Goal: Task Accomplishment & Management: Use online tool/utility

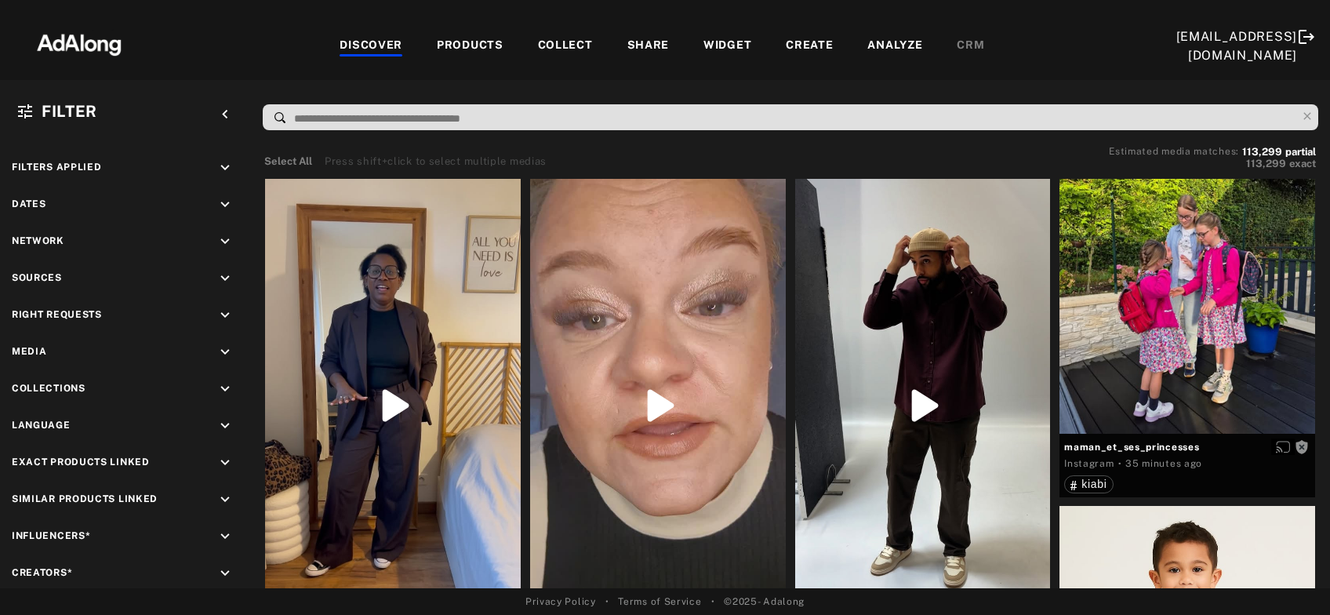
click at [1115, 93] on div "Filter keyboard_arrow_left Filters applied keyboard_arrow_down Dates keyboard_a…" at bounding box center [665, 334] width 1330 height 508
click at [229, 312] on icon "keyboard_arrow_down" at bounding box center [224, 315] width 17 height 17
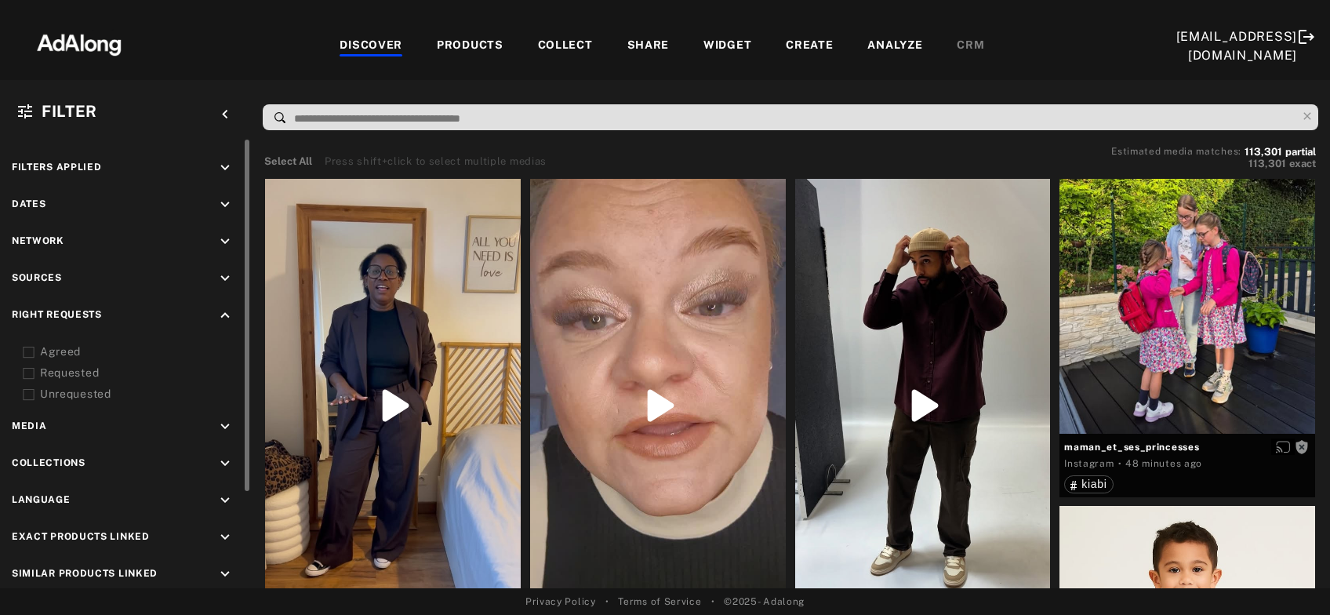
click at [28, 347] on icon at bounding box center [29, 353] width 12 height 12
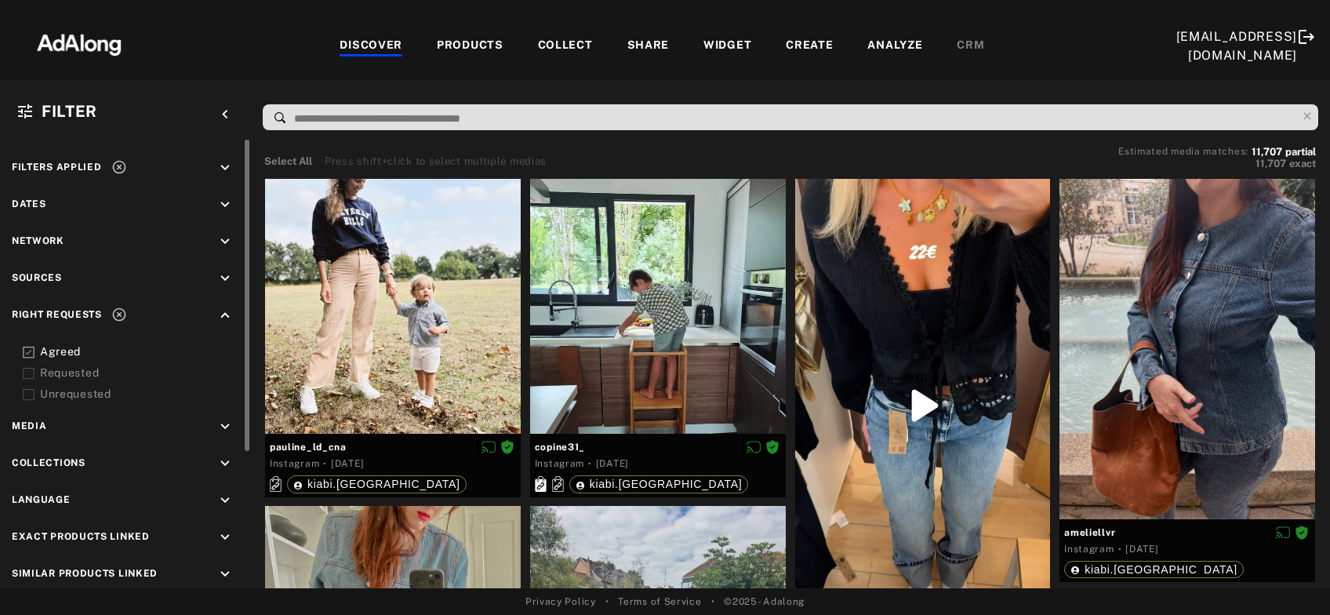
click at [28, 372] on icon at bounding box center [29, 374] width 12 height 12
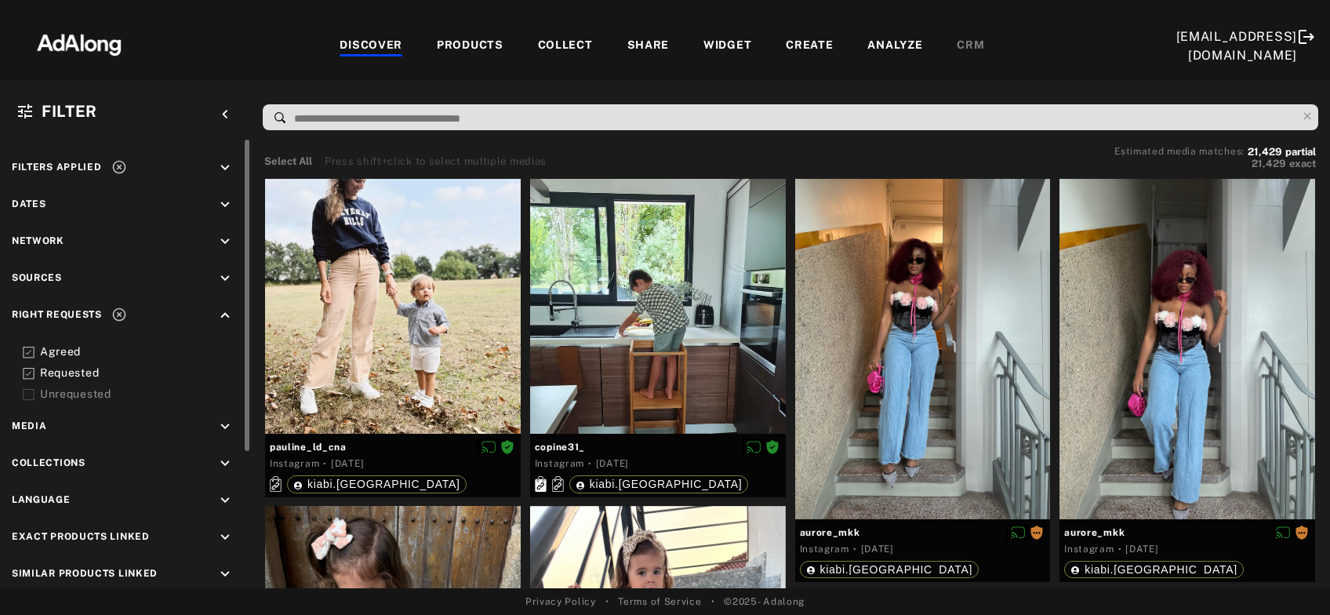
click at [124, 312] on icon at bounding box center [119, 315] width 16 height 16
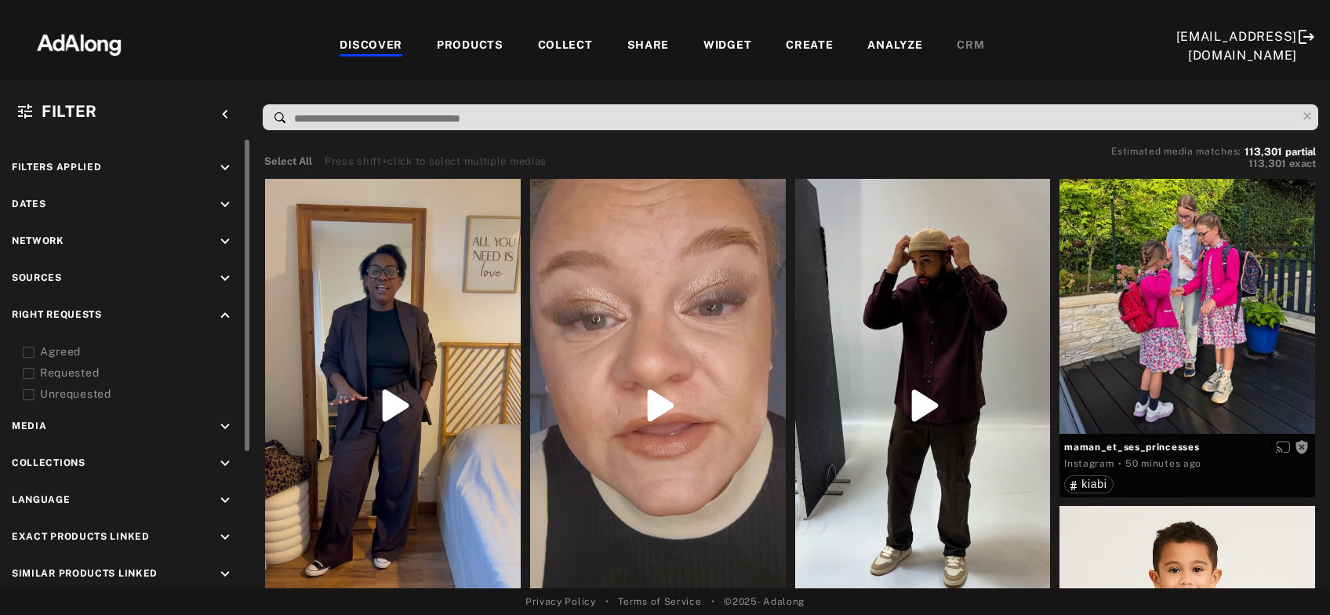
click at [226, 278] on icon "keyboard_arrow_down" at bounding box center [224, 278] width 17 height 17
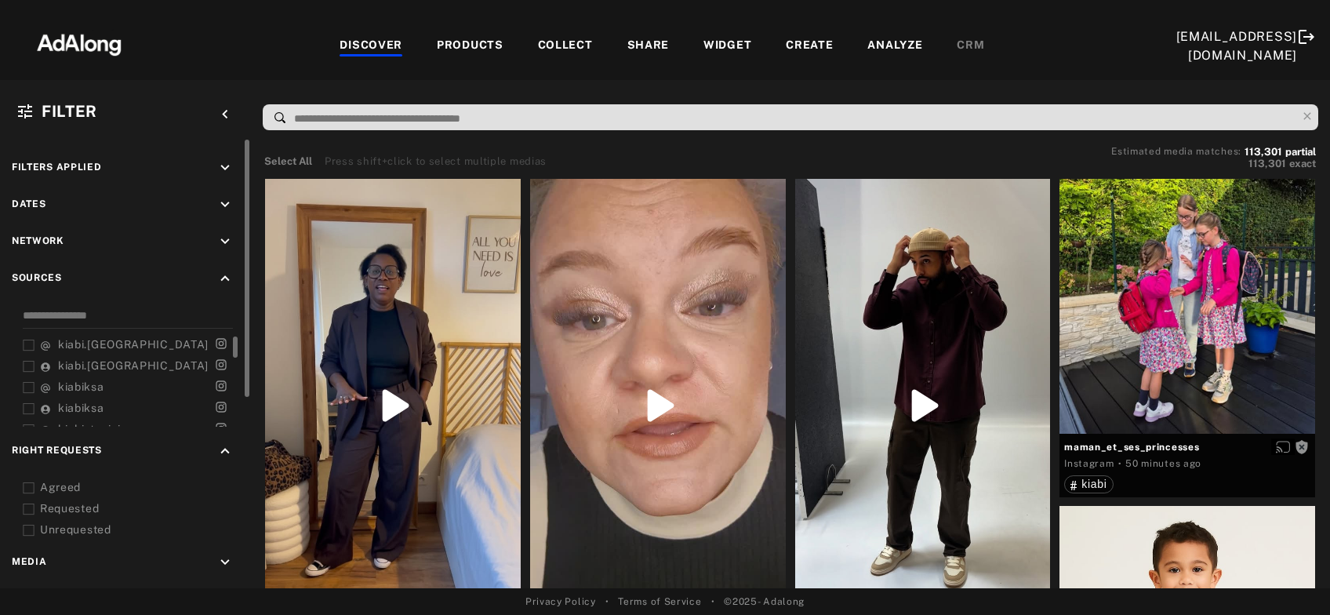
click at [74, 342] on span "kiabi.france" at bounding box center [133, 344] width 151 height 13
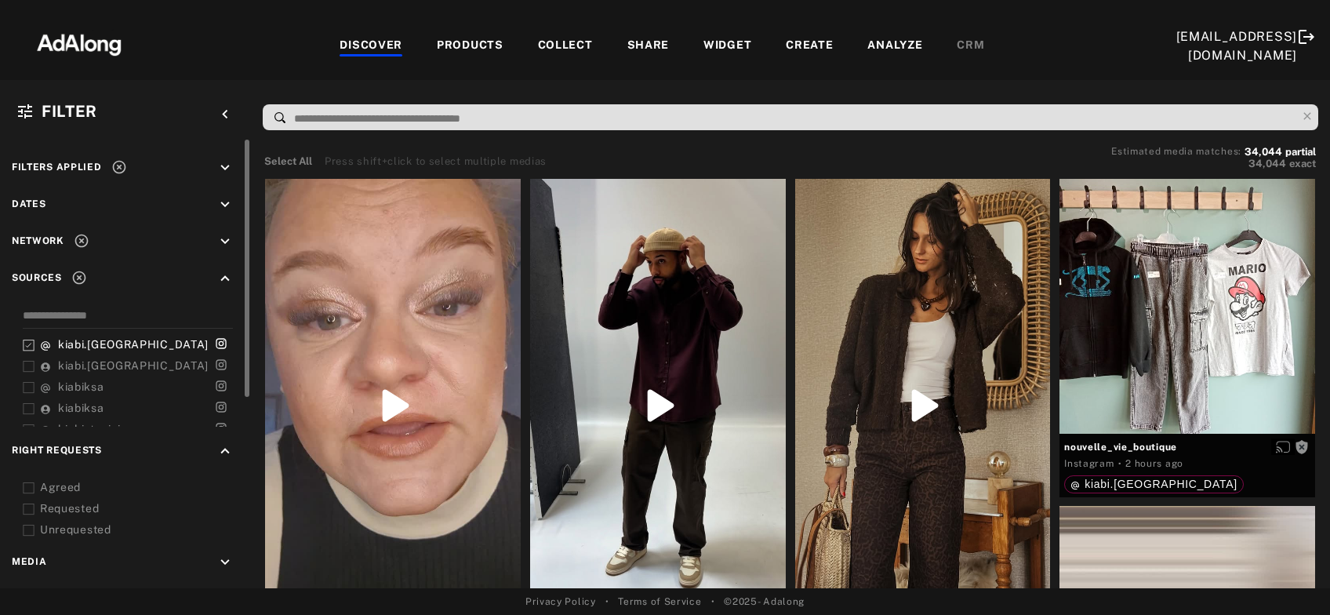
click at [228, 206] on icon "keyboard_arrow_down" at bounding box center [224, 204] width 17 height 17
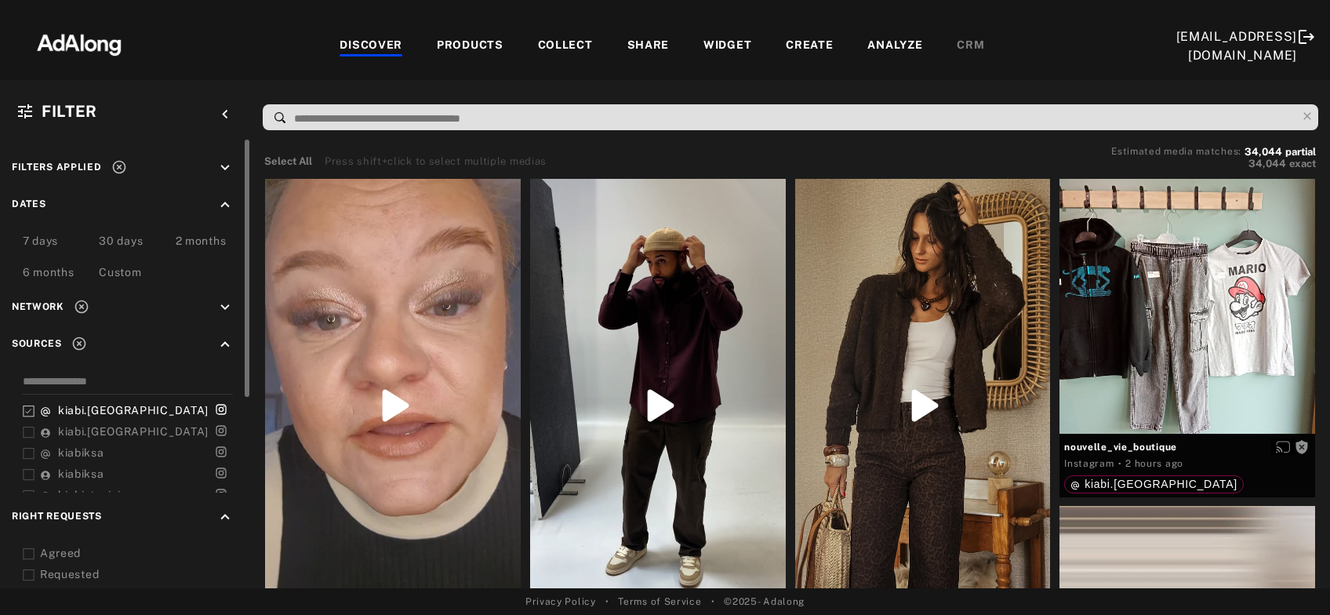
click at [132, 267] on div "Custom" at bounding box center [120, 273] width 42 height 19
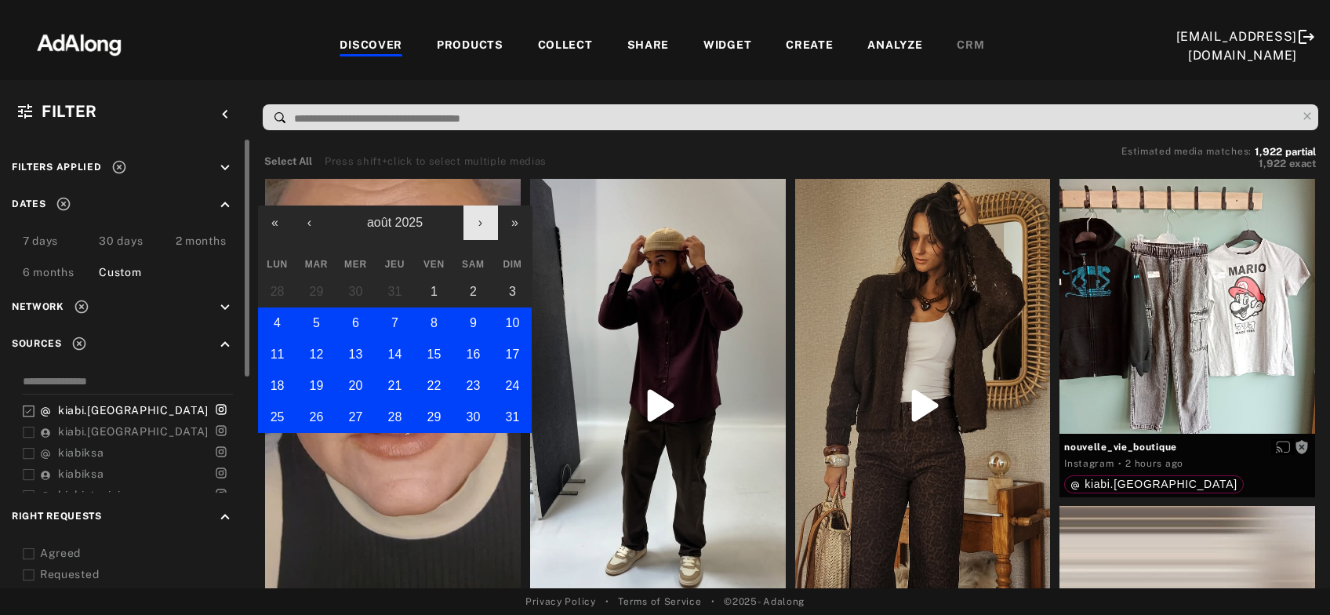
click at [479, 218] on button "›" at bounding box center [480, 222] width 35 height 35
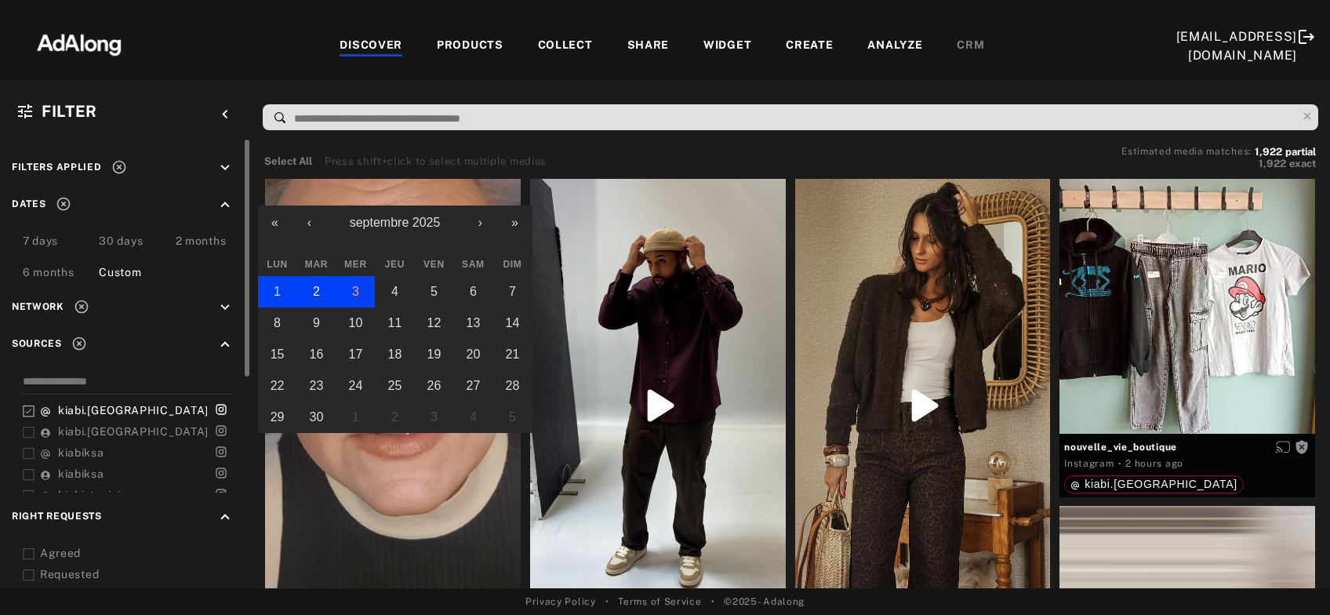
click at [281, 285] on button "1" at bounding box center [277, 291] width 39 height 31
click at [354, 303] on button "3" at bounding box center [355, 291] width 39 height 31
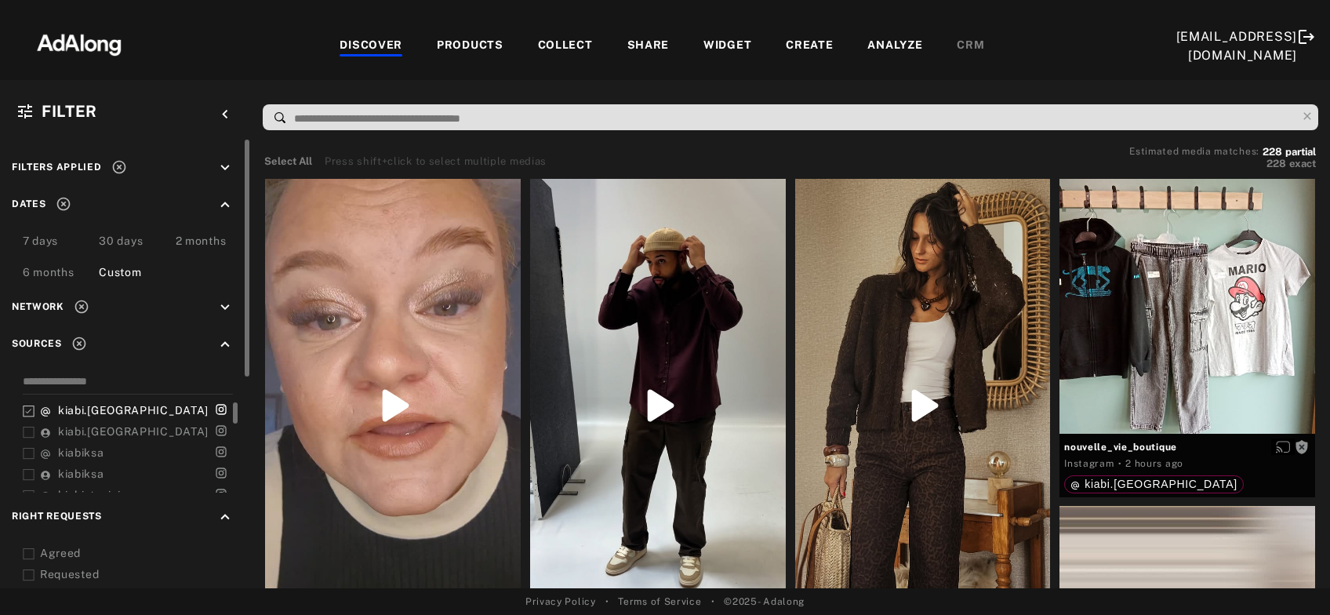
click at [25, 427] on icon at bounding box center [29, 433] width 12 height 12
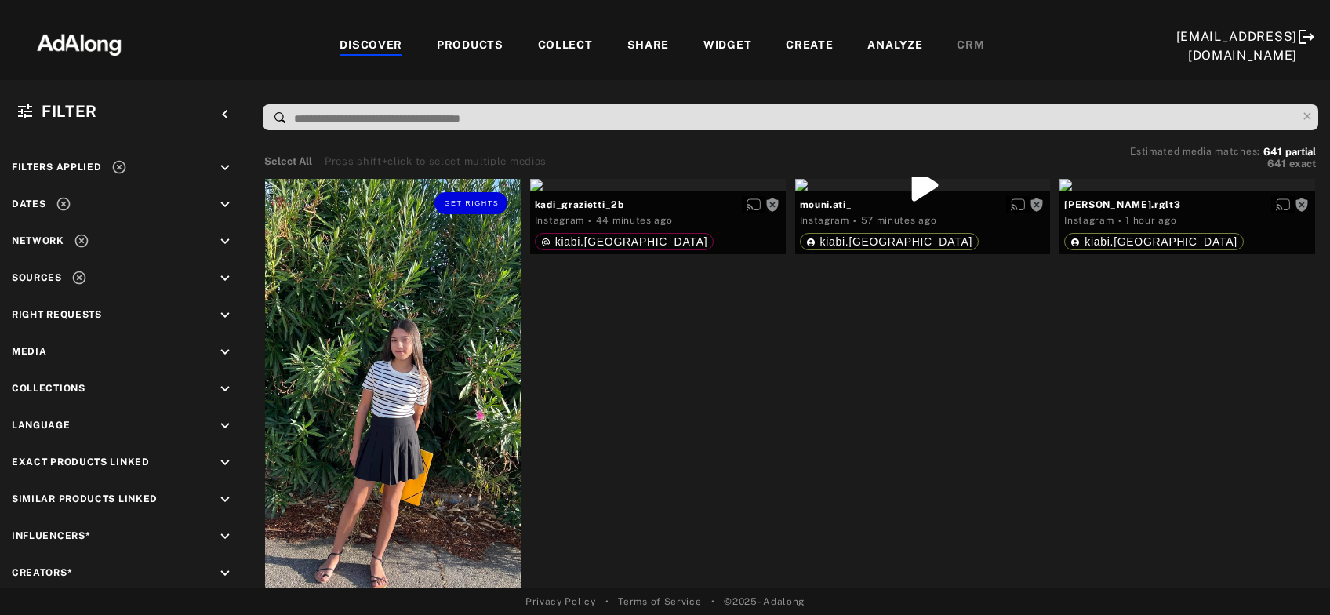
click at [405, 345] on div "Get rights" at bounding box center [393, 412] width 256 height 467
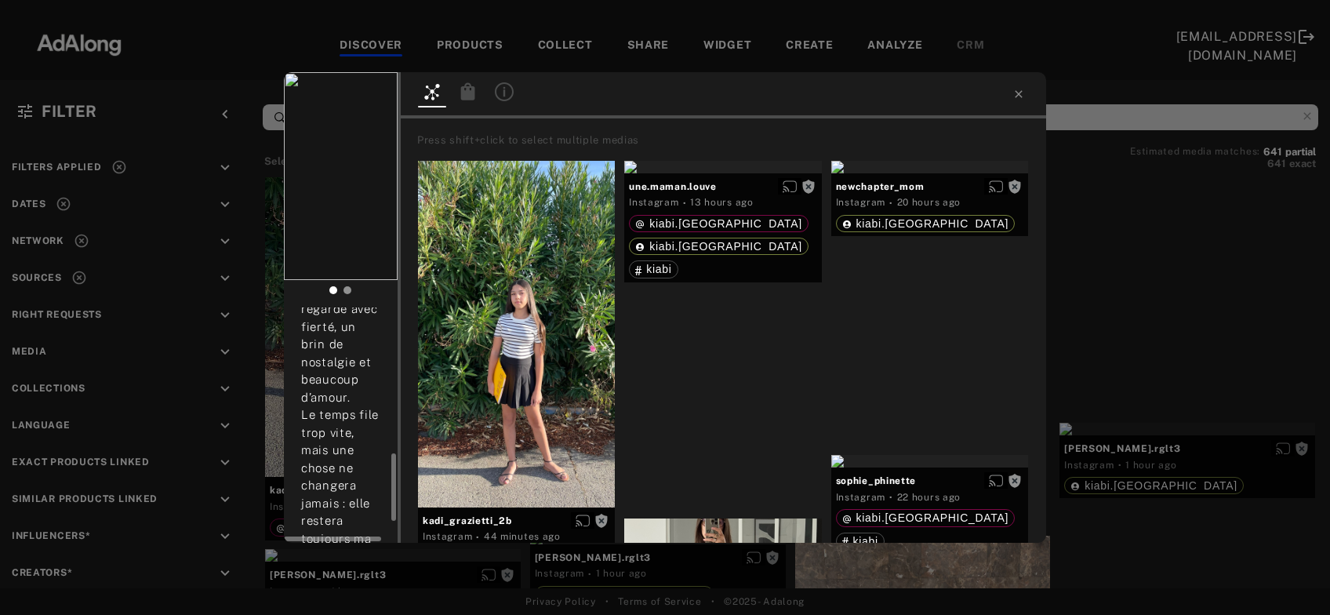
scroll to position [582, 0]
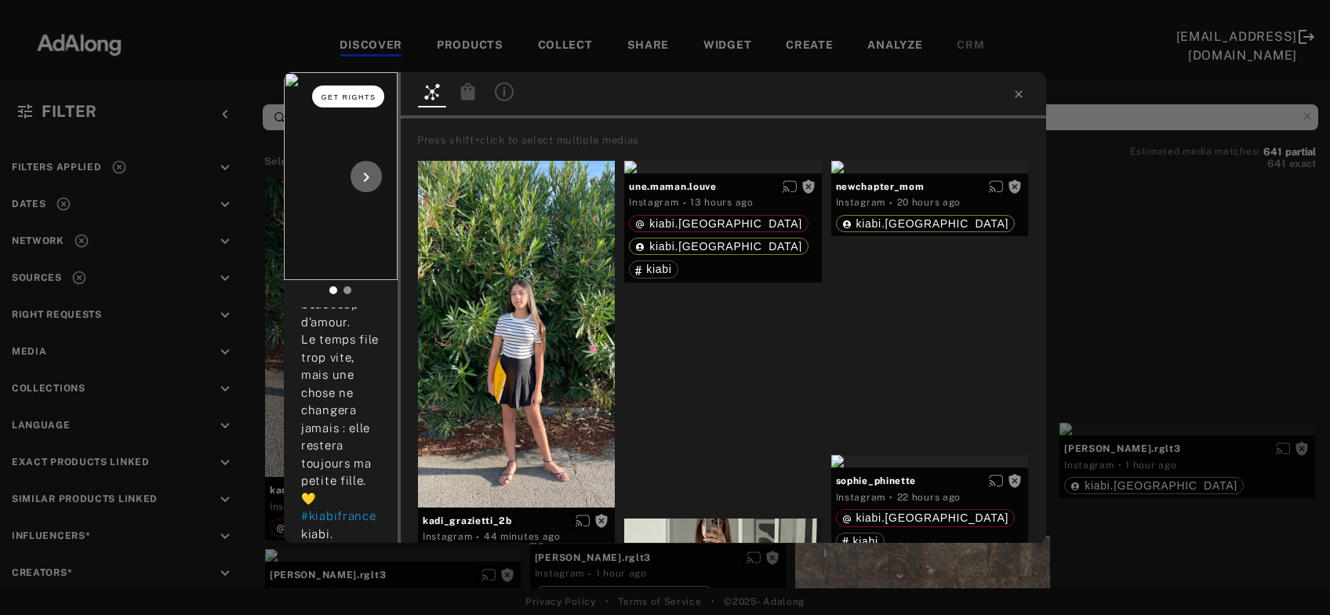
click at [369, 98] on span "Get rights" at bounding box center [349, 97] width 55 height 8
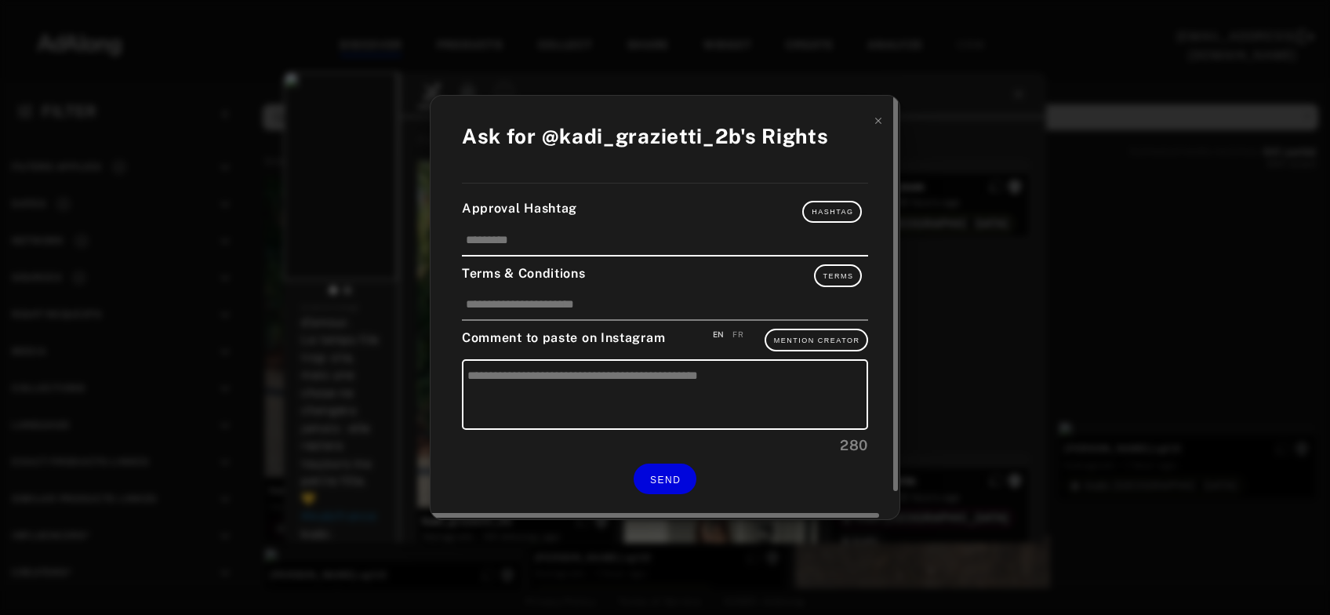
click at [736, 340] on div "FR" at bounding box center [737, 335] width 11 height 12
type textarea "**********"
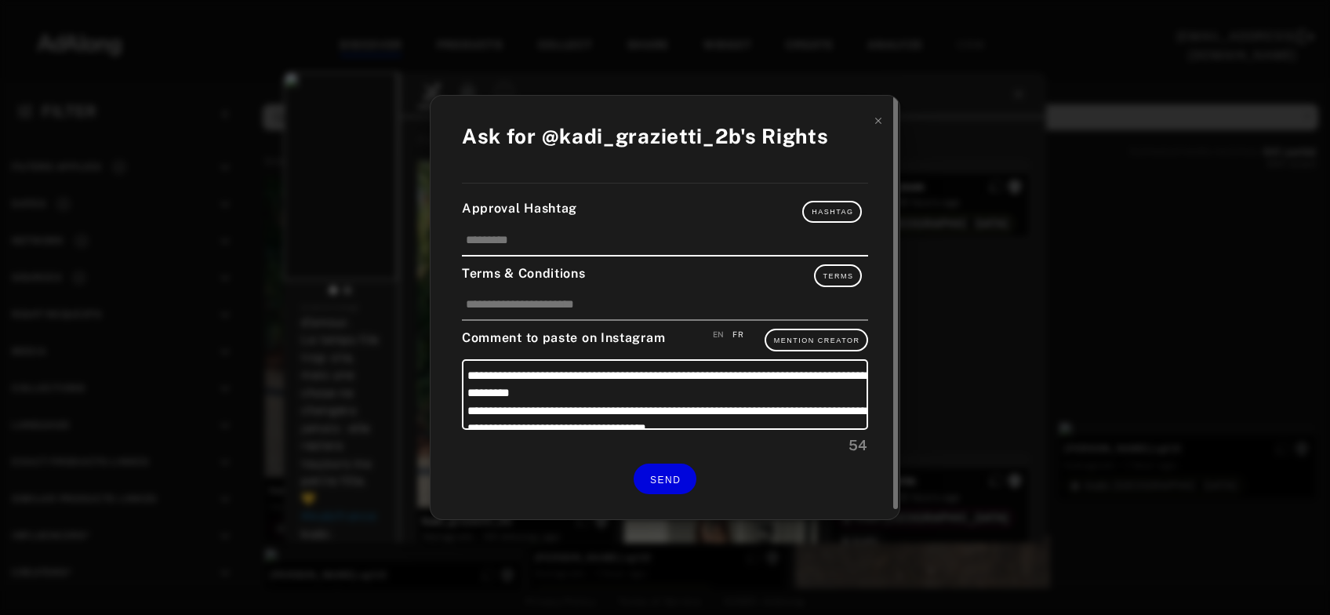
scroll to position [15, 0]
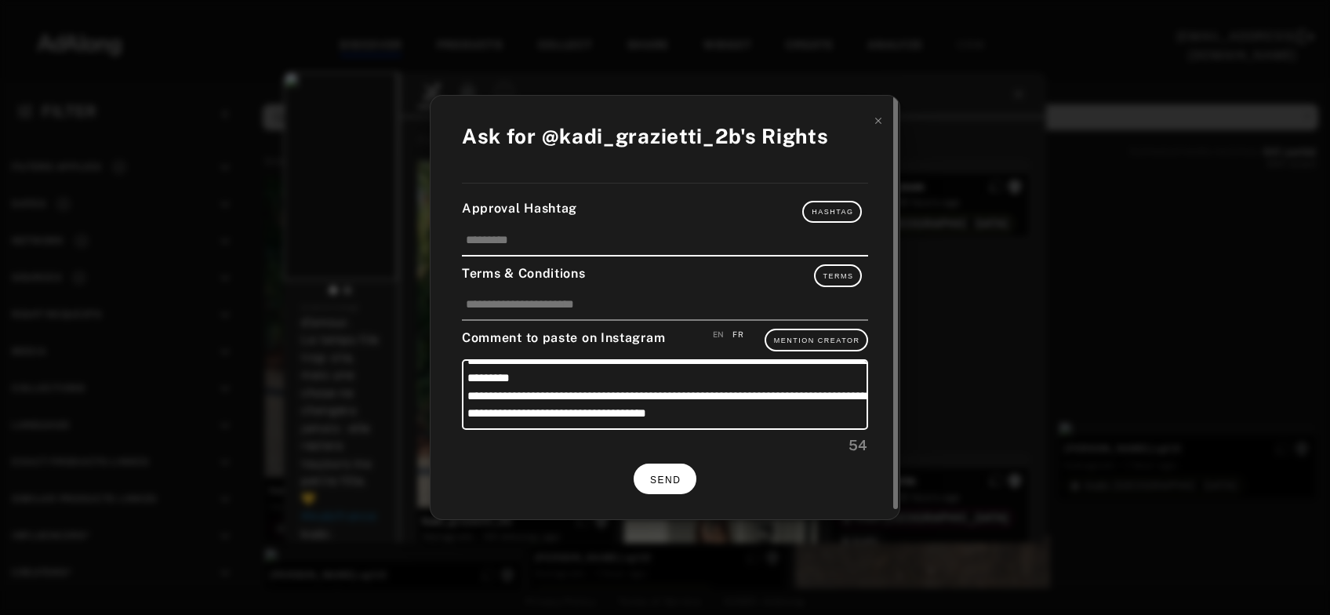
click at [666, 474] on span "SEND" at bounding box center [665, 479] width 31 height 11
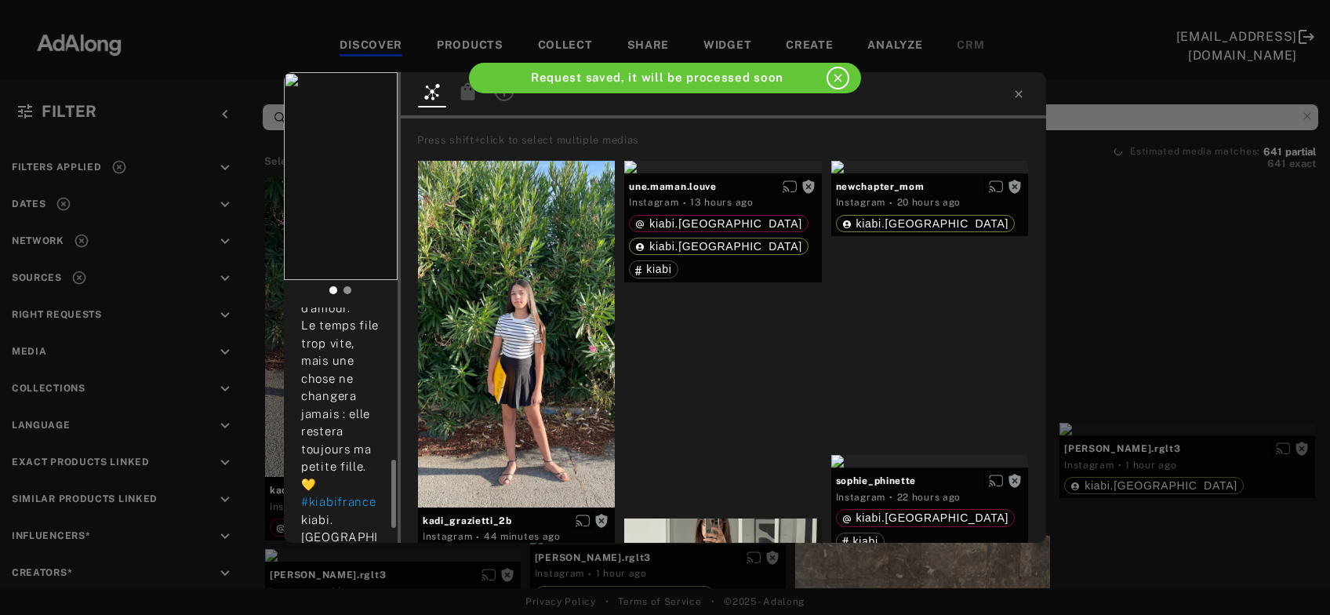
scroll to position [567, 0]
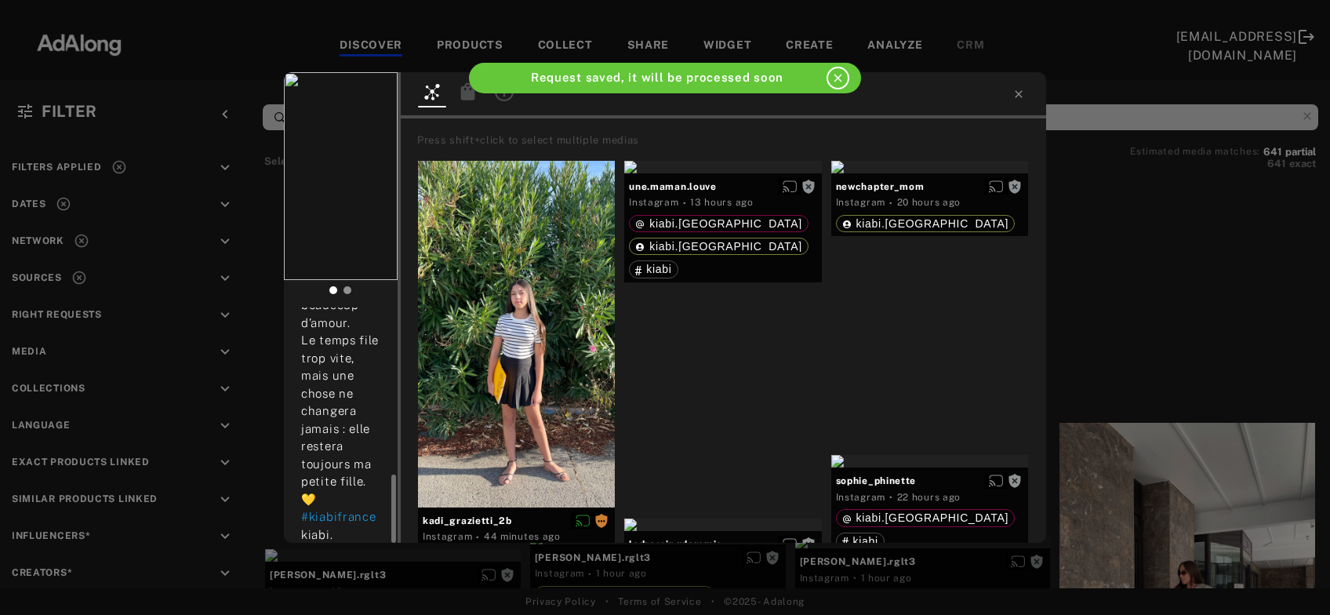
click at [1151, 278] on div "kadi_grazietti_2b Rights requested 44 minutes ago ✨ Rentrée 2025 ✨ 12 ans déjà……" at bounding box center [665, 307] width 1330 height 615
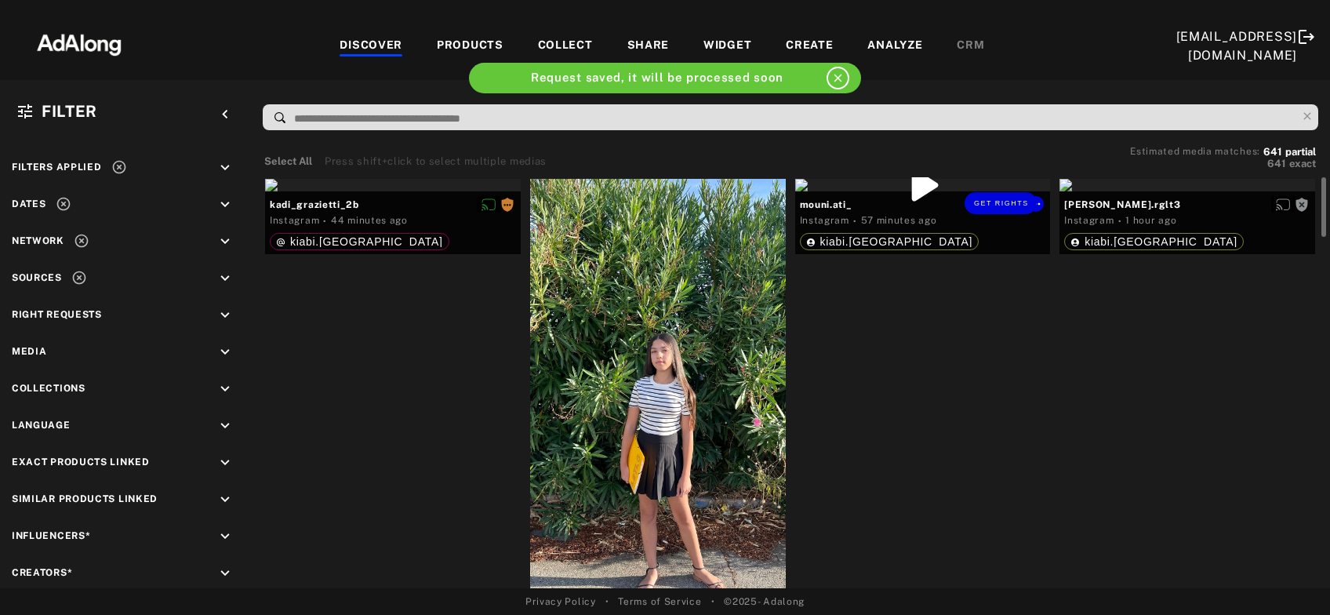
click at [919, 191] on div "Get rights" at bounding box center [923, 185] width 256 height 13
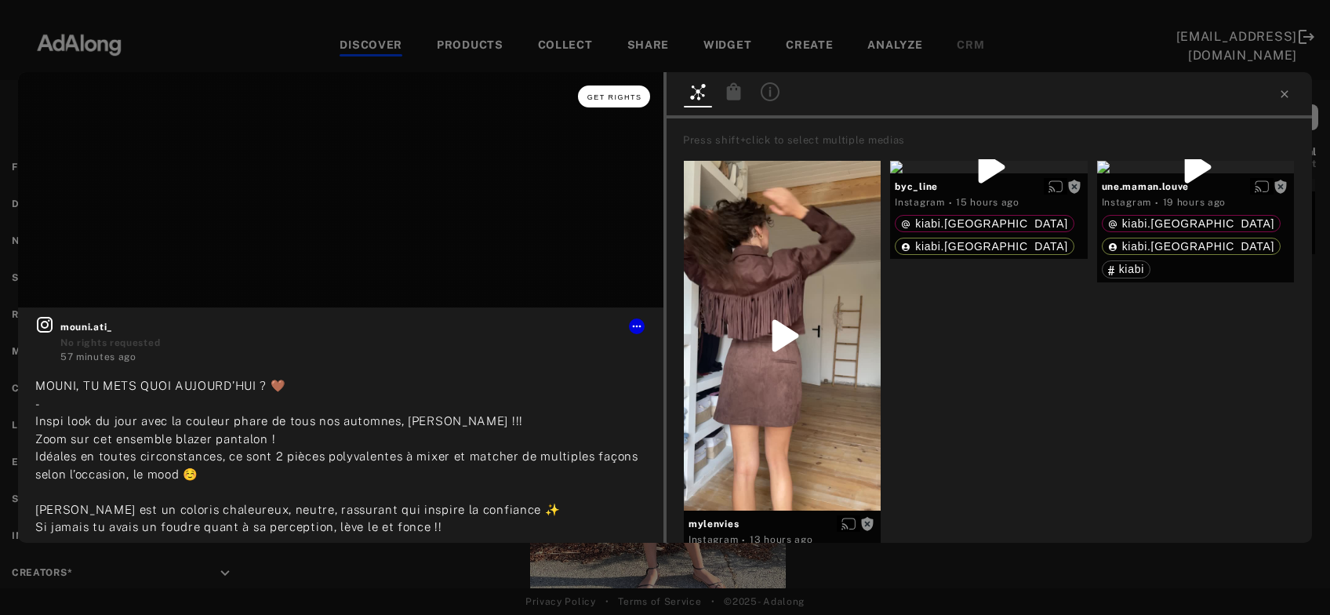
click at [616, 92] on button "Get rights" at bounding box center [614, 96] width 72 height 22
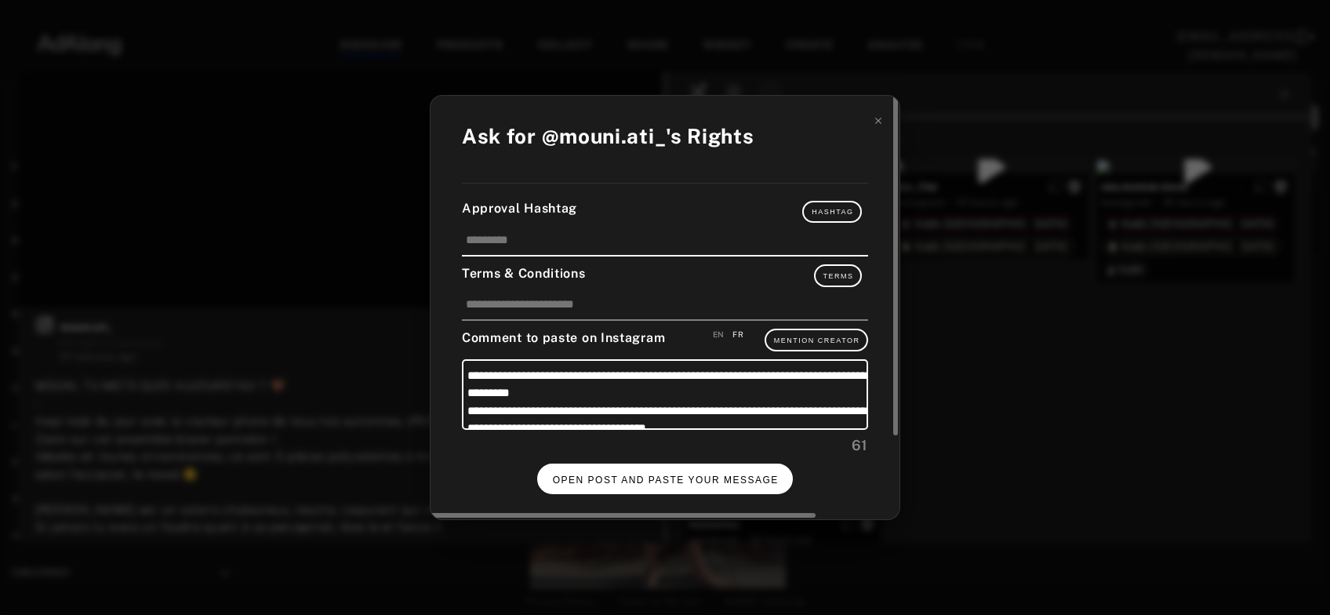
click at [703, 468] on button "OPEN POST AND PASTE YOUR MESSAGE" at bounding box center [665, 478] width 256 height 31
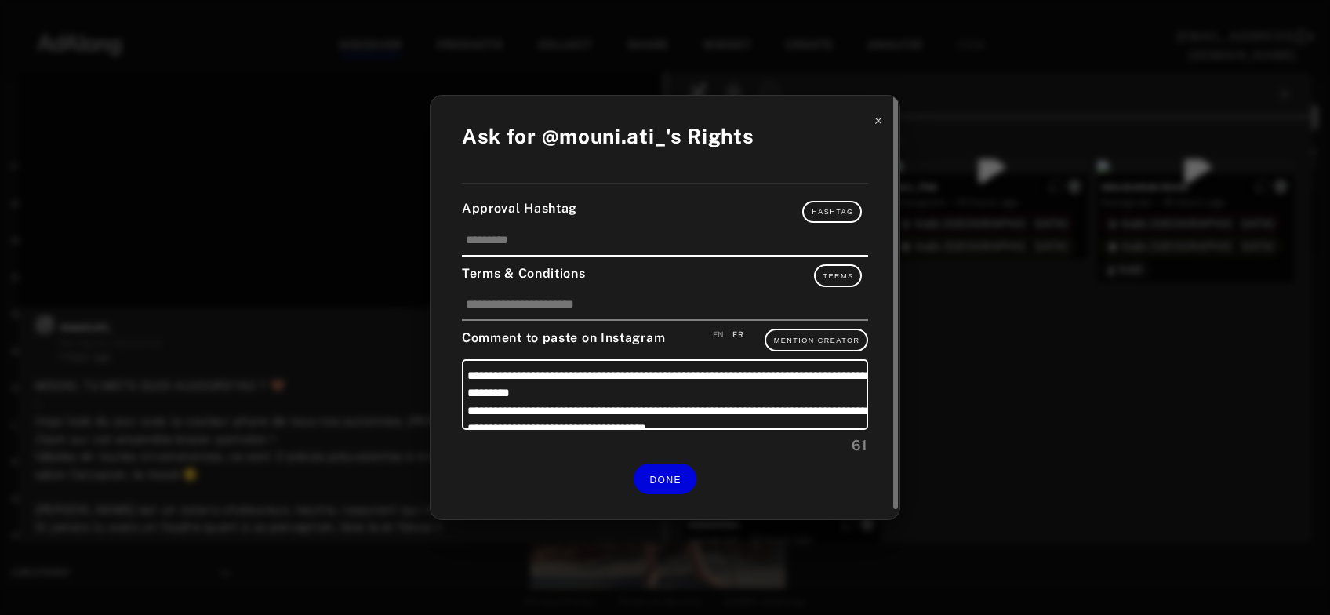
click at [877, 124] on icon at bounding box center [878, 121] width 6 height 6
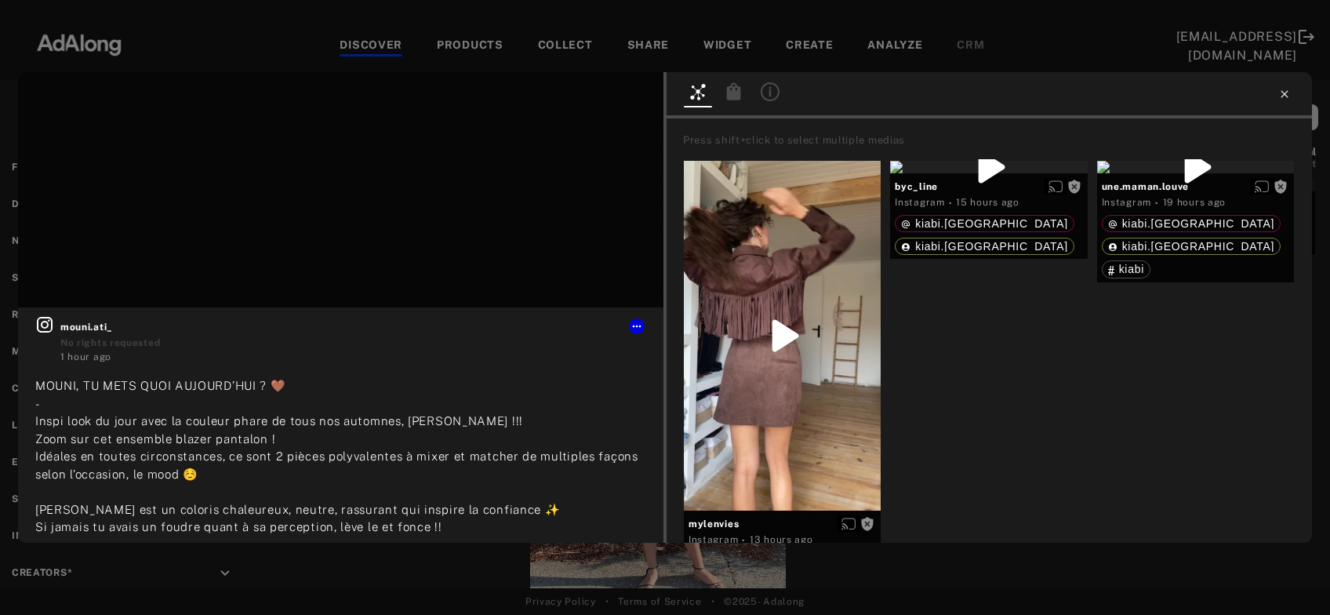
click at [1285, 96] on icon at bounding box center [1284, 94] width 13 height 13
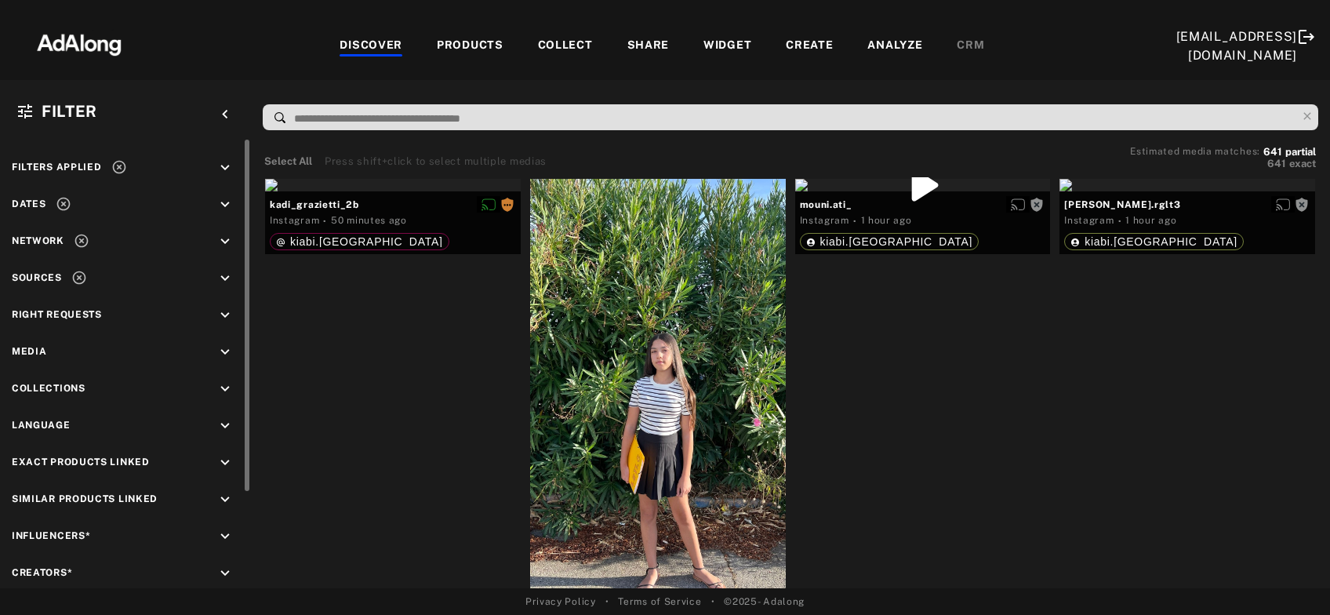
click at [227, 276] on icon "keyboard_arrow_down" at bounding box center [224, 278] width 17 height 17
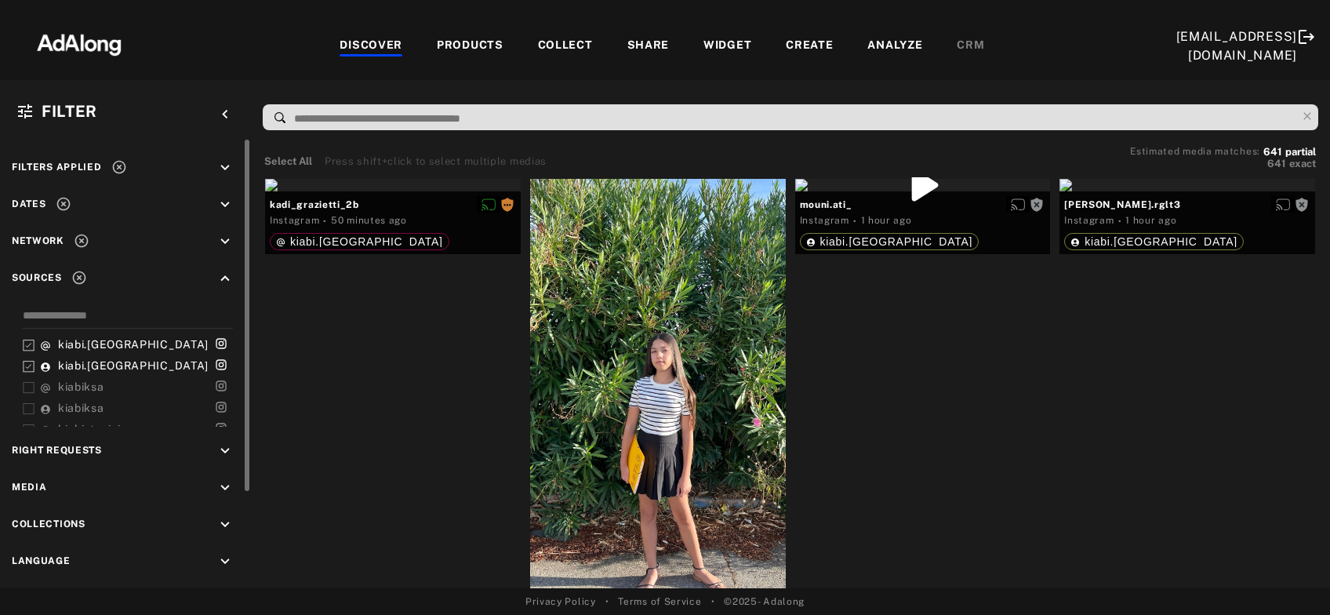
click at [20, 365] on div "kiabi.france kiabi.france kiabiksa kiabiksa kiabi_tunisie kiabi_tunisie kiabi k…" at bounding box center [125, 367] width 227 height 120
click at [29, 369] on icon at bounding box center [29, 367] width 12 height 12
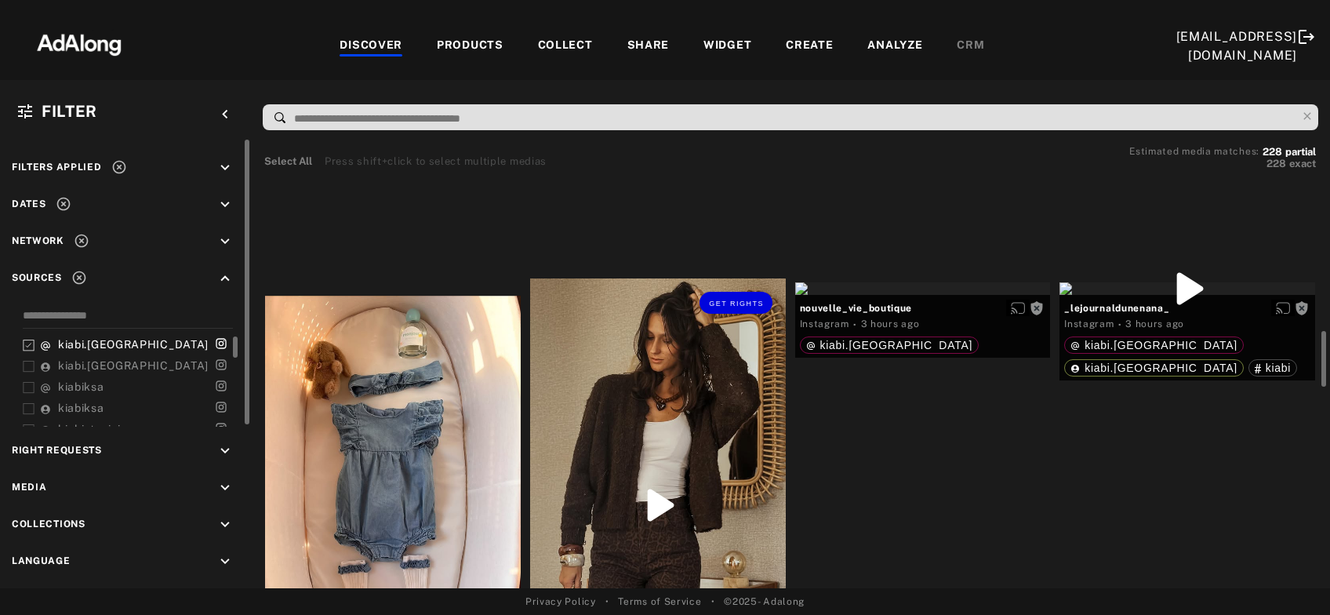
scroll to position [591, 0]
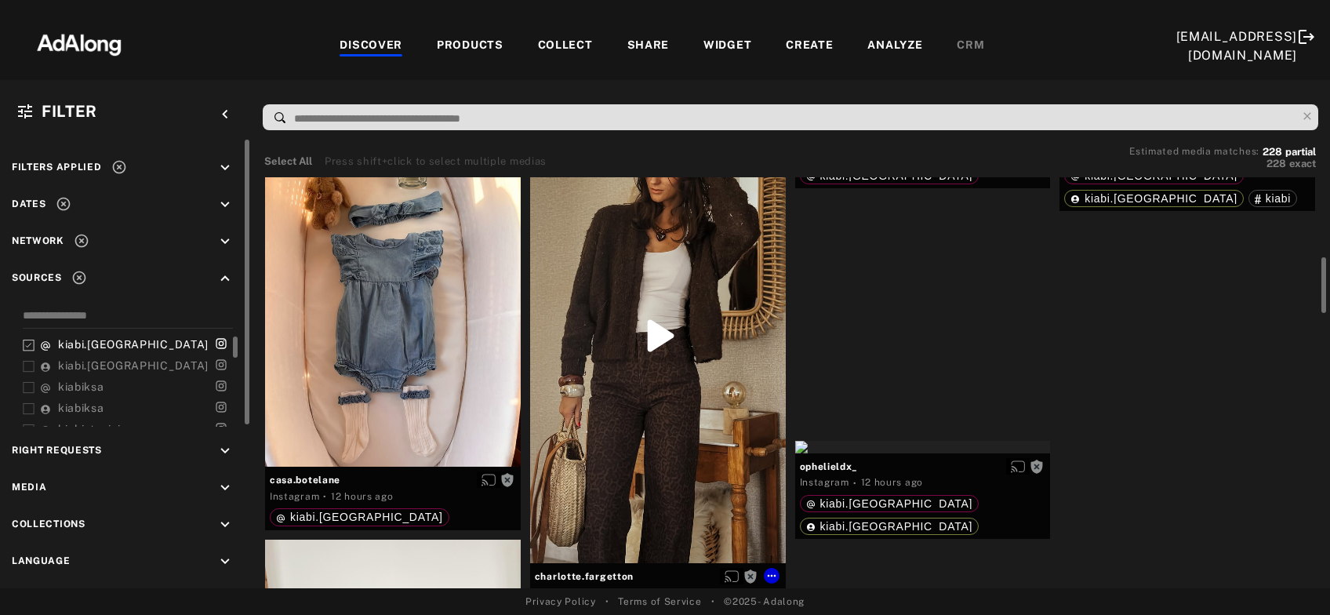
click at [664, 384] on div "Get rights" at bounding box center [658, 336] width 256 height 454
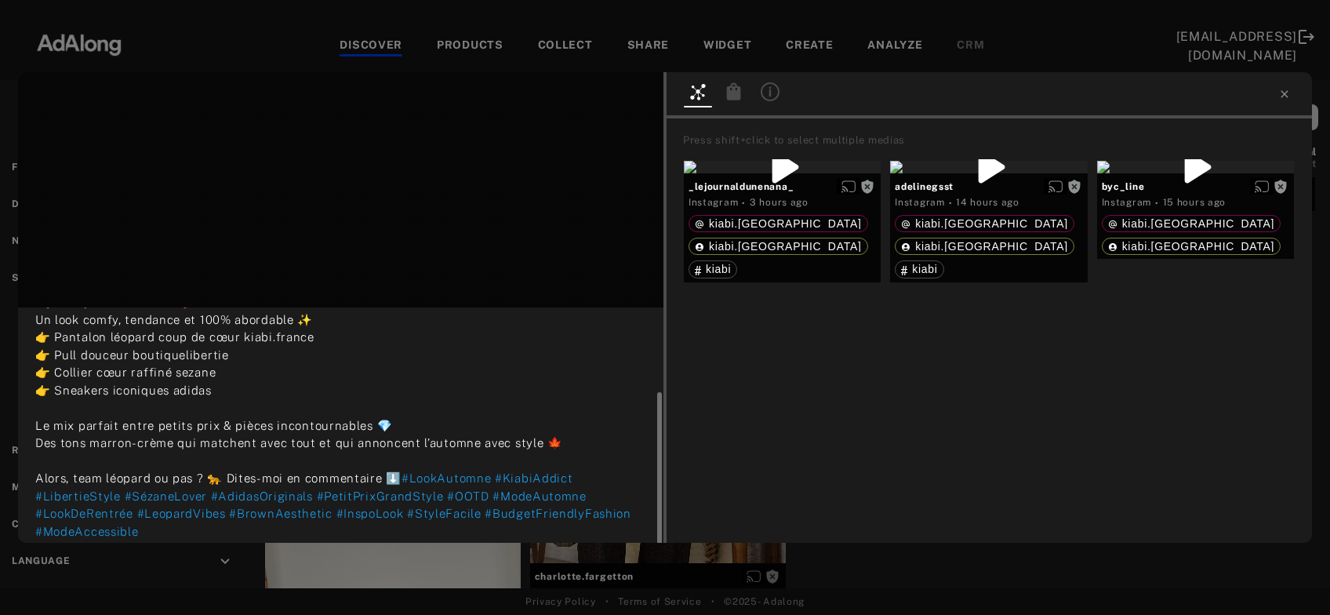
scroll to position [99, 0]
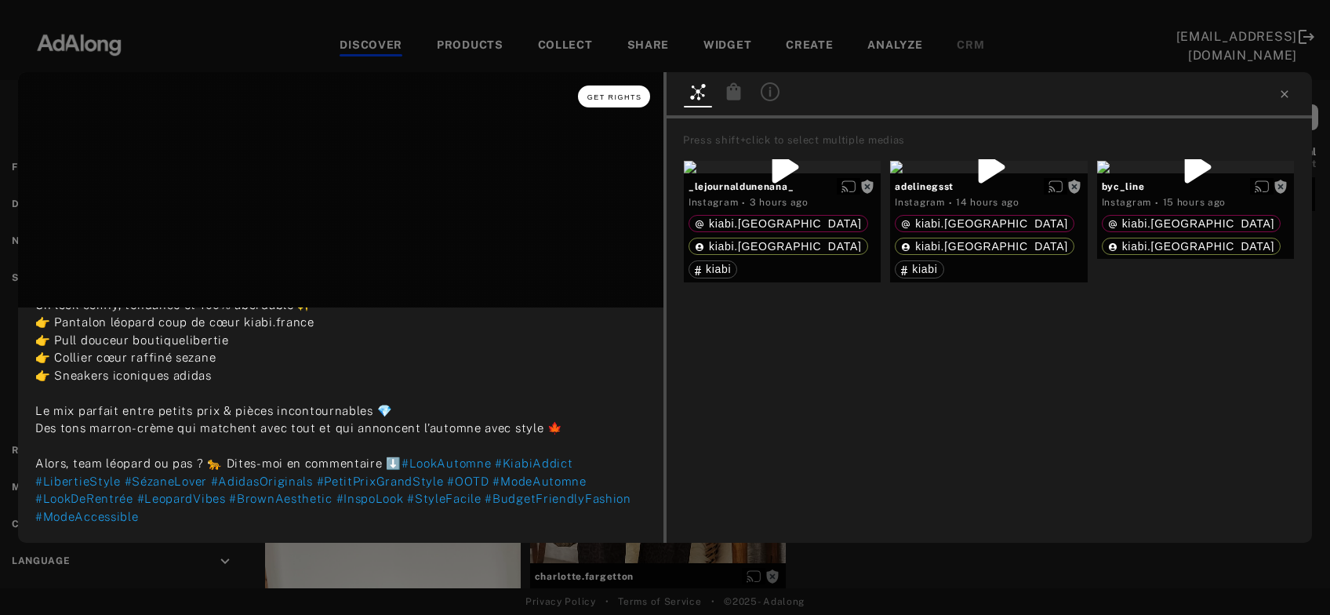
click at [644, 89] on button "Get rights" at bounding box center [614, 96] width 72 height 22
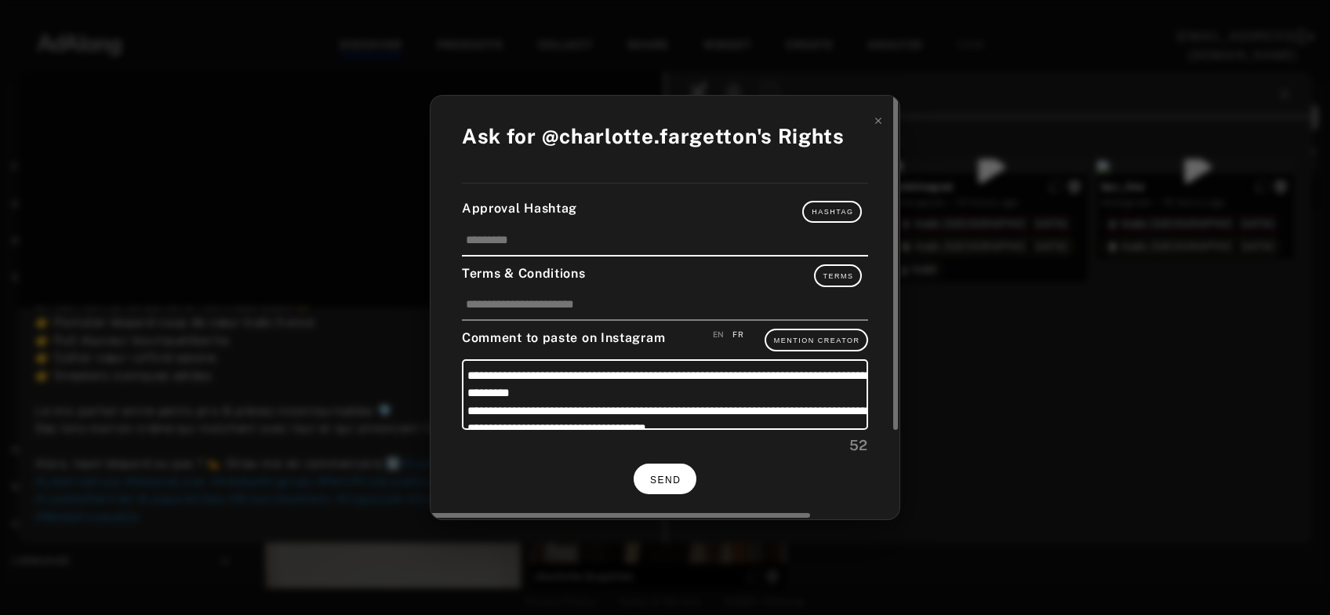
click at [676, 481] on span "SEND" at bounding box center [665, 479] width 31 height 11
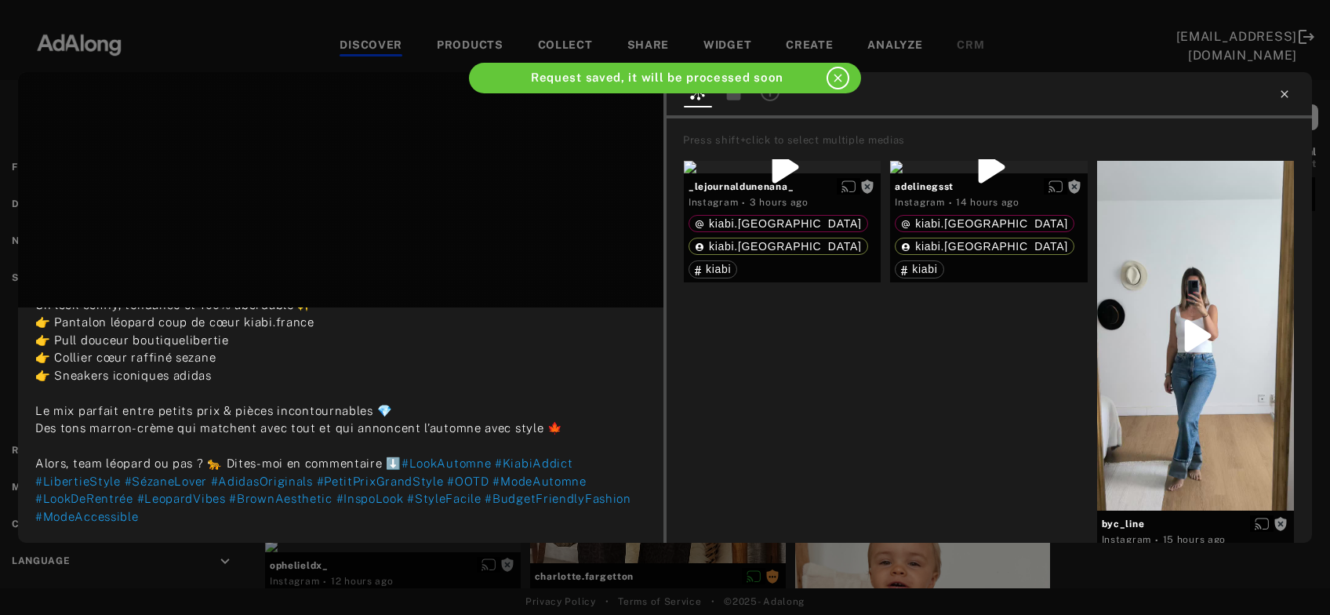
click at [1280, 92] on icon at bounding box center [1284, 94] width 13 height 13
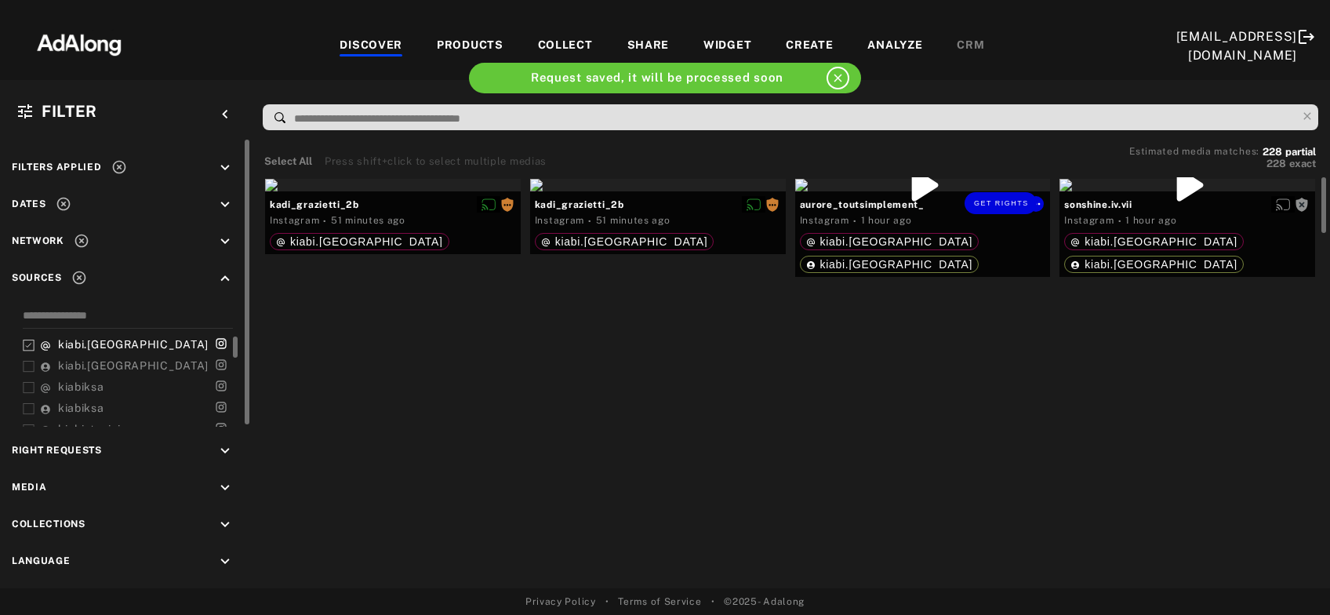
click at [969, 191] on div "Get rights" at bounding box center [923, 185] width 256 height 13
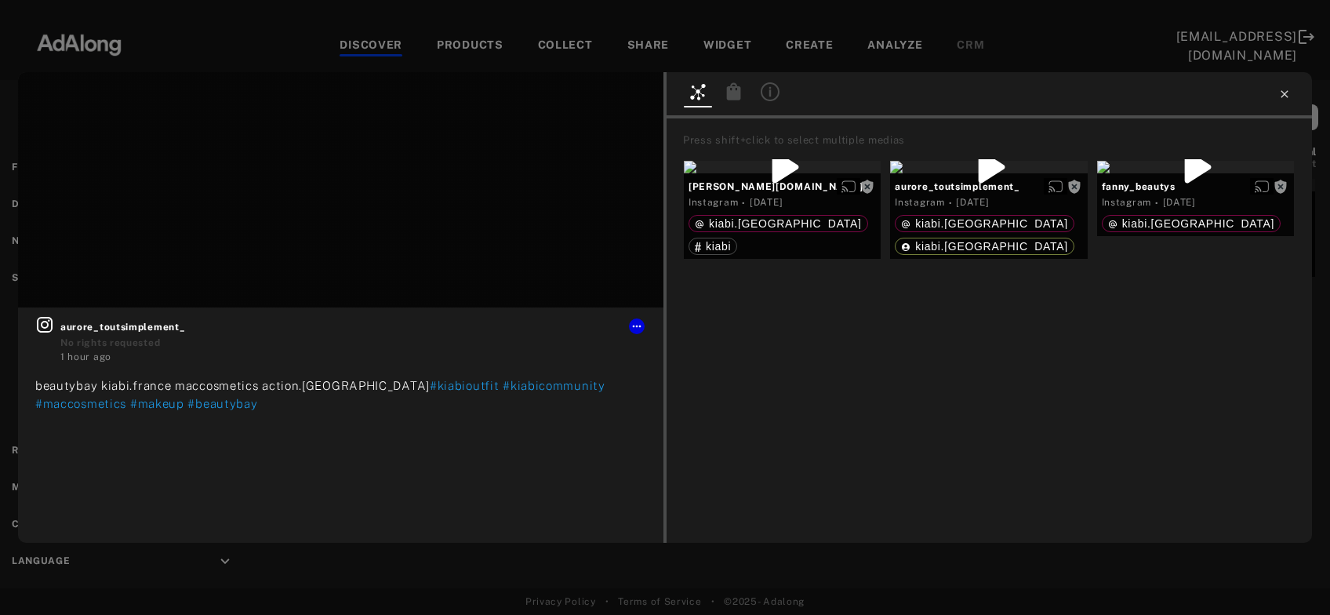
click at [1286, 93] on icon at bounding box center [1284, 93] width 7 height 7
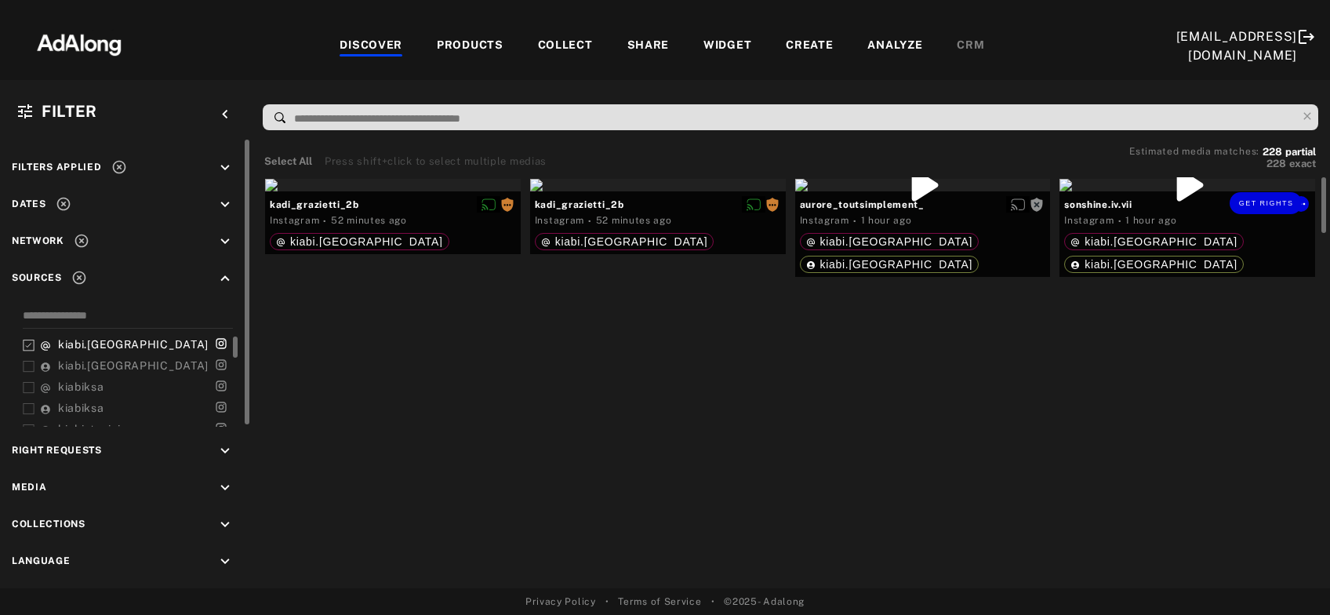
click at [1249, 191] on div "Get rights" at bounding box center [1187, 185] width 256 height 13
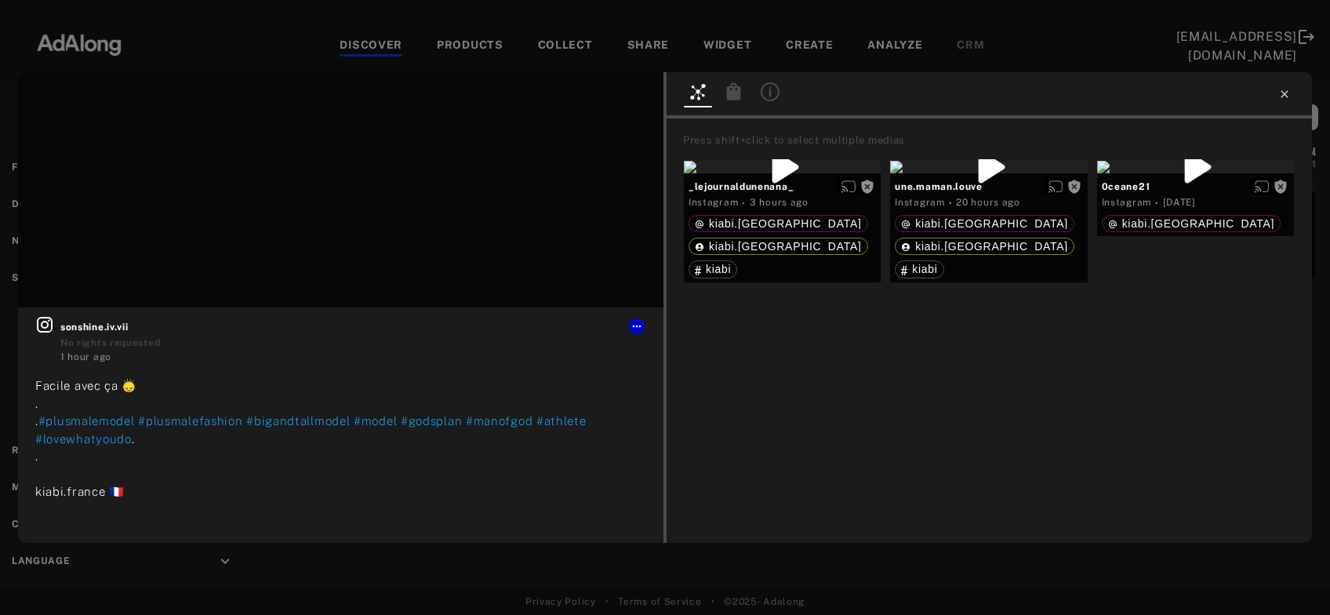
click at [1288, 96] on icon at bounding box center [1284, 94] width 13 height 13
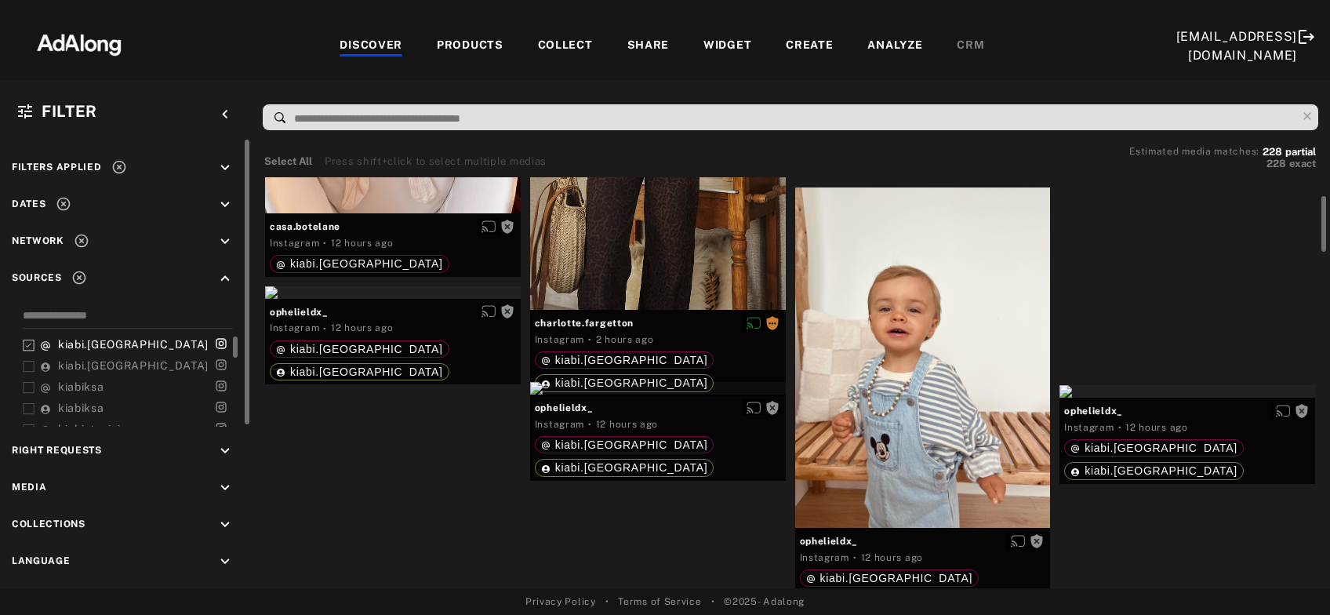
scroll to position [929, 0]
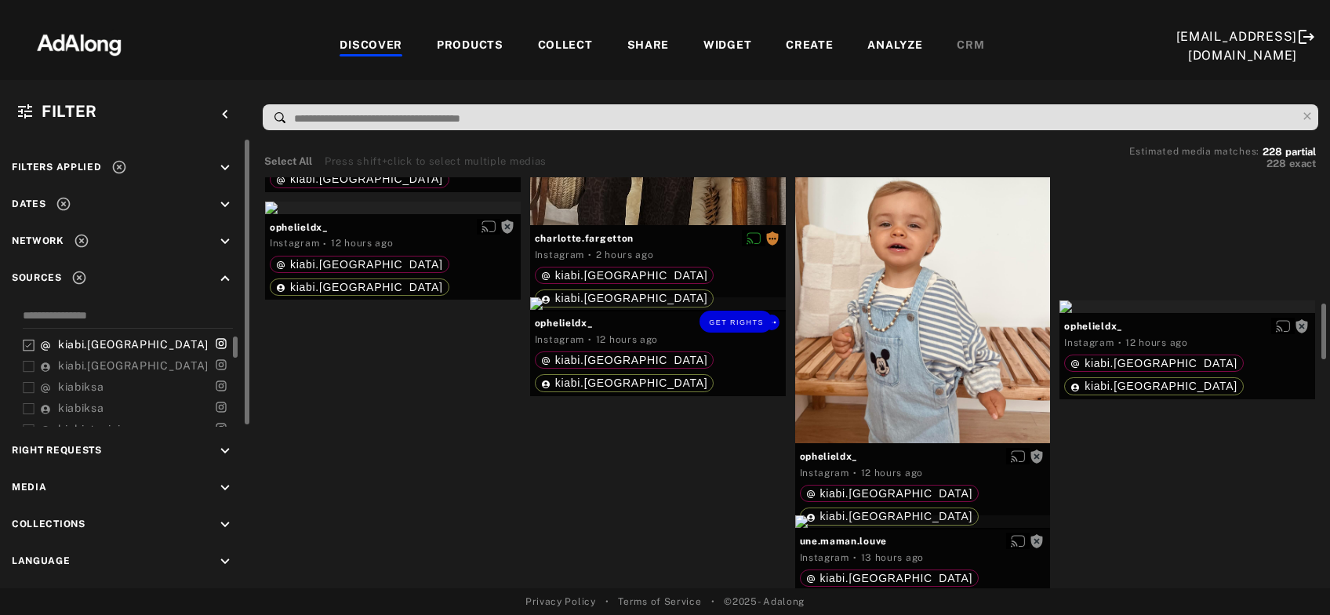
click at [666, 310] on div "Get rights" at bounding box center [658, 303] width 256 height 13
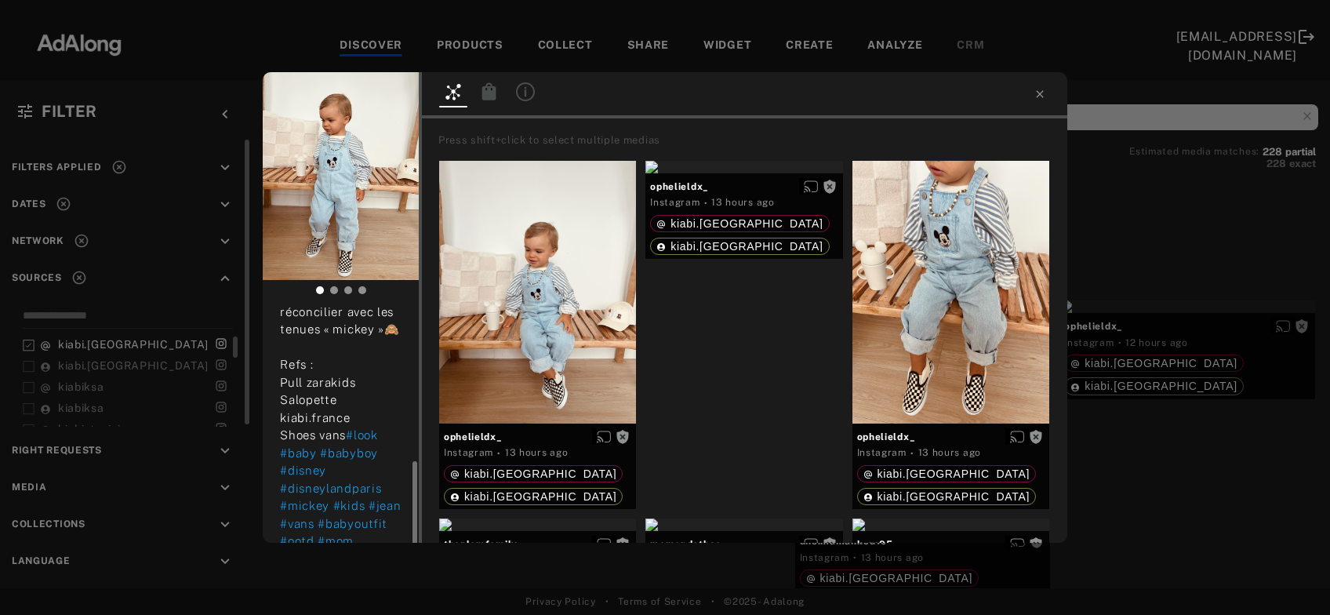
scroll to position [211, 0]
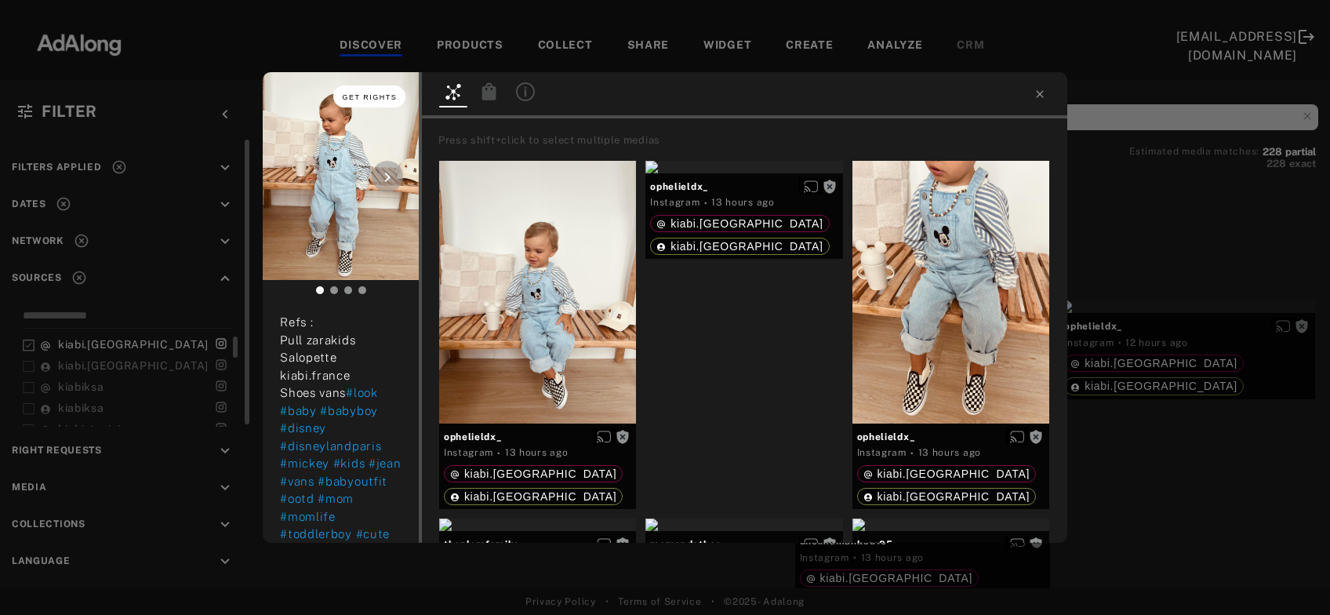
click at [349, 103] on button "Get rights" at bounding box center [369, 96] width 72 height 22
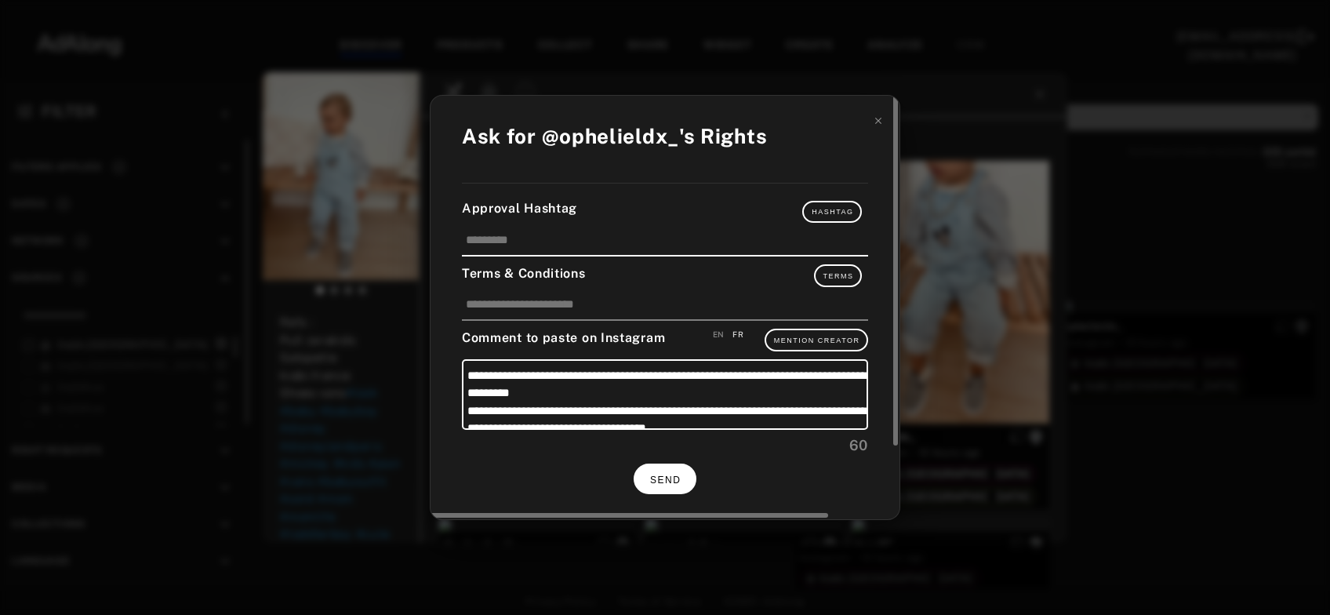
click at [680, 478] on span "SEND" at bounding box center [665, 479] width 31 height 11
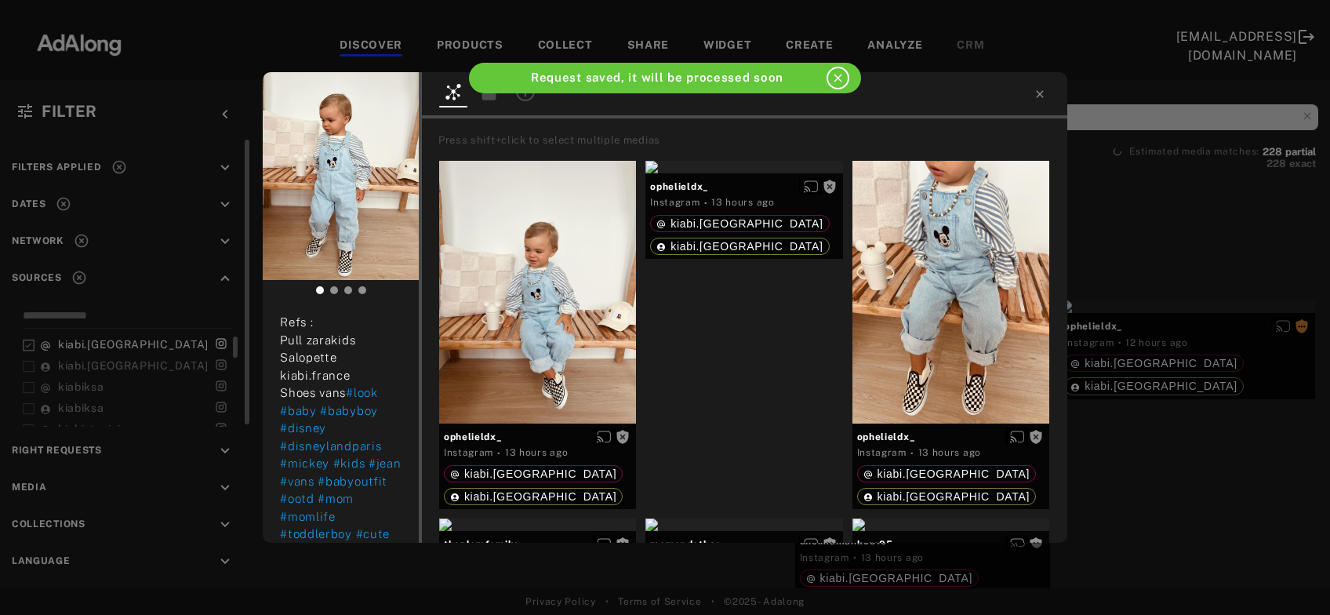
scroll to position [196, 0]
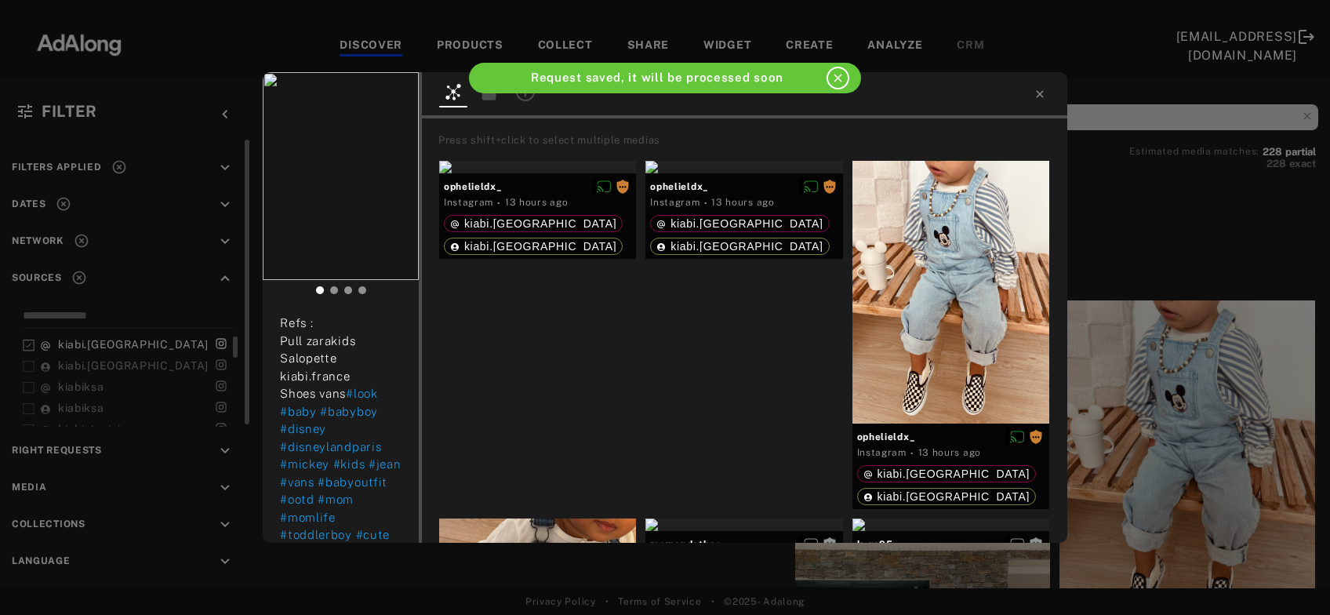
click at [1145, 426] on div "ophelieldx_ Rights requested 13 hours ago Cute outfit with mickey 🙊🤍 Comment me…" at bounding box center [665, 307] width 1330 height 615
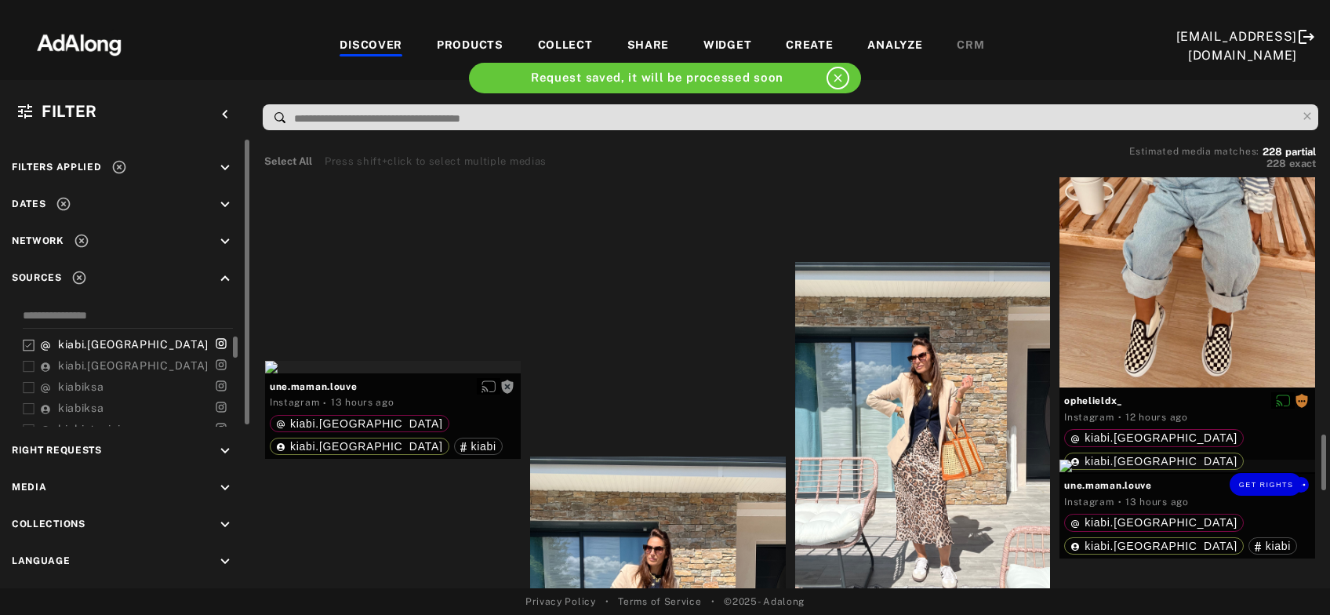
scroll to position [1352, 0]
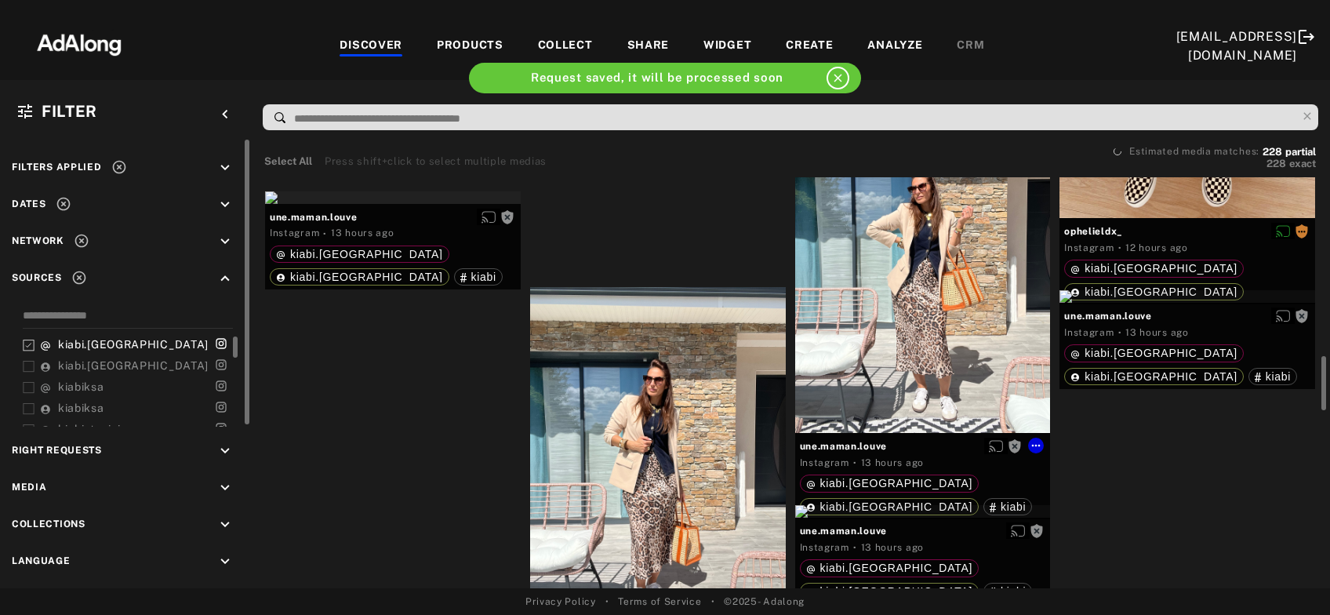
click at [869, 353] on div "Get rights" at bounding box center [923, 263] width 256 height 340
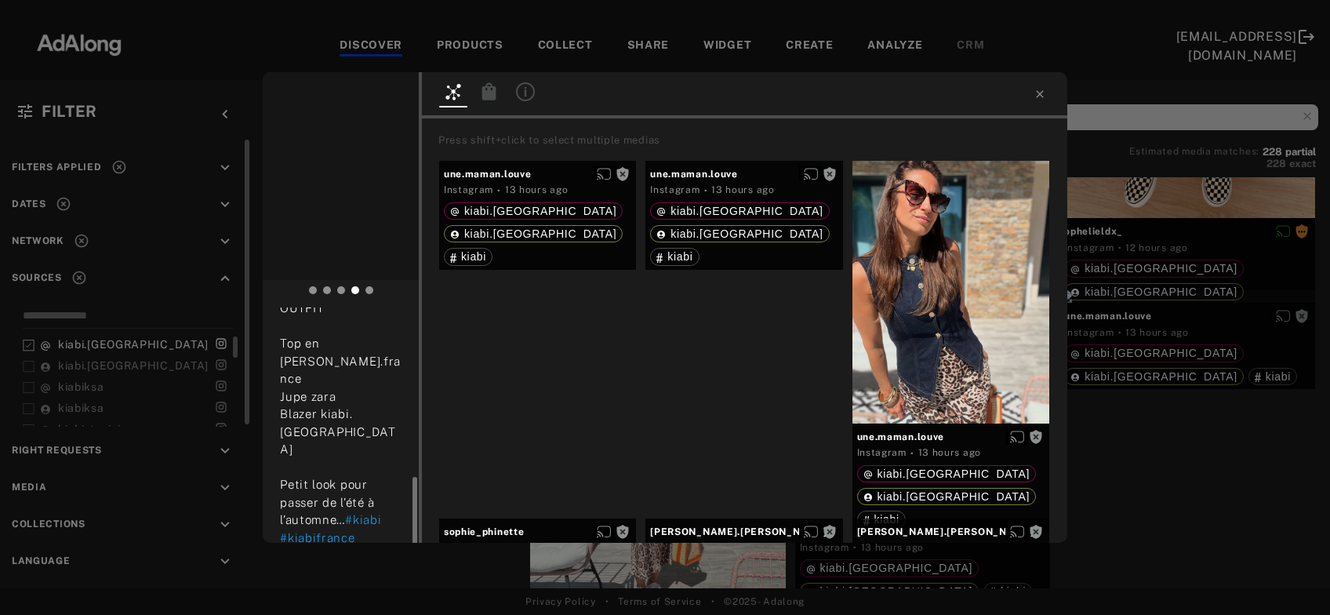
scroll to position [228, 0]
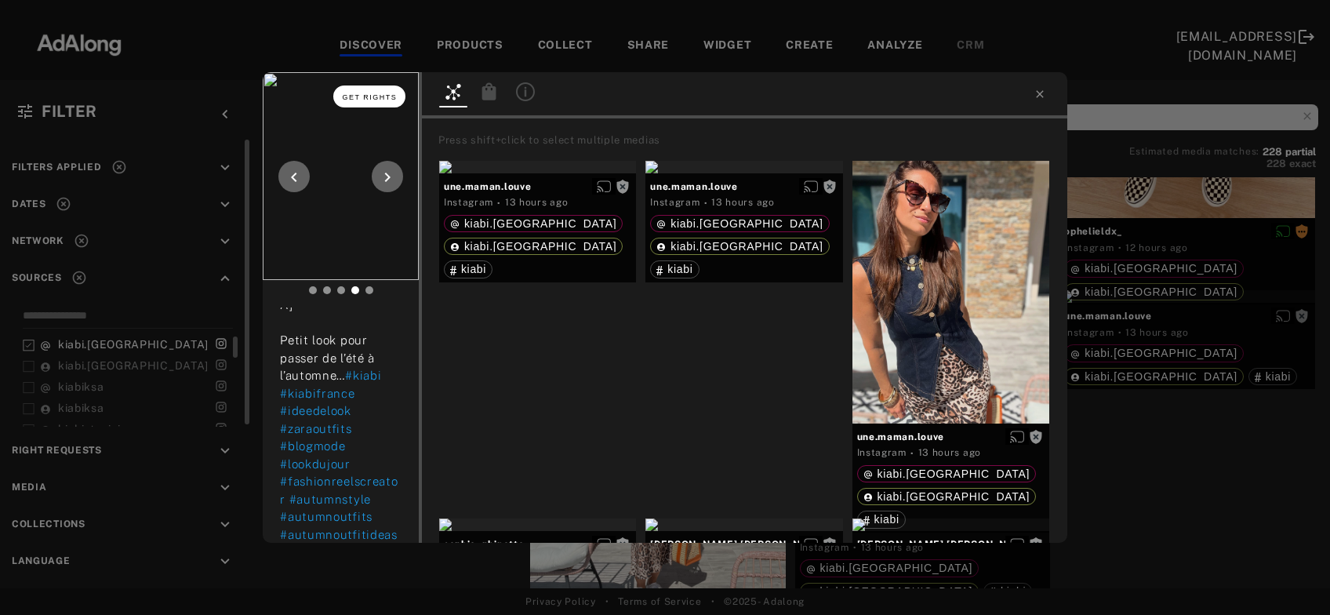
click at [371, 97] on span "Get rights" at bounding box center [370, 97] width 55 height 8
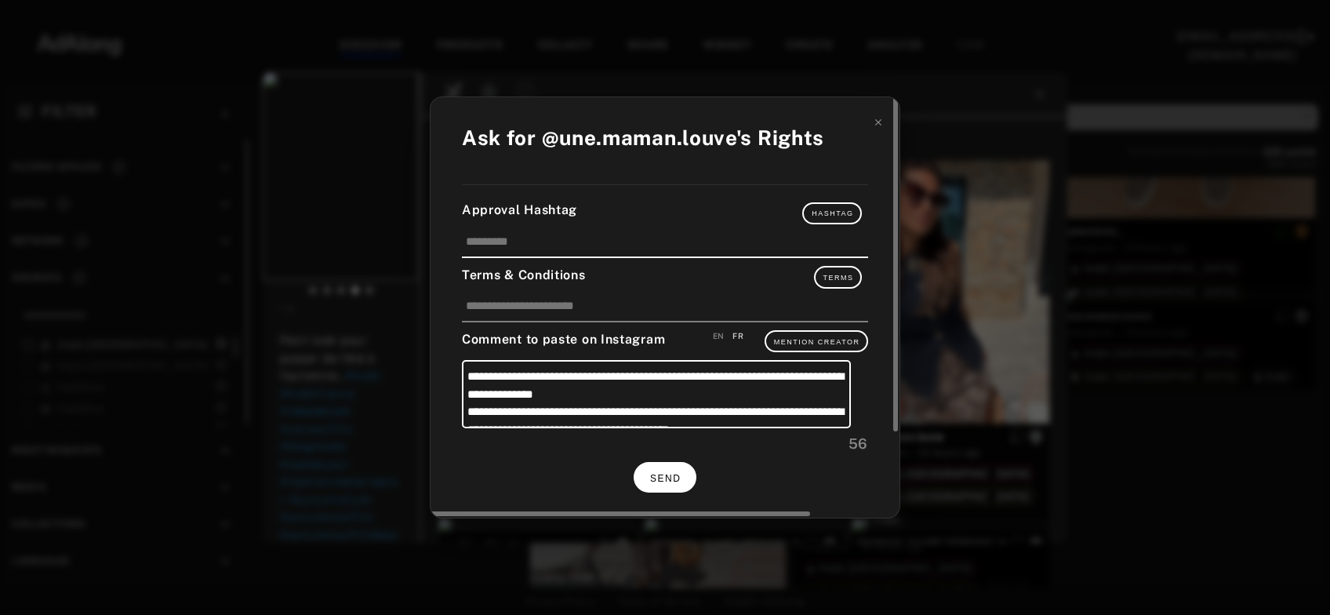
click at [659, 483] on button "SEND" at bounding box center [665, 477] width 63 height 31
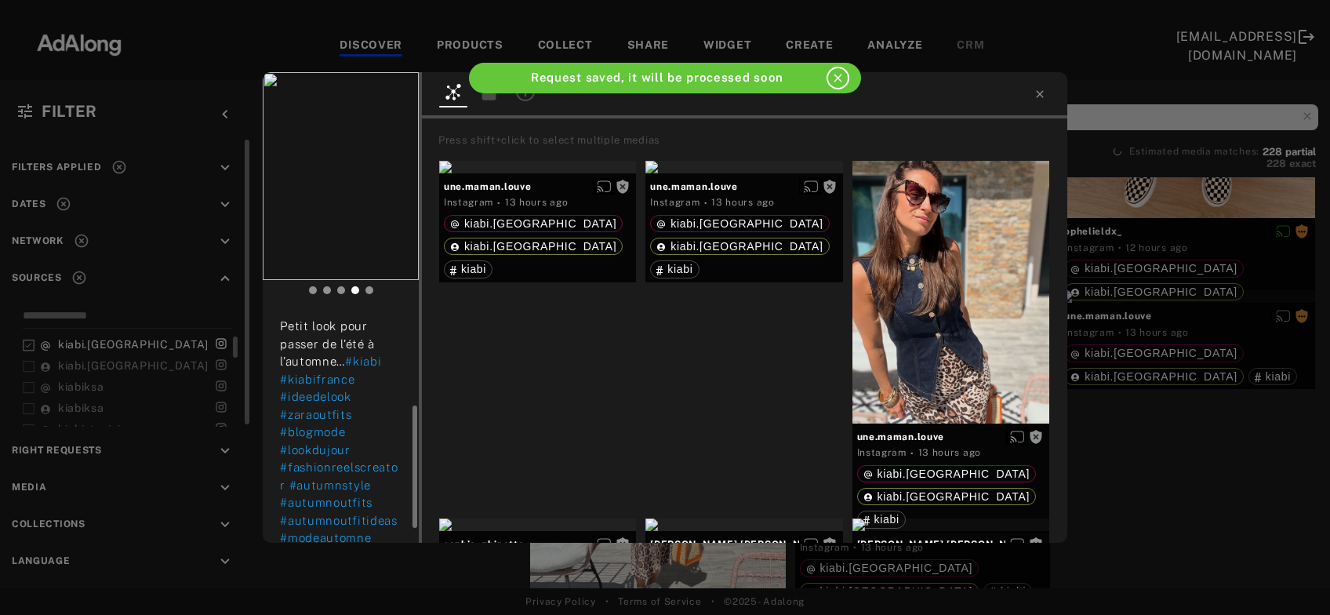
scroll to position [214, 0]
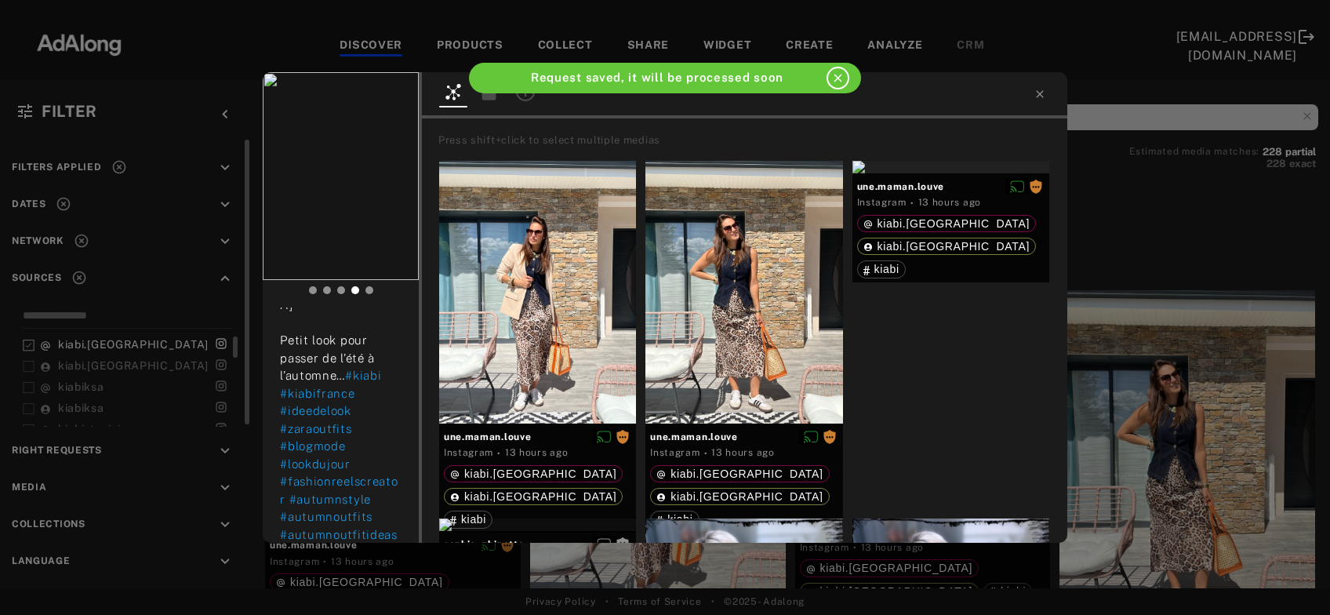
click at [1201, 445] on div "une.maman.louve Rights requested 13 hours ago OUTFIT Top en jean kiabi.france J…" at bounding box center [665, 307] width 1330 height 615
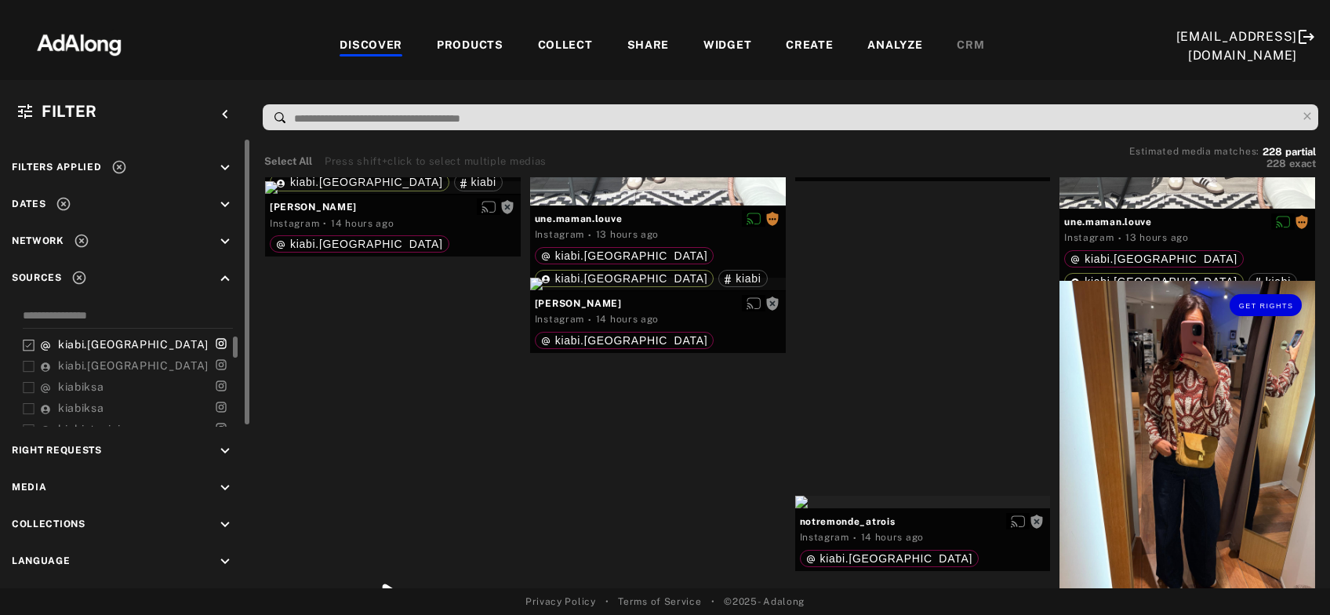
scroll to position [1859, 0]
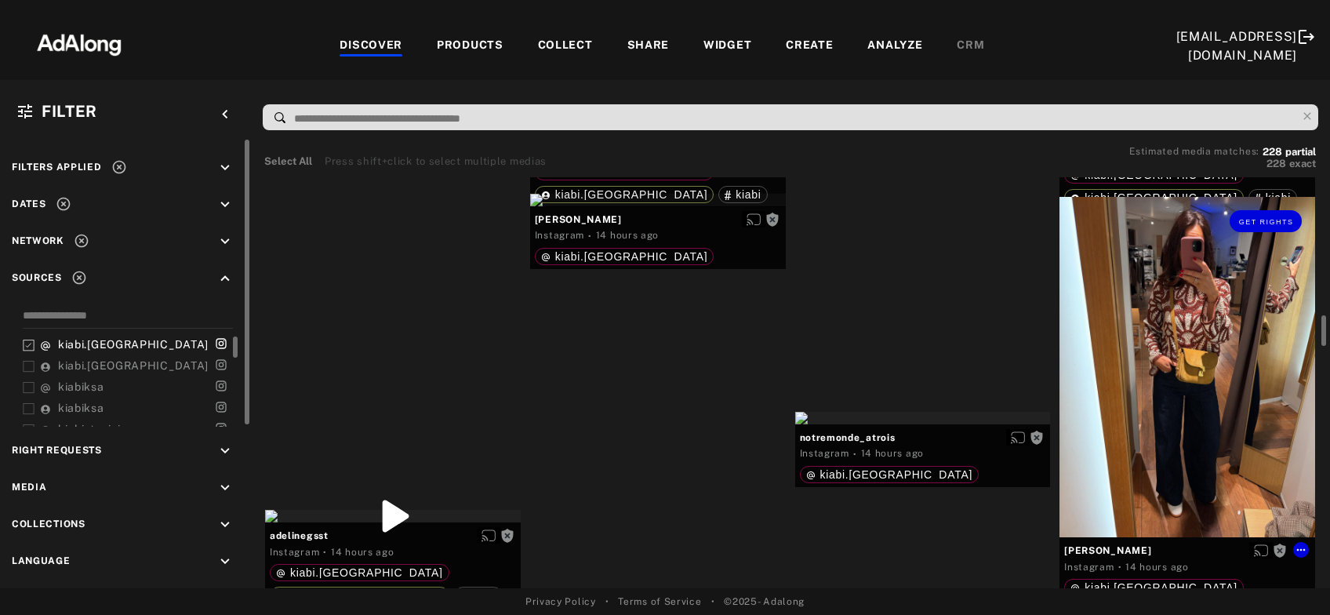
click at [1201, 445] on div "Get rights" at bounding box center [1187, 367] width 256 height 340
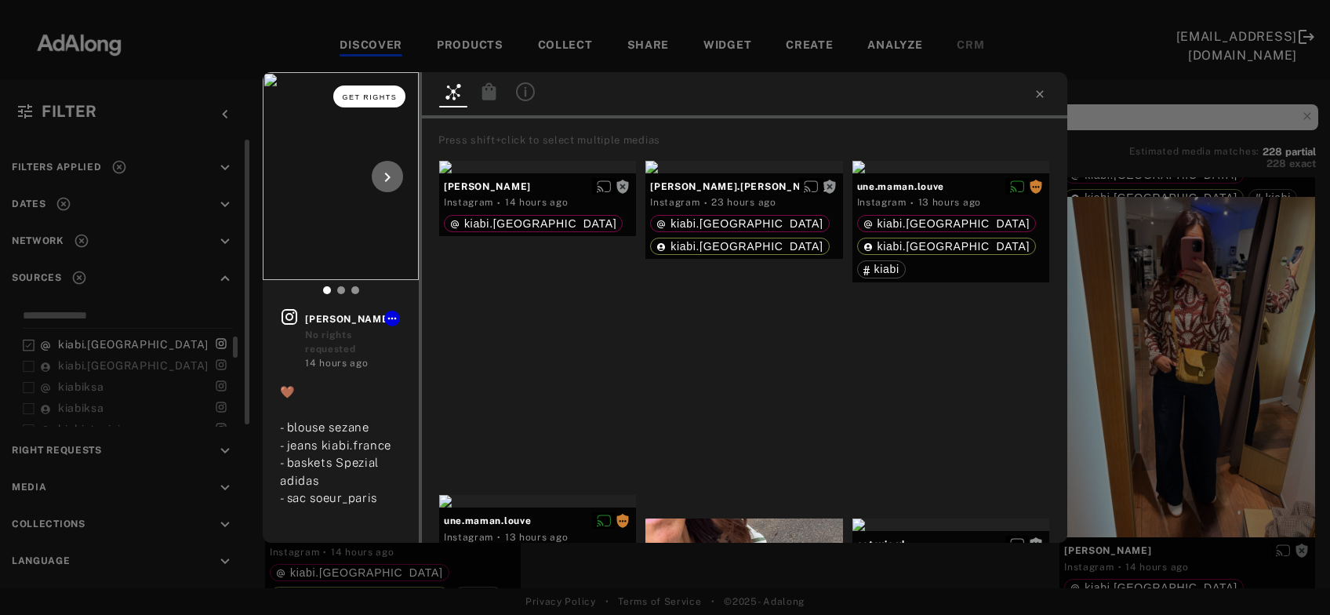
click at [381, 99] on span "Get rights" at bounding box center [370, 97] width 55 height 8
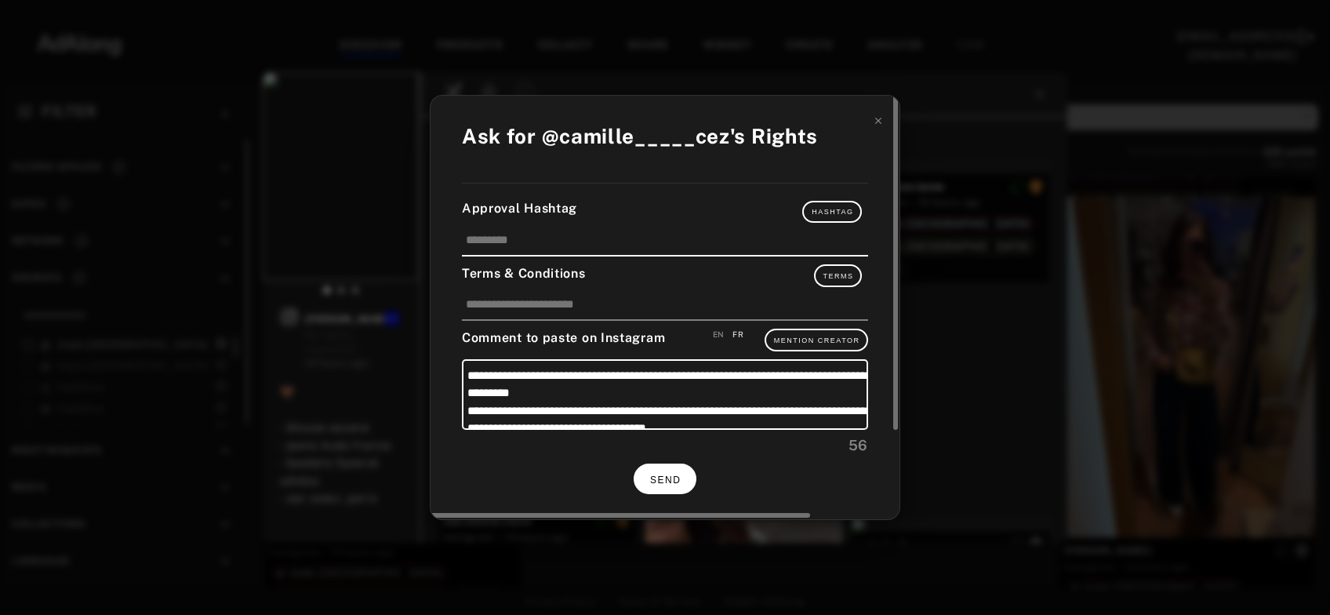
click at [676, 478] on span "SEND" at bounding box center [665, 479] width 31 height 11
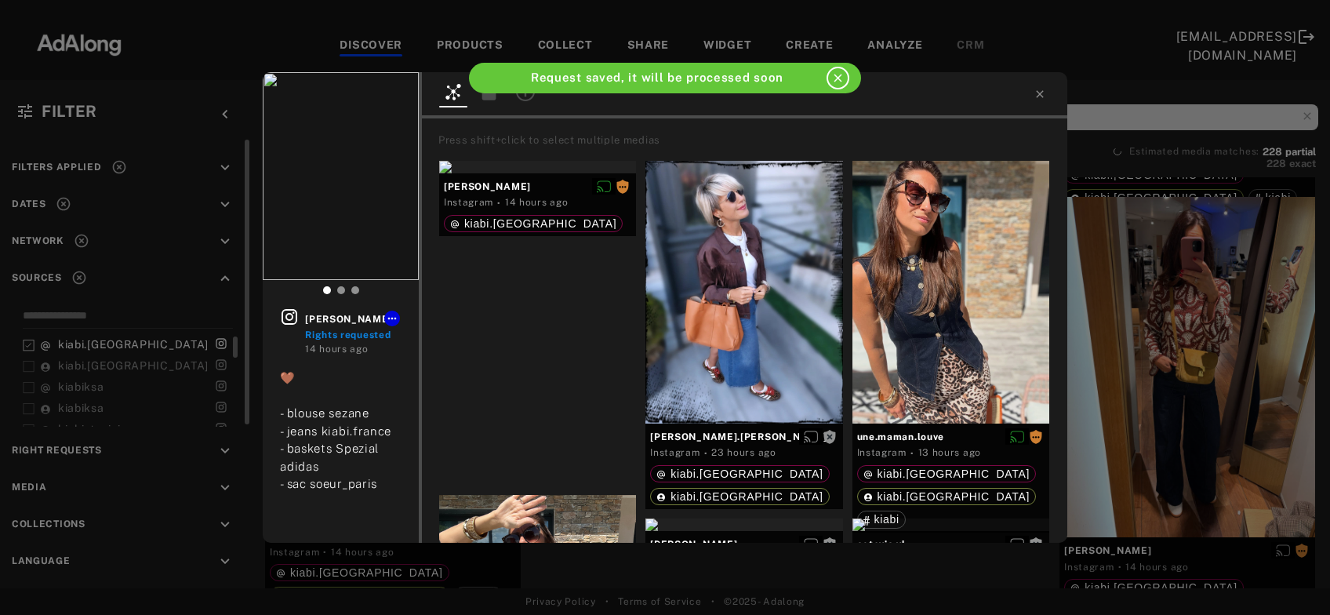
click at [1215, 366] on div "camille_____cez Rights requested 14 hours ago 🤎 - blouse sezane - jeans kiabi.f…" at bounding box center [665, 307] width 1330 height 615
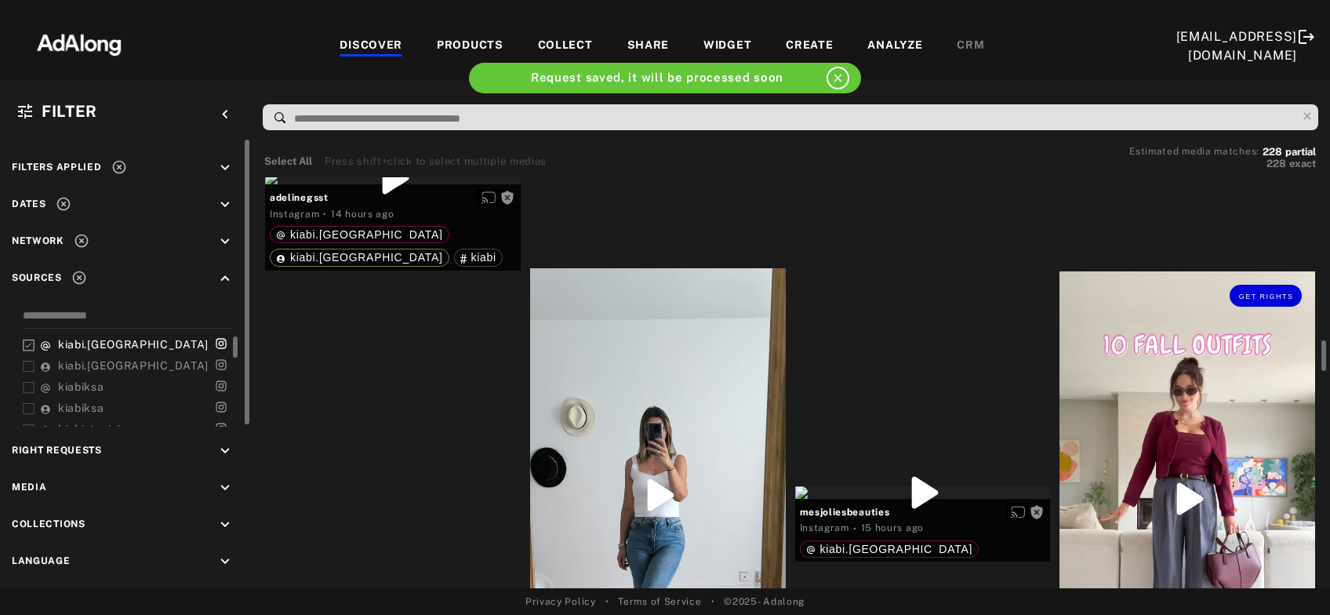
scroll to position [2281, 0]
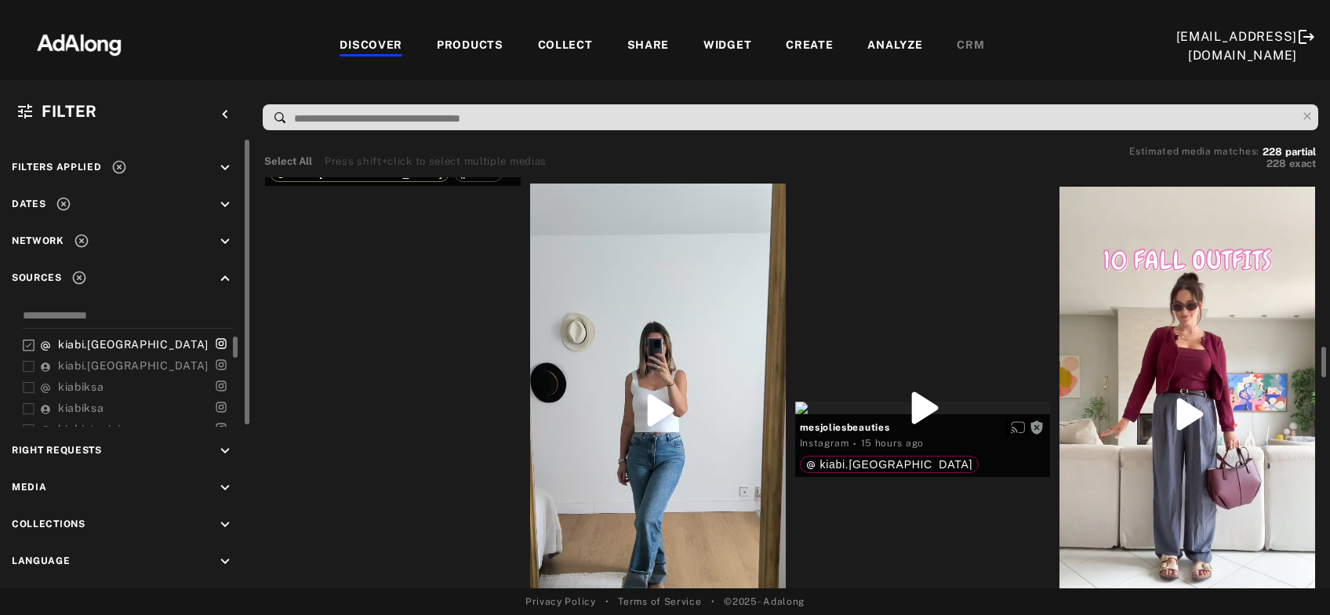
click at [385, 100] on div "Get rights" at bounding box center [393, 93] width 256 height 13
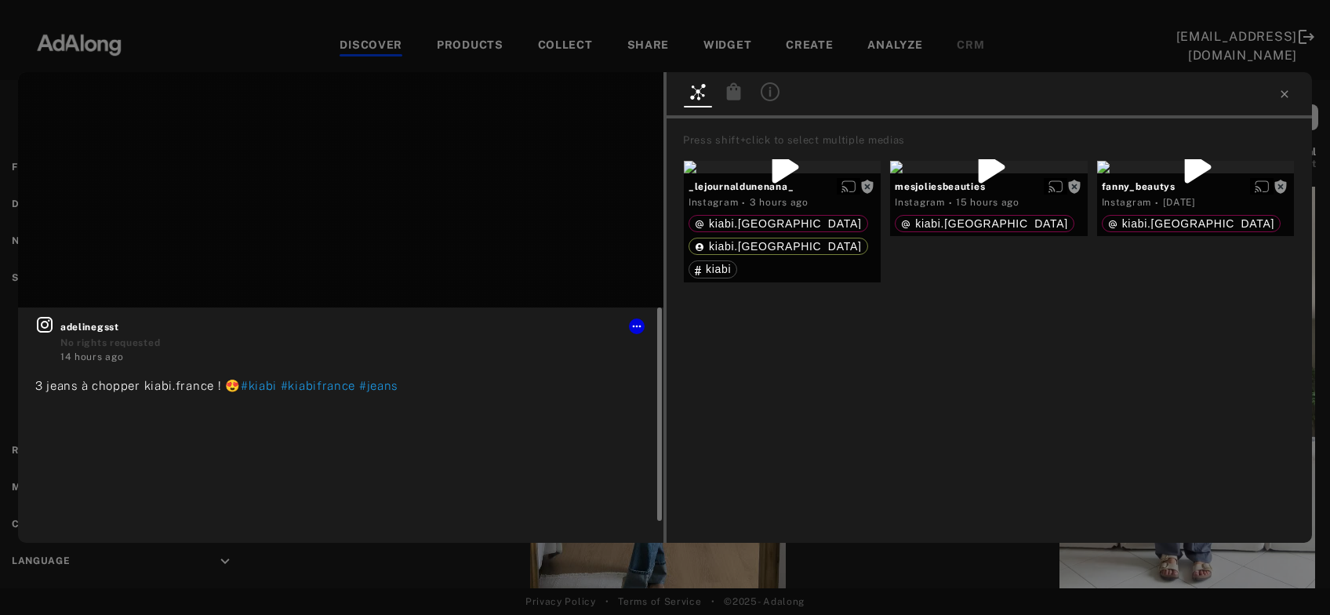
click at [45, 327] on icon at bounding box center [45, 325] width 16 height 16
click at [620, 101] on button "Get rights" at bounding box center [614, 96] width 72 height 22
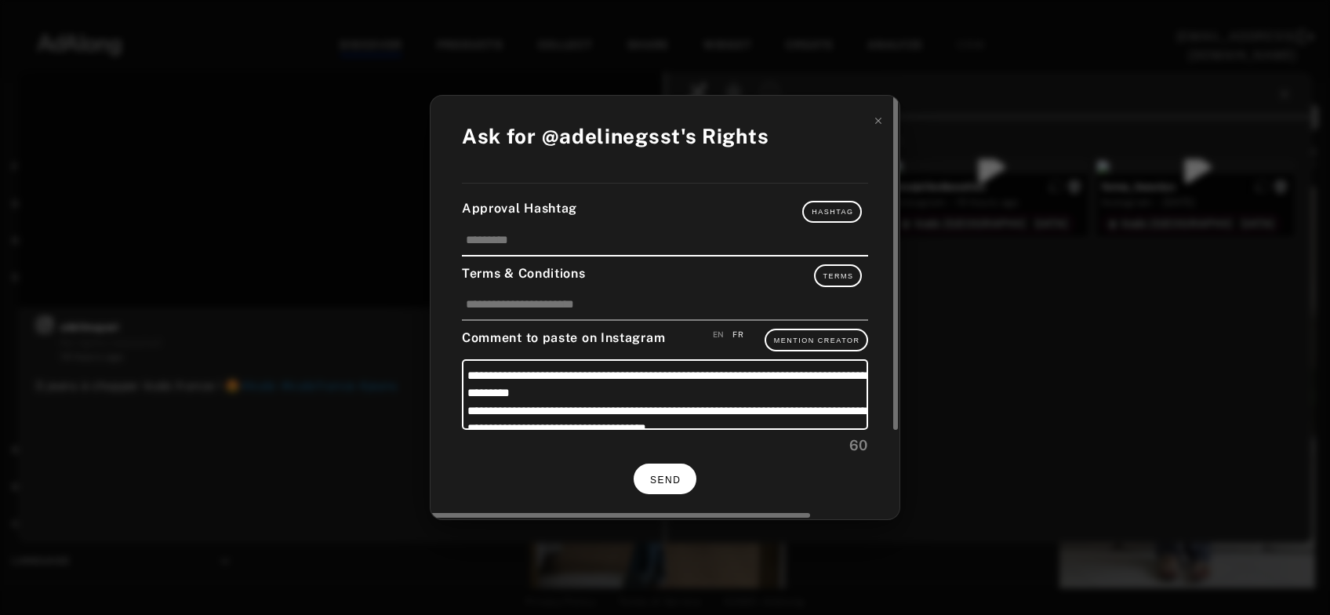
click at [654, 478] on span "SEND" at bounding box center [665, 479] width 31 height 11
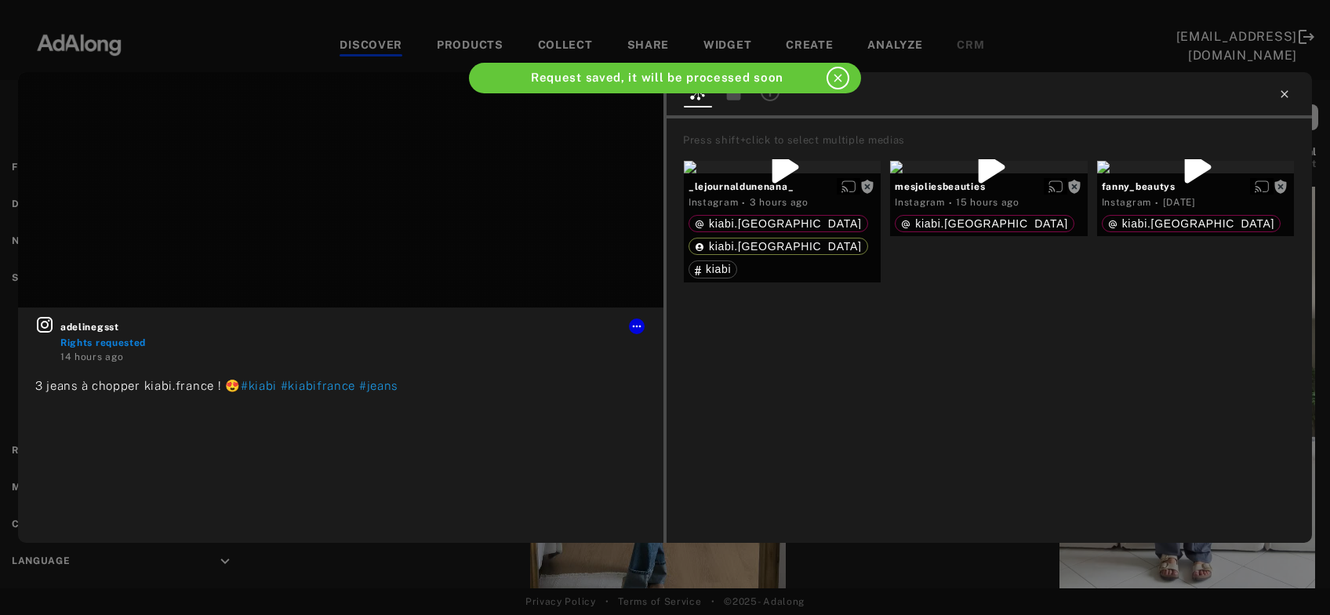
click at [1285, 92] on icon at bounding box center [1284, 94] width 13 height 13
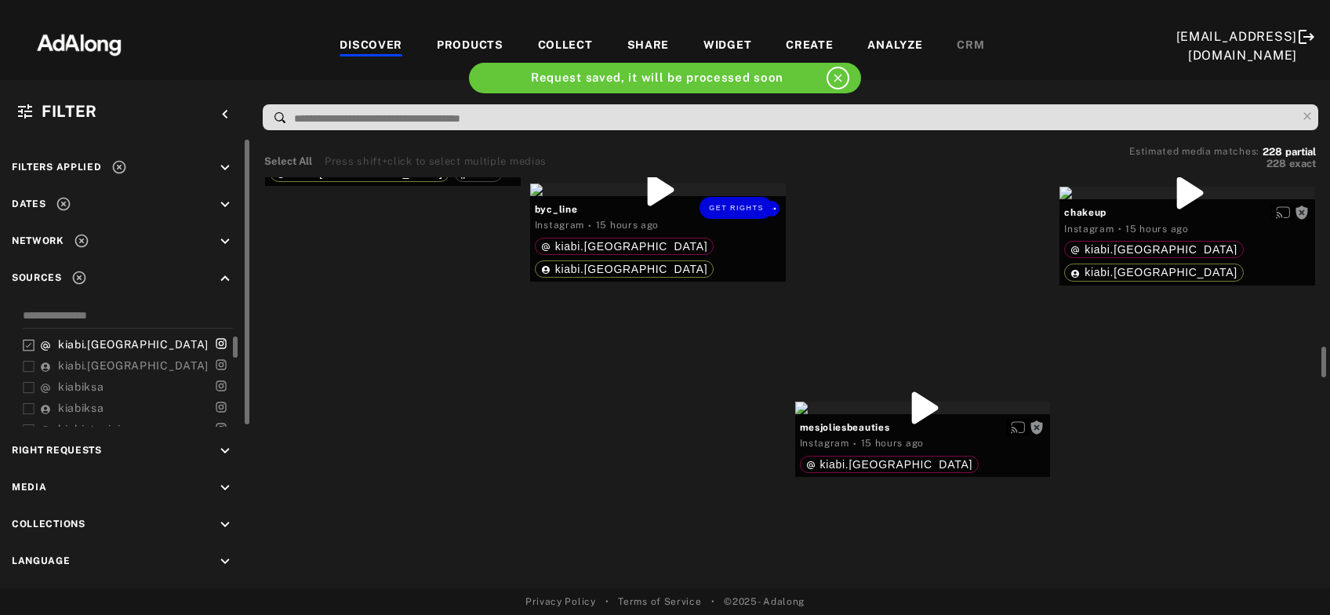
click at [674, 196] on div "Get rights" at bounding box center [658, 190] width 256 height 13
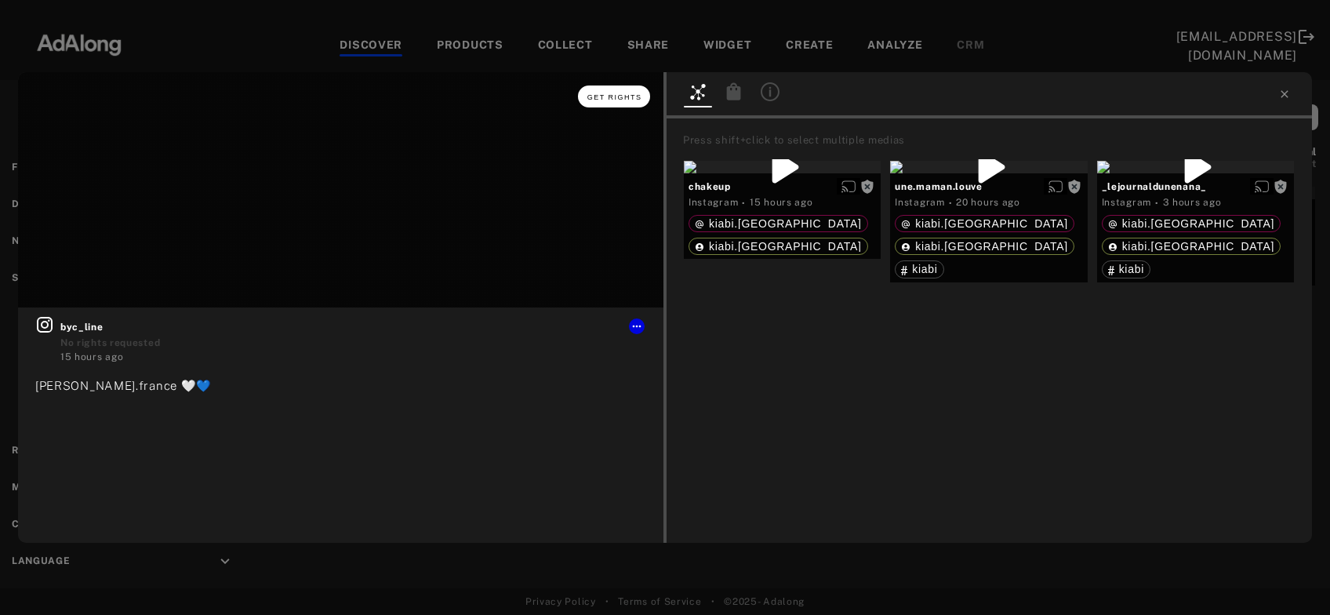
click at [604, 103] on button "Get rights" at bounding box center [614, 96] width 72 height 22
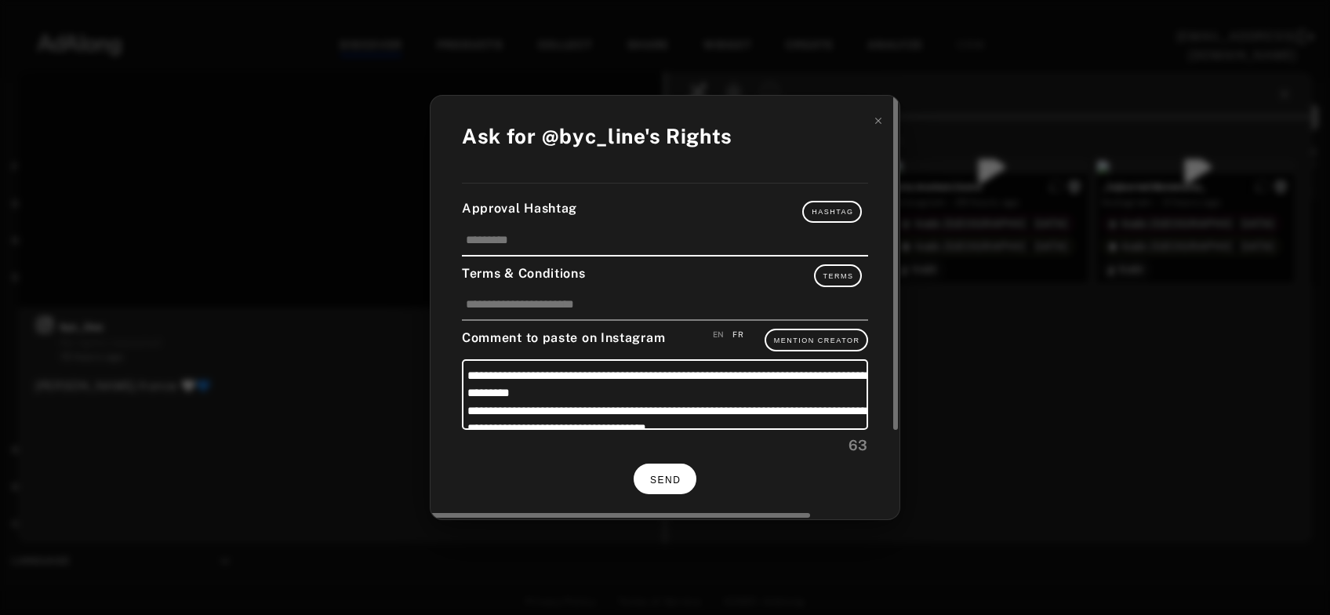
click at [679, 469] on button "SEND" at bounding box center [665, 478] width 63 height 31
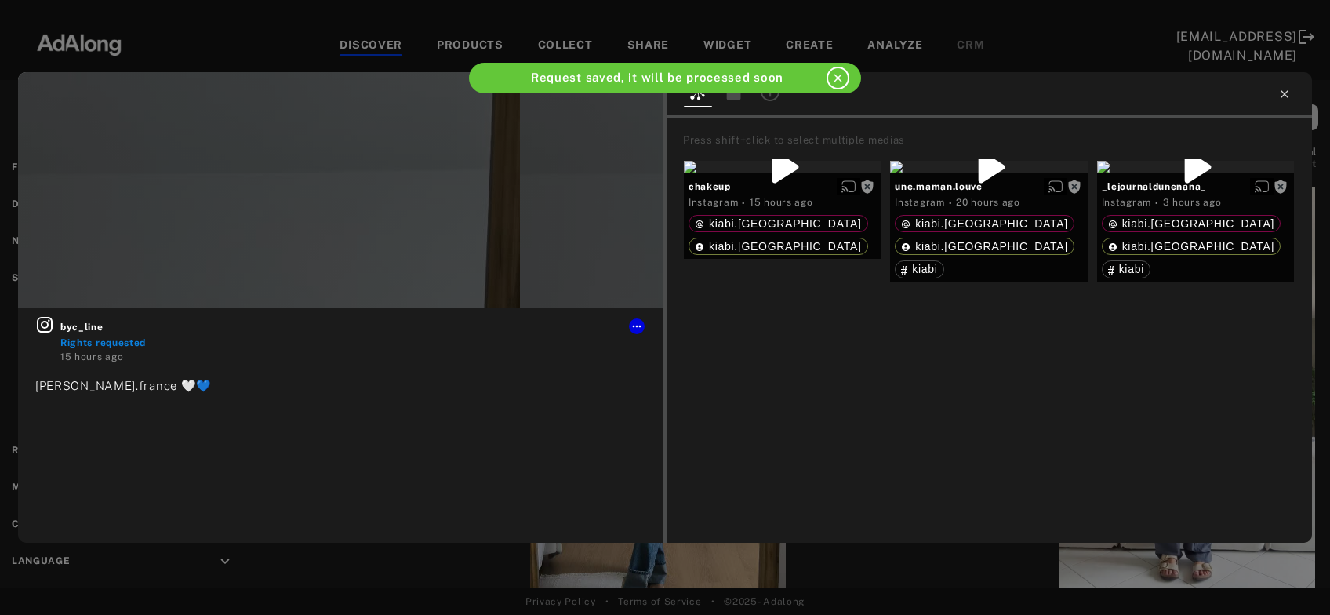
click at [1285, 95] on icon at bounding box center [1284, 93] width 7 height 7
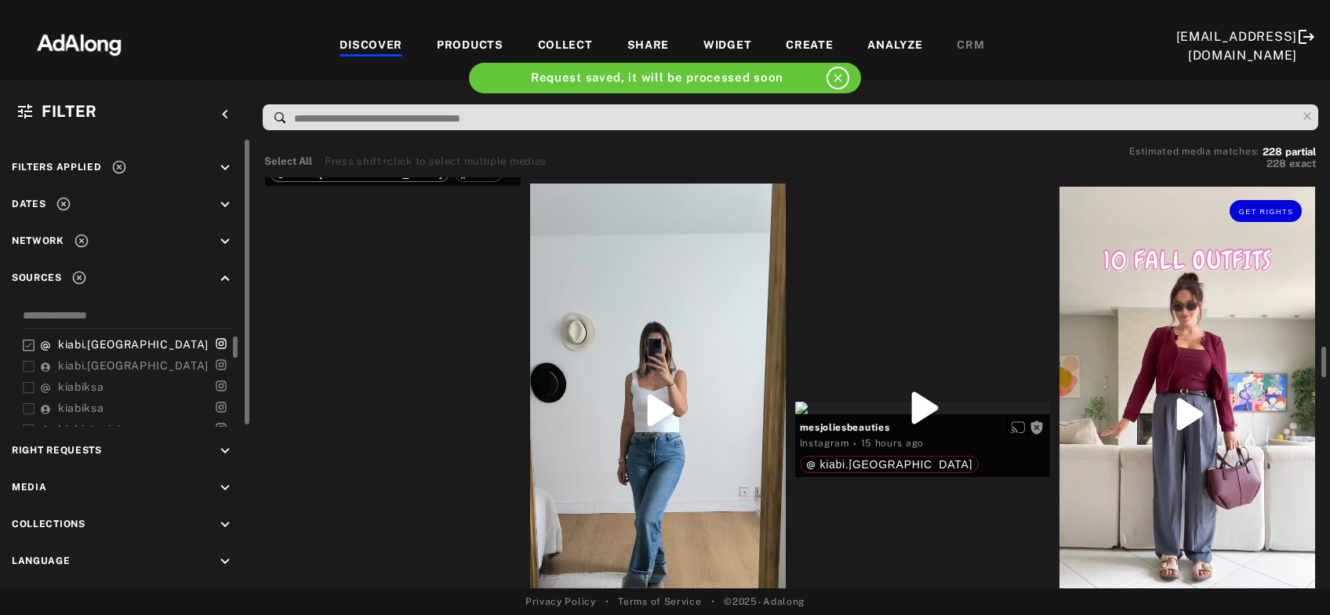
scroll to position [2366, 0]
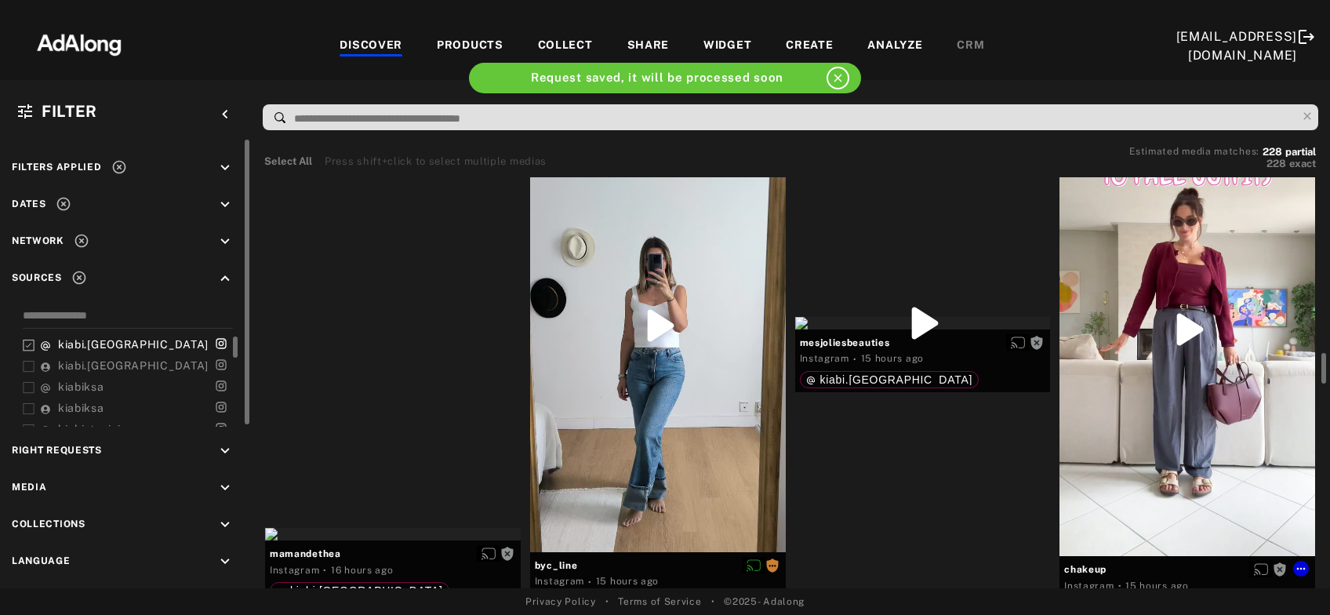
click at [1239, 287] on div "Get rights" at bounding box center [1187, 329] width 256 height 454
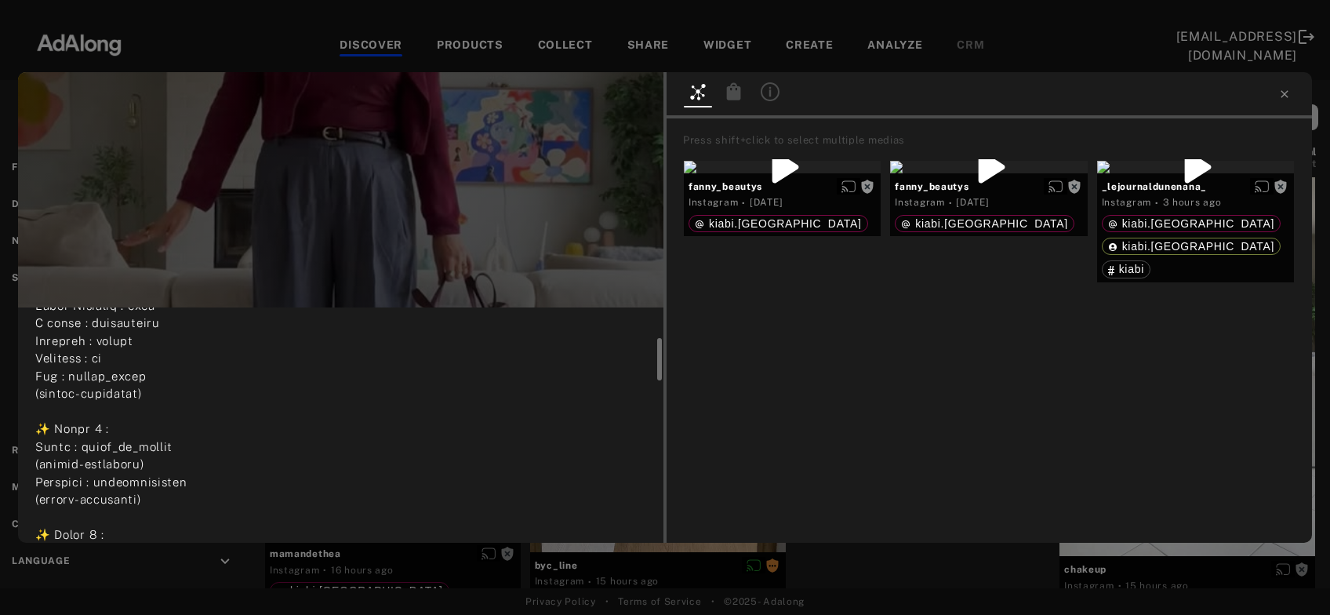
scroll to position [253, 0]
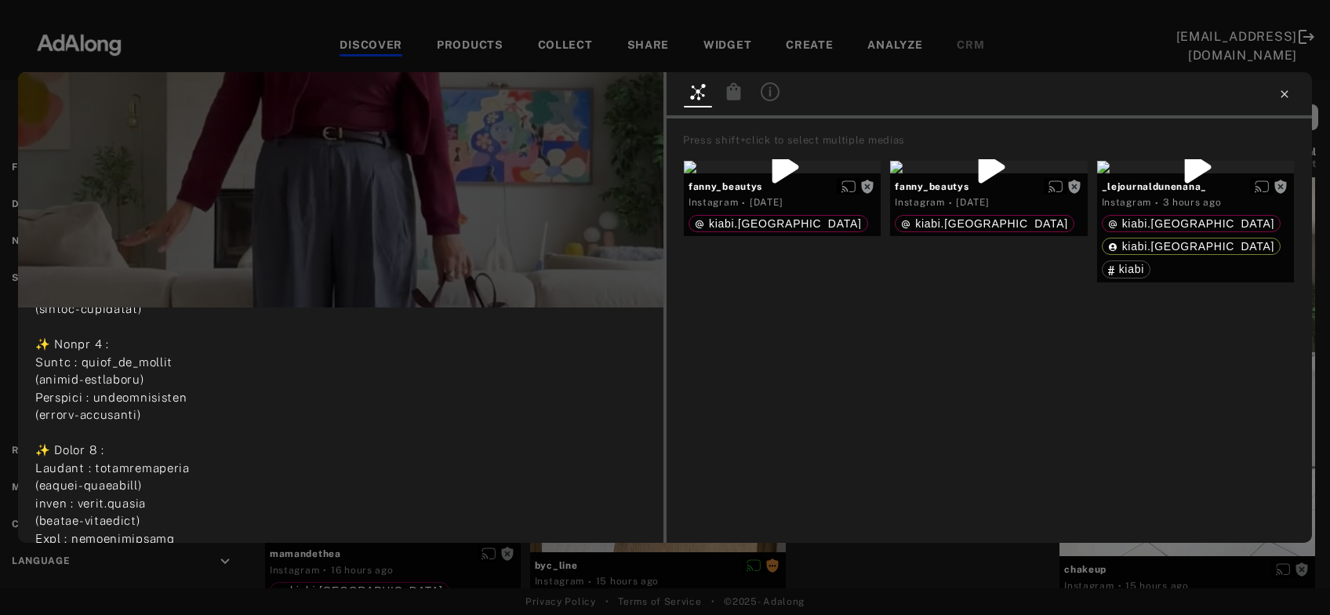
click at [1290, 92] on icon at bounding box center [1284, 94] width 13 height 13
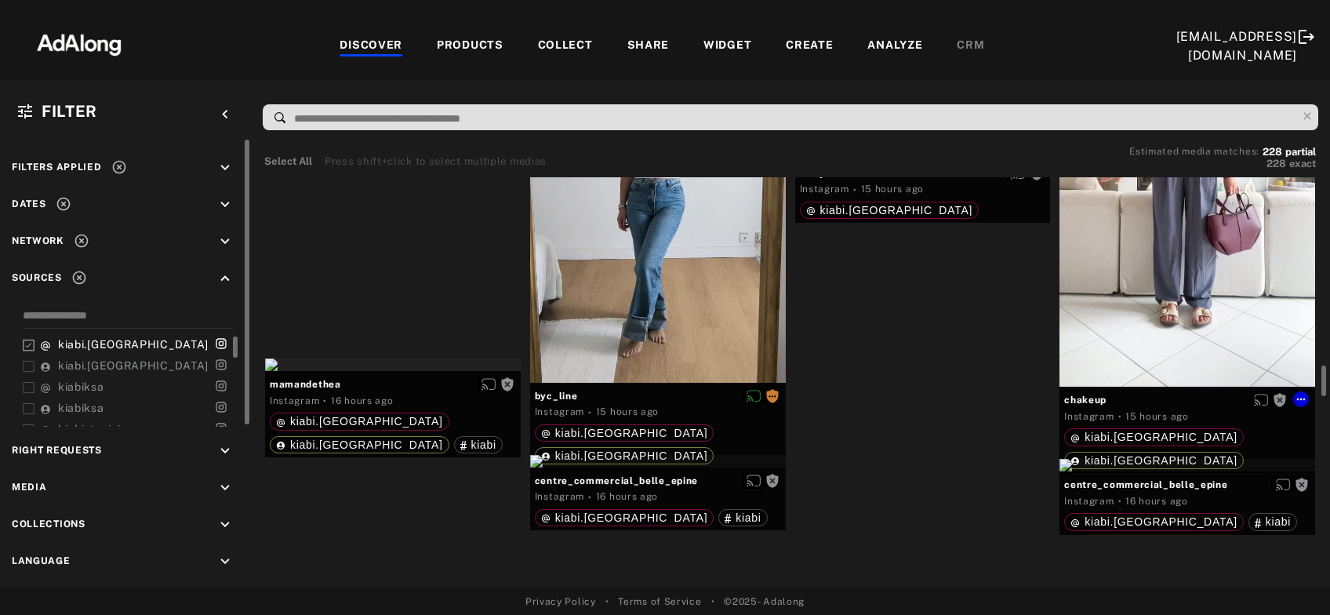
scroll to position [2619, 0]
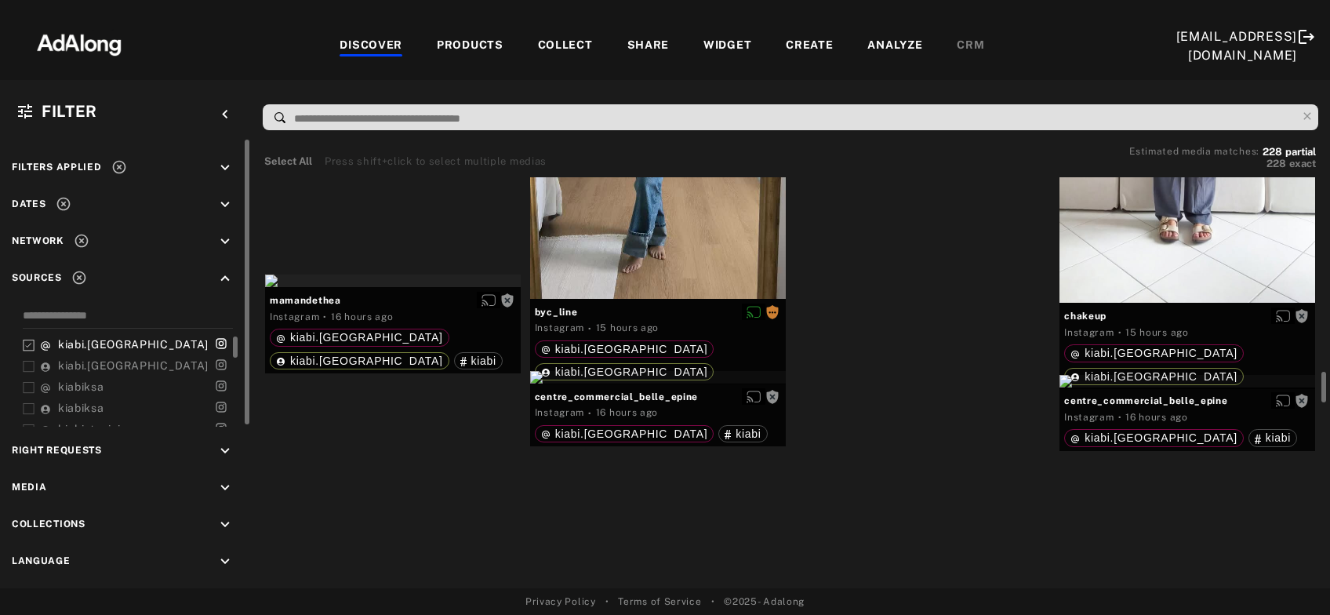
click at [918, 76] on div "Get rights" at bounding box center [923, 70] width 256 height 13
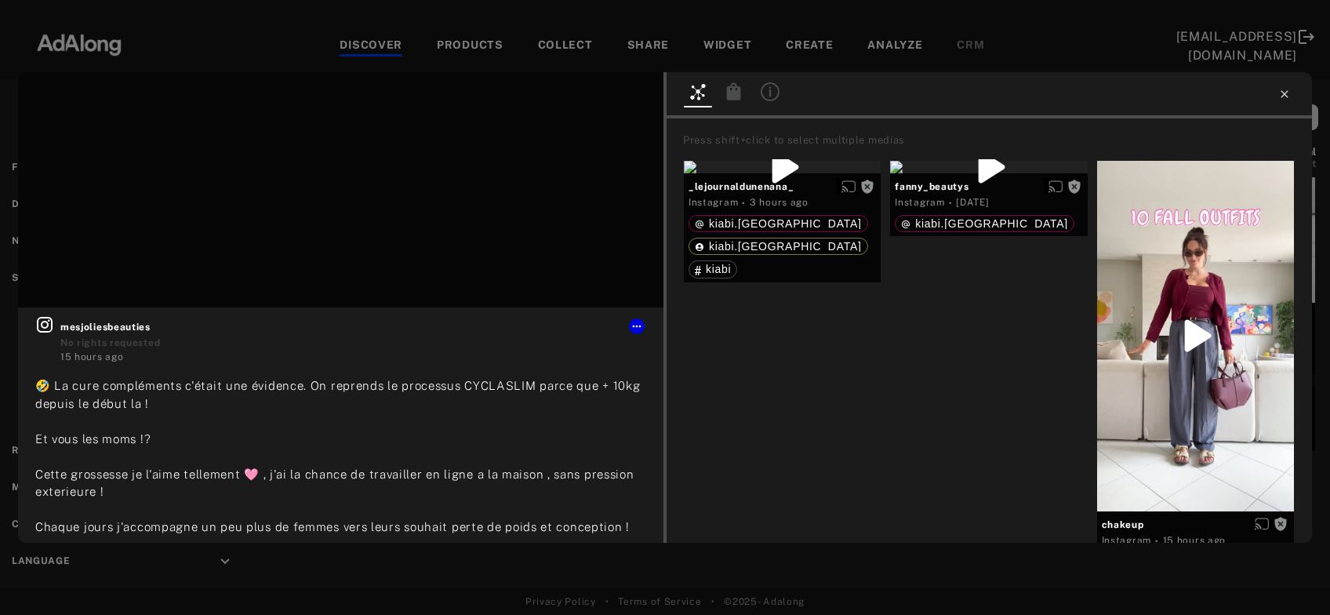
click at [1282, 95] on icon at bounding box center [1284, 94] width 13 height 13
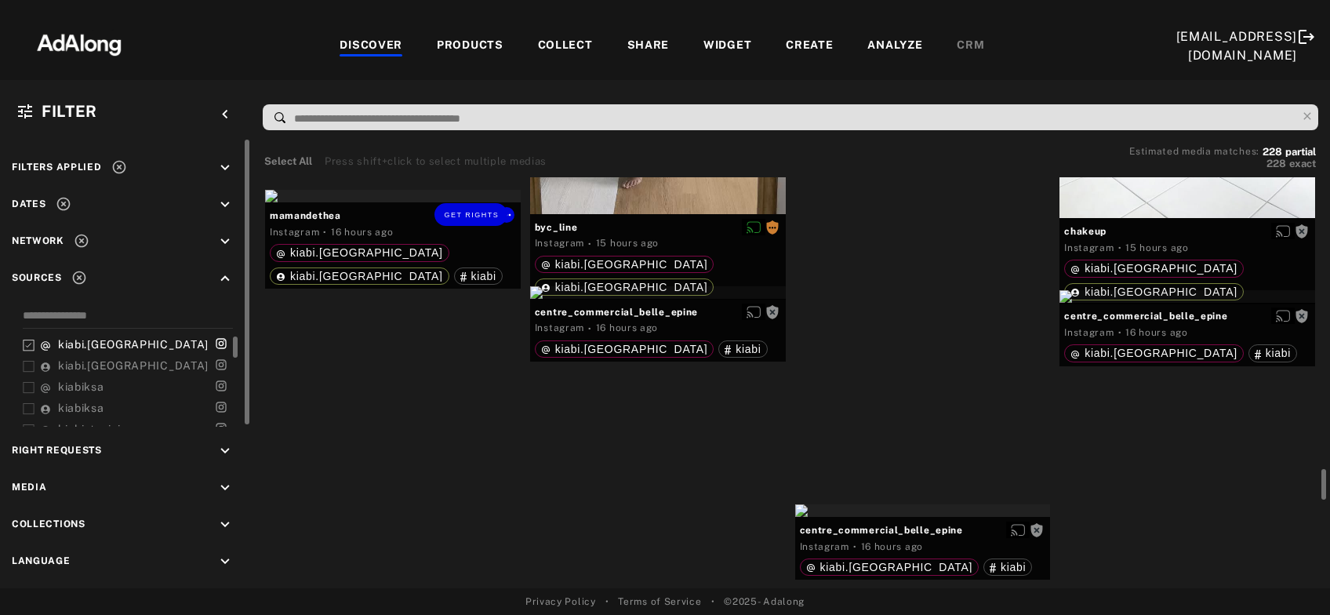
scroll to position [2789, 0]
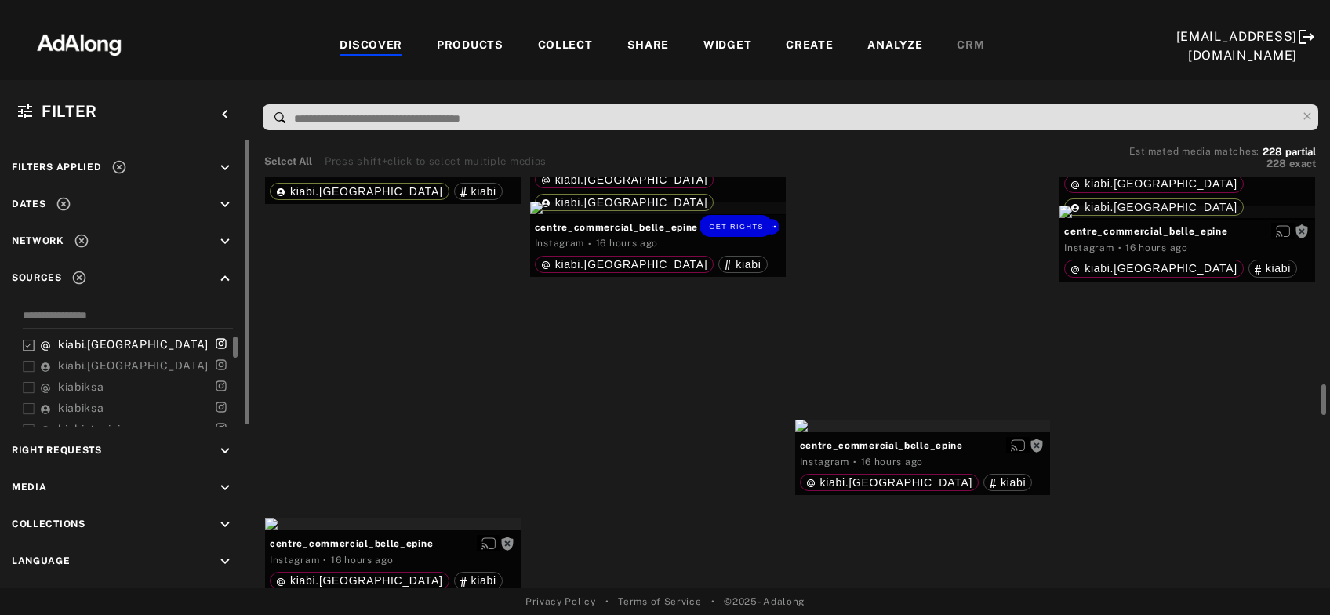
click at [710, 214] on div "Get rights" at bounding box center [658, 208] width 256 height 13
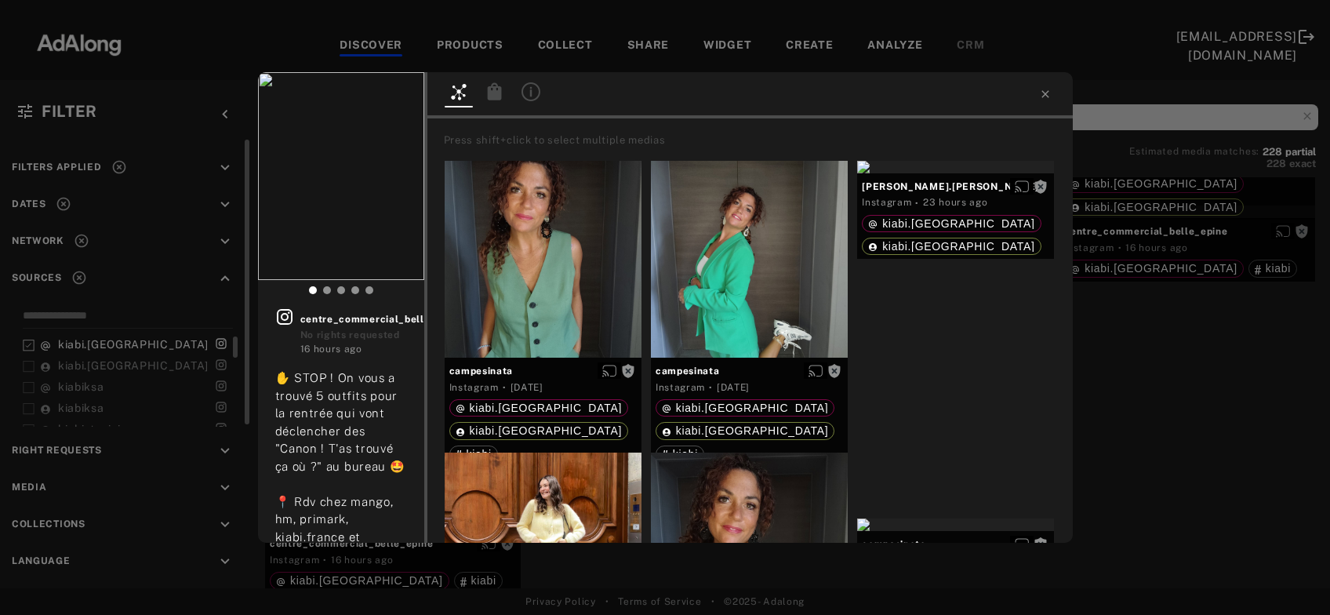
click at [1202, 358] on div "Get rights centre_commercial_belle_epine No rights requested 16 hours ago ✋ STO…" at bounding box center [665, 307] width 1330 height 615
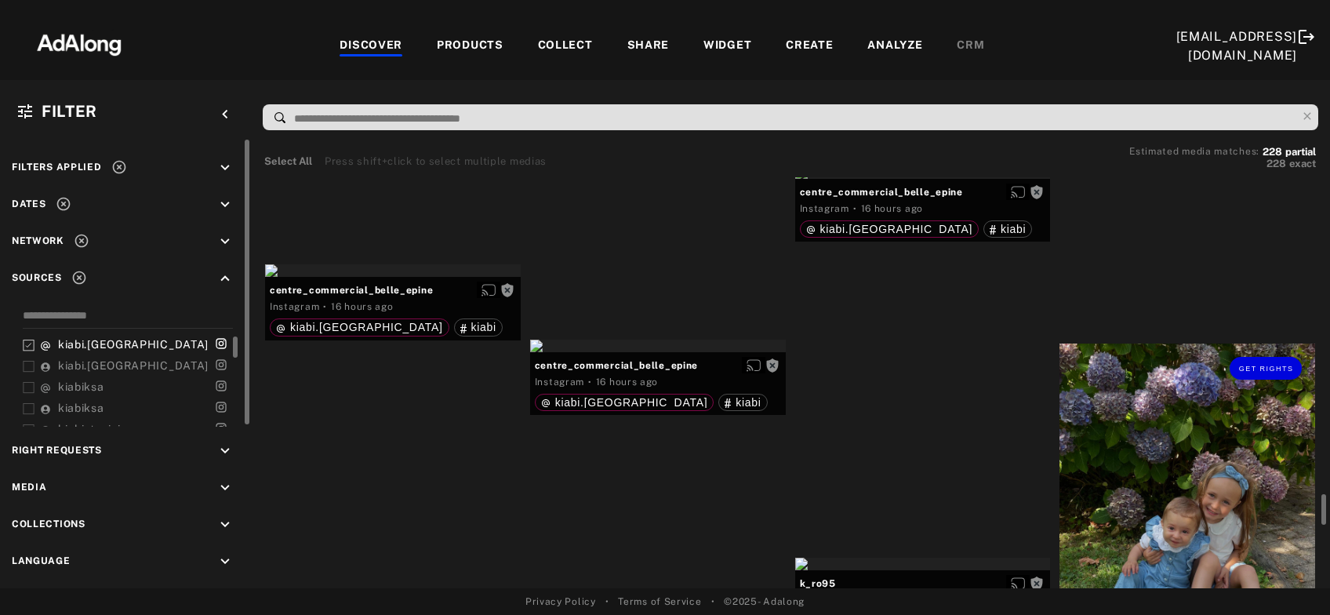
scroll to position [3211, 0]
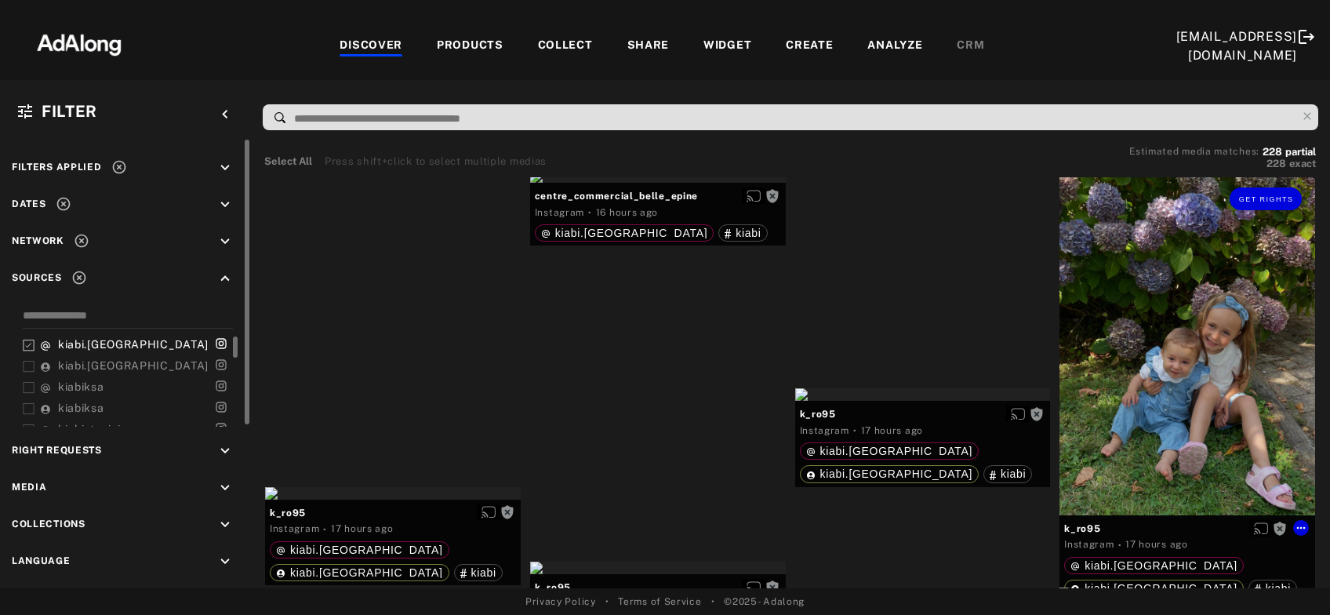
click at [1202, 358] on div "Get rights" at bounding box center [1187, 344] width 256 height 340
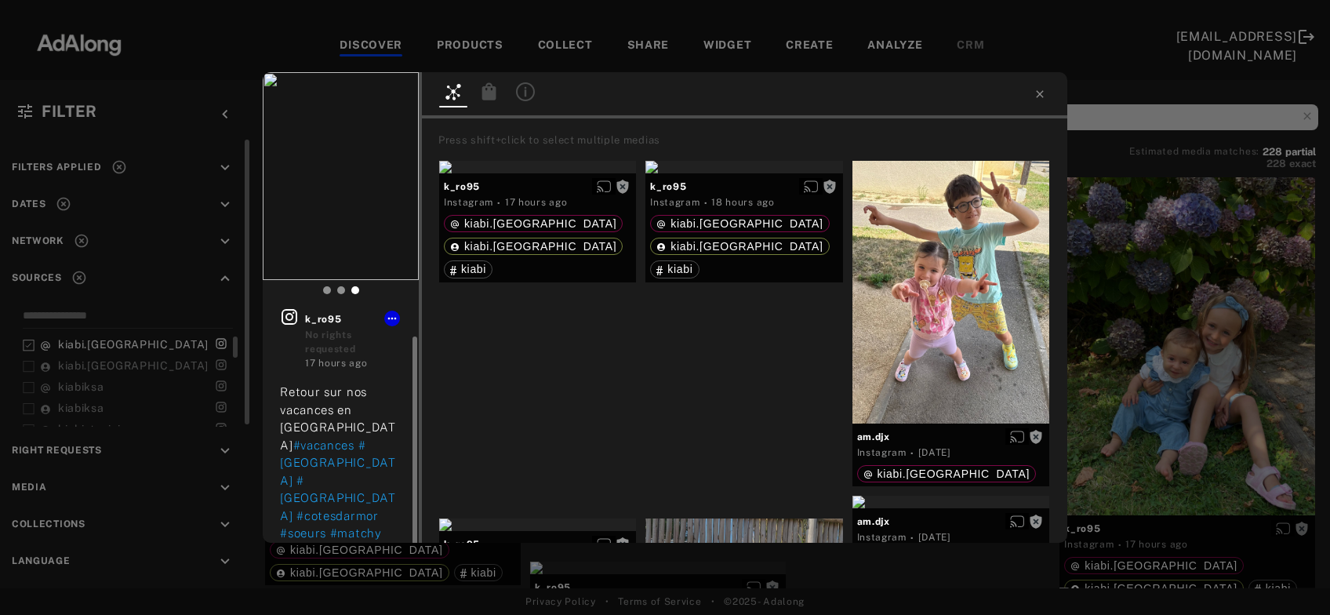
scroll to position [15, 0]
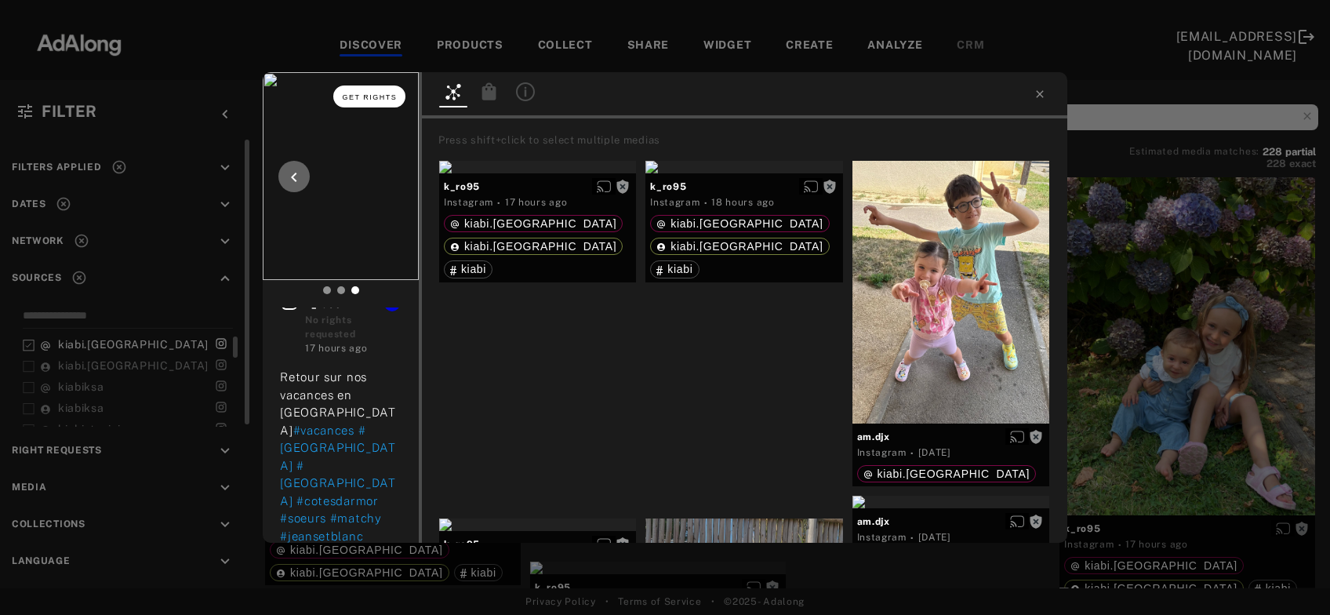
click at [363, 98] on span "Get rights" at bounding box center [370, 97] width 55 height 8
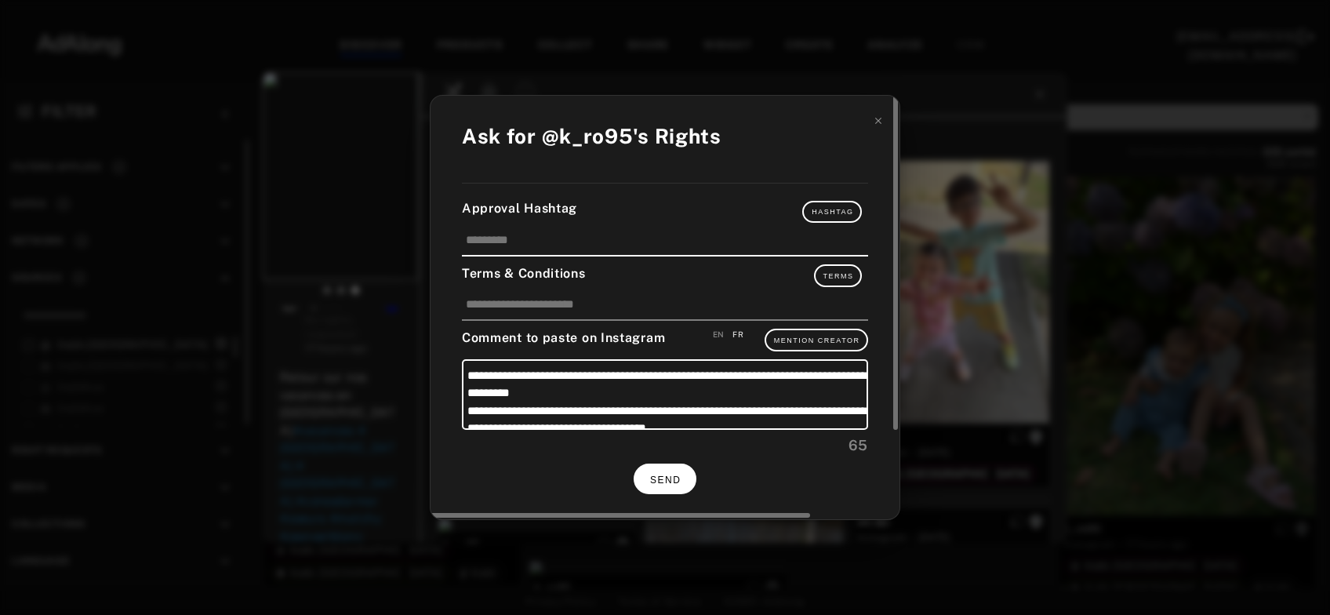
click at [666, 471] on button "SEND" at bounding box center [665, 478] width 63 height 31
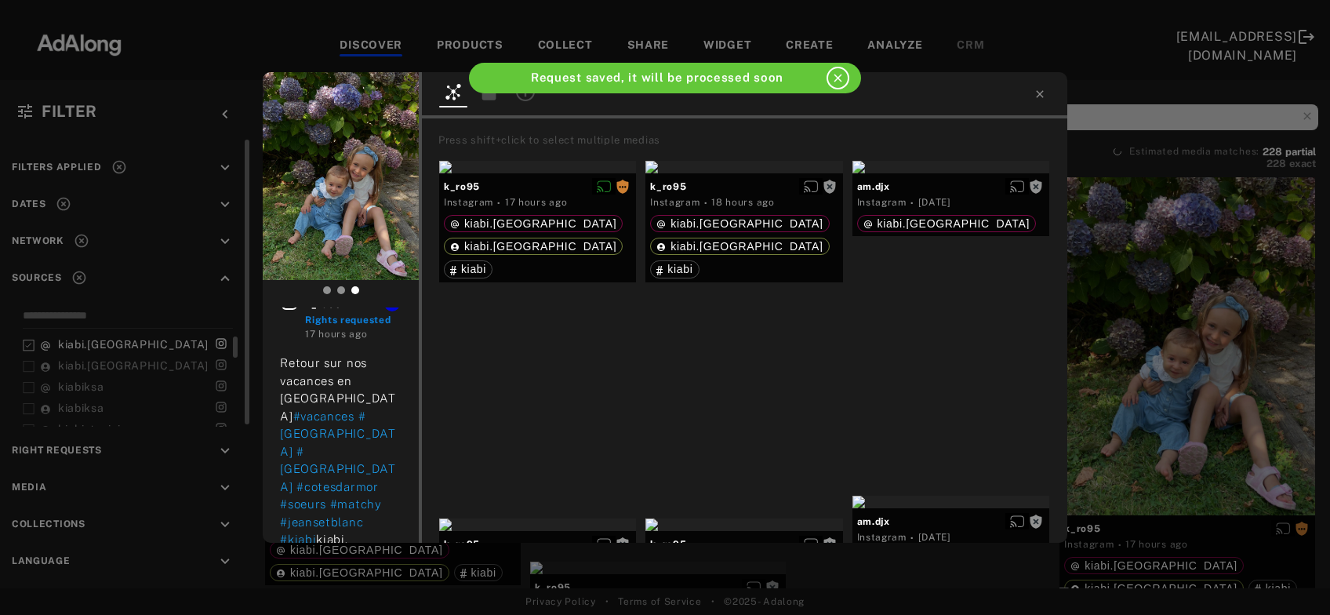
click at [1141, 369] on div "k_ro95 Rights requested 17 hours ago Retour sur nos vacances en Bretagne #vacan…" at bounding box center [665, 307] width 1330 height 615
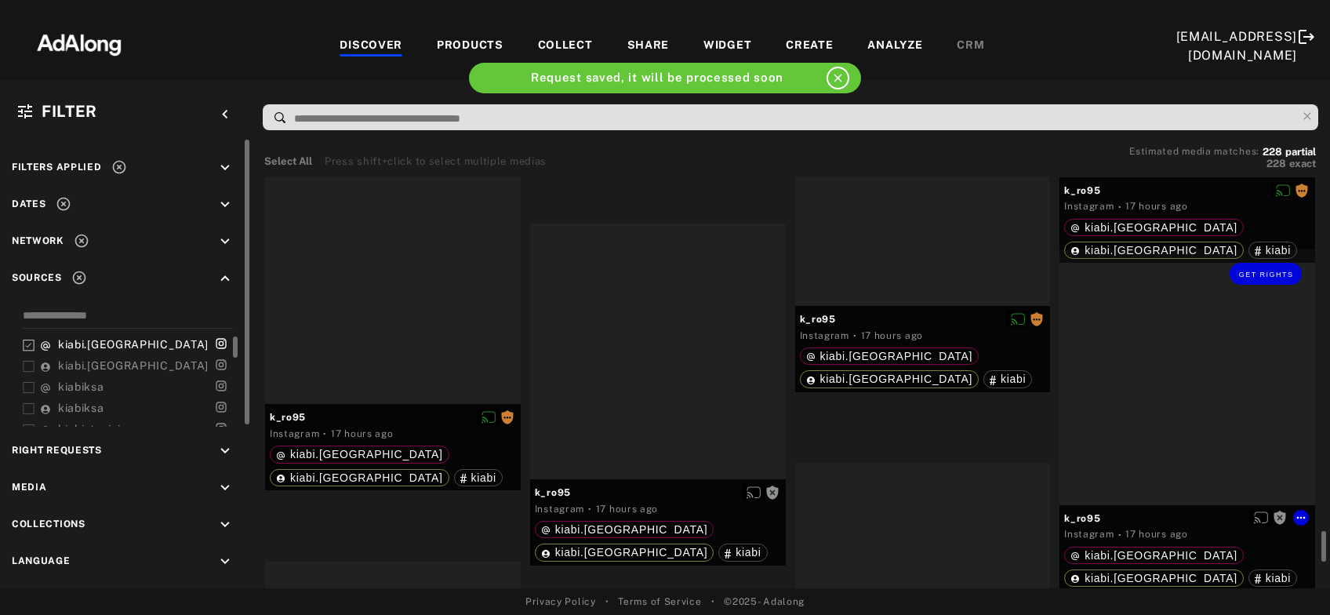
scroll to position [3633, 0]
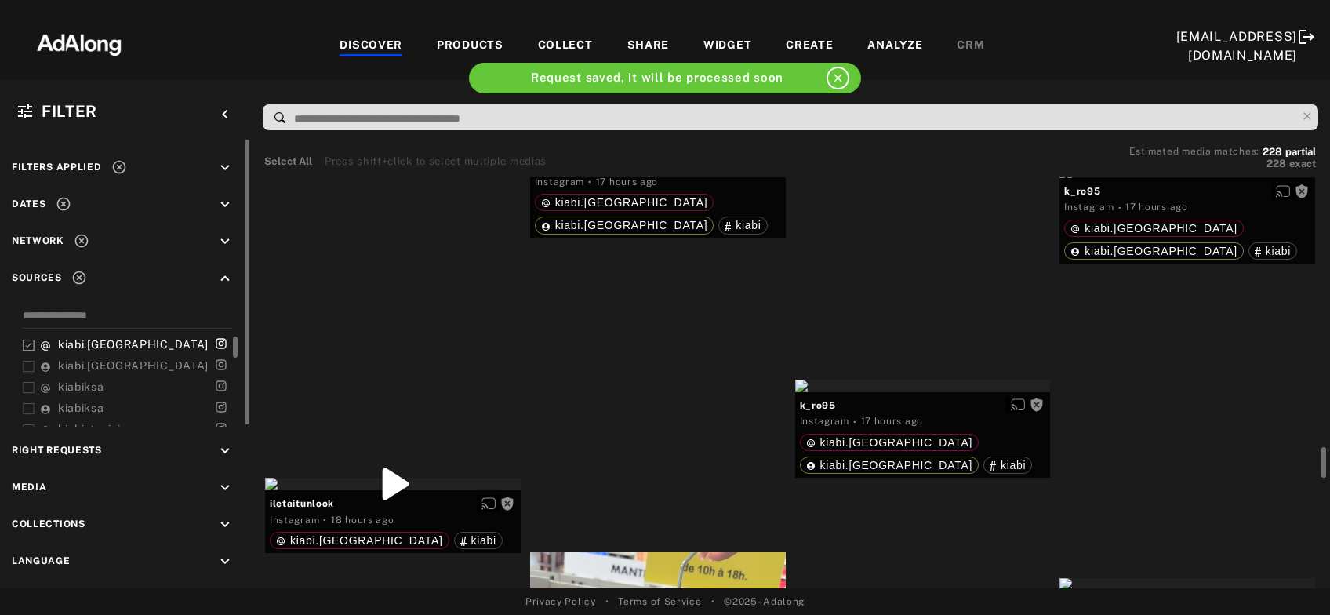
click at [609, 152] on div "Get rights" at bounding box center [658, 146] width 256 height 13
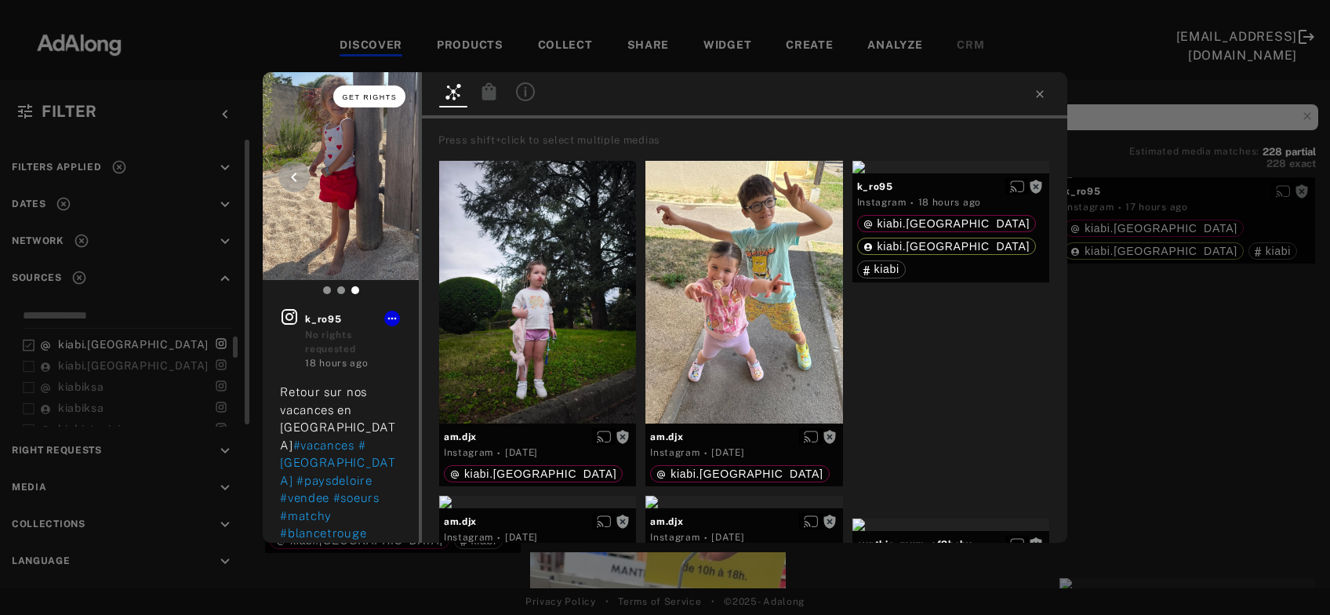
click at [374, 100] on span "Get rights" at bounding box center [370, 97] width 55 height 8
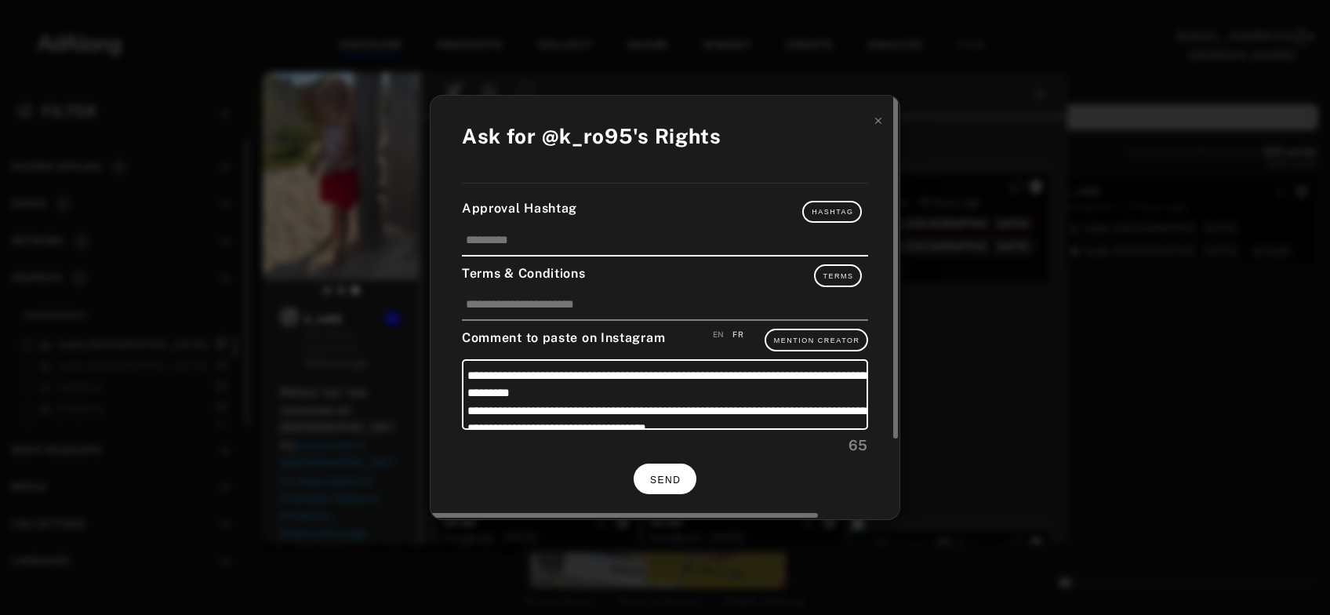
click at [685, 478] on button "SEND" at bounding box center [665, 478] width 63 height 31
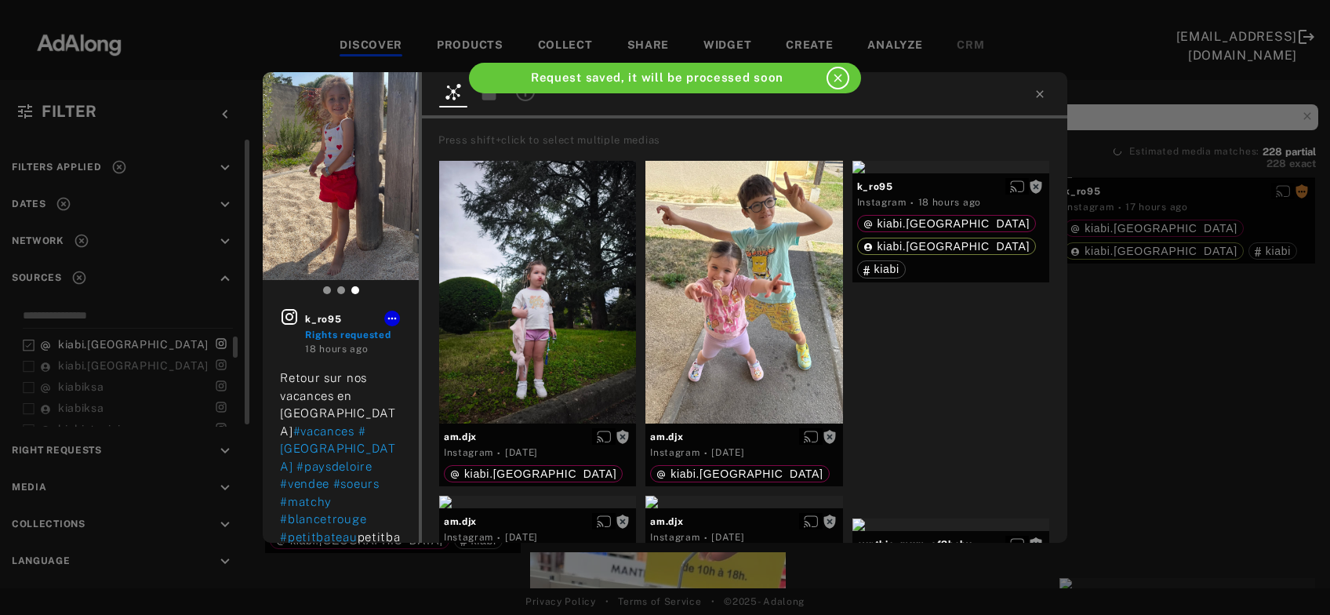
click at [1203, 333] on div "k_ro95 Rights requested 18 hours ago Retour sur nos vacances en Vendée #vacance…" at bounding box center [665, 307] width 1330 height 615
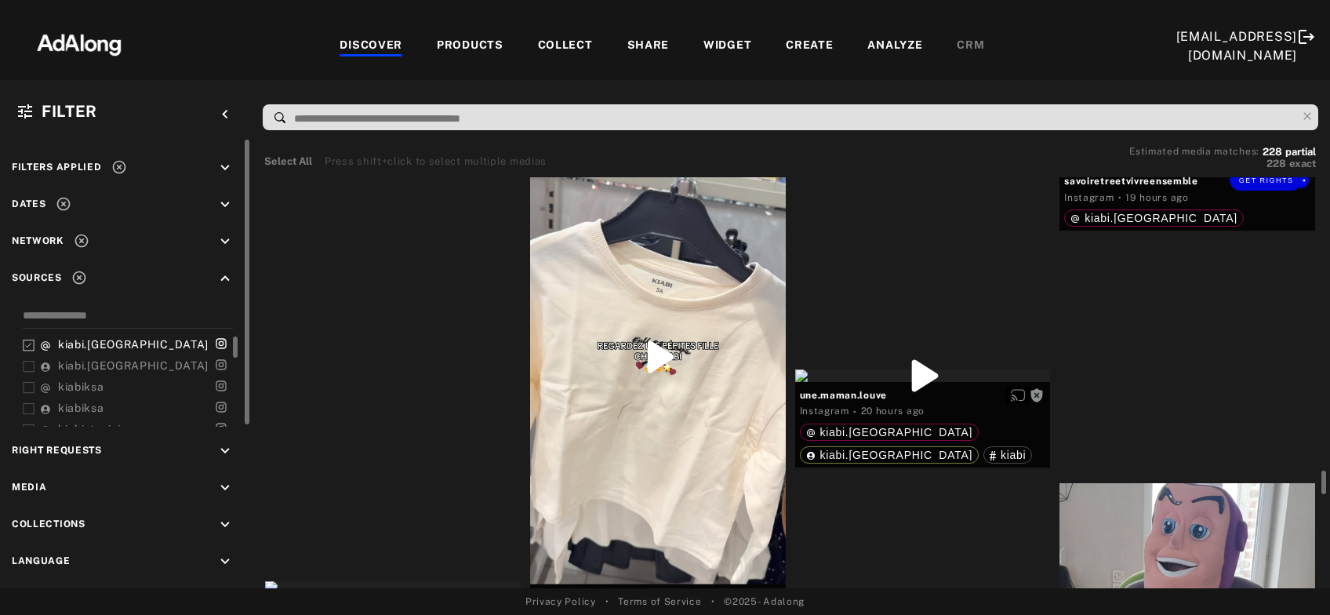
scroll to position [4141, 0]
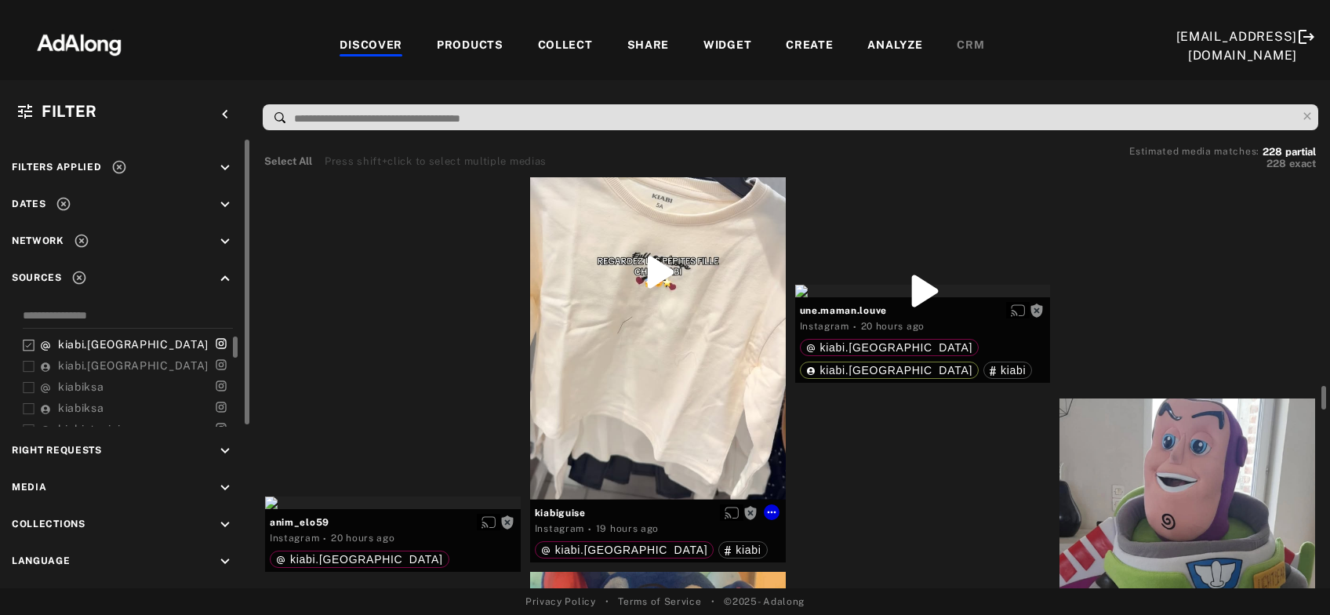
click at [692, 332] on div "Get rights" at bounding box center [658, 272] width 256 height 454
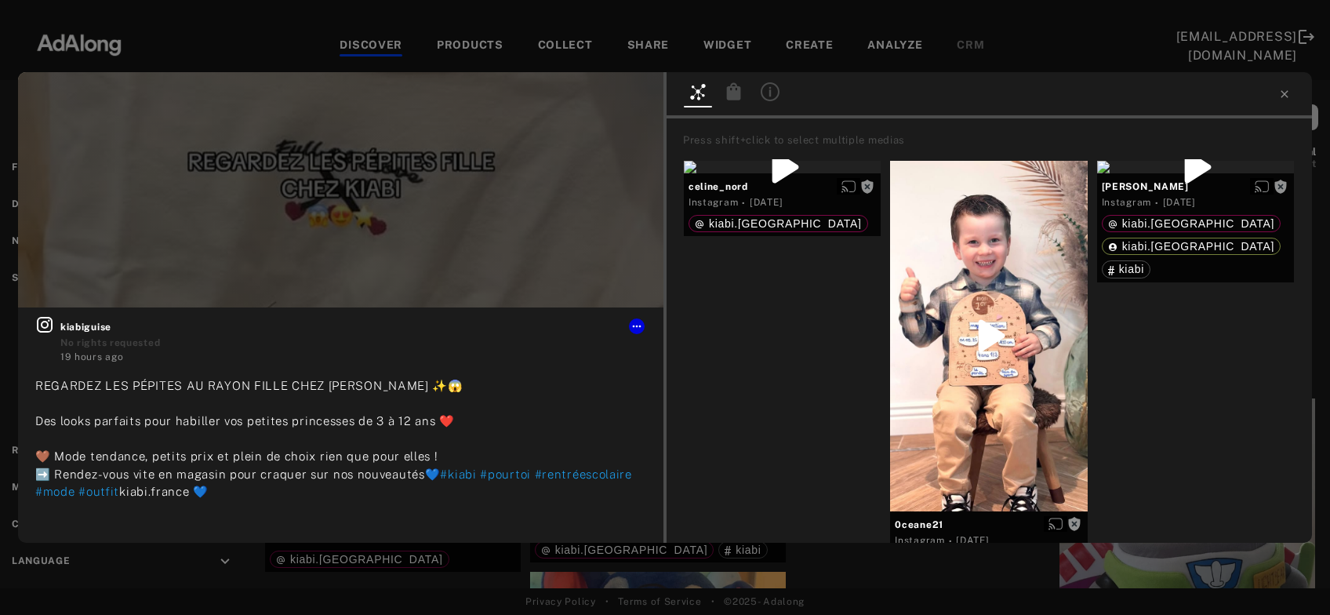
click at [1286, 95] on icon at bounding box center [1284, 94] width 13 height 13
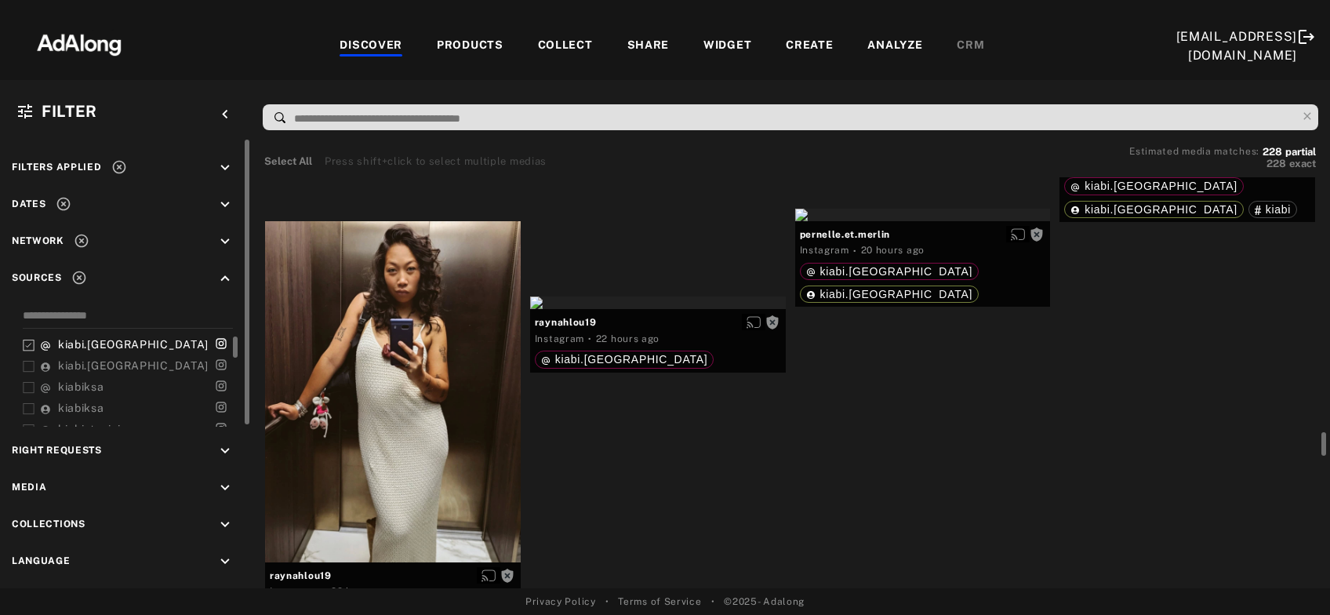
scroll to position [5155, 0]
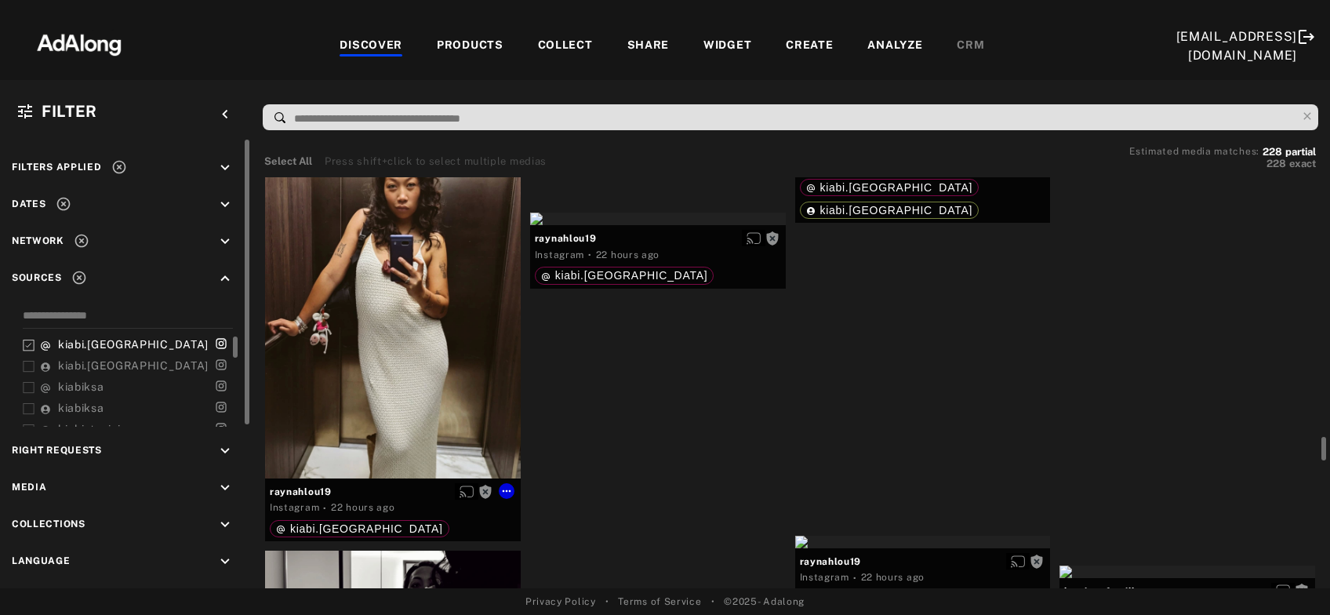
click at [421, 382] on div "Get rights" at bounding box center [393, 307] width 256 height 340
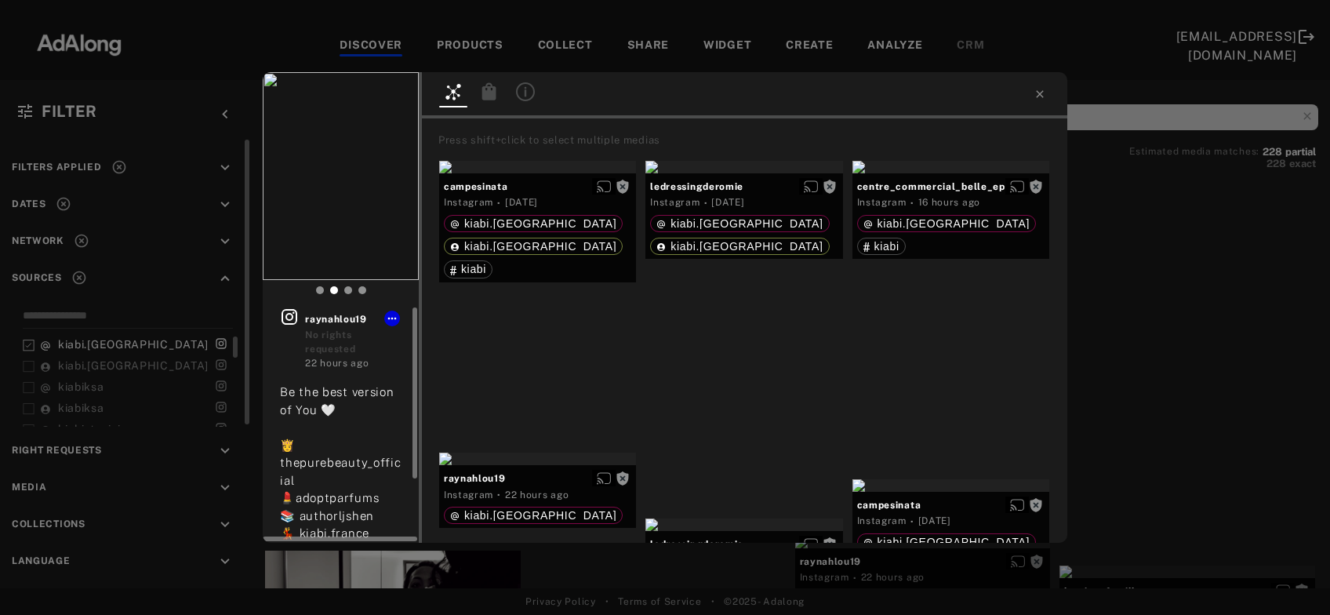
click at [286, 324] on icon at bounding box center [290, 317] width 16 height 16
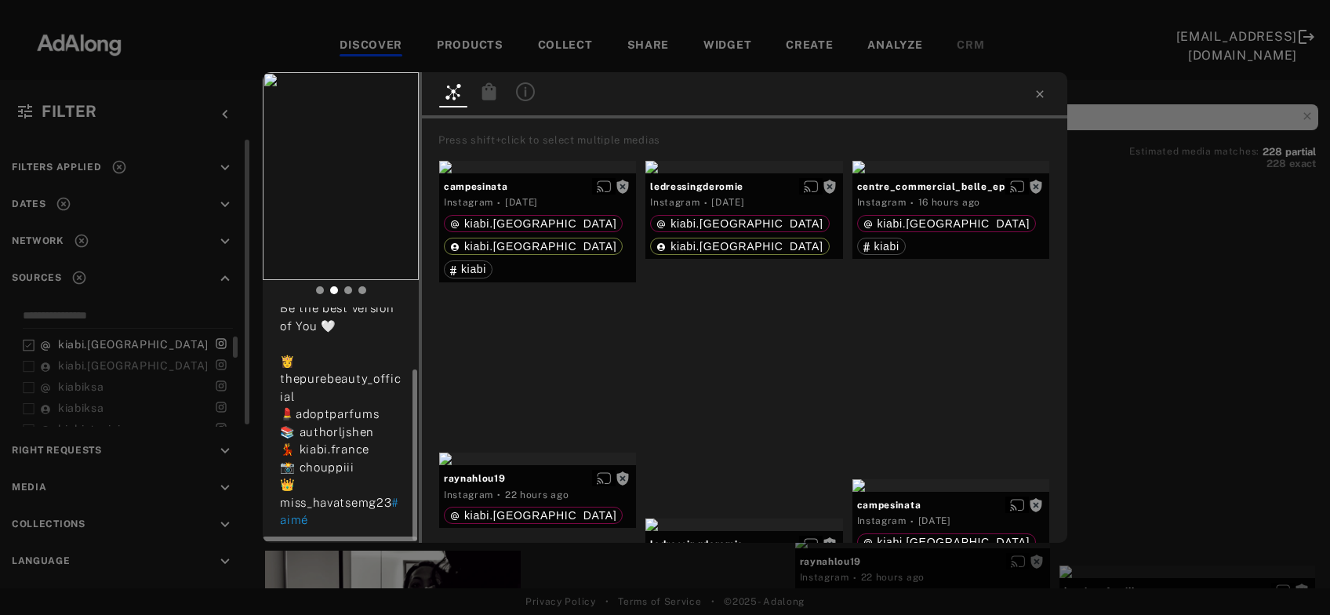
scroll to position [87, 0]
click at [1161, 366] on div "Get rights raynahlou19 No rights requested 22 hours ago Be the best version of …" at bounding box center [665, 307] width 1330 height 615
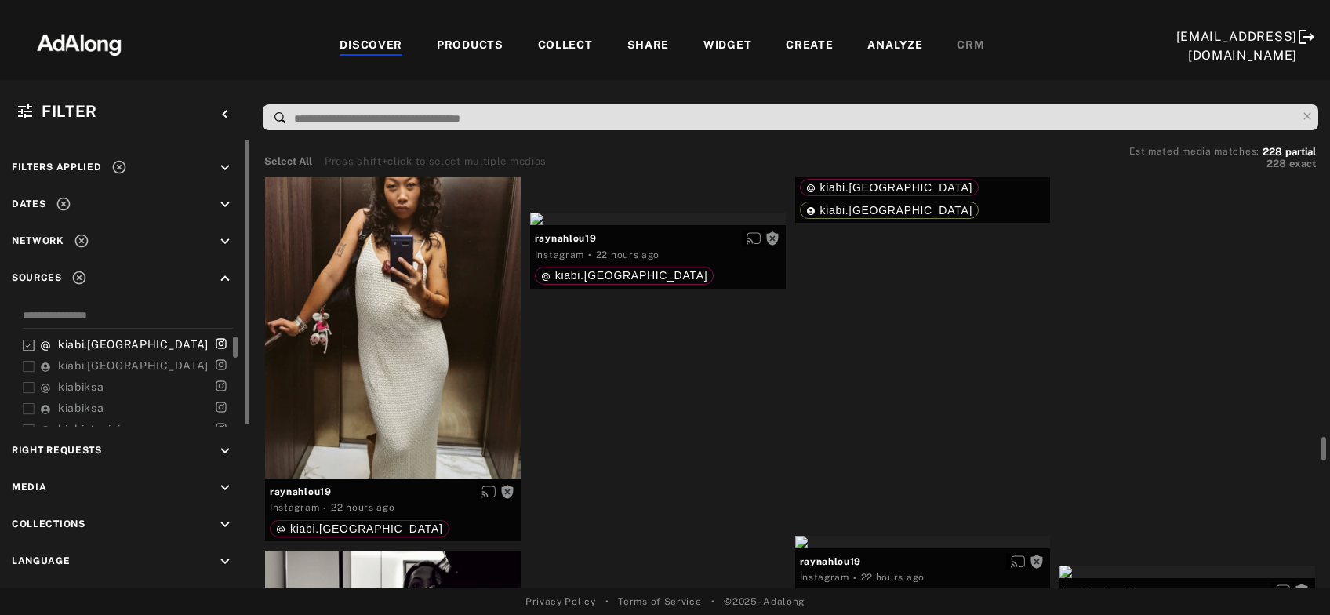
click at [1157, 52] on div at bounding box center [1187, 45] width 256 height 13
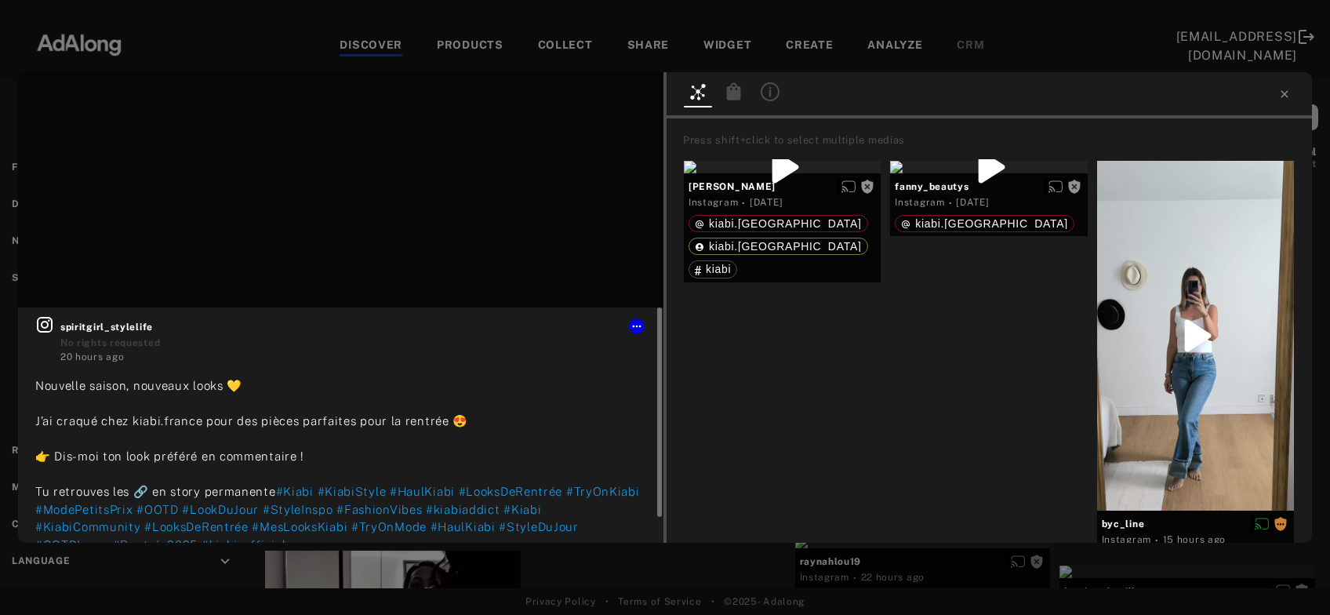
click at [39, 321] on icon at bounding box center [44, 324] width 19 height 19
click at [608, 97] on span "Get rights" at bounding box center [614, 97] width 55 height 8
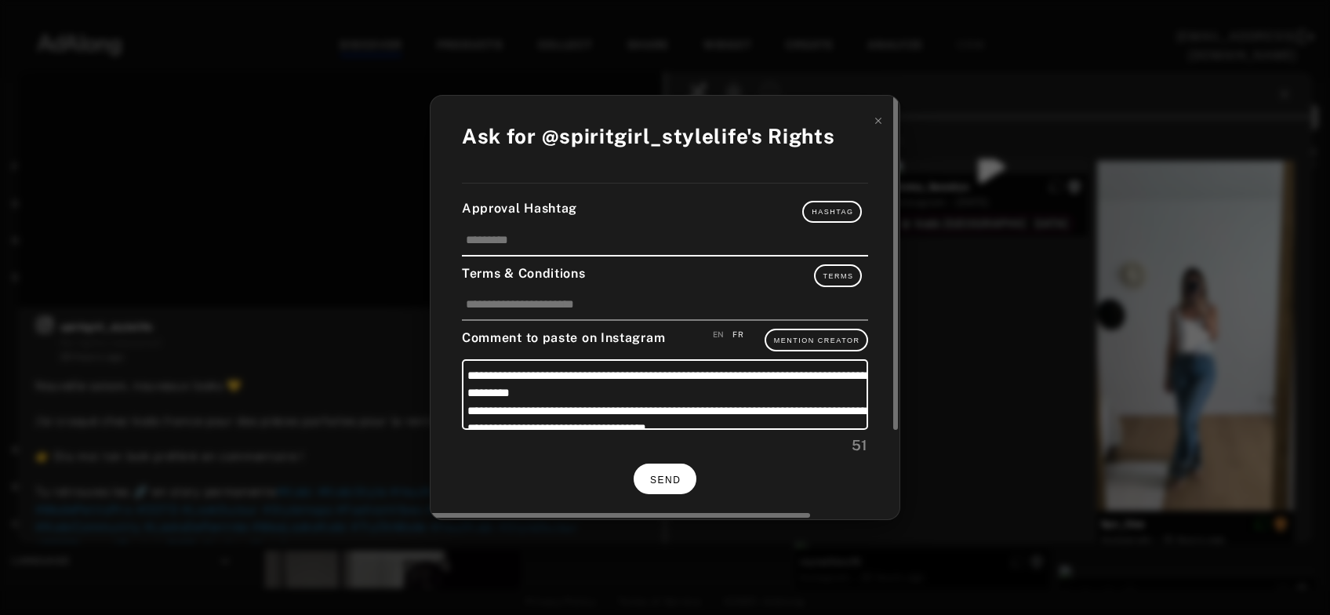
click at [673, 480] on span "SEND" at bounding box center [665, 479] width 31 height 11
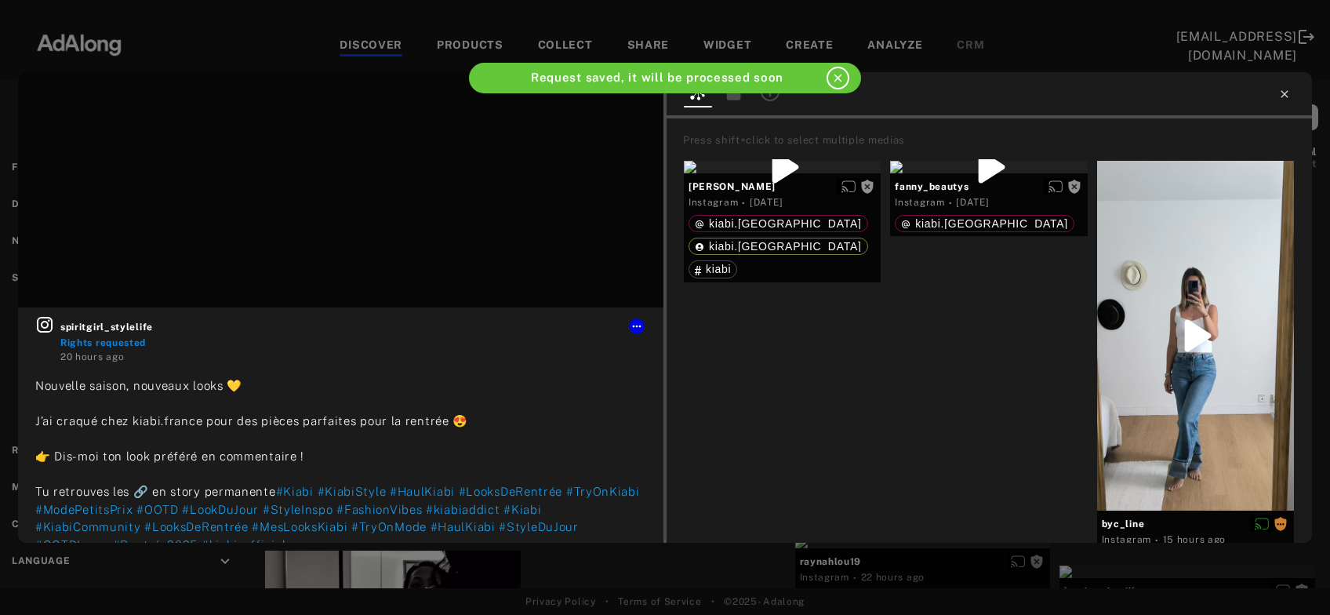
click at [1283, 93] on icon at bounding box center [1284, 93] width 7 height 7
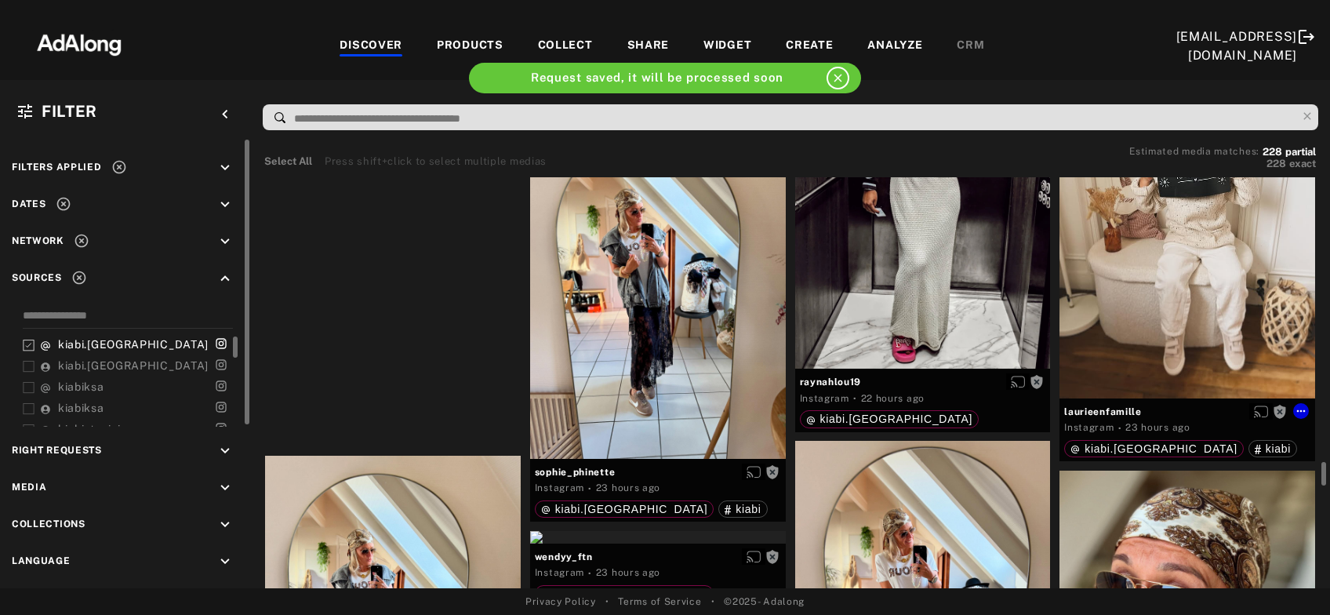
scroll to position [5577, 0]
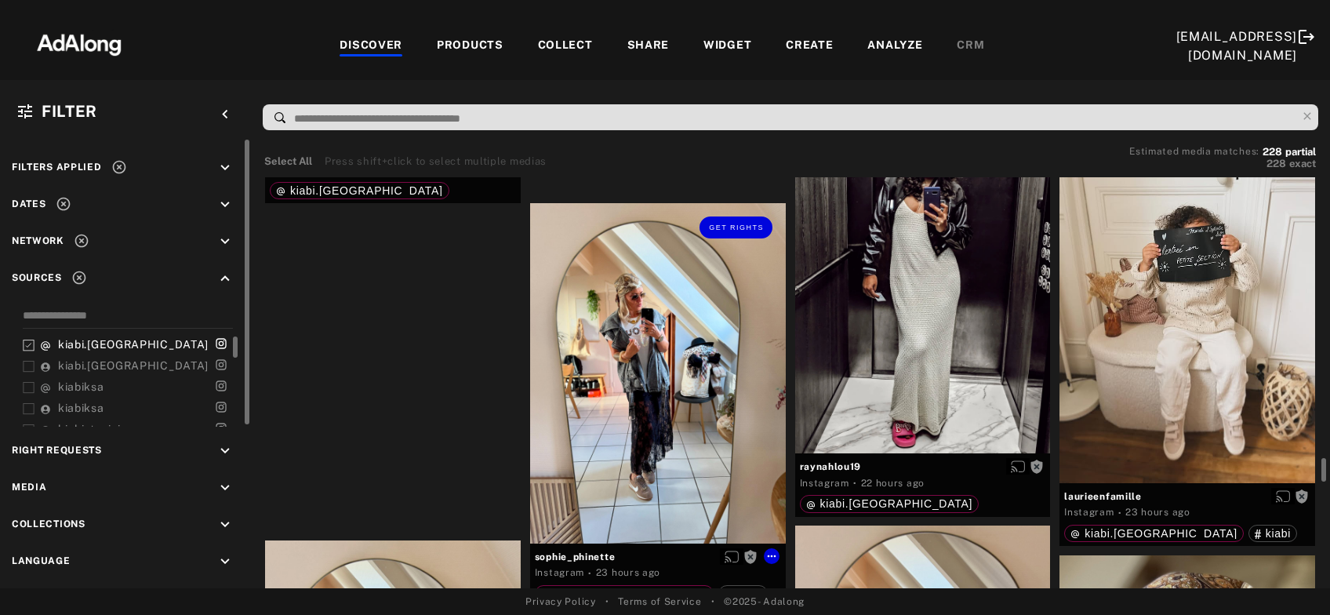
click at [623, 380] on div "Get rights" at bounding box center [658, 373] width 256 height 340
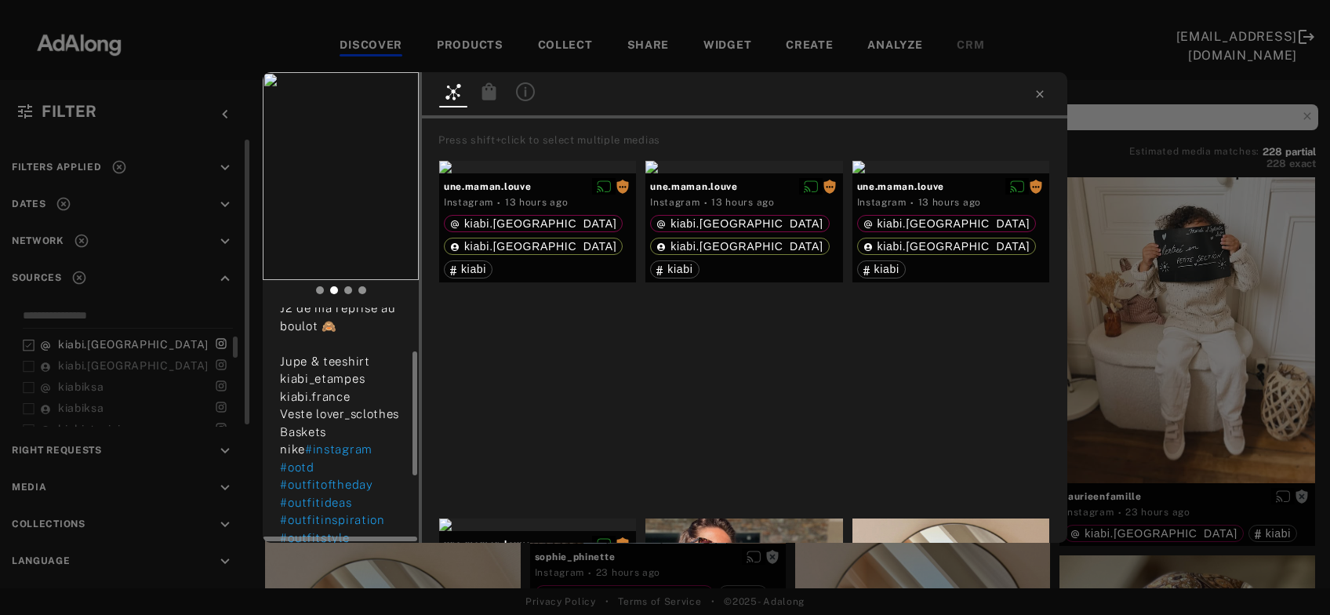
scroll to position [211, 0]
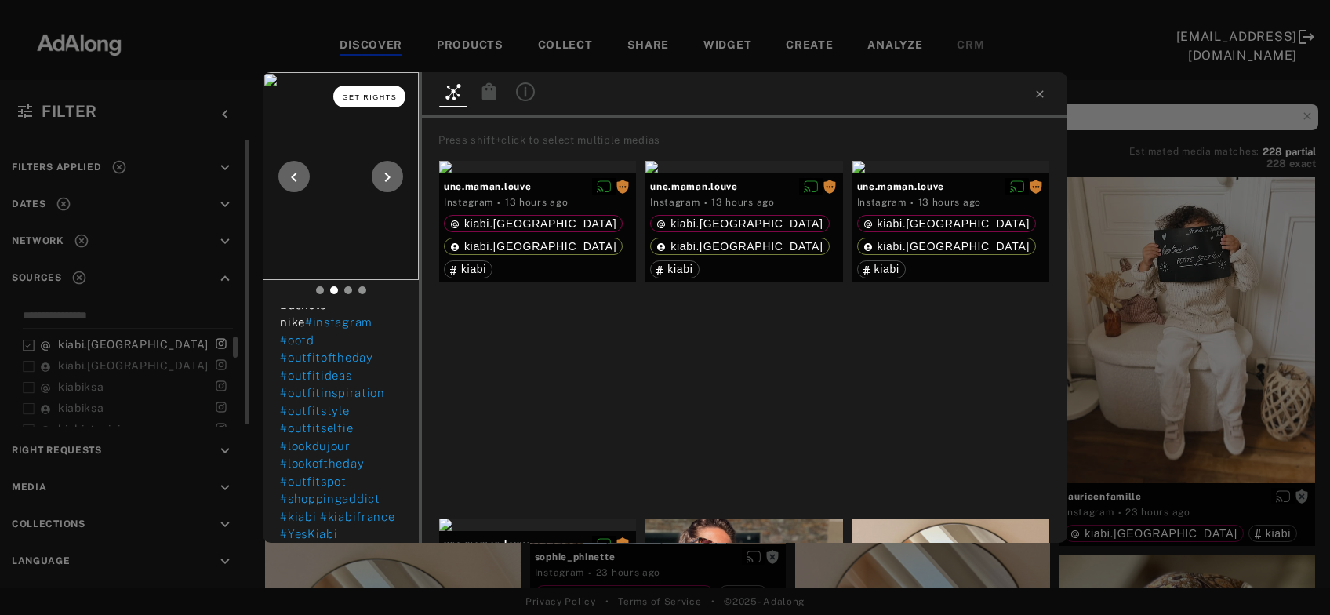
click at [391, 99] on span "Get rights" at bounding box center [370, 97] width 55 height 8
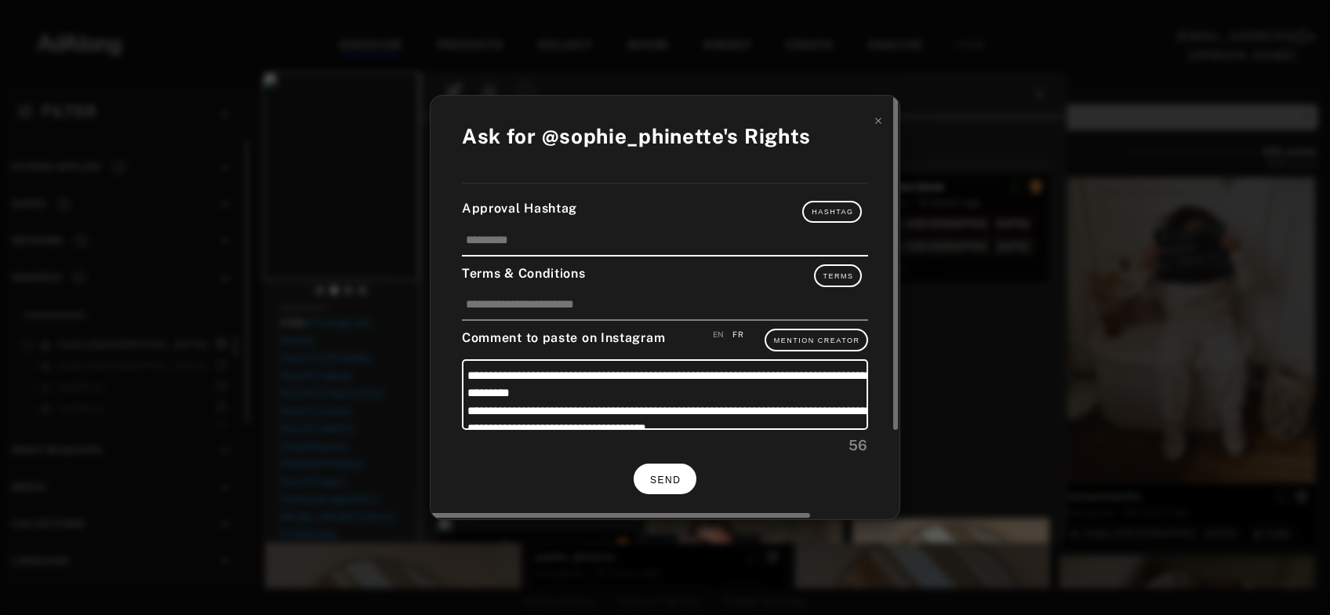
click at [674, 466] on button "SEND" at bounding box center [665, 478] width 63 height 31
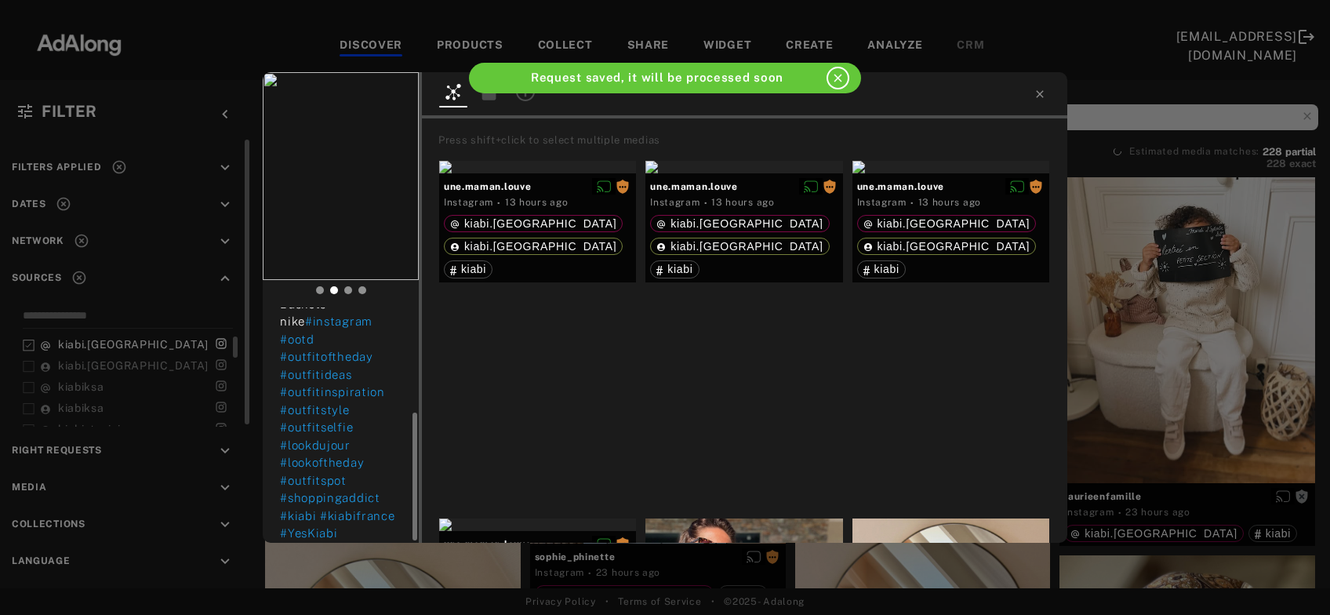
scroll to position [196, 0]
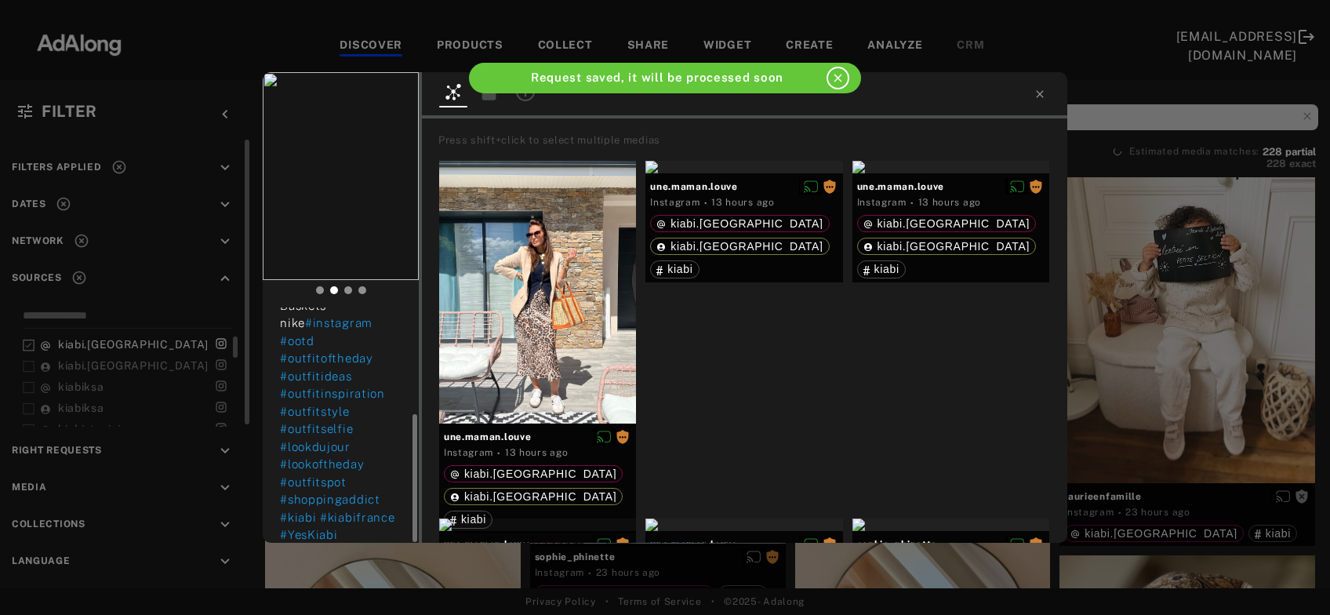
click at [1213, 314] on div "sophie_phinette Rights requested 23 hours ago J2 de ma reprise au boulot 🙈 Jupe…" at bounding box center [665, 307] width 1330 height 615
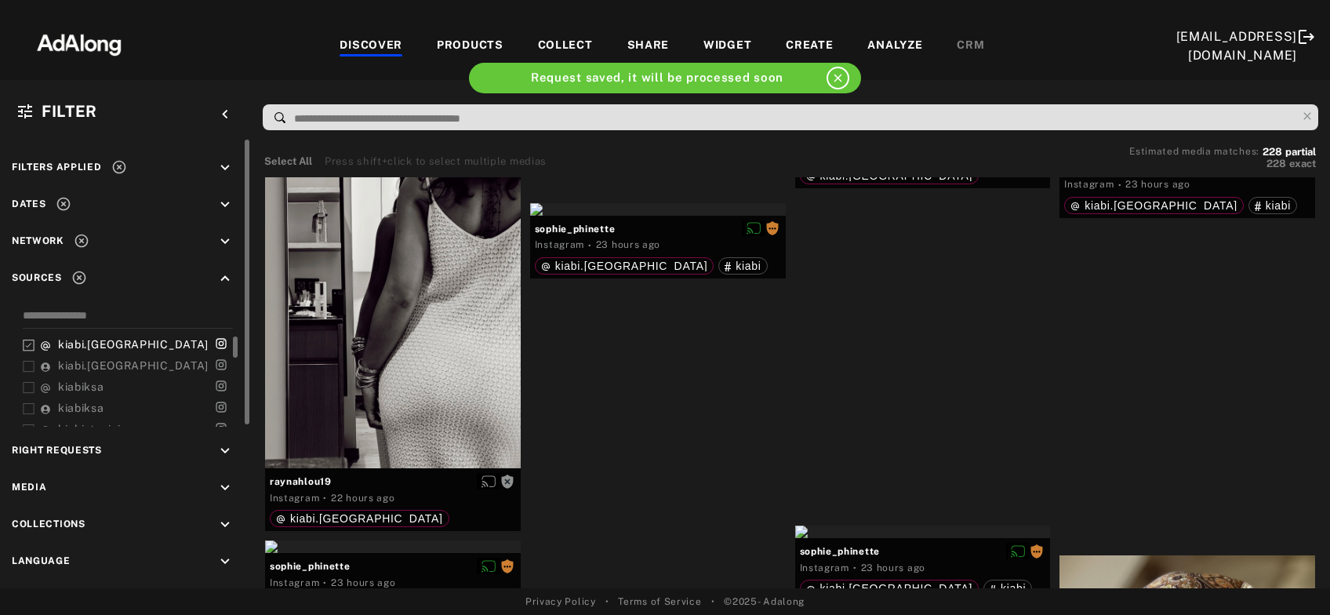
click at [1213, 155] on div at bounding box center [1187, 149] width 256 height 13
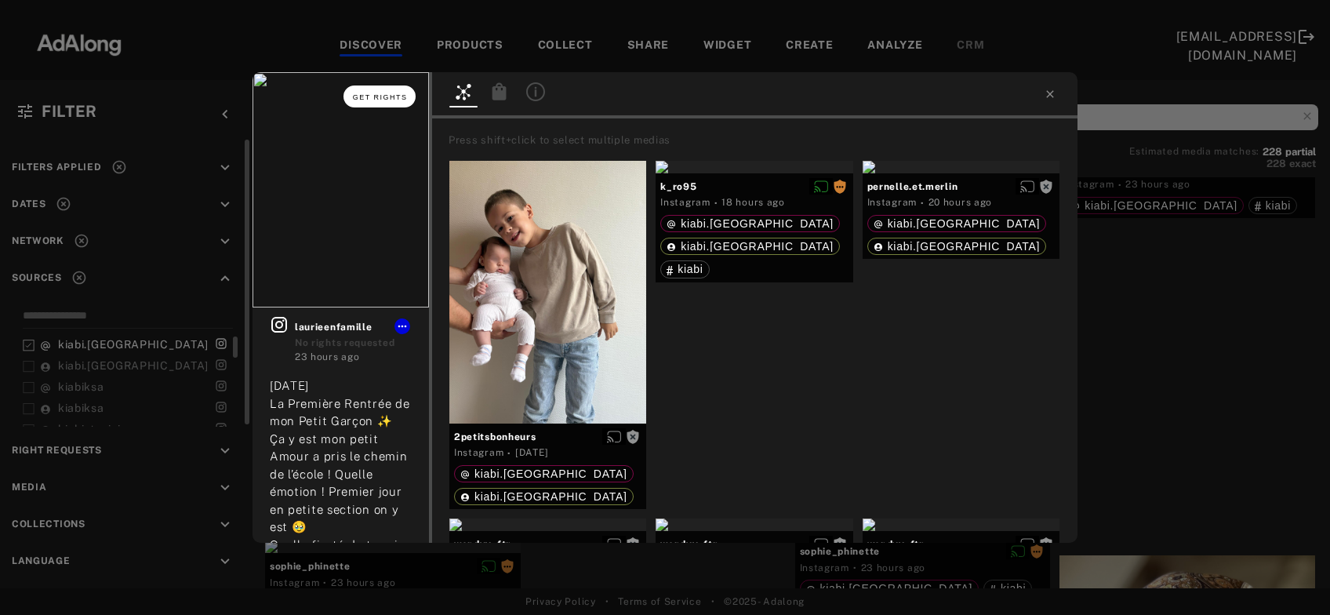
click at [377, 98] on span "Get rights" at bounding box center [380, 97] width 55 height 8
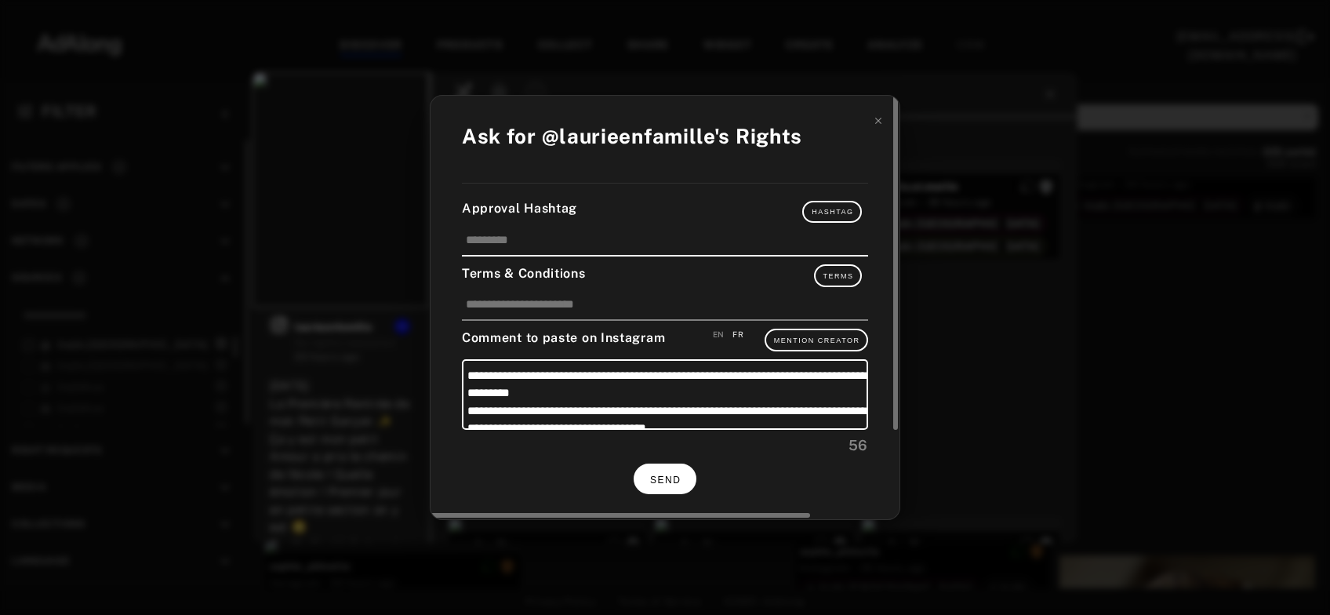
click at [676, 471] on button "SEND" at bounding box center [665, 478] width 63 height 31
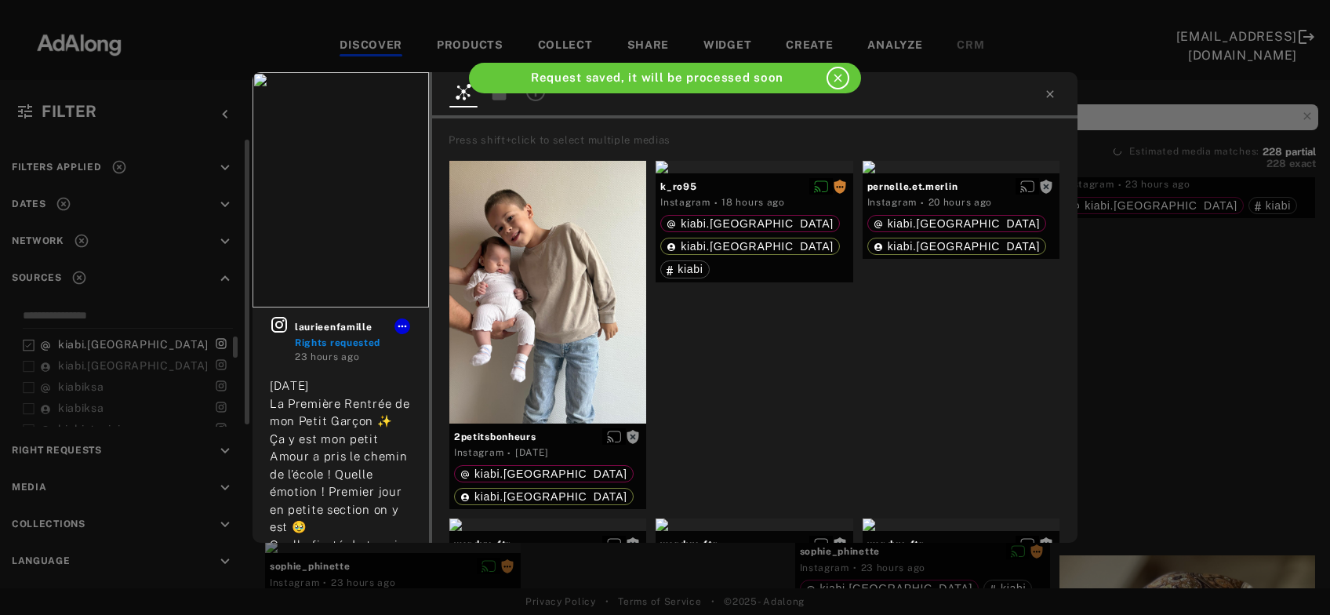
click at [1176, 337] on div "laurieenfamille Rights requested 23 hours ago 02.09.2025 La Première Rentrée de…" at bounding box center [665, 307] width 1330 height 615
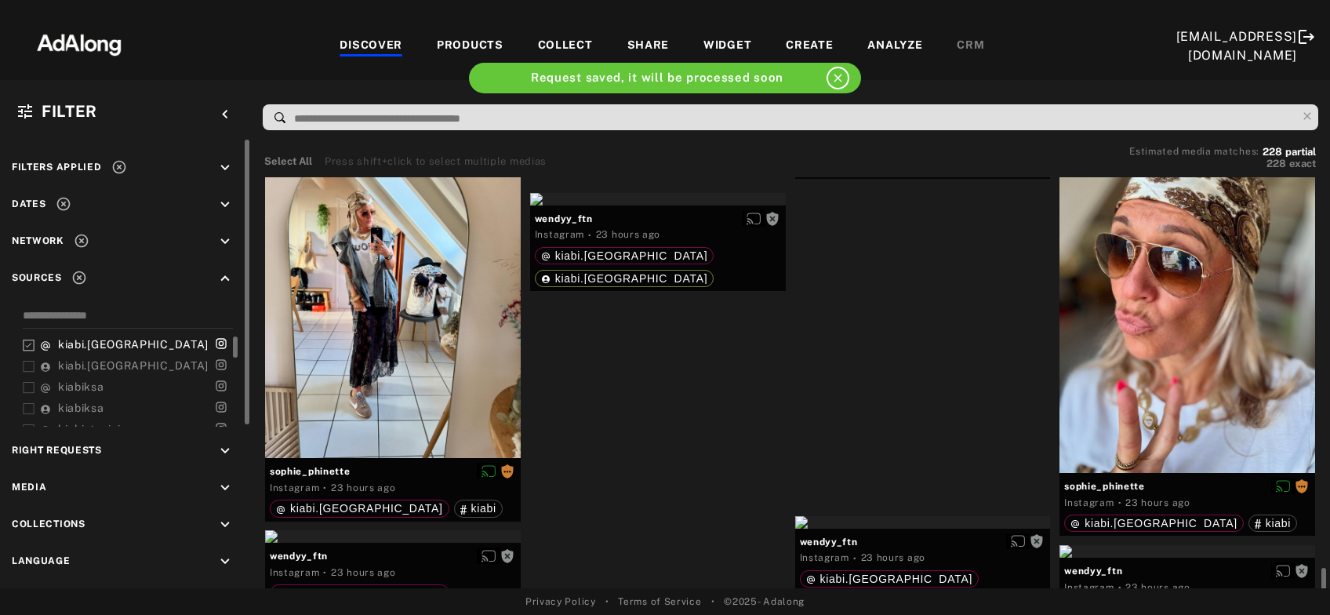
scroll to position [6085, 0]
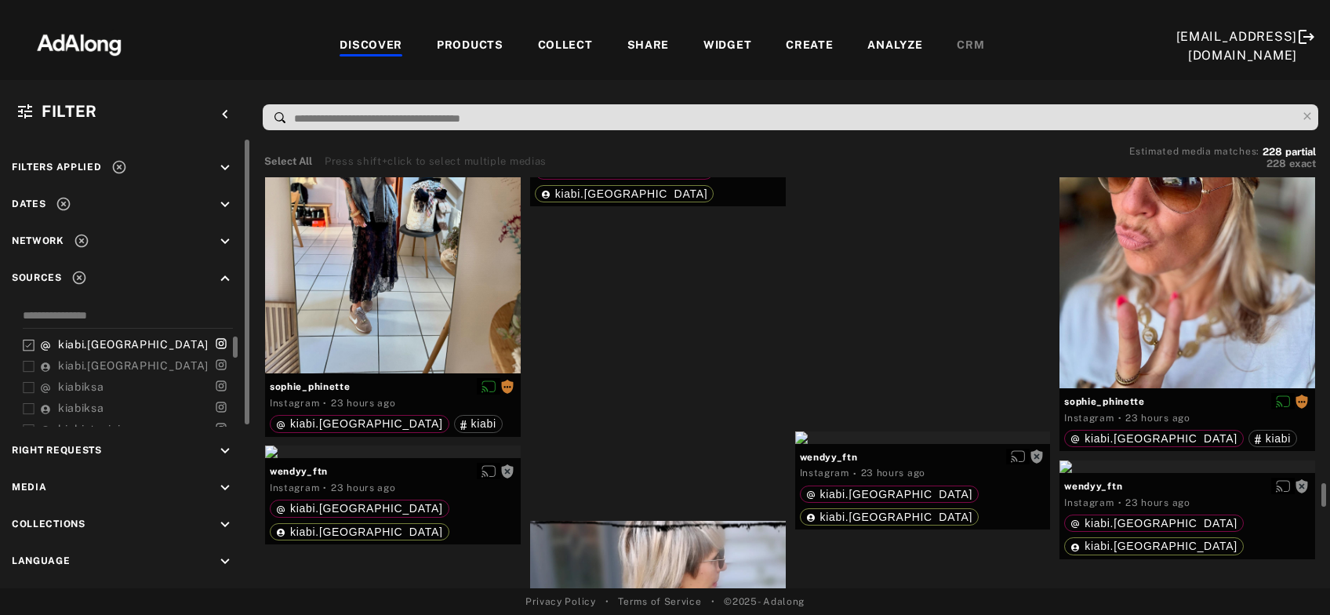
click at [655, 121] on div "Get rights" at bounding box center [658, 114] width 256 height 13
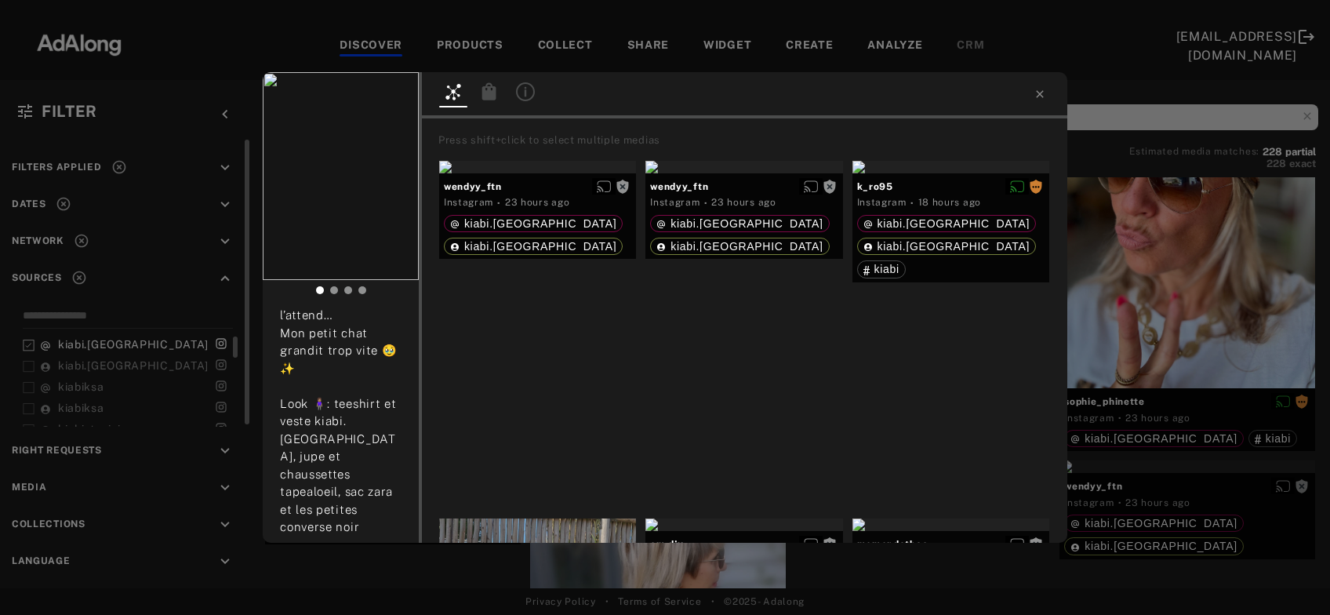
scroll to position [422, 0]
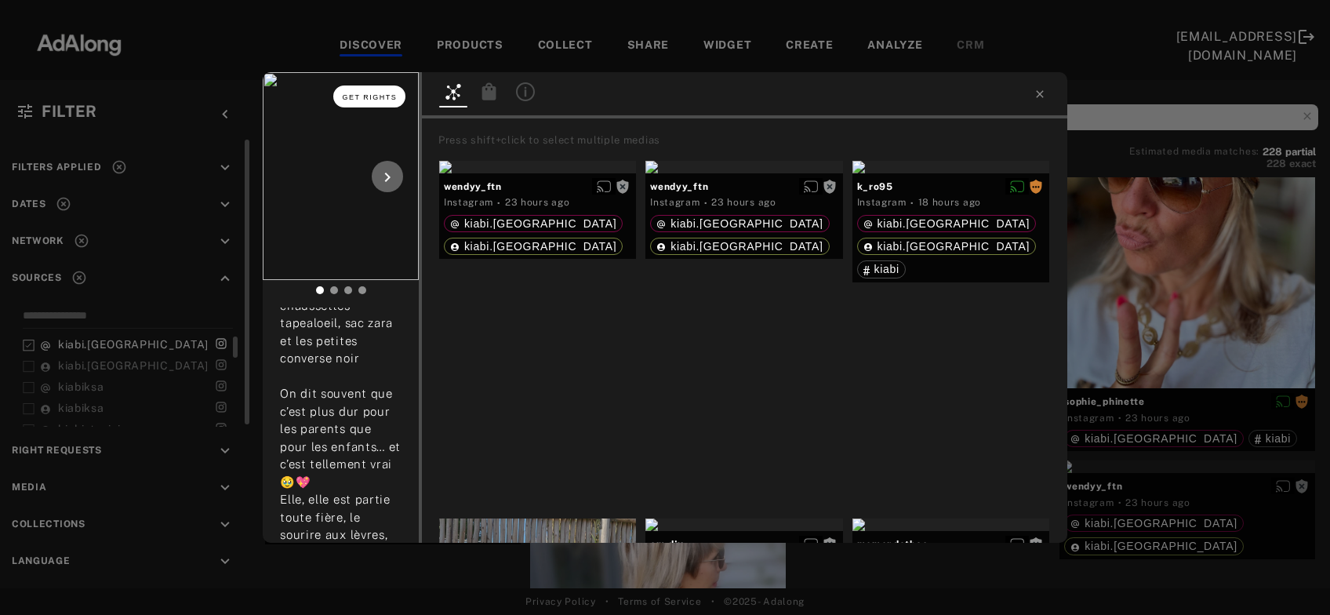
click at [368, 103] on button "Get rights" at bounding box center [369, 96] width 72 height 22
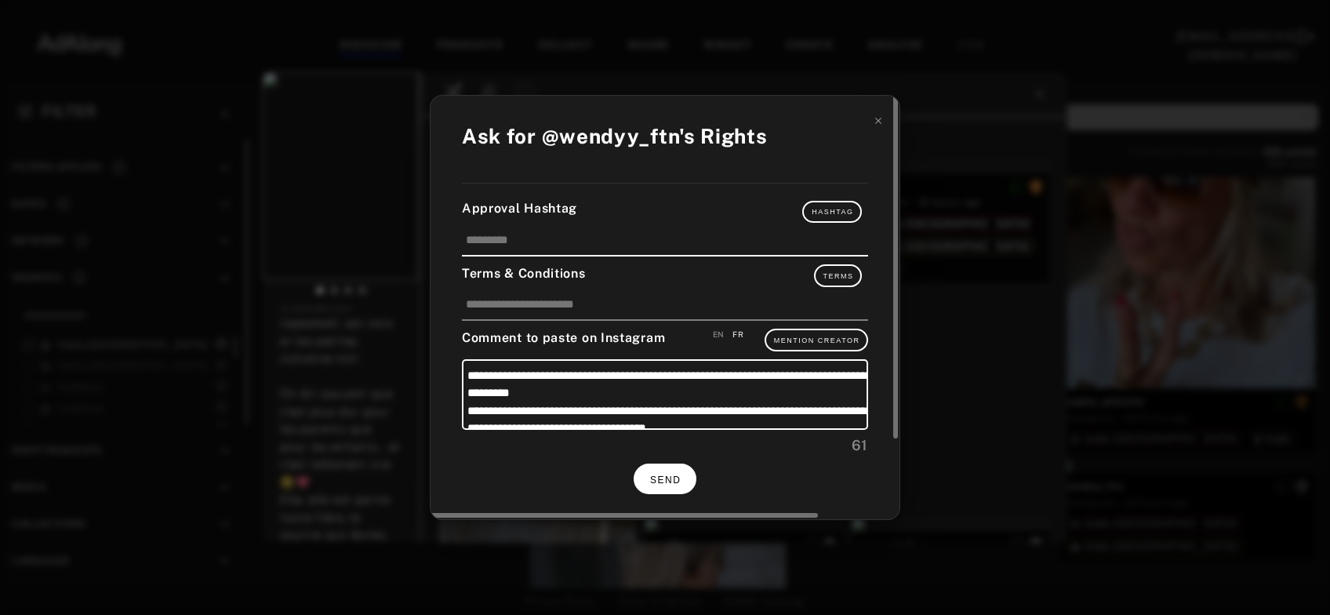
click at [672, 474] on span "SEND" at bounding box center [665, 479] width 31 height 11
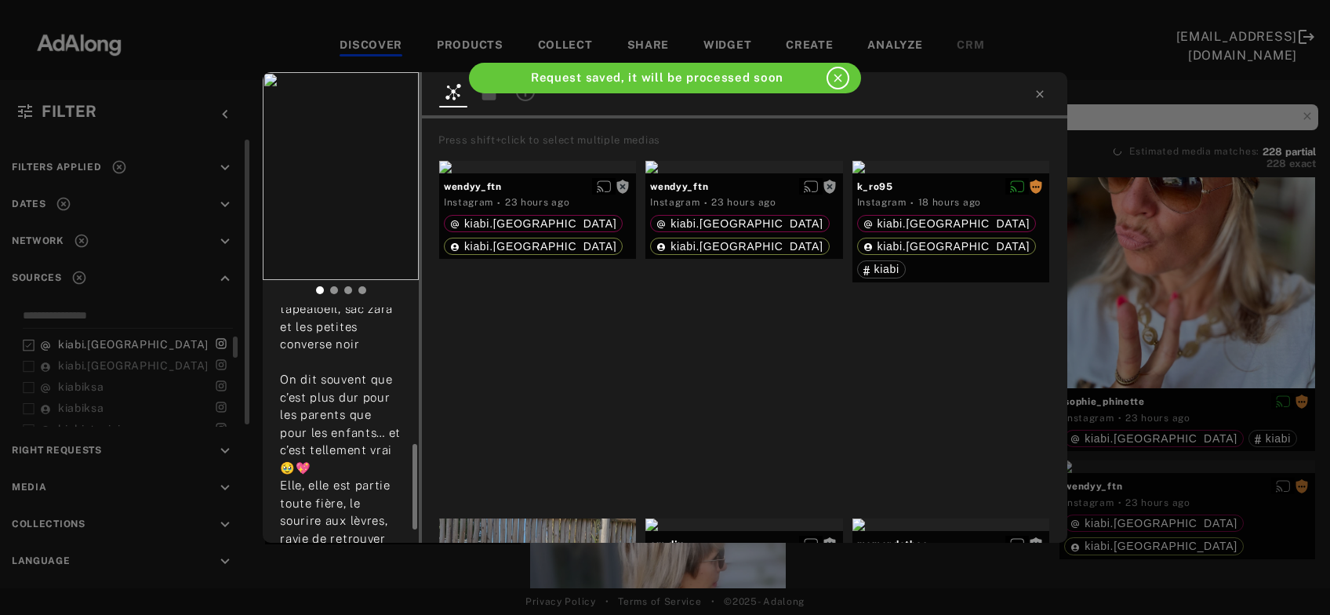
scroll to position [409, 0]
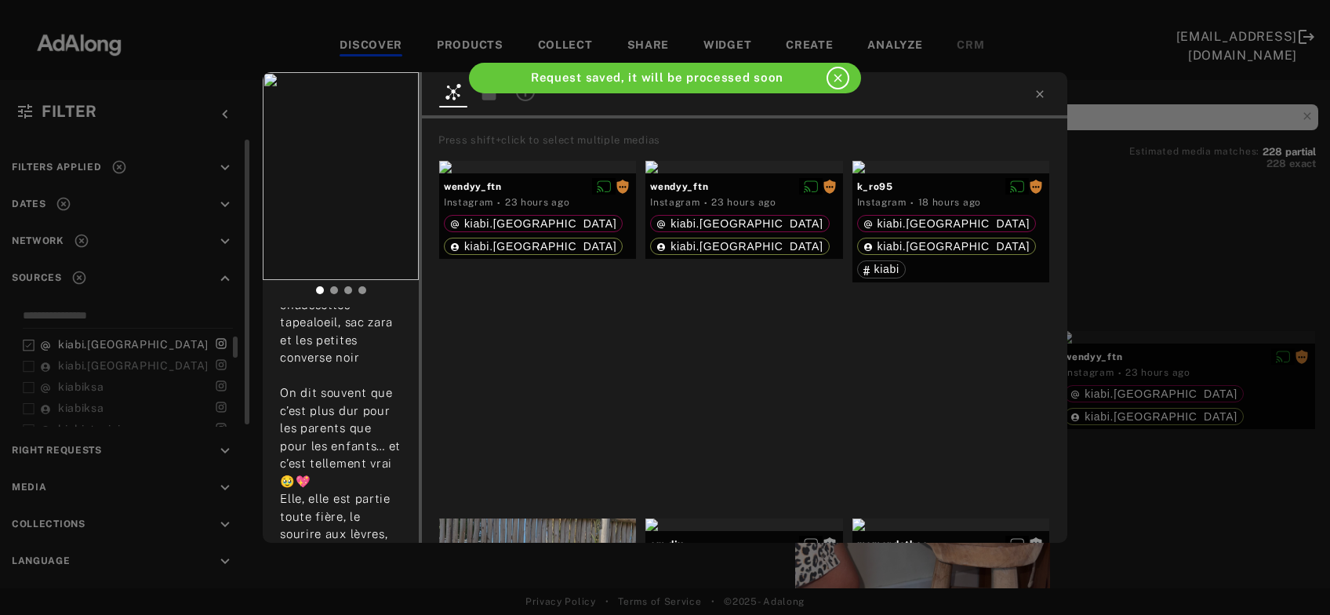
click at [1144, 307] on div "wendyy_ftn Rights requested 23 hours ago Rentrée des classes 2025 ´´ C’est part…" at bounding box center [665, 307] width 1330 height 615
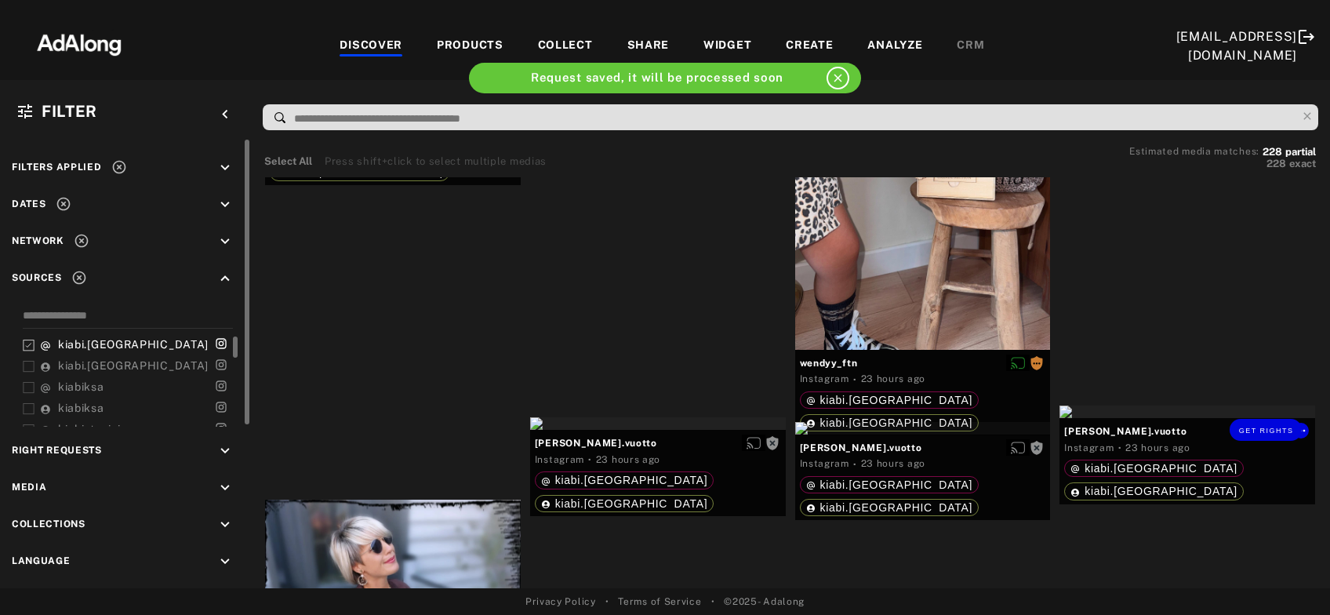
scroll to position [6676, 0]
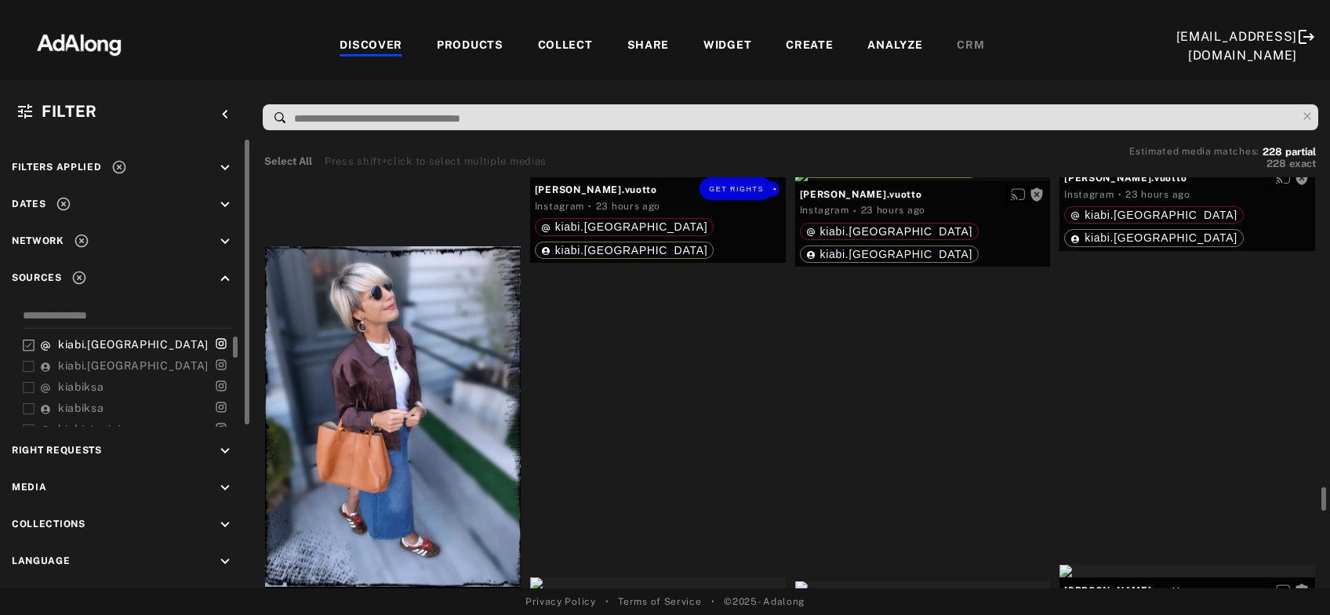
click at [646, 176] on div "Get rights" at bounding box center [658, 170] width 256 height 13
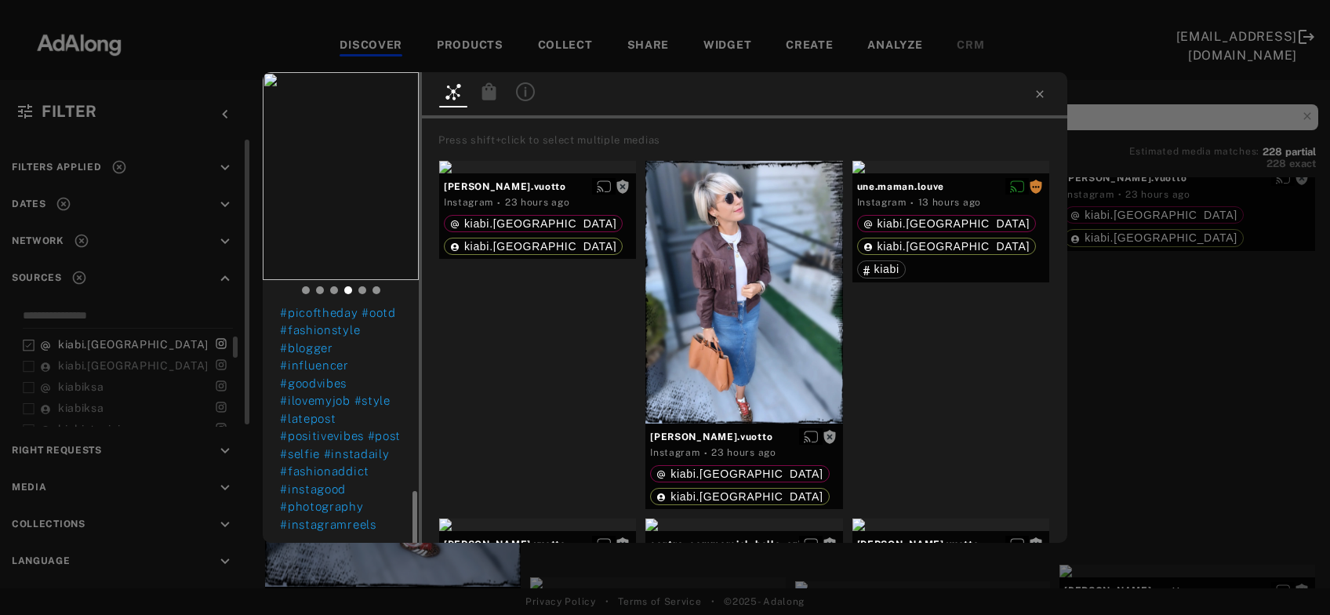
scroll to position [528, 0]
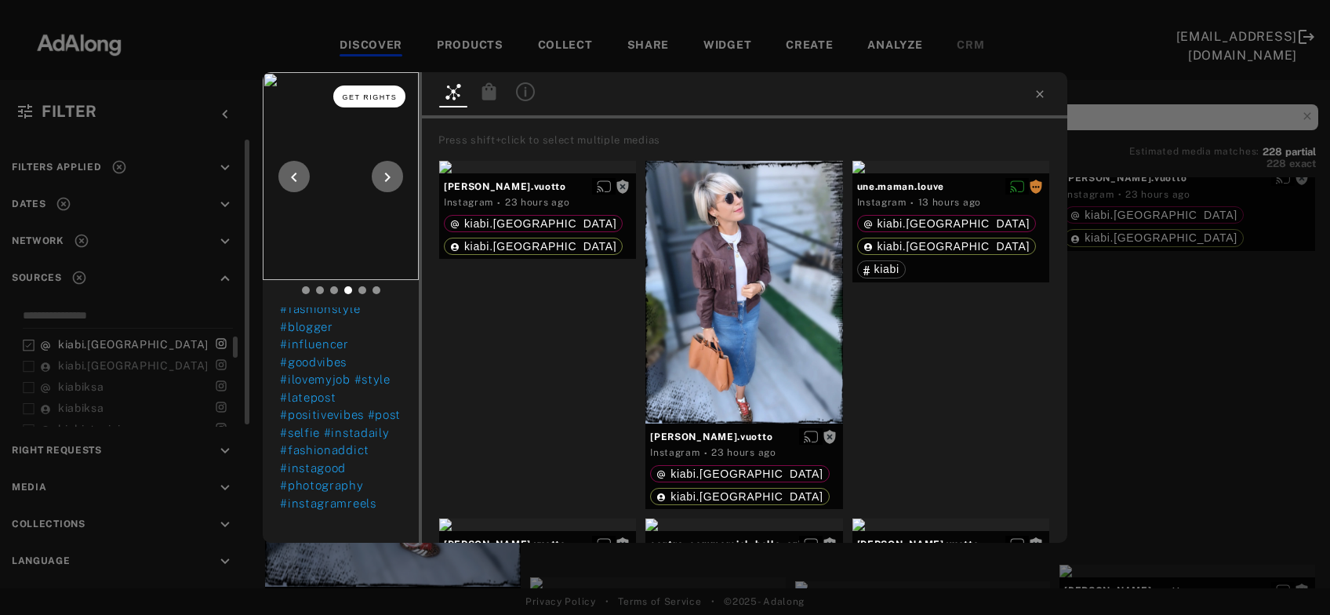
click at [357, 100] on span "Get rights" at bounding box center [370, 97] width 55 height 8
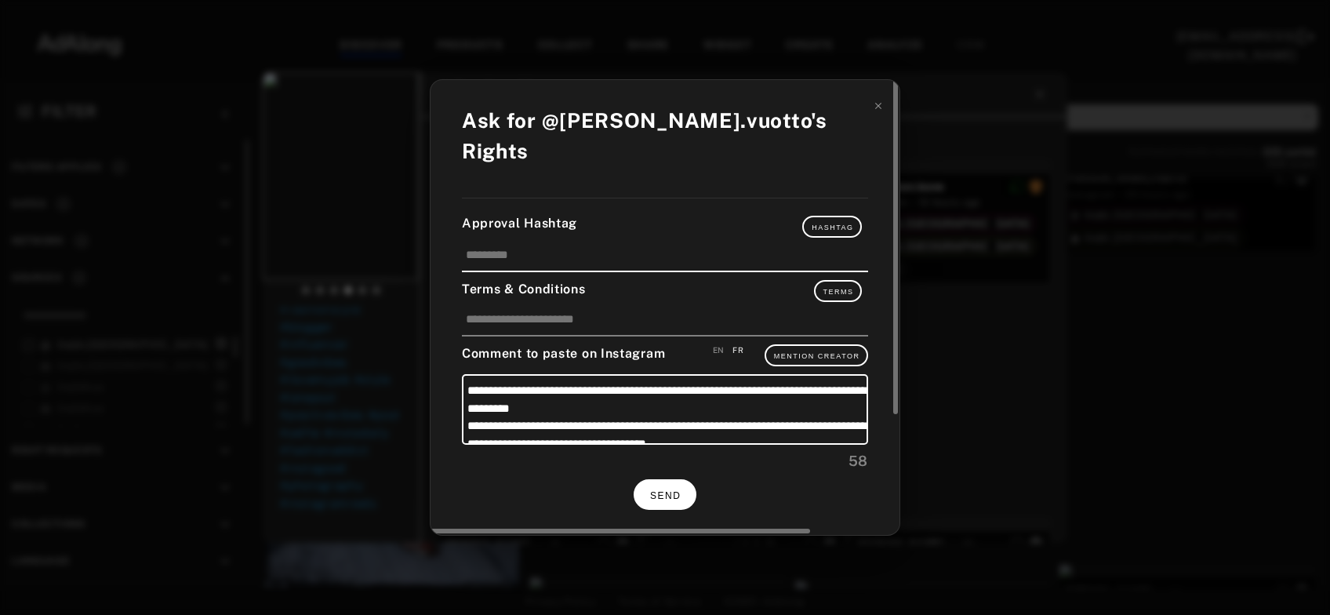
click at [655, 479] on button "SEND" at bounding box center [665, 494] width 63 height 31
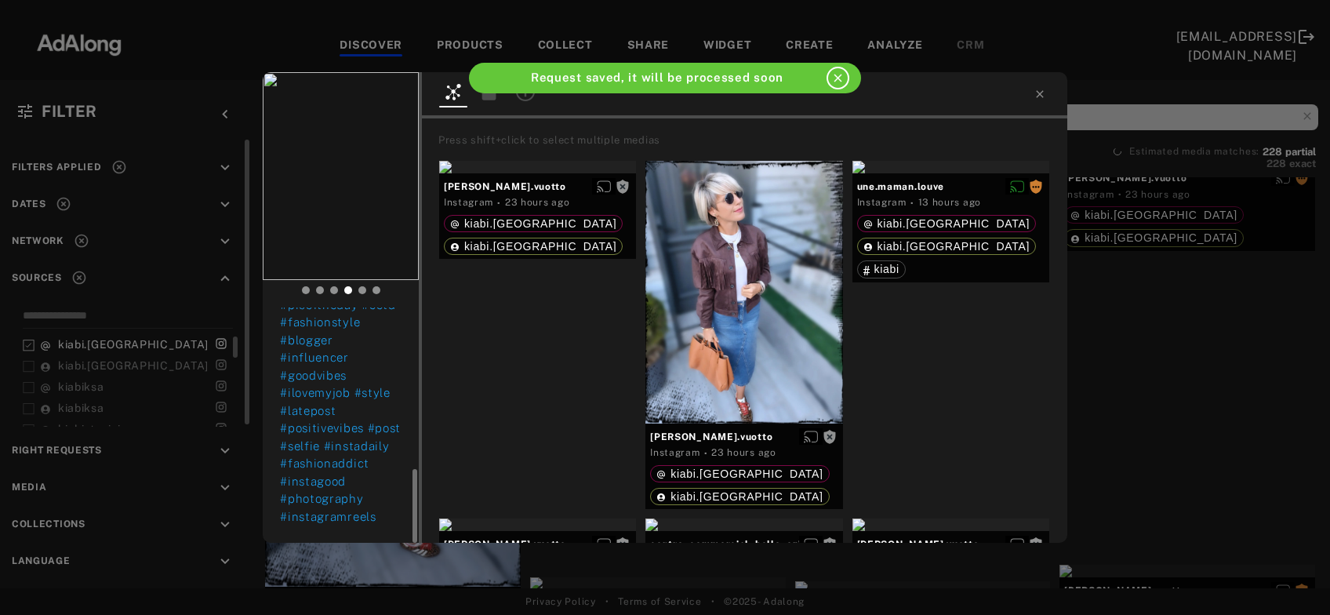
scroll to position [514, 0]
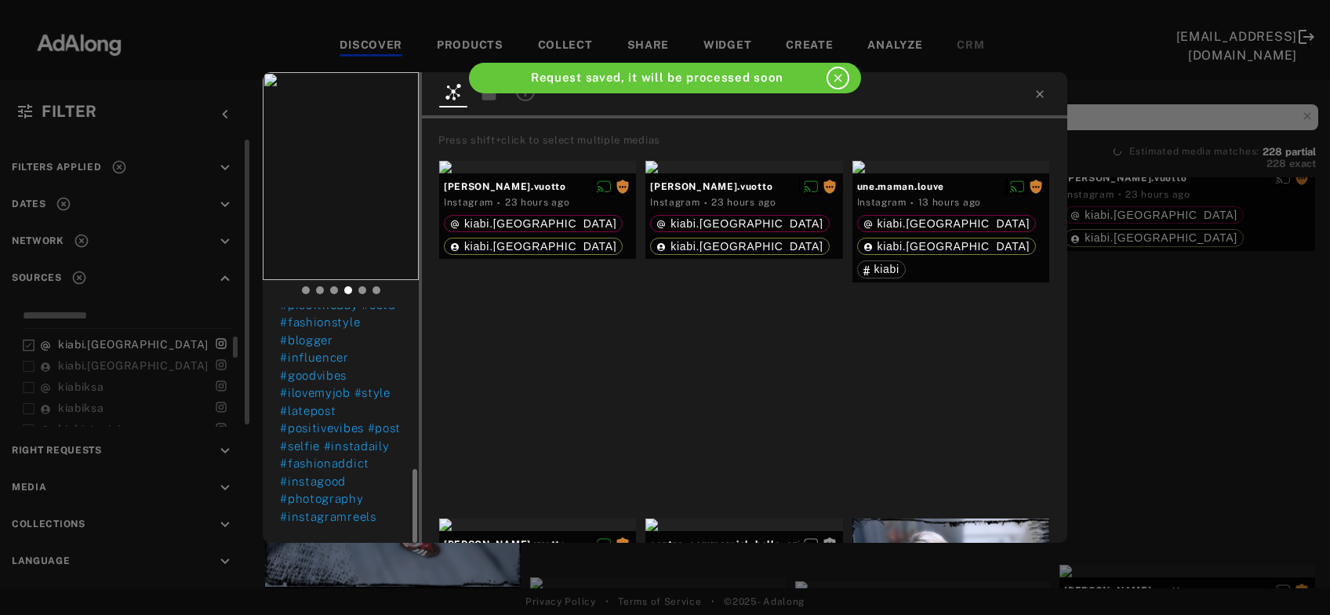
click at [1255, 315] on div "emilie.vuotto Rights requested 23 hours ago ✨ Mood du jour : casual & wild ✨ Ju…" at bounding box center [665, 307] width 1330 height 615
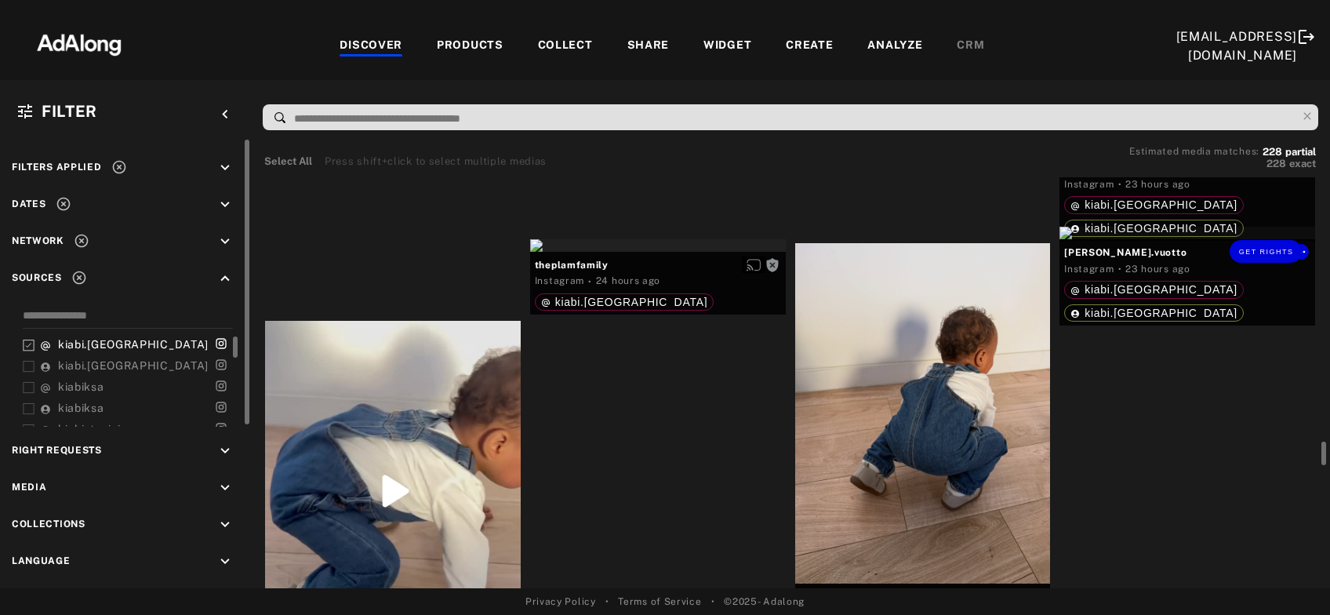
scroll to position [7099, 0]
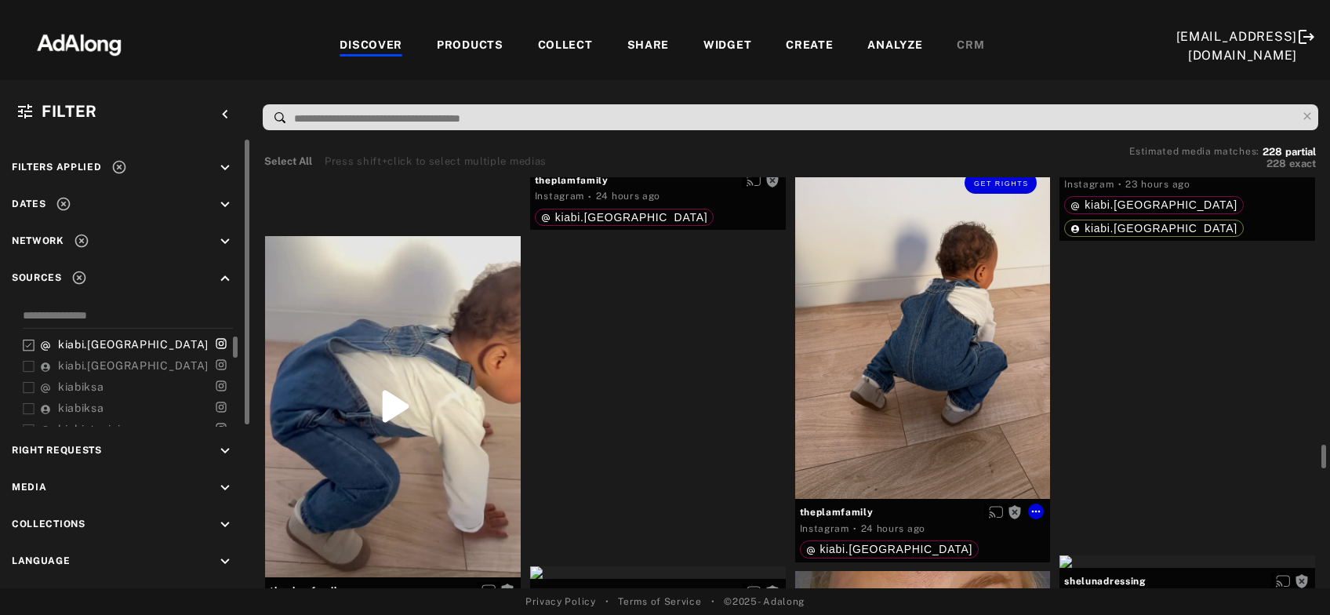
click at [929, 397] on div "Get rights" at bounding box center [923, 328] width 256 height 340
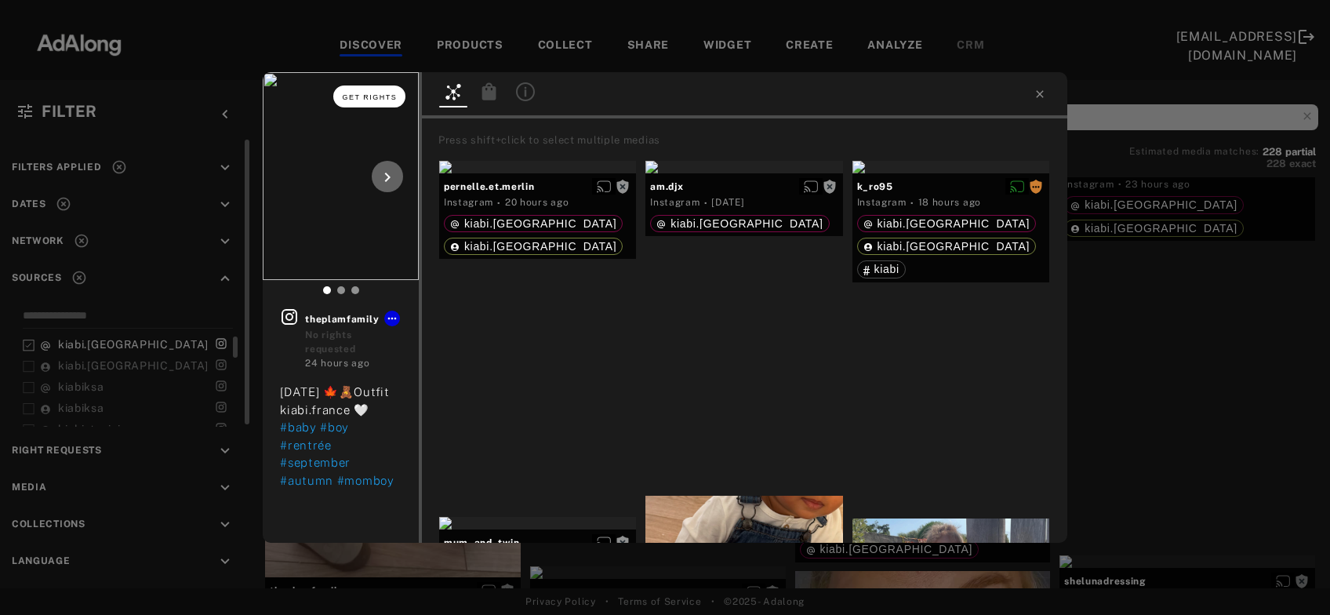
click at [354, 99] on span "Get rights" at bounding box center [370, 97] width 55 height 8
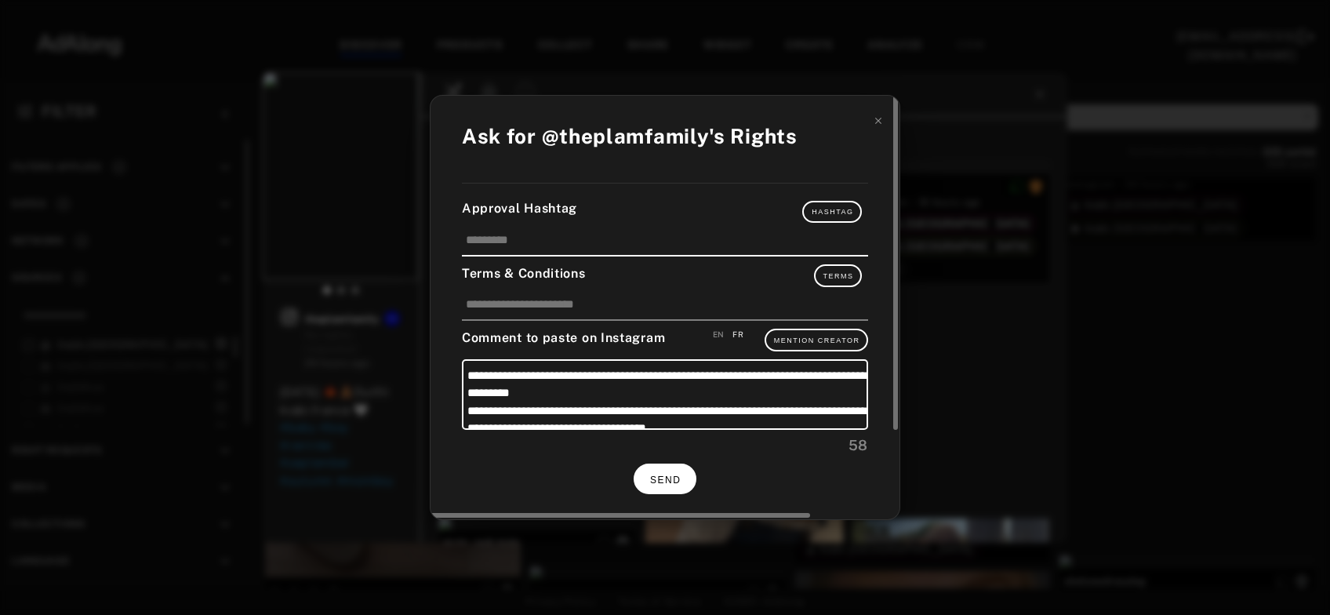
click at [676, 471] on button "SEND" at bounding box center [665, 478] width 63 height 31
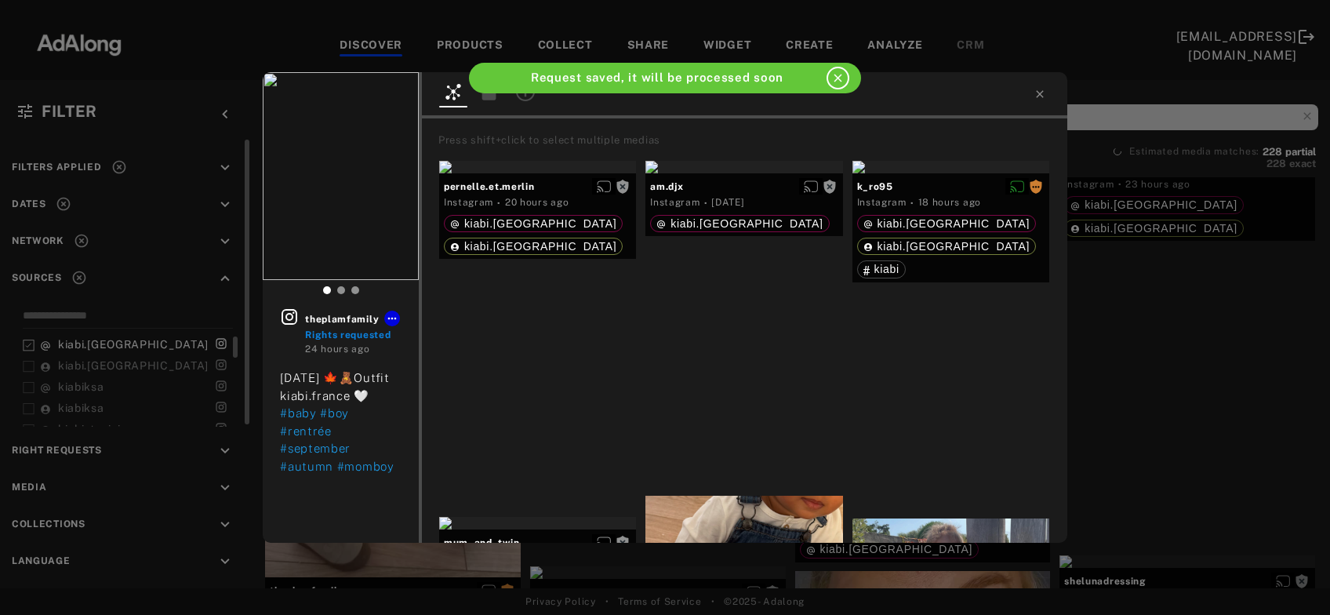
click at [1161, 341] on div "theplamfamily Rights requested 24 hours ago 1st September 🍁🧸Outfit kiabi.france…" at bounding box center [665, 307] width 1330 height 615
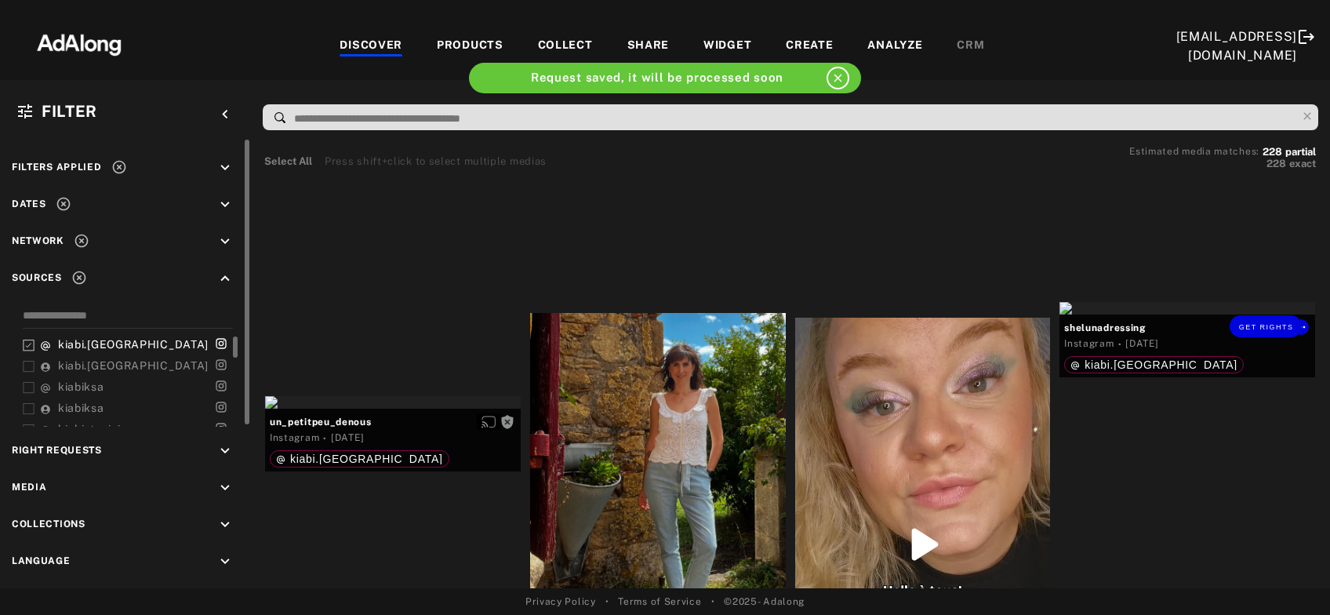
scroll to position [7521, 0]
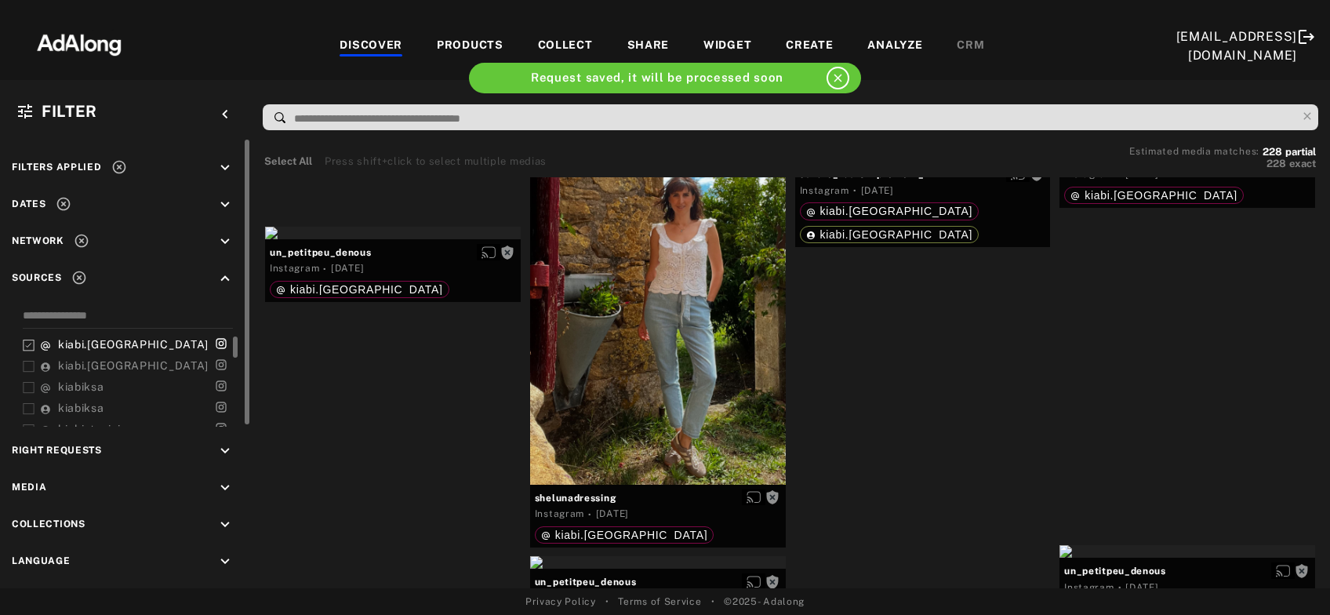
click at [1161, 145] on div "Get rights" at bounding box center [1187, 139] width 256 height 13
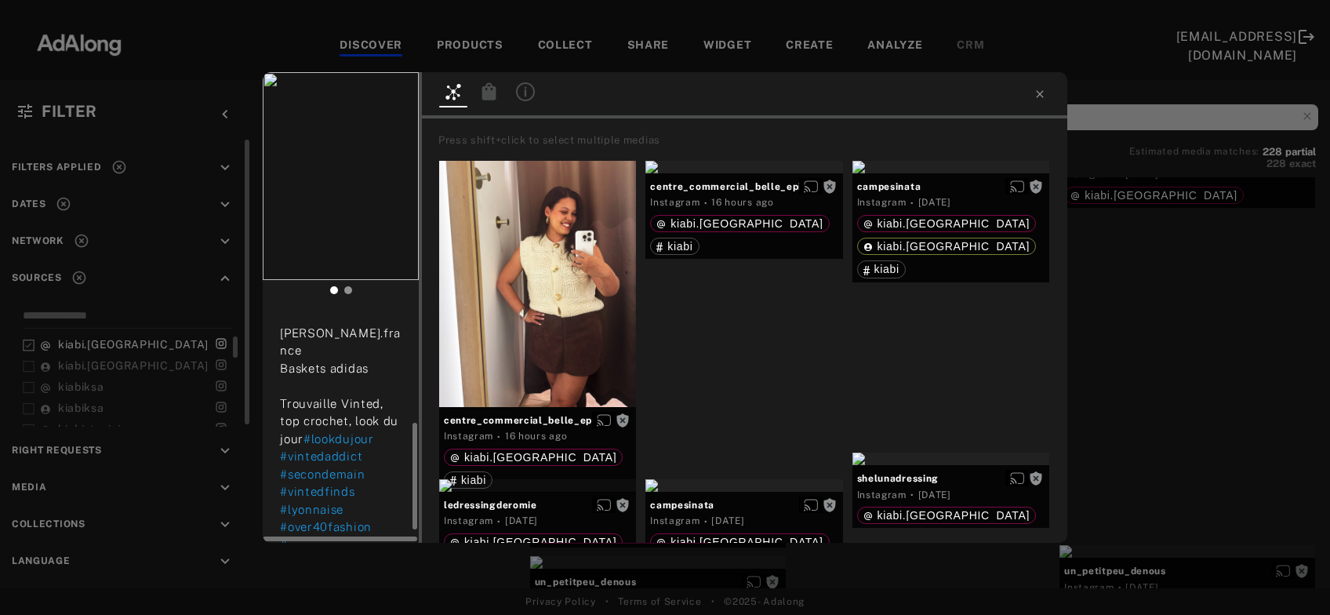
scroll to position [282, 0]
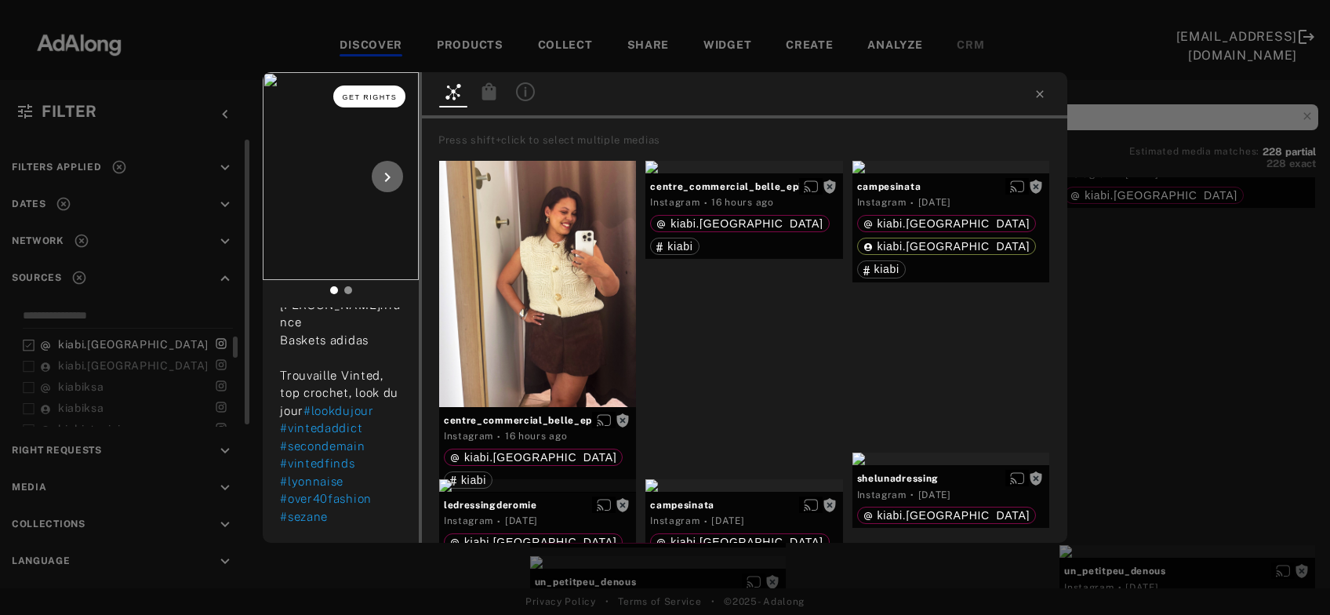
click at [384, 98] on span "Get rights" at bounding box center [370, 97] width 55 height 8
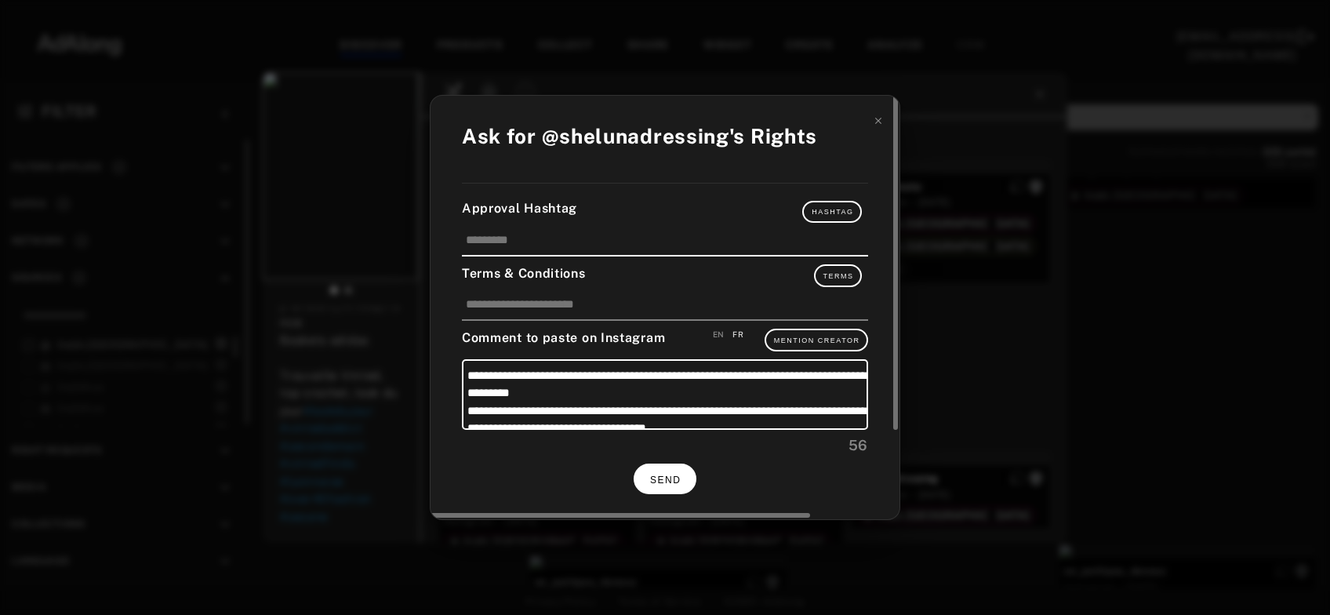
click at [665, 474] on span "SEND" at bounding box center [665, 479] width 31 height 11
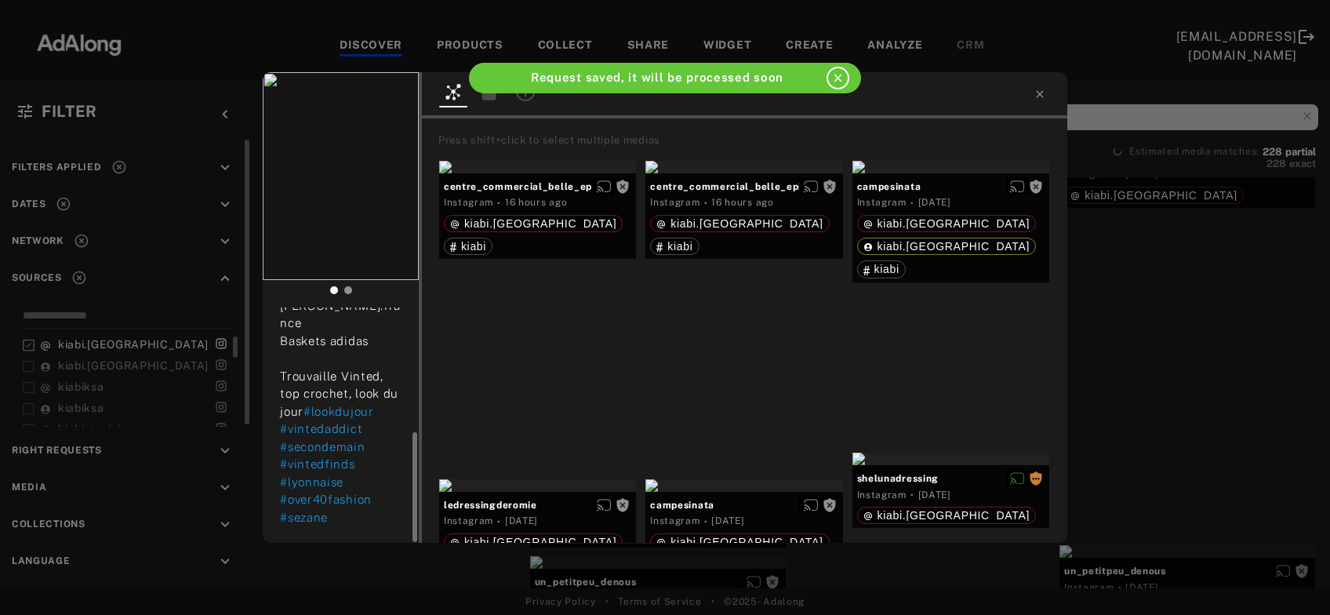
scroll to position [267, 0]
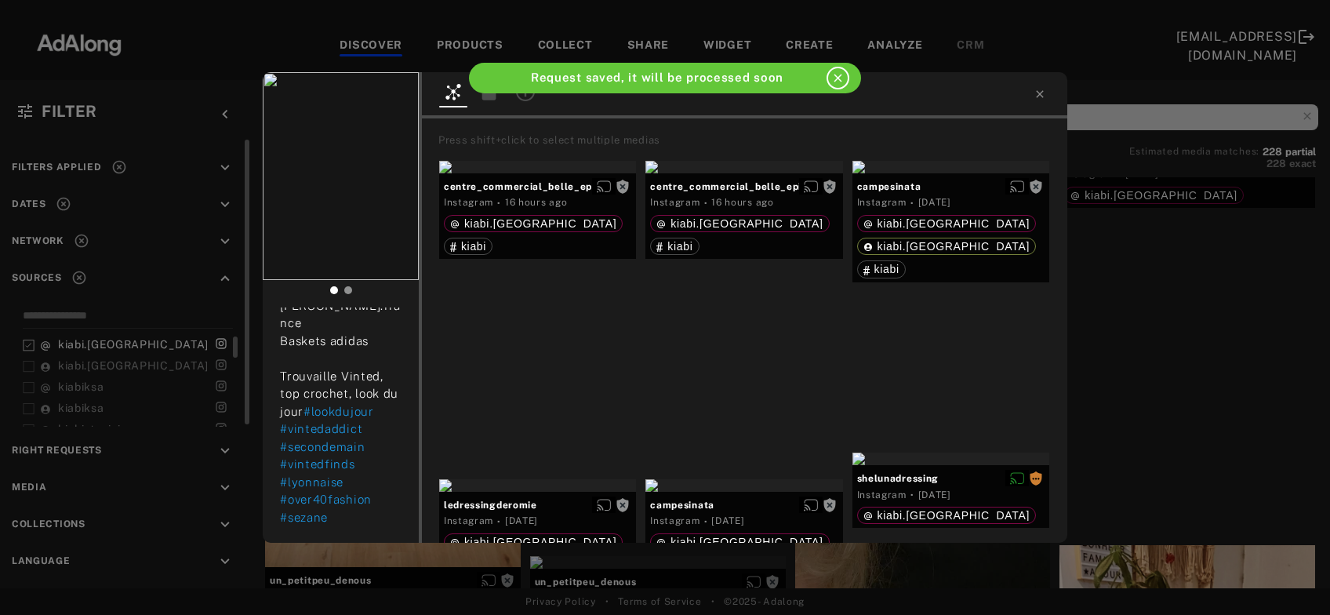
click at [1136, 339] on div "shelunadressing Rights requested 1 day ago Encore une super trouvaille #vinted …" at bounding box center [665, 307] width 1330 height 615
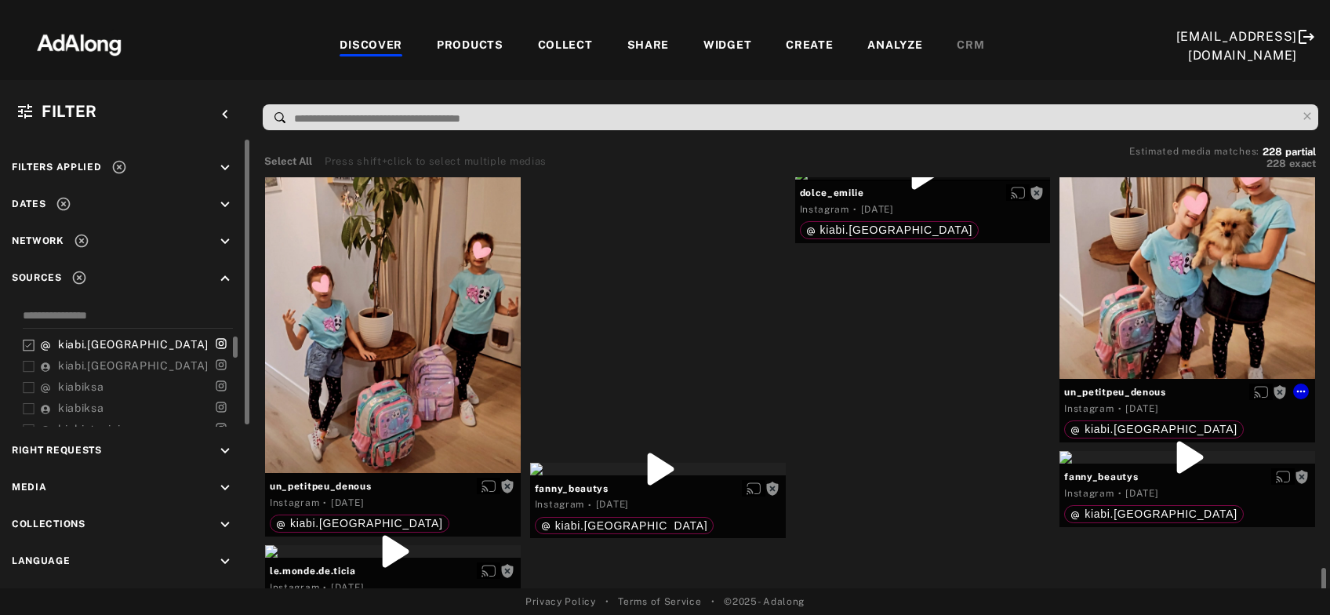
scroll to position [8113, 0]
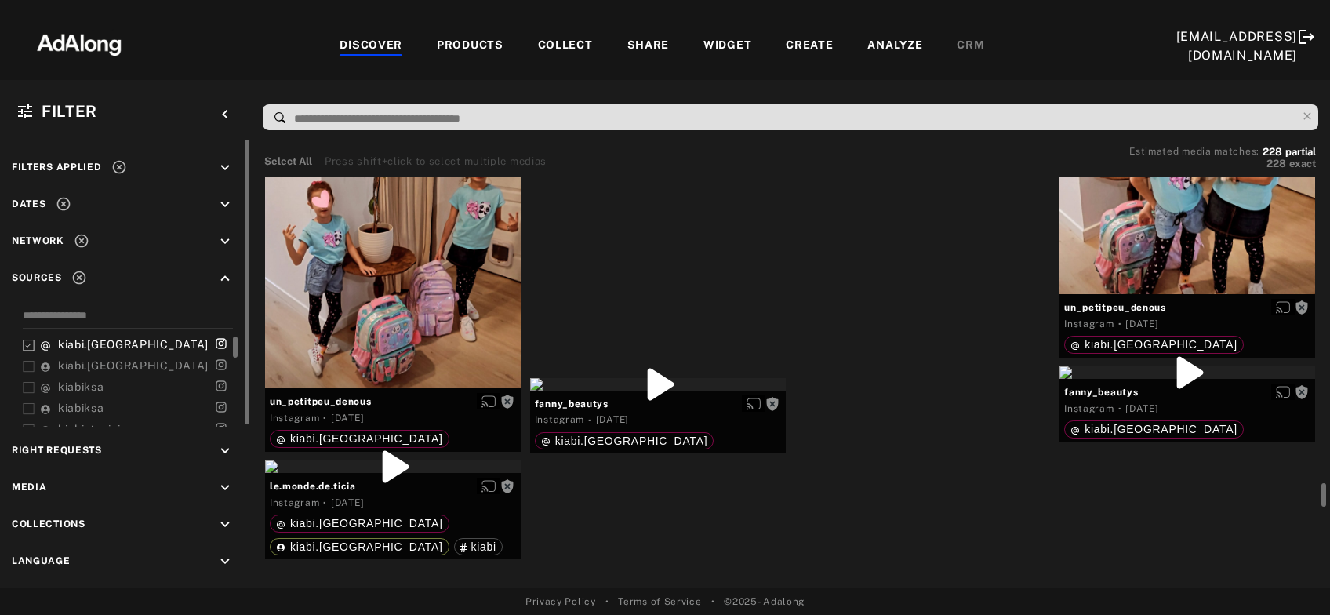
click at [906, 95] on div "Get rights" at bounding box center [923, 88] width 256 height 13
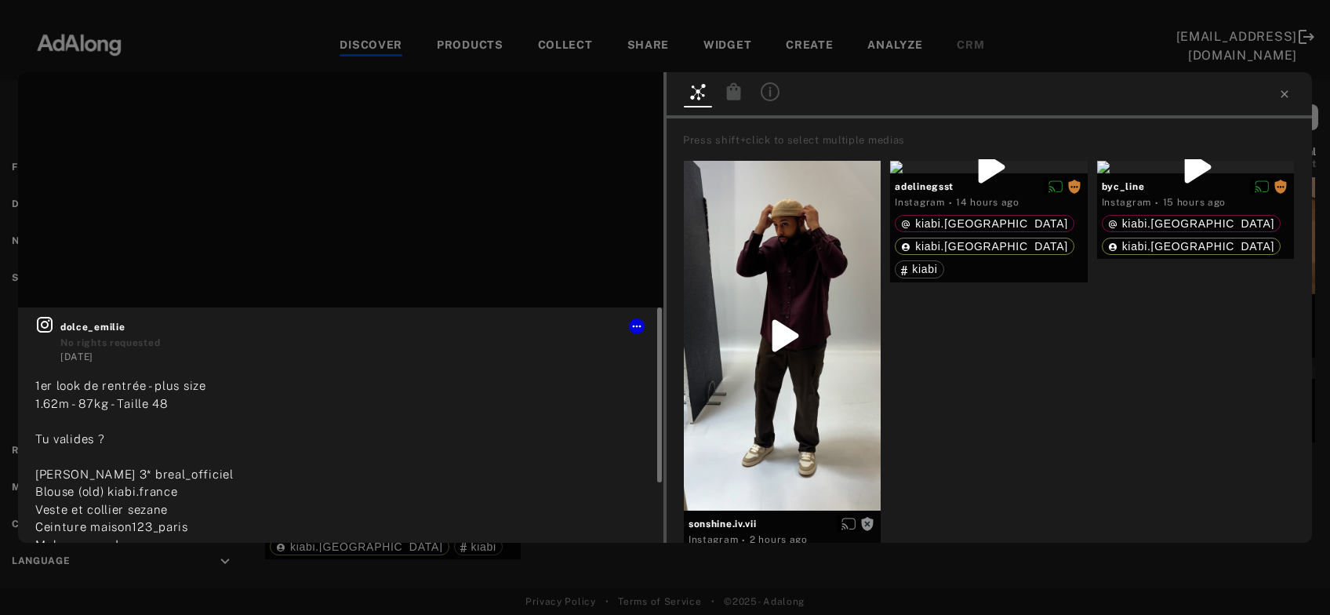
click at [41, 329] on icon at bounding box center [44, 324] width 19 height 19
click at [612, 106] on button "Get rights" at bounding box center [614, 96] width 72 height 22
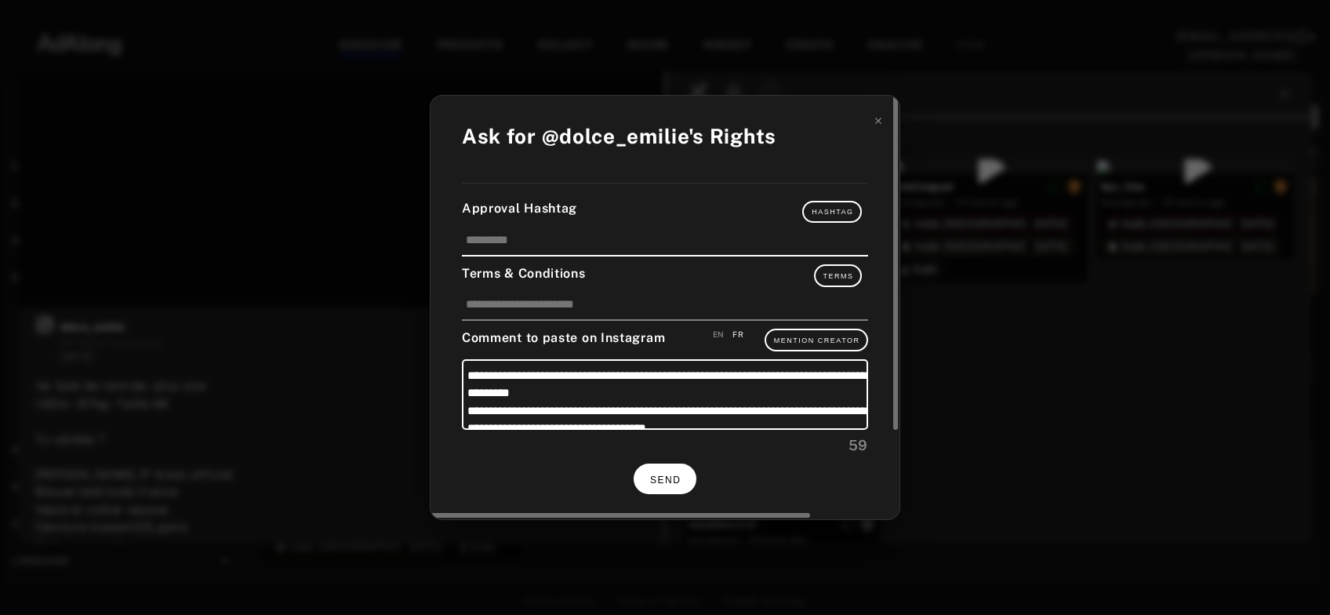
click at [662, 474] on span "SEND" at bounding box center [665, 479] width 31 height 11
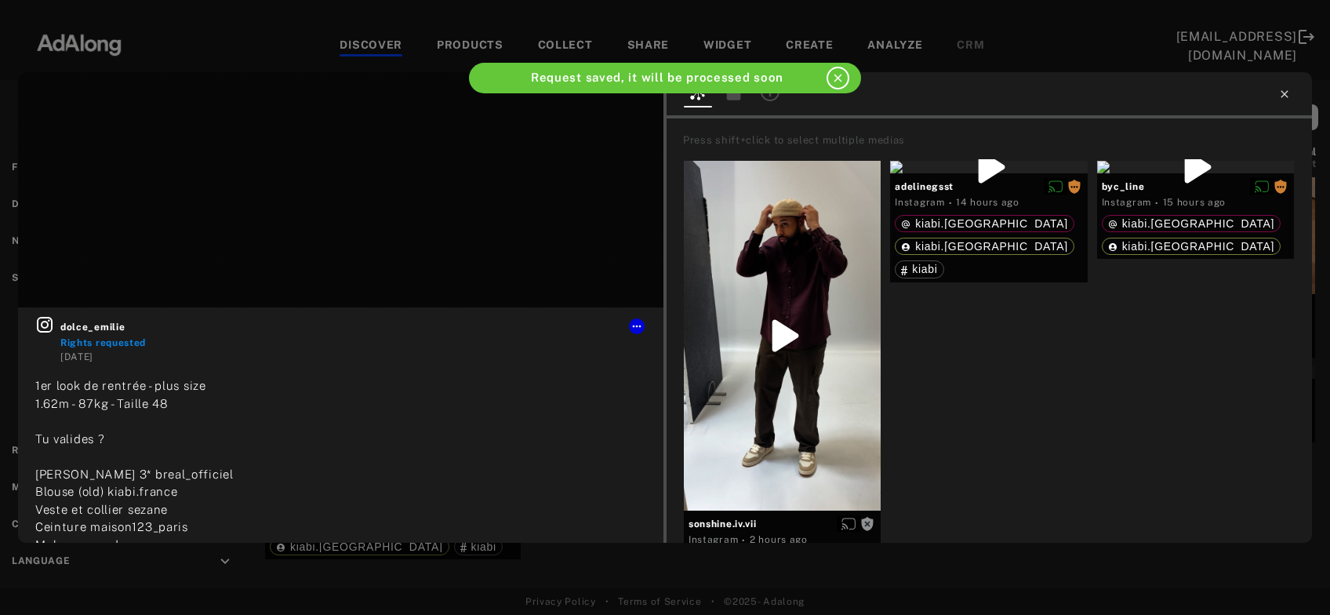
click at [1286, 93] on icon at bounding box center [1284, 94] width 13 height 13
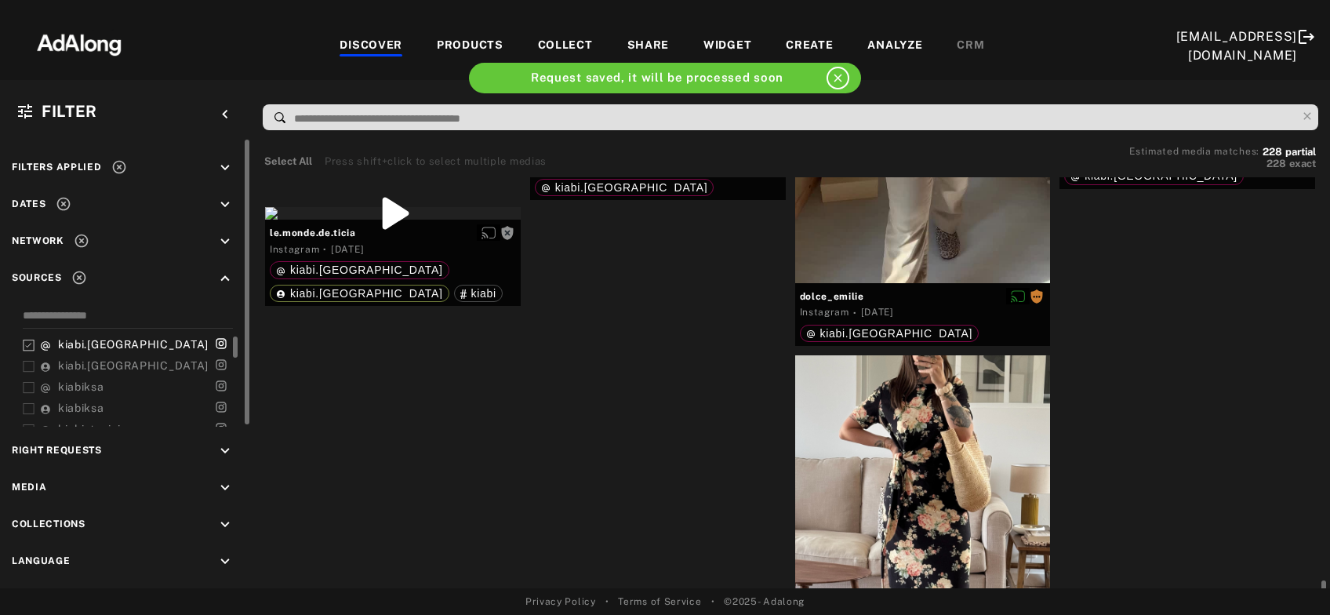
scroll to position [8451, 0]
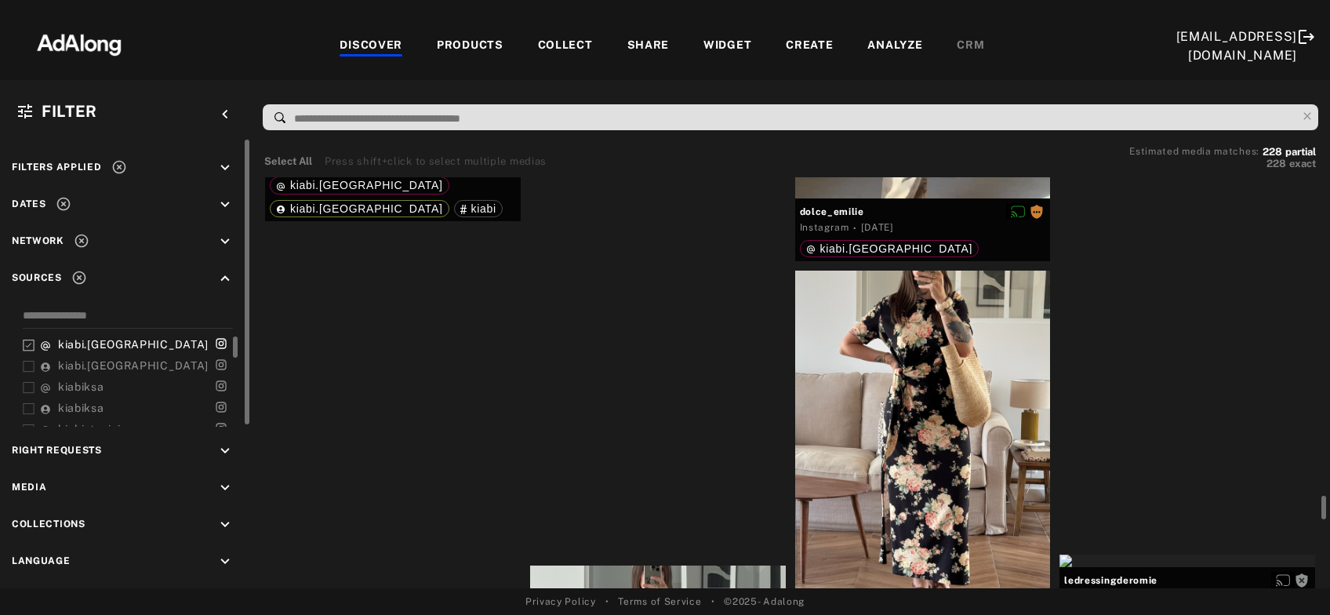
click at [696, 53] on div "Get rights" at bounding box center [658, 46] width 256 height 13
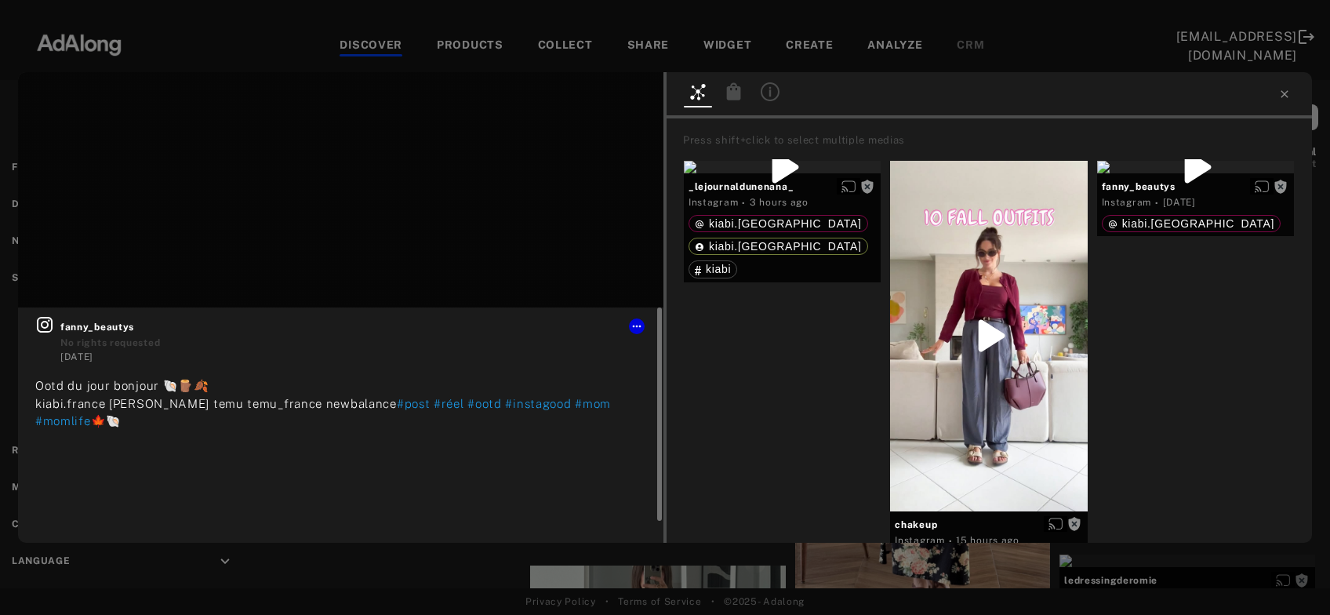
click at [48, 328] on icon at bounding box center [44, 324] width 19 height 19
click at [1284, 90] on icon at bounding box center [1284, 94] width 13 height 13
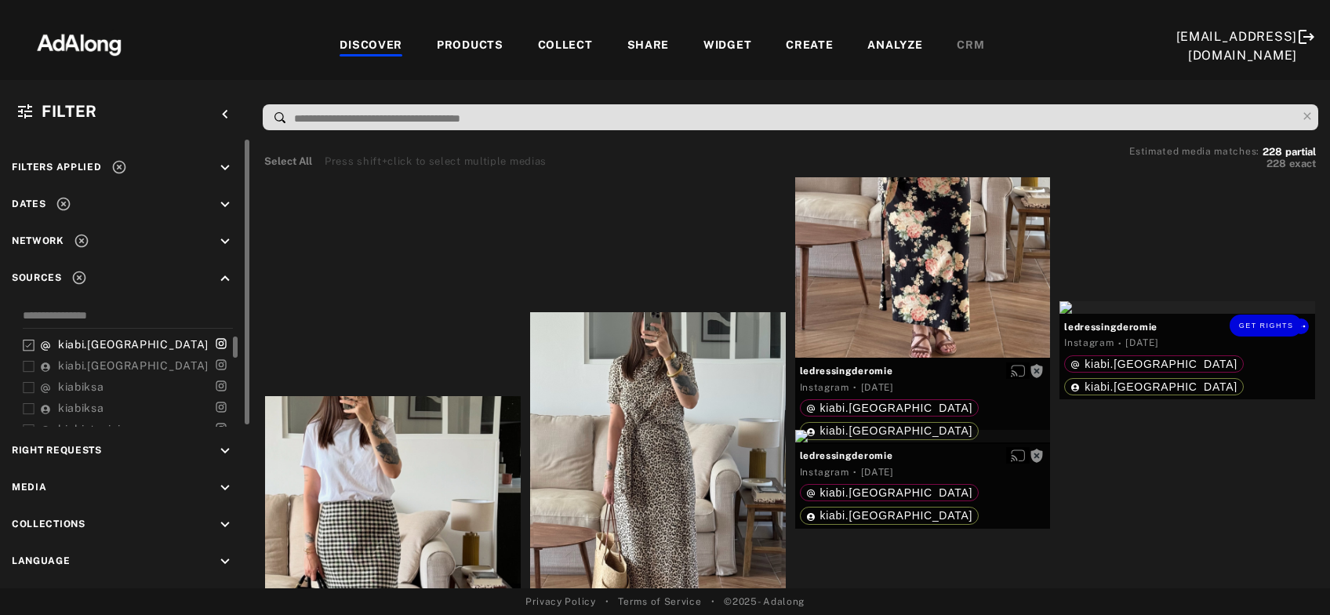
scroll to position [8789, 0]
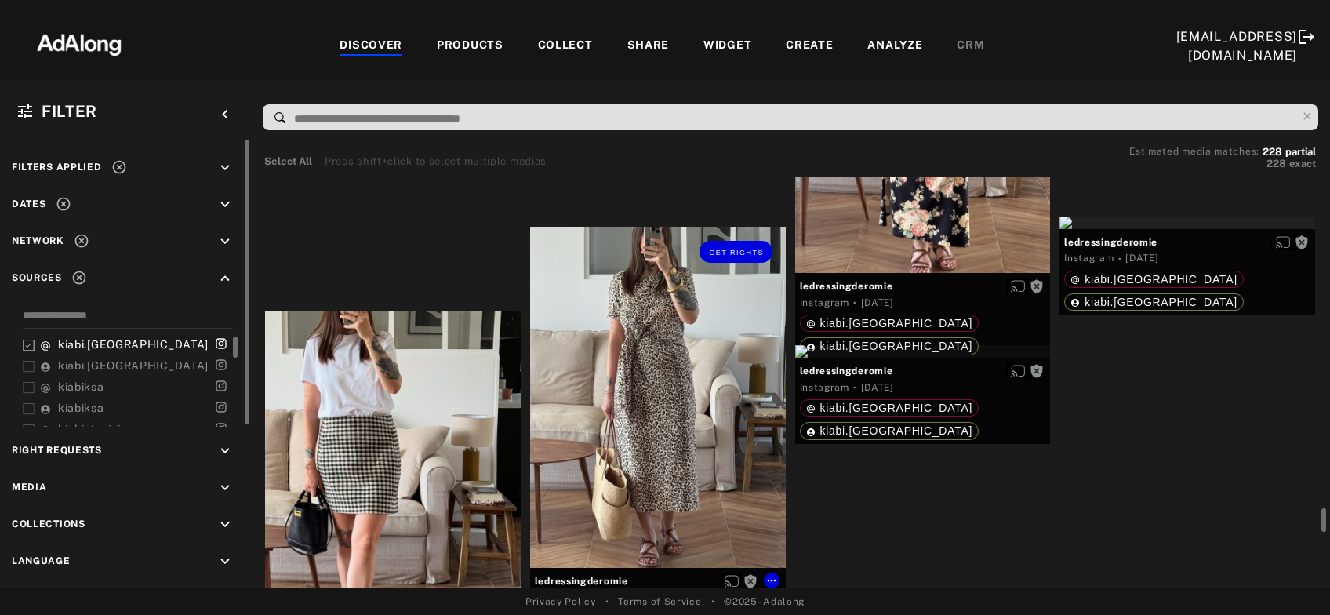
click at [662, 376] on div "Get rights" at bounding box center [658, 397] width 256 height 340
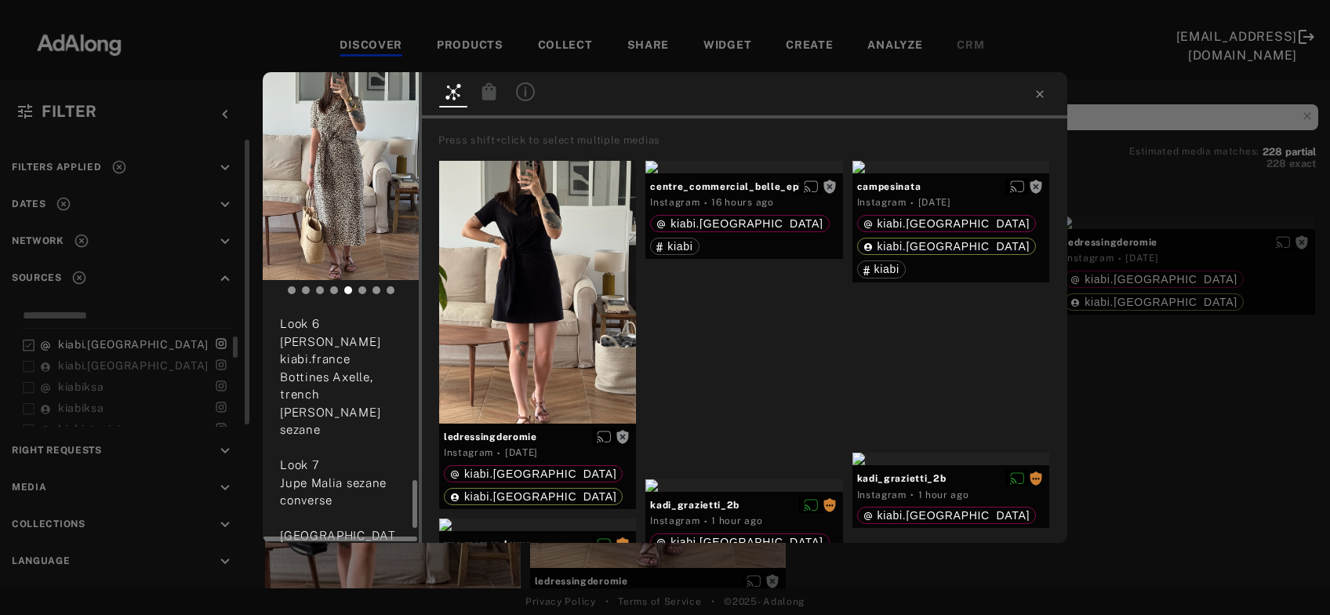
scroll to position [917, 0]
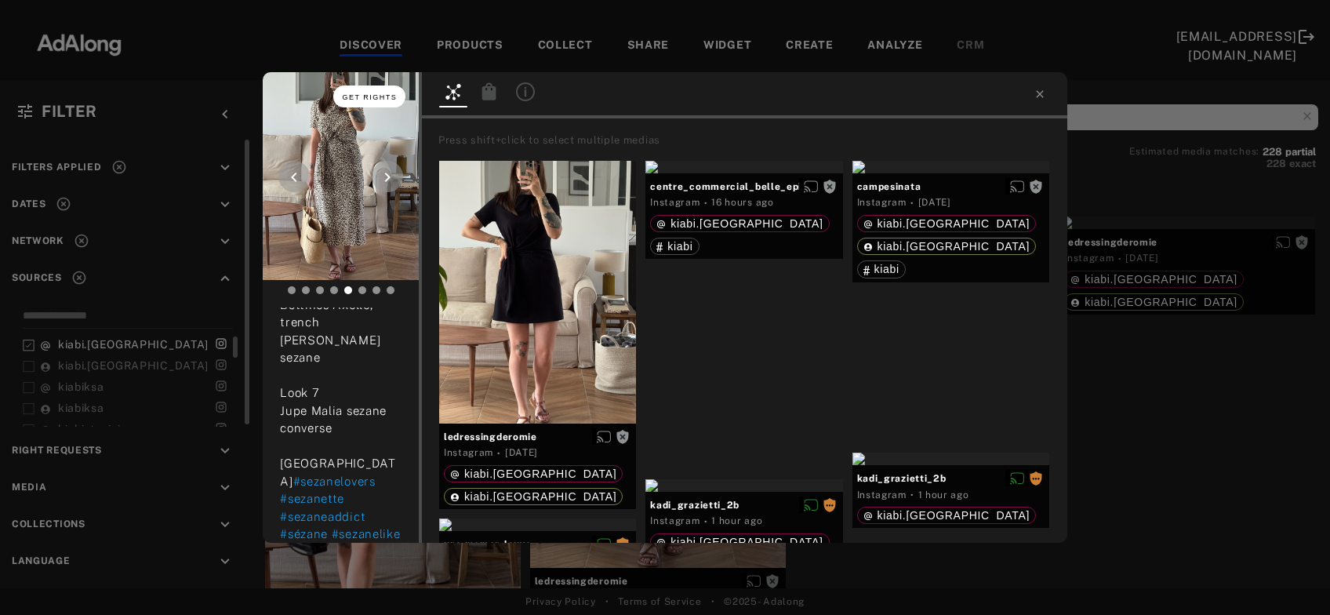
click at [359, 92] on button "Get rights" at bounding box center [369, 96] width 72 height 22
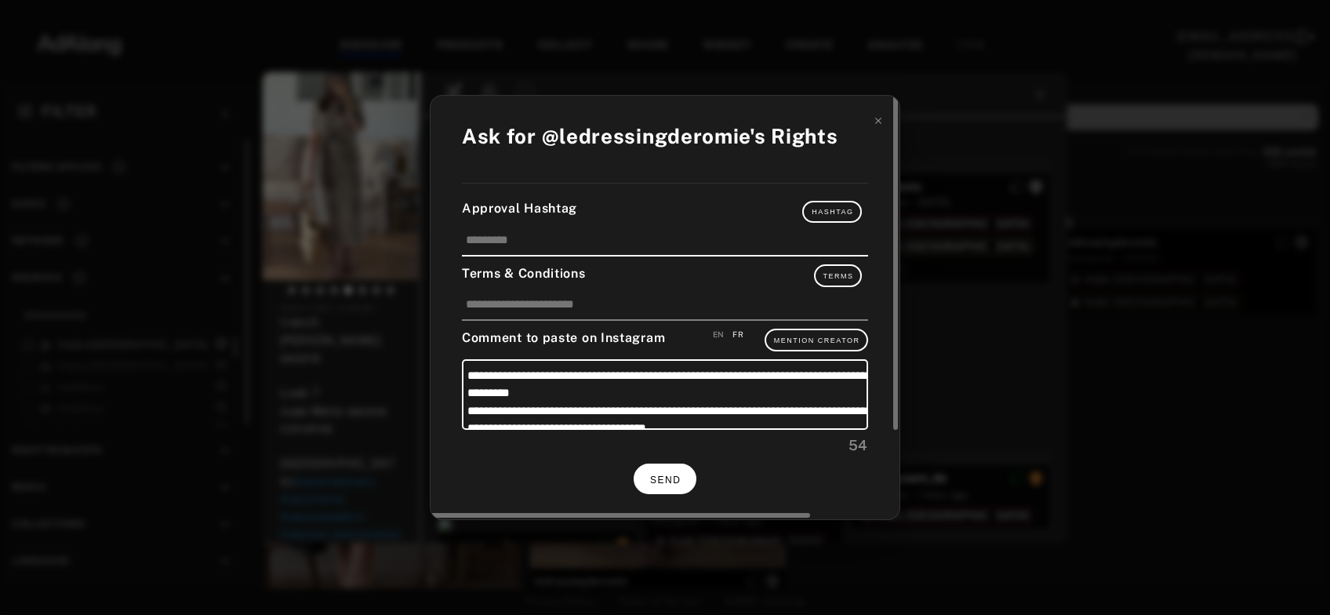
click at [678, 485] on button "SEND" at bounding box center [665, 478] width 63 height 31
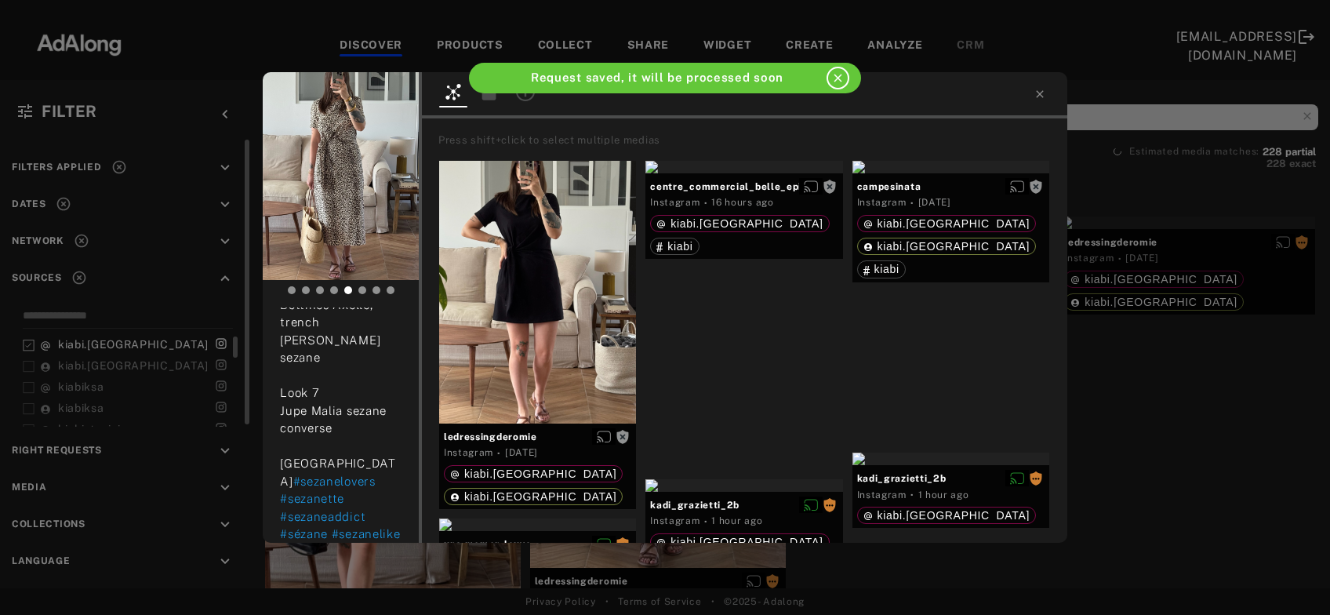
click at [1191, 371] on div "Get rights ledressingderomie No rights requested 2 days ago Un petit carrousel …" at bounding box center [665, 307] width 1330 height 615
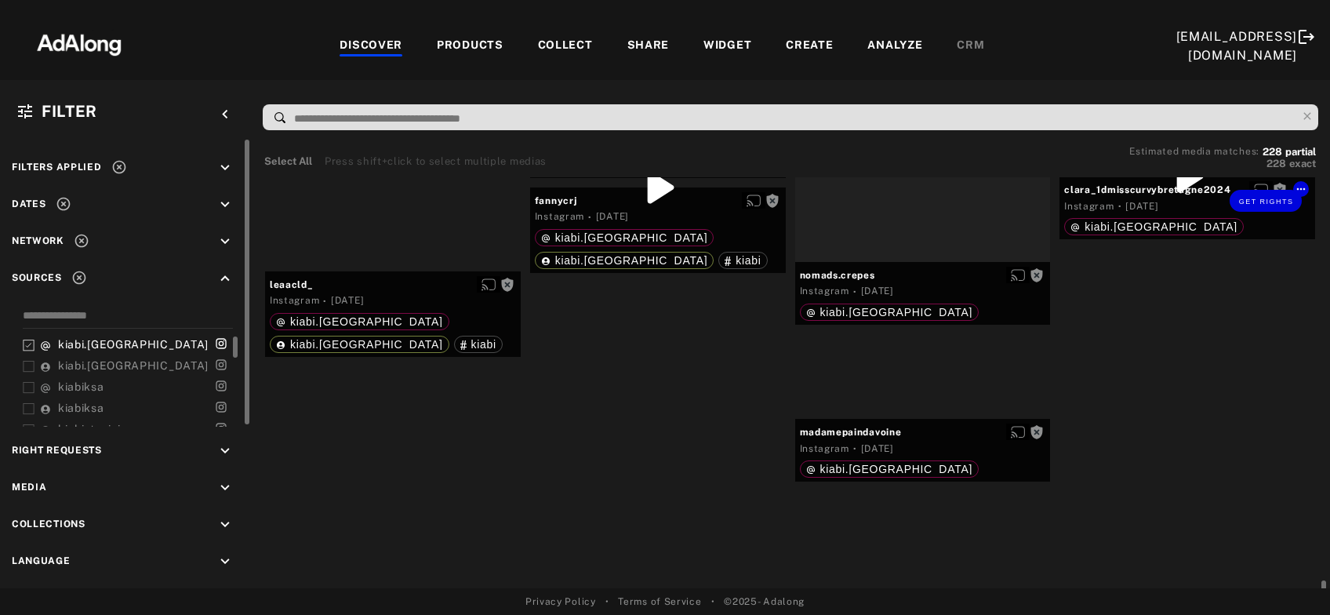
scroll to position [10563, 0]
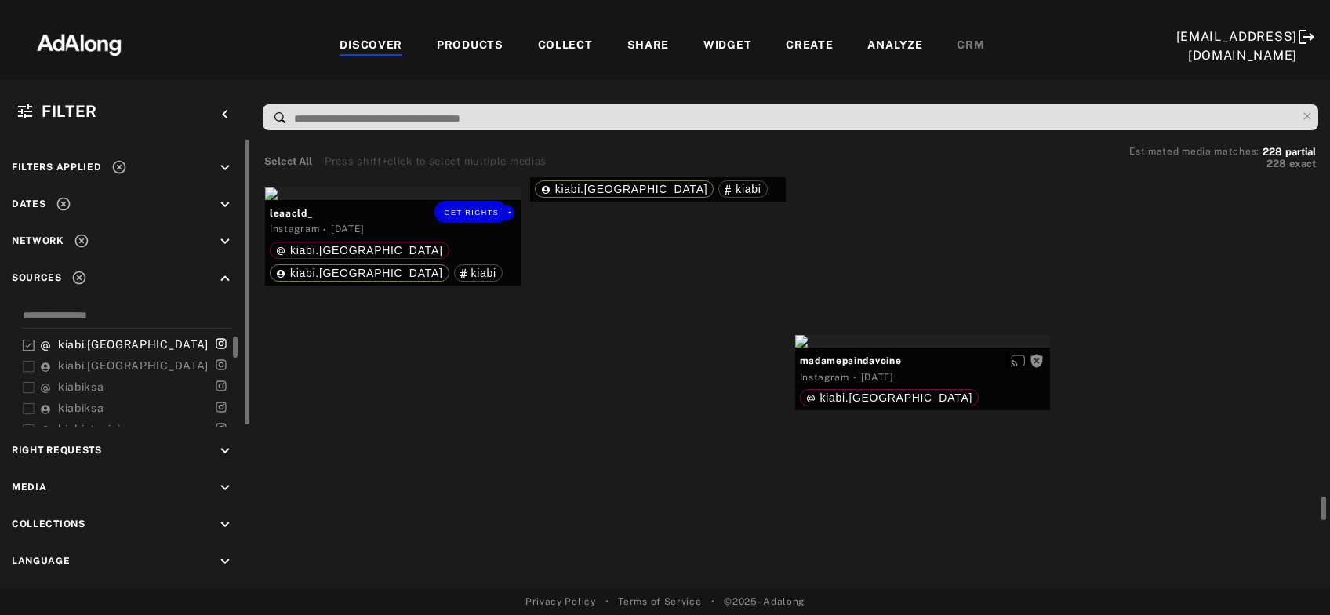
click at [428, 200] on div "Get rights" at bounding box center [393, 193] width 256 height 13
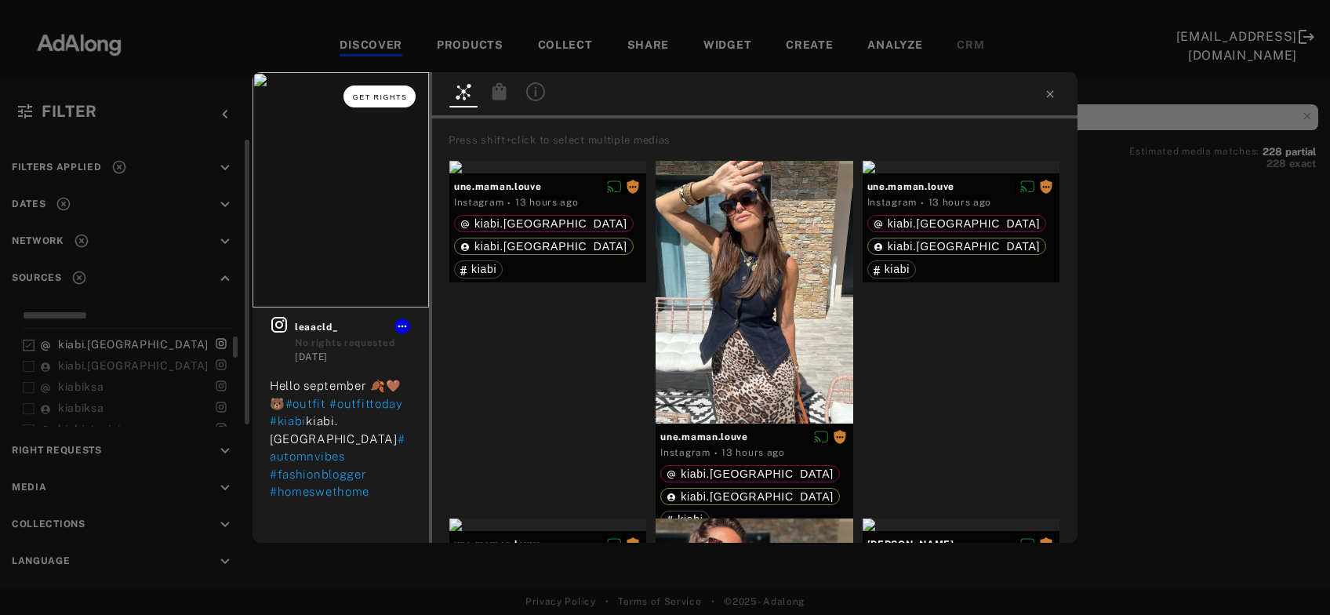
click at [374, 104] on button "Get rights" at bounding box center [379, 96] width 72 height 22
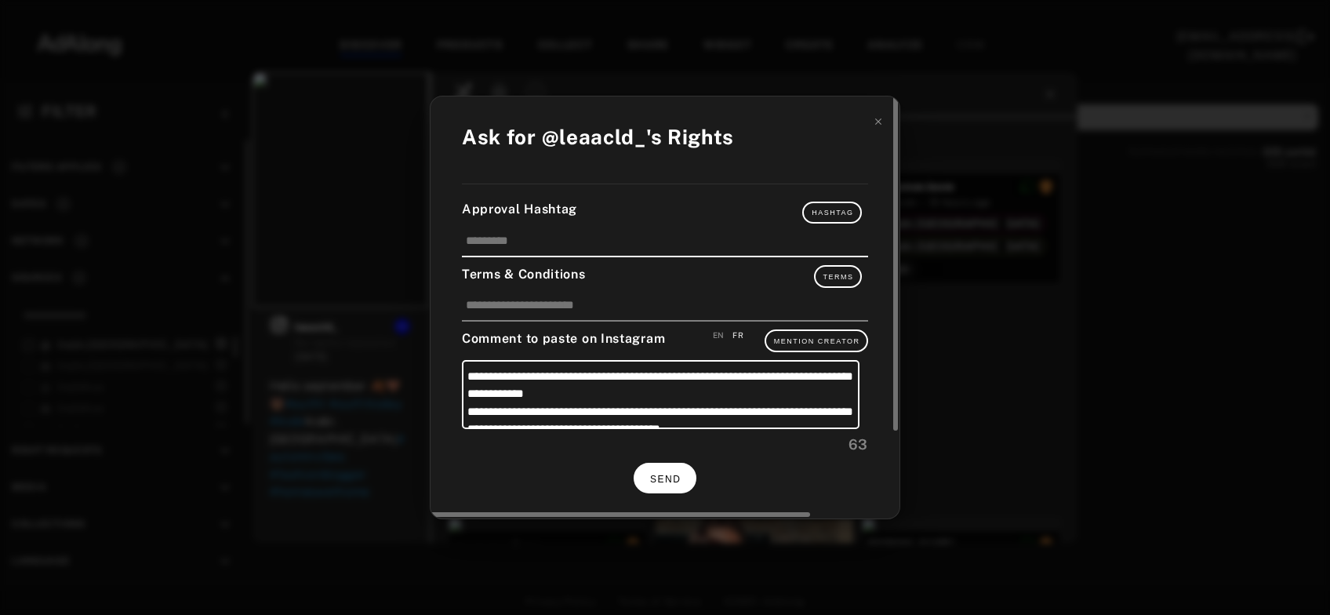
click at [650, 478] on button "SEND" at bounding box center [665, 478] width 63 height 31
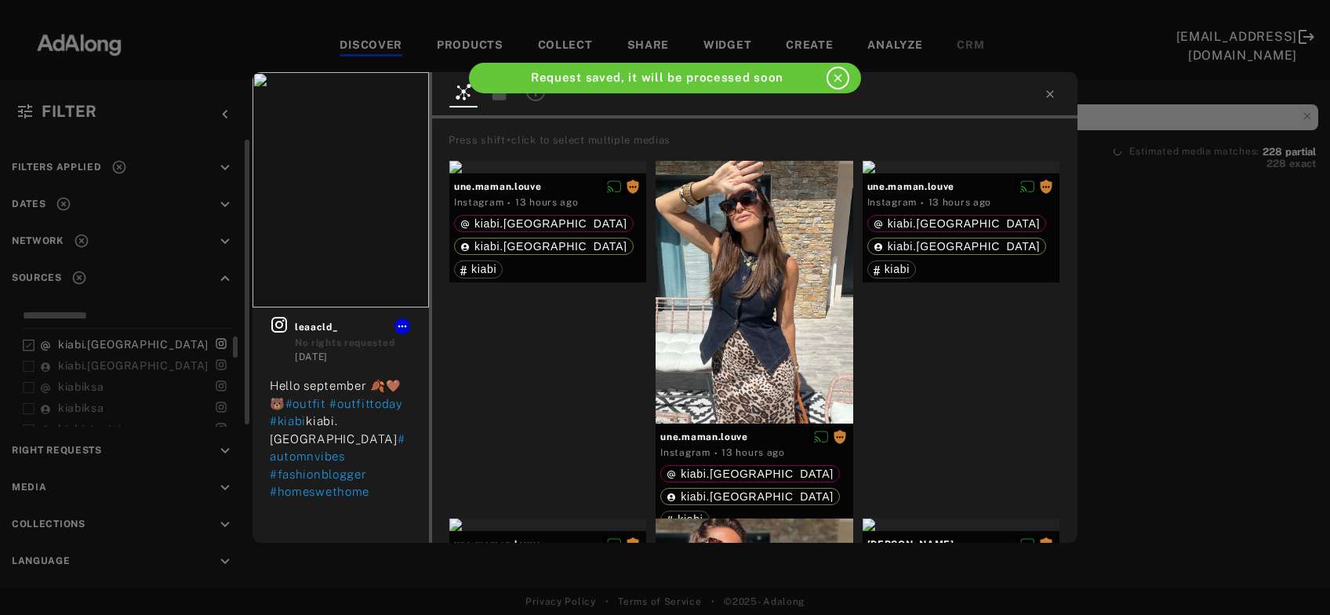
click at [1148, 344] on div "Get rights leaacld_ No rights requested 2 days ago Hello september 🍂🤎🐻 #outfit …" at bounding box center [665, 307] width 1330 height 615
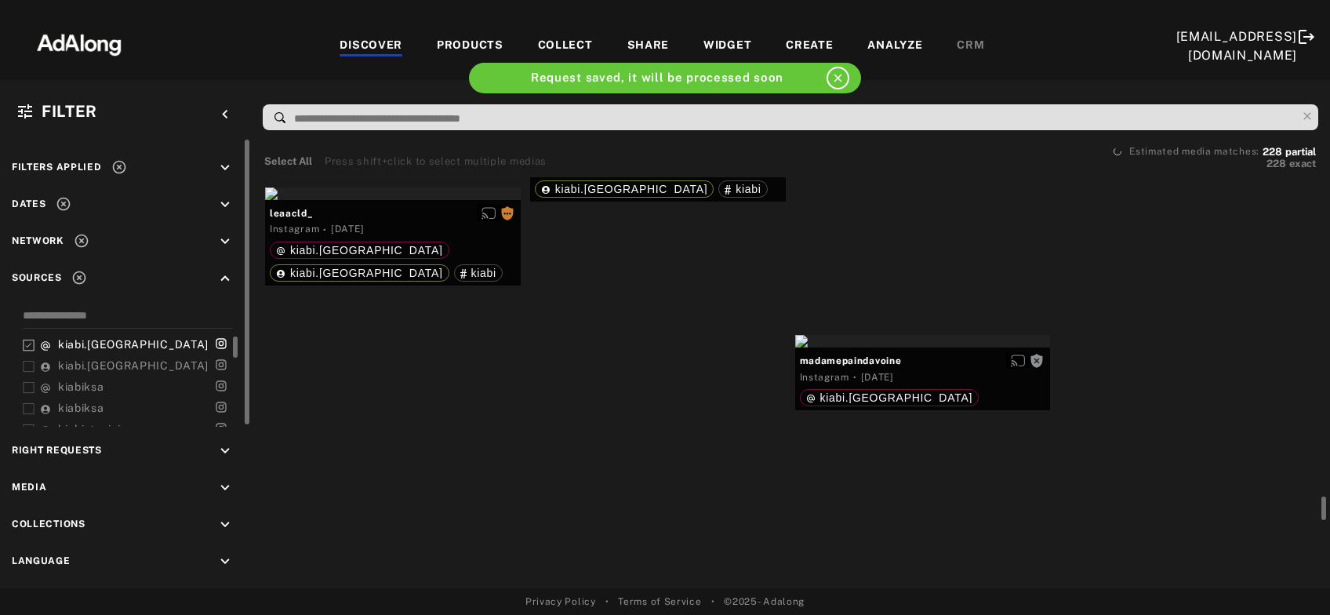
click at [680, 116] on div "Get rights" at bounding box center [658, 110] width 256 height 13
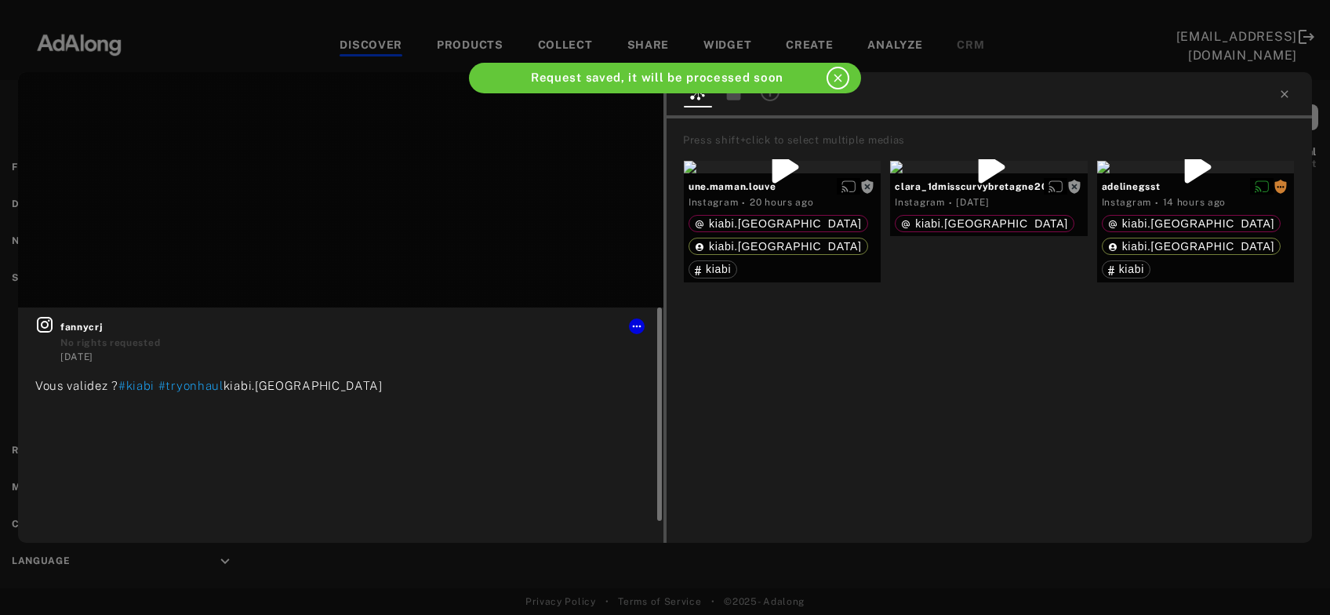
click at [37, 329] on icon at bounding box center [44, 324] width 19 height 19
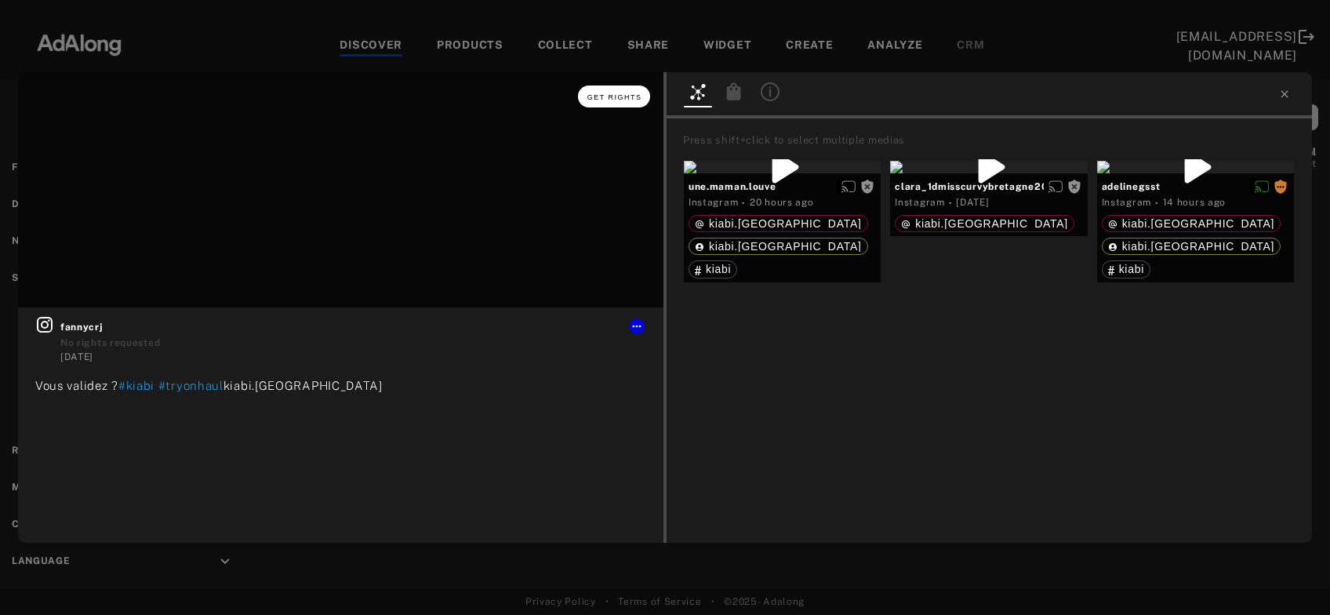
click at [623, 98] on span "Get rights" at bounding box center [614, 97] width 55 height 8
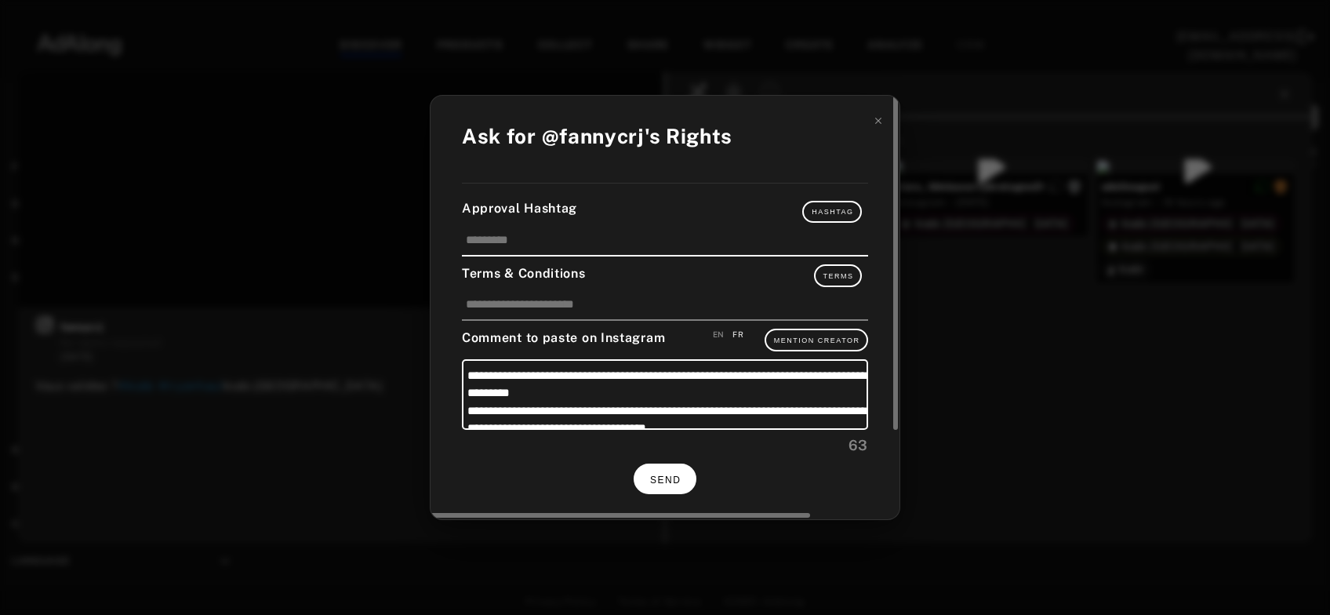
click at [669, 478] on span "SEND" at bounding box center [665, 479] width 31 height 11
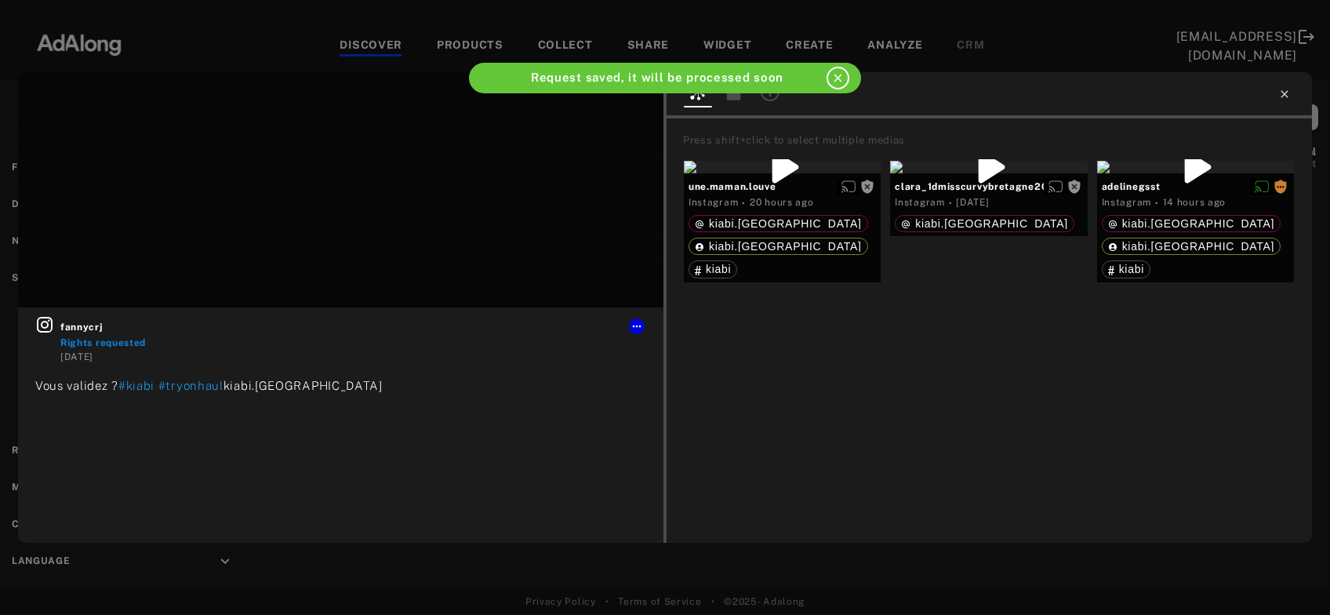
click at [1287, 91] on icon at bounding box center [1284, 94] width 13 height 13
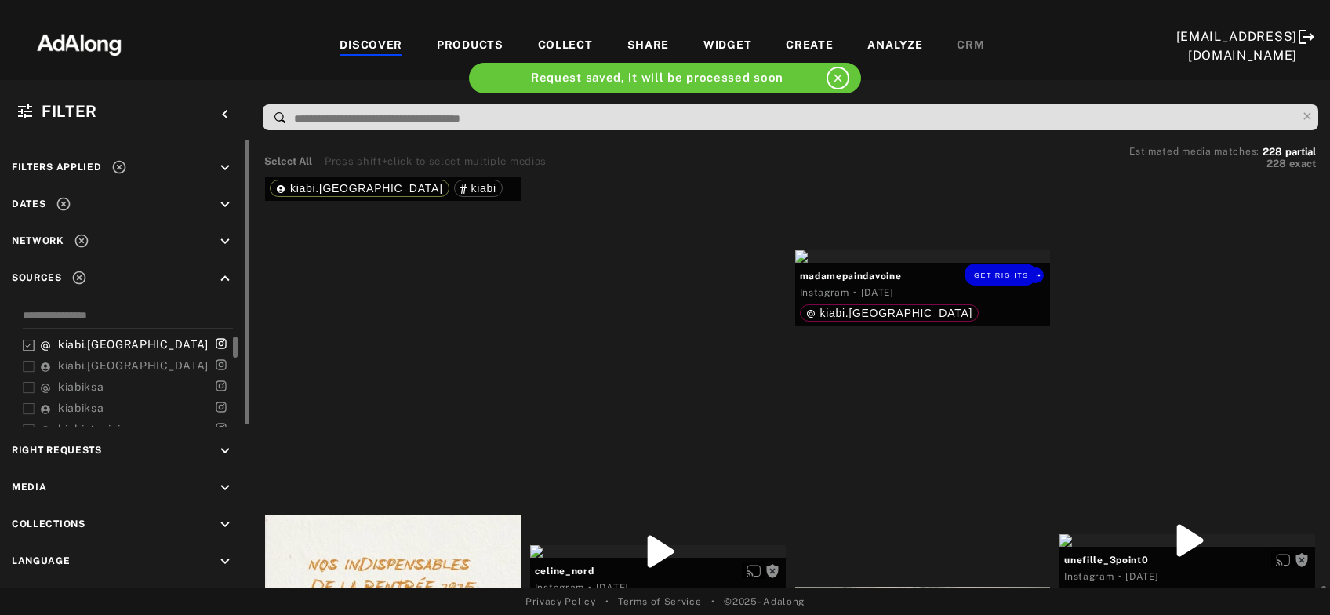
scroll to position [10733, 0]
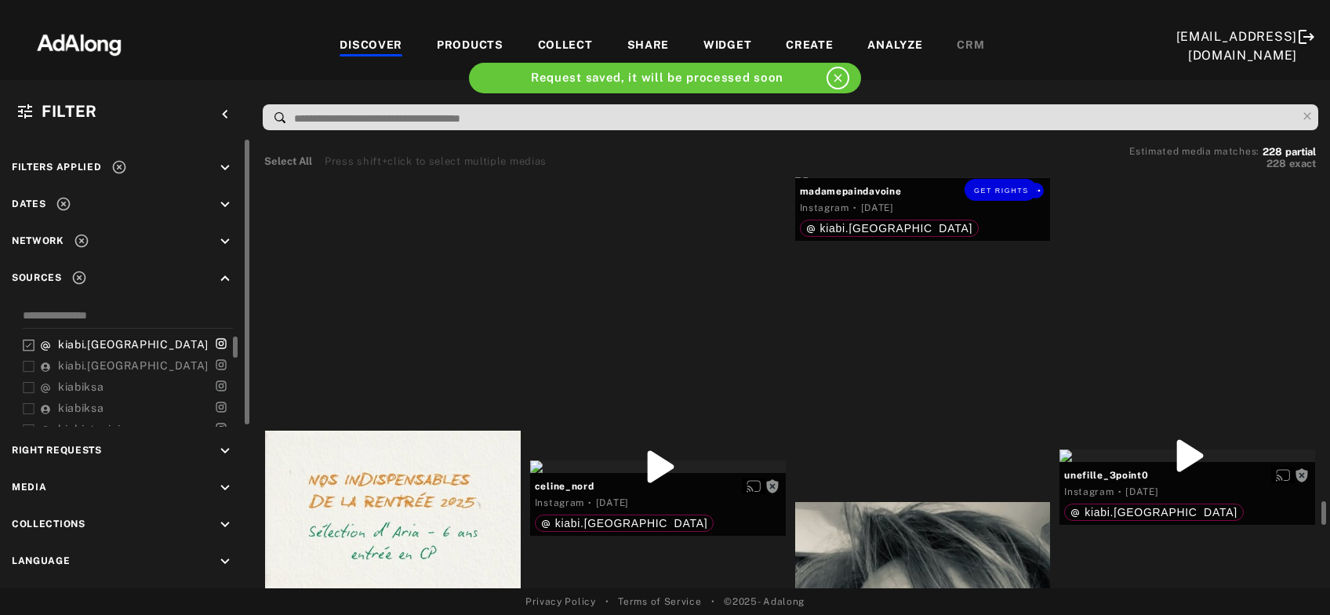
click at [953, 178] on div "Get rights" at bounding box center [923, 171] width 256 height 13
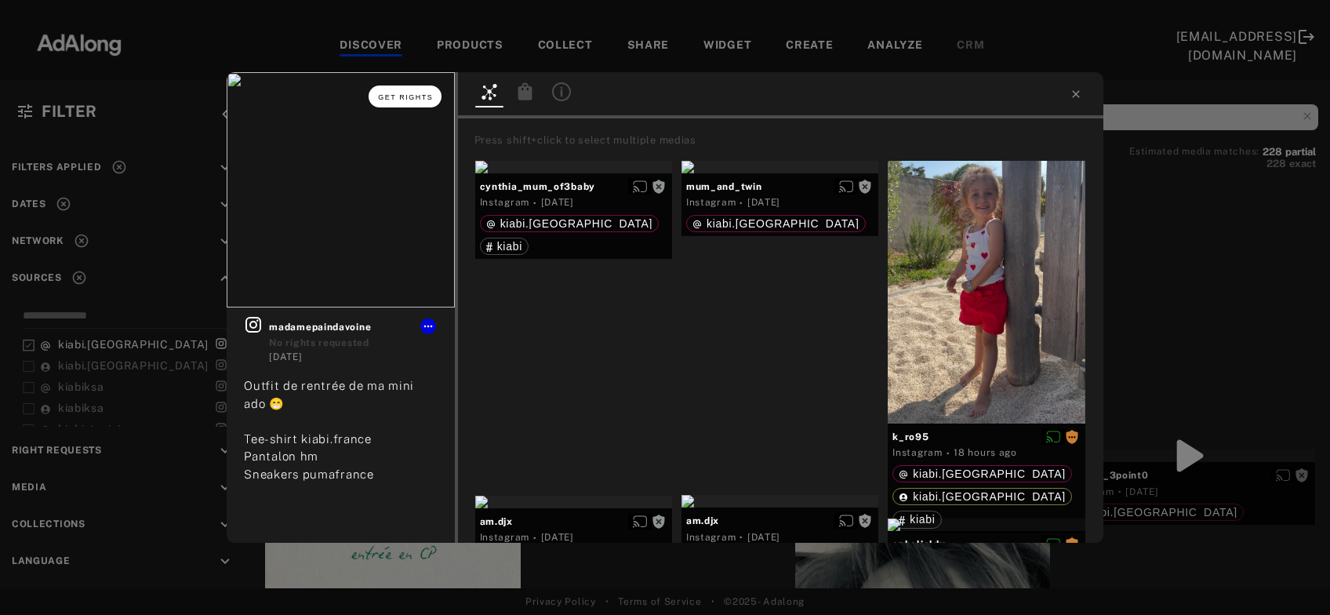
click at [395, 99] on span "Get rights" at bounding box center [405, 97] width 55 height 8
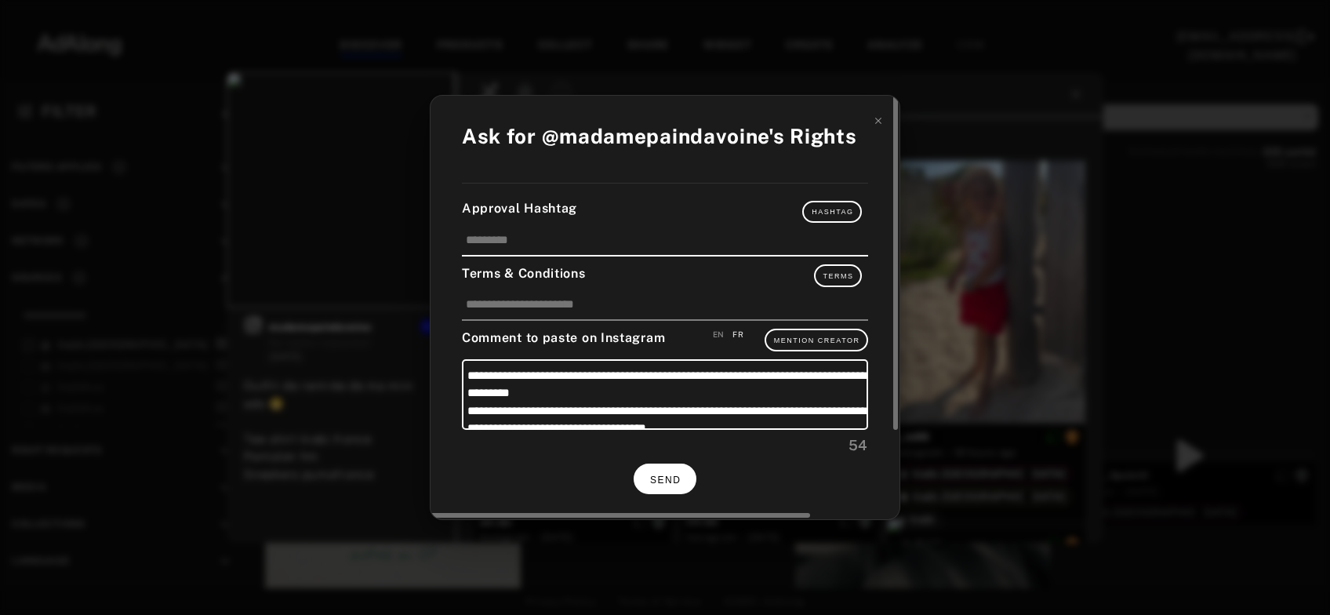
click at [656, 469] on button "SEND" at bounding box center [665, 478] width 63 height 31
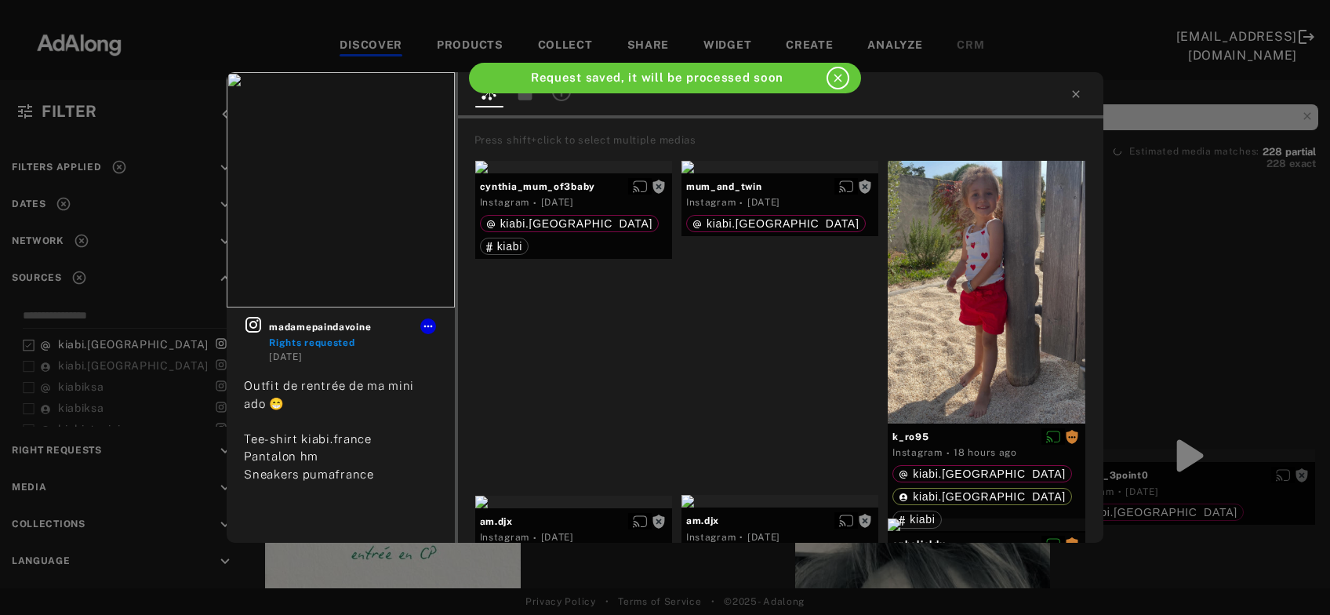
click at [1161, 340] on div "madamepaindavoine Rights requested 2 days ago Outfit de rentrée de ma mini ado …" at bounding box center [665, 307] width 1330 height 615
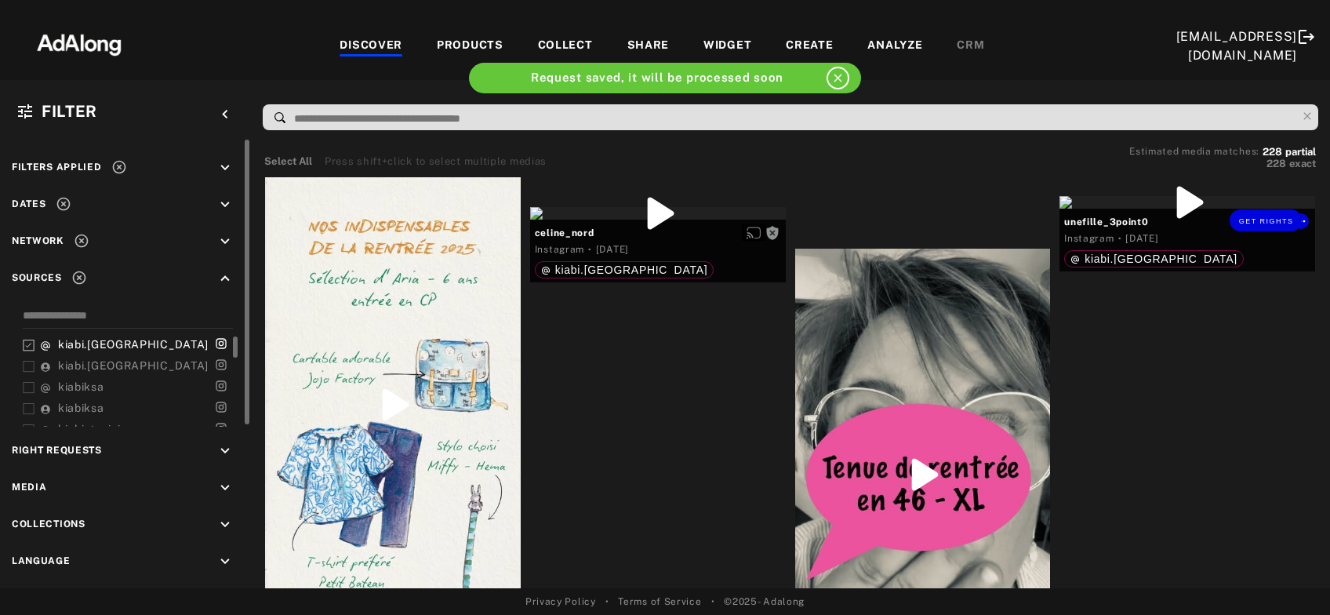
scroll to position [11071, 0]
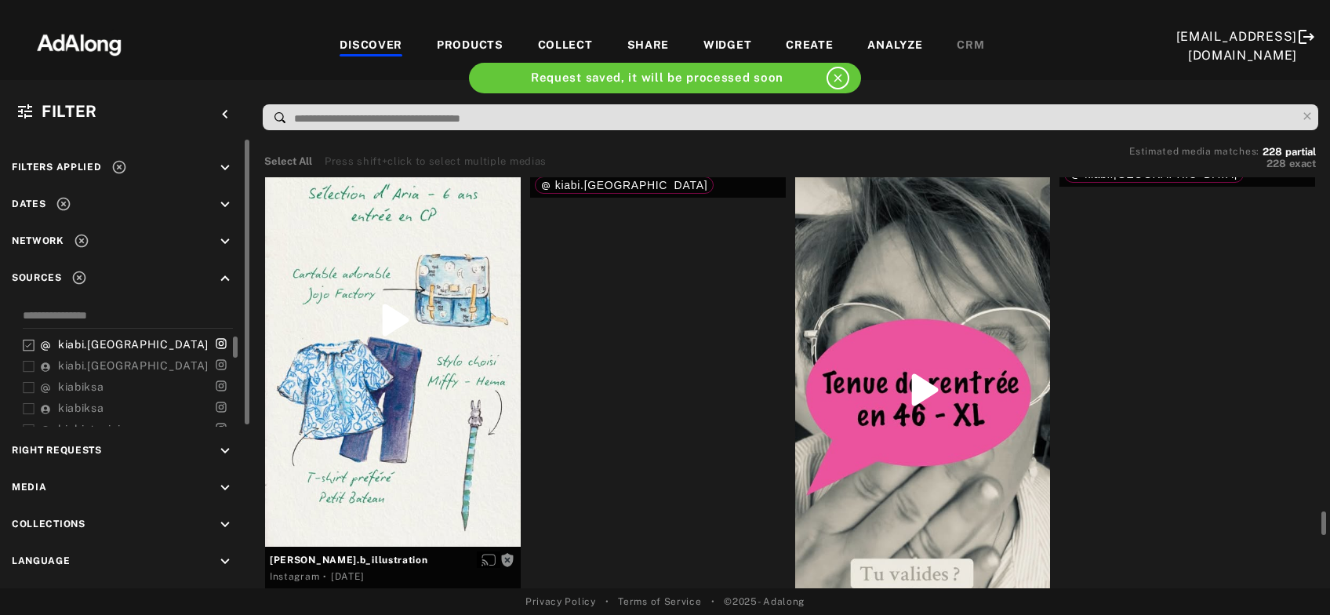
click at [689, 135] on div "Get rights" at bounding box center [658, 128] width 256 height 13
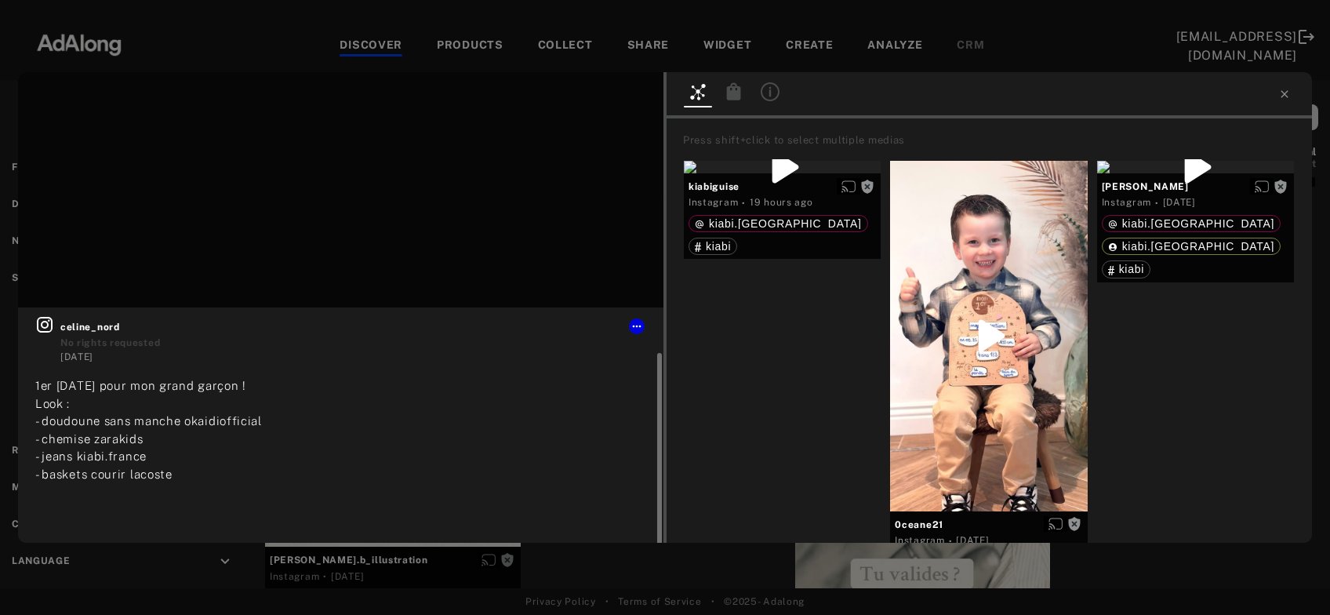
scroll to position [24, 0]
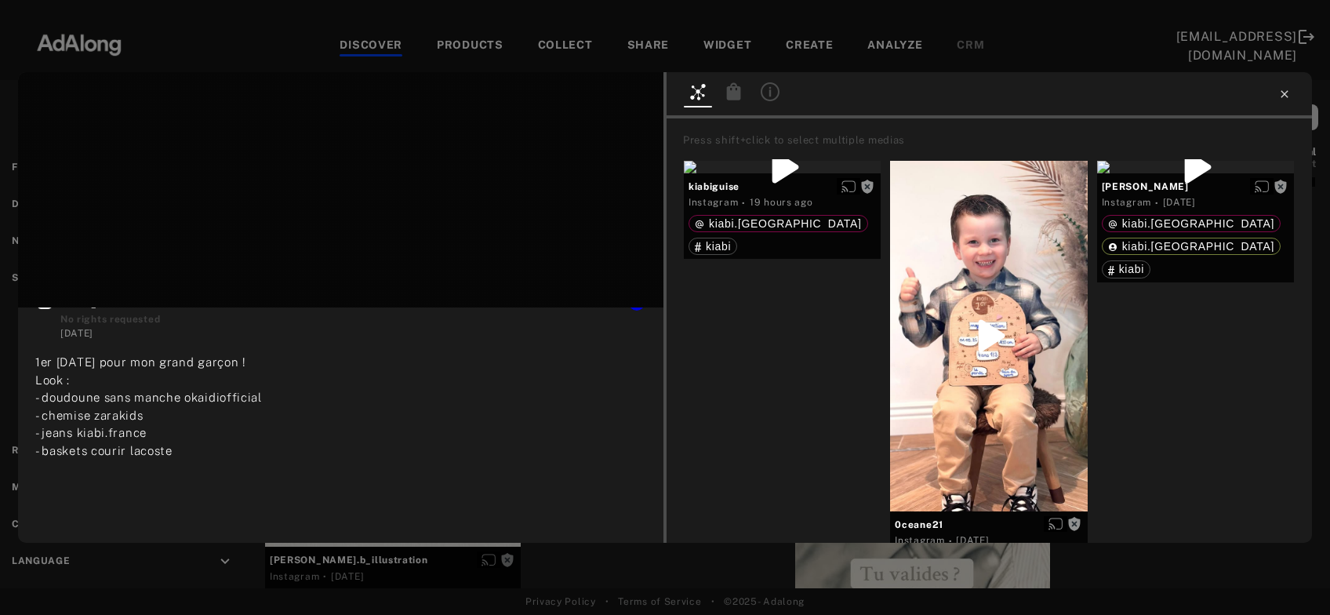
click at [1282, 100] on icon at bounding box center [1284, 94] width 13 height 13
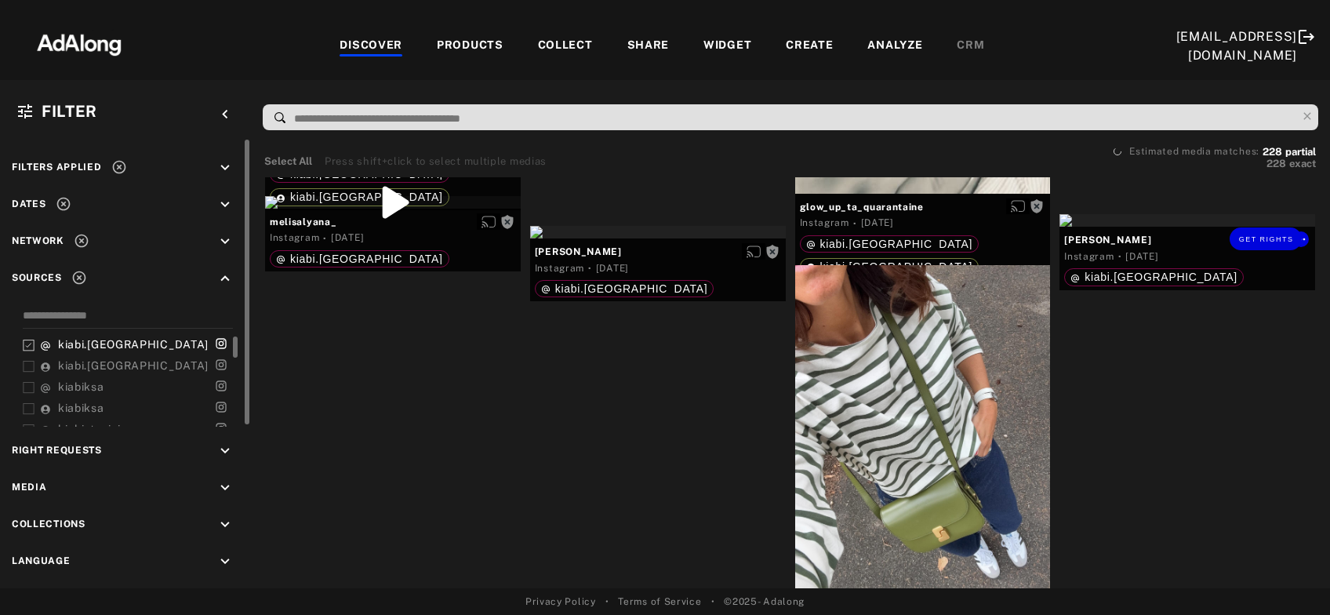
scroll to position [11578, 0]
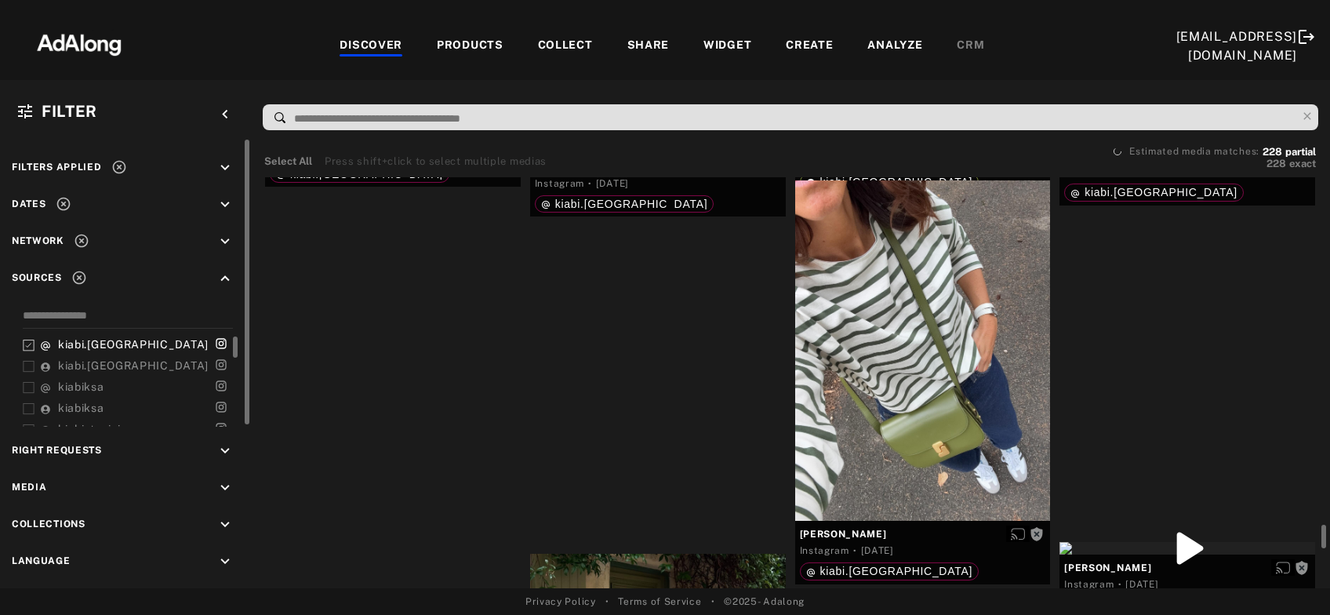
click at [412, 124] on div at bounding box center [393, 117] width 256 height 13
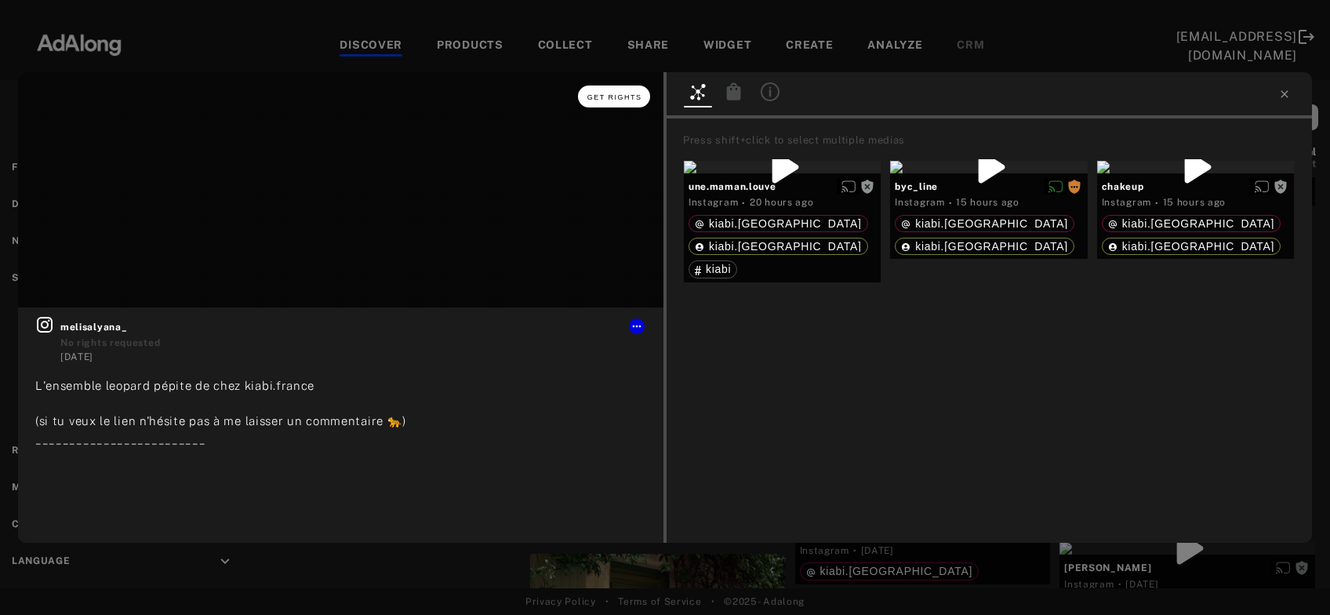
click at [626, 98] on span "Get rights" at bounding box center [614, 97] width 55 height 8
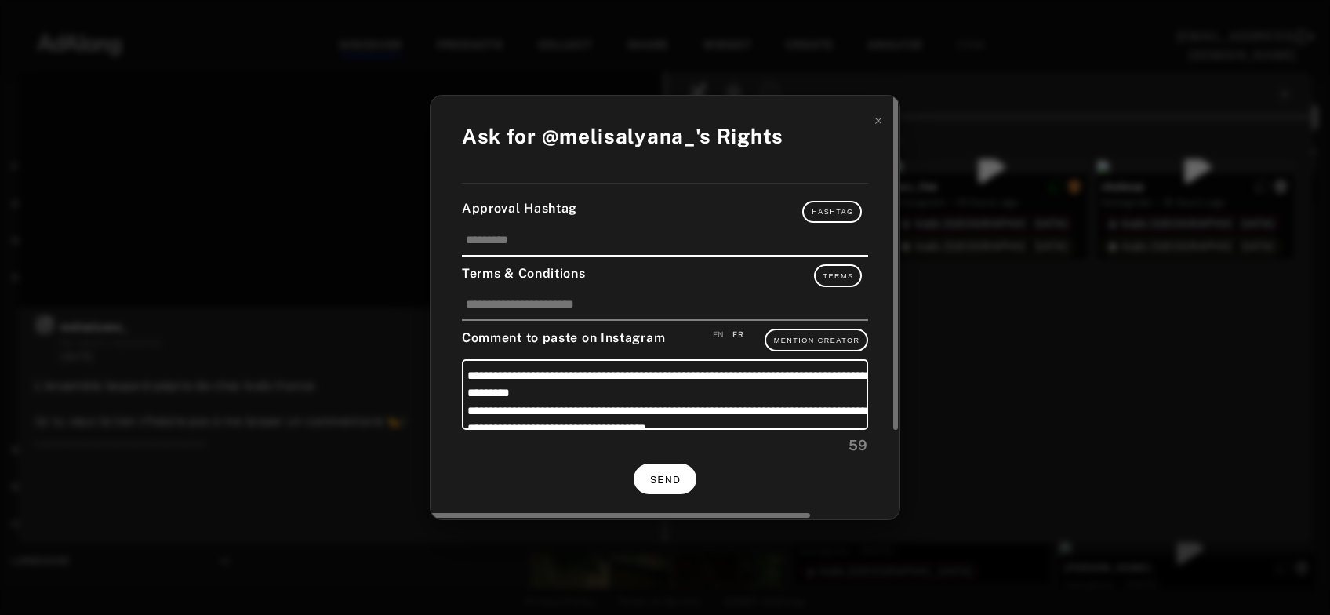
click at [661, 468] on button "SEND" at bounding box center [665, 478] width 63 height 31
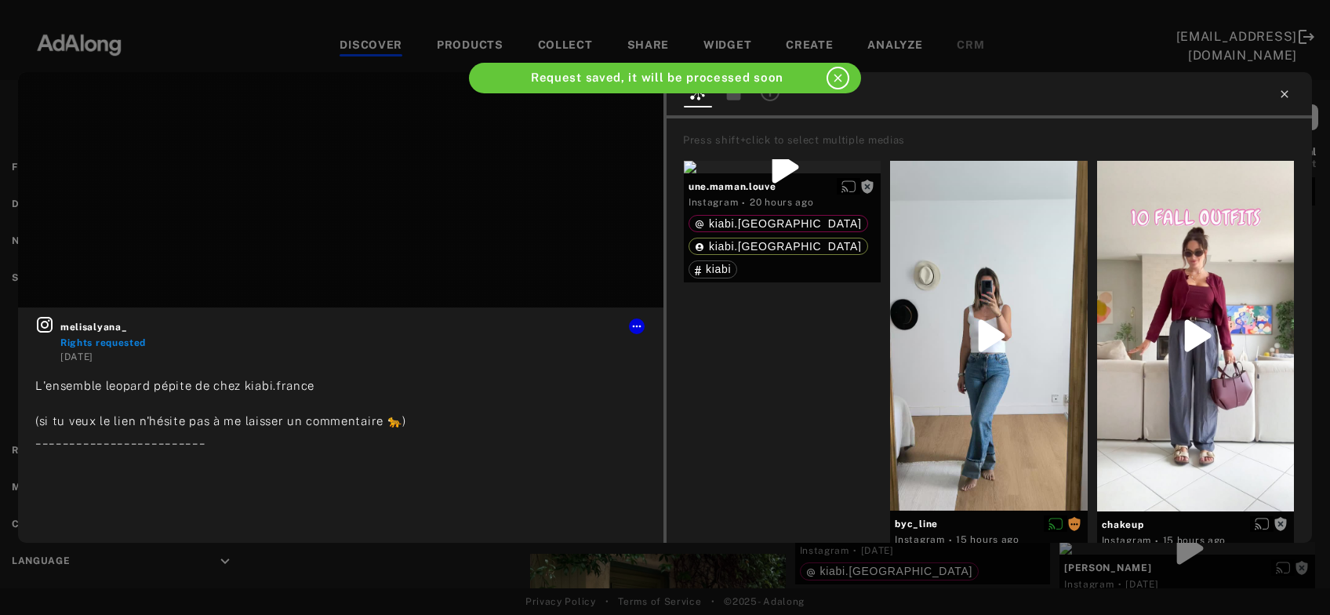
click at [1285, 93] on icon at bounding box center [1284, 93] width 7 height 7
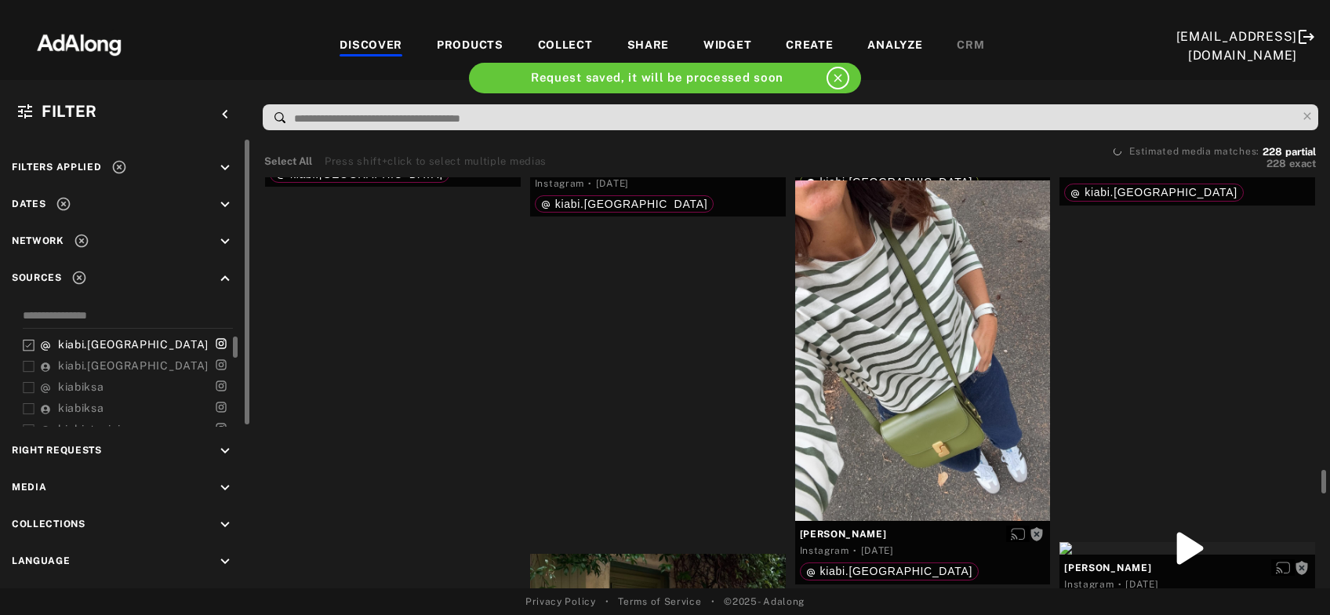
click at [732, 154] on div "Get rights" at bounding box center [658, 147] width 256 height 13
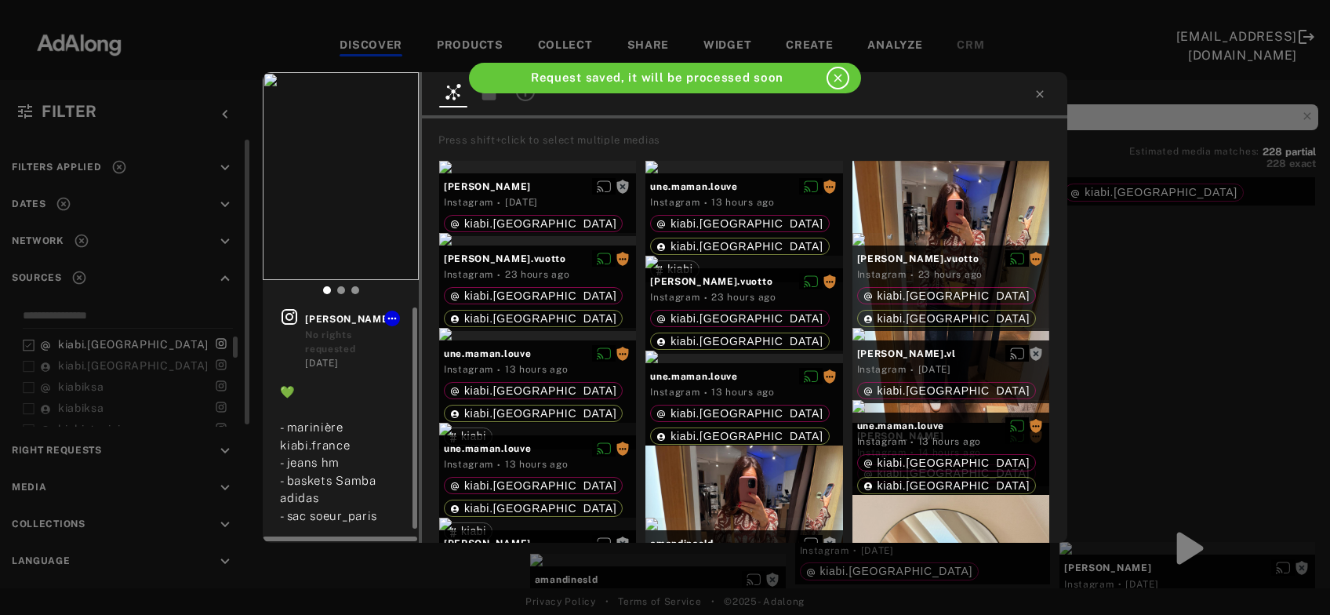
scroll to position [15, 0]
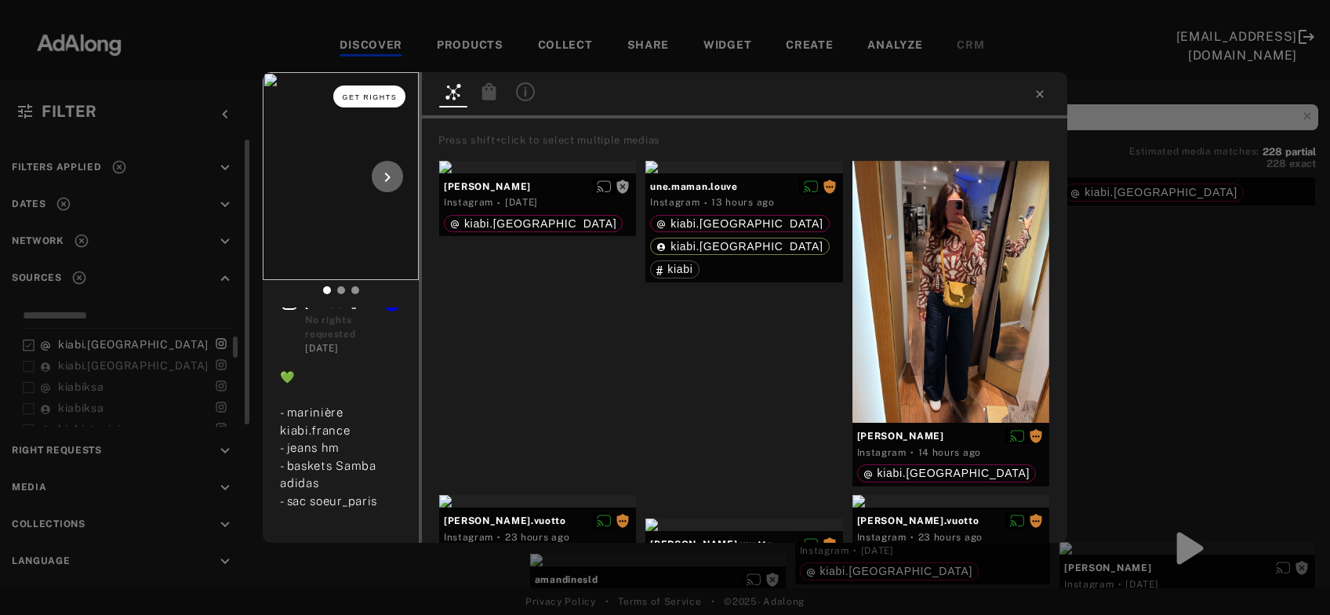
click at [388, 94] on span "Get rights" at bounding box center [370, 97] width 55 height 8
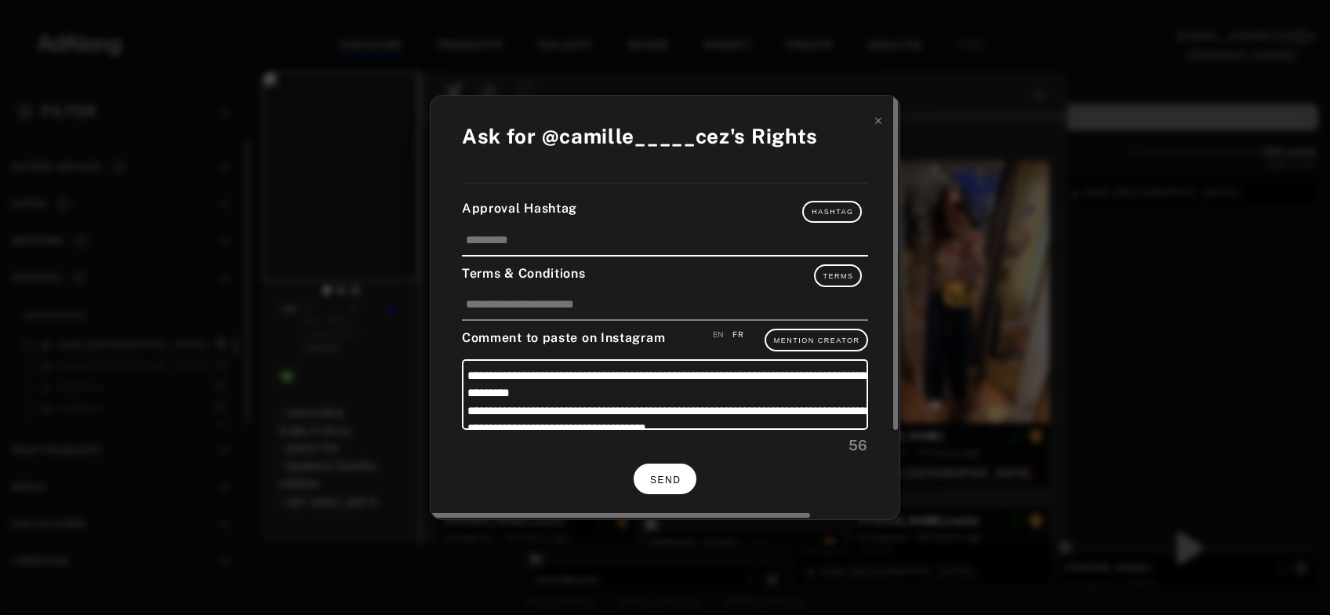
click at [680, 467] on button "SEND" at bounding box center [665, 478] width 63 height 31
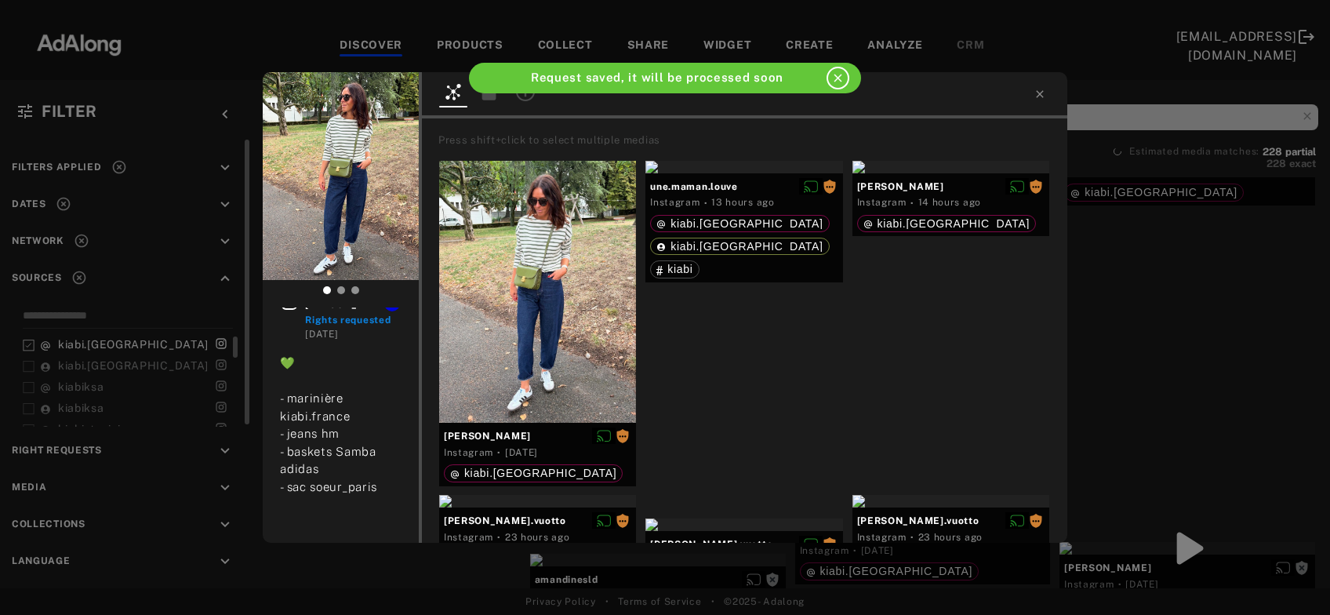
click at [1136, 308] on div "camille_____cez Rights requested 2 days ago 💚 - marinière kiabi.france - jeans …" at bounding box center [665, 307] width 1330 height 615
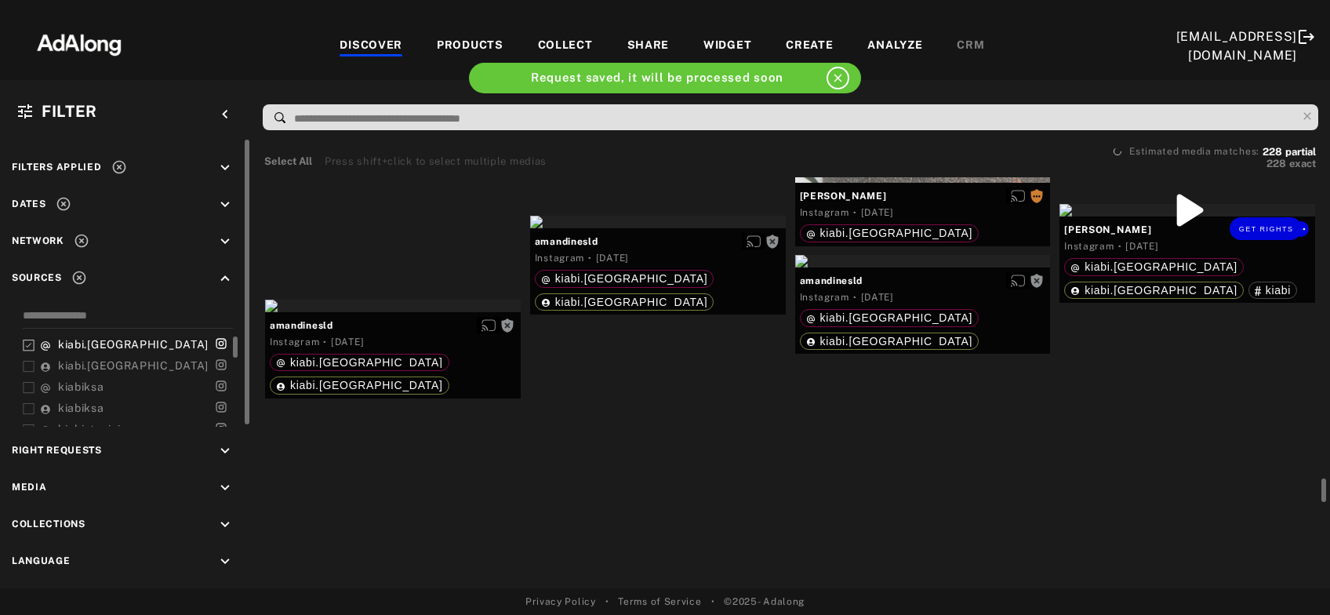
scroll to position [12000, 0]
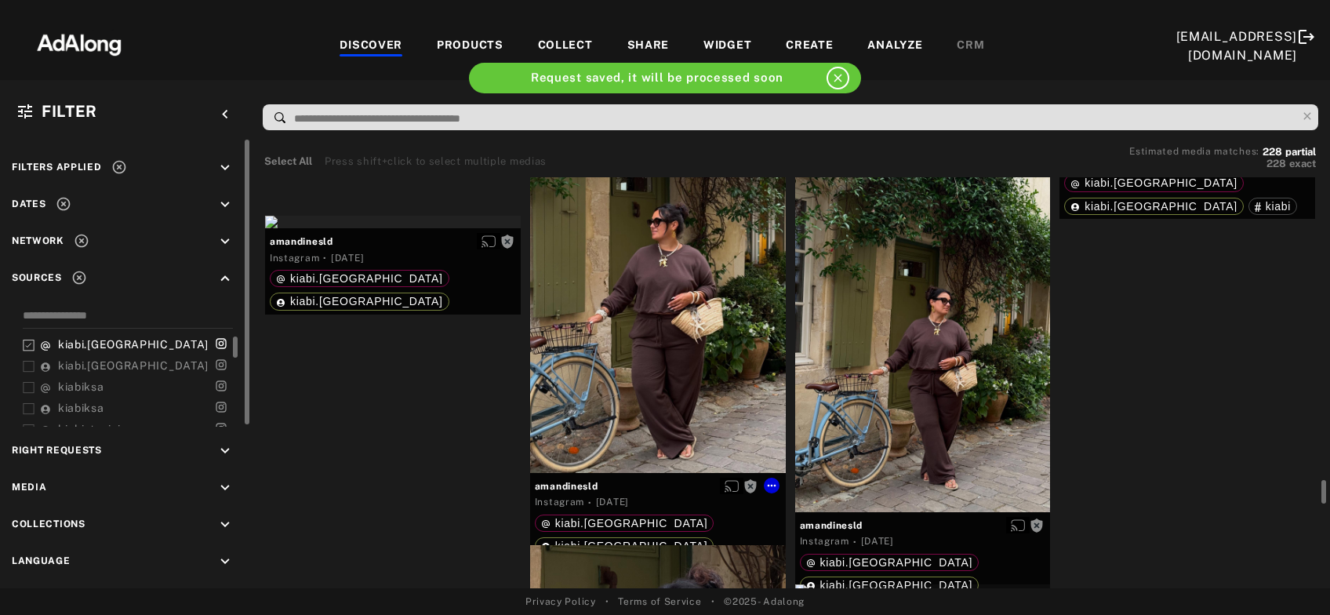
click at [648, 402] on div "Get rights" at bounding box center [658, 302] width 256 height 340
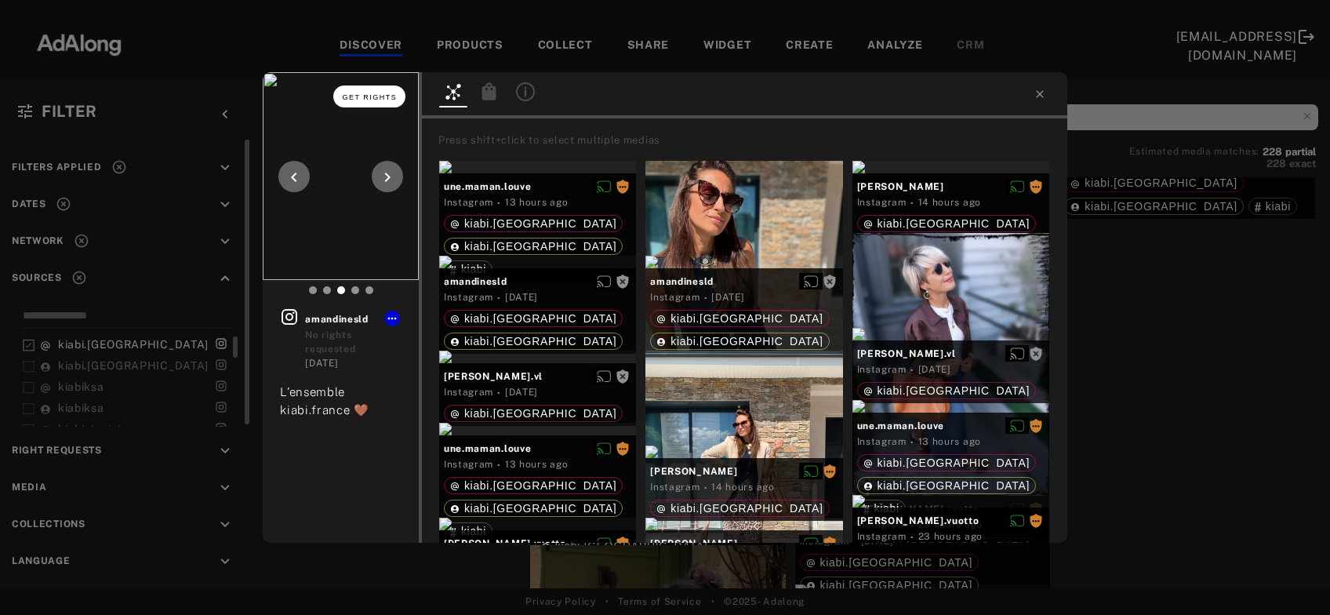
click at [377, 98] on span "Get rights" at bounding box center [370, 97] width 55 height 8
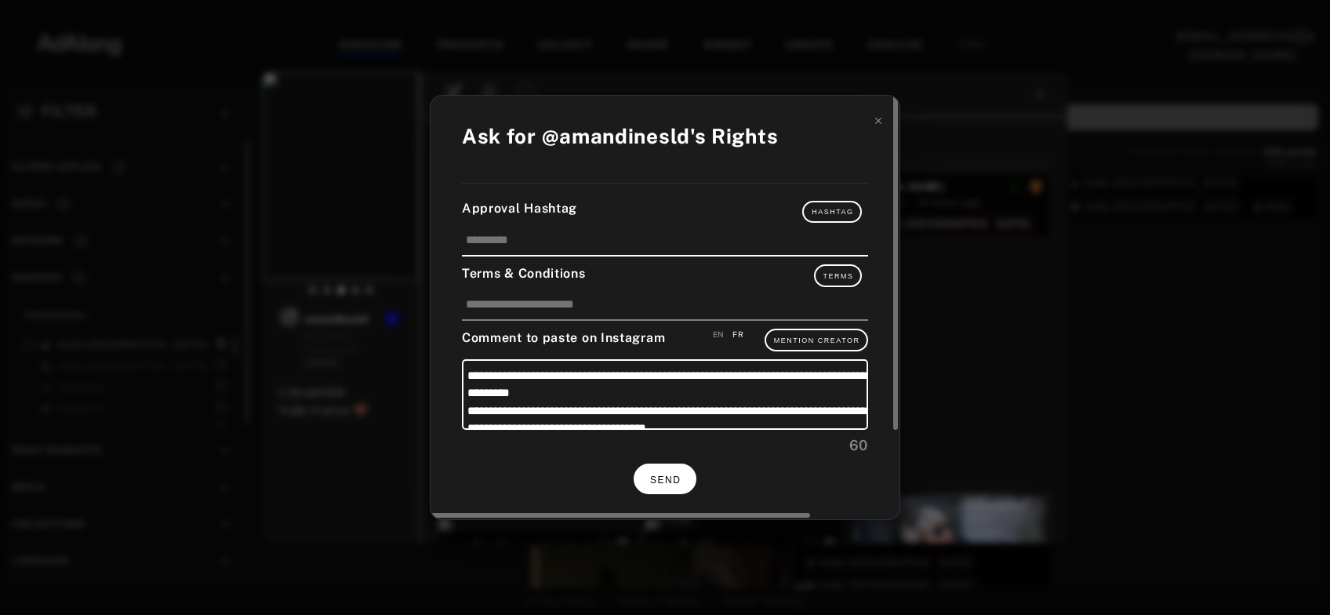
click at [683, 479] on button "SEND" at bounding box center [665, 478] width 63 height 31
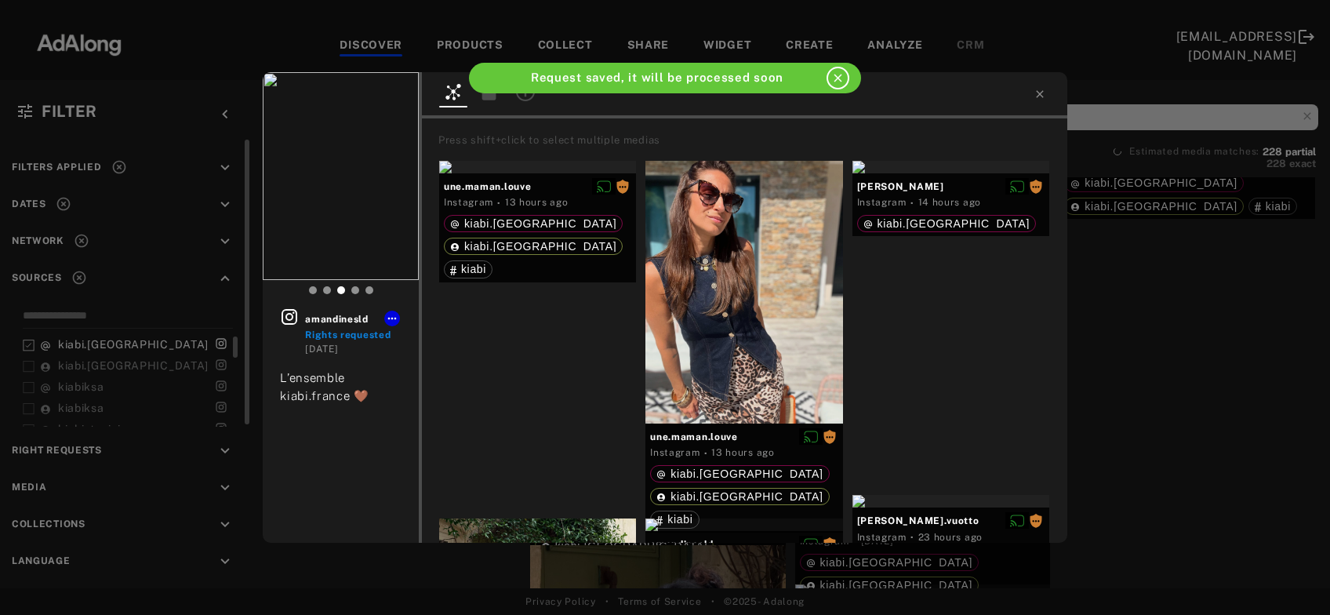
click at [1176, 356] on div "amandinesld Rights requested 2 days ago L’ensemble kiabi.france 🤎 Press shift+c…" at bounding box center [665, 307] width 1330 height 615
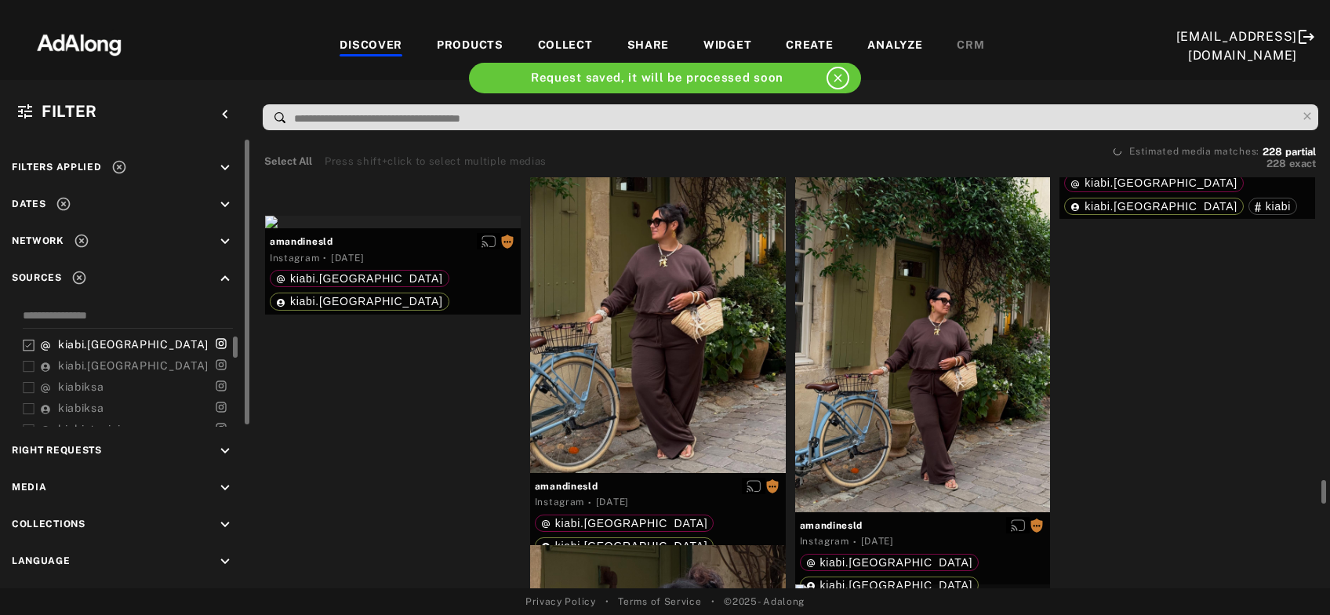
click at [1183, 133] on div at bounding box center [1187, 126] width 256 height 13
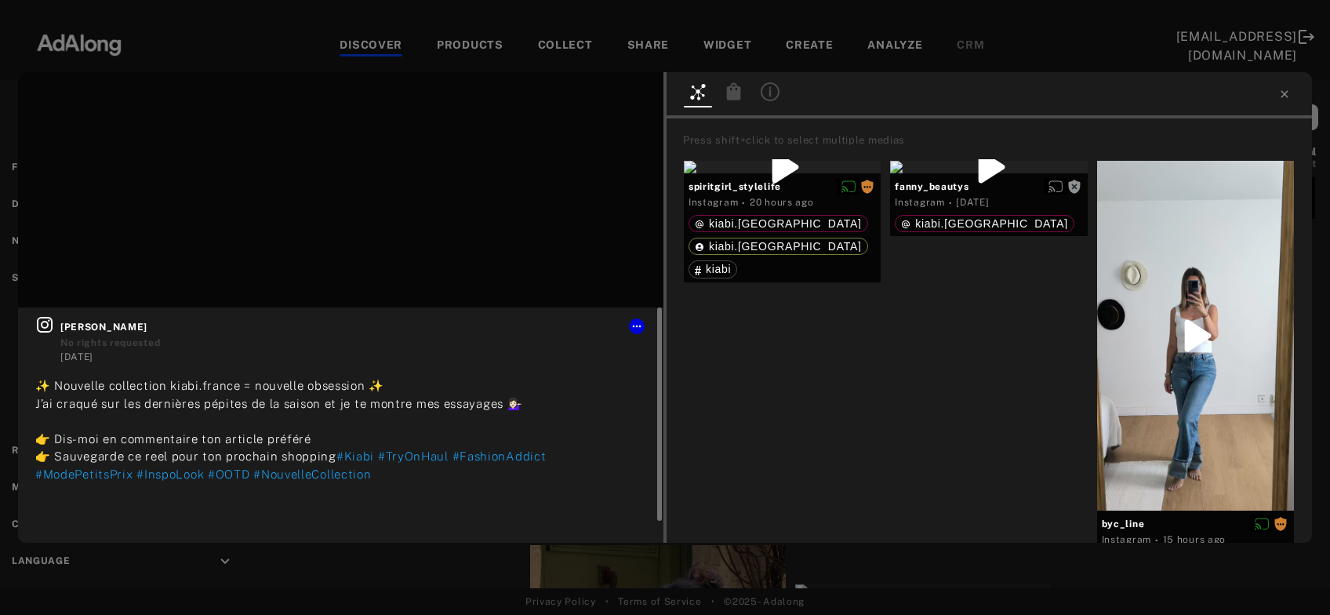
click at [50, 326] on icon at bounding box center [44, 324] width 19 height 19
click at [609, 91] on button "Get rights" at bounding box center [614, 96] width 72 height 22
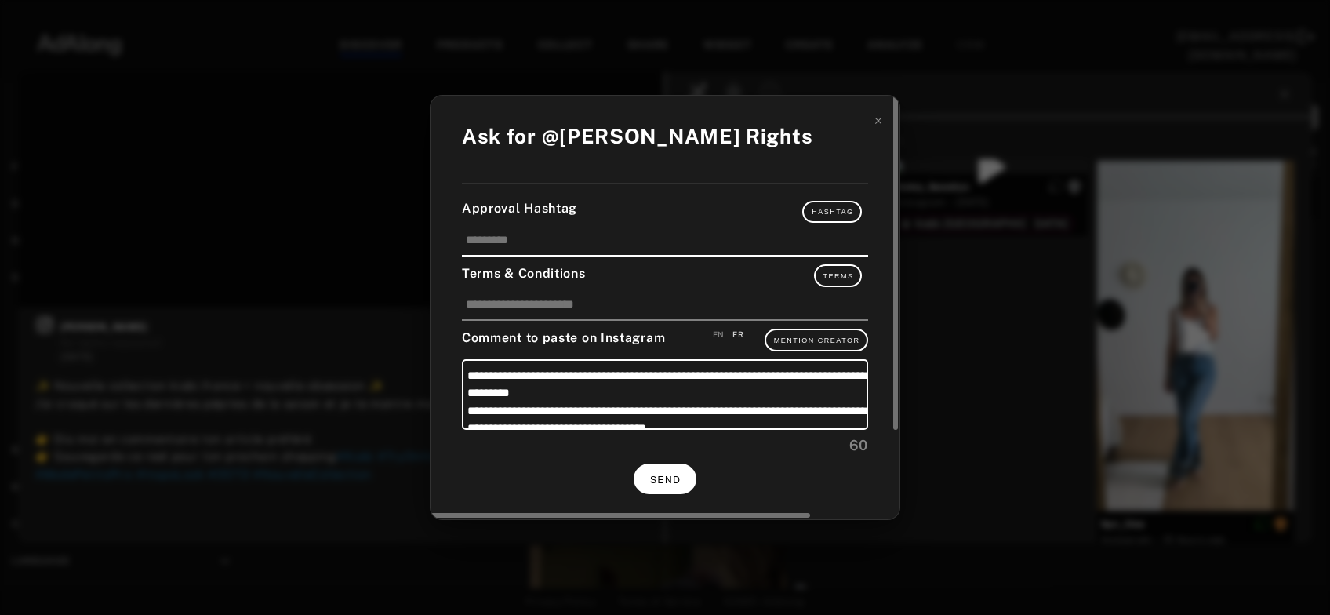
click at [676, 485] on button "SEND" at bounding box center [665, 478] width 63 height 31
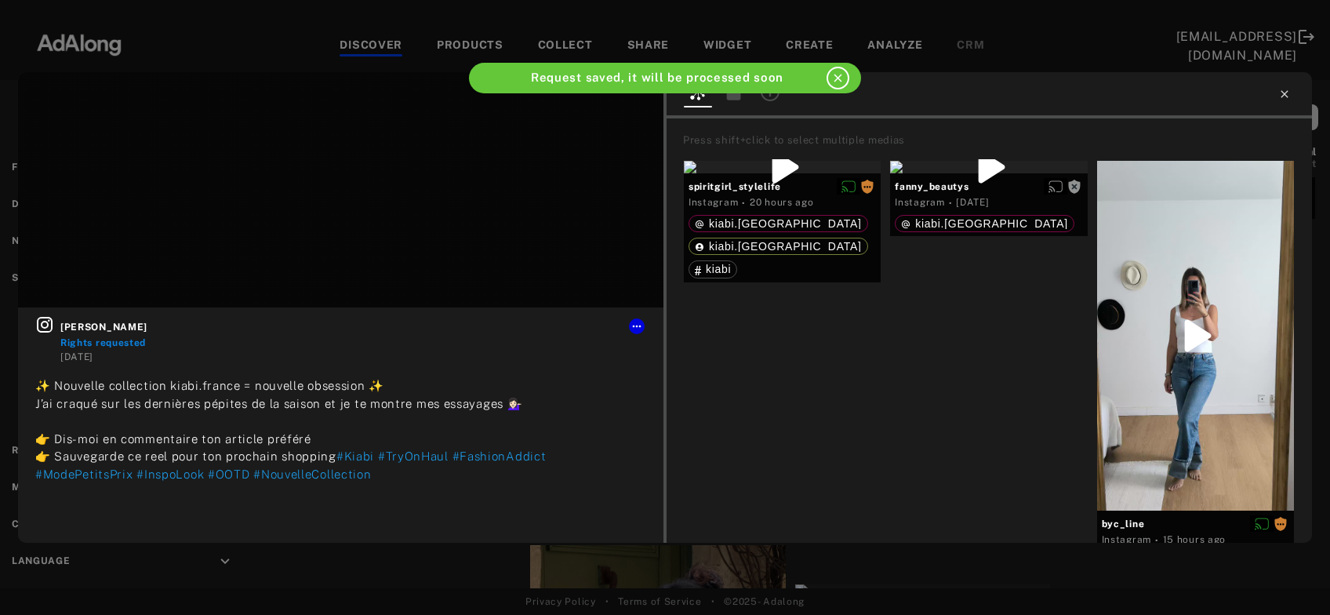
click at [1285, 96] on icon at bounding box center [1284, 93] width 7 height 7
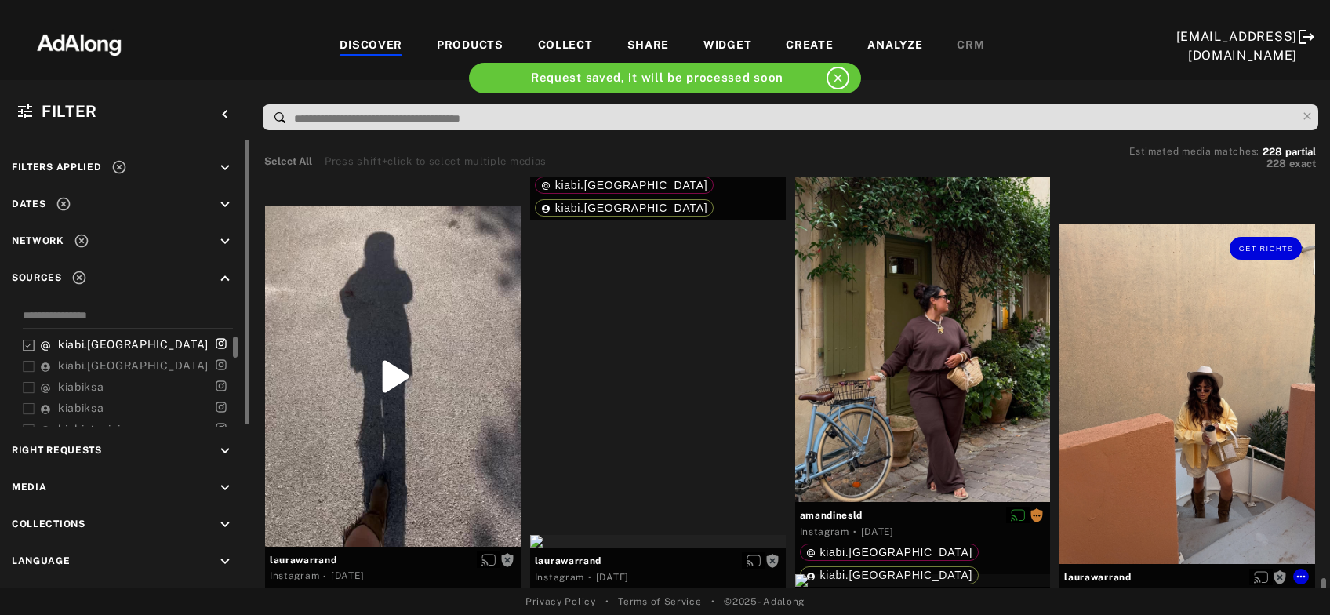
scroll to position [12507, 0]
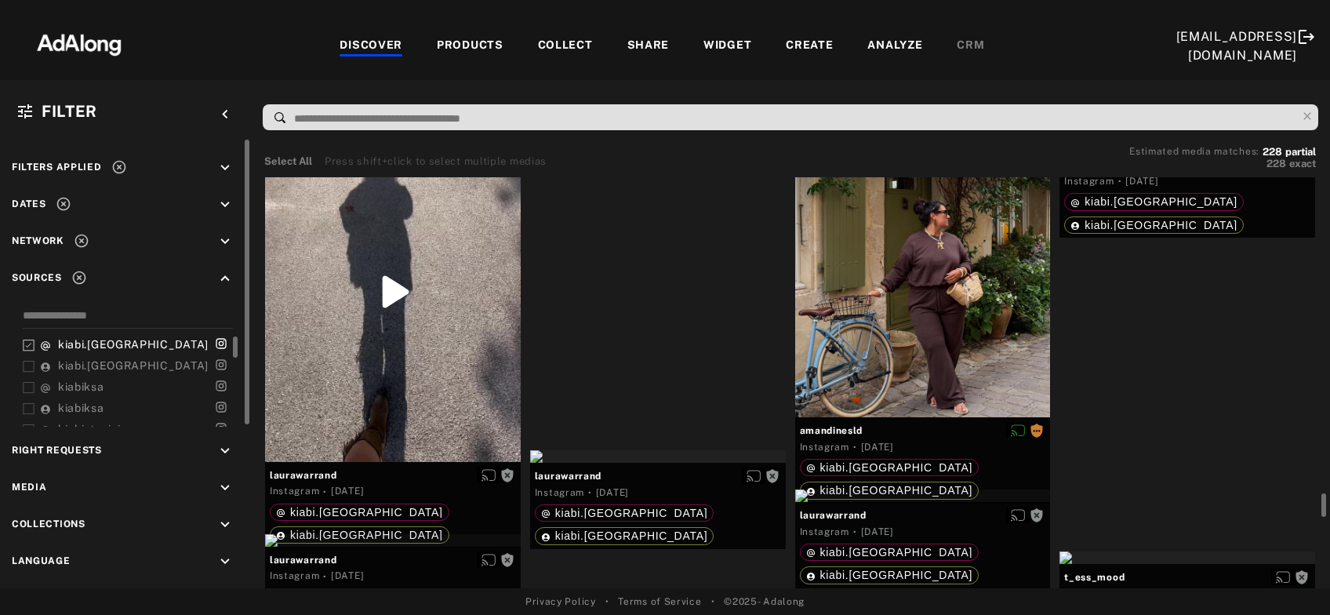
click at [1155, 151] on div "Get rights" at bounding box center [1187, 145] width 256 height 13
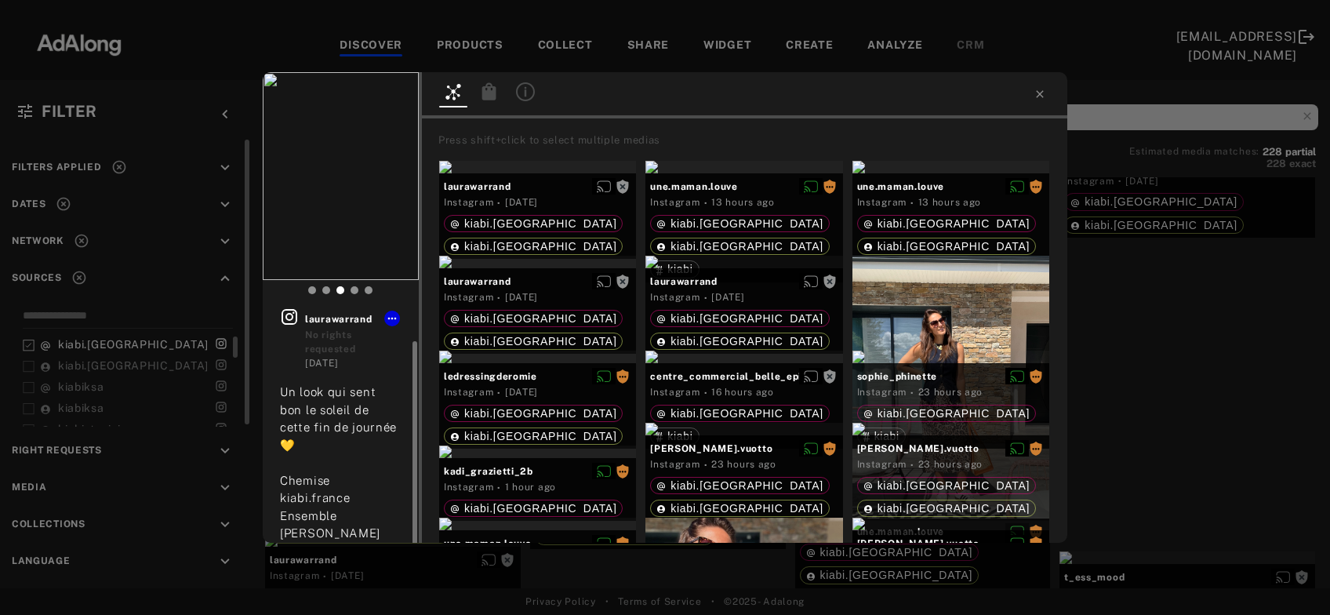
scroll to position [17, 0]
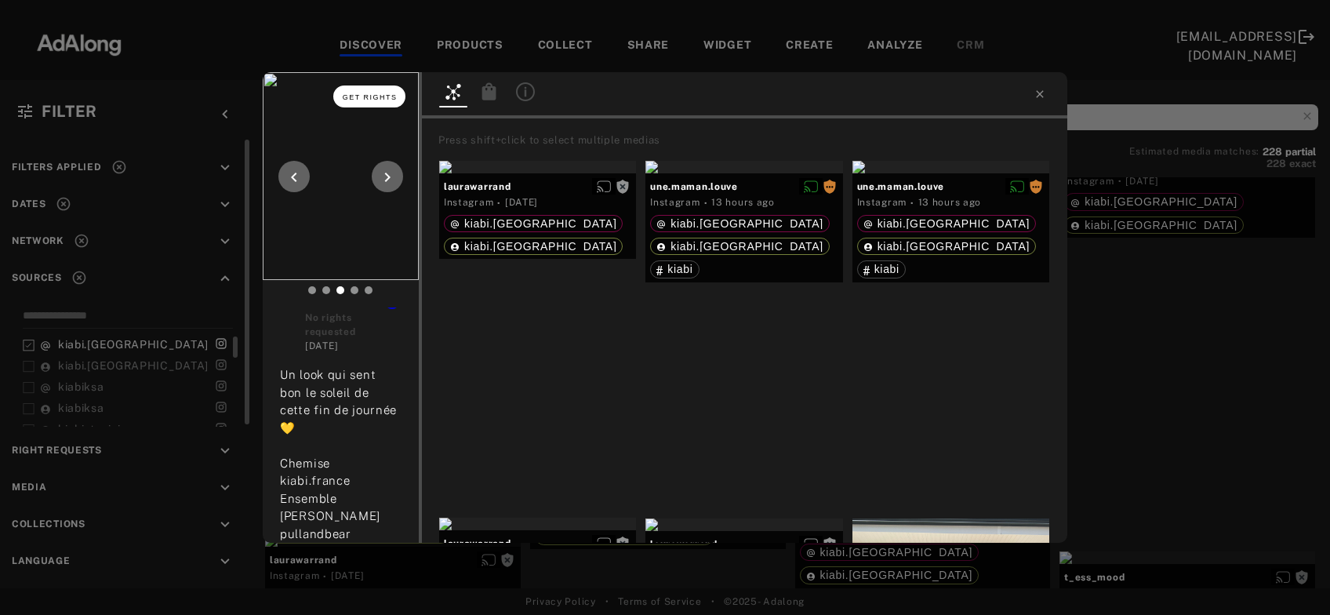
click at [383, 93] on span "Get rights" at bounding box center [370, 97] width 55 height 8
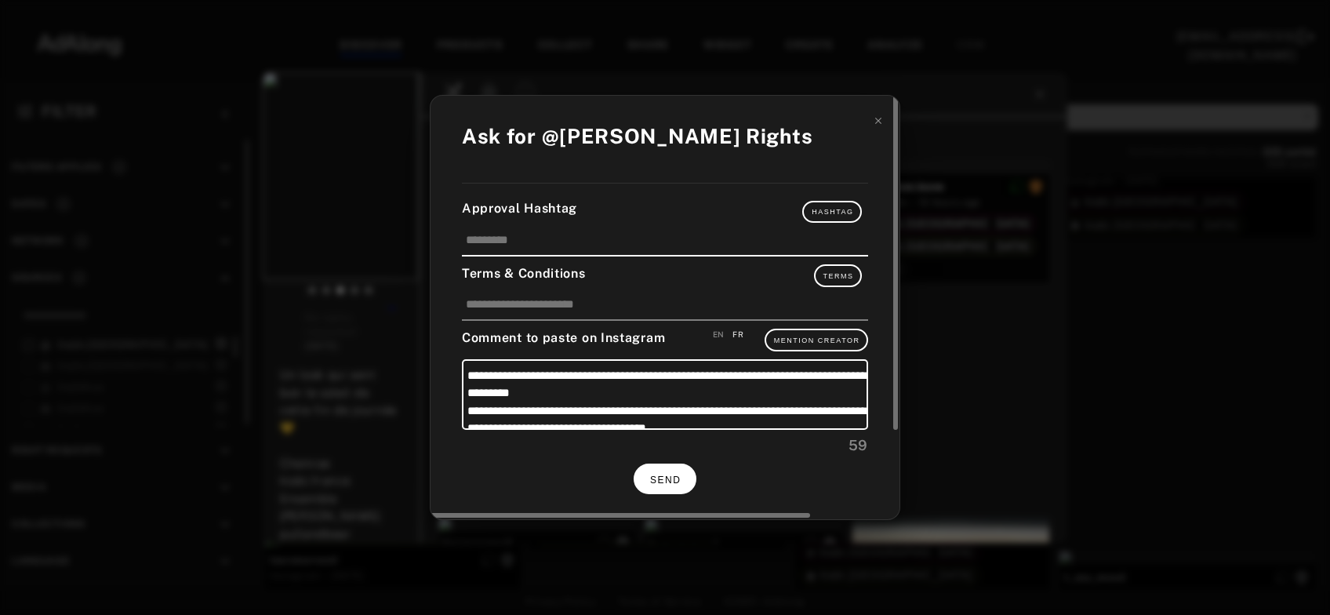
click at [662, 474] on span "SEND" at bounding box center [665, 479] width 31 height 11
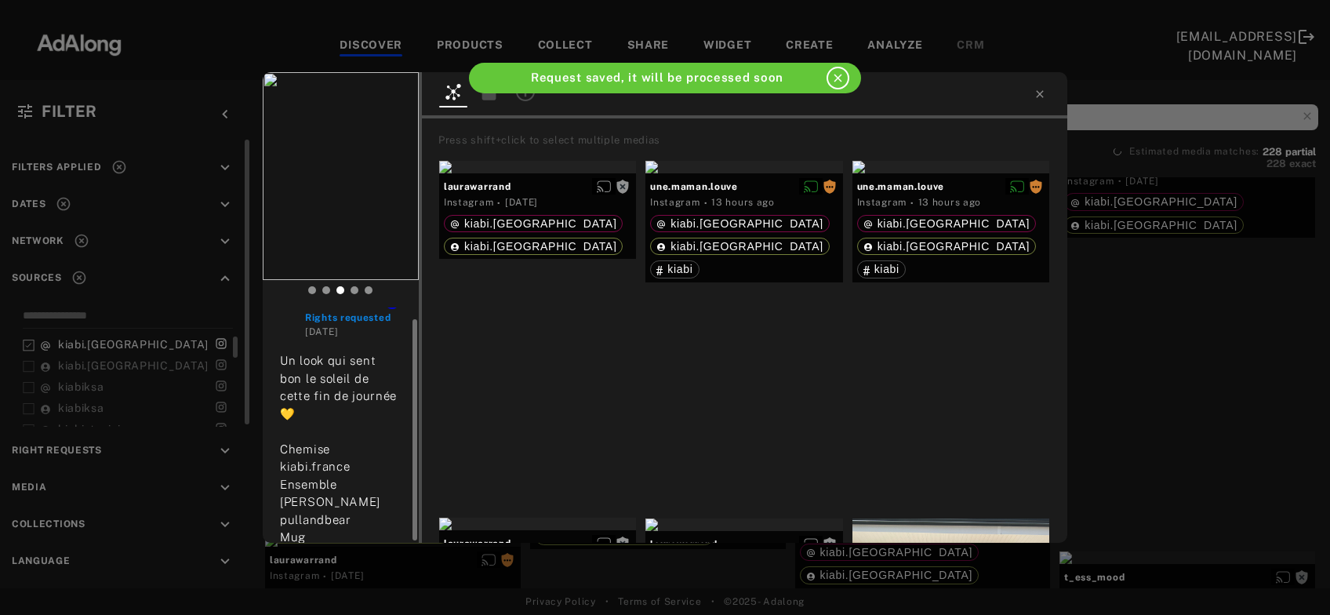
scroll to position [15, 0]
click at [1174, 338] on div "laurawarrand Rights requested 2 days ago Un look qui sent bon le soleil de cett…" at bounding box center [665, 307] width 1330 height 615
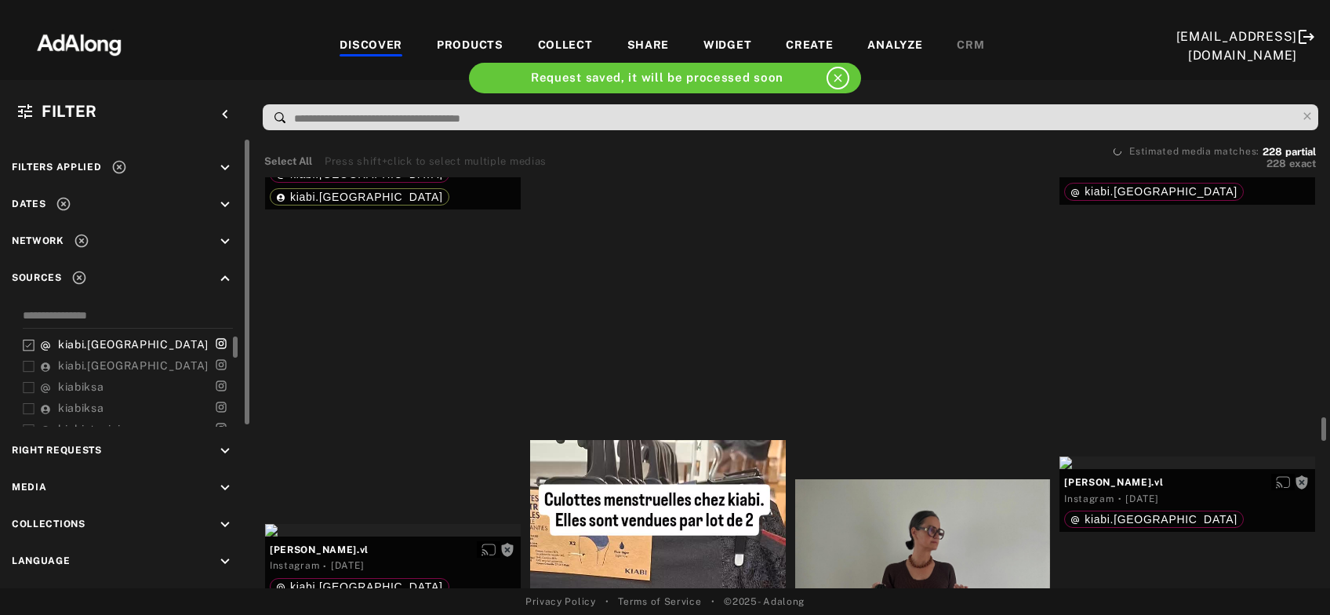
scroll to position [12845, 0]
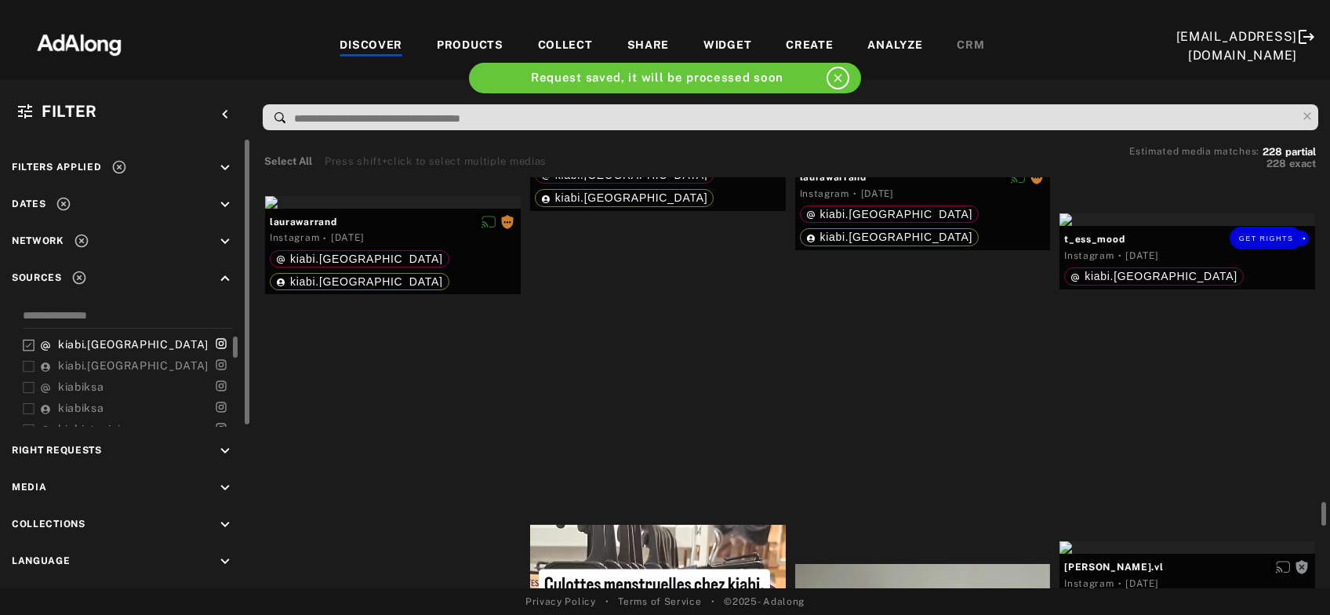
click at [1174, 226] on div "Get rights" at bounding box center [1187, 219] width 256 height 13
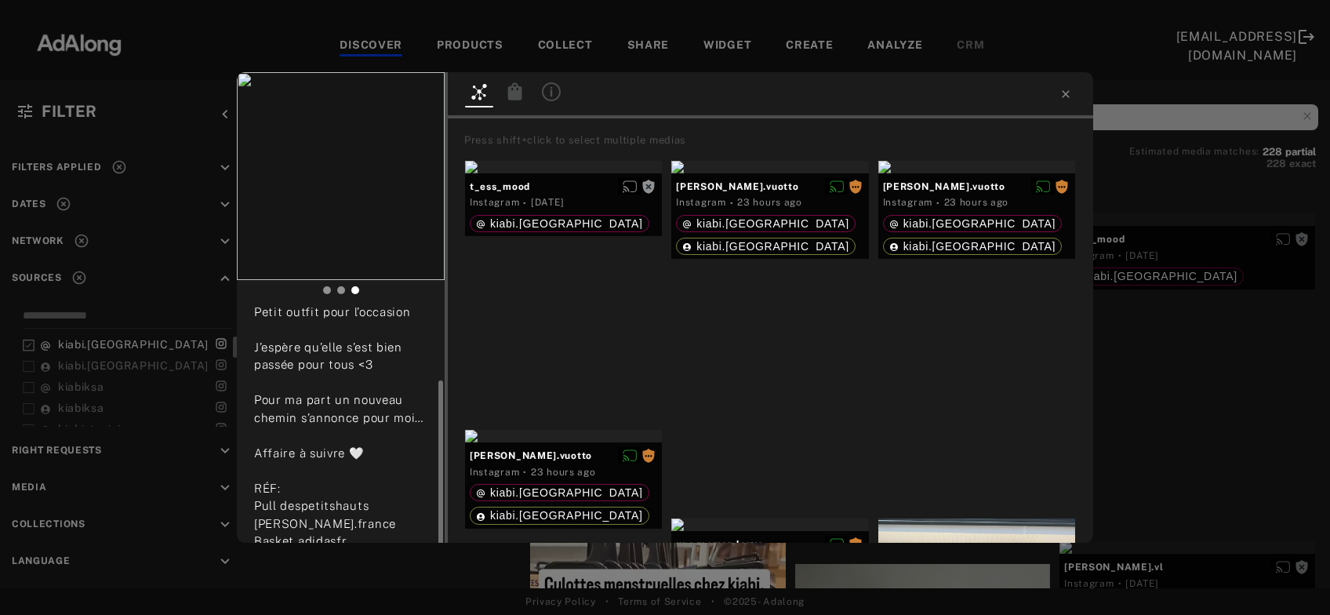
scroll to position [91, 0]
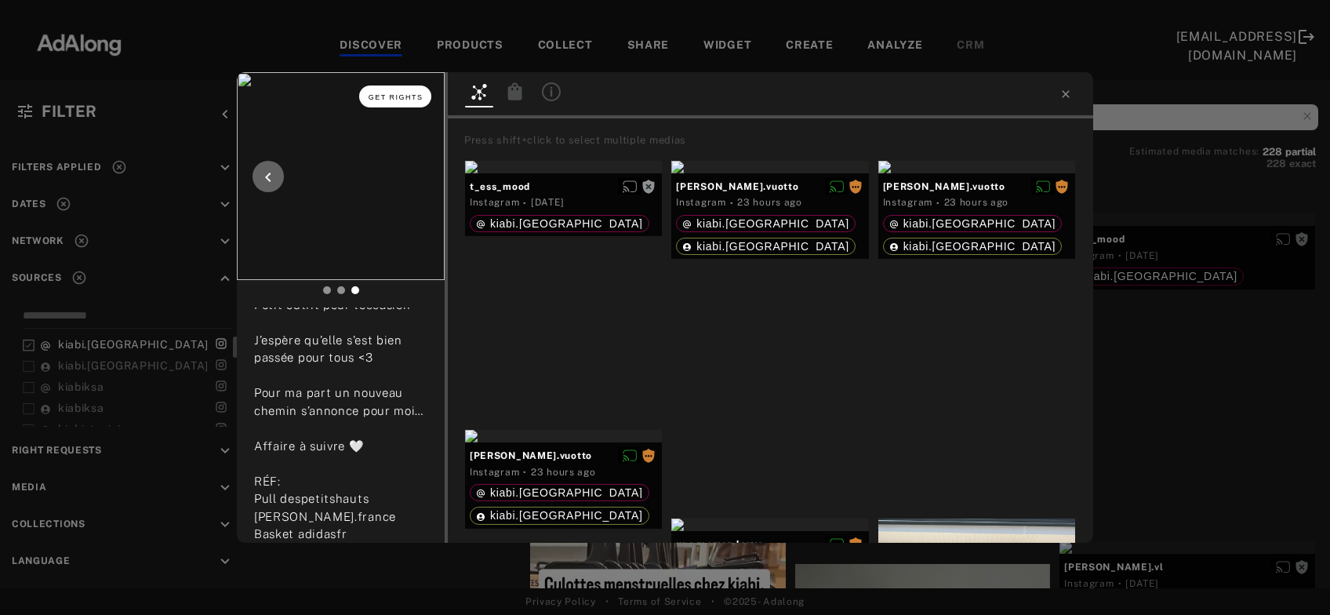
click at [395, 103] on button "Get rights" at bounding box center [395, 96] width 72 height 22
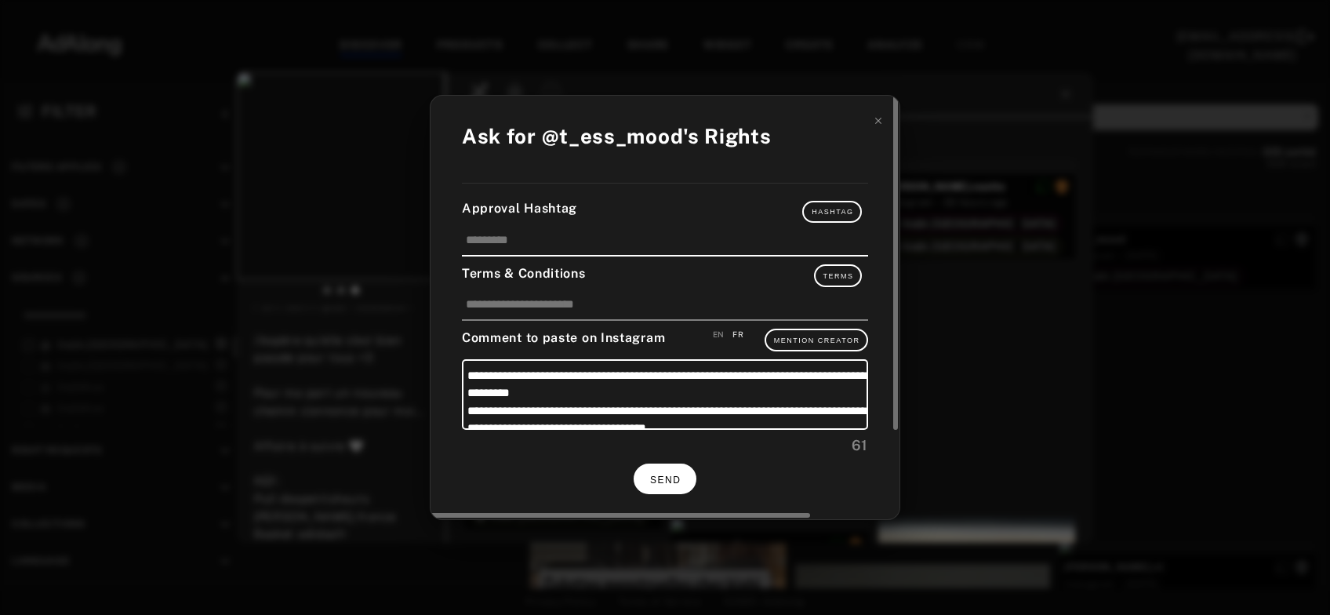
click at [663, 466] on button "SEND" at bounding box center [665, 478] width 63 height 31
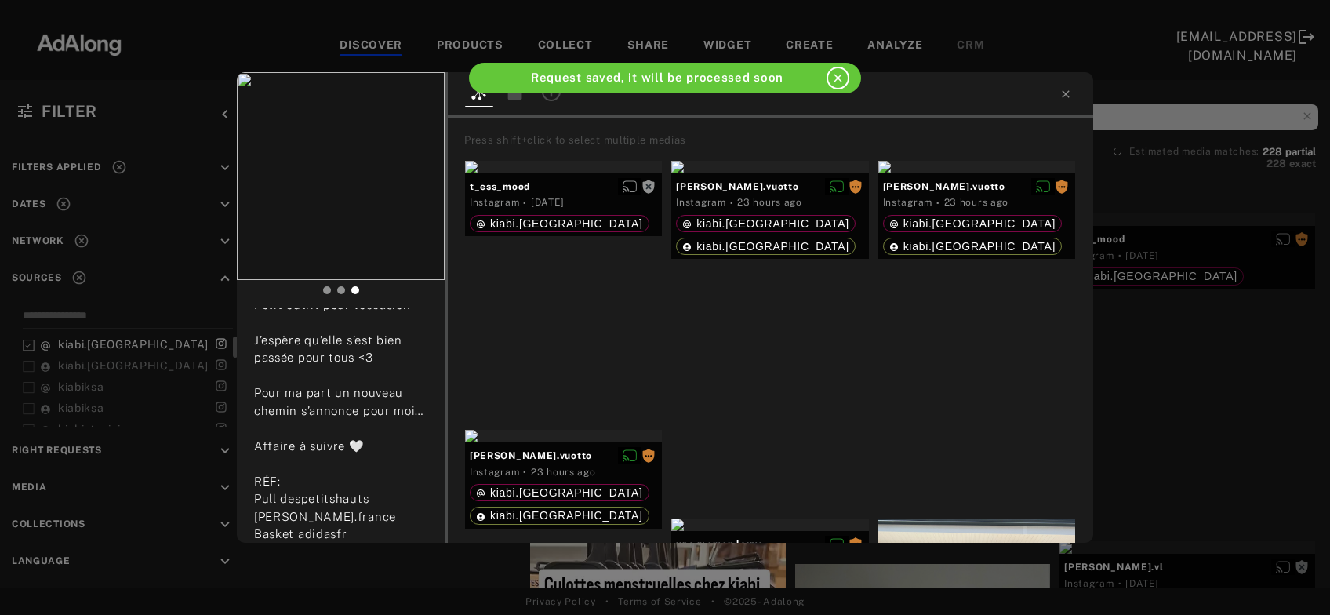
click at [1243, 312] on div "t_ess_mood Rights requested 2 days ago Bonne rentrée à tous 🌞 Petit outfit pour…" at bounding box center [665, 307] width 1330 height 615
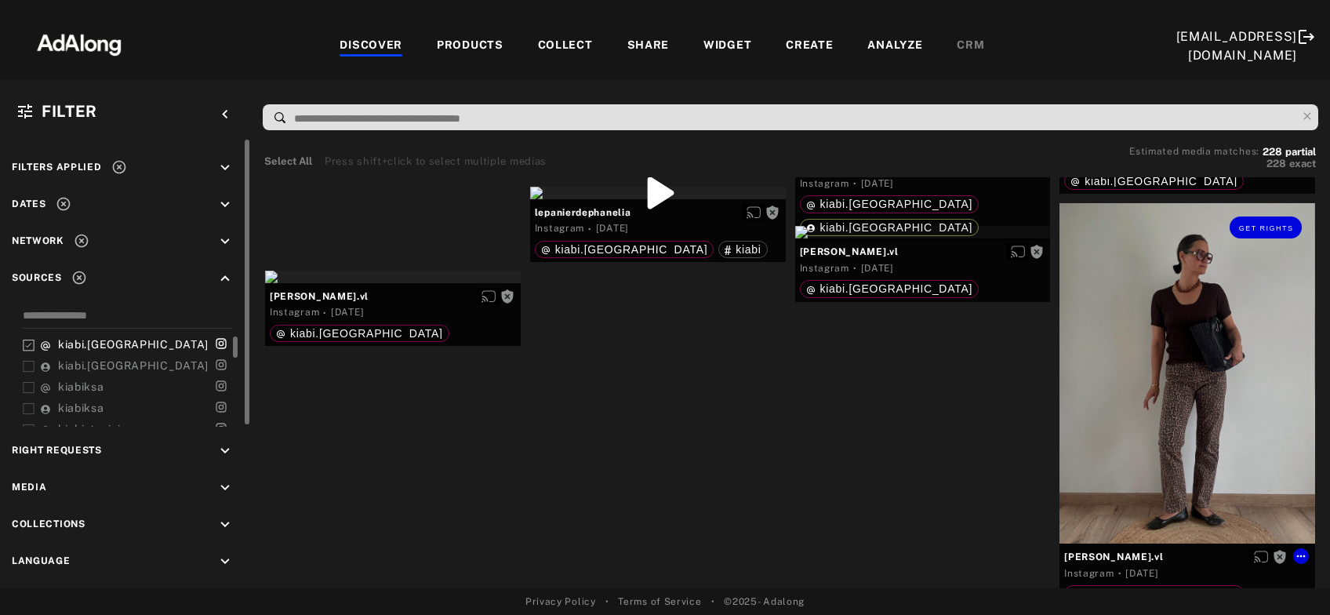
scroll to position [13268, 0]
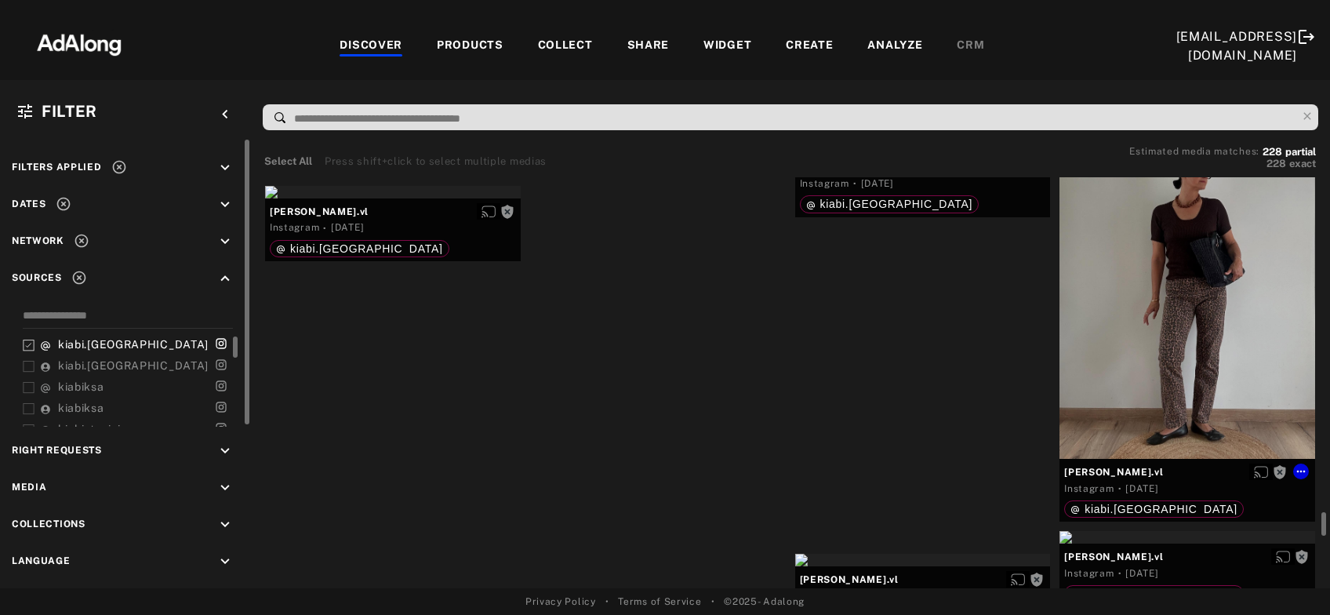
click at [1243, 312] on div "Get rights" at bounding box center [1187, 288] width 256 height 340
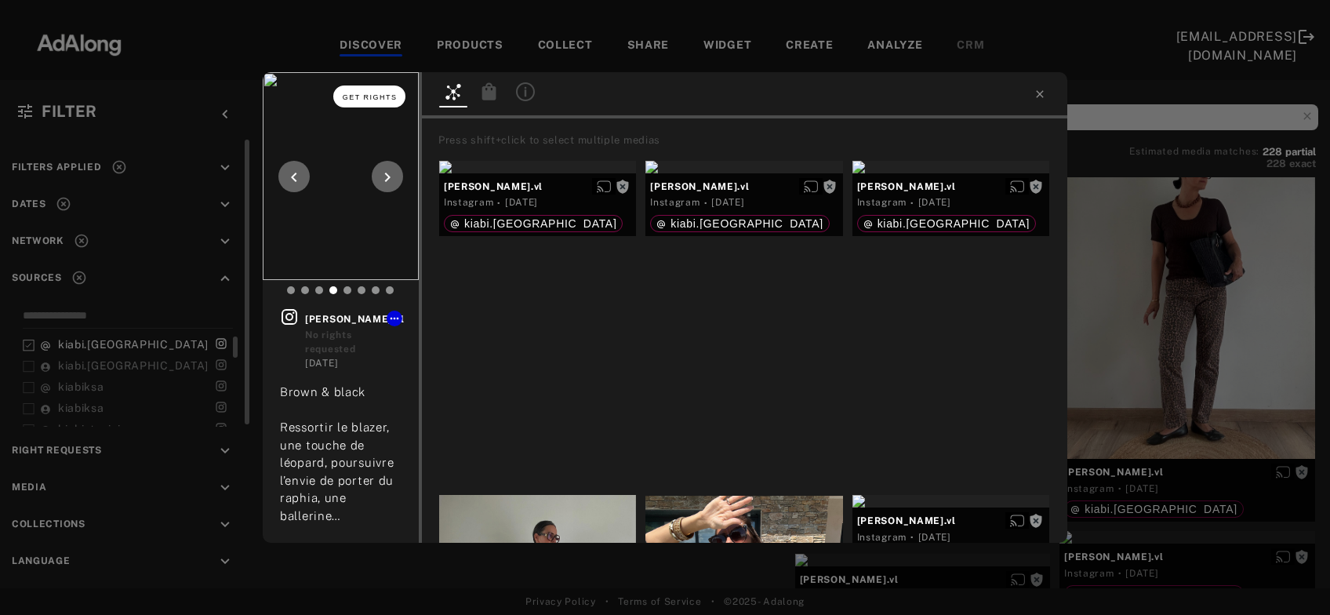
click at [383, 94] on span "Get rights" at bounding box center [370, 97] width 55 height 8
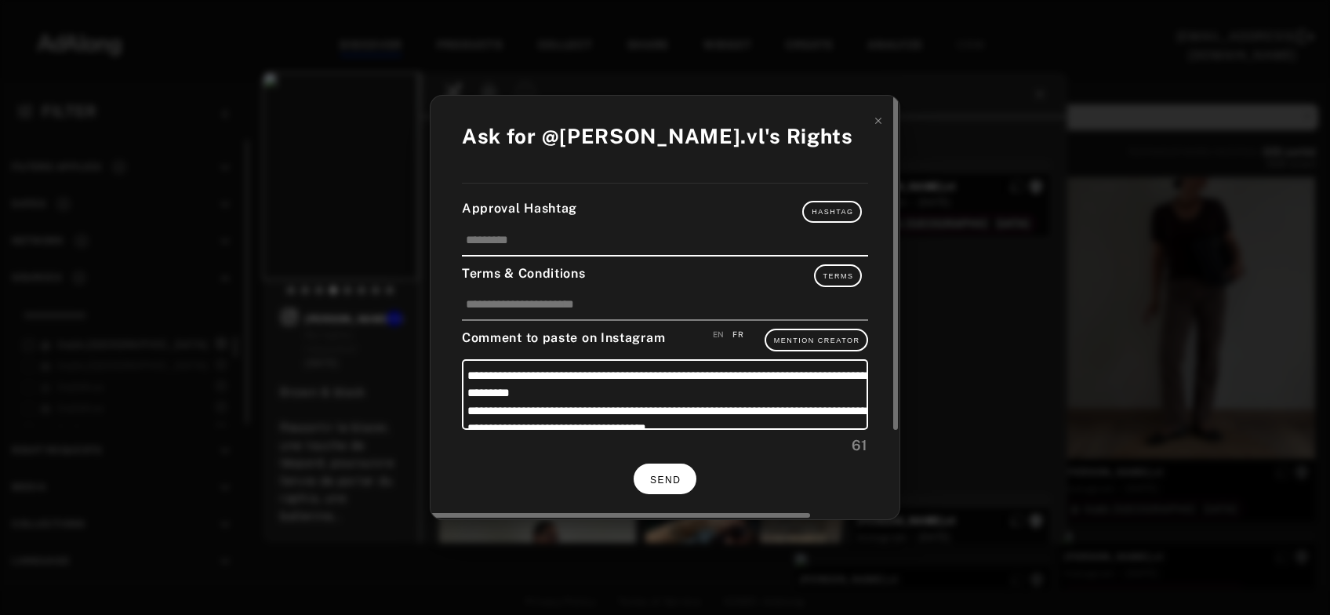
click at [675, 471] on button "SEND" at bounding box center [665, 478] width 63 height 31
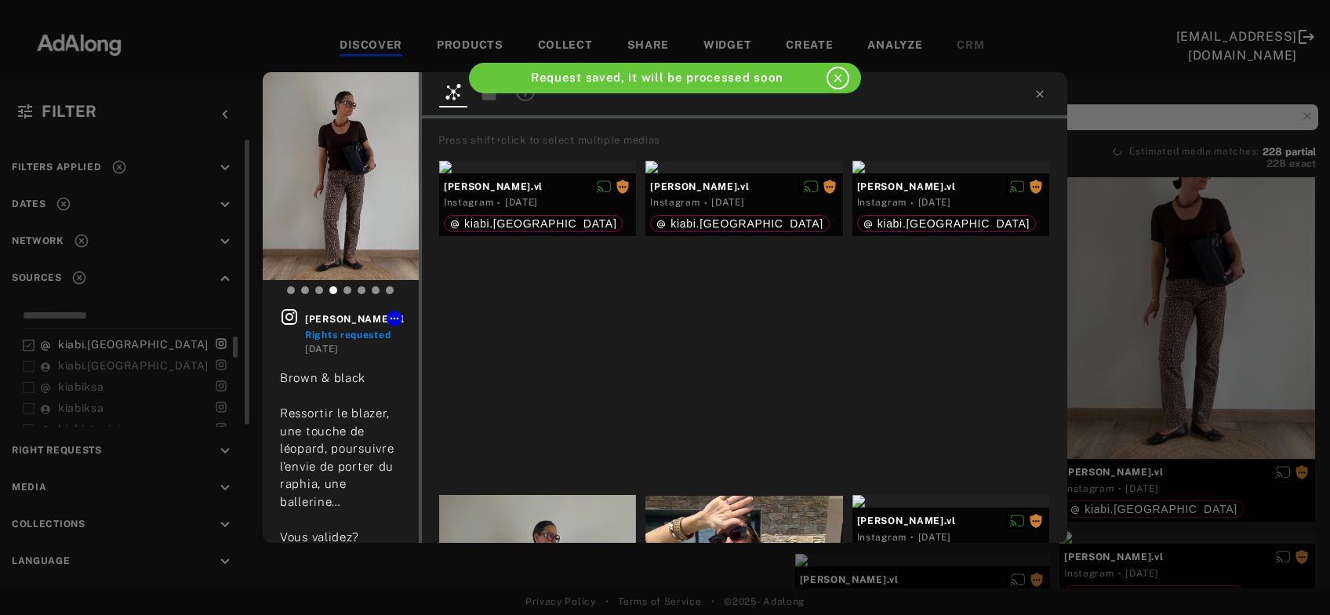
click at [1208, 318] on div "octavie.vl Rights requested 2 days ago Brown & black Ressortir le blazer, une t…" at bounding box center [665, 307] width 1330 height 615
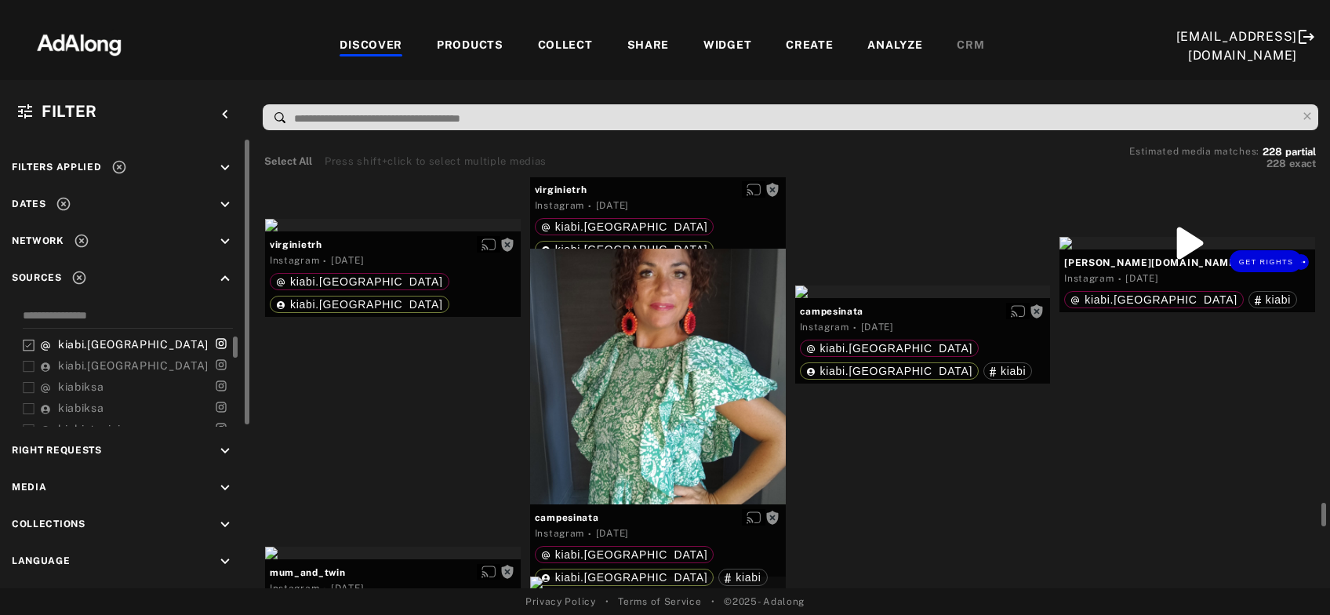
scroll to position [15297, 0]
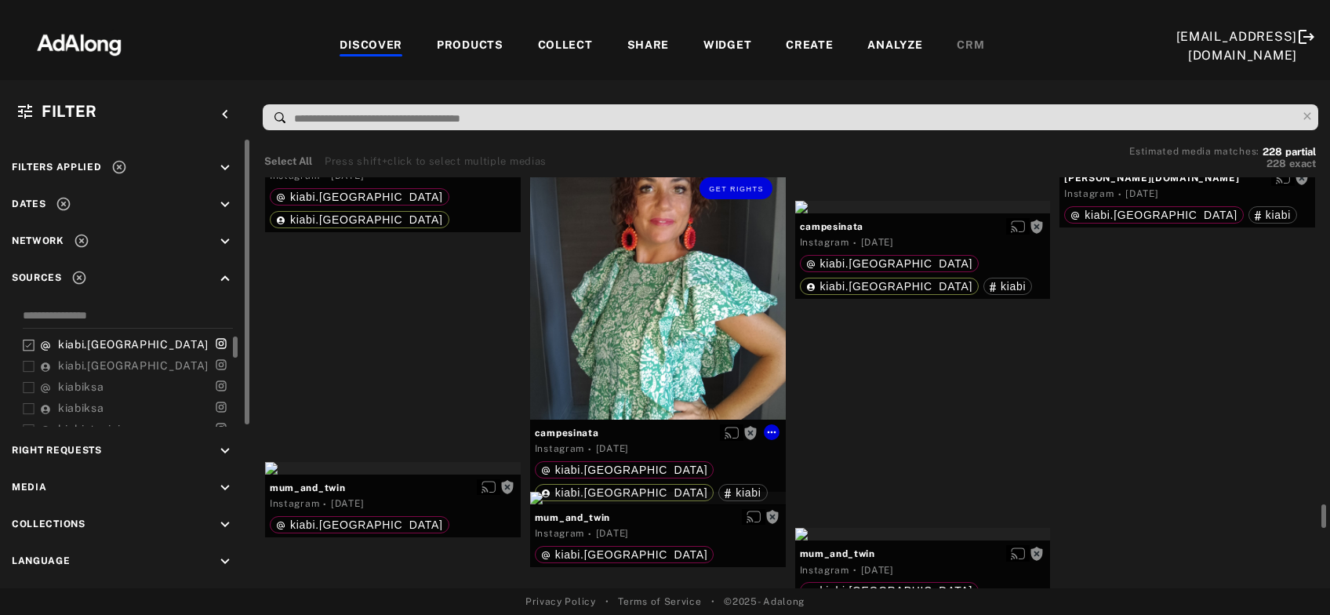
click at [669, 316] on div "Get rights" at bounding box center [658, 292] width 256 height 256
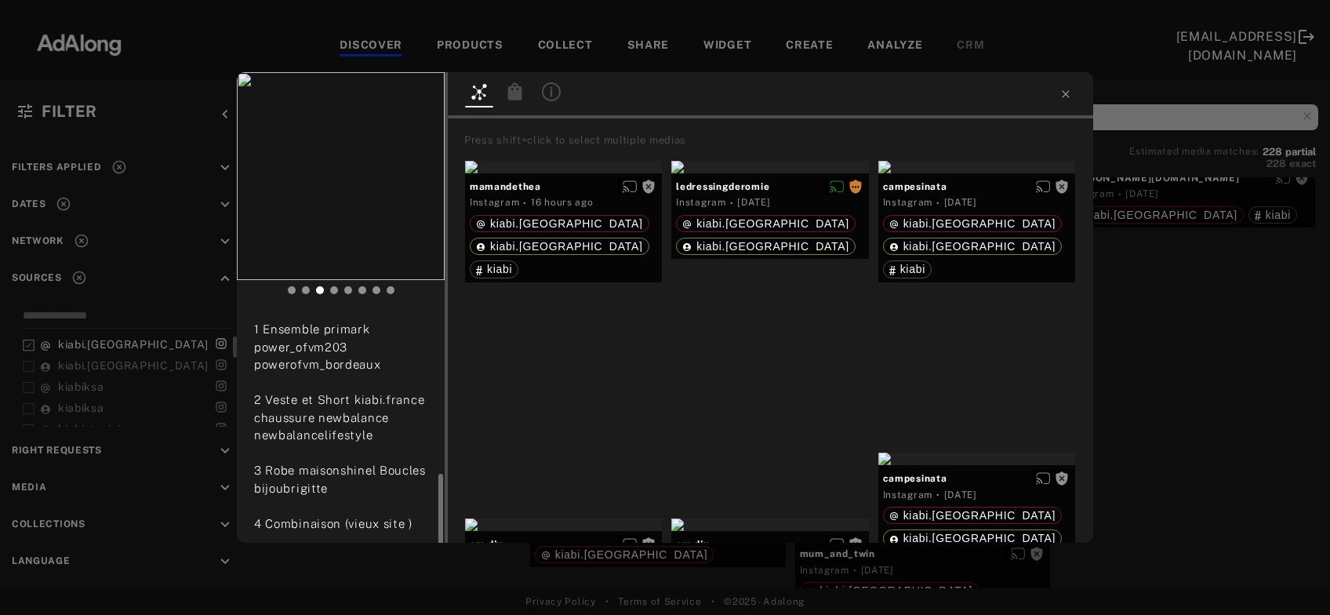
scroll to position [249, 0]
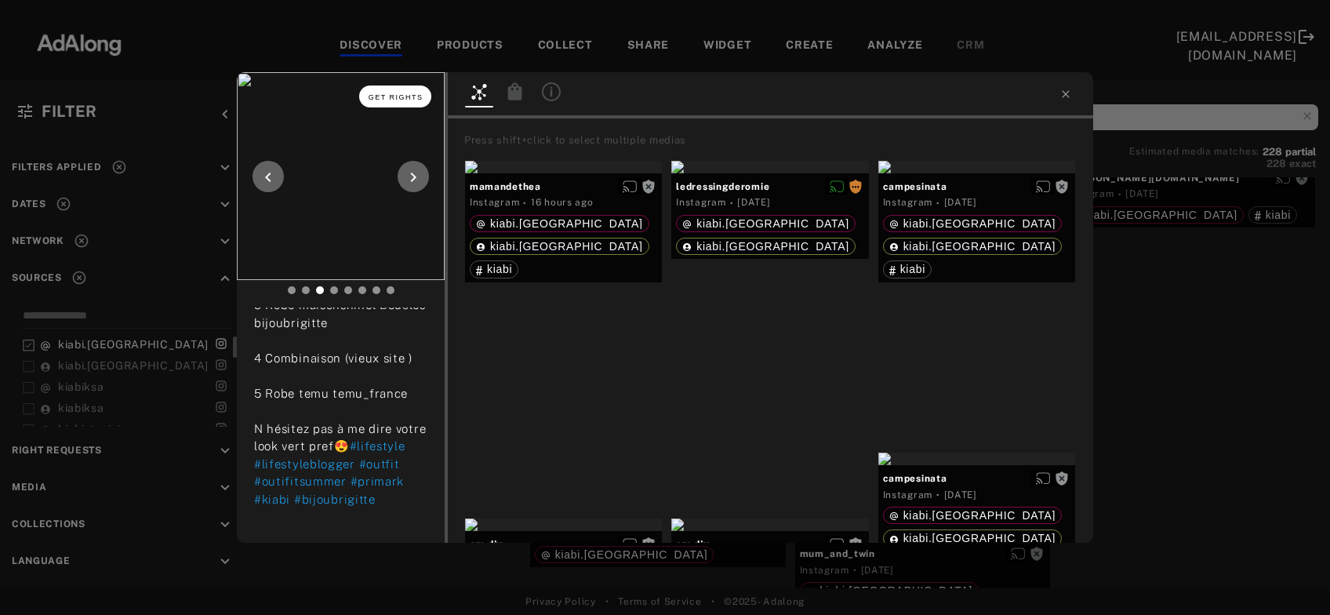
click at [389, 94] on span "Get rights" at bounding box center [396, 97] width 55 height 8
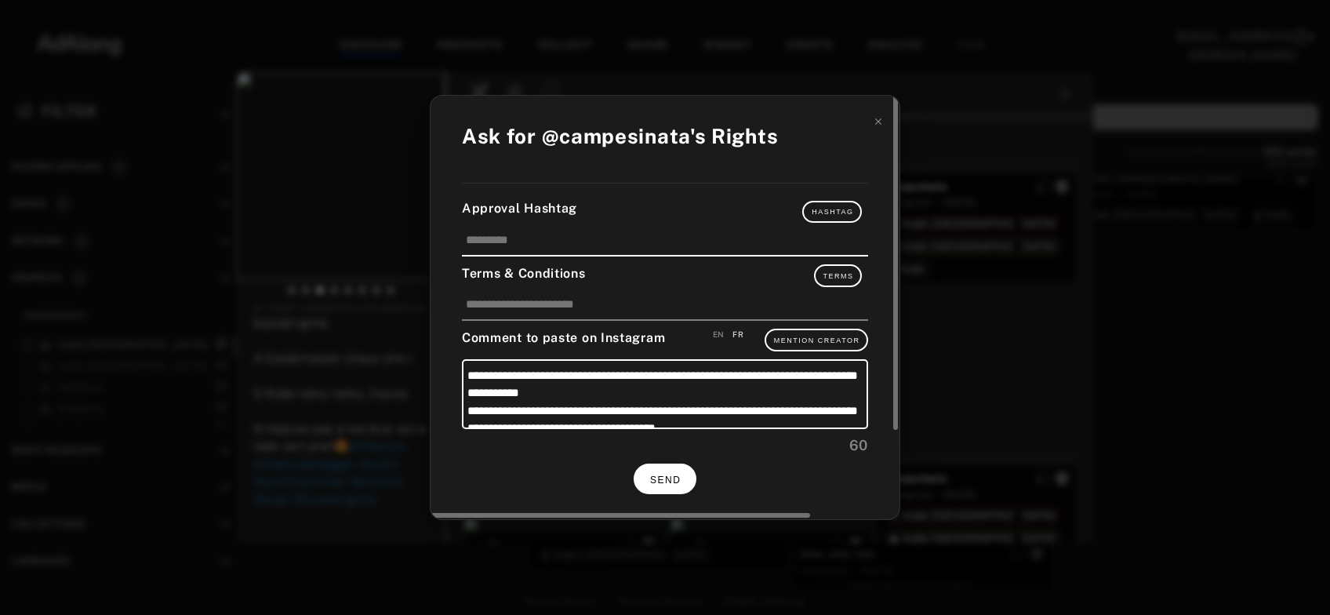
click at [681, 477] on span "SEND" at bounding box center [665, 479] width 31 height 11
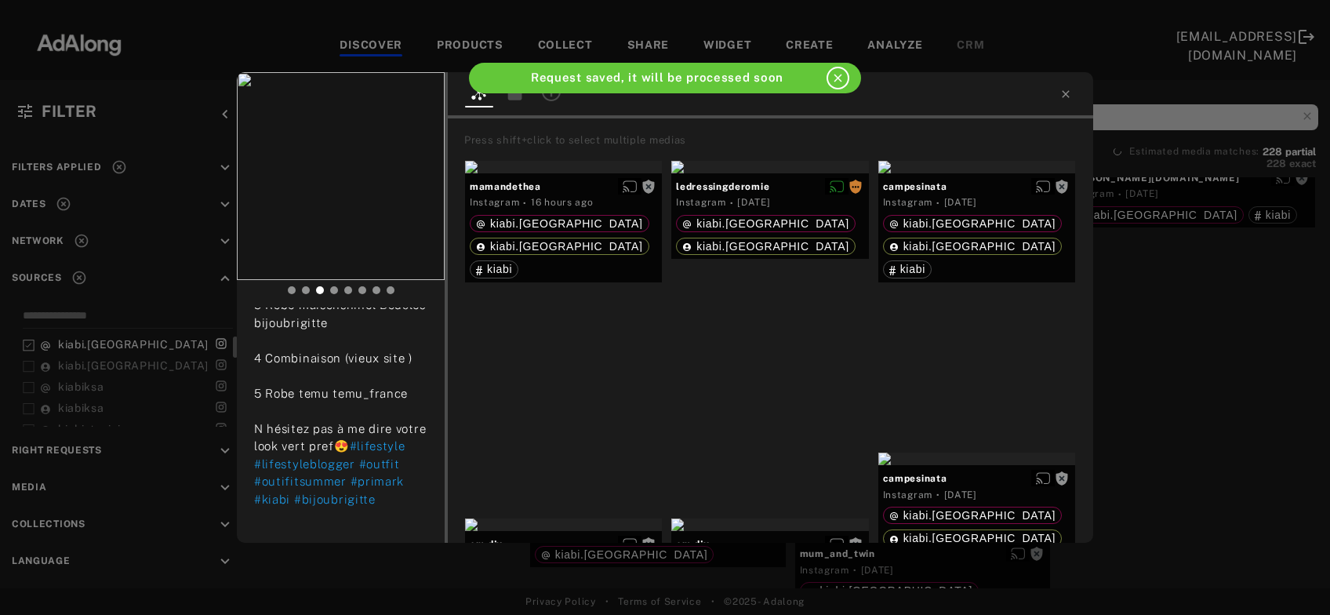
click at [1161, 321] on div "campesinata Rights requested 2 days ago 🍀🌿GREEN🌿🍀 1 Ensemble primark power_ofvm…" at bounding box center [665, 307] width 1330 height 615
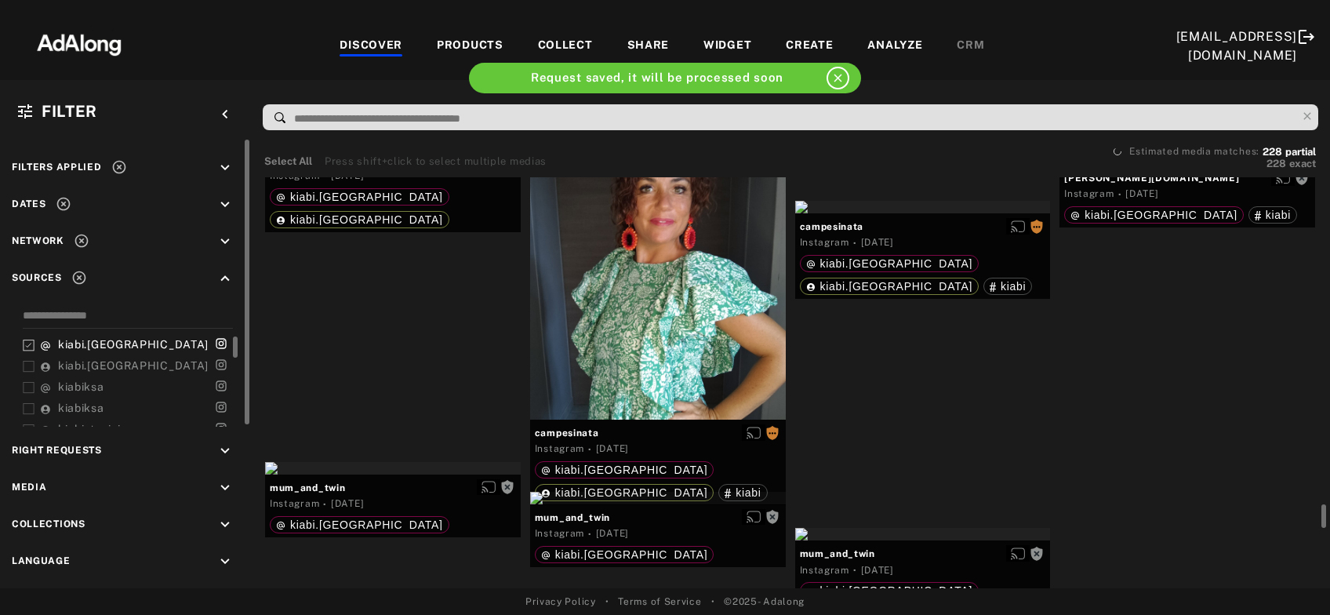
click at [1200, 165] on div at bounding box center [1187, 158] width 256 height 13
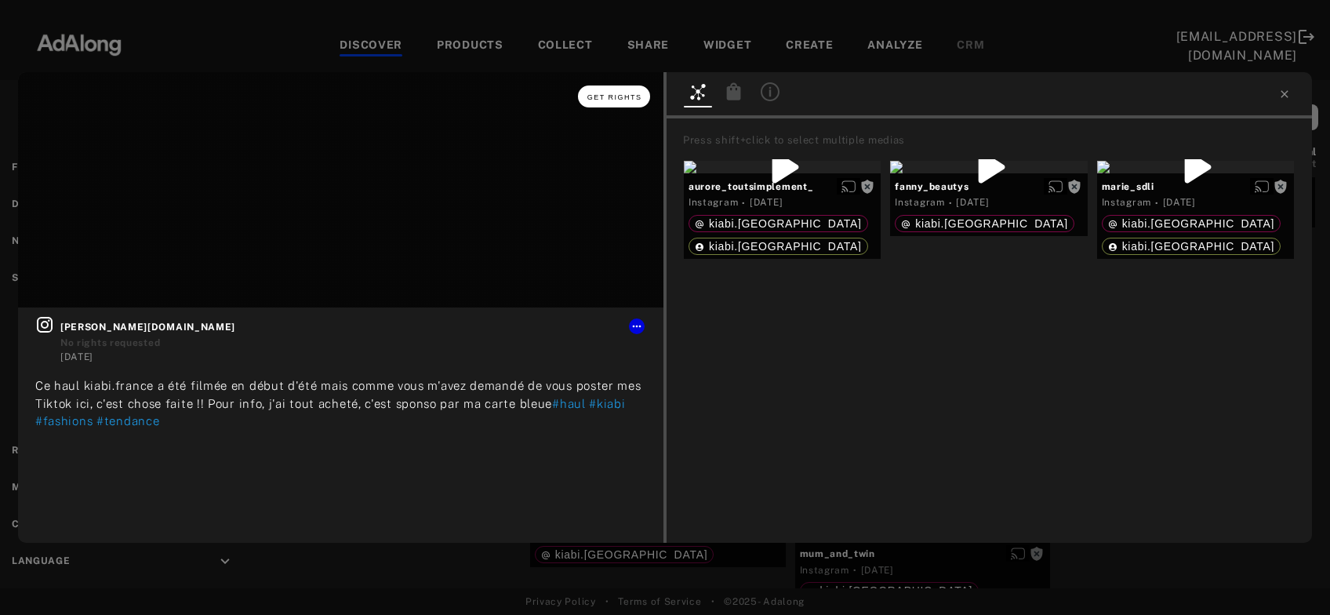
click at [640, 92] on button "Get rights" at bounding box center [614, 96] width 72 height 22
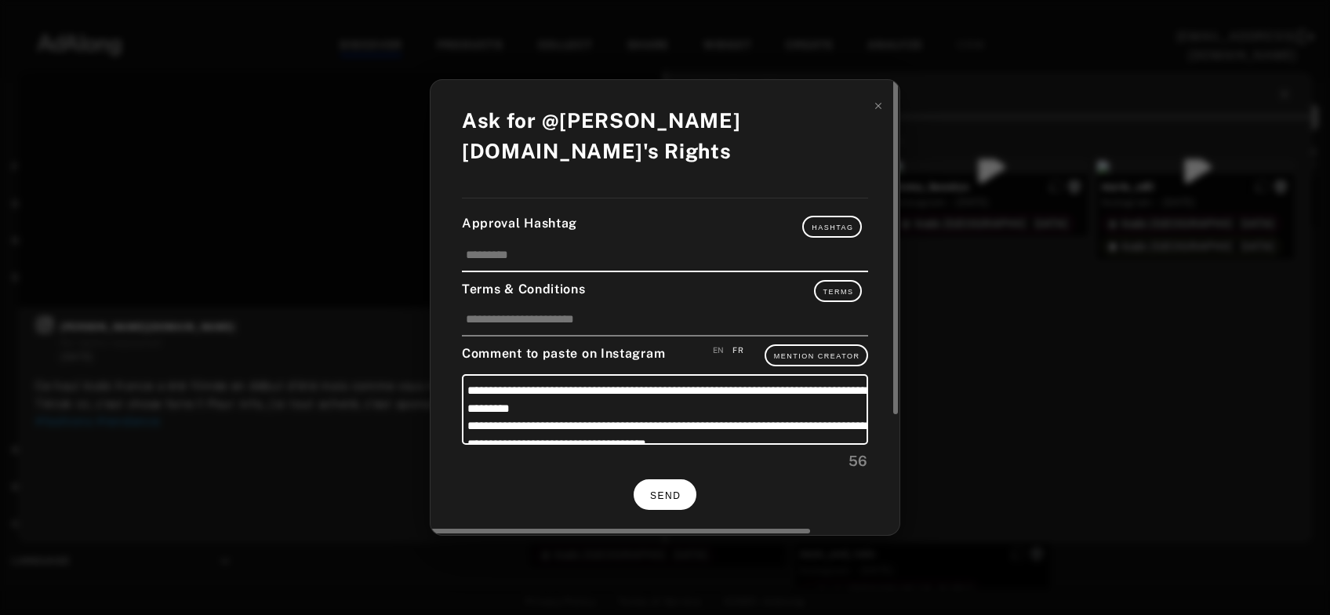
click at [659, 490] on span "SEND" at bounding box center [665, 495] width 31 height 11
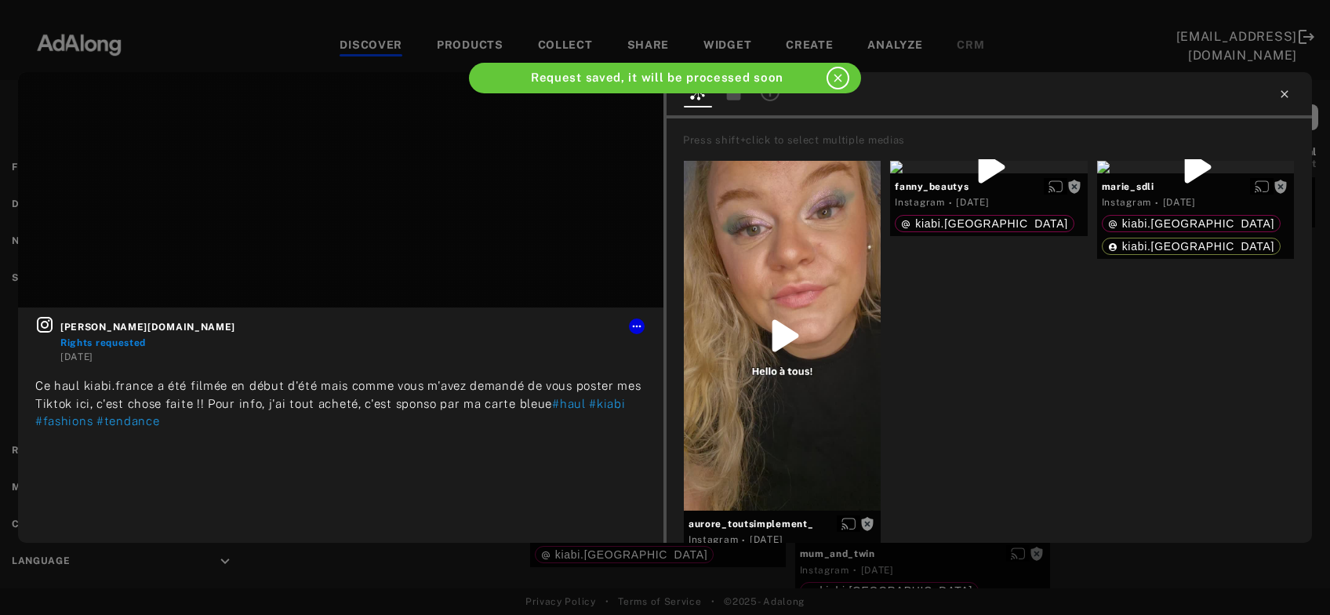
click at [1285, 93] on icon at bounding box center [1284, 93] width 7 height 7
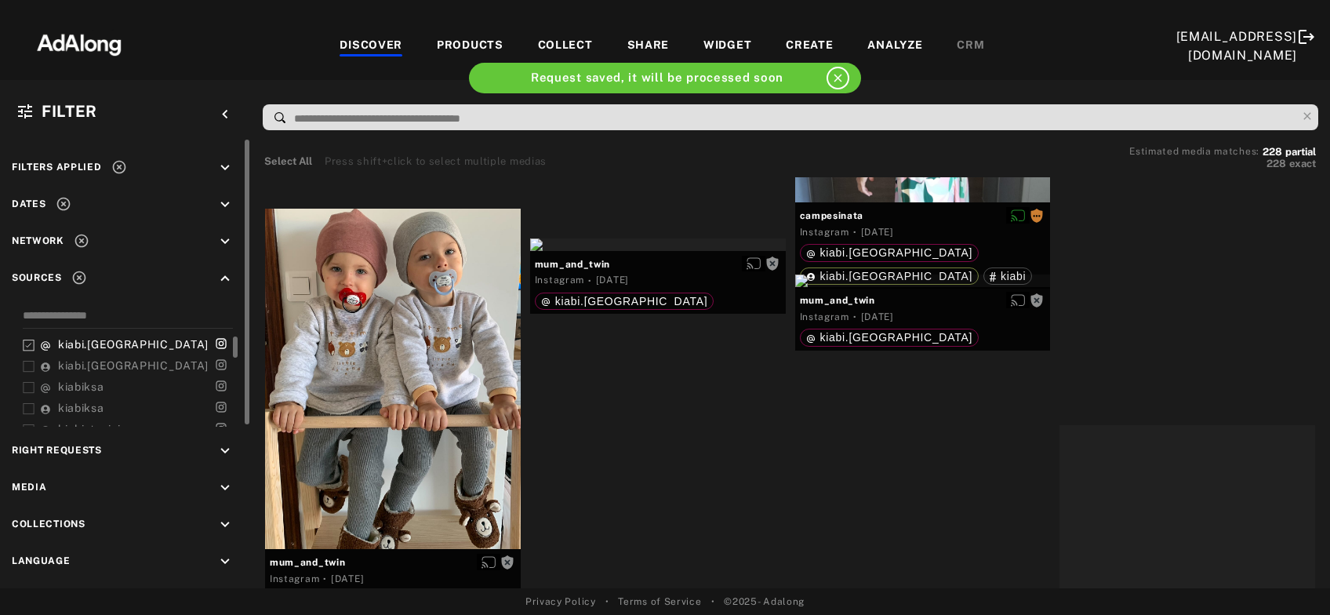
scroll to position [15635, 0]
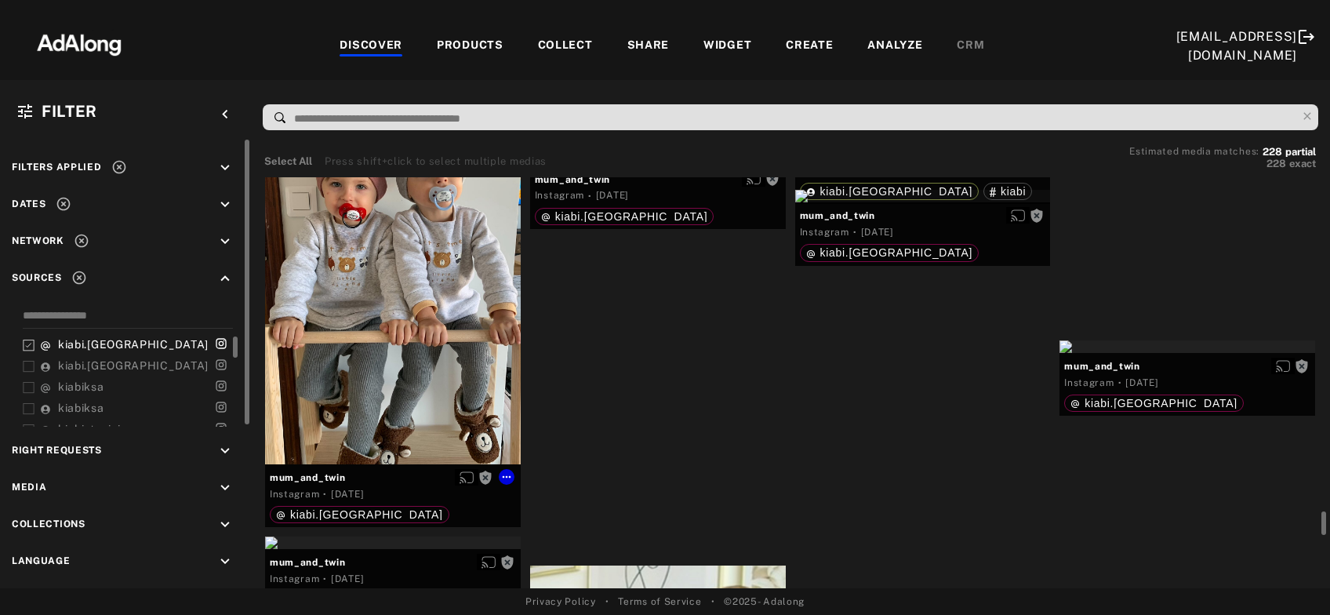
click at [375, 382] on div "Get rights" at bounding box center [393, 294] width 256 height 340
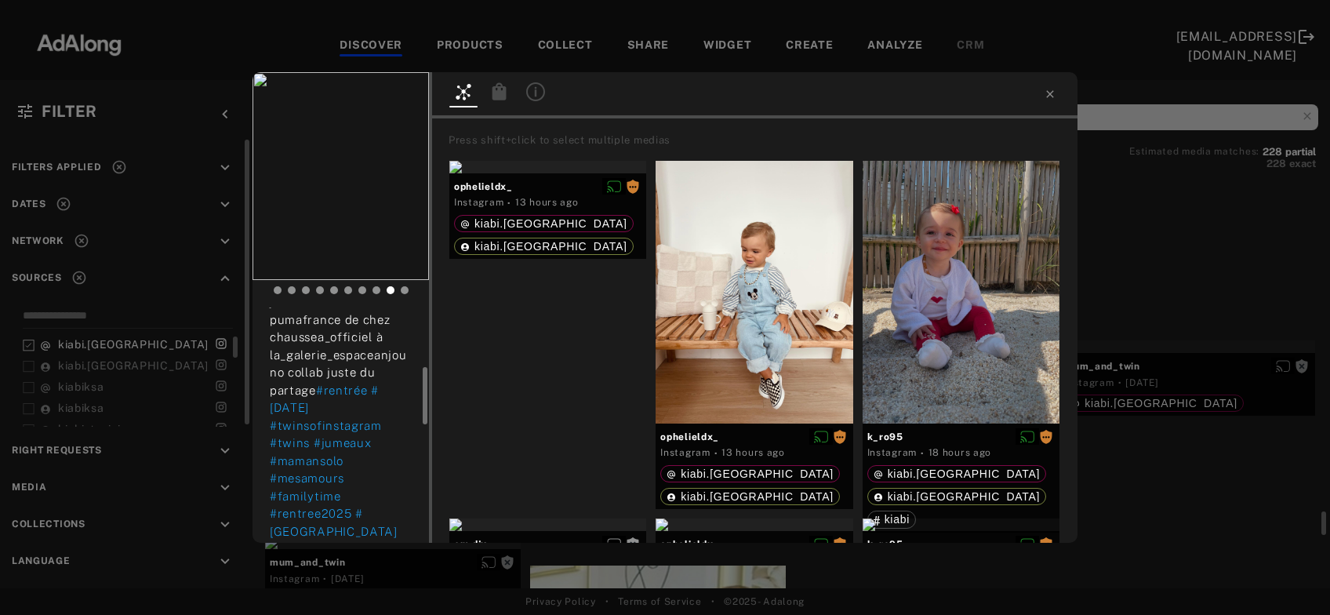
scroll to position [591, 0]
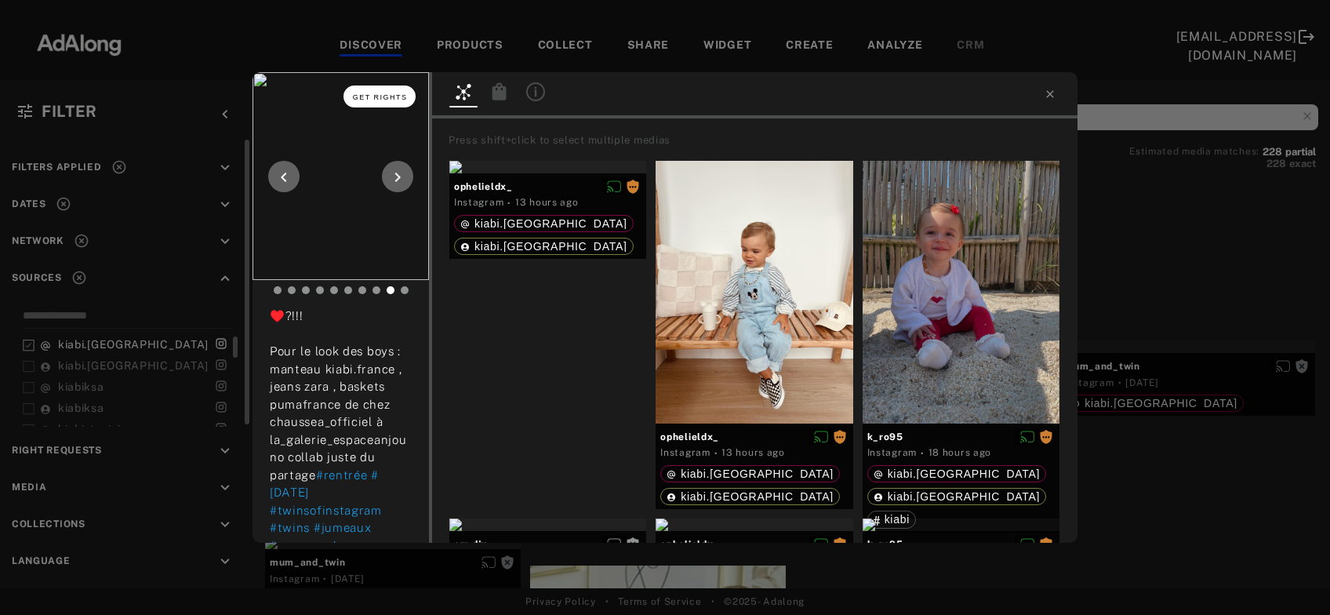
click at [398, 85] on button "Get rights" at bounding box center [379, 96] width 72 height 22
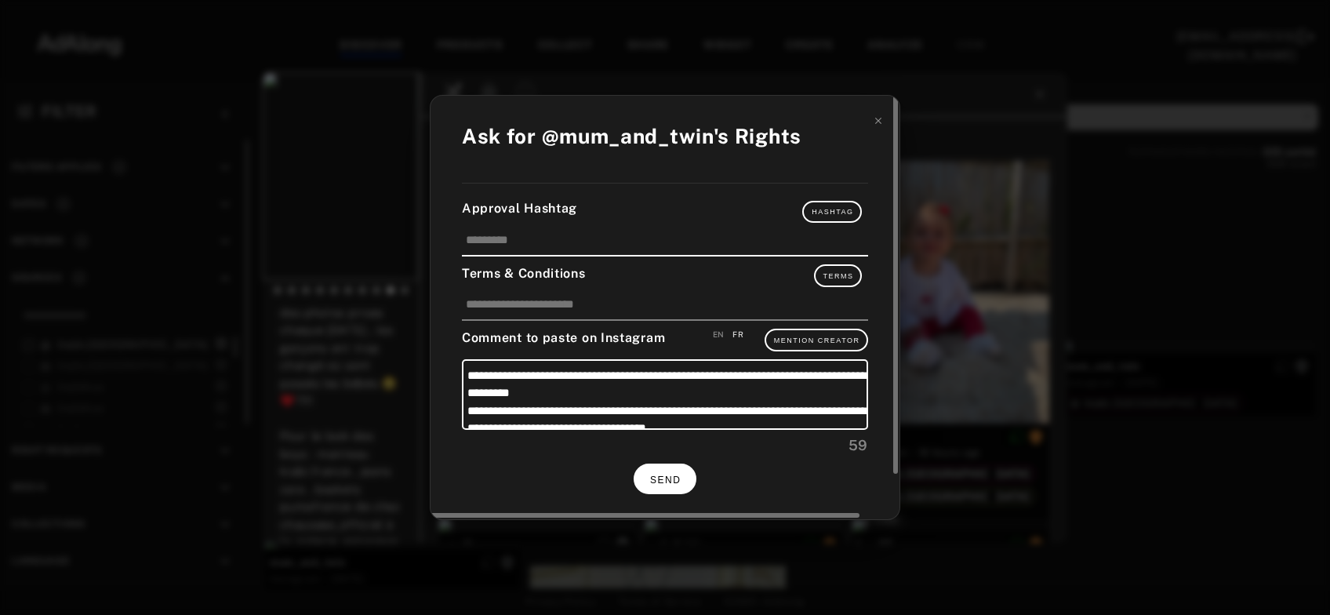
click at [678, 482] on button "SEND" at bounding box center [665, 478] width 63 height 31
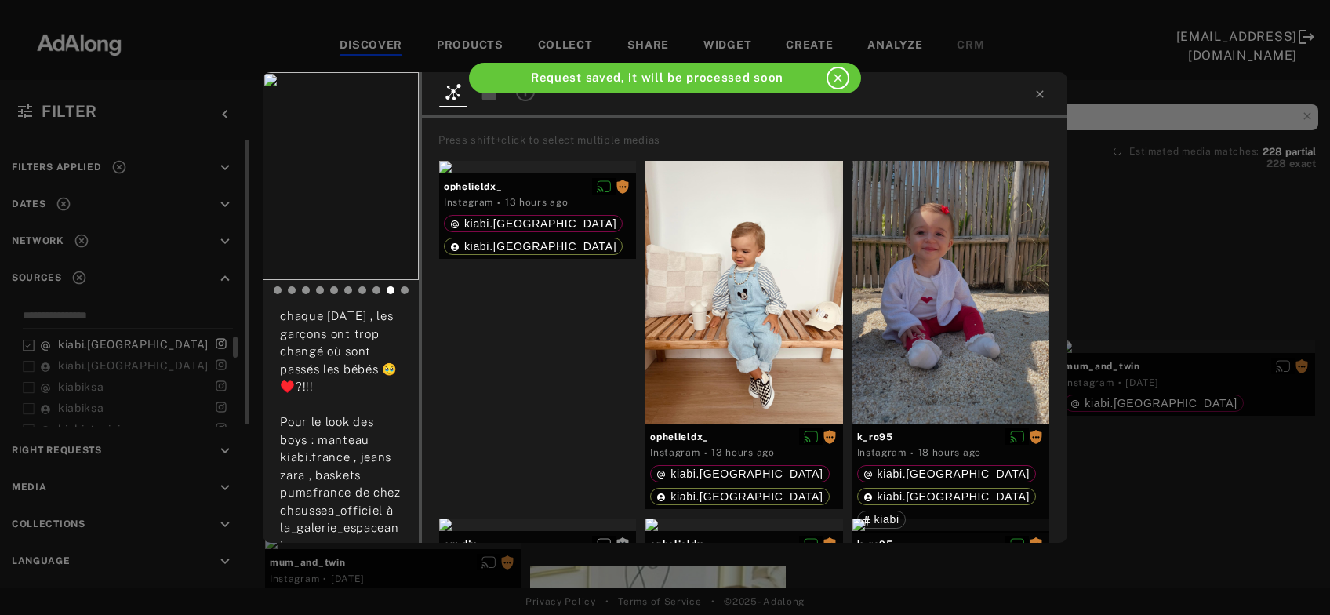
click at [1182, 397] on div "mum_and_twin Rights requested 2 days ago Le temps passe tellement vite ! C’est …" at bounding box center [665, 307] width 1330 height 615
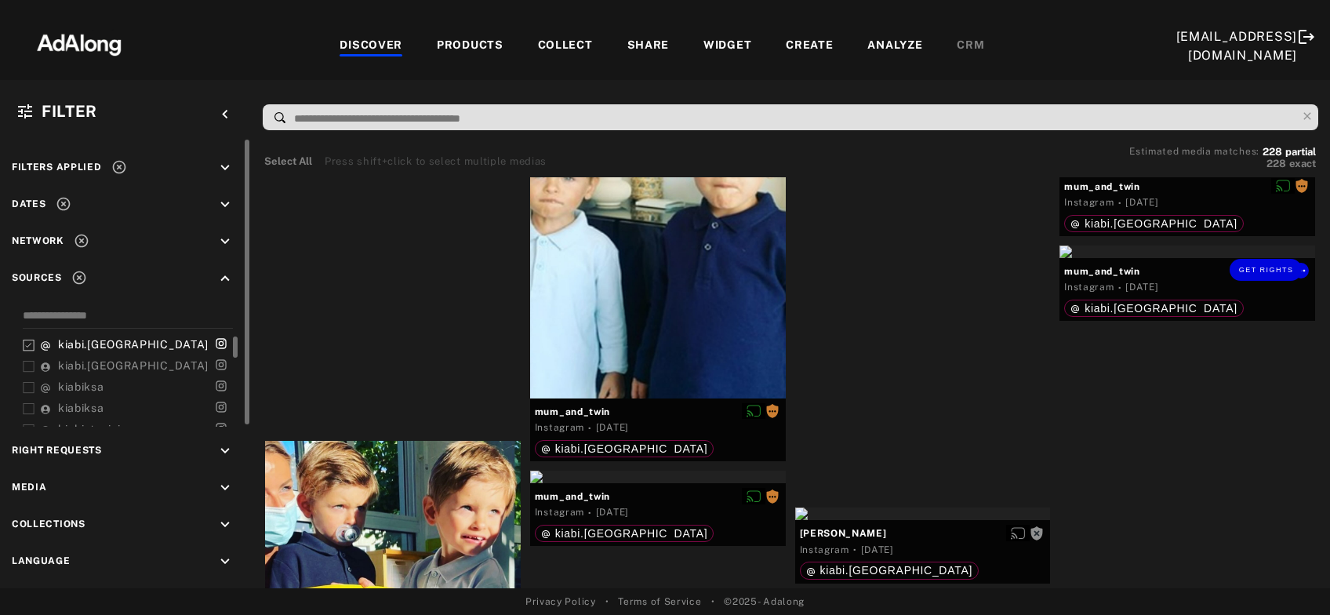
scroll to position [16227, 0]
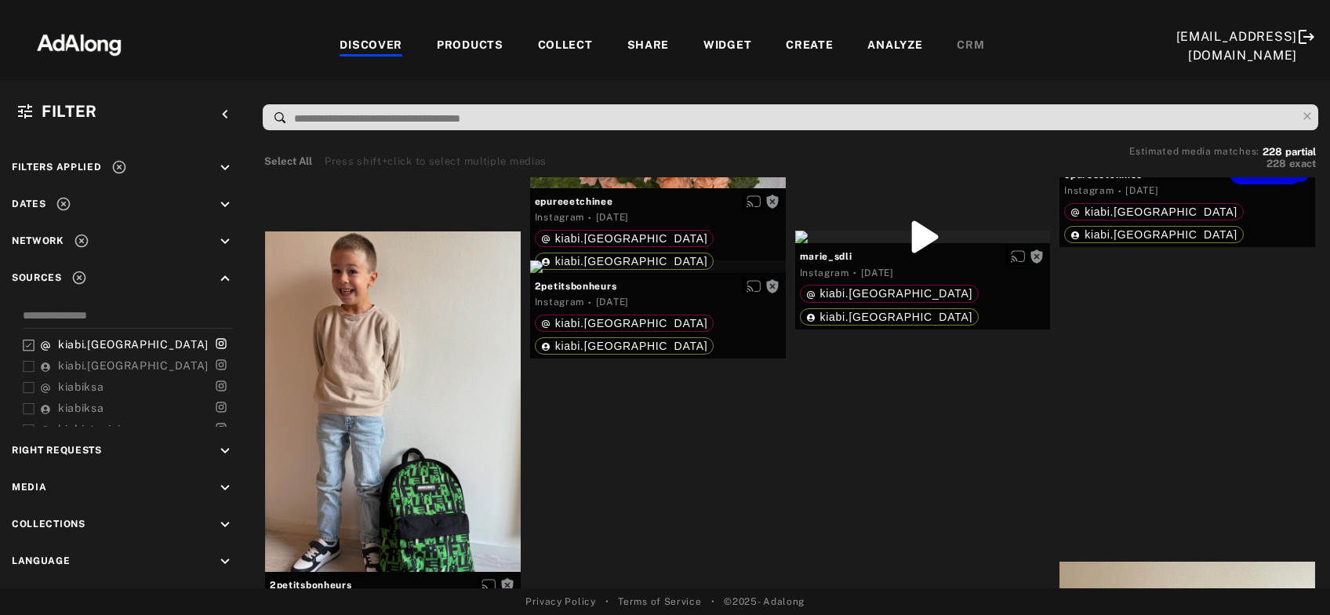
scroll to position [18087, 0]
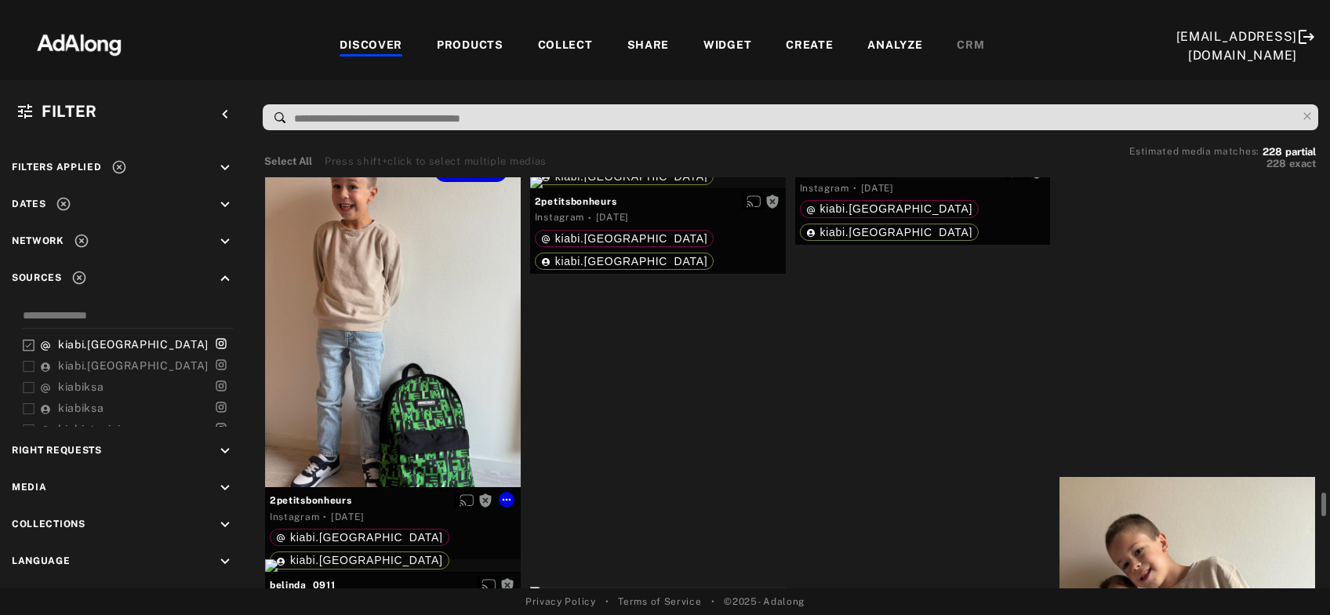
click at [403, 382] on div "Get rights" at bounding box center [393, 317] width 256 height 340
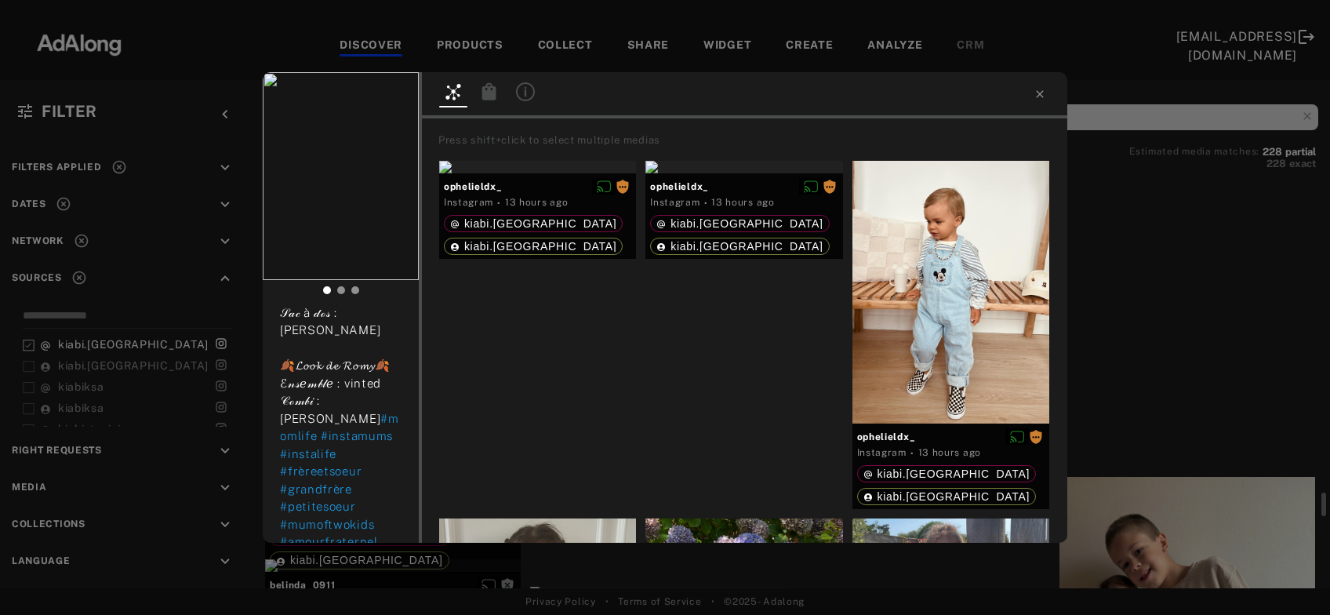
scroll to position [670, 0]
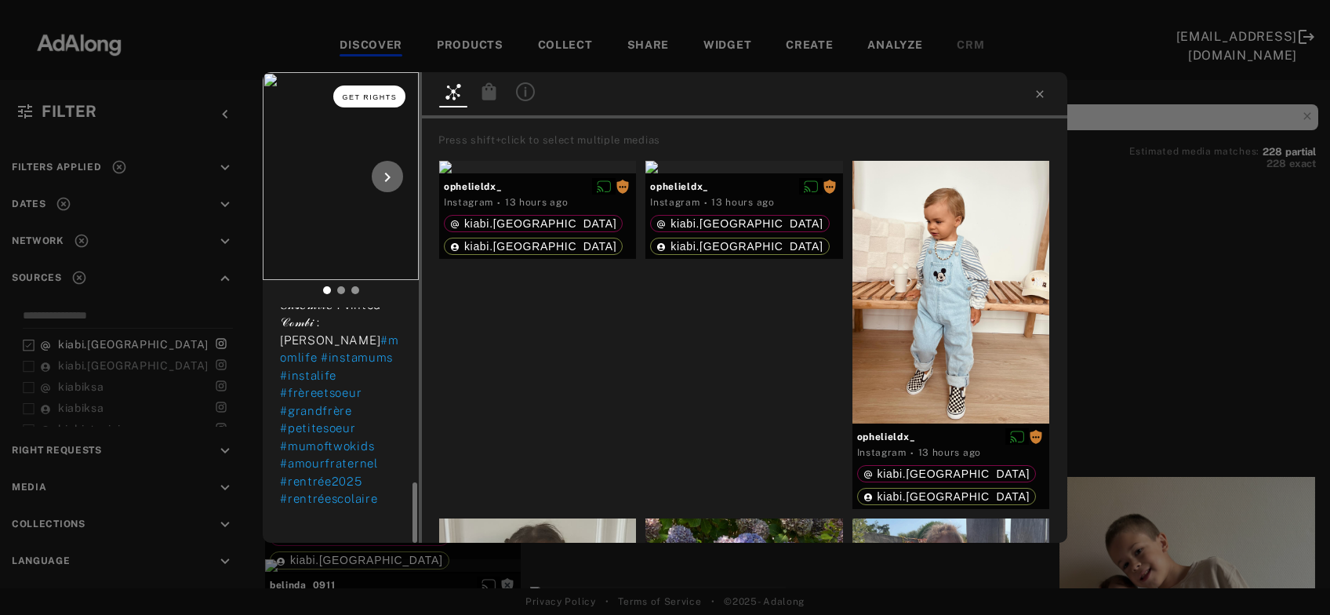
click at [389, 103] on button "Get rights" at bounding box center [369, 96] width 72 height 22
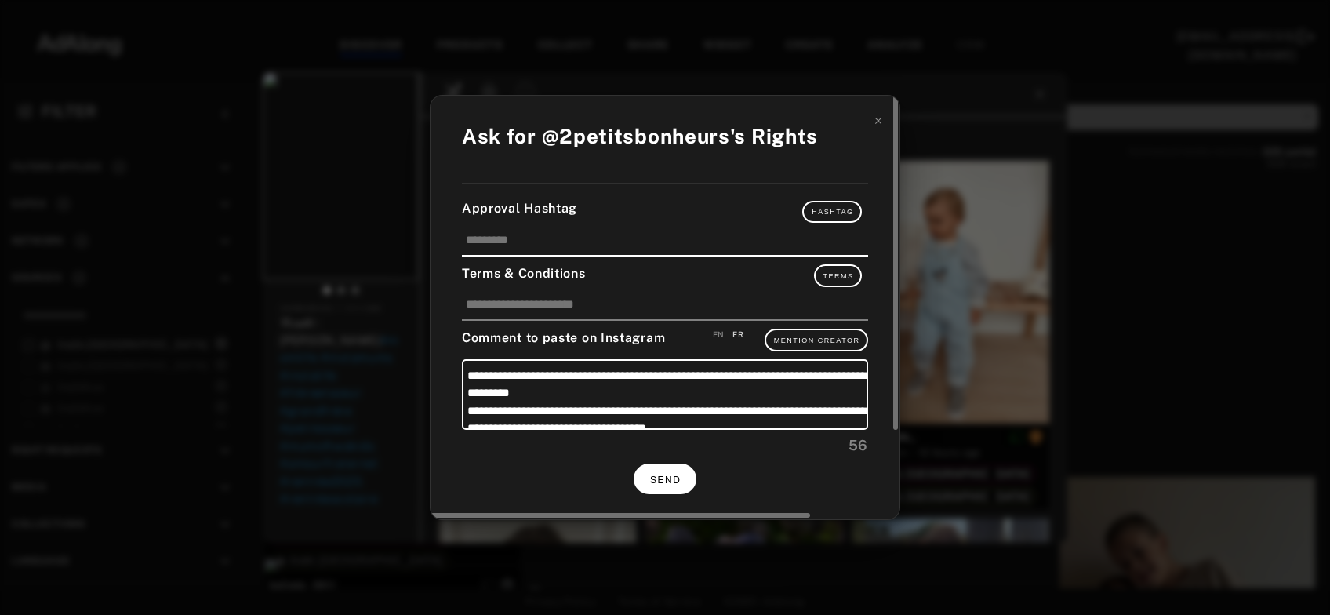
click at [678, 474] on span "SEND" at bounding box center [665, 479] width 31 height 11
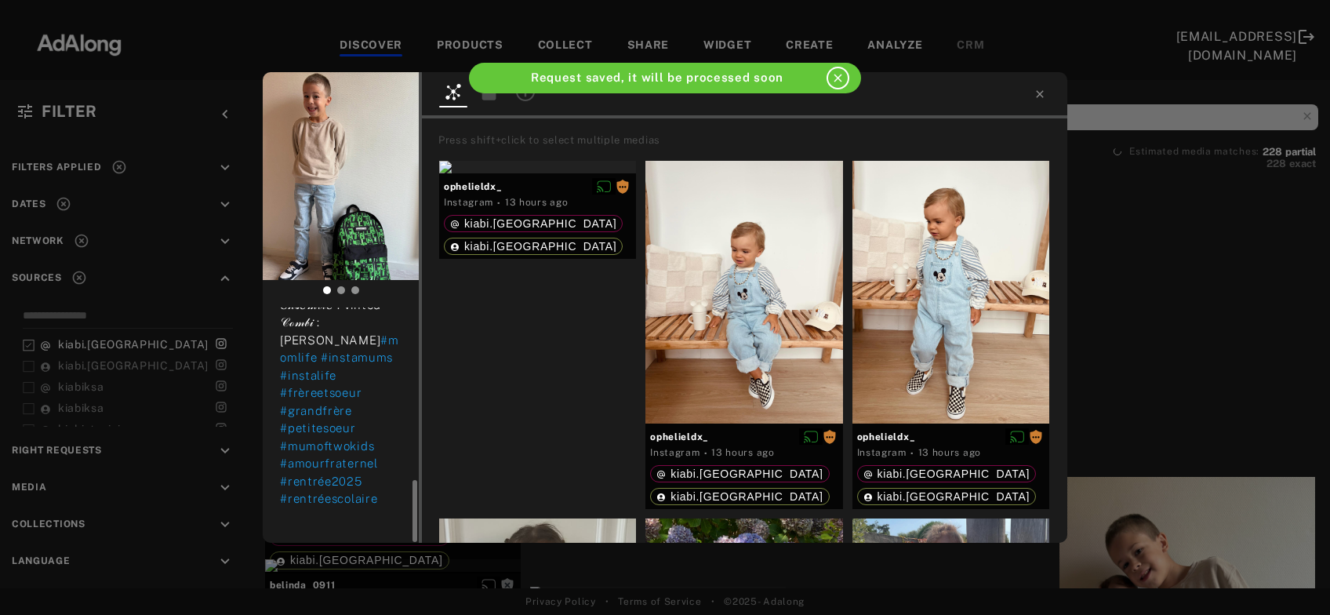
scroll to position [656, 0]
click at [1187, 295] on div "2petitsbonheurs Rights requested 2 days ago ✨𝟙𝕖𝕣 𝕊𝕖𝕡𝕥𝕖𝕞𝕓𝕣𝕖 𝟚𝟘𝟚𝟝✨ Premier jour d…" at bounding box center [665, 307] width 1330 height 615
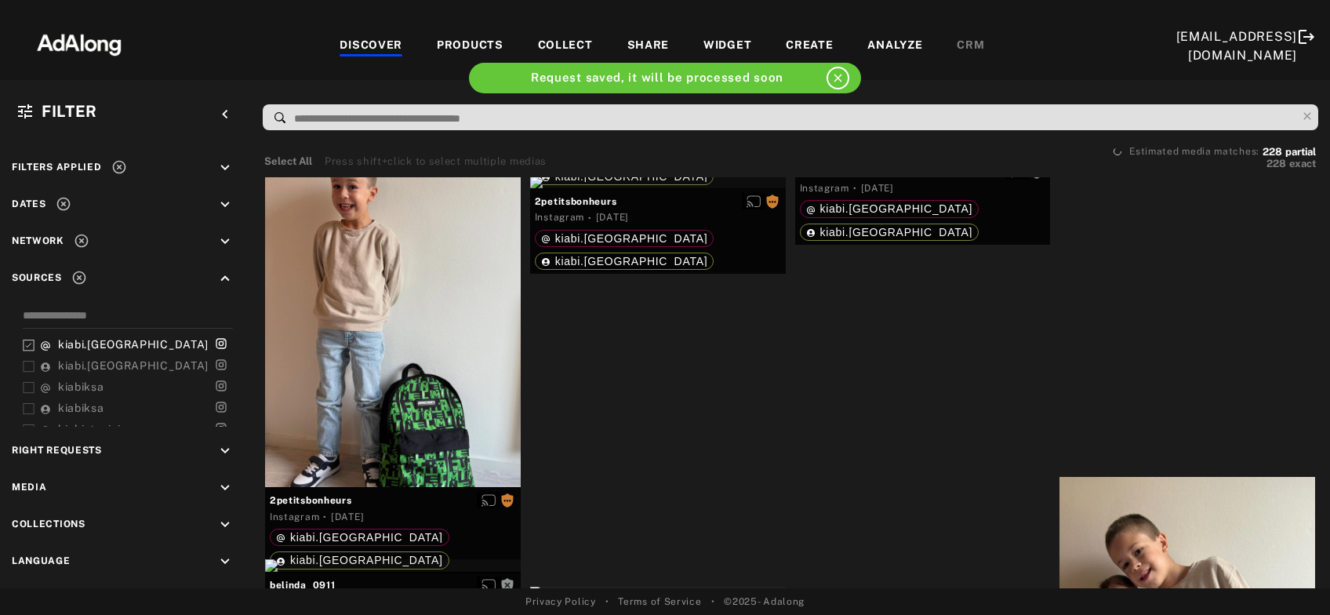
scroll to position [18172, 0]
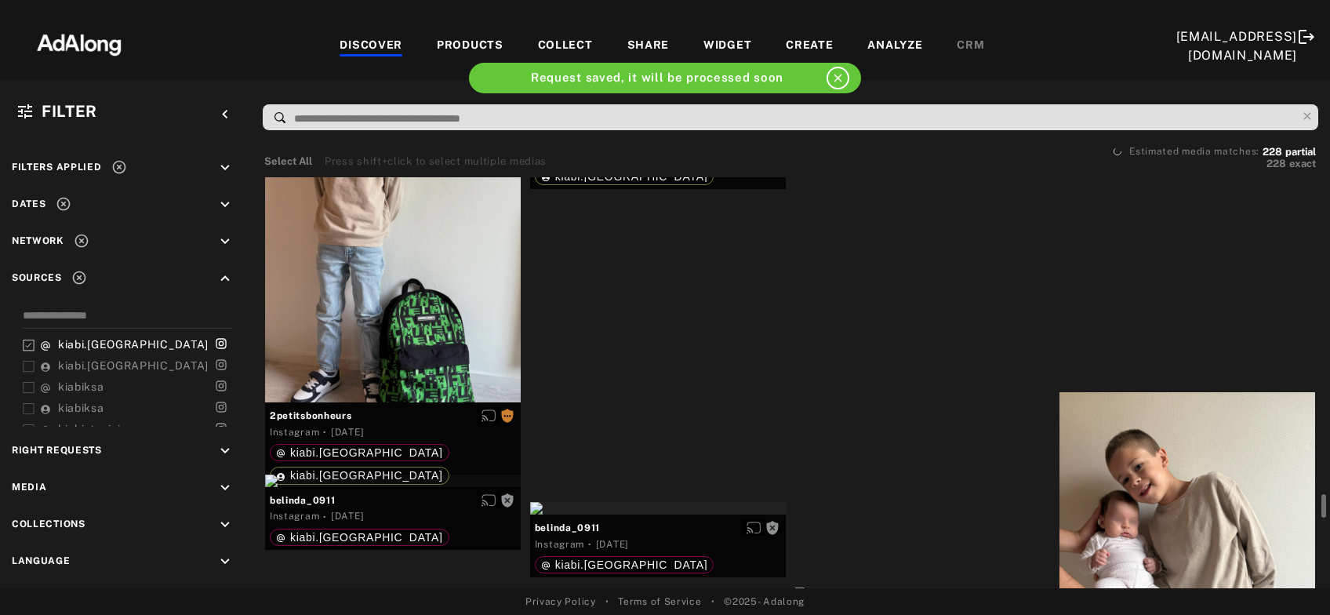
click at [937, 74] on div "Get rights" at bounding box center [923, 67] width 256 height 13
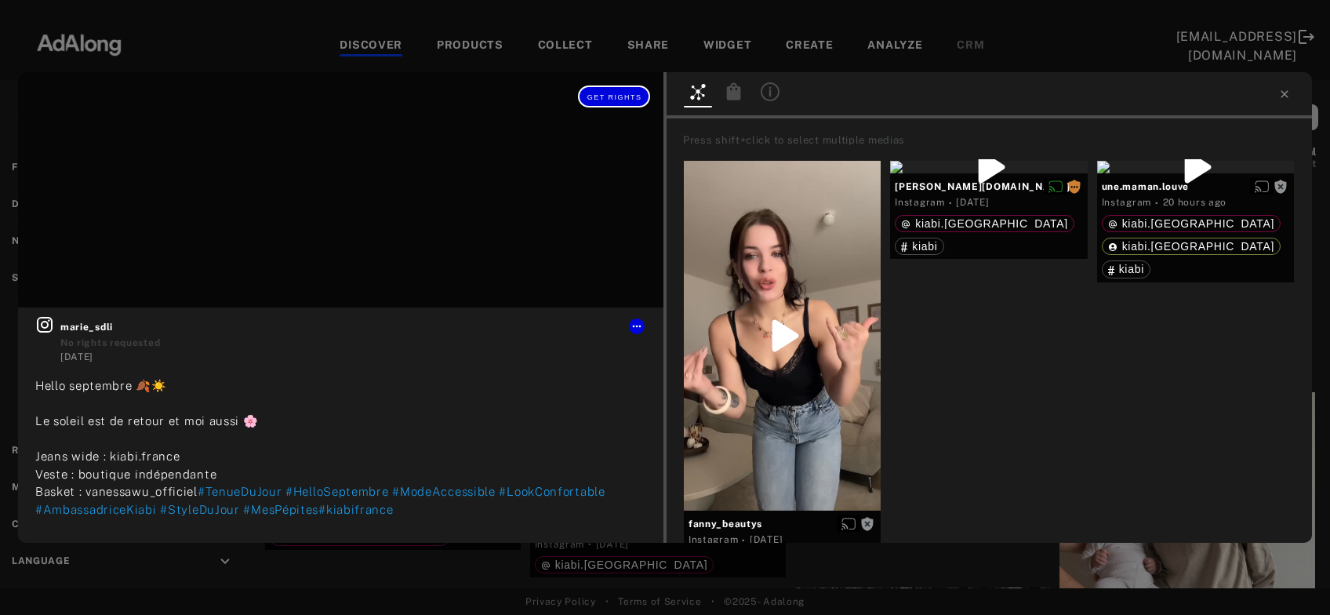
click at [609, 95] on span "Get rights" at bounding box center [614, 97] width 55 height 8
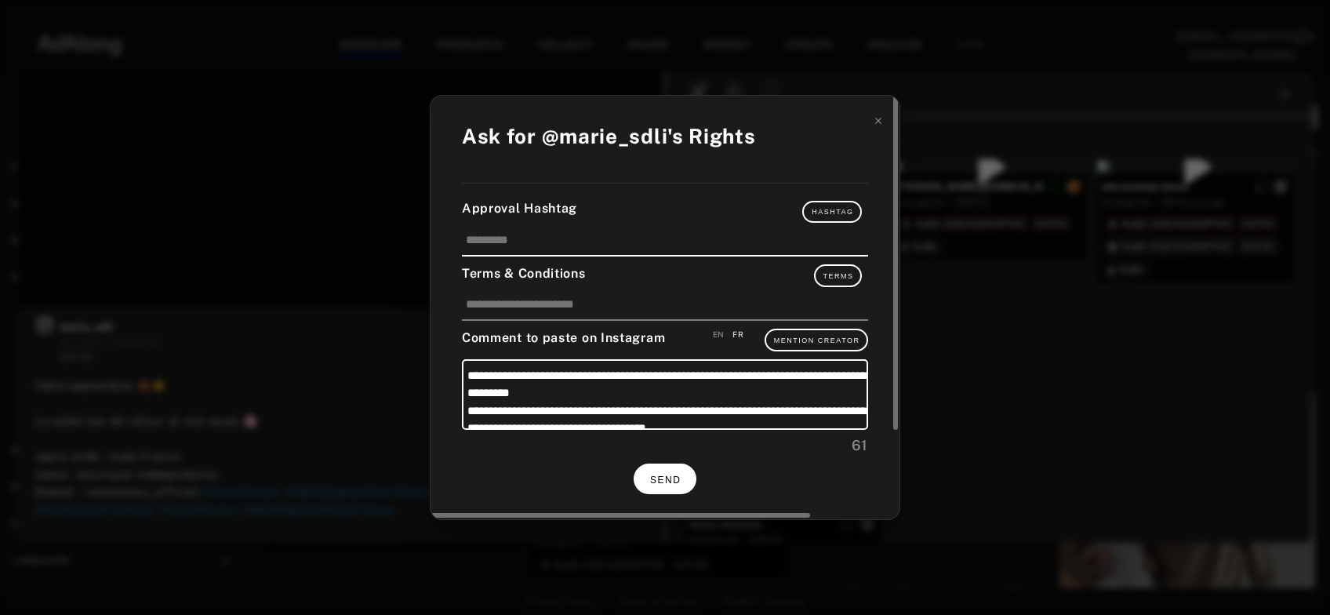
click at [663, 474] on span "SEND" at bounding box center [665, 479] width 31 height 11
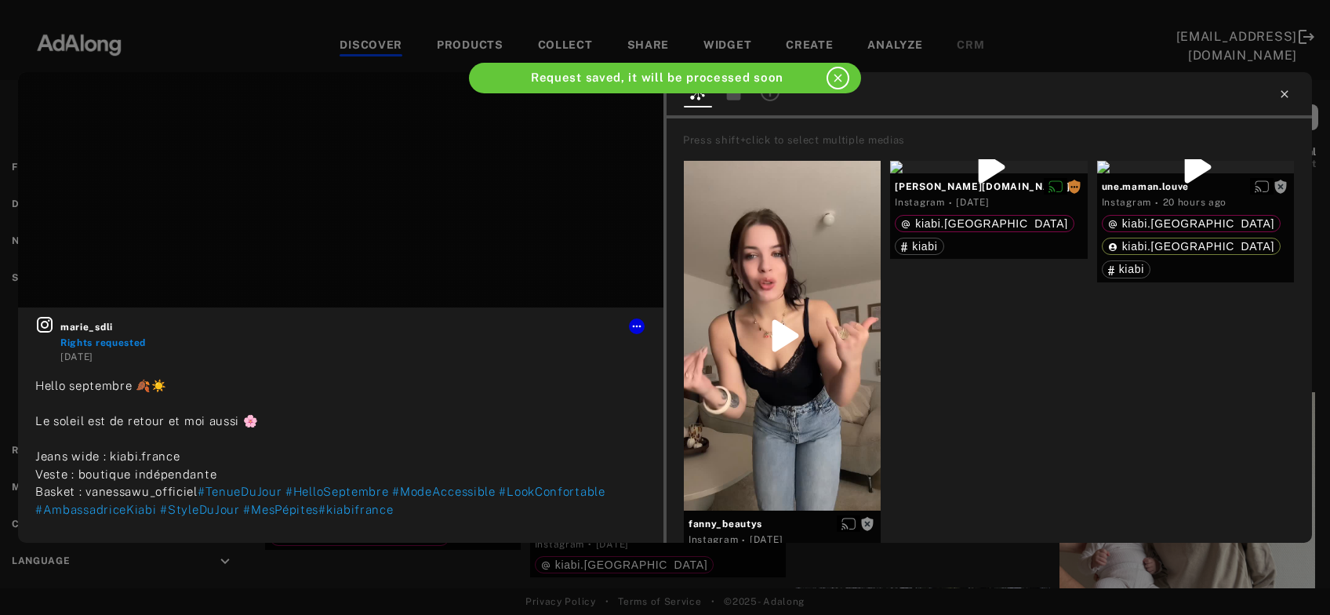
click at [1285, 96] on icon at bounding box center [1284, 94] width 13 height 13
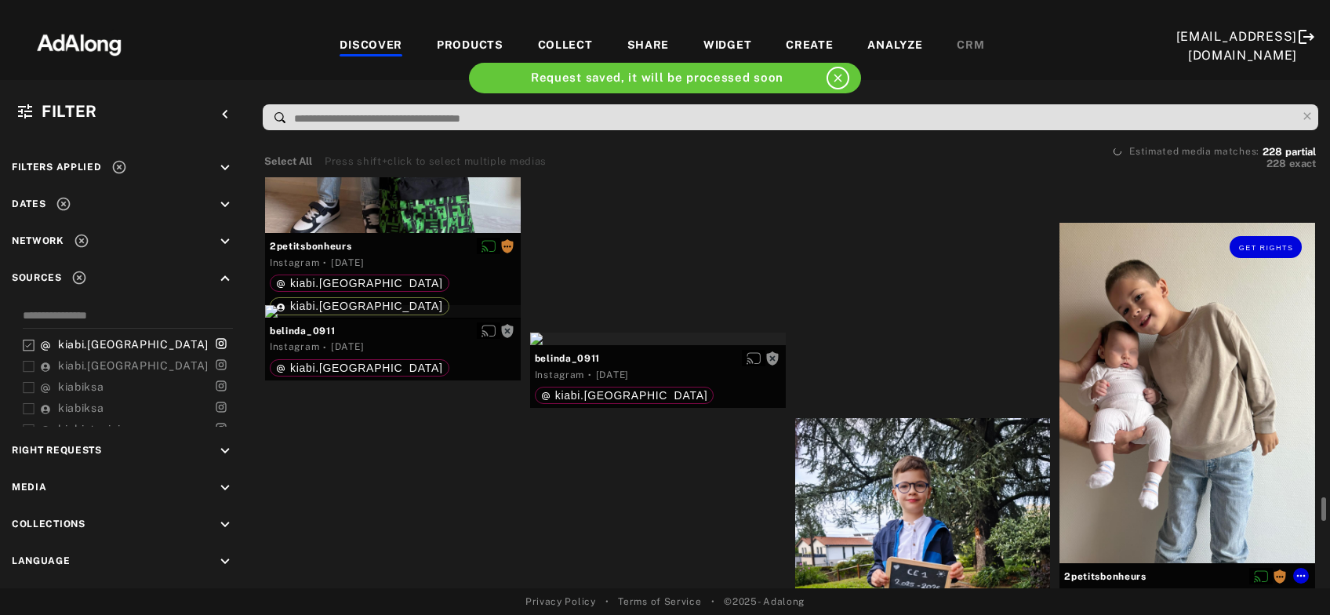
scroll to position [18425, 0]
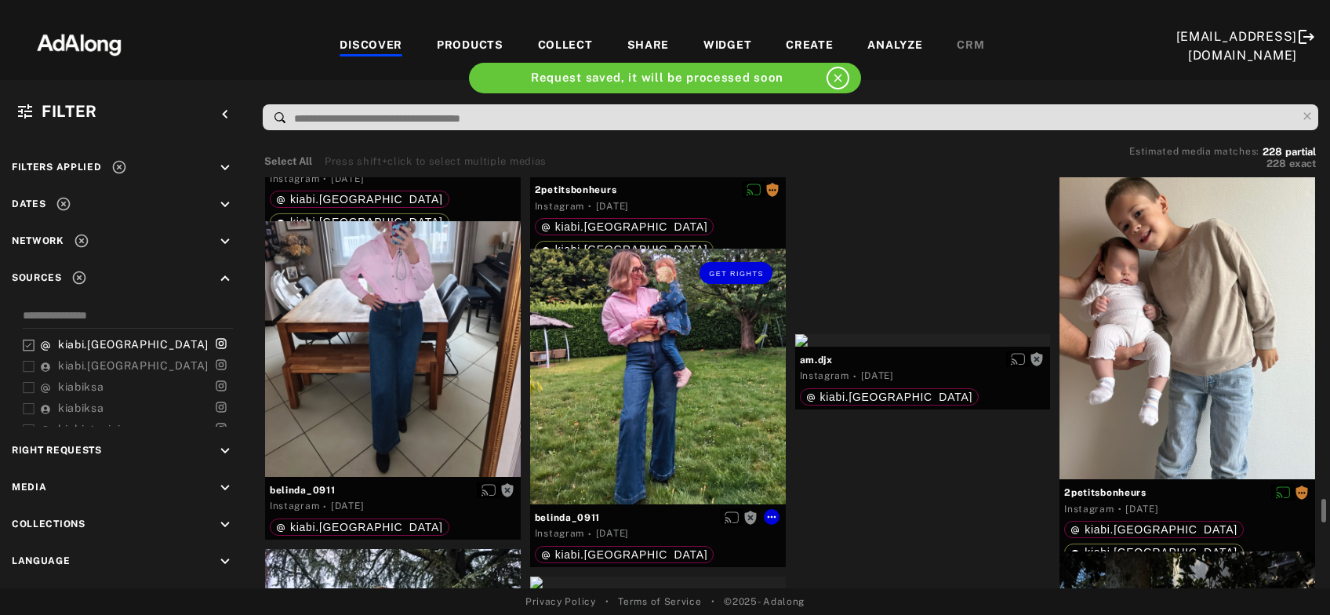
click at [609, 425] on div "Get rights" at bounding box center [658, 377] width 256 height 256
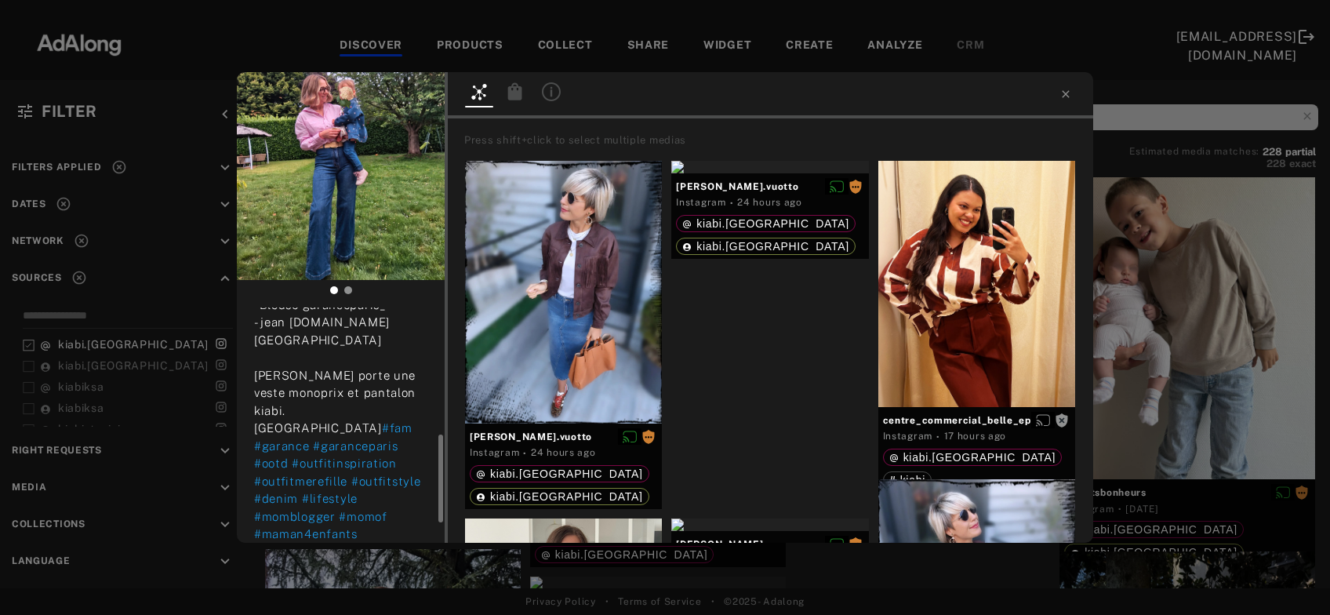
scroll to position [391, 0]
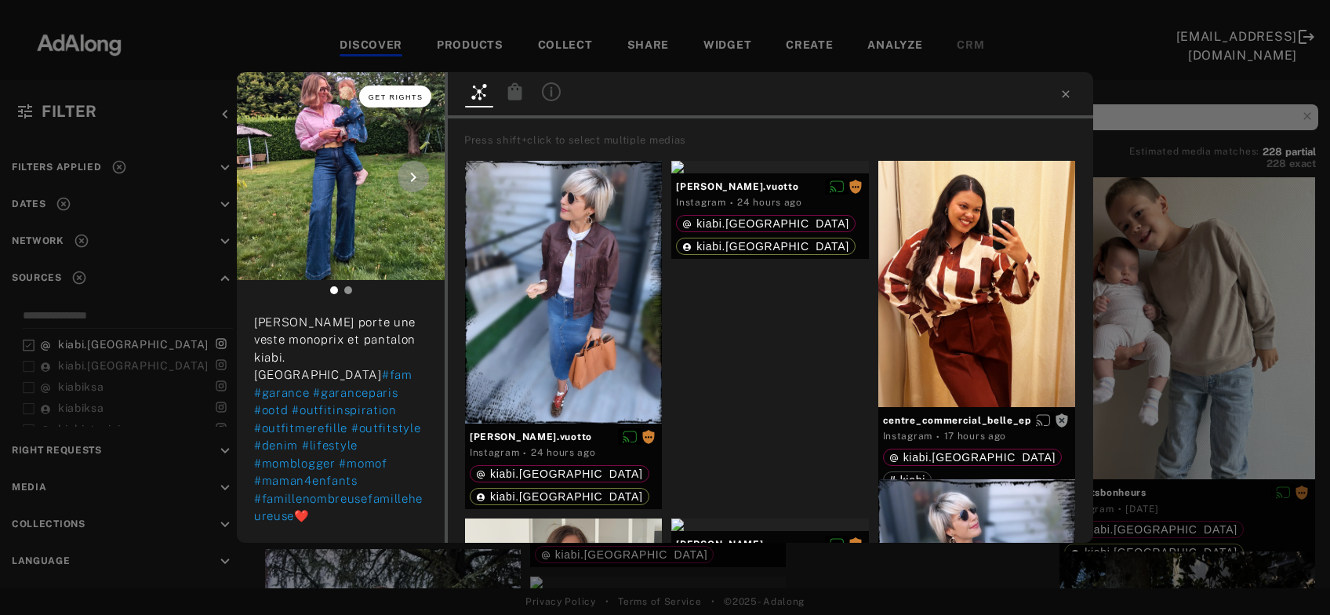
click at [392, 96] on span "Get rights" at bounding box center [396, 97] width 55 height 8
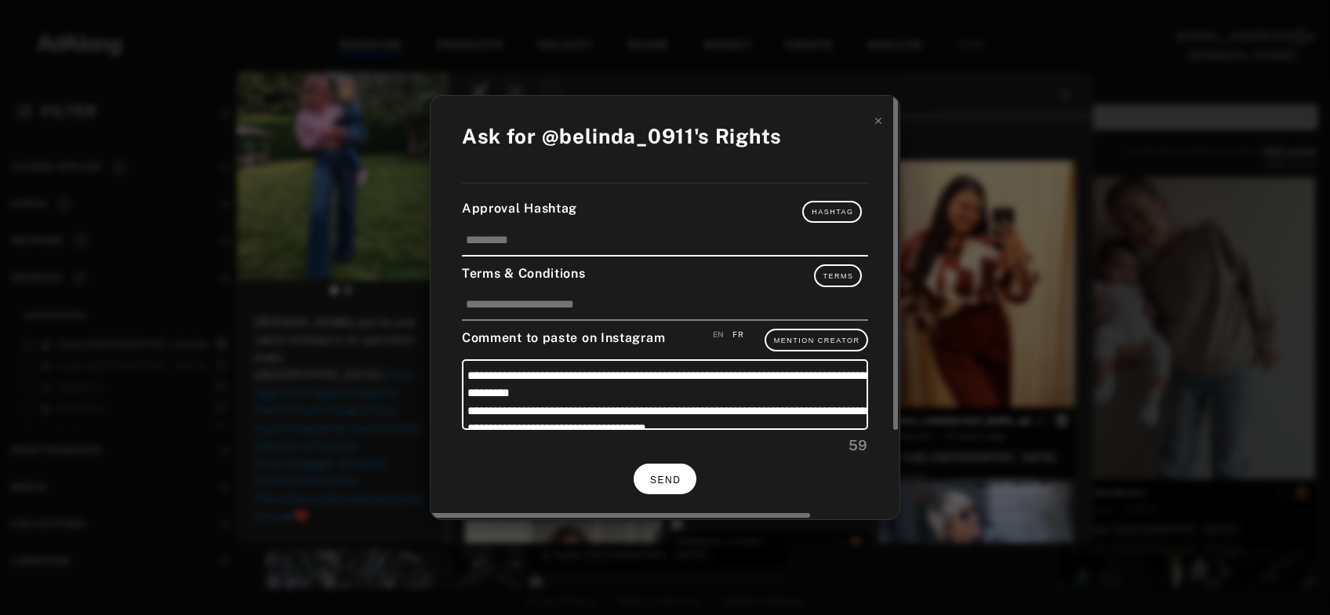
click at [668, 475] on span "SEND" at bounding box center [665, 479] width 31 height 11
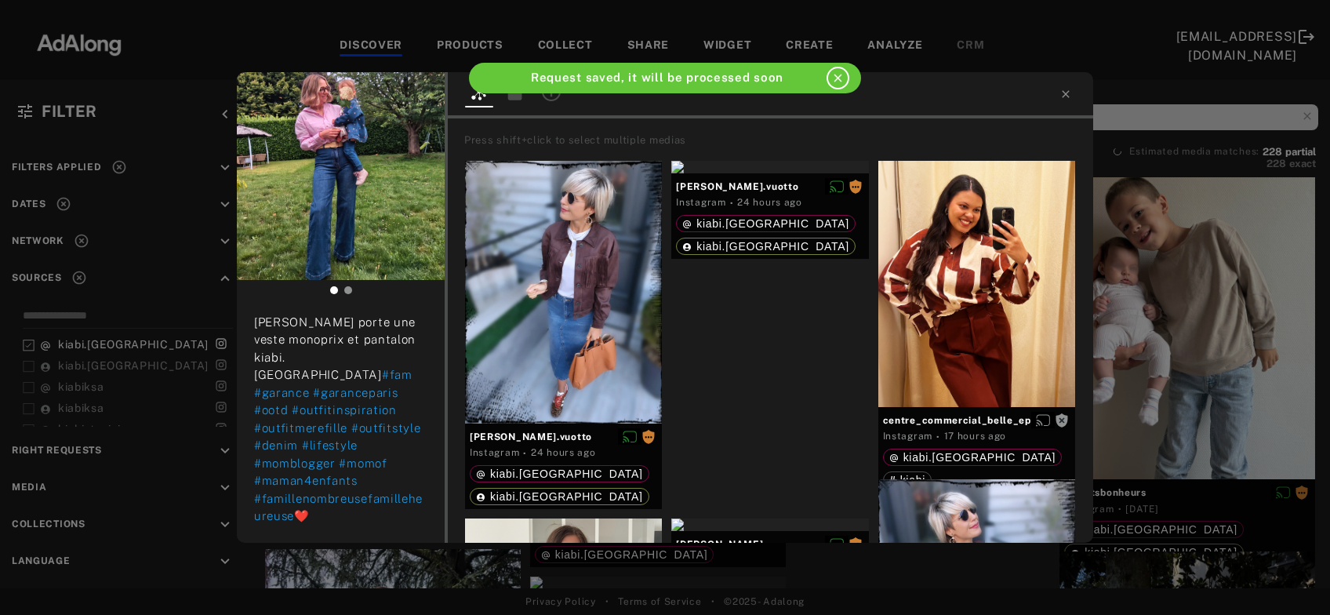
click at [1166, 324] on div "belinda_0911 Rights requested 2 days ago Aujourd'hui c'est la rentrée pour troi…" at bounding box center [665, 307] width 1330 height 615
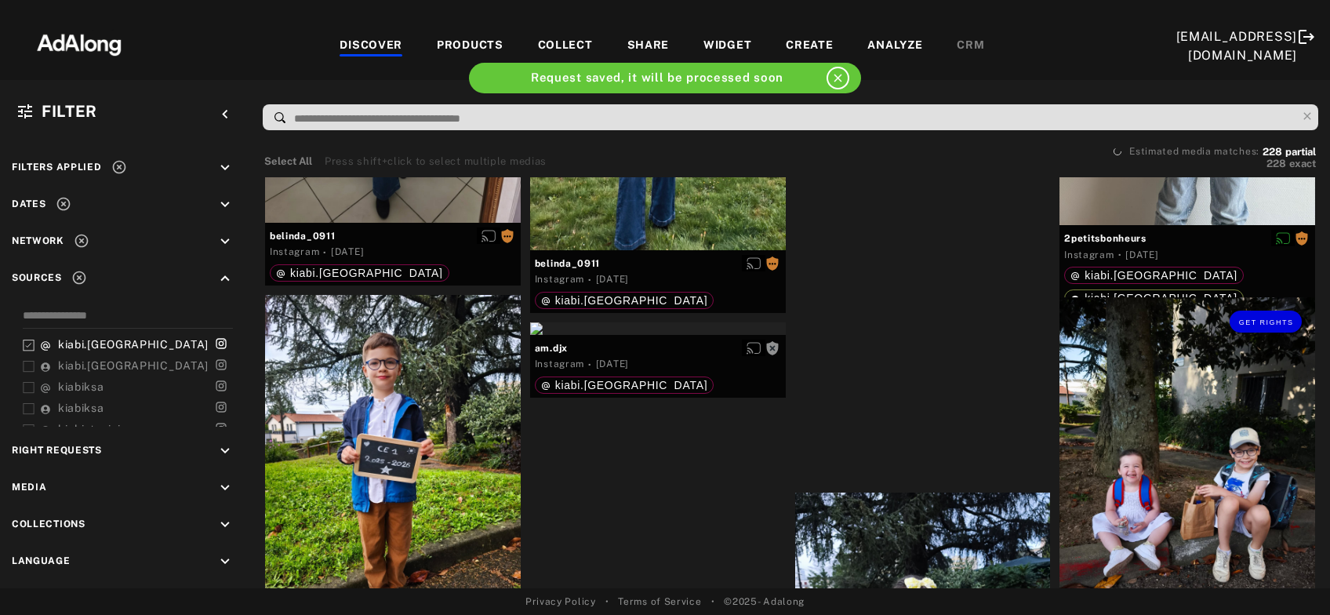
scroll to position [18763, 0]
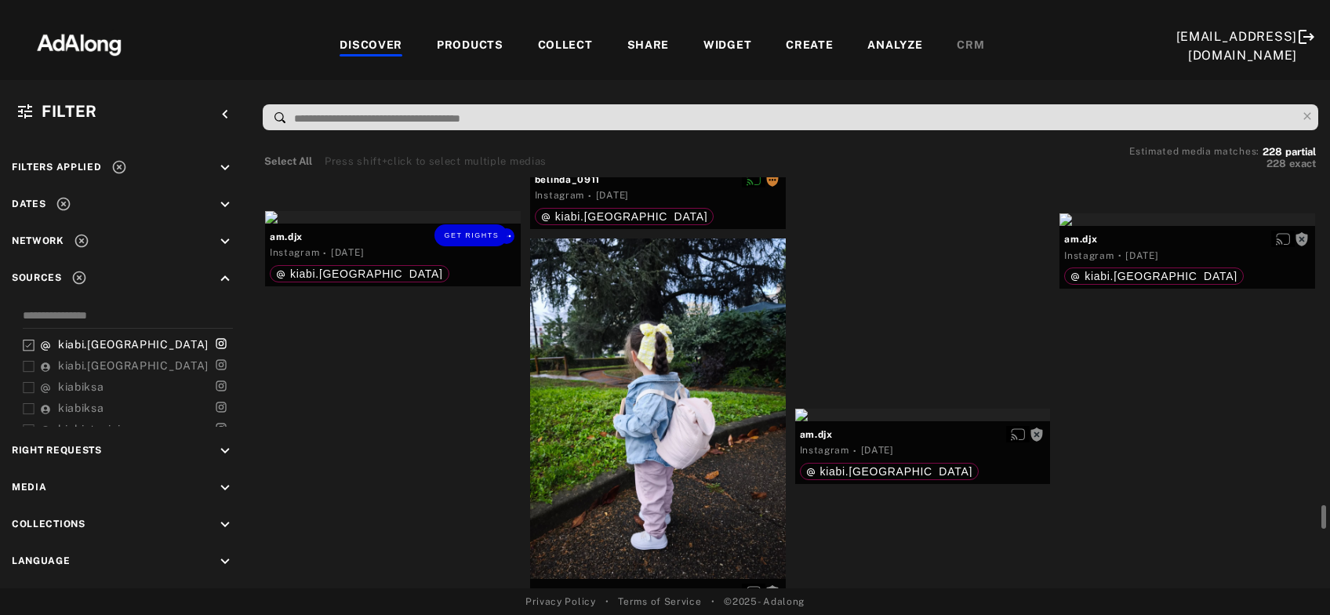
click at [383, 223] on div "Get rights" at bounding box center [393, 217] width 256 height 13
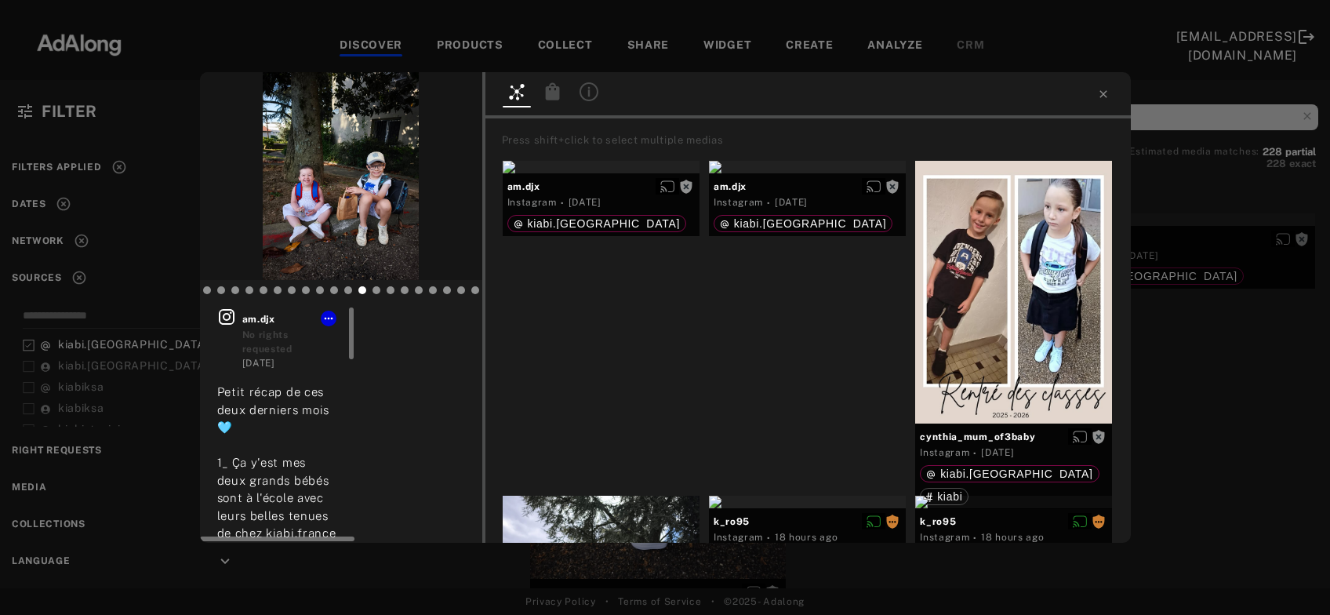
click at [220, 312] on icon at bounding box center [227, 317] width 16 height 16
click at [363, 100] on span "Get rights" at bounding box center [370, 97] width 55 height 8
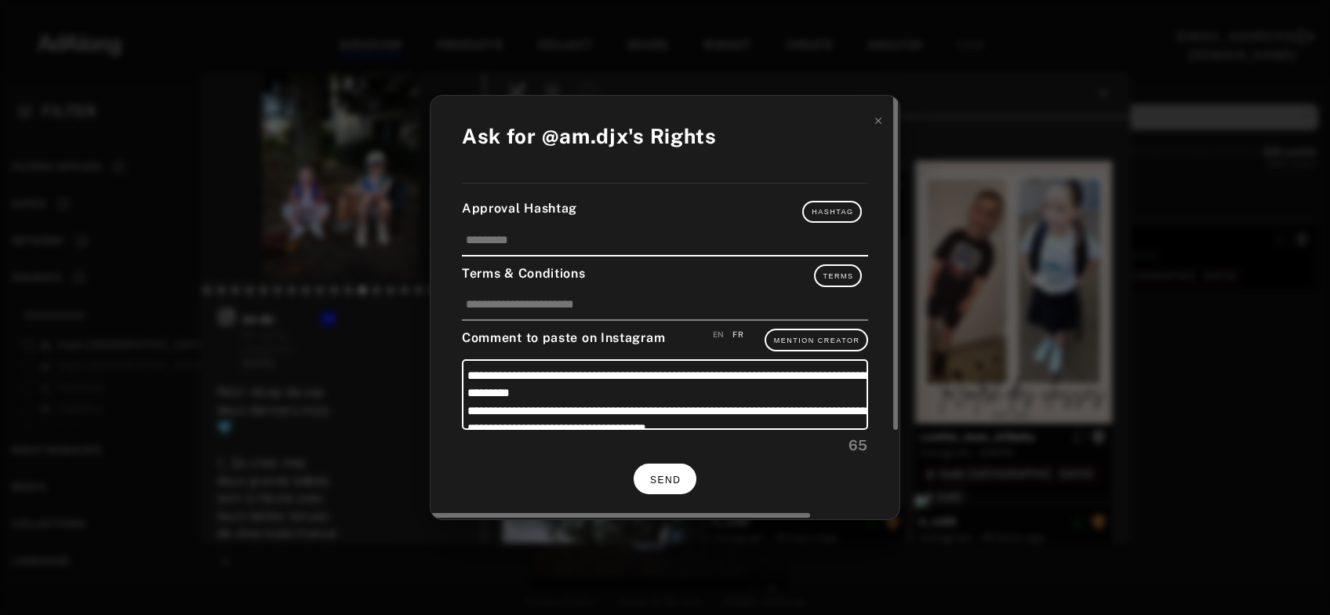
click at [652, 470] on button "SEND" at bounding box center [665, 478] width 63 height 31
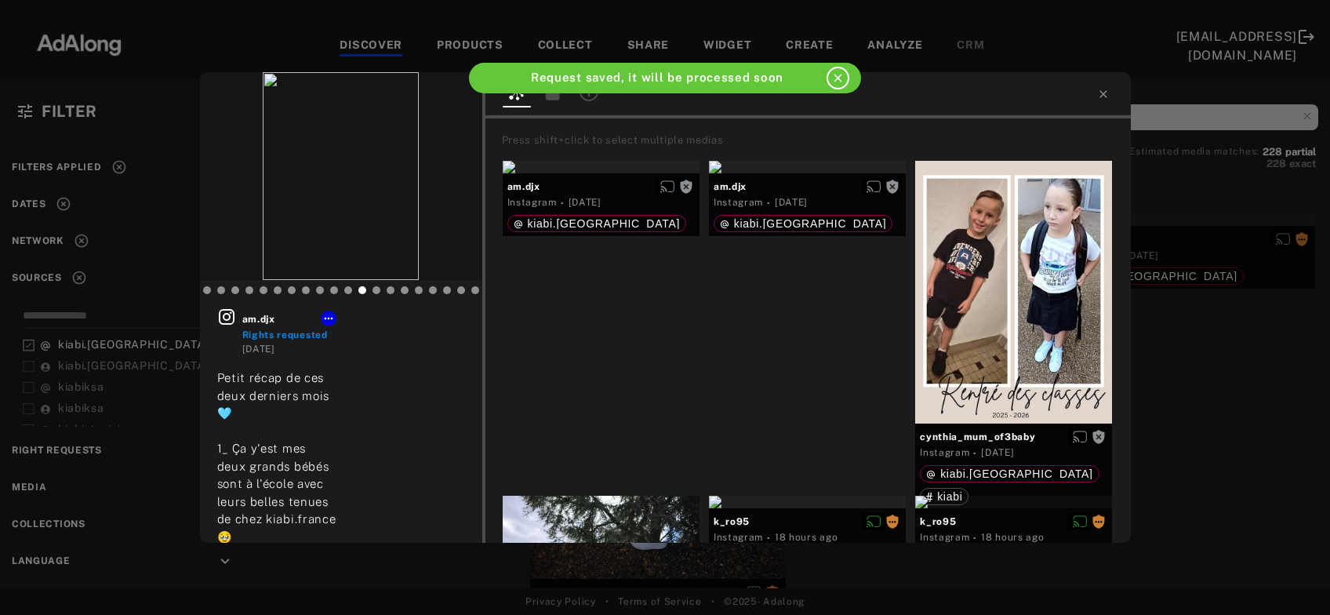
click at [1204, 364] on div "am.djx Rights requested 2 days ago Petit récap de ces deux derniers mois 🩵 1_ Ç…" at bounding box center [665, 307] width 1330 height 615
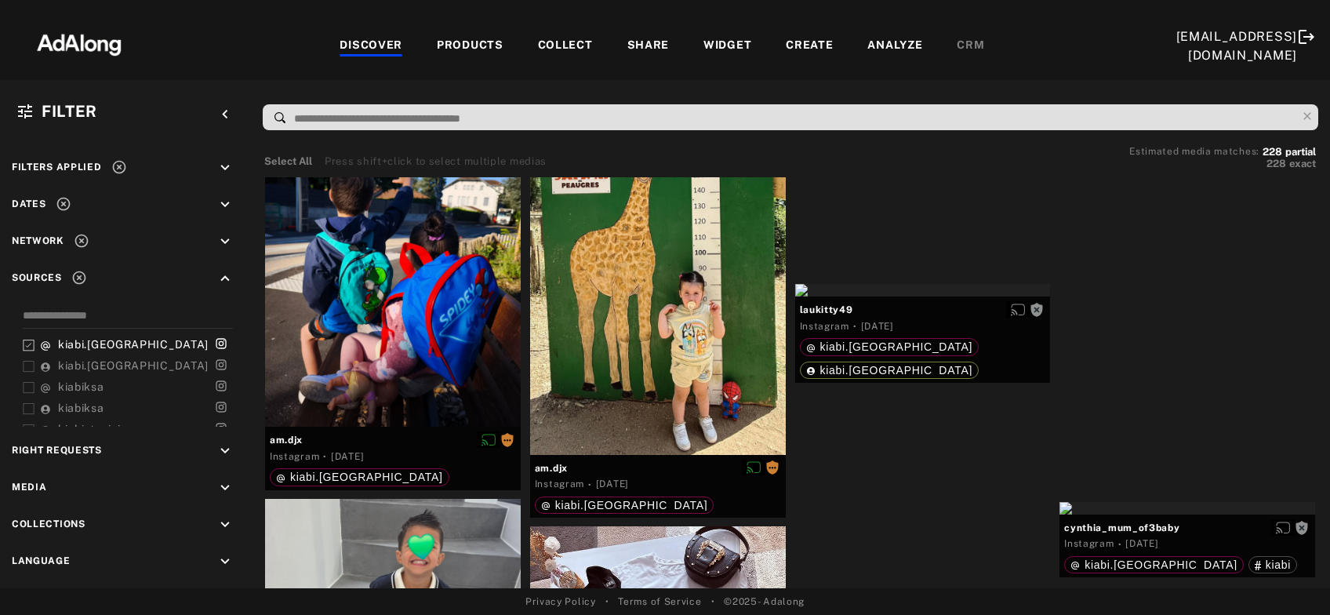
scroll to position [20623, 0]
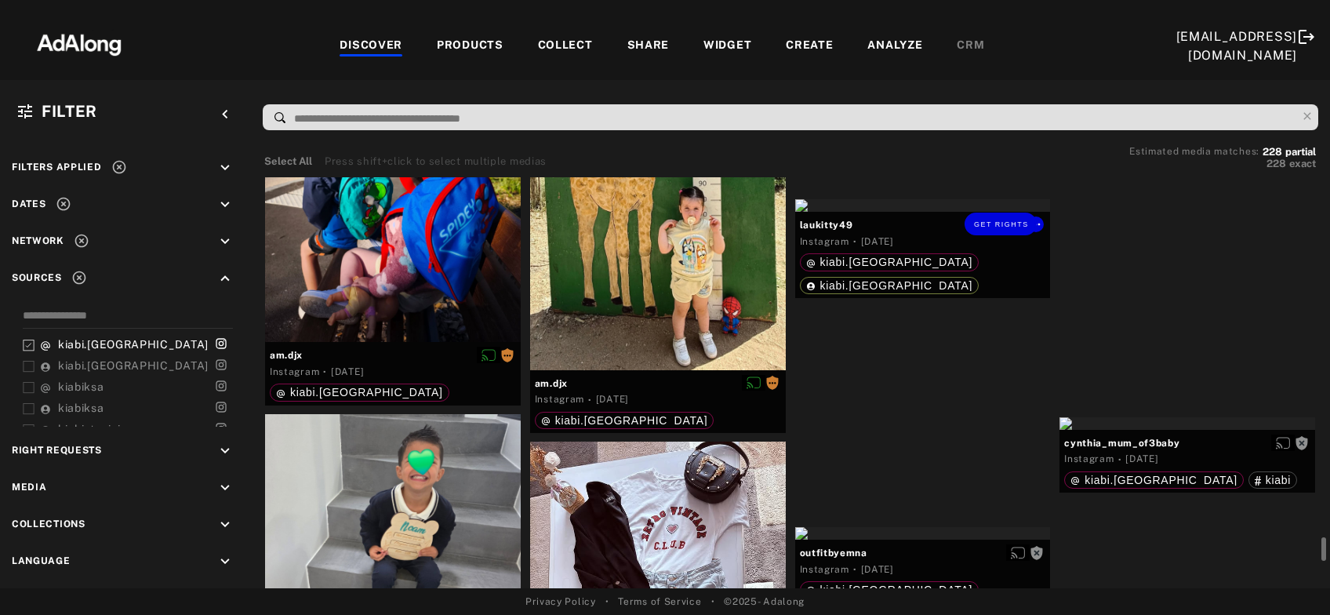
click at [913, 212] on div "Get rights" at bounding box center [923, 205] width 256 height 13
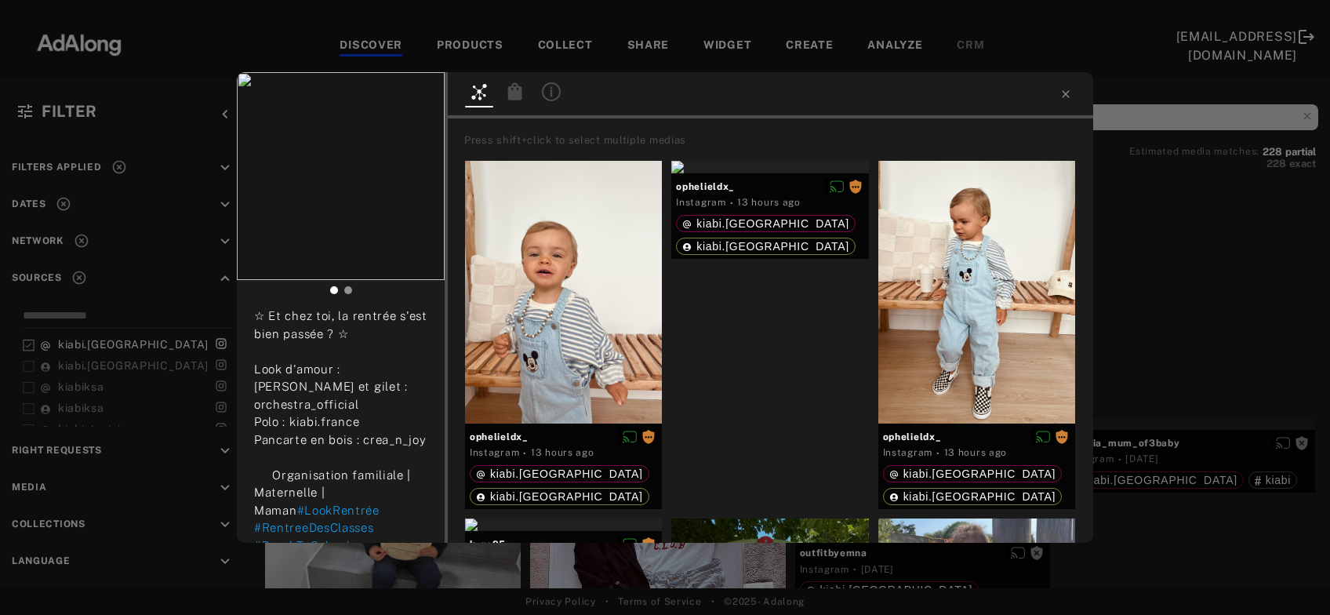
scroll to position [676, 0]
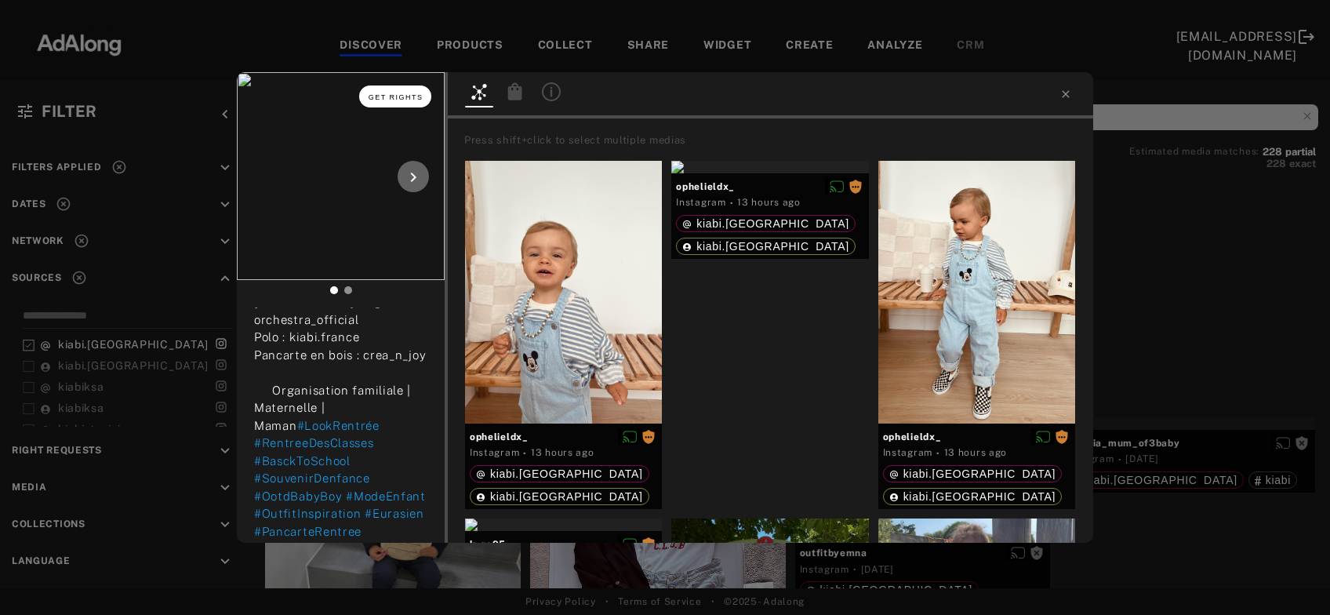
click at [381, 104] on button "Get rights" at bounding box center [395, 96] width 72 height 22
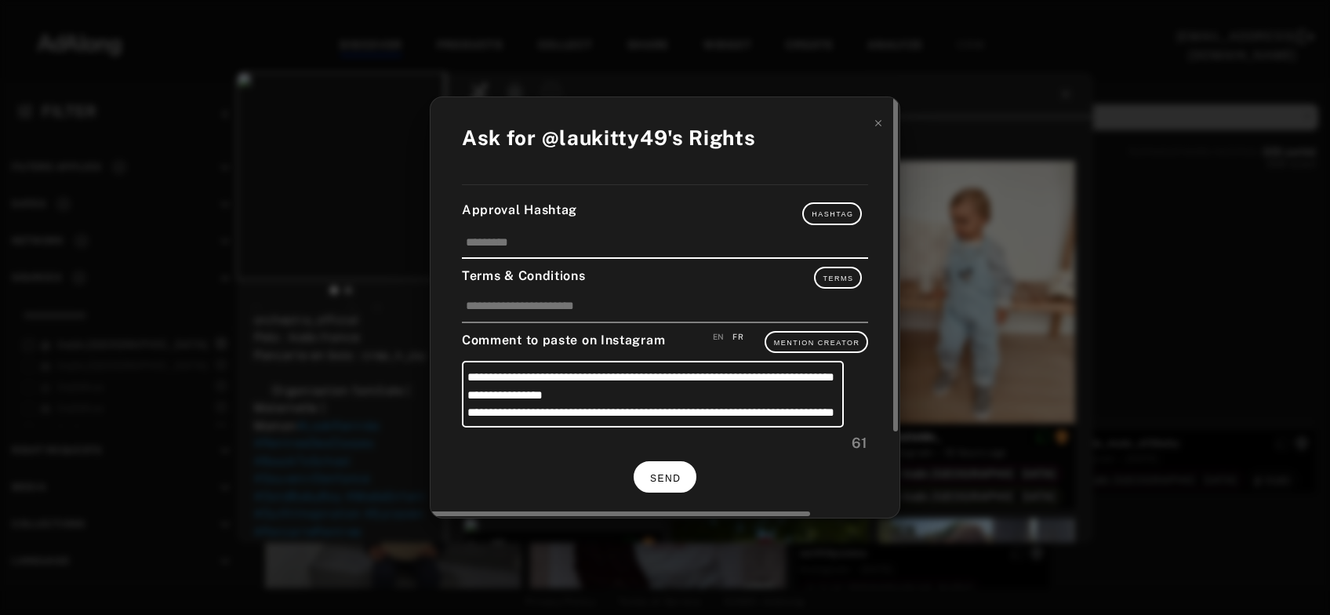
click at [670, 467] on button "SEND" at bounding box center [665, 476] width 63 height 31
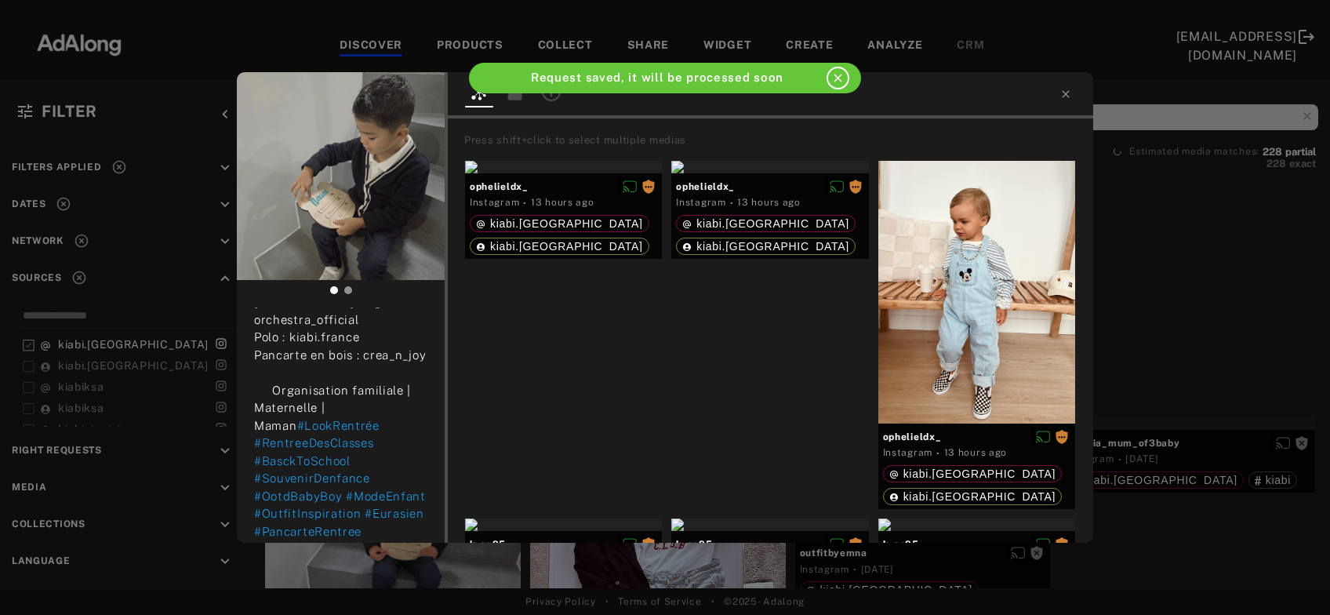
click at [1194, 300] on div "laukitty49 Rights requested 2 days ago ⠀ ⠀ ⠀⠀👨🏻‍🏫 𝙲'𝚎𝚜𝚝 𝚕𝚊 𝚛𝚎𝚗𝚝𝚛𝚎́𝚎 👨🏻‍🏫 ⠀ Et b…" at bounding box center [665, 307] width 1330 height 615
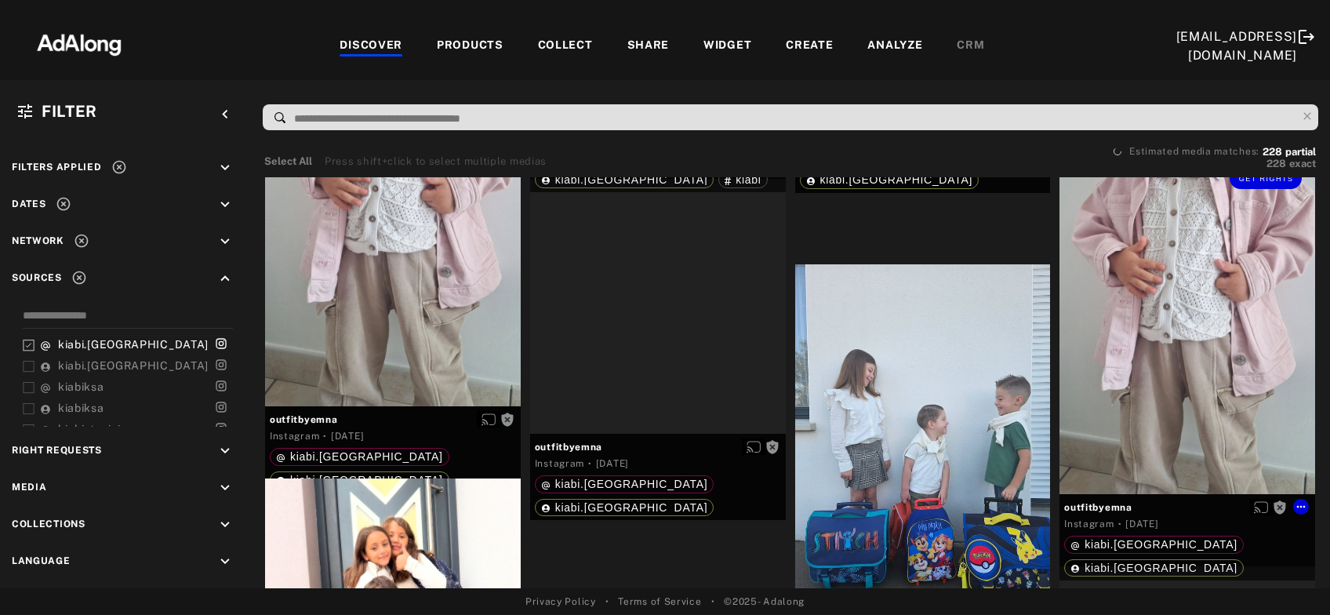
scroll to position [21468, 0]
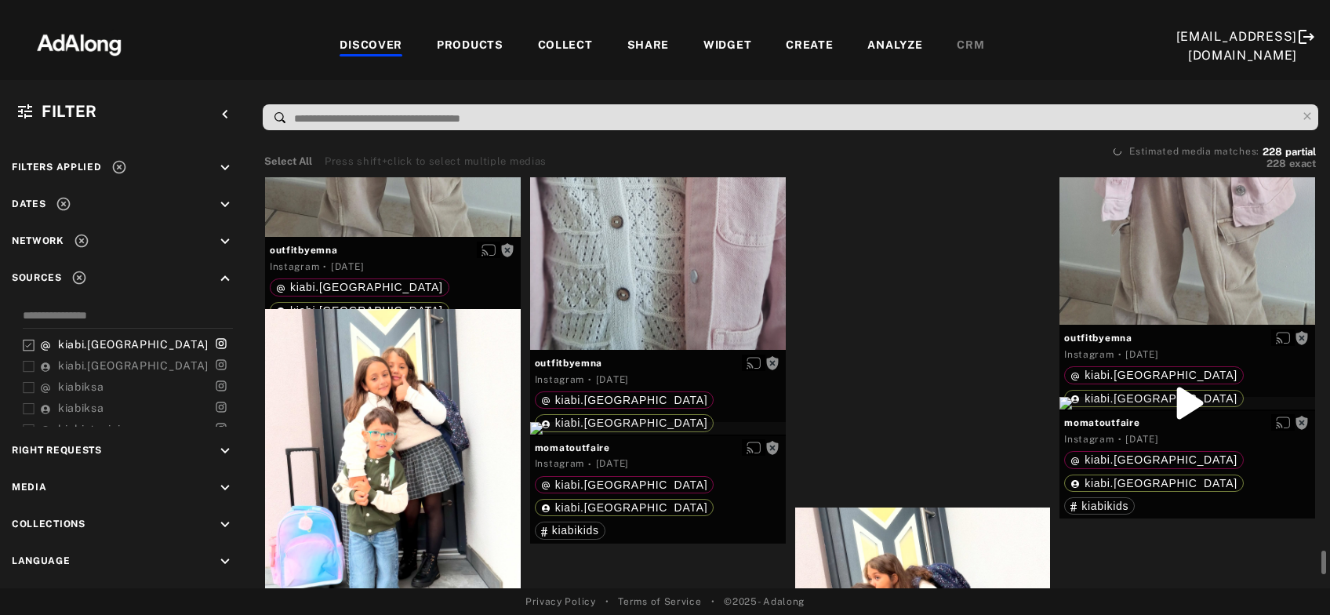
click at [915, 107] on div "Get rights" at bounding box center [923, 101] width 256 height 13
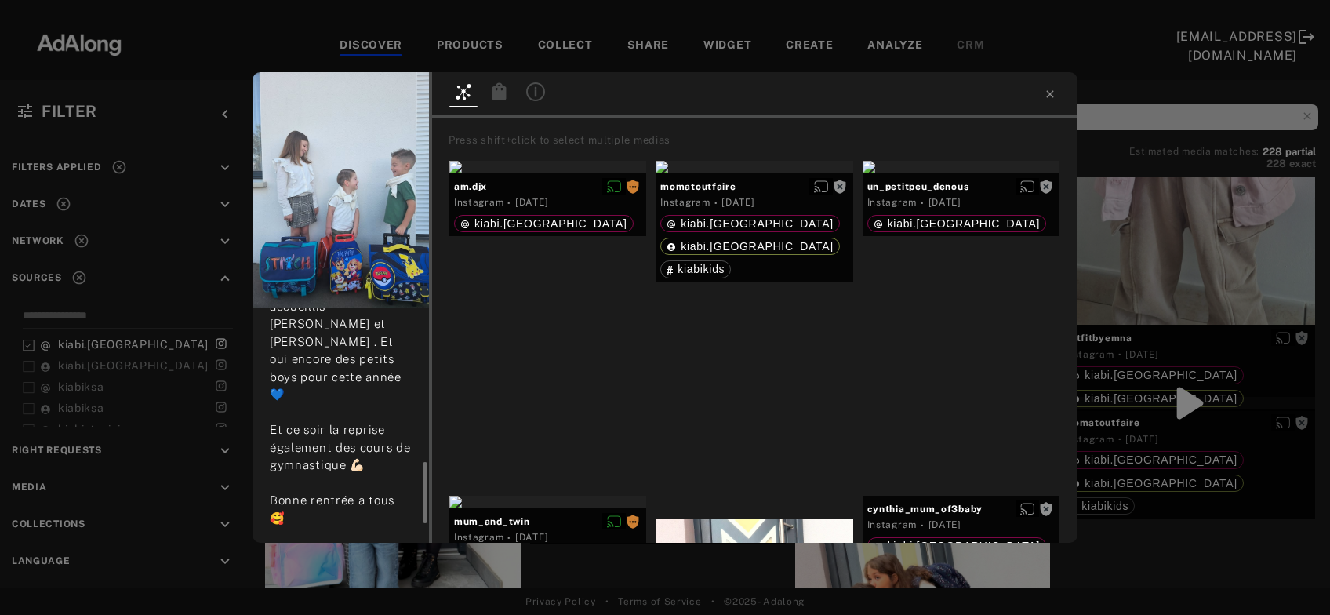
scroll to position [663, 0]
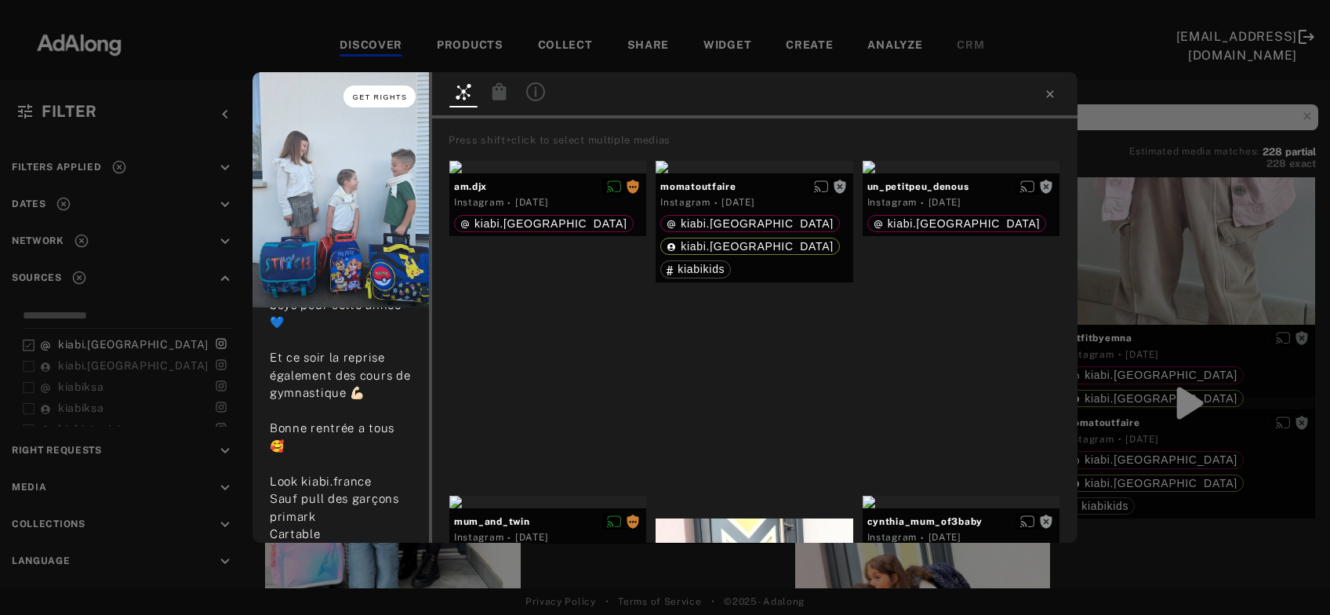
click at [380, 97] on span "Get rights" at bounding box center [380, 97] width 55 height 8
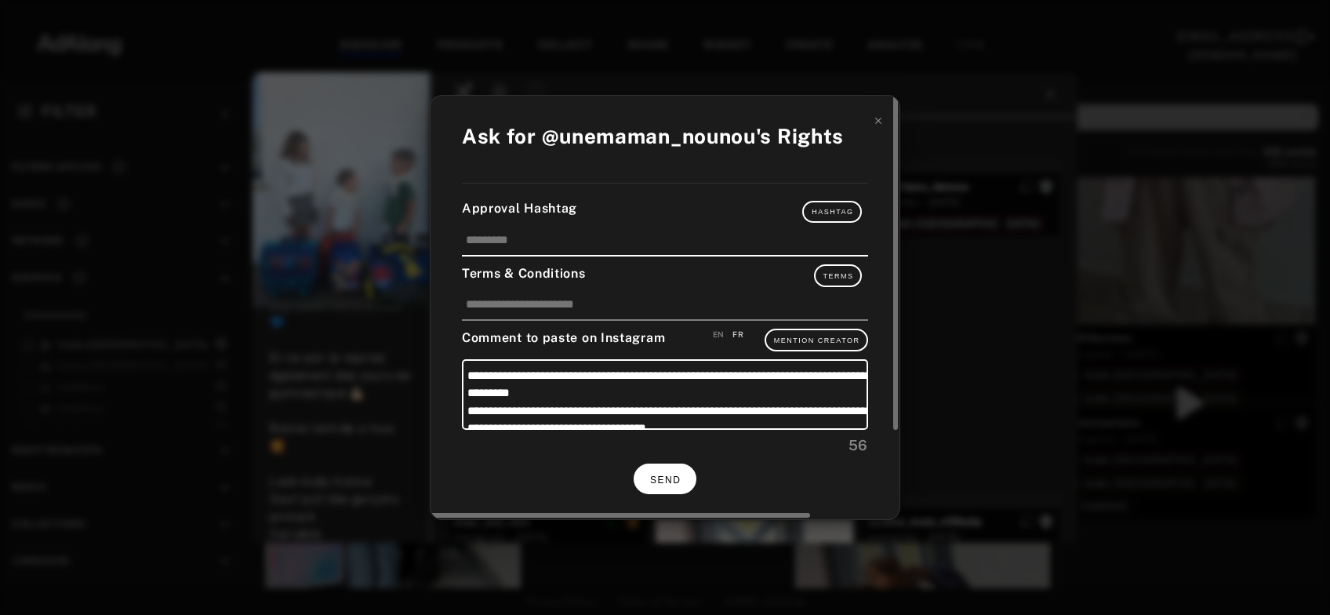
click at [660, 474] on span "SEND" at bounding box center [665, 479] width 31 height 11
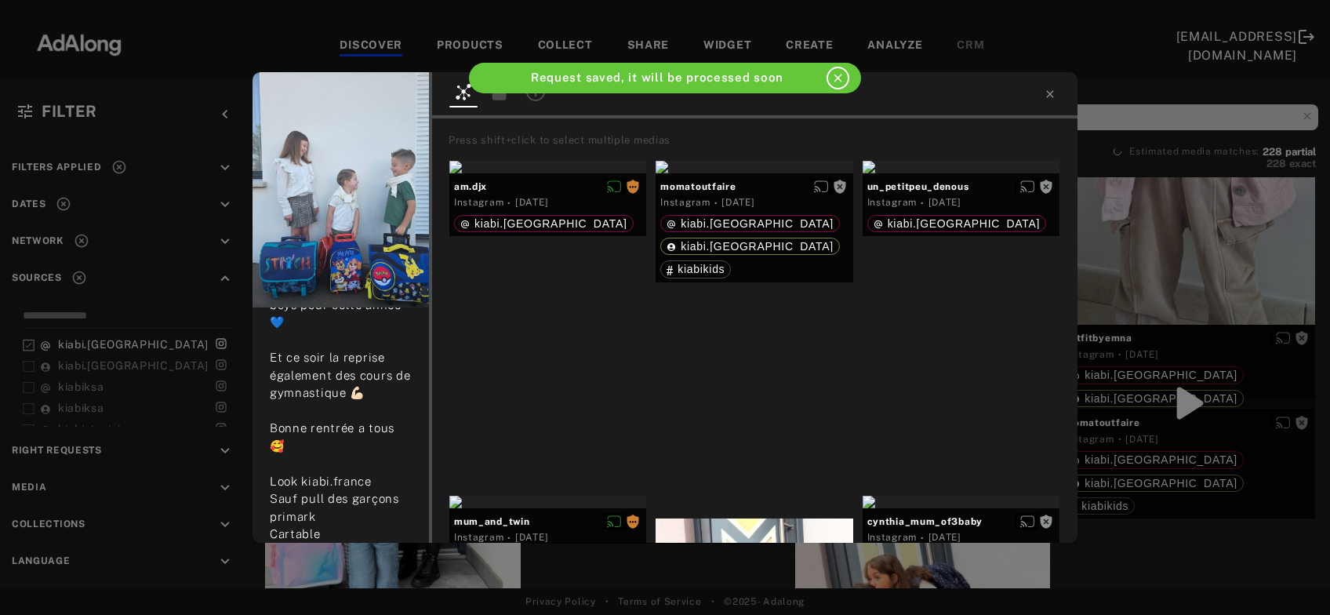
click at [1114, 274] on div "Get rights unemaman_nounou No rights requested 2 days ago ça y est , on y est ,…" at bounding box center [665, 307] width 1330 height 615
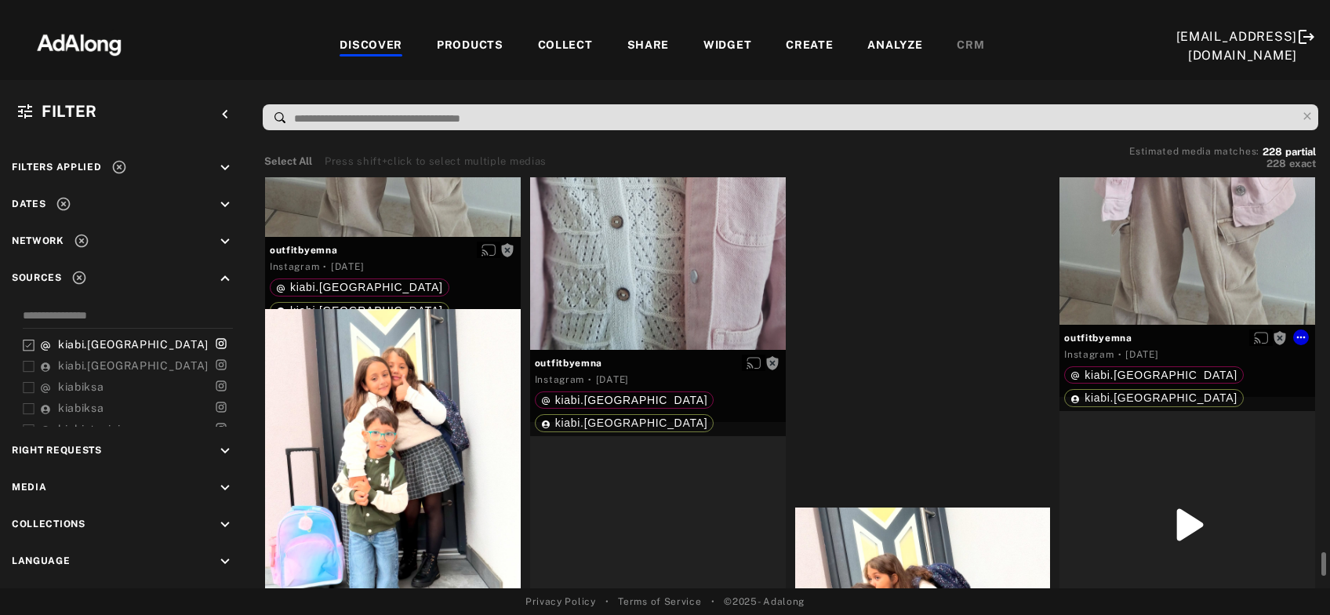
scroll to position [21637, 0]
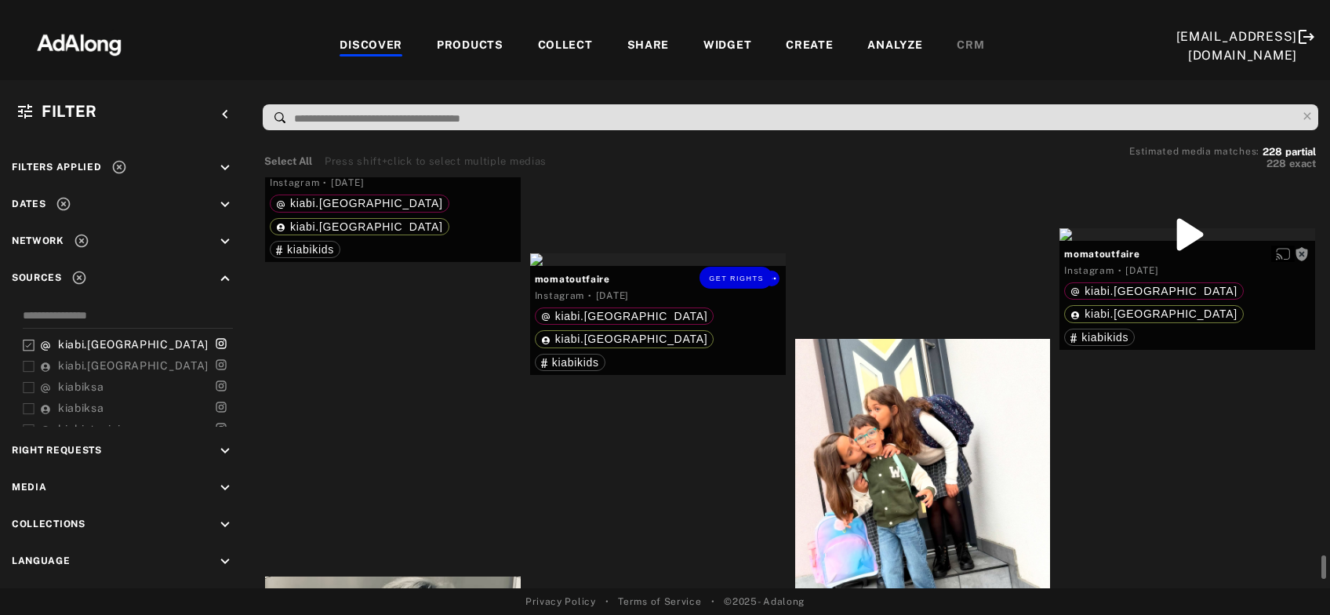
click at [633, 266] on div "Get rights" at bounding box center [658, 259] width 256 height 13
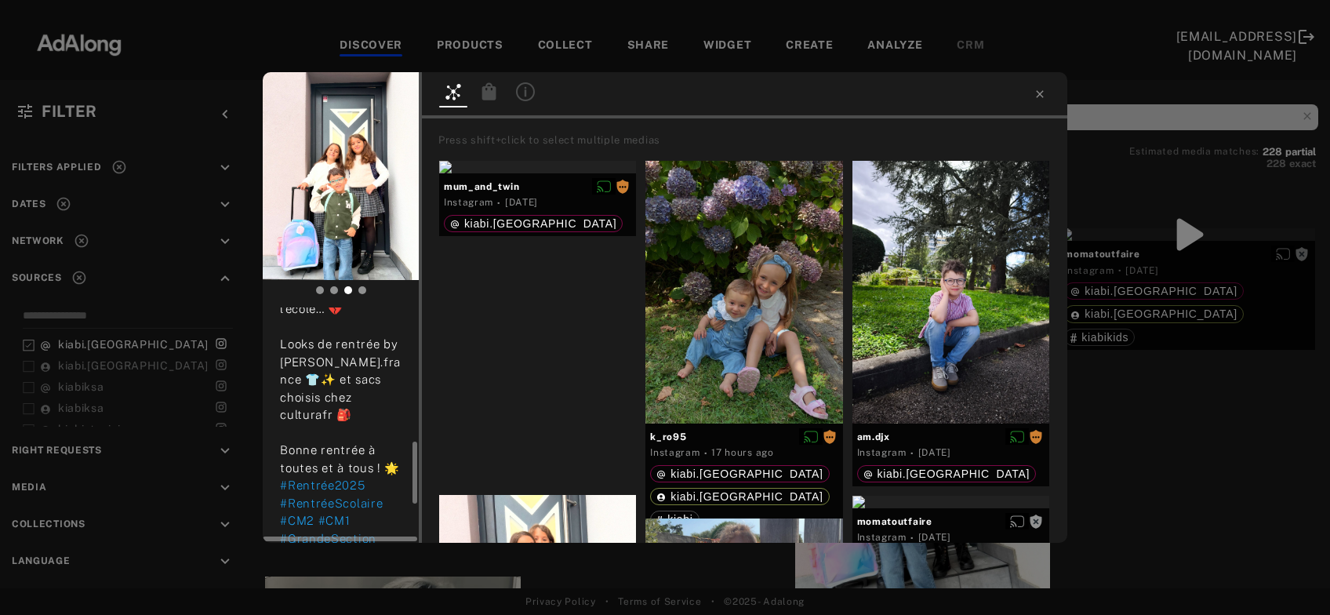
scroll to position [591, 0]
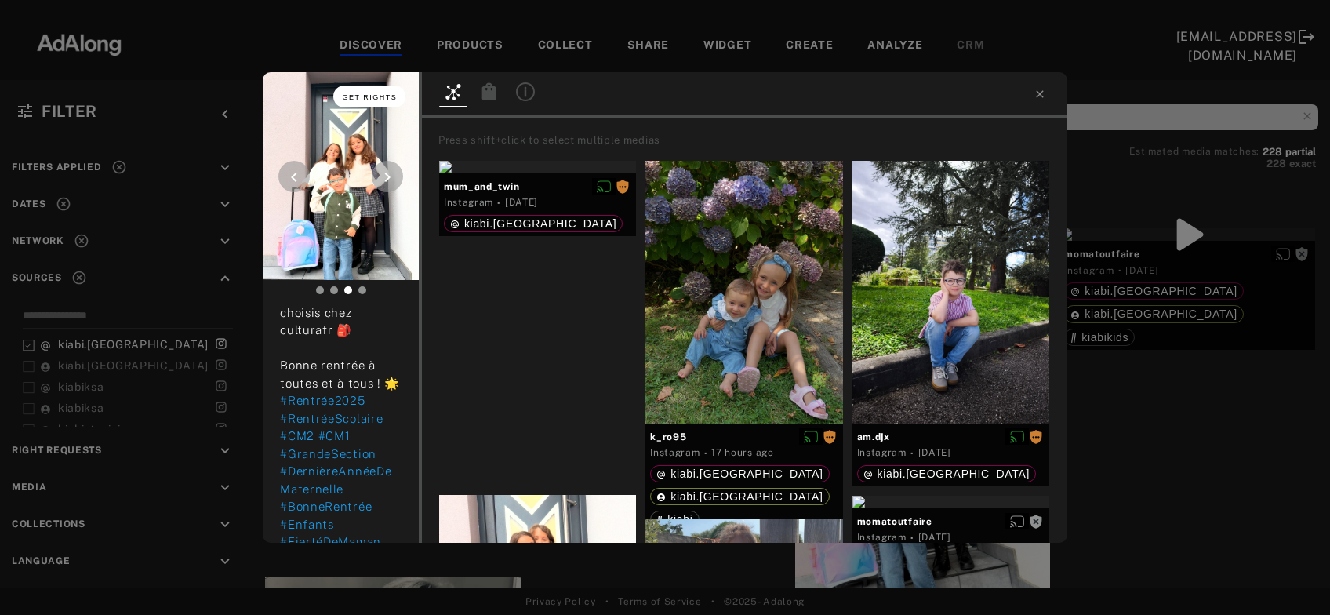
click at [362, 99] on span "Get rights" at bounding box center [370, 97] width 55 height 8
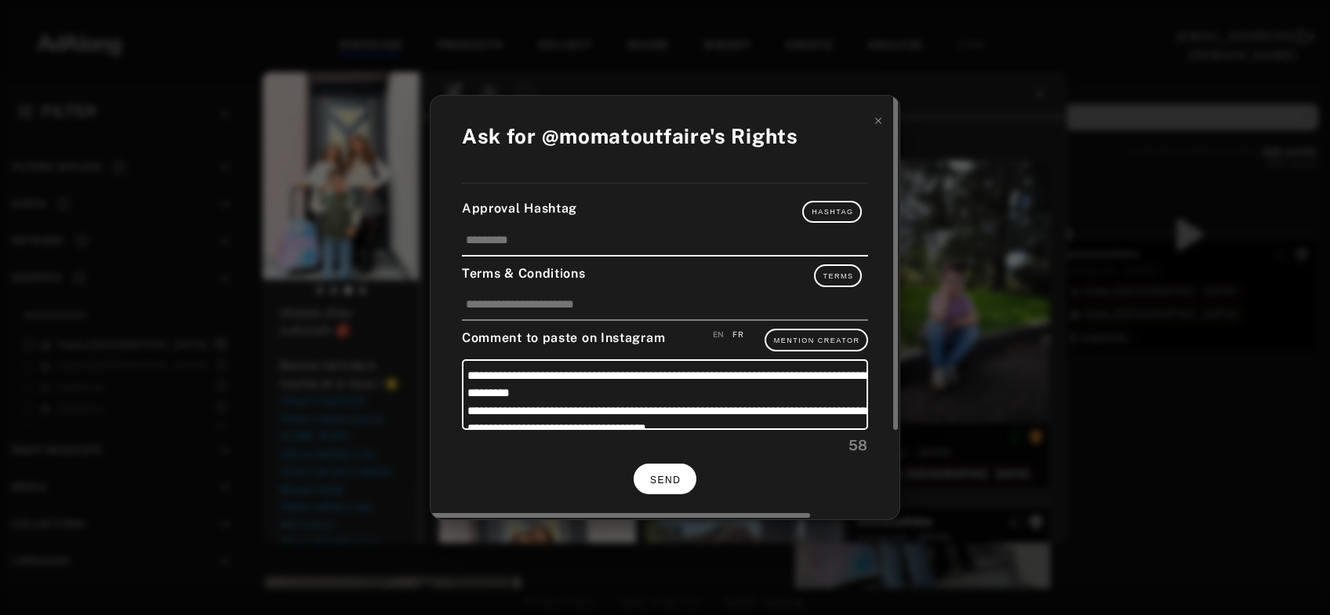
click at [652, 468] on button "SEND" at bounding box center [665, 478] width 63 height 31
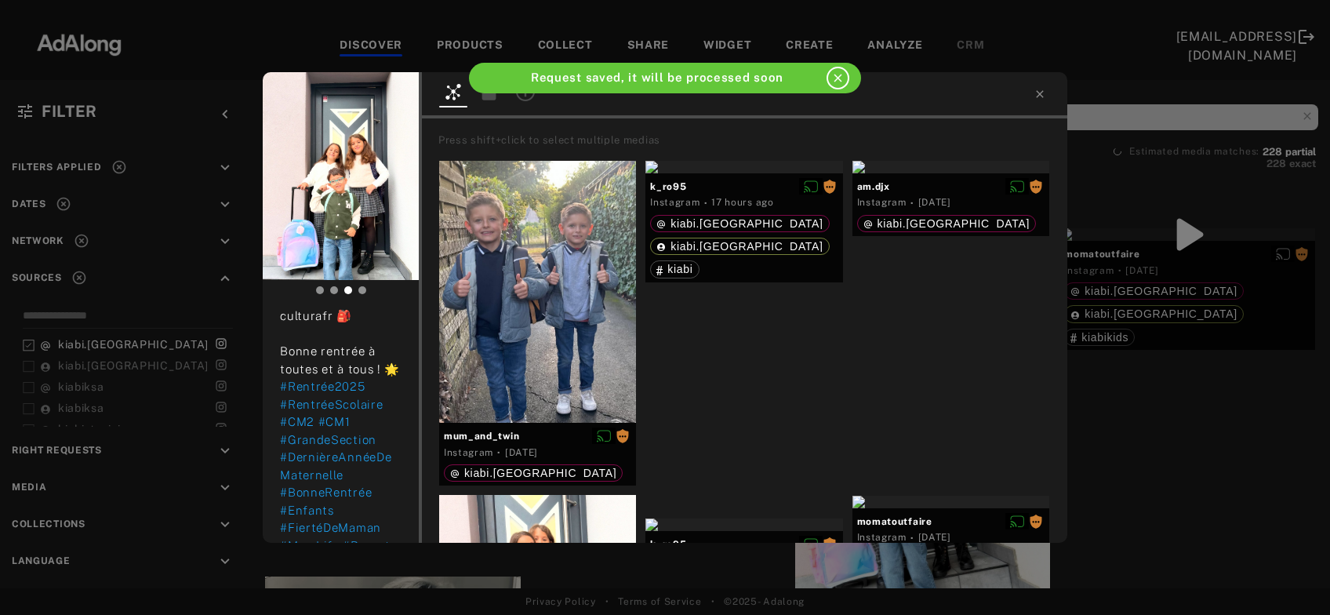
click at [1204, 322] on div "momatoutfaire Rights requested 2 days ago ✨ Rentrée 2025-2026 ✨ CM2 pour Lina, …" at bounding box center [665, 307] width 1330 height 615
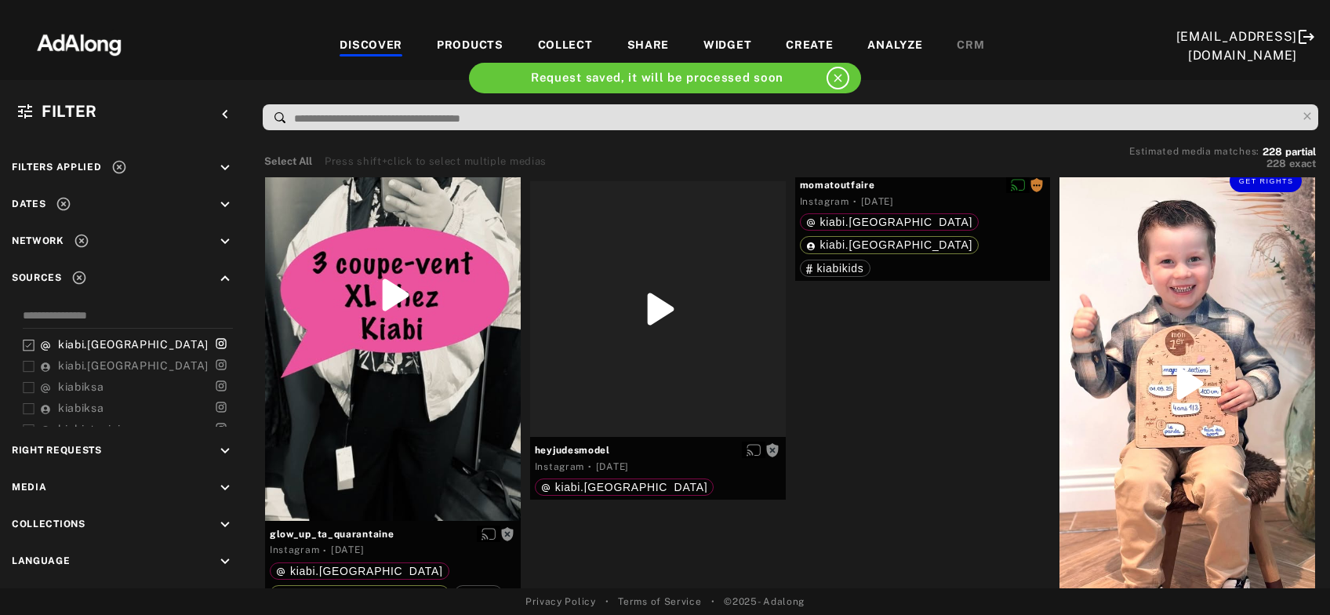
scroll to position [22229, 0]
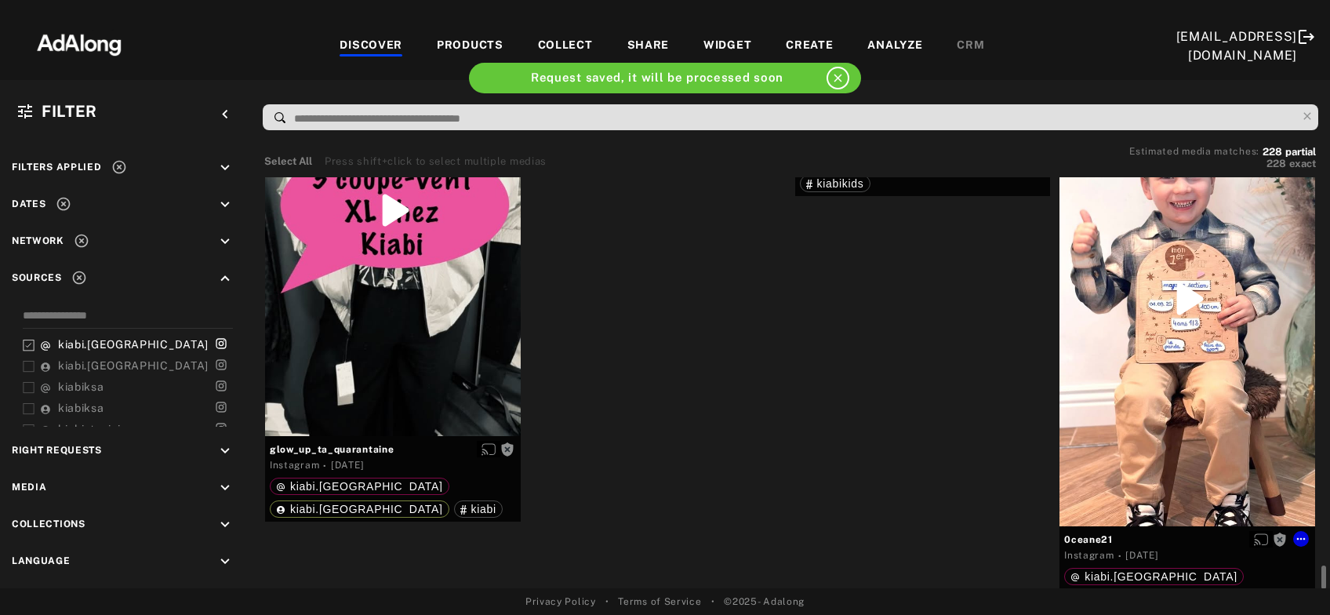
click at [1204, 322] on div "Get rights" at bounding box center [1187, 298] width 256 height 454
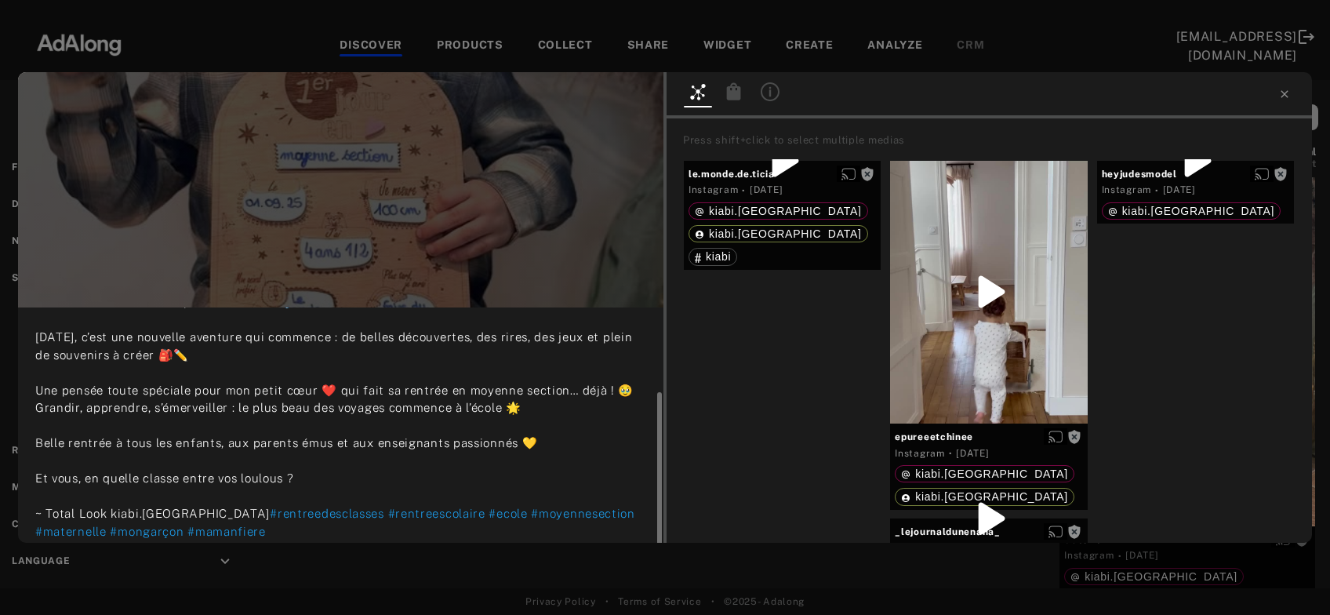
scroll to position [99, 0]
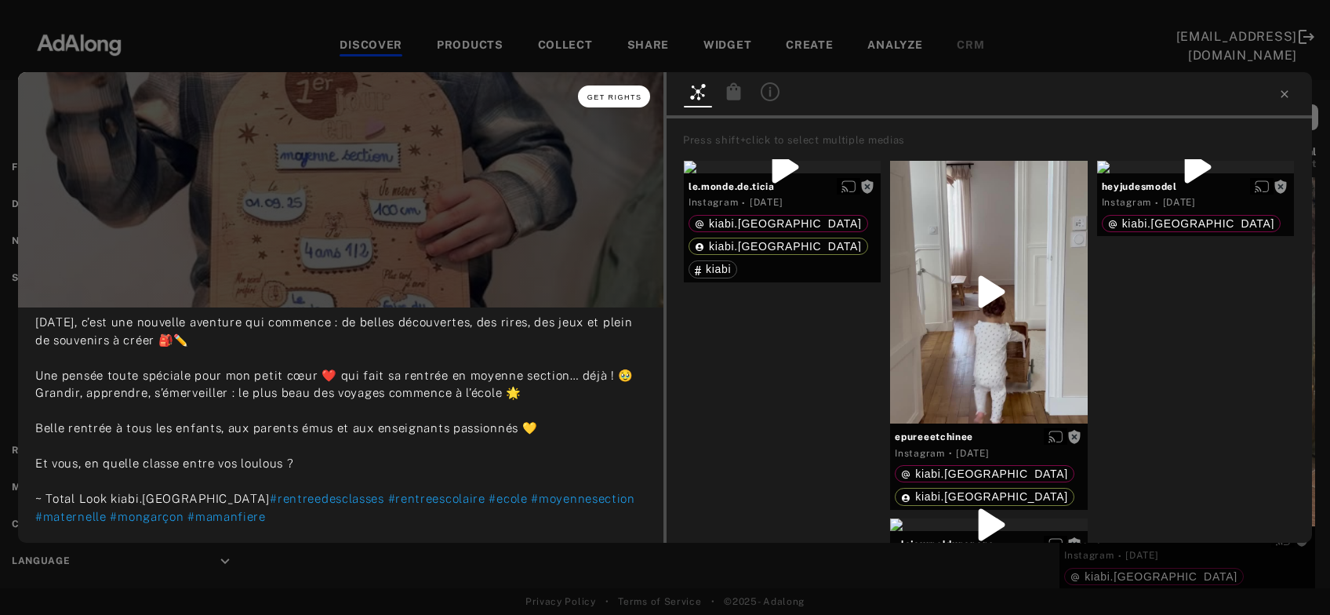
click at [608, 90] on button "Get rights" at bounding box center [614, 96] width 72 height 22
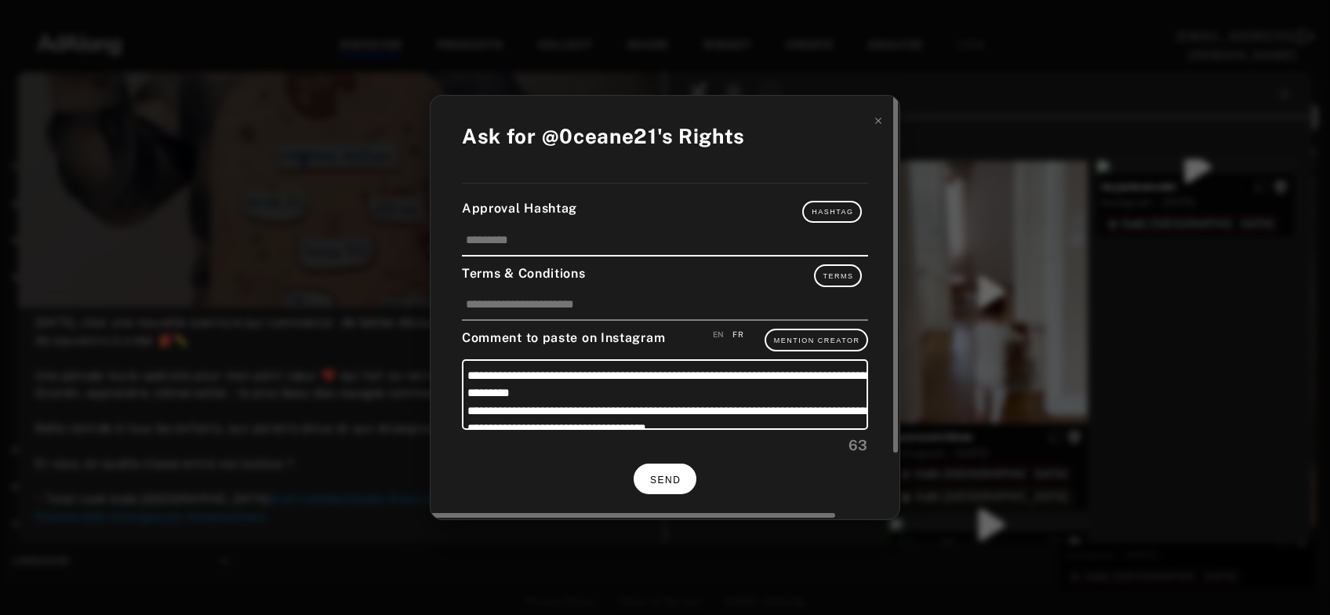
click at [650, 478] on button "SEND" at bounding box center [665, 478] width 63 height 31
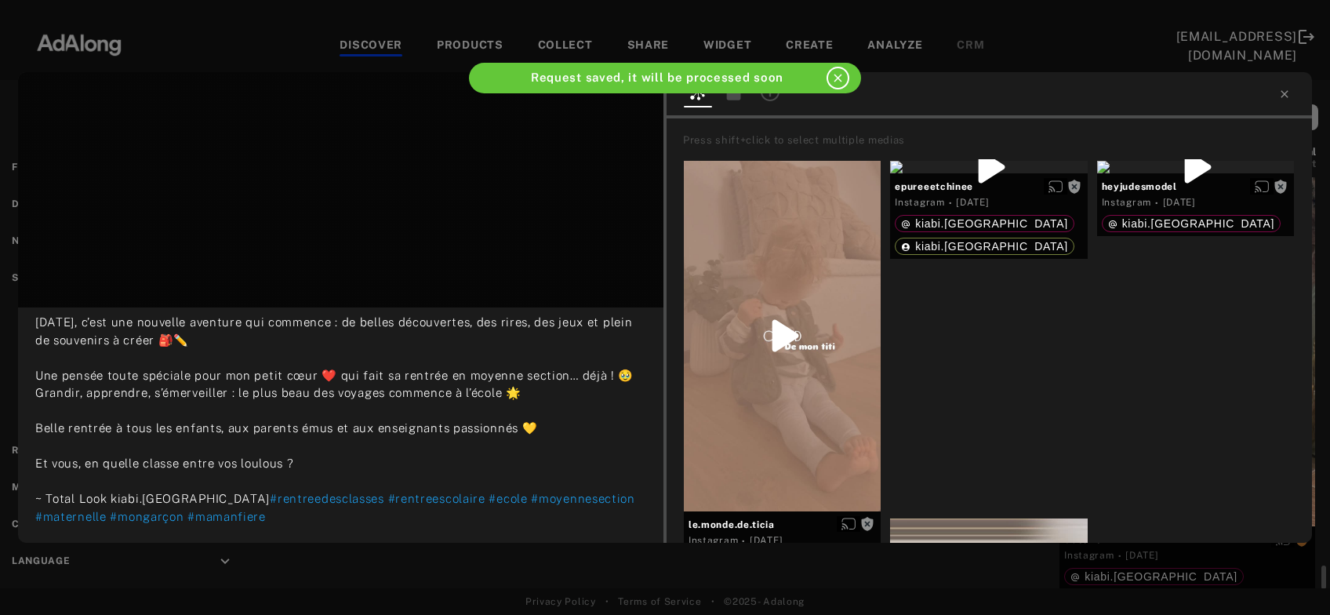
click at [1281, 96] on icon at bounding box center [1284, 94] width 13 height 13
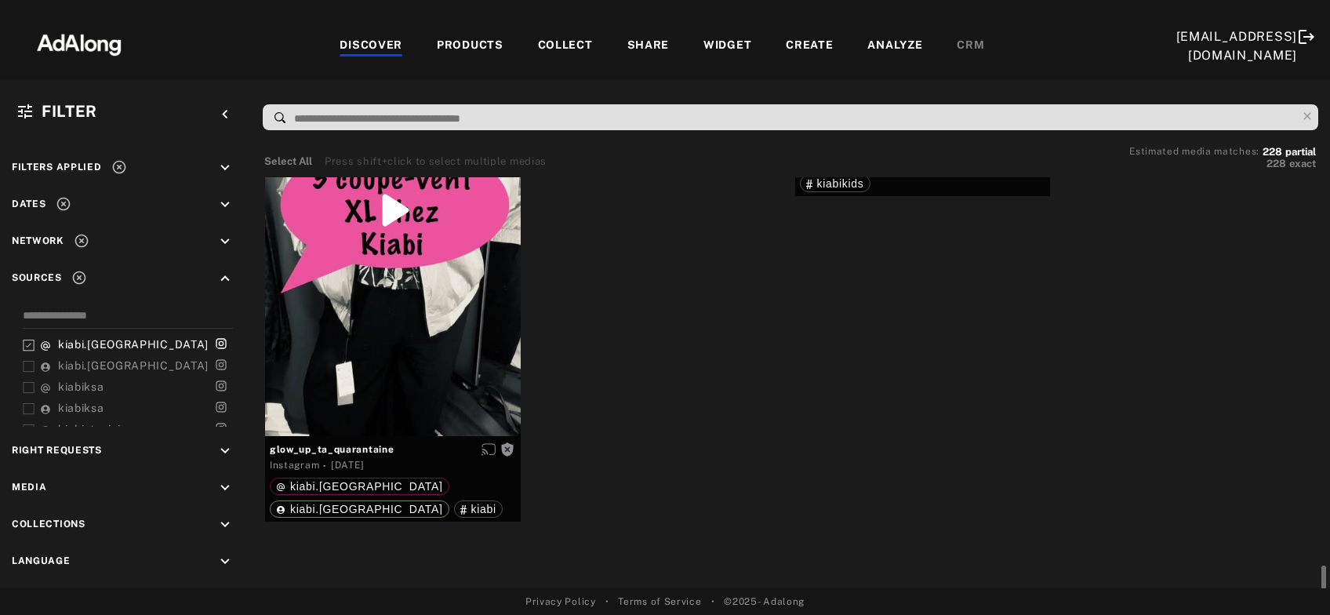
click at [692, 109] on div "Get rights" at bounding box center [658, 102] width 256 height 13
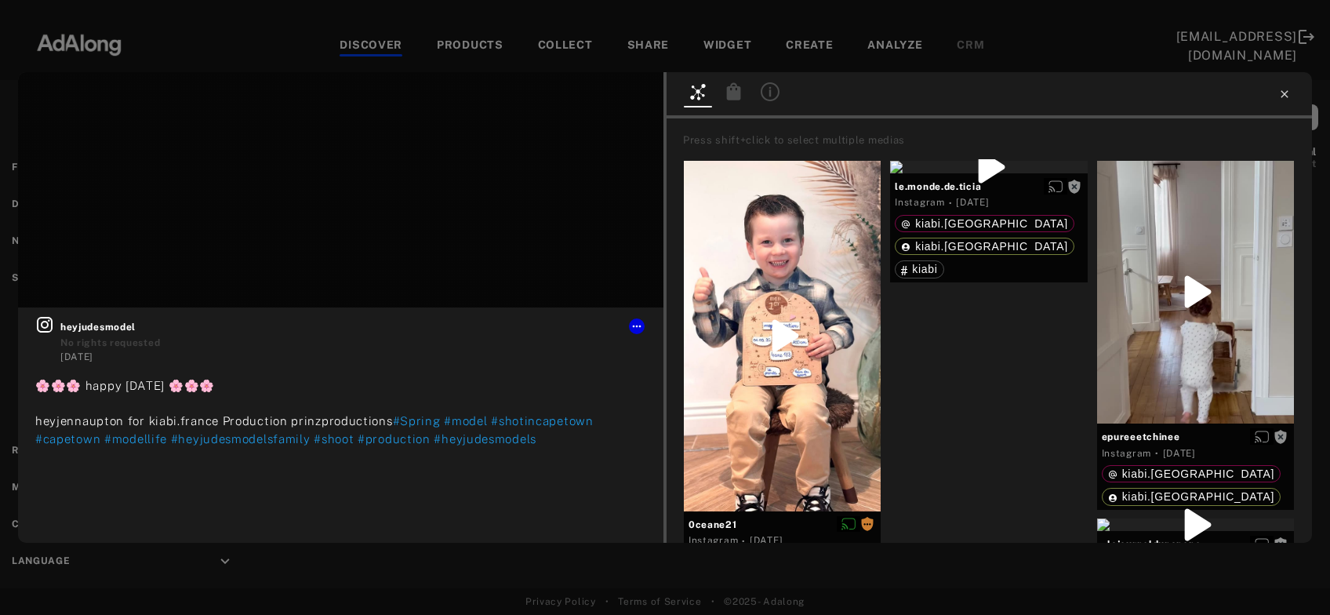
click at [1284, 92] on icon at bounding box center [1284, 94] width 13 height 13
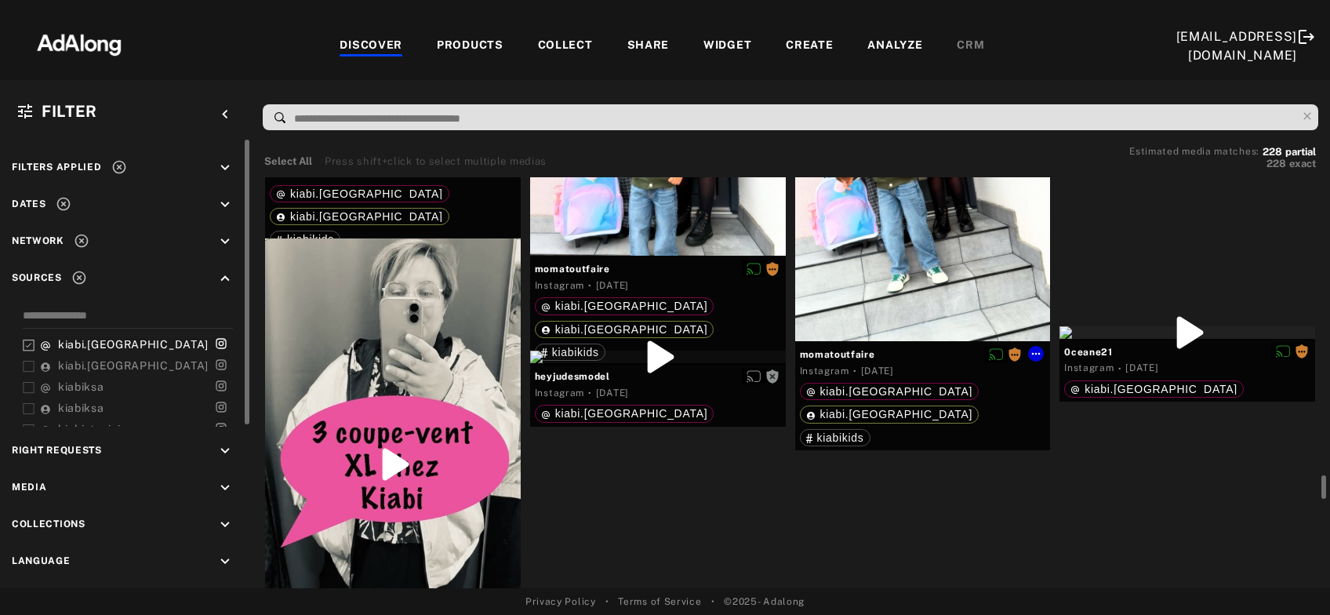
scroll to position [21891, 0]
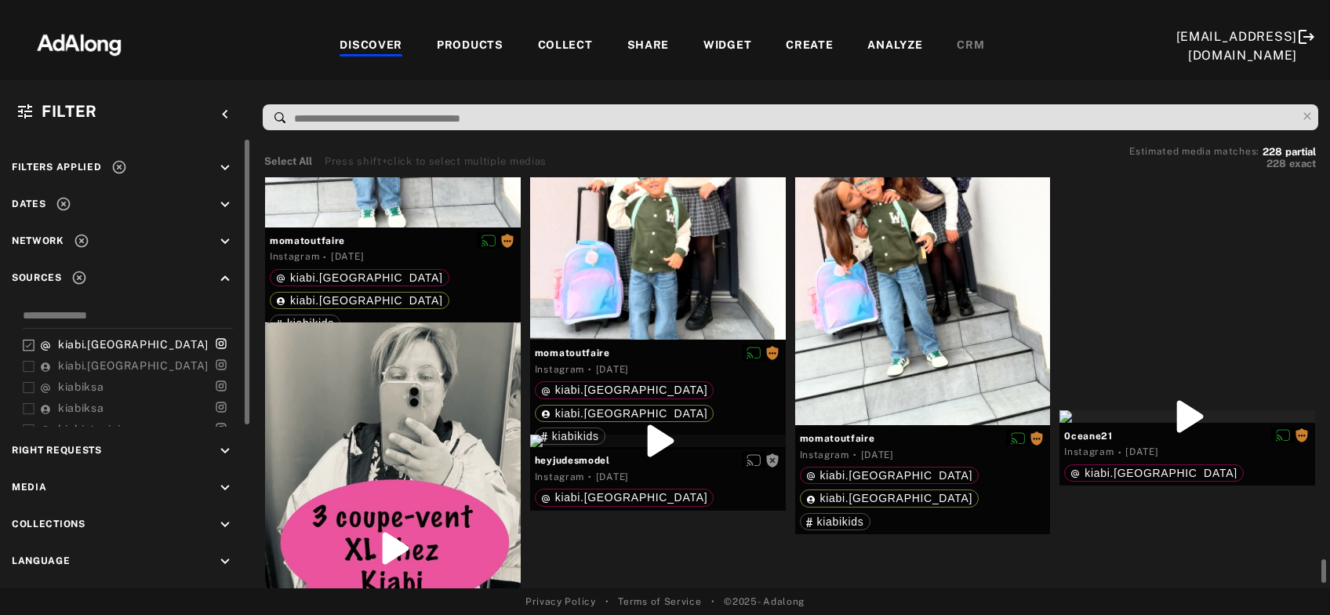
click at [120, 162] on icon at bounding box center [118, 167] width 13 height 13
click at [225, 448] on icon "keyboard_arrow_down" at bounding box center [224, 450] width 17 height 17
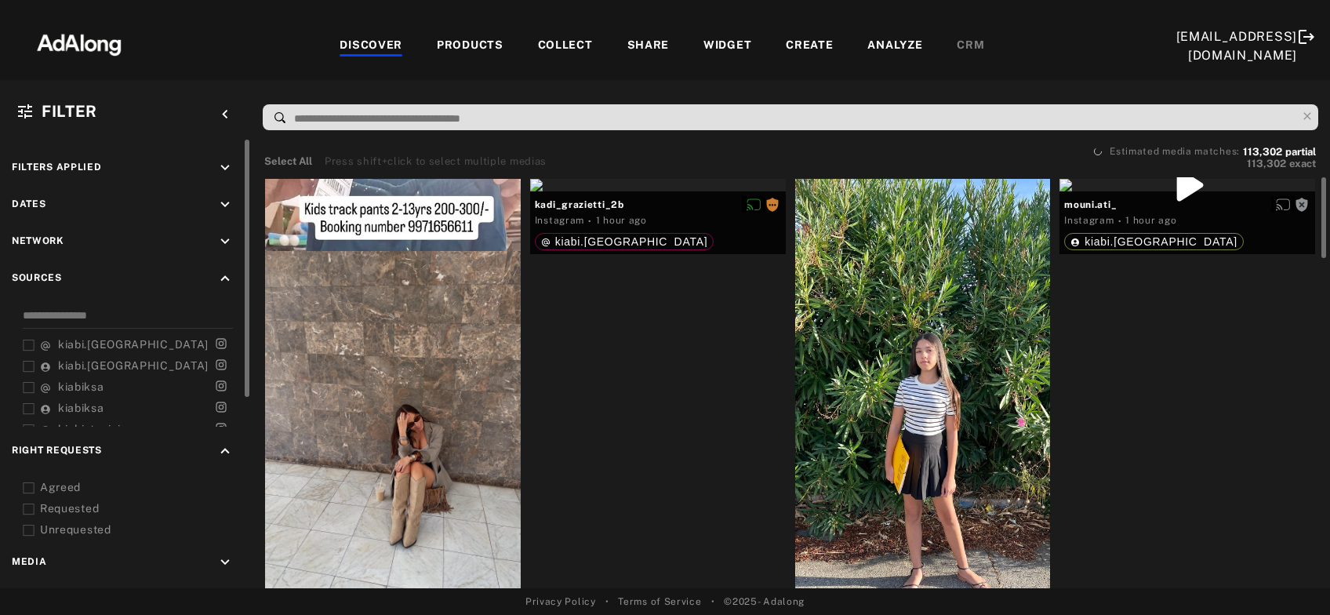
click at [27, 485] on icon at bounding box center [29, 488] width 12 height 12
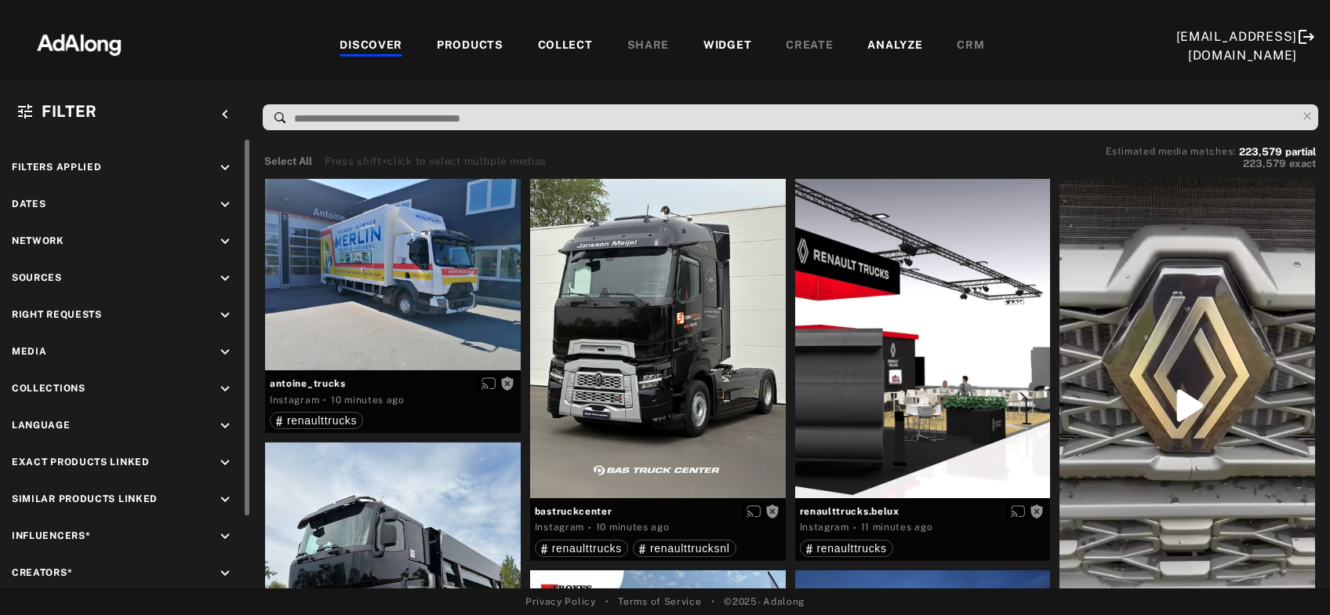
click at [222, 323] on div "keyboard_arrow_down" at bounding box center [227, 317] width 23 height 21
click at [27, 348] on icon at bounding box center [29, 353] width 12 height 12
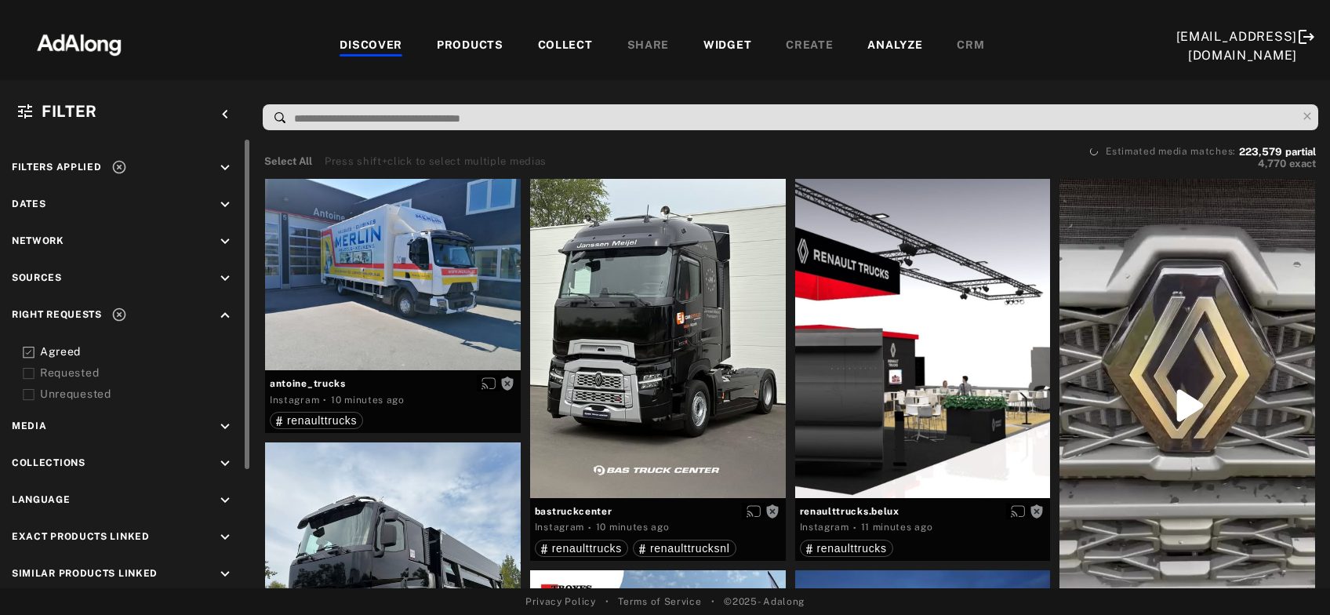
click at [25, 371] on icon at bounding box center [29, 374] width 12 height 12
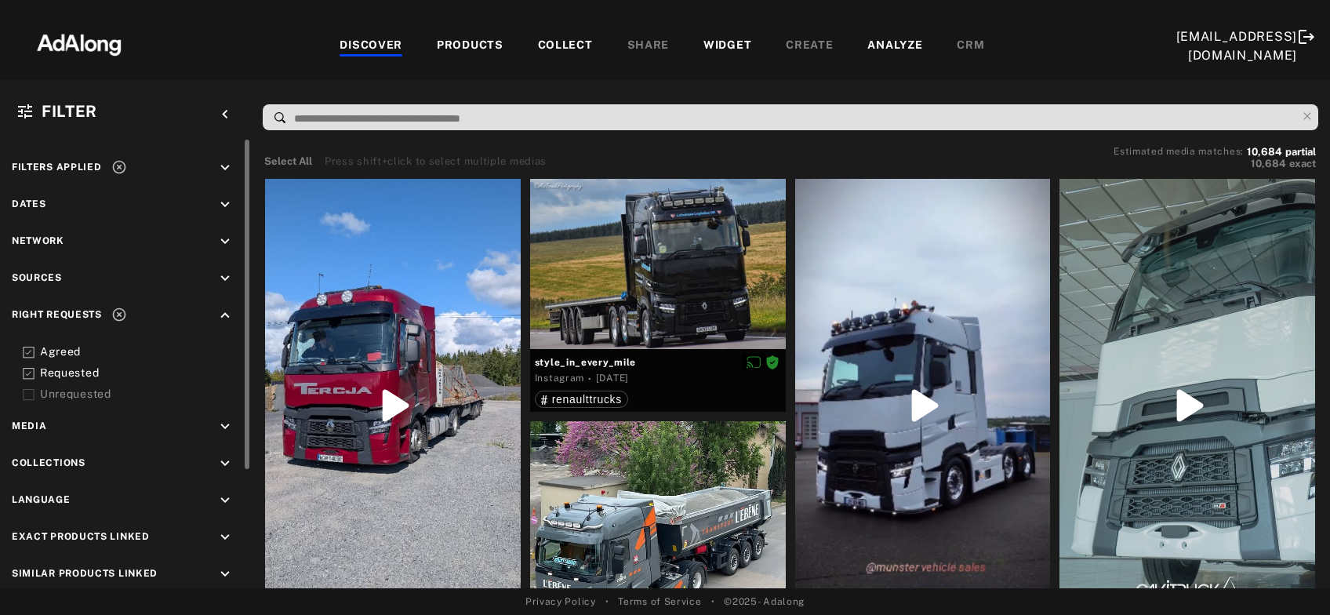
click at [116, 312] on icon at bounding box center [119, 315] width 16 height 16
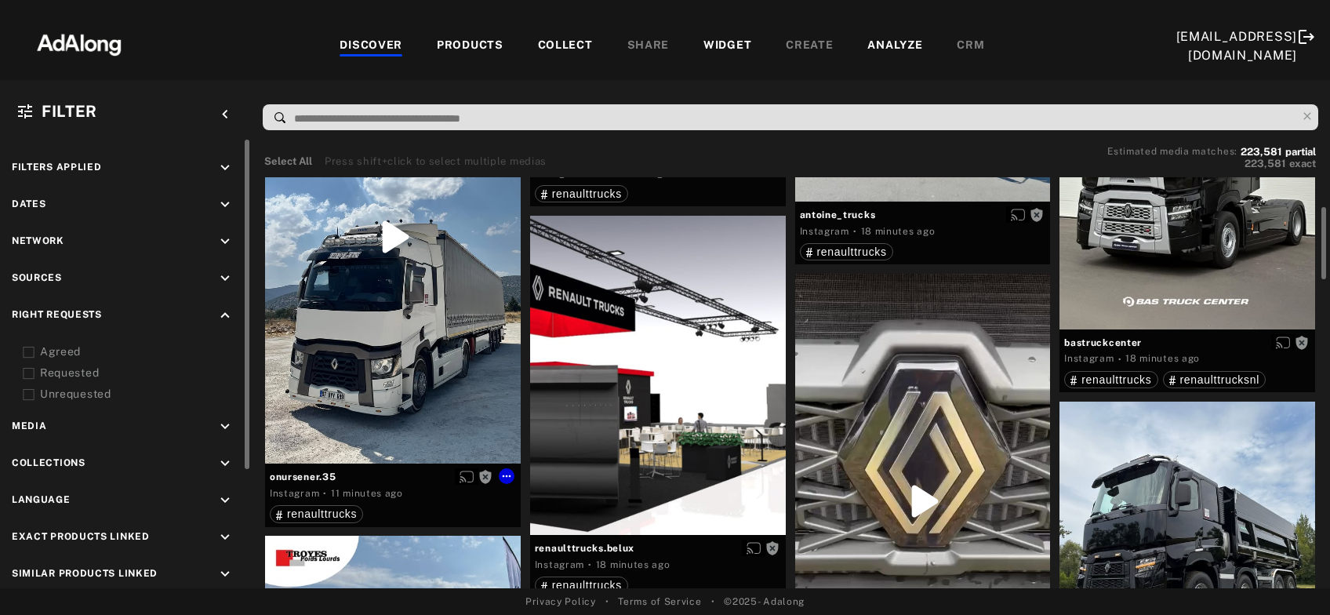
scroll to position [84, 0]
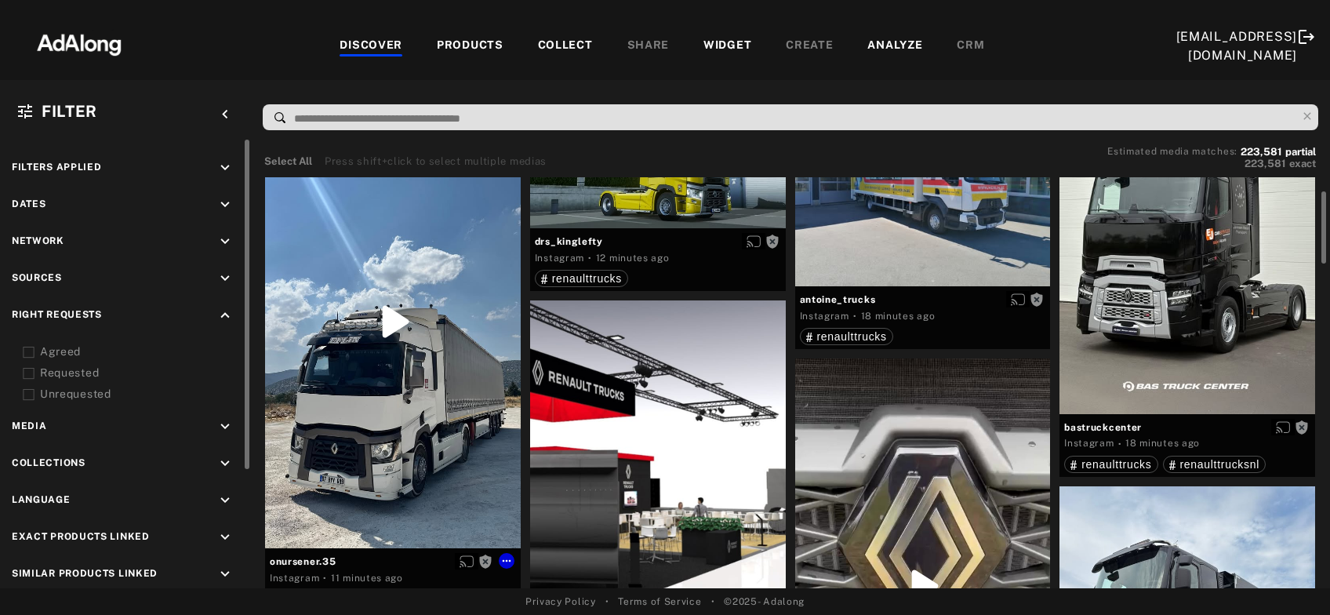
click at [410, 394] on div "Get rights" at bounding box center [393, 322] width 256 height 454
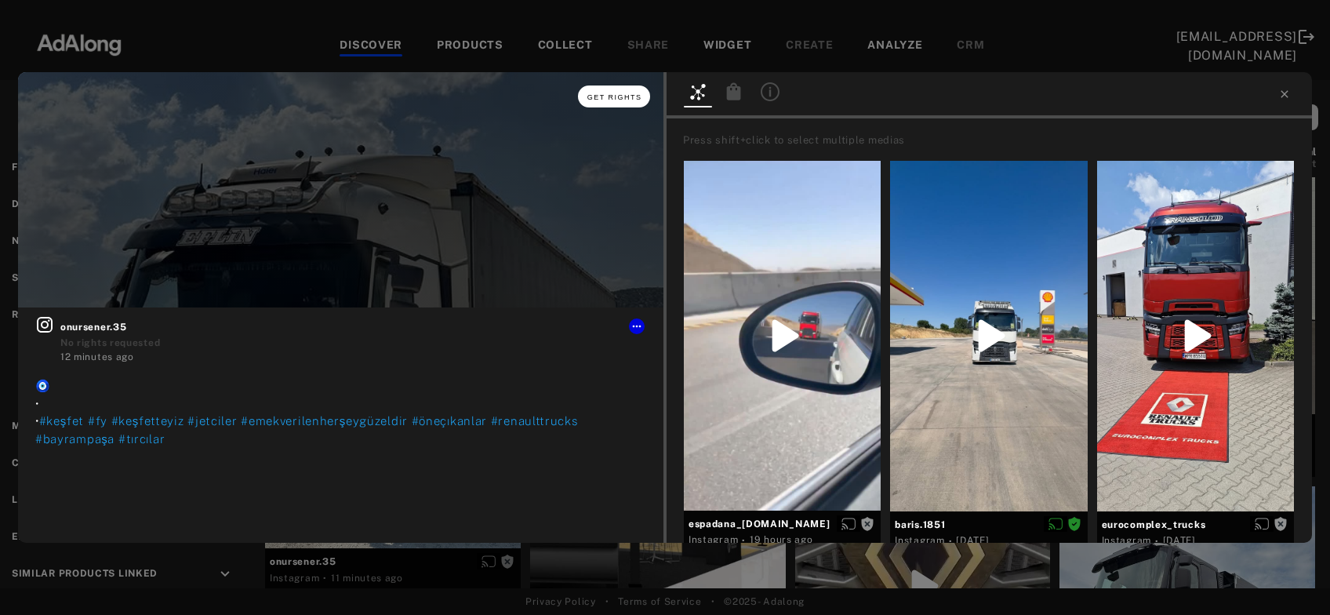
click at [634, 102] on button "Get rights" at bounding box center [614, 96] width 72 height 22
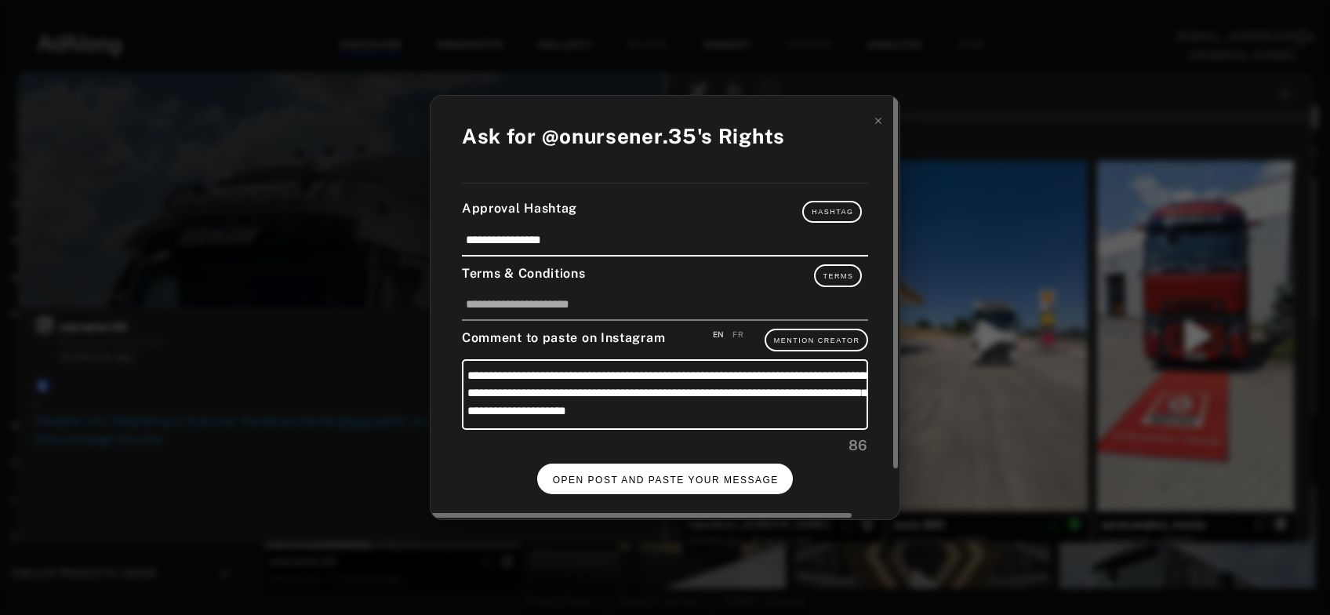
click at [669, 484] on button "OPEN POST AND PASTE YOUR MESSAGE" at bounding box center [665, 478] width 256 height 31
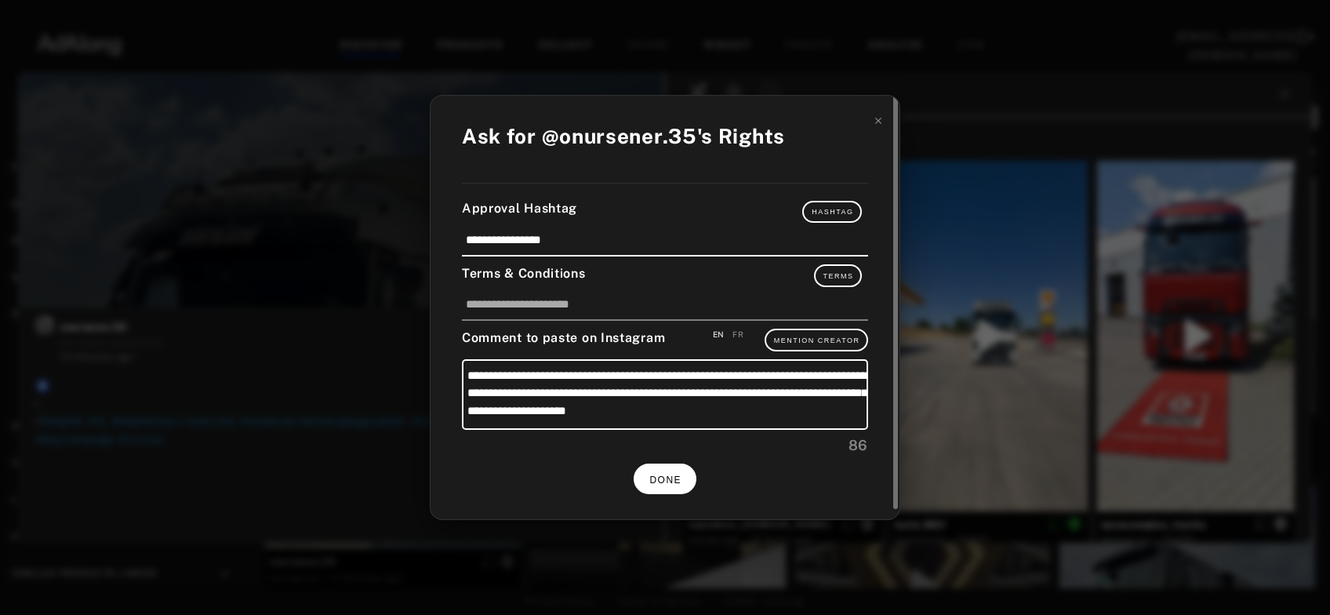
scroll to position [84, 0]
click at [668, 487] on button "DONE" at bounding box center [665, 478] width 63 height 31
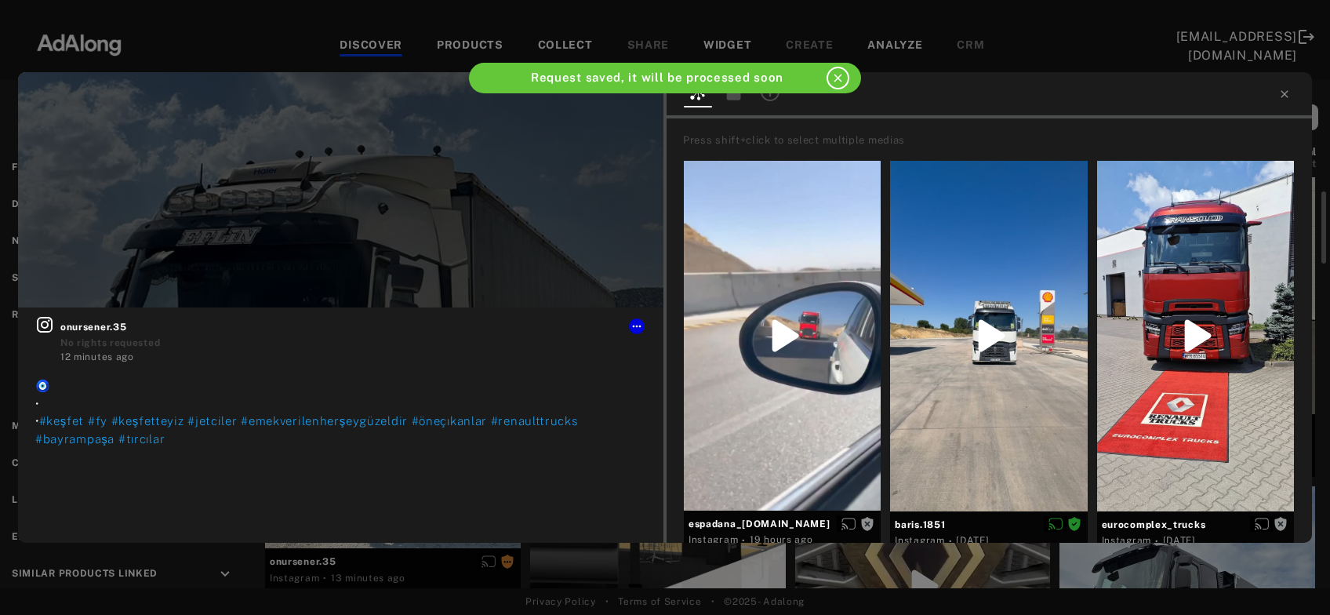
scroll to position [84, 0]
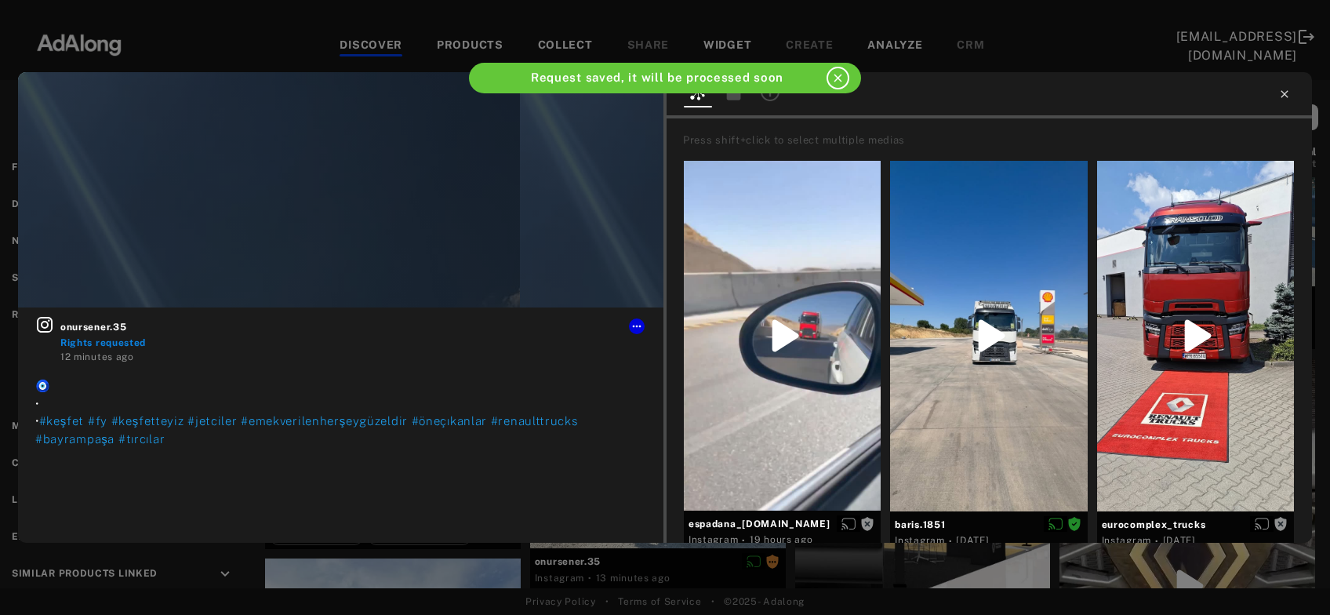
click at [1285, 96] on icon at bounding box center [1284, 94] width 13 height 13
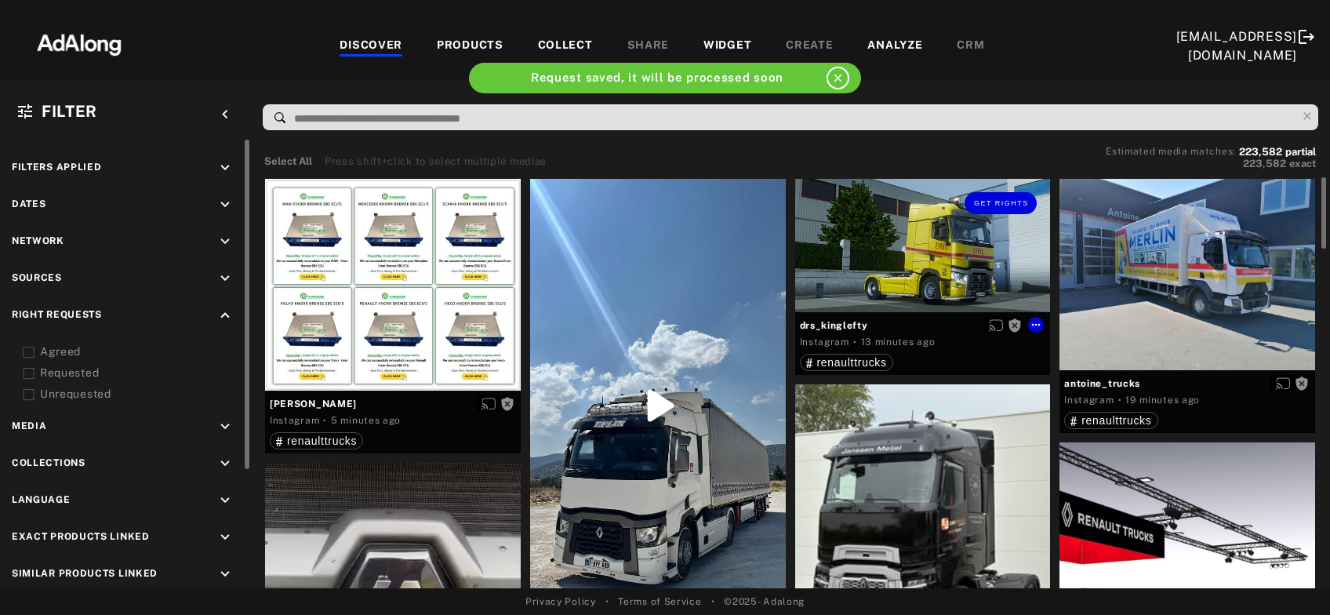
click at [890, 284] on div "Get rights" at bounding box center [923, 246] width 256 height 134
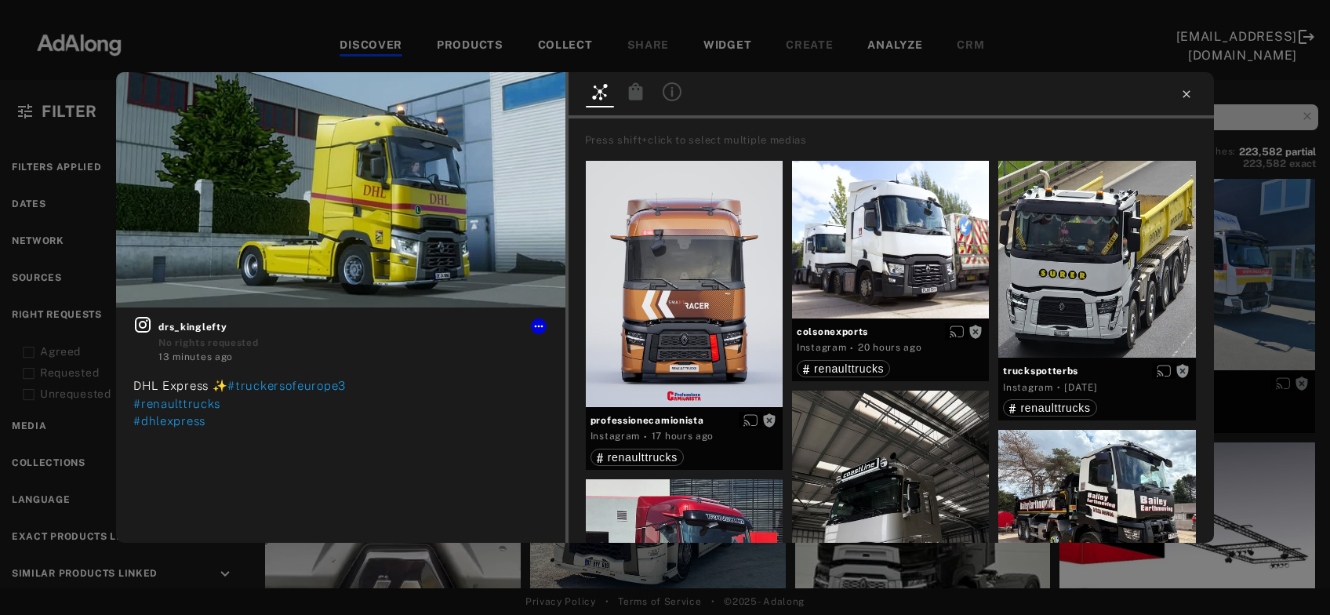
click at [1190, 91] on icon at bounding box center [1186, 94] width 13 height 13
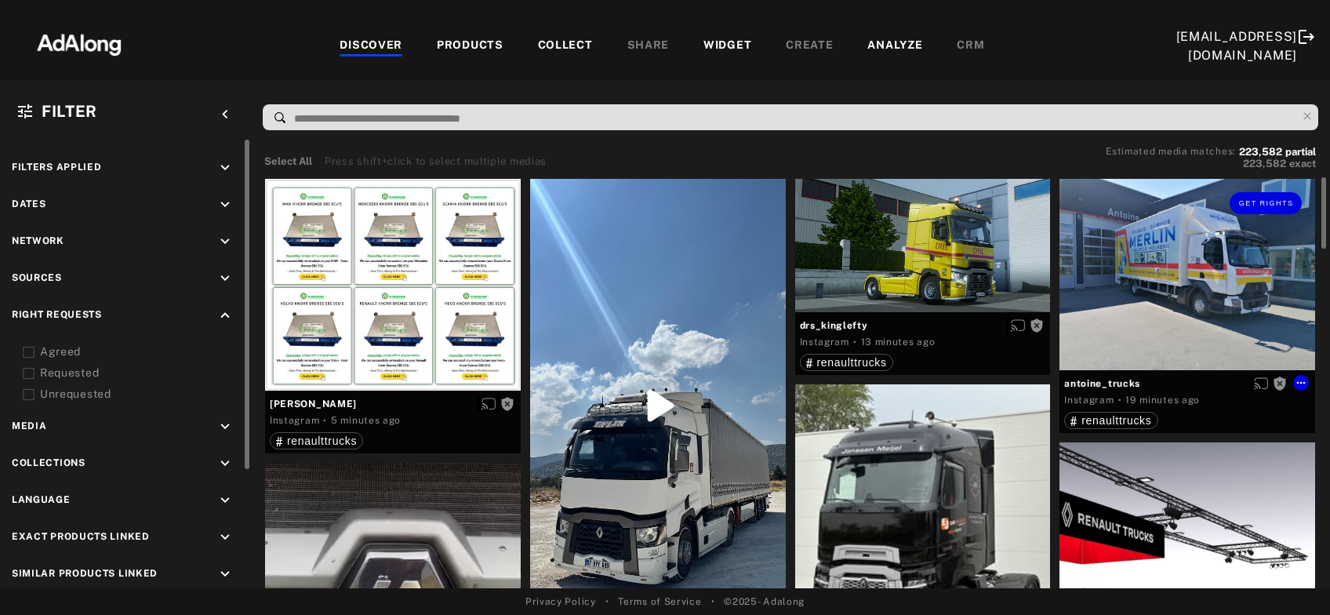
click at [1168, 307] on div "Get rights" at bounding box center [1187, 274] width 256 height 191
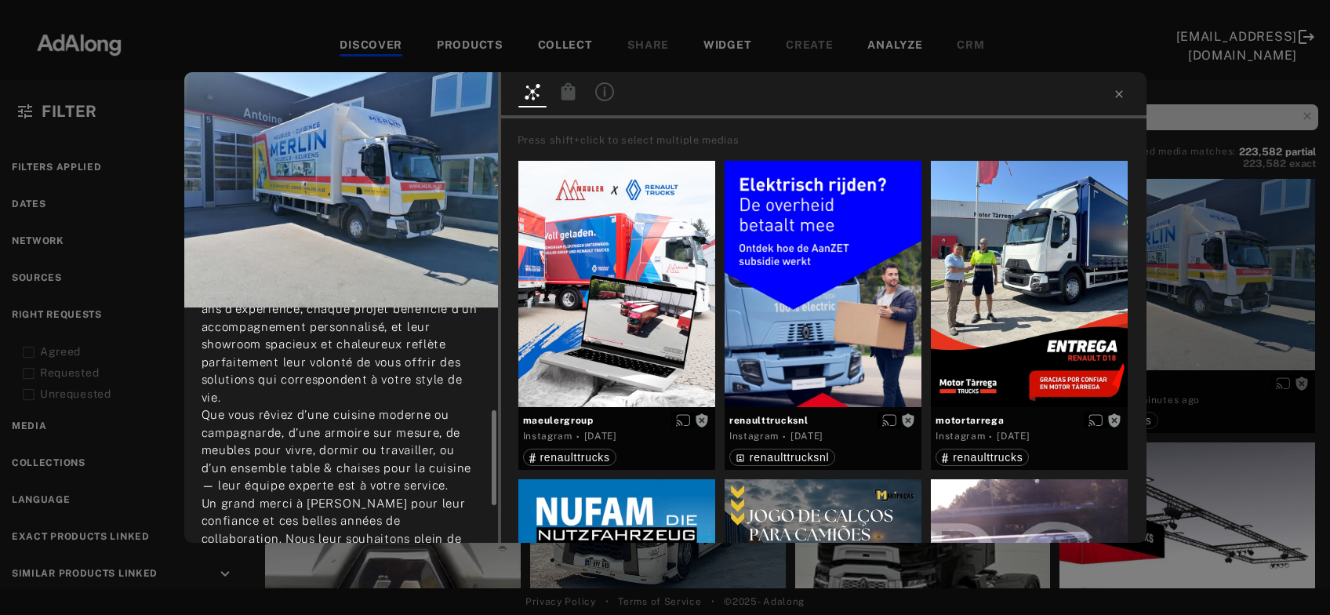
scroll to position [345, 0]
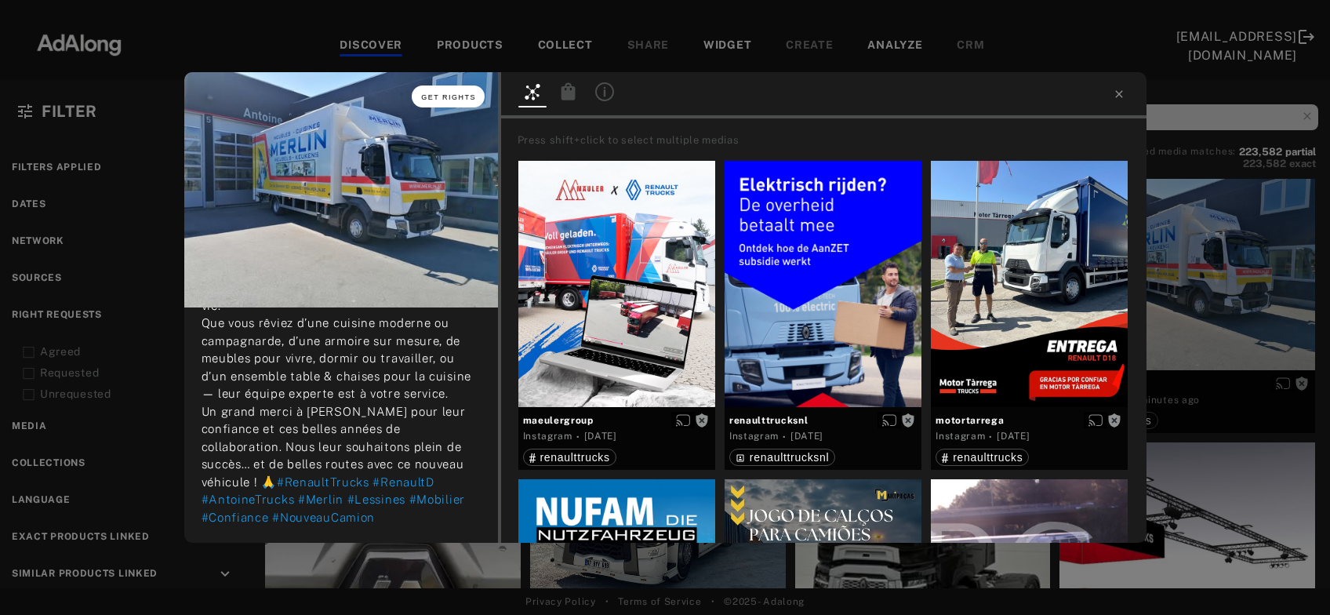
click at [429, 95] on span "Get rights" at bounding box center [448, 97] width 55 height 8
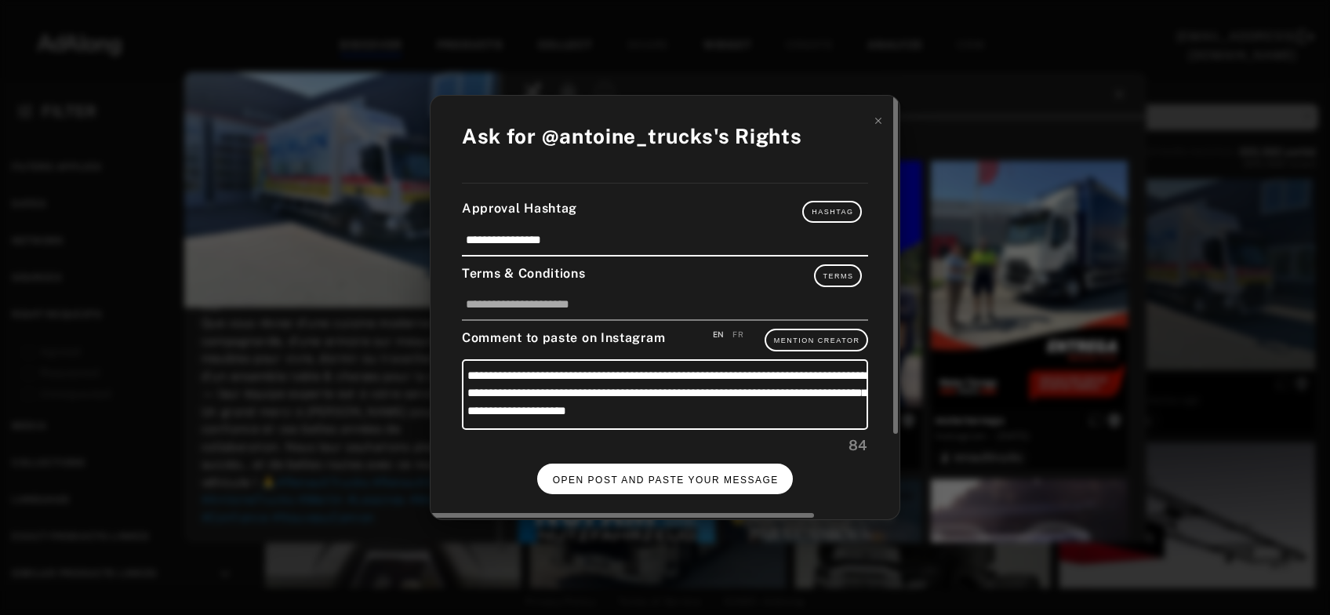
click at [607, 479] on span "OPEN POST AND PASTE YOUR MESSAGE" at bounding box center [666, 479] width 226 height 11
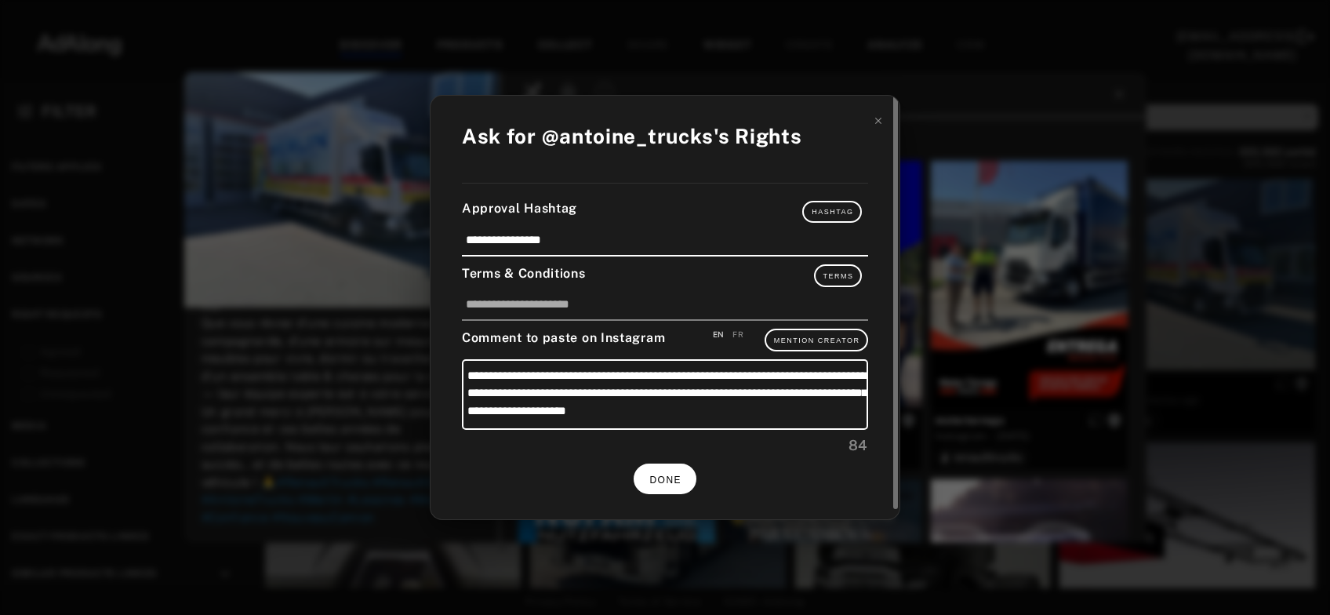
scroll to position [345, 0]
drag, startPoint x: 654, startPoint y: 477, endPoint x: 666, endPoint y: 441, distance: 37.9
click at [655, 477] on span "DONE" at bounding box center [665, 479] width 32 height 11
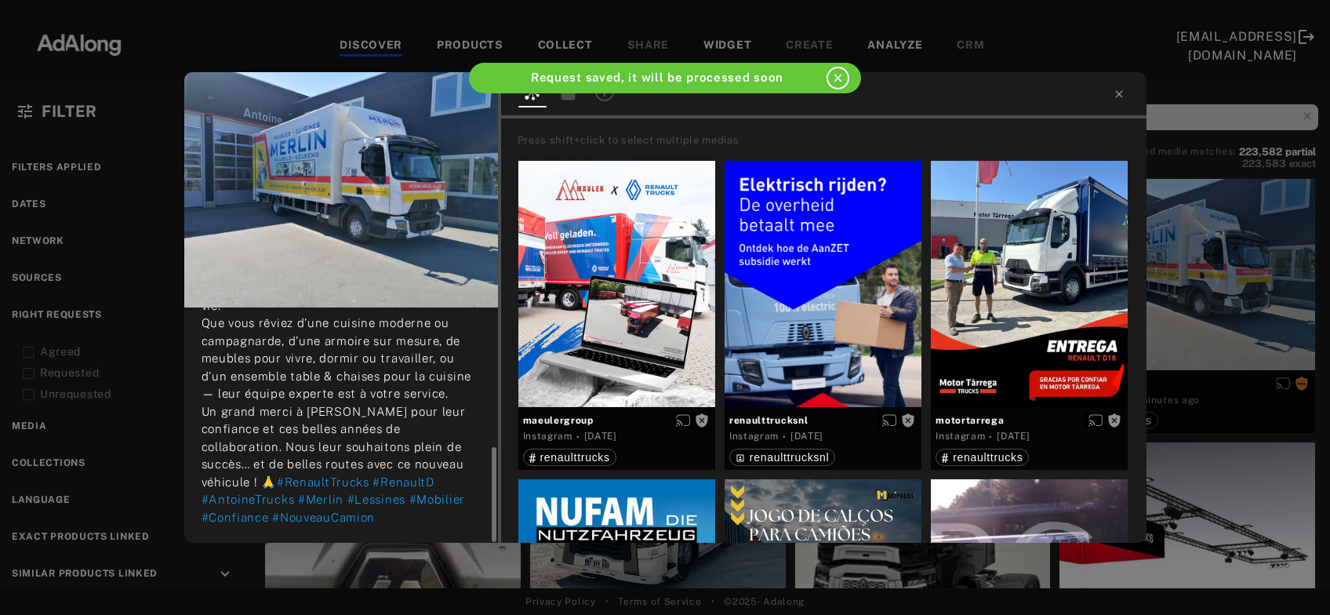
scroll to position [345, 0]
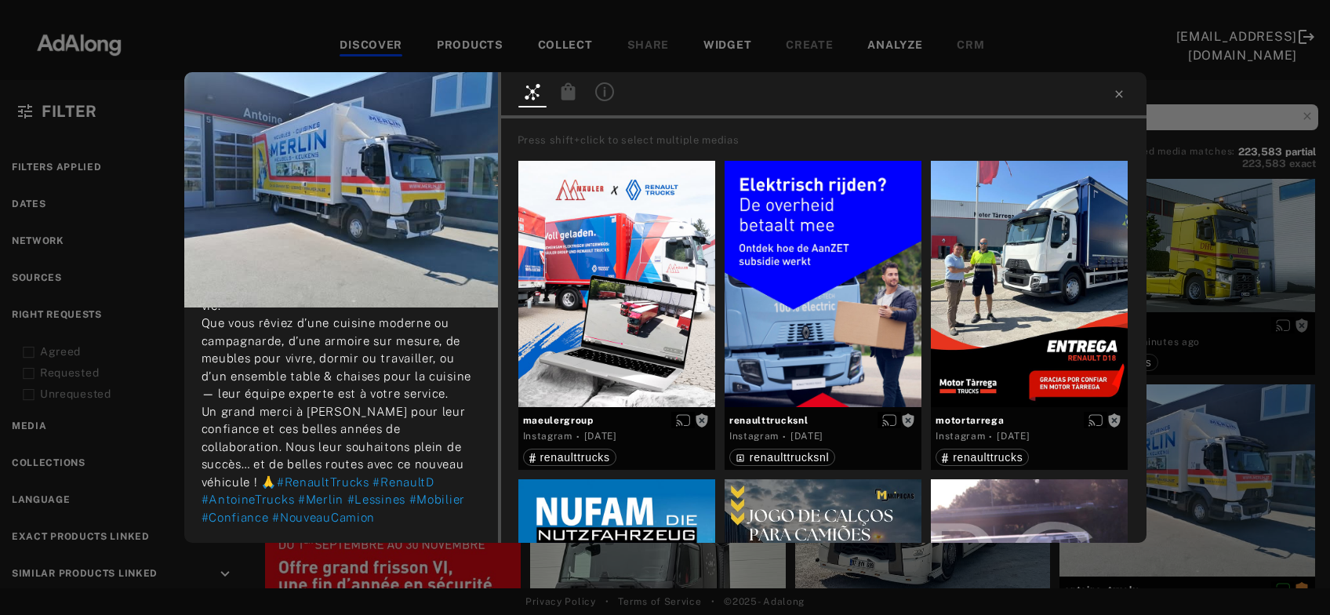
click at [1233, 278] on div "antoine_trucks Rights requested 20 minutes ago #RenaultTrucks #RenaultD #Antoin…" at bounding box center [665, 307] width 1330 height 615
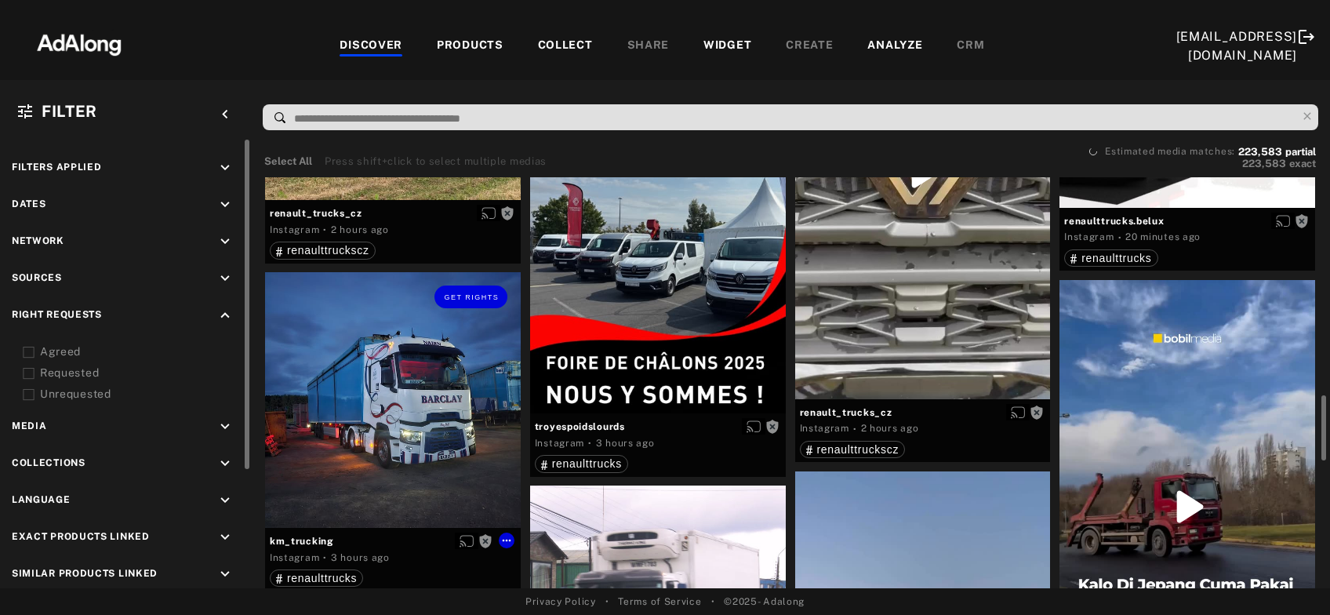
scroll to position [845, 0]
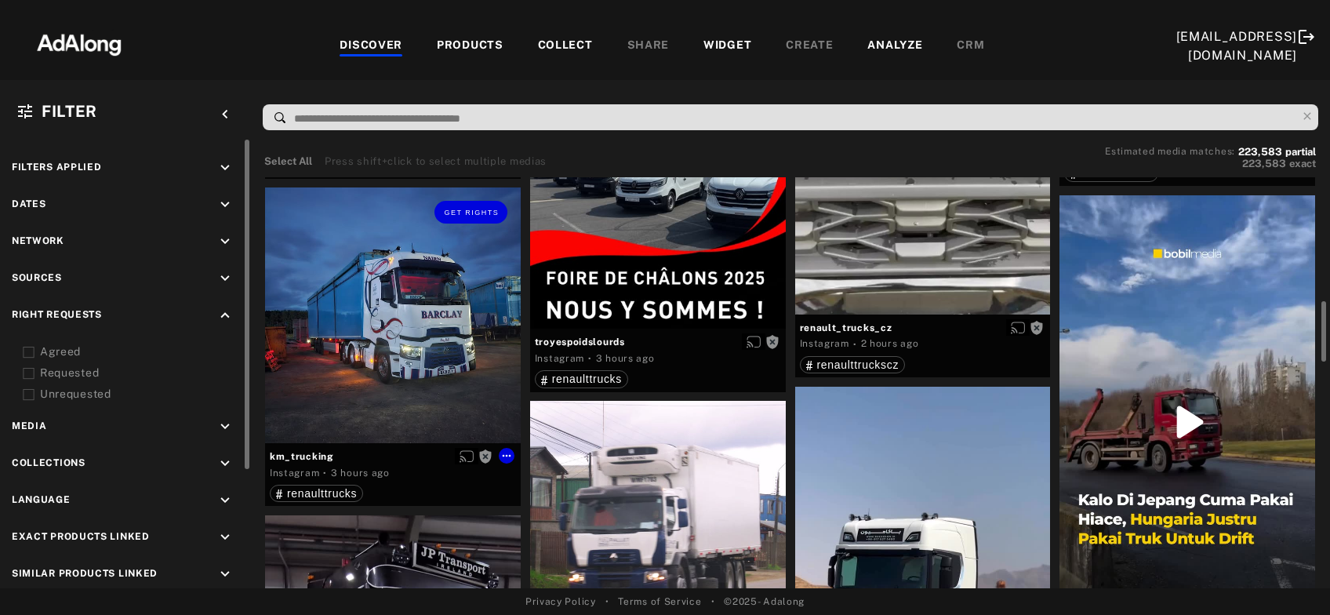
click at [411, 387] on div "Get rights" at bounding box center [393, 315] width 256 height 256
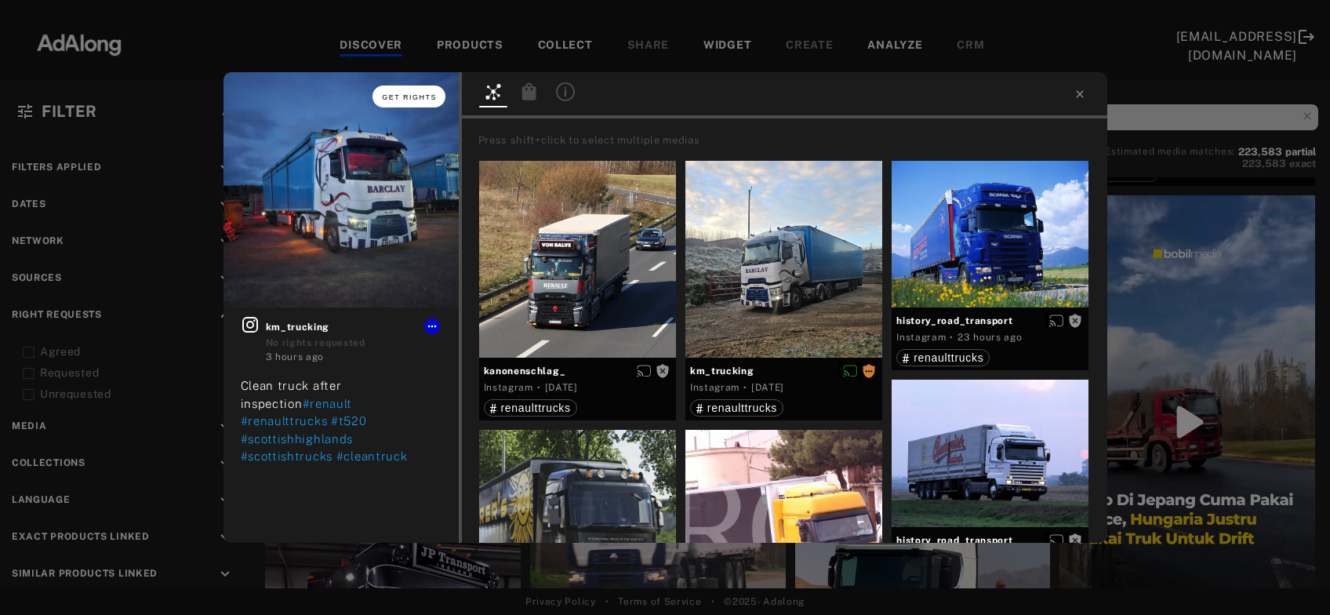
click at [406, 104] on button "Get rights" at bounding box center [408, 96] width 72 height 22
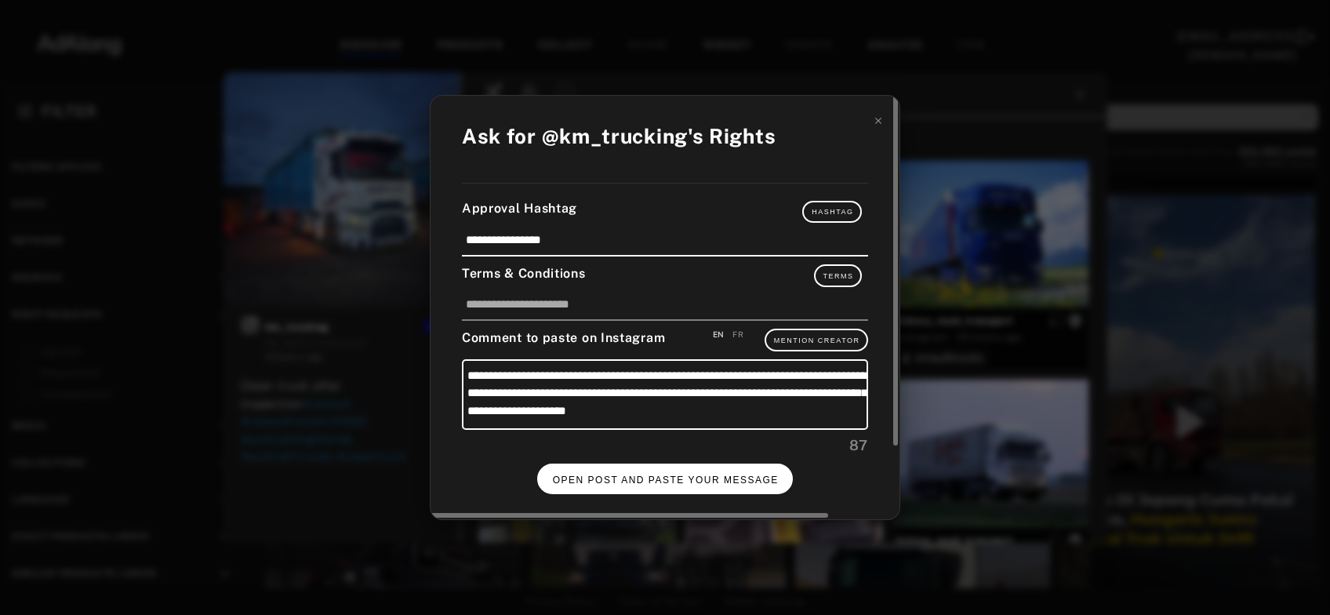
click at [605, 470] on button "OPEN POST AND PASTE YOUR MESSAGE" at bounding box center [665, 478] width 256 height 31
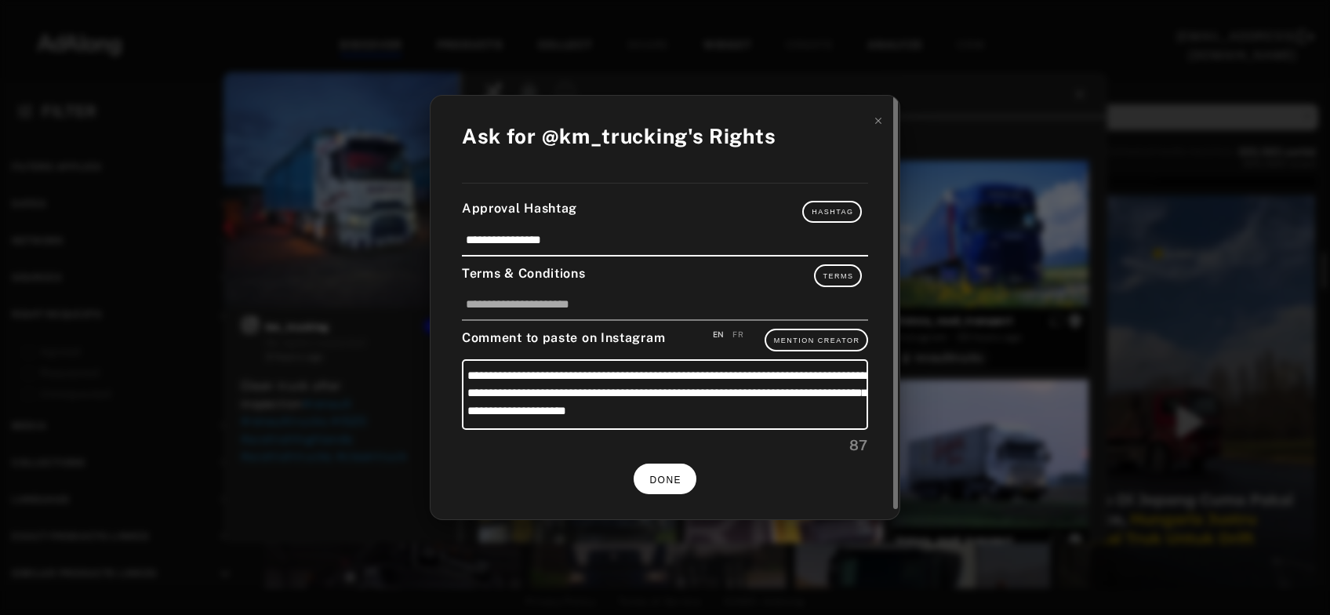
scroll to position [845, 0]
click at [674, 474] on span "DONE" at bounding box center [665, 479] width 32 height 11
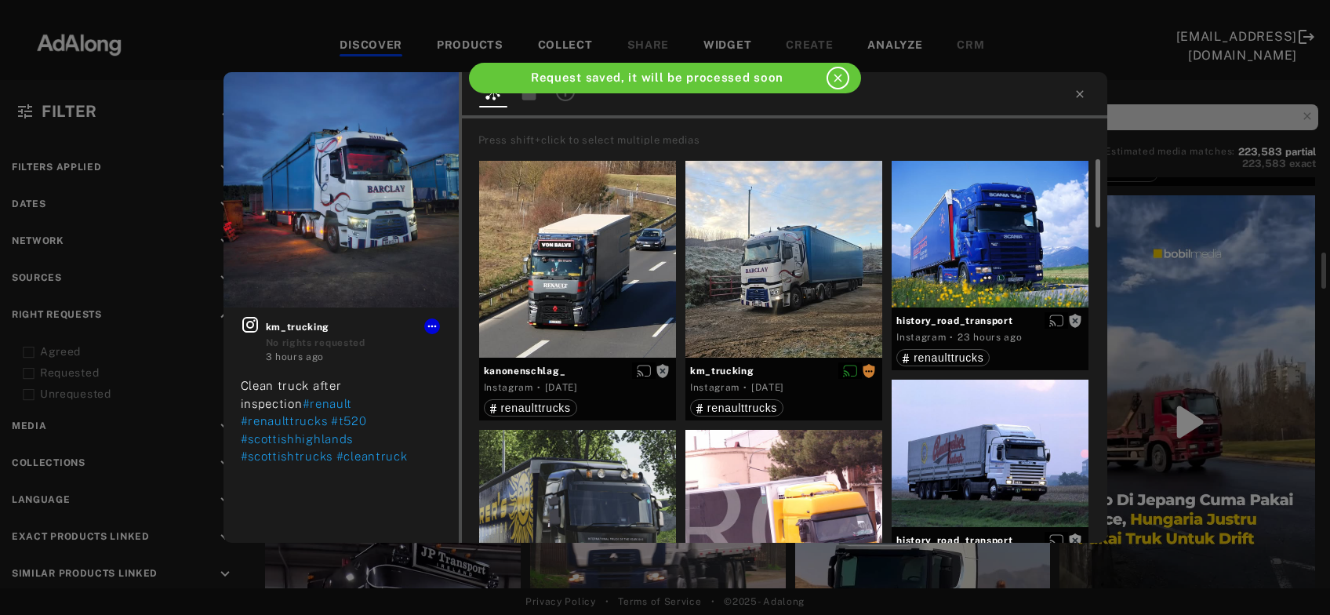
scroll to position [845, 0]
click at [1075, 95] on icon at bounding box center [1080, 94] width 13 height 13
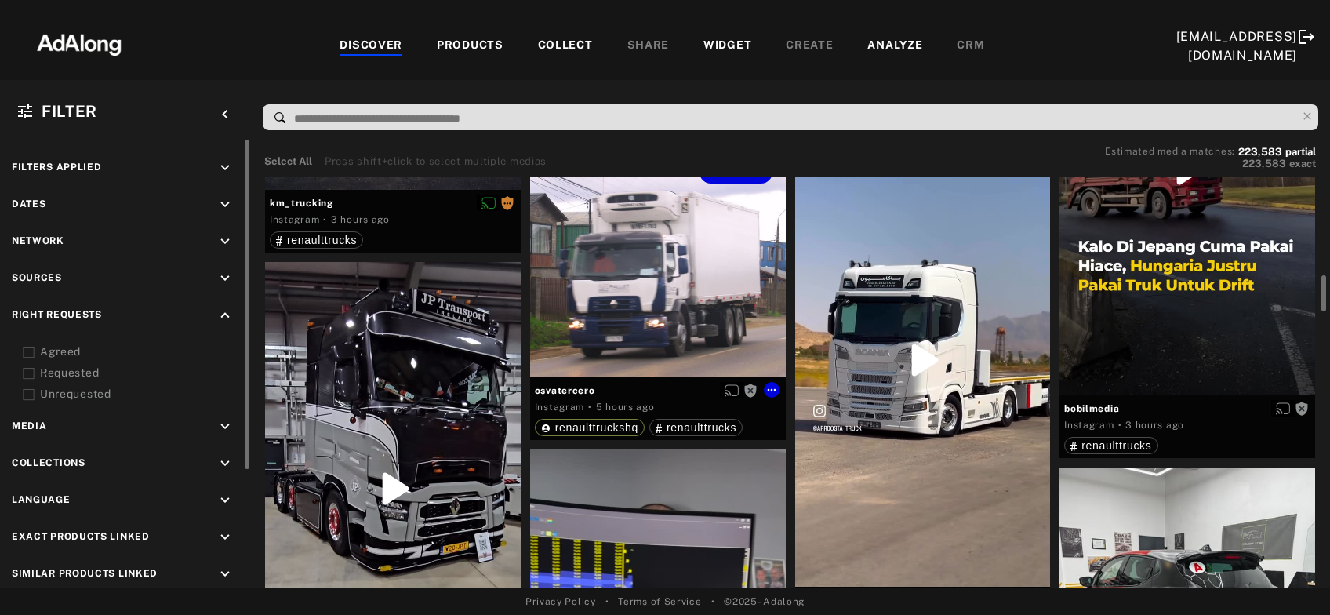
scroll to position [1014, 0]
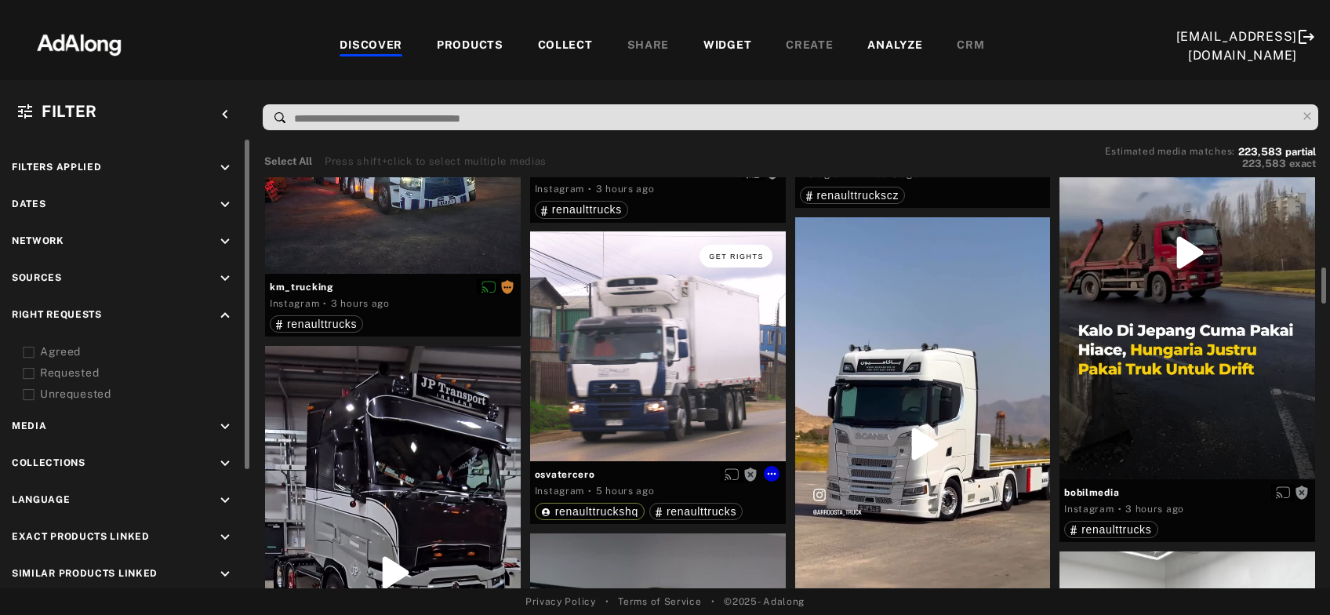
click at [740, 261] on button "Get rights" at bounding box center [736, 256] width 72 height 22
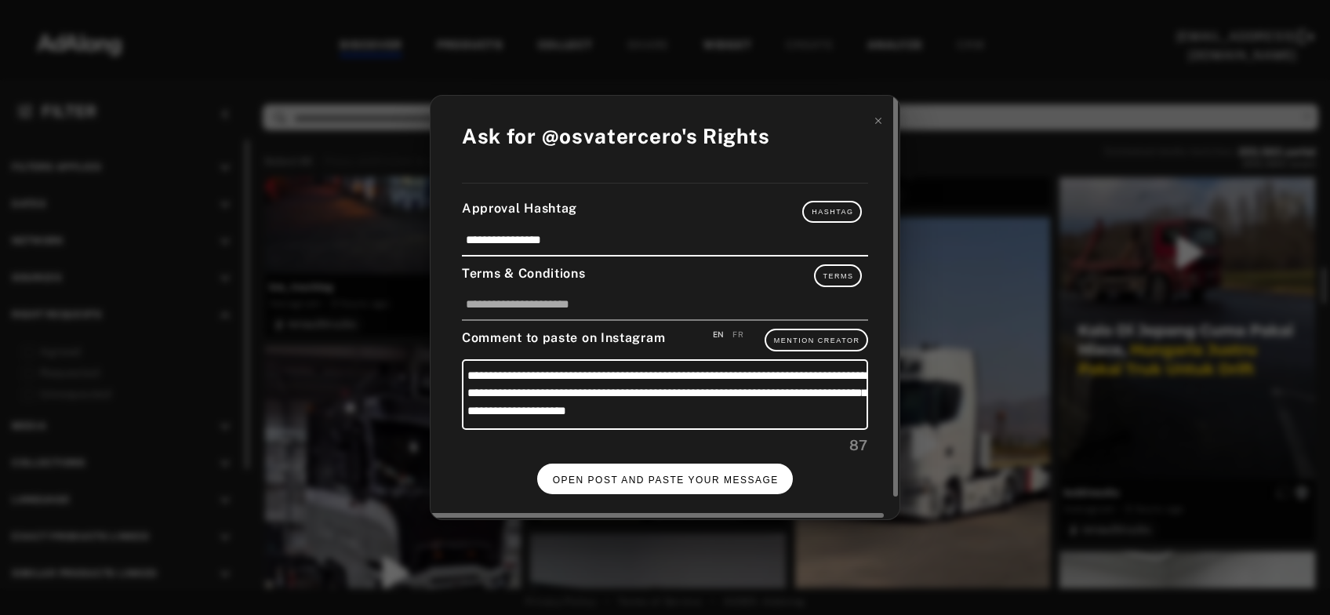
click at [670, 484] on button "OPEN POST AND PASTE YOUR MESSAGE" at bounding box center [665, 478] width 256 height 31
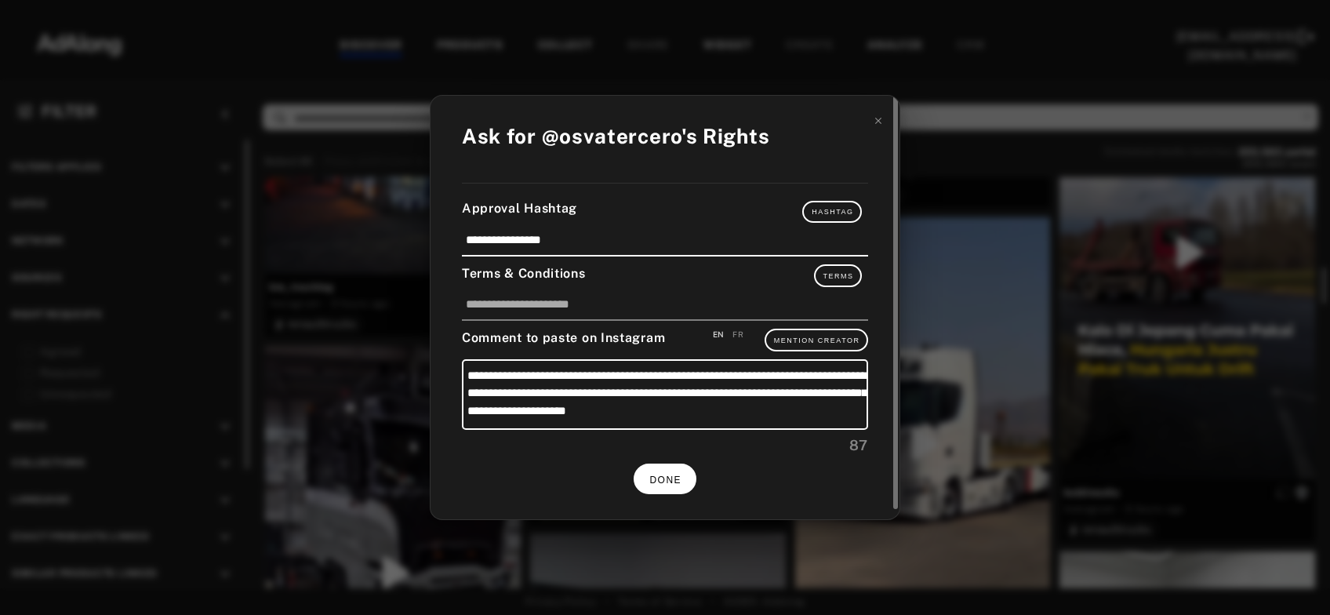
scroll to position [1014, 0]
click at [659, 478] on span "DONE" at bounding box center [665, 479] width 32 height 11
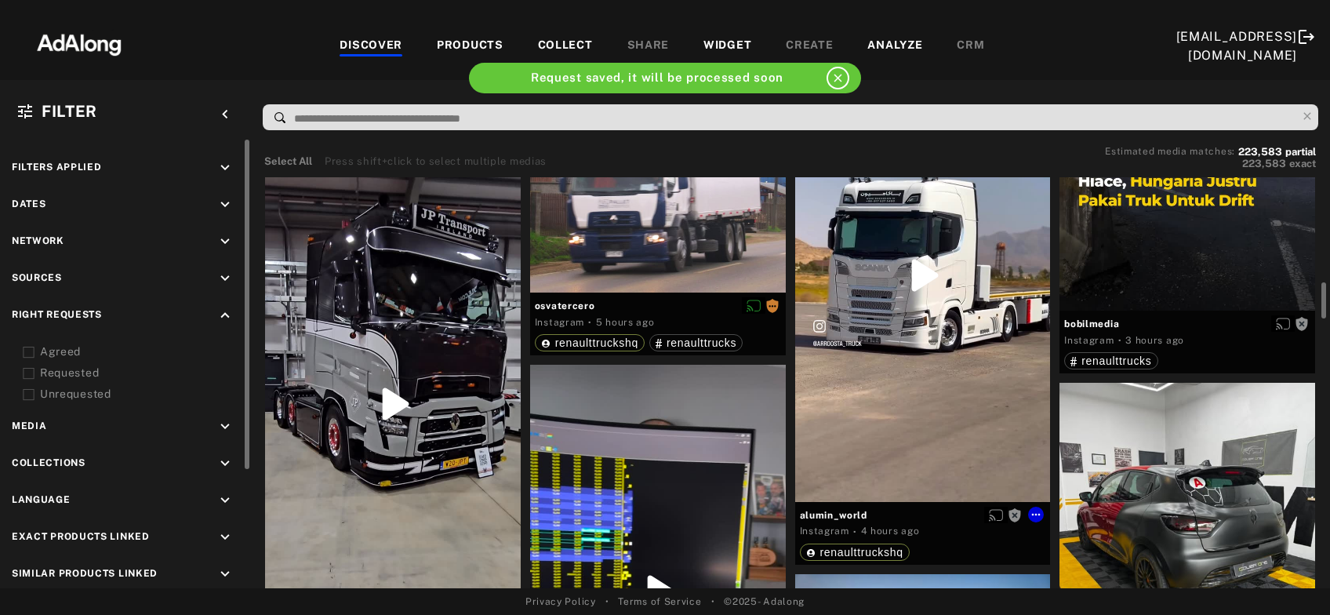
scroll to position [1267, 0]
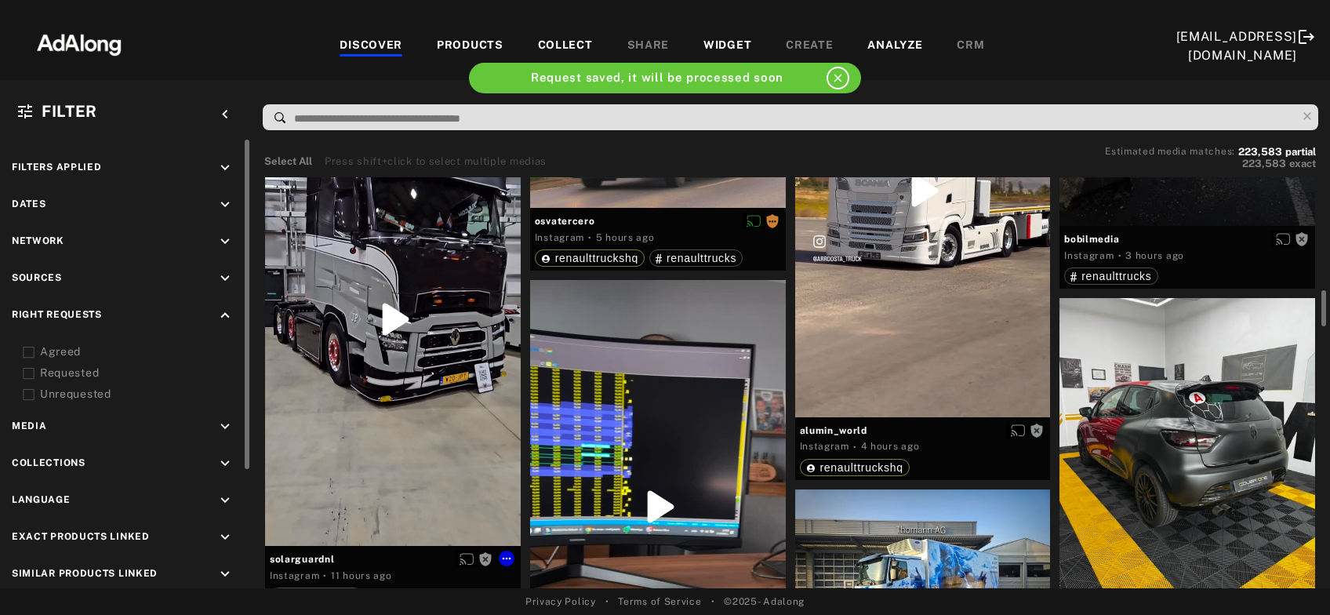
click at [434, 416] on div "Get rights" at bounding box center [393, 319] width 256 height 453
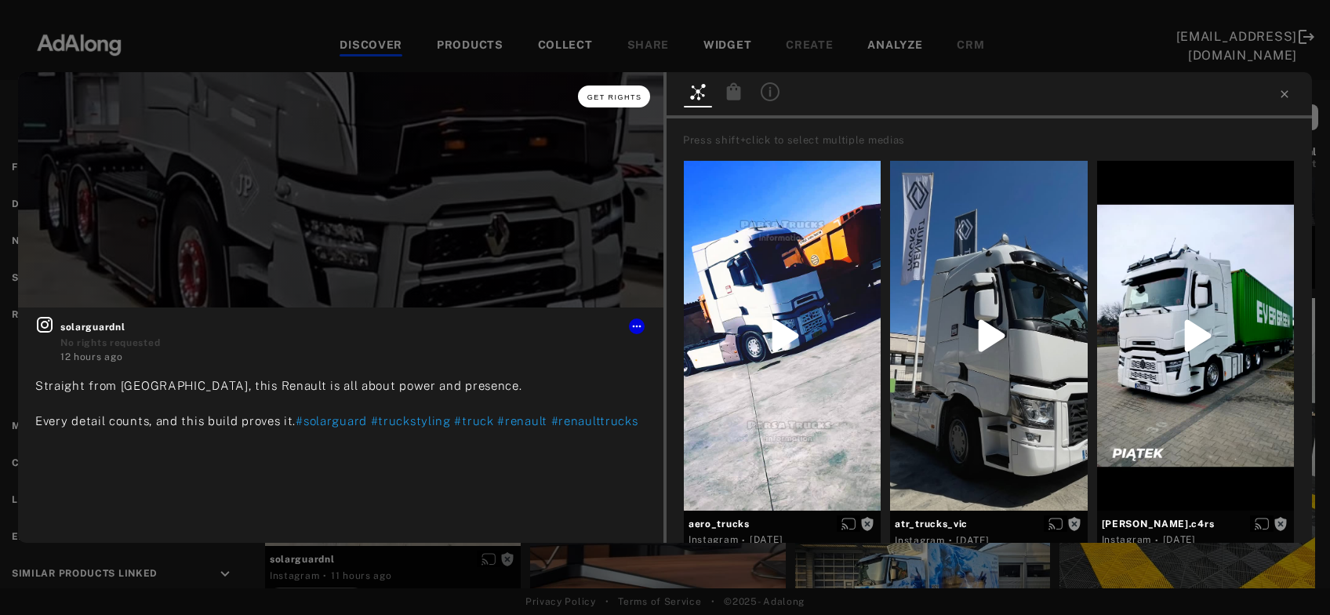
click at [594, 104] on button "Get rights" at bounding box center [614, 96] width 72 height 22
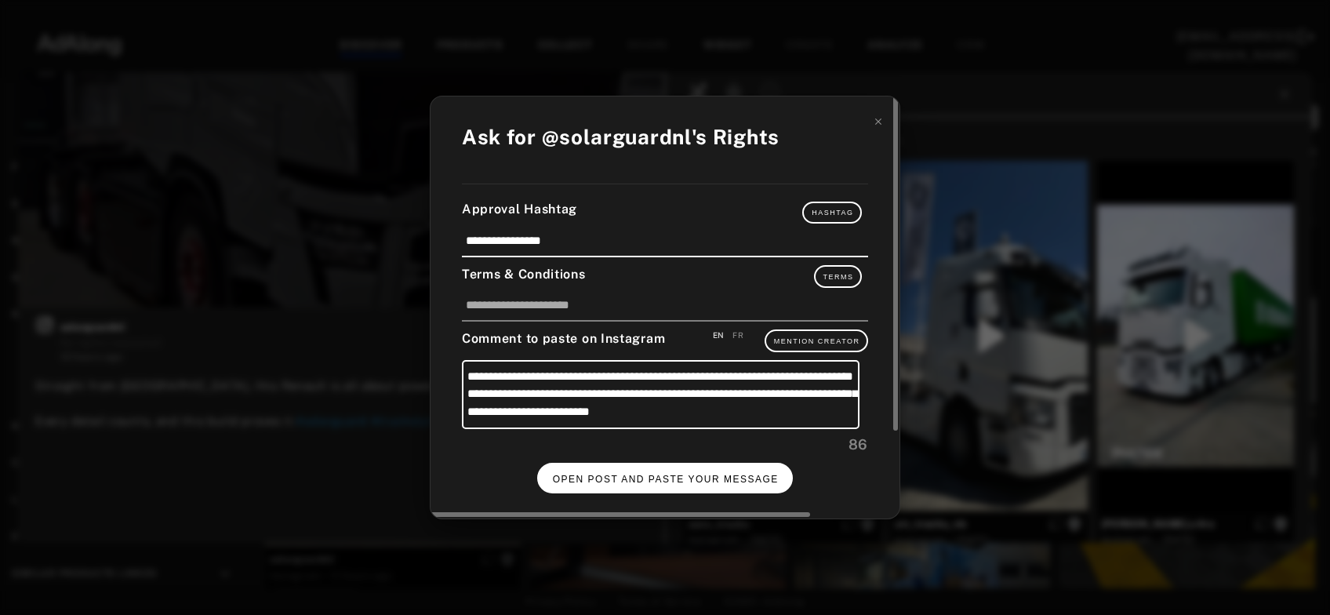
click at [719, 486] on button "OPEN POST AND PASTE YOUR MESSAGE" at bounding box center [665, 478] width 256 height 31
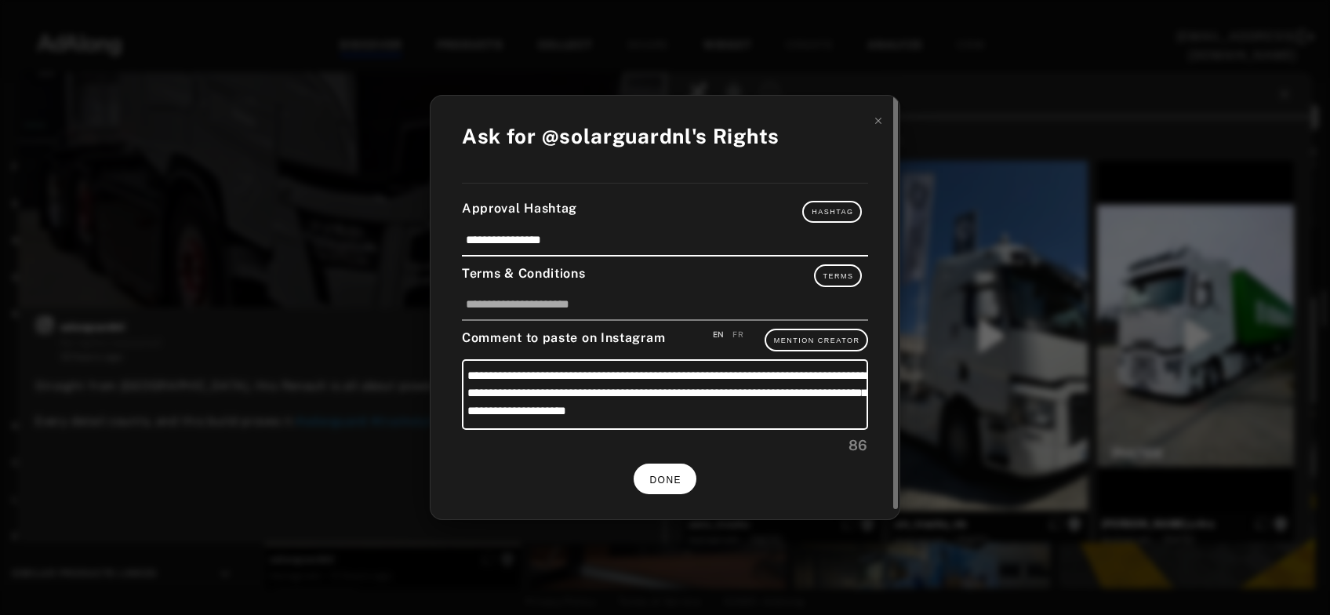
scroll to position [1267, 0]
click at [667, 478] on span "DONE" at bounding box center [665, 479] width 32 height 11
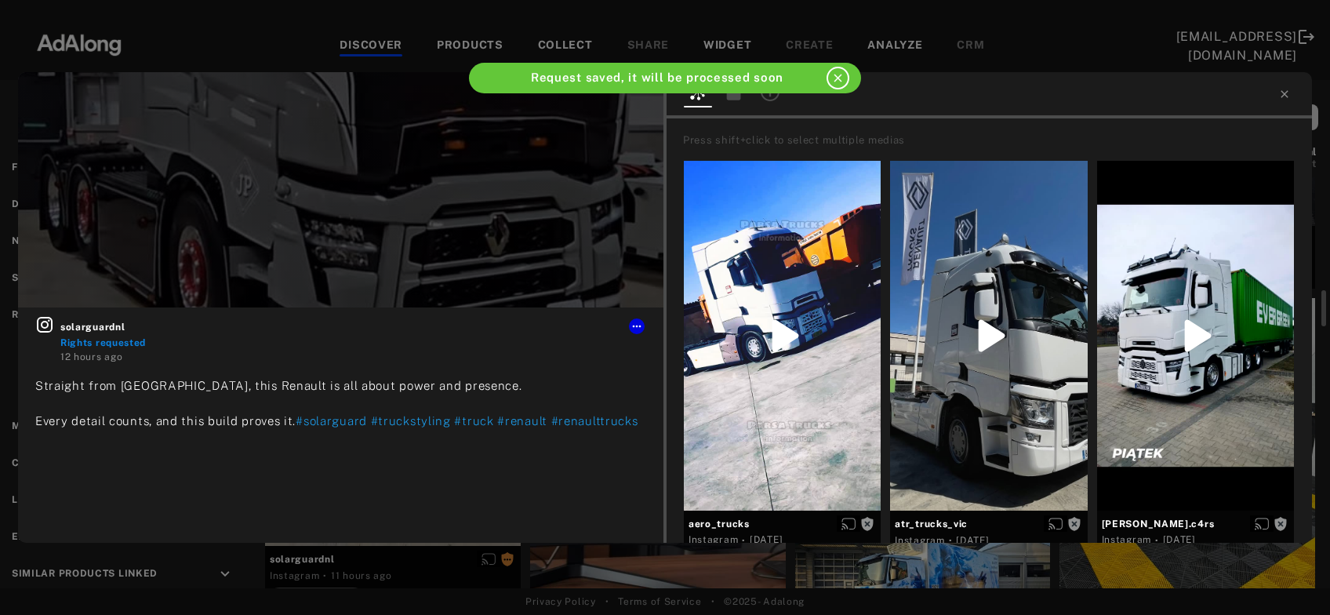
scroll to position [1267, 0]
click at [1288, 98] on icon at bounding box center [1284, 94] width 13 height 13
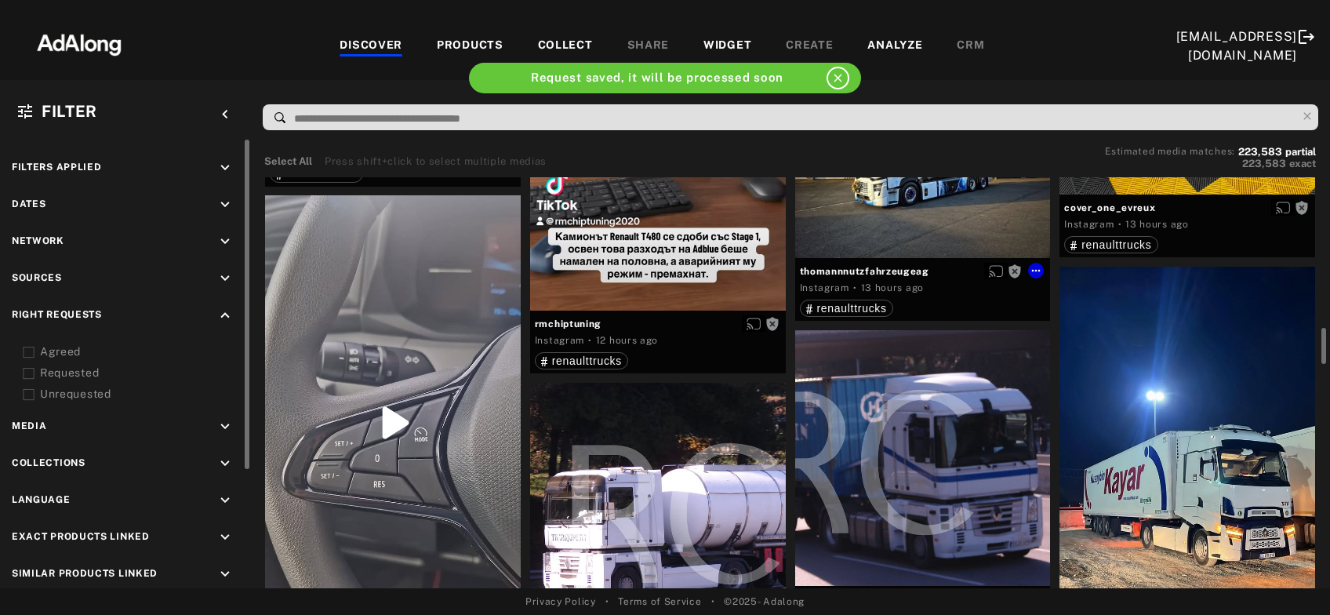
scroll to position [1775, 0]
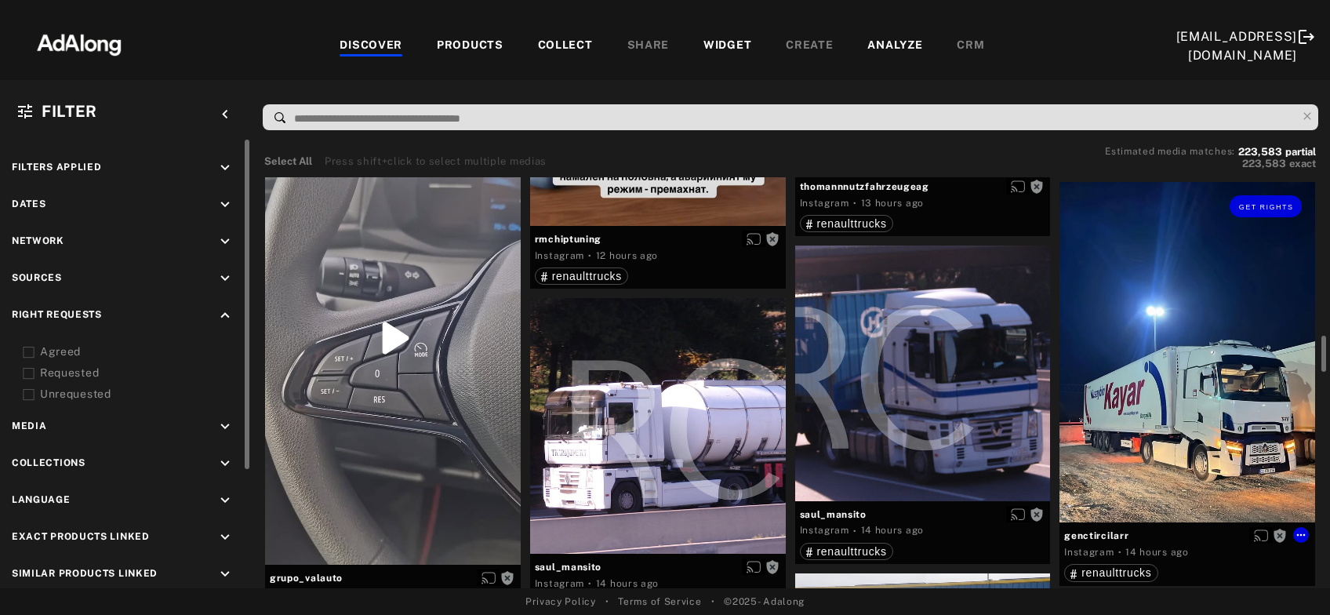
click at [1131, 318] on div "Get rights" at bounding box center [1187, 352] width 256 height 340
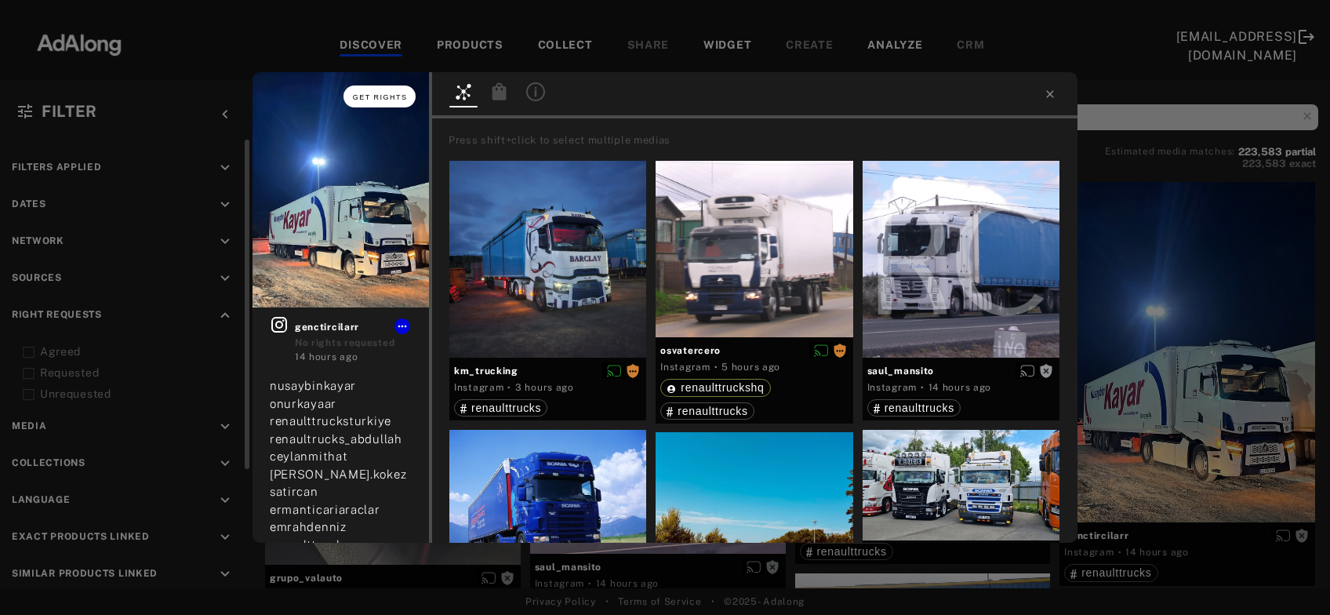
click at [364, 96] on span "Get rights" at bounding box center [380, 97] width 55 height 8
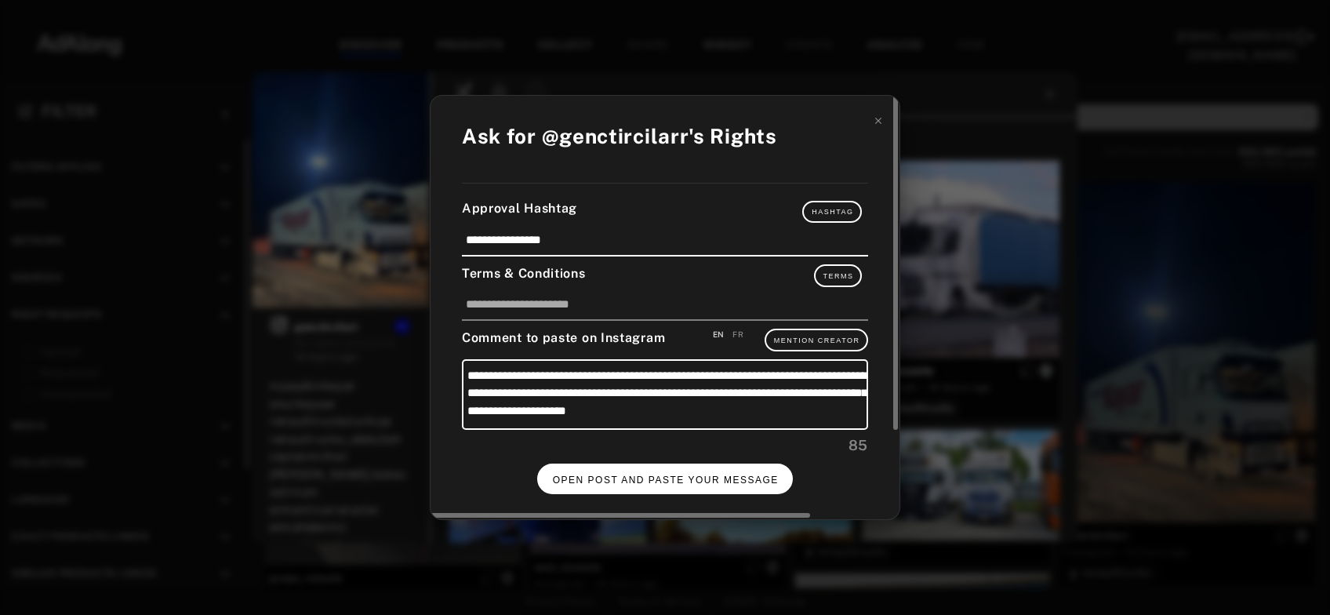
click at [729, 474] on span "OPEN POST AND PASTE YOUR MESSAGE" at bounding box center [666, 479] width 226 height 11
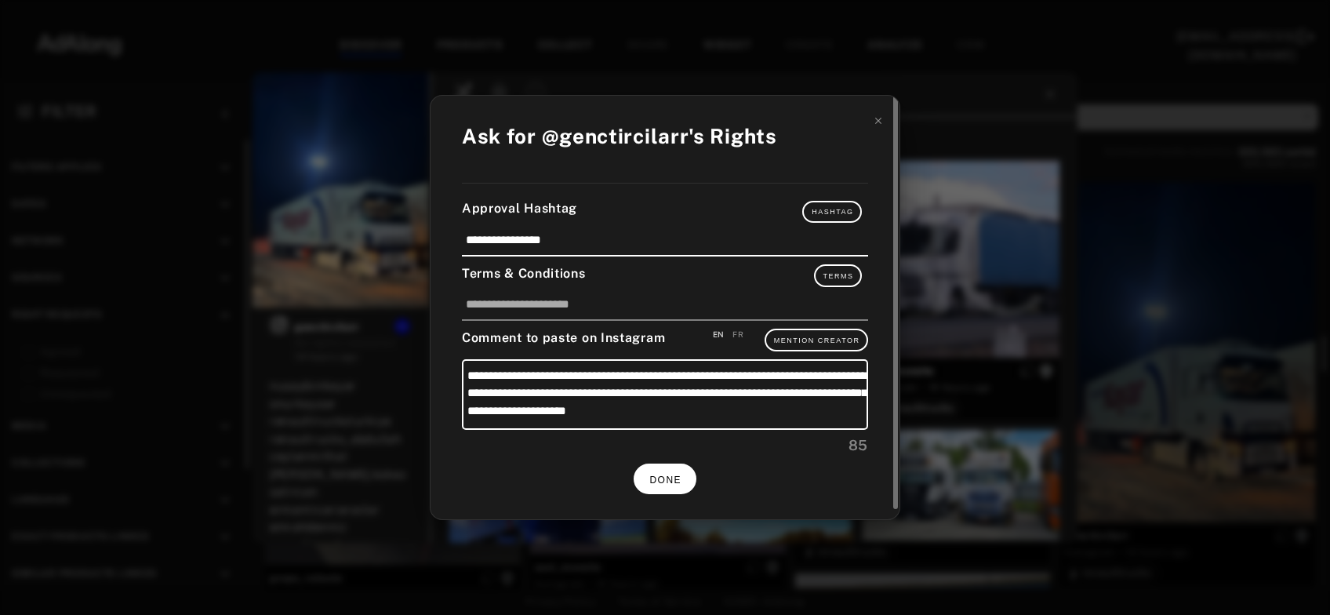
scroll to position [1775, 0]
click at [686, 475] on button "DONE" at bounding box center [665, 478] width 63 height 31
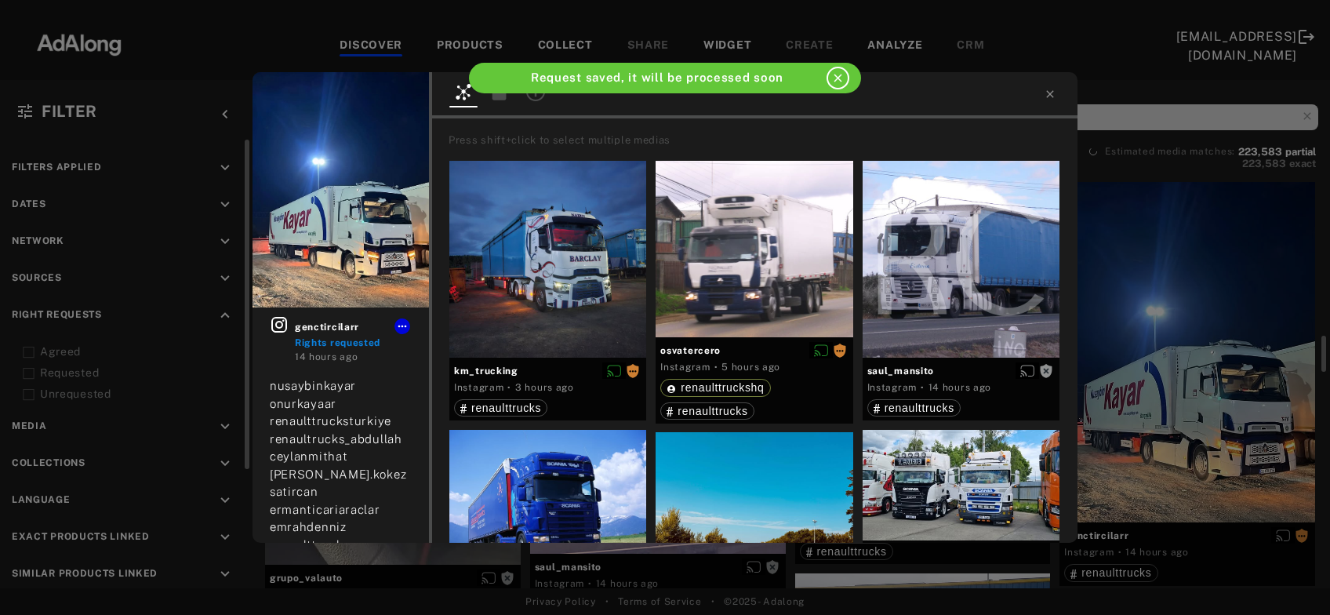
scroll to position [1775, 0]
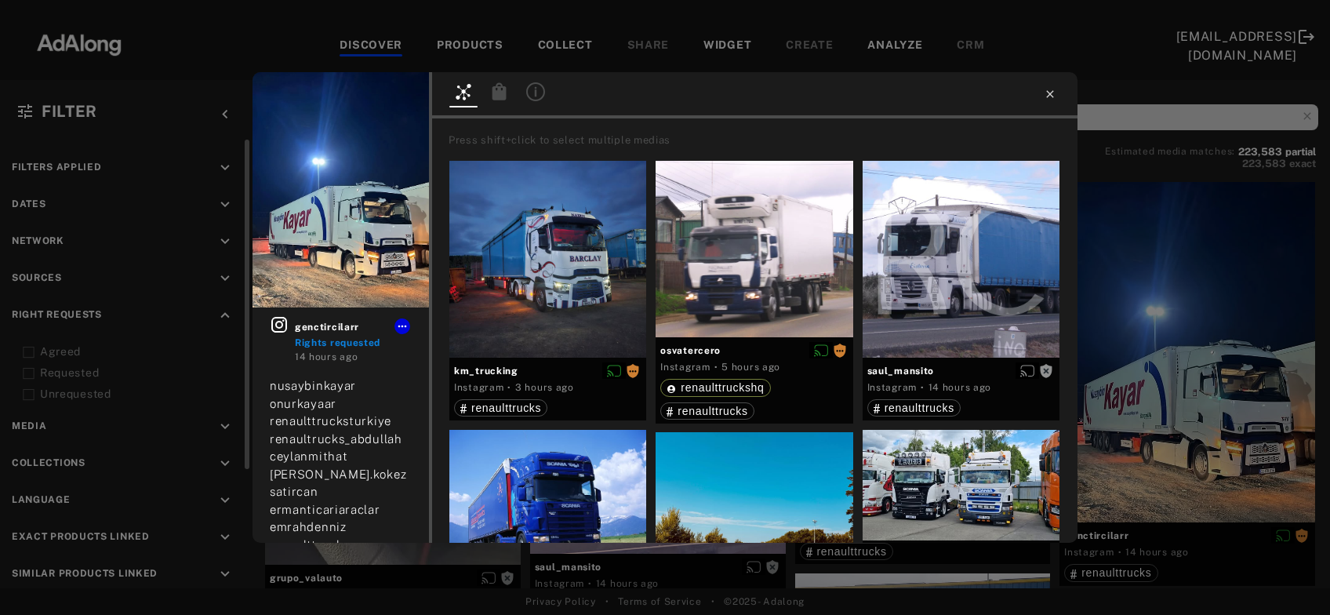
click at [1048, 98] on icon at bounding box center [1050, 94] width 13 height 13
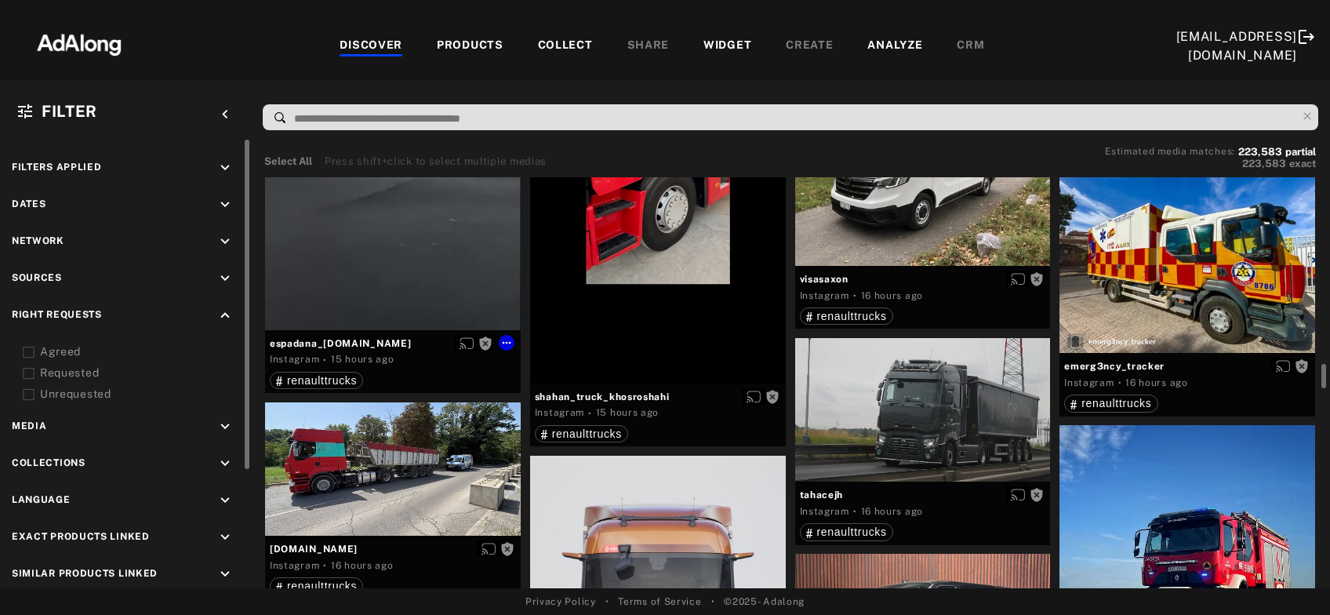
scroll to position [3211, 0]
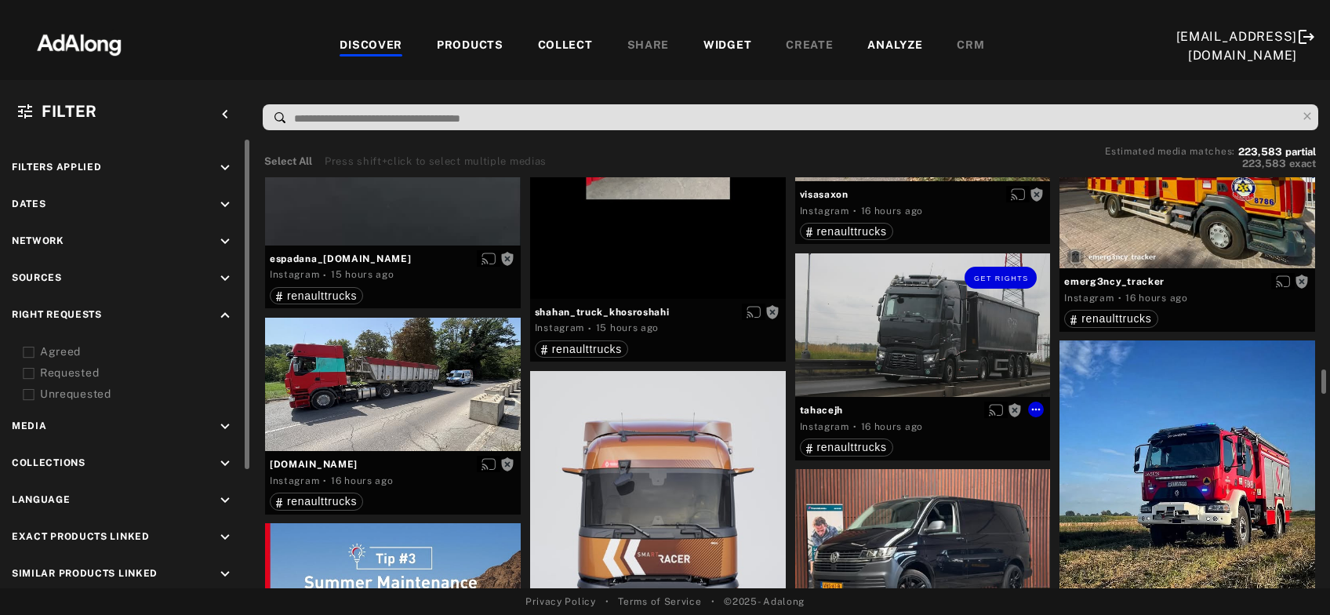
click at [928, 323] on div "Get rights" at bounding box center [923, 325] width 256 height 144
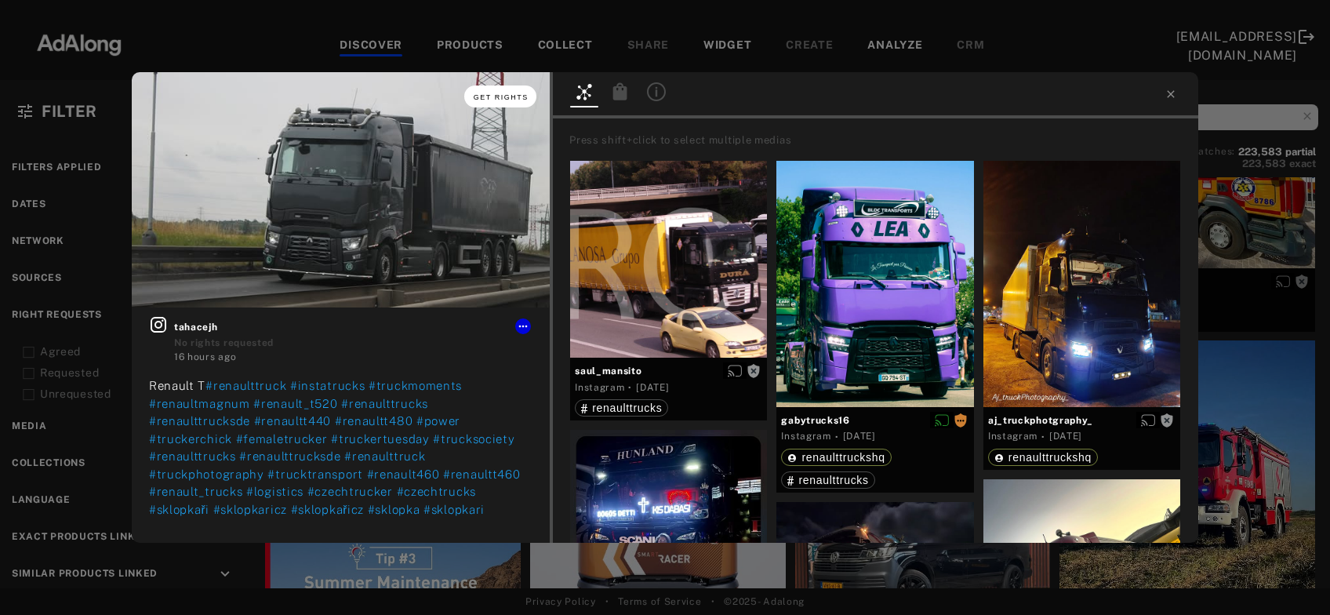
click at [509, 98] on span "Get rights" at bounding box center [501, 97] width 55 height 8
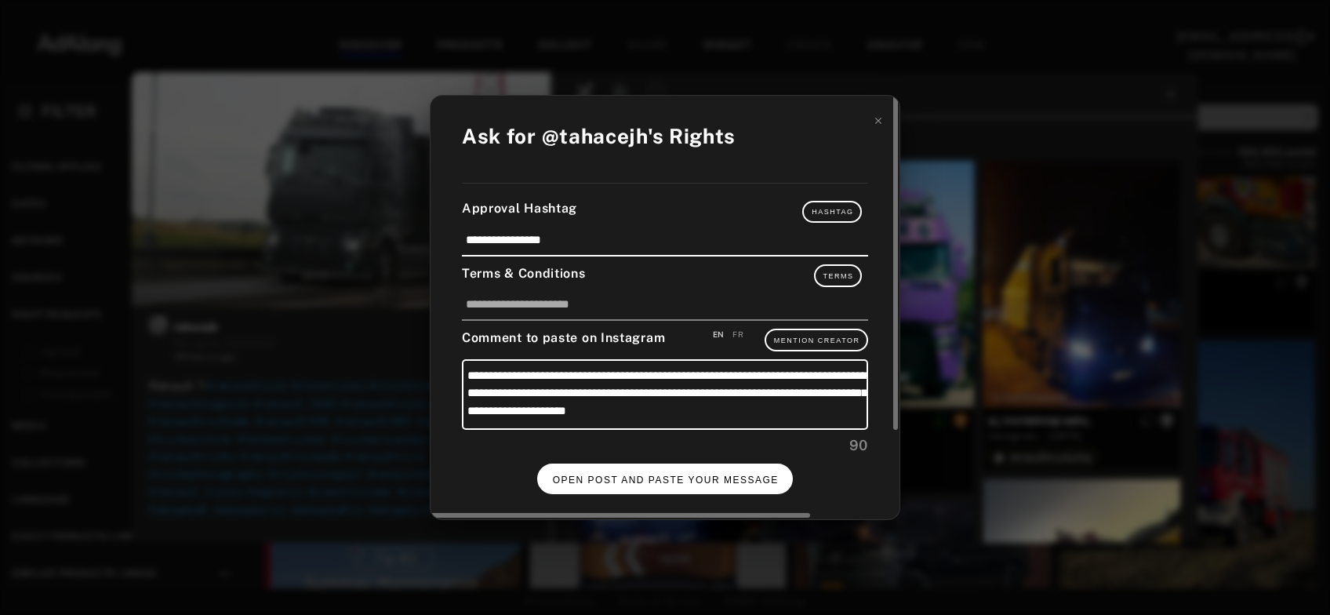
click at [698, 481] on span "OPEN POST AND PASTE YOUR MESSAGE" at bounding box center [666, 479] width 226 height 11
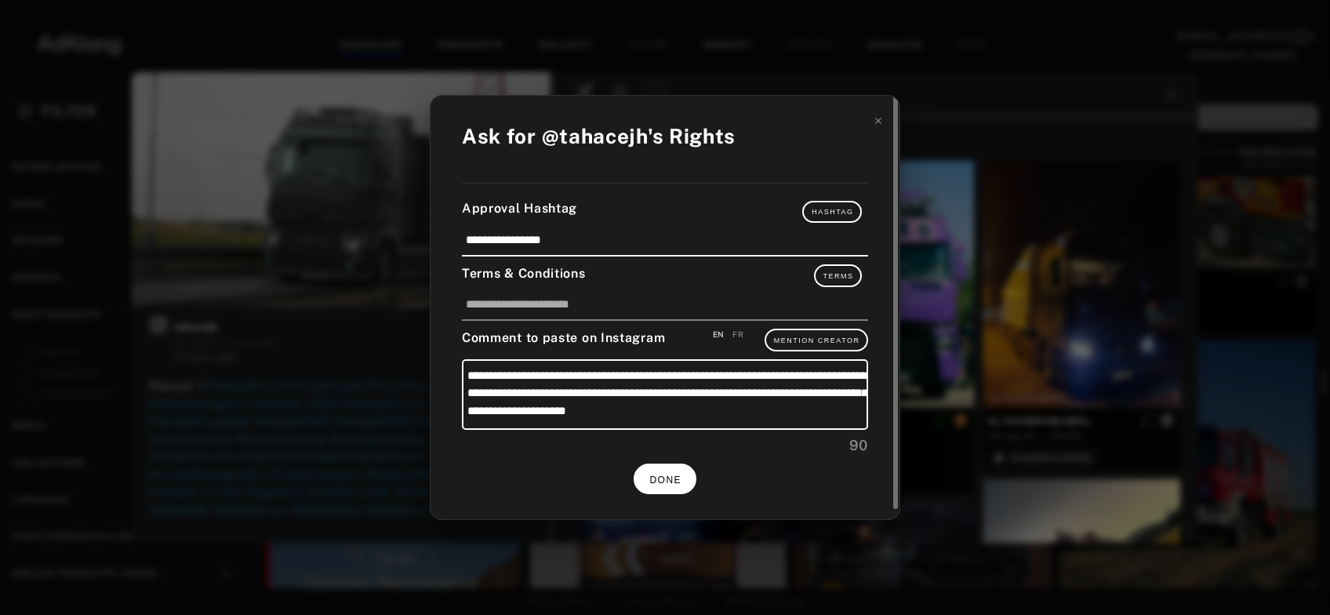
scroll to position [3211, 0]
click at [670, 474] on span "DONE" at bounding box center [665, 479] width 32 height 11
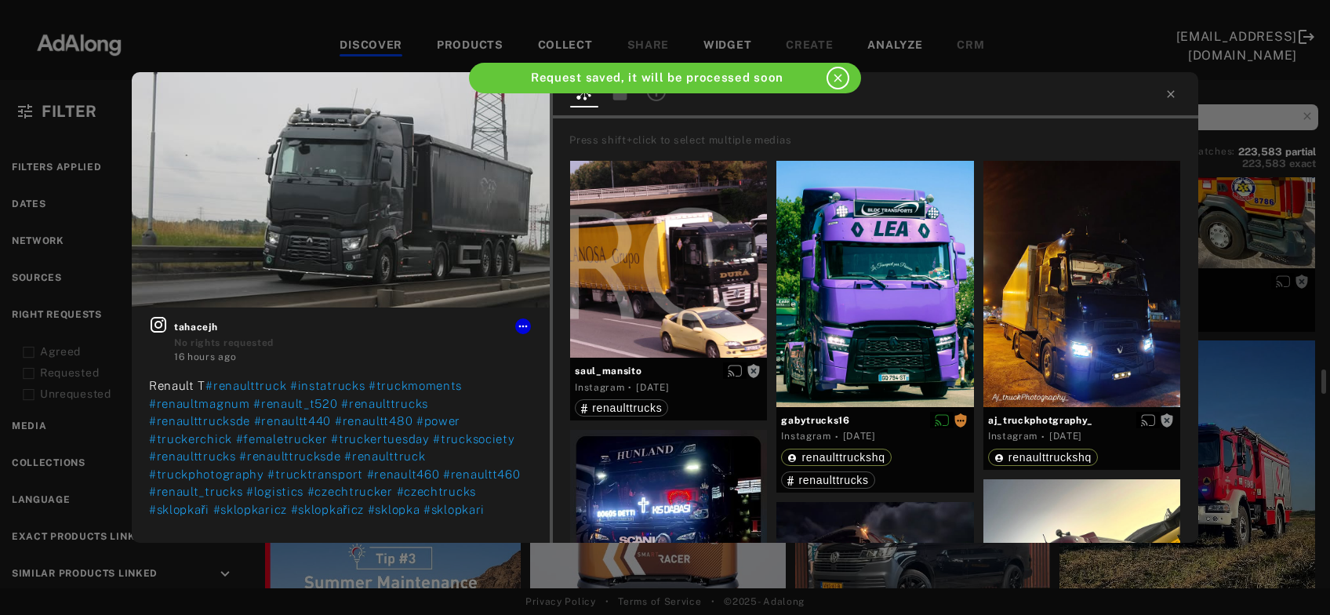
scroll to position [3211, 0]
click at [1167, 98] on icon at bounding box center [1171, 94] width 13 height 13
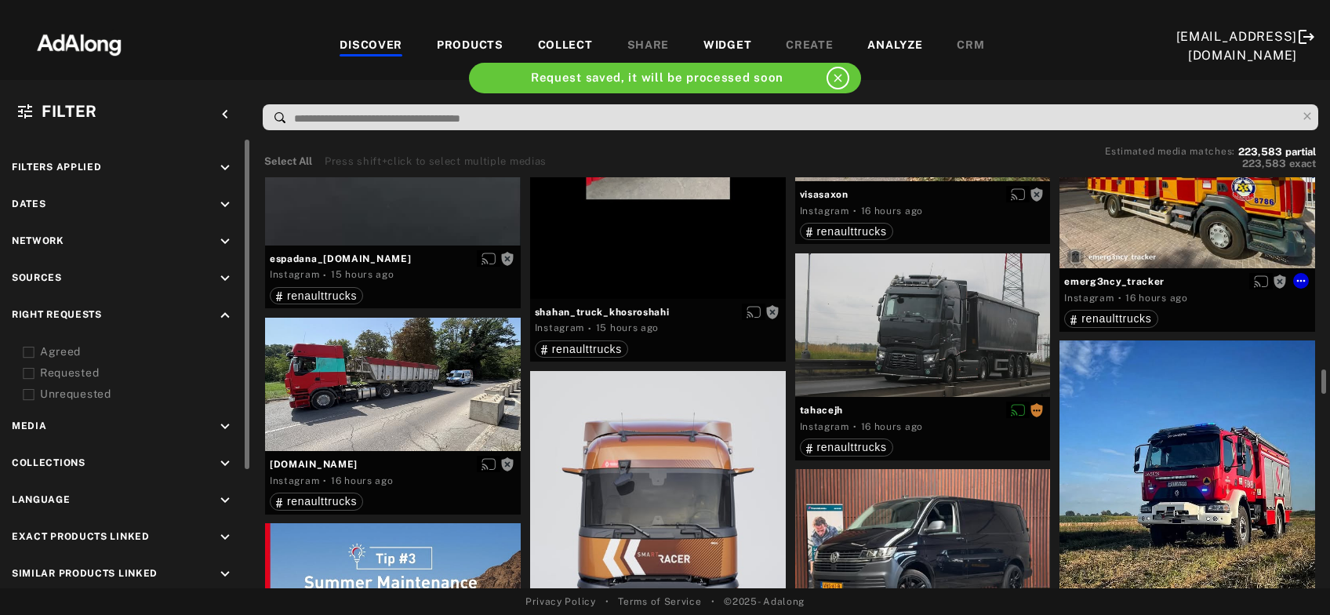
scroll to position [3295, 0]
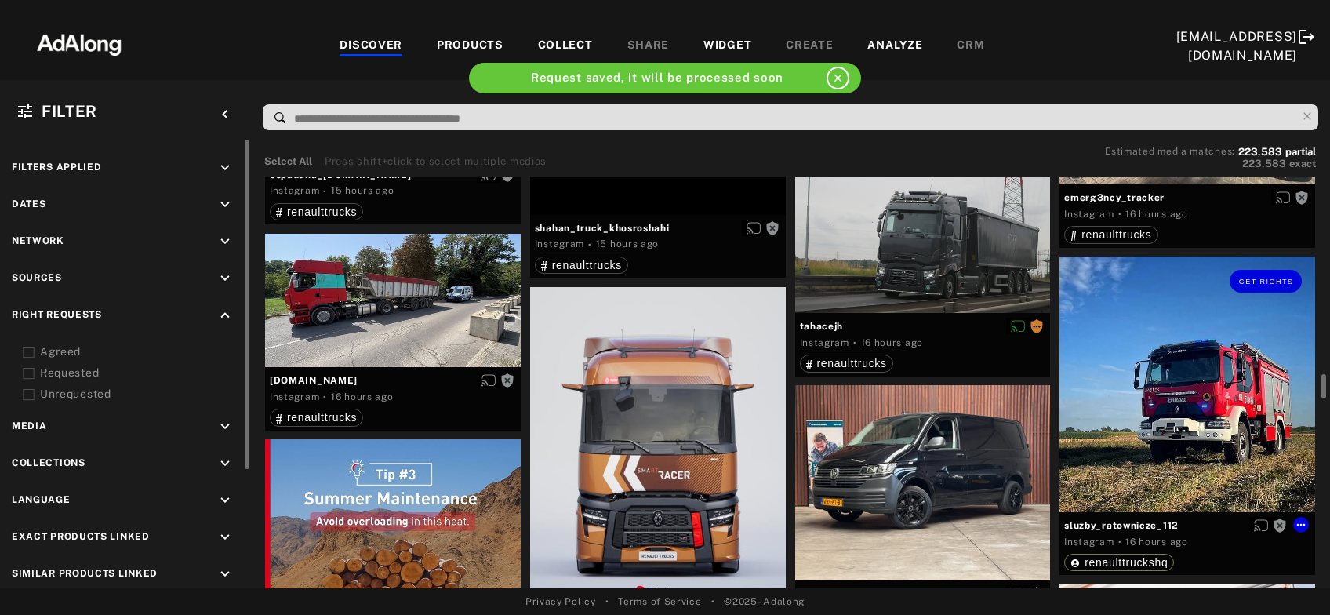
click at [1169, 385] on div "Get rights" at bounding box center [1187, 384] width 256 height 256
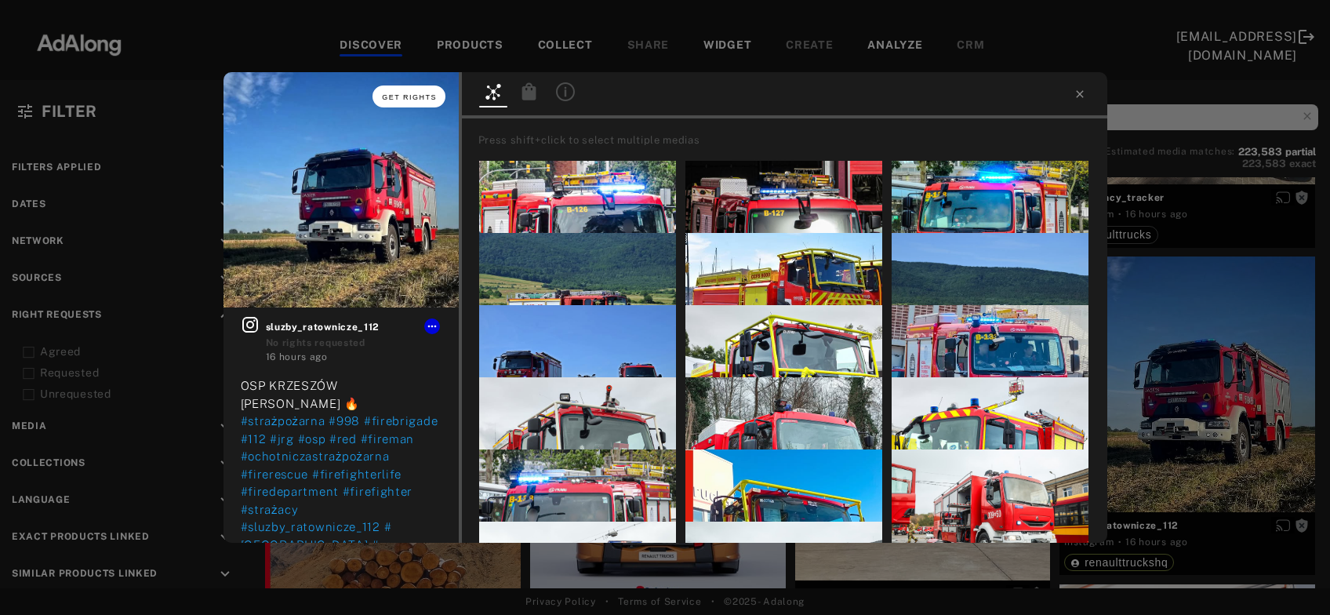
click at [416, 100] on span "Get rights" at bounding box center [409, 97] width 55 height 8
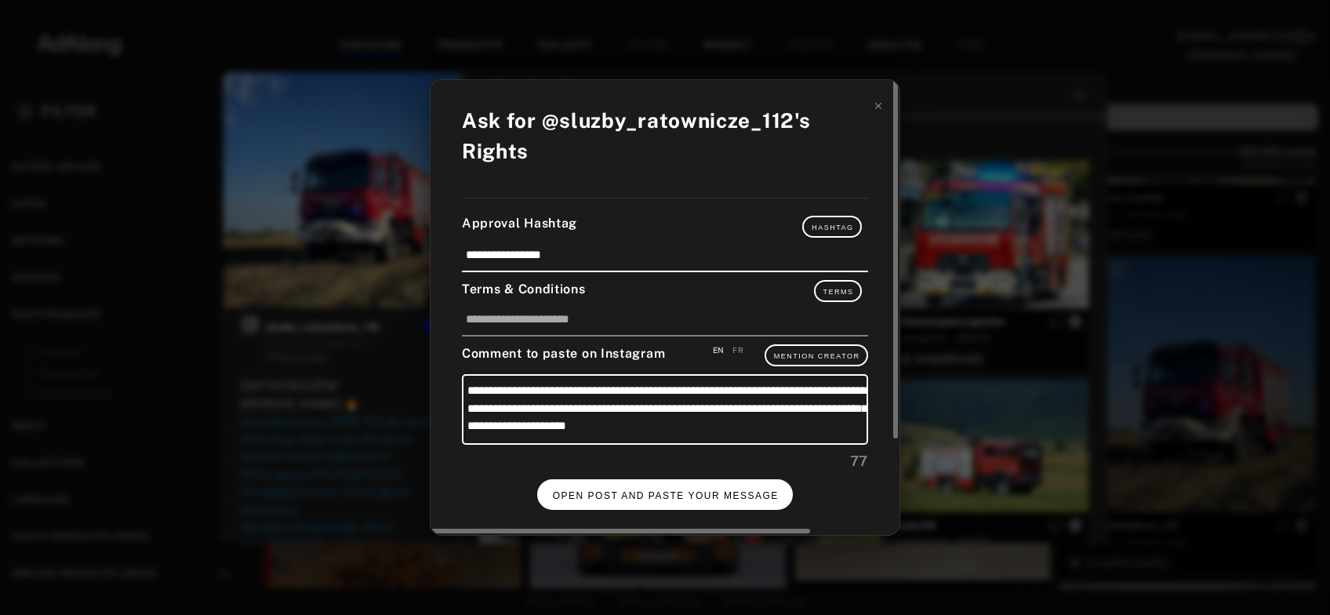
click at [679, 490] on span "OPEN POST AND PASTE YOUR MESSAGE" at bounding box center [666, 495] width 226 height 11
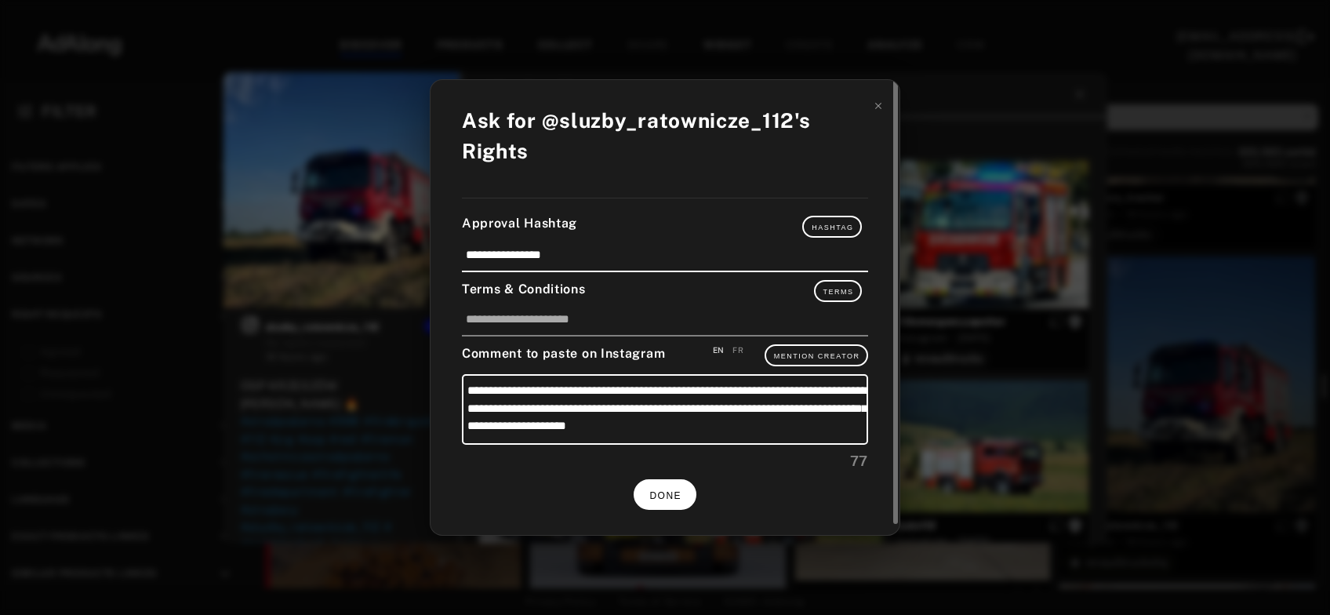
scroll to position [3295, 0]
click at [680, 496] on button "DONE" at bounding box center [665, 494] width 63 height 31
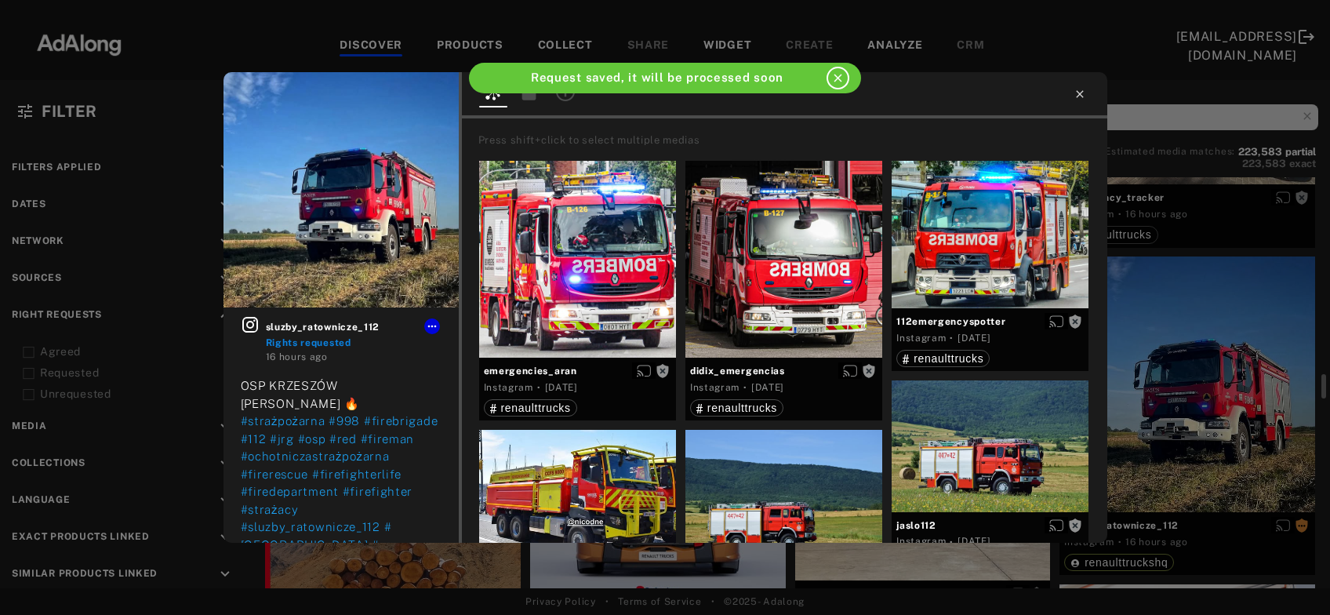
scroll to position [3295, 0]
click at [1084, 96] on icon at bounding box center [1080, 94] width 13 height 13
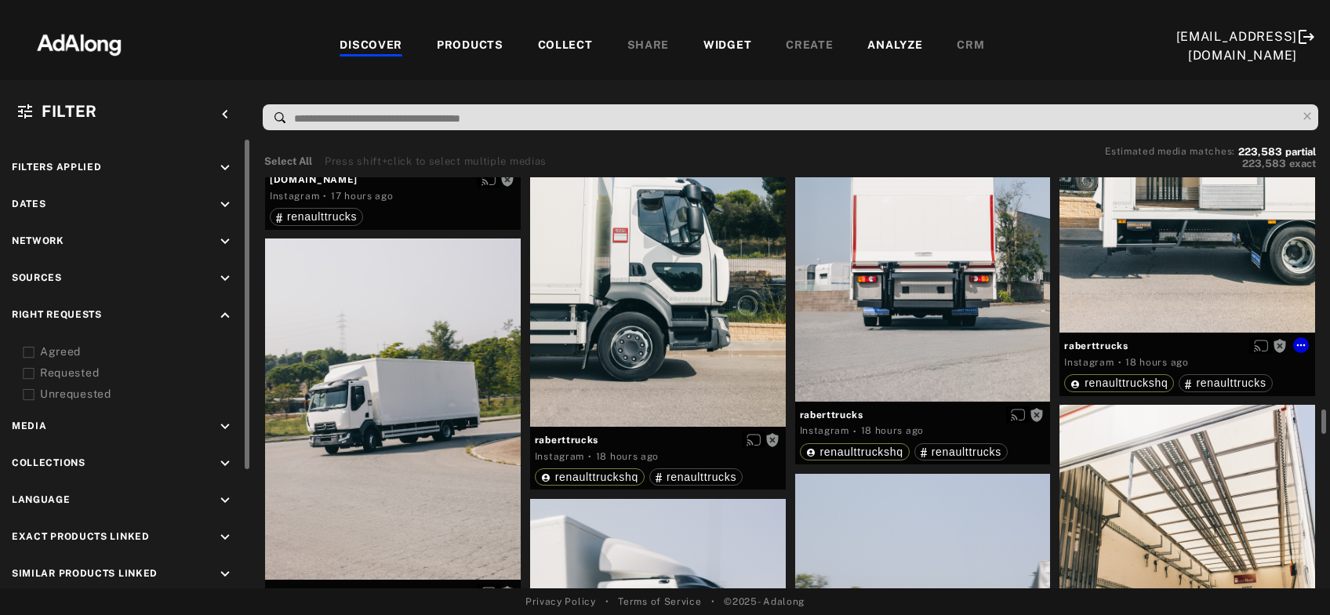
scroll to position [3972, 0]
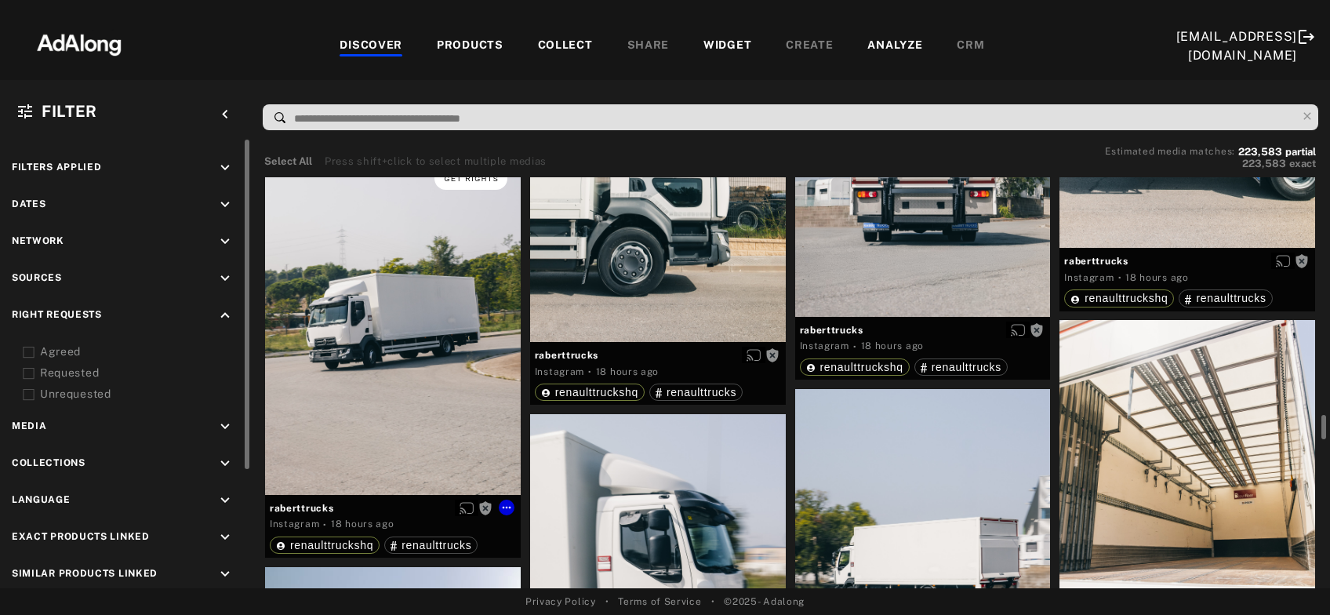
click at [467, 181] on button "Get rights" at bounding box center [470, 178] width 72 height 22
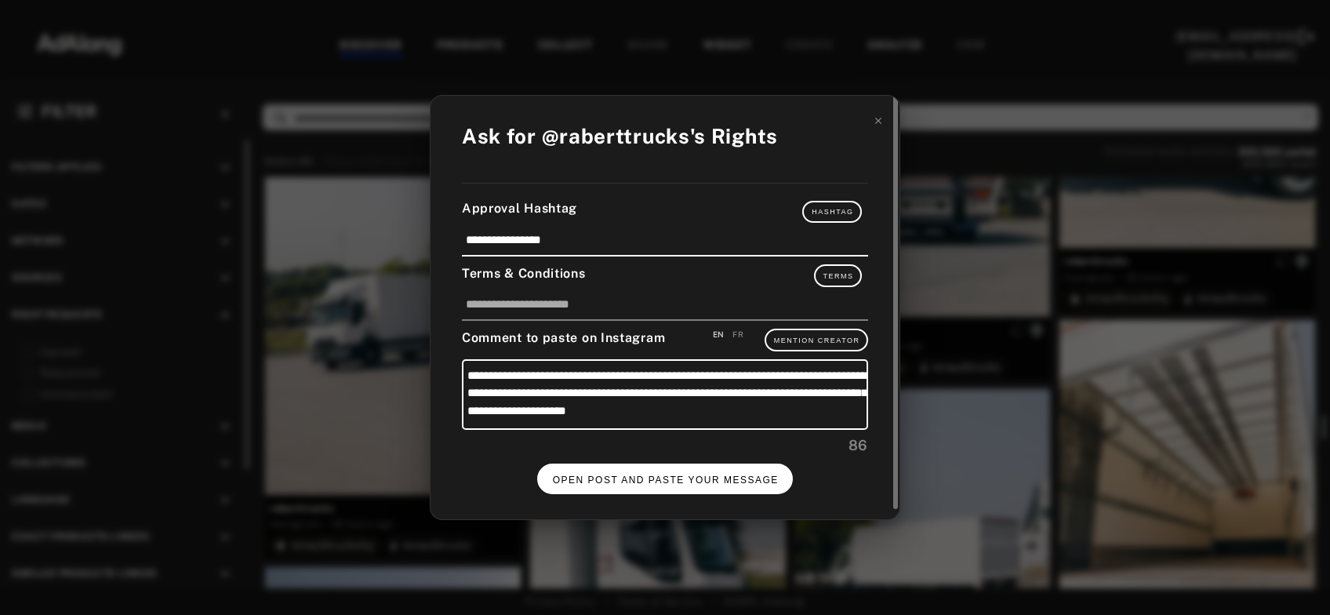
click at [668, 484] on button "OPEN POST AND PASTE YOUR MESSAGE" at bounding box center [665, 478] width 256 height 31
click at [677, 478] on span "DONE" at bounding box center [665, 479] width 32 height 11
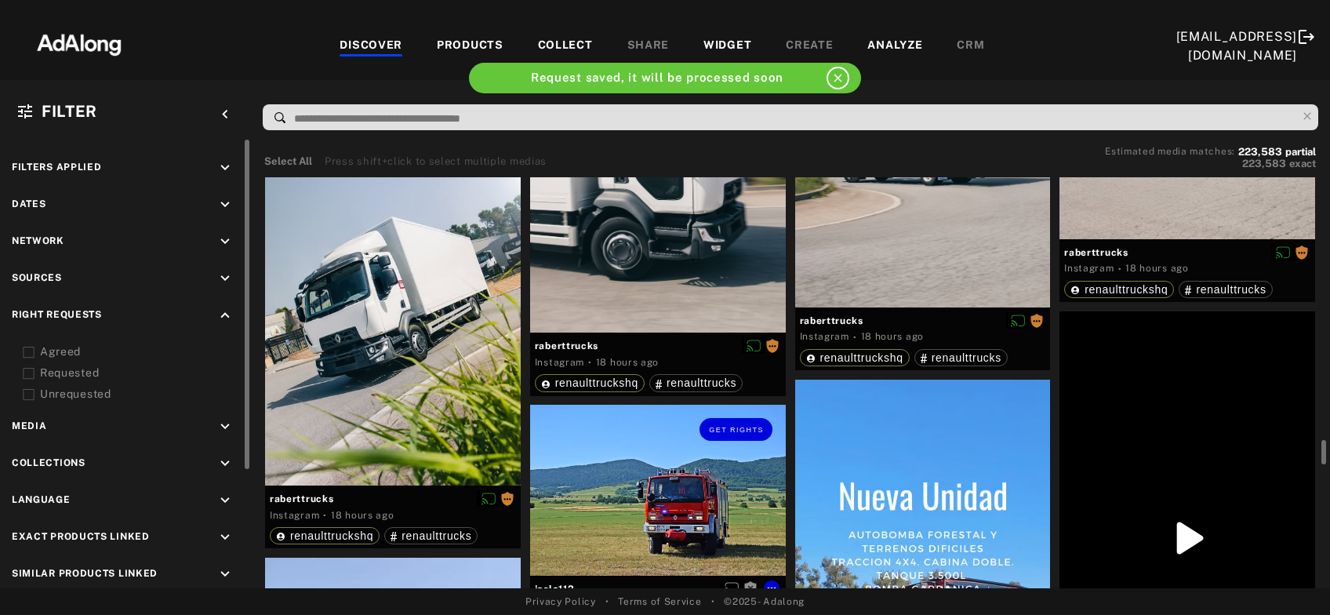
scroll to position [4479, 0]
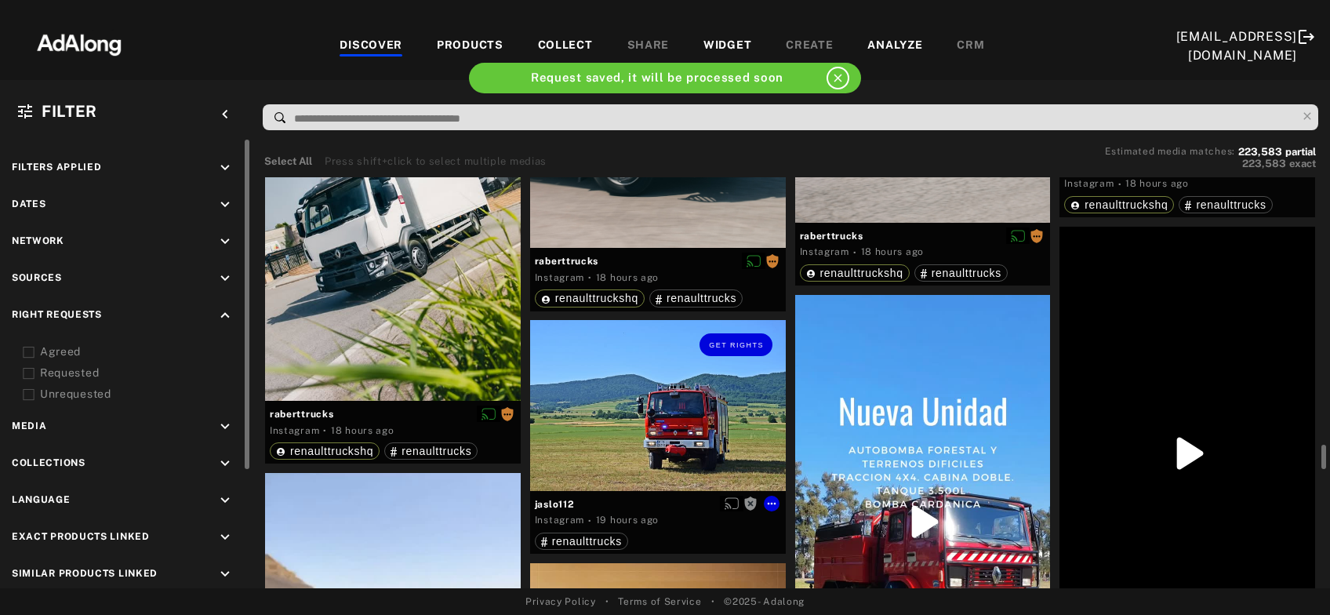
click at [681, 472] on div "Get rights" at bounding box center [658, 405] width 256 height 170
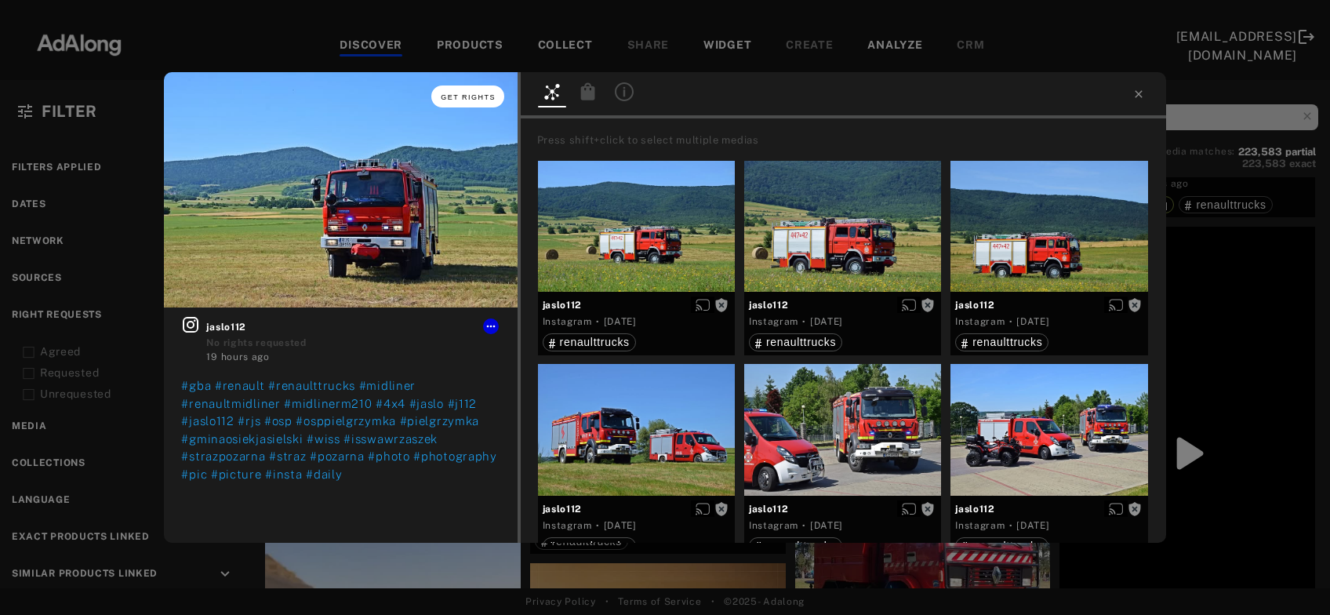
click at [462, 100] on span "Get rights" at bounding box center [468, 97] width 55 height 8
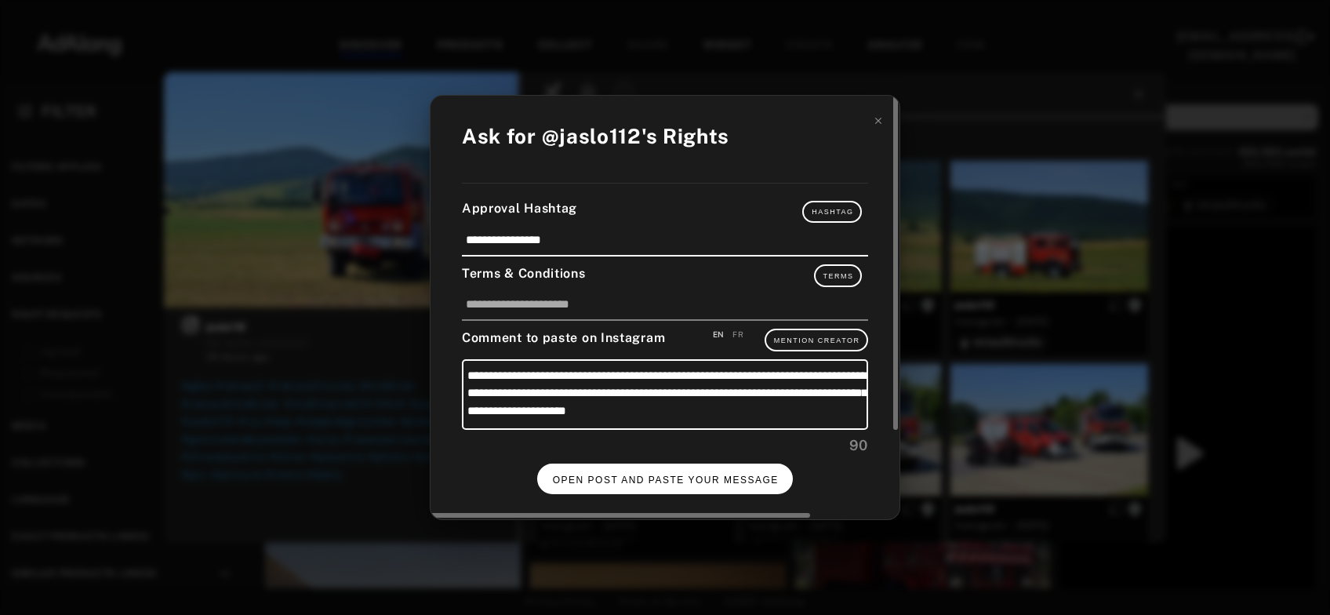
click at [640, 474] on span "OPEN POST AND PASTE YOUR MESSAGE" at bounding box center [666, 479] width 226 height 11
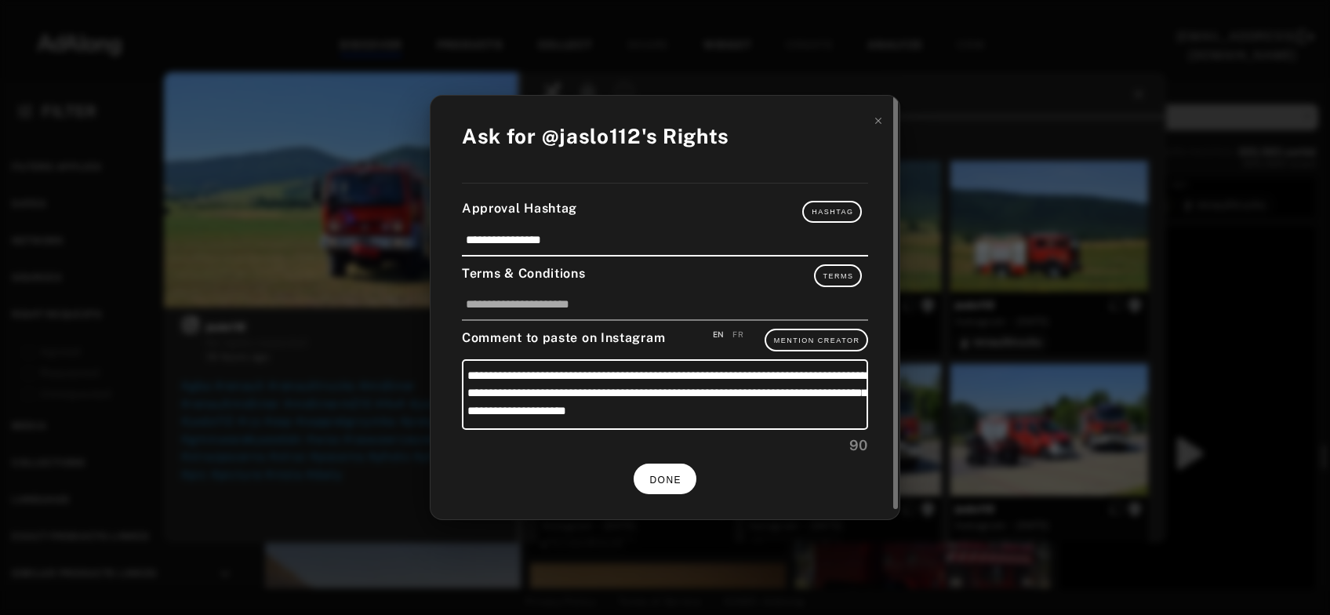
scroll to position [4479, 0]
click at [656, 475] on span "DONE" at bounding box center [665, 479] width 32 height 11
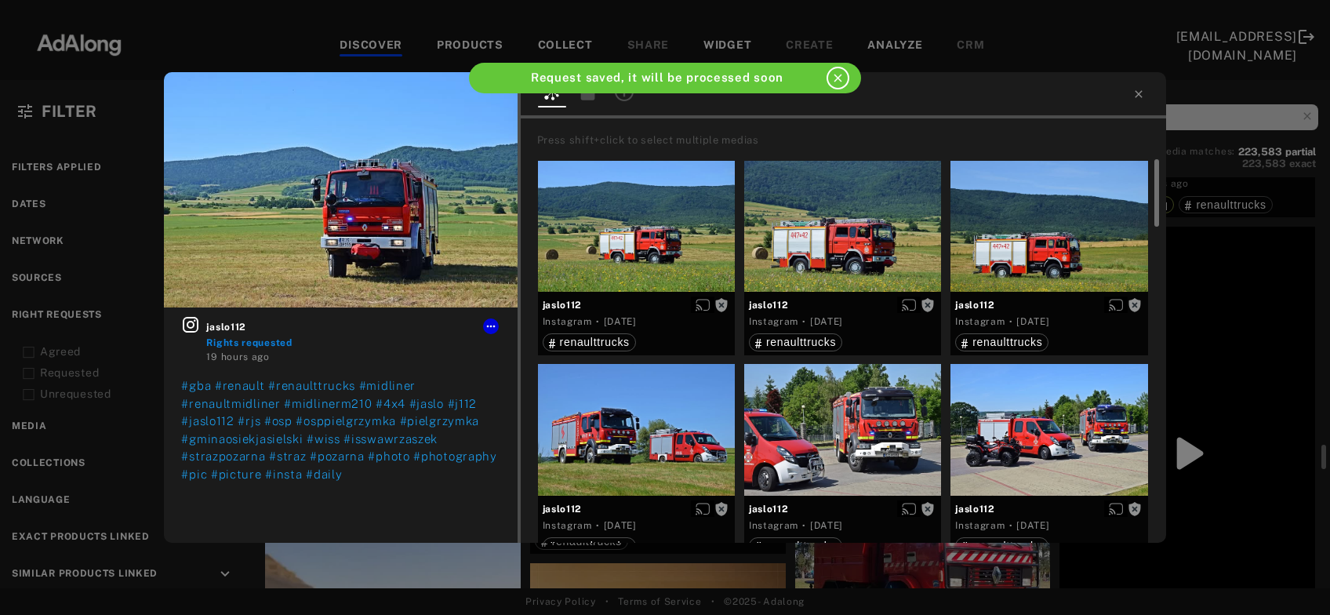
scroll to position [4479, 0]
click at [1136, 98] on icon at bounding box center [1138, 94] width 13 height 13
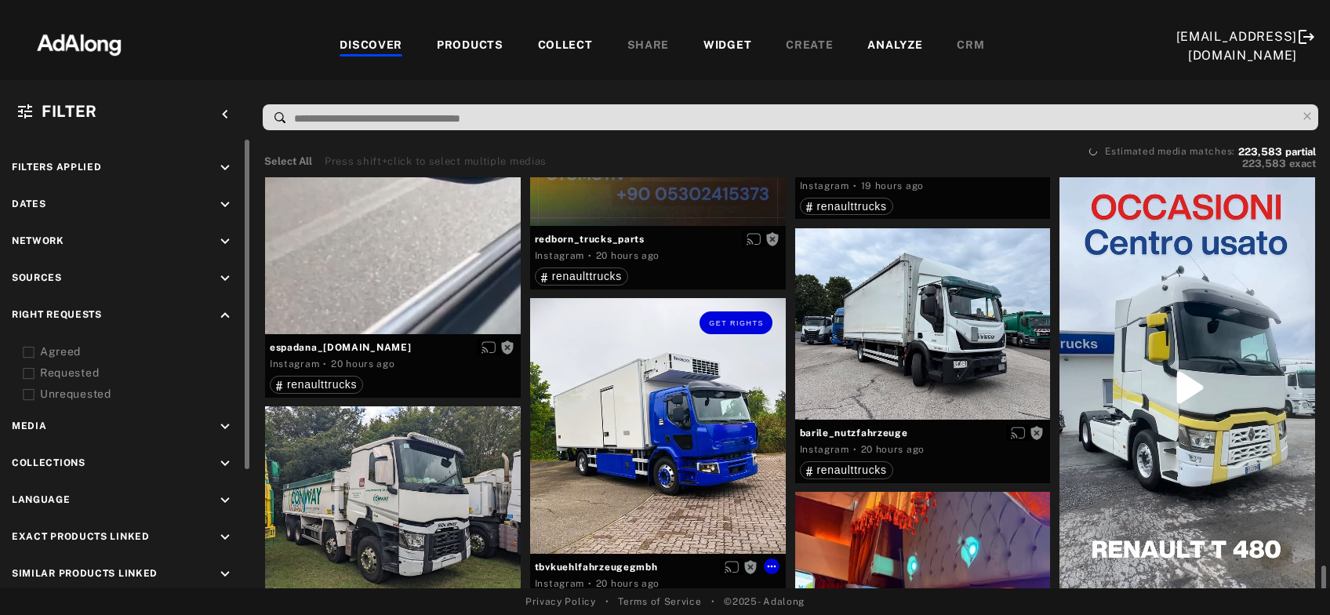
scroll to position [5155, 0]
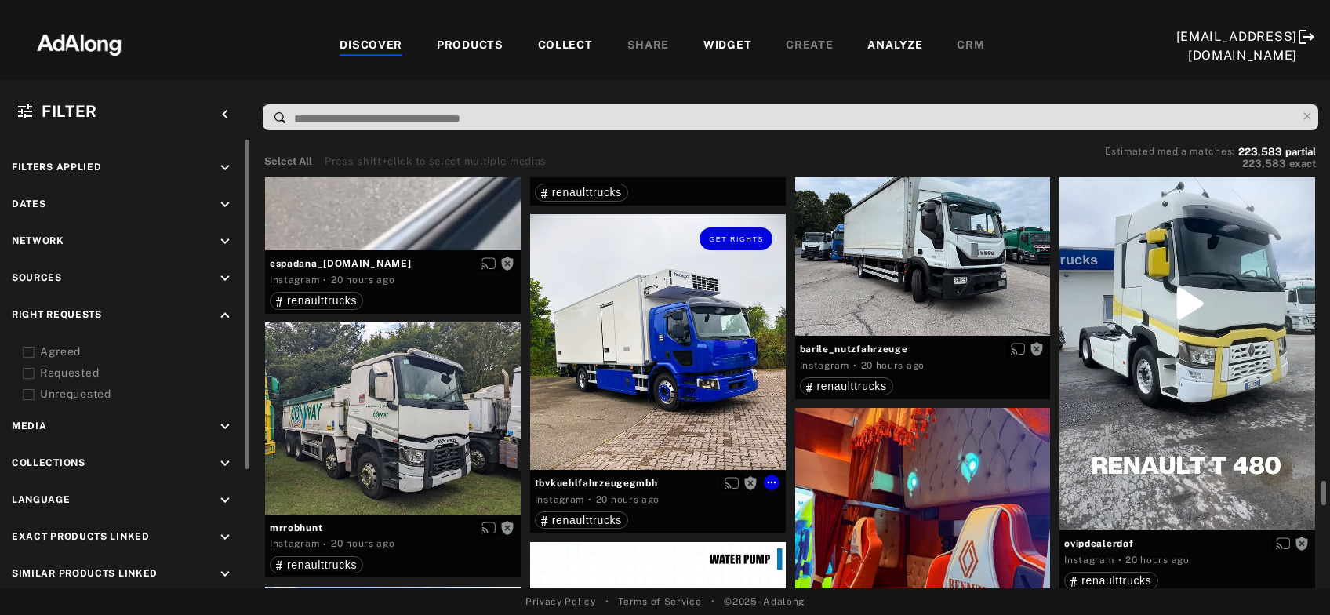
click at [413, 444] on div at bounding box center [393, 417] width 256 height 191
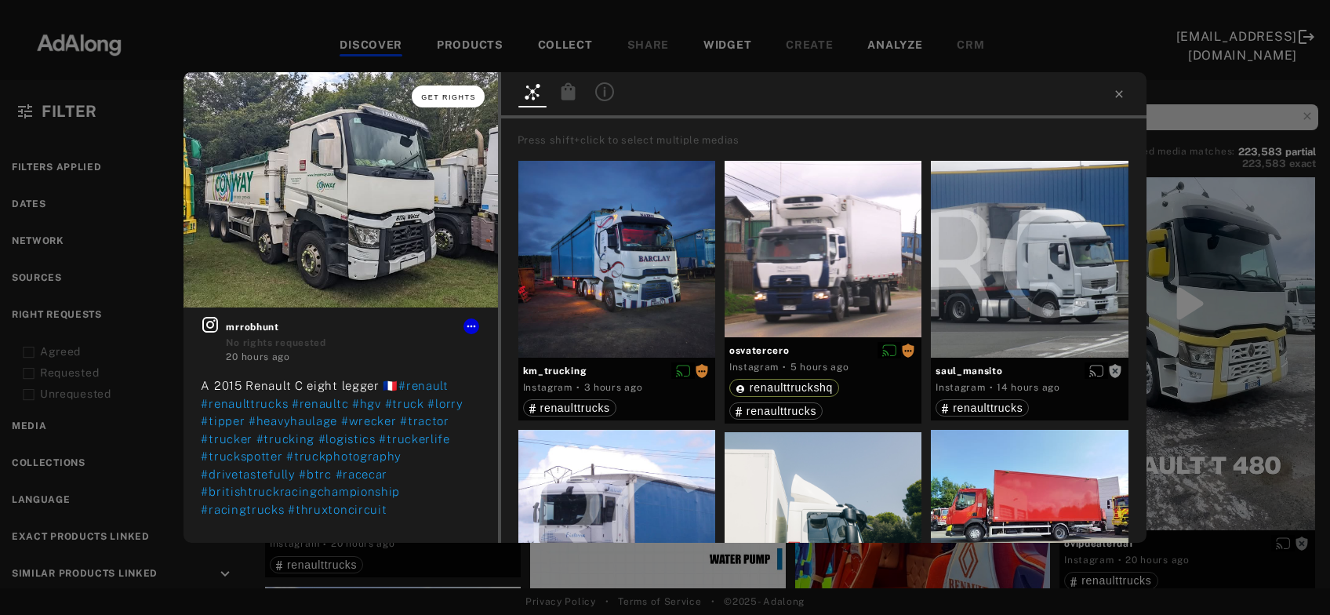
click at [457, 92] on button "Get rights" at bounding box center [448, 96] width 72 height 22
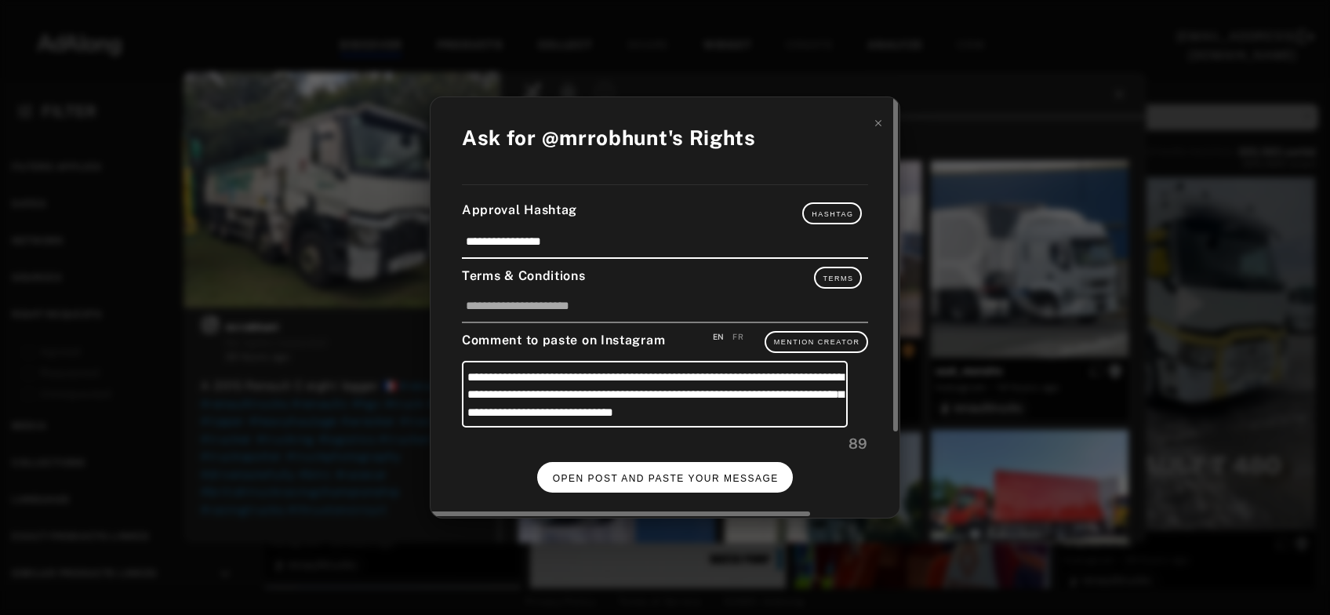
click at [679, 471] on button "OPEN POST AND PASTE YOUR MESSAGE" at bounding box center [665, 477] width 256 height 31
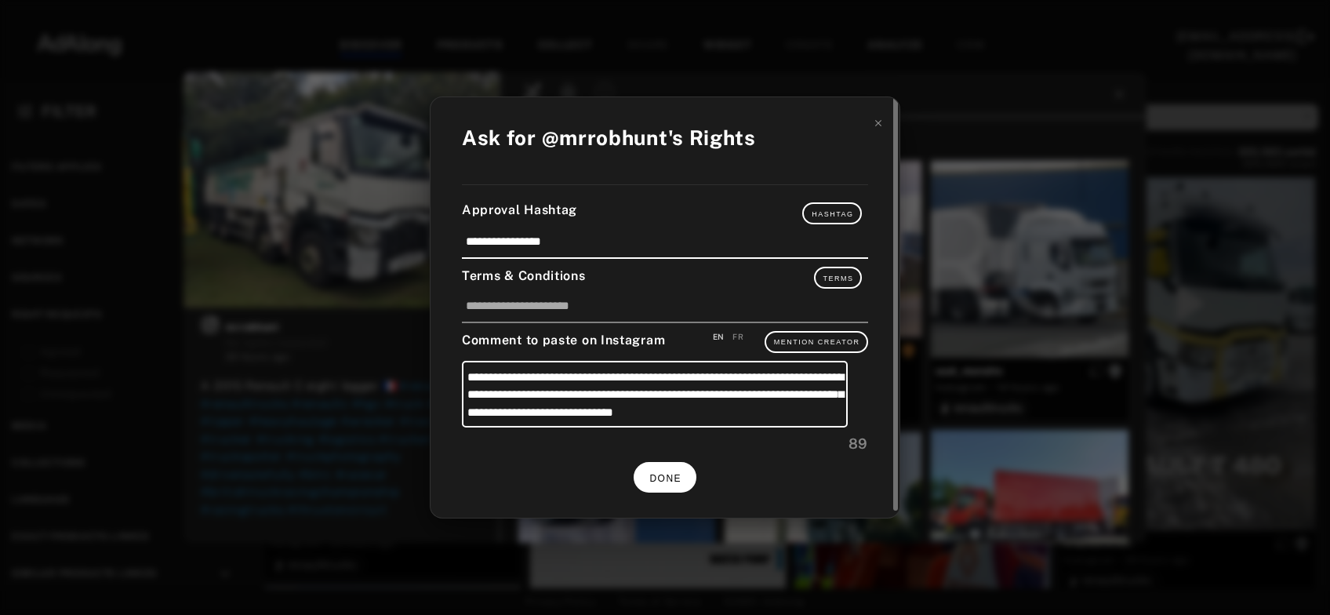
scroll to position [5155, 0]
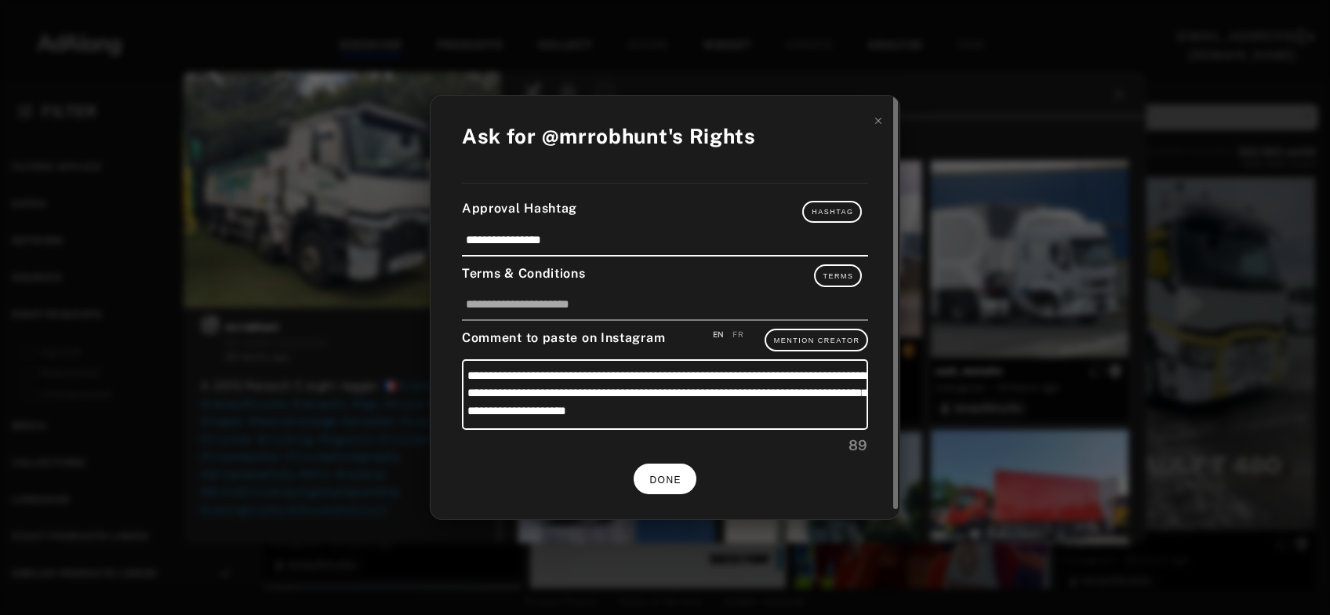
click at [679, 478] on span "DONE" at bounding box center [665, 479] width 32 height 11
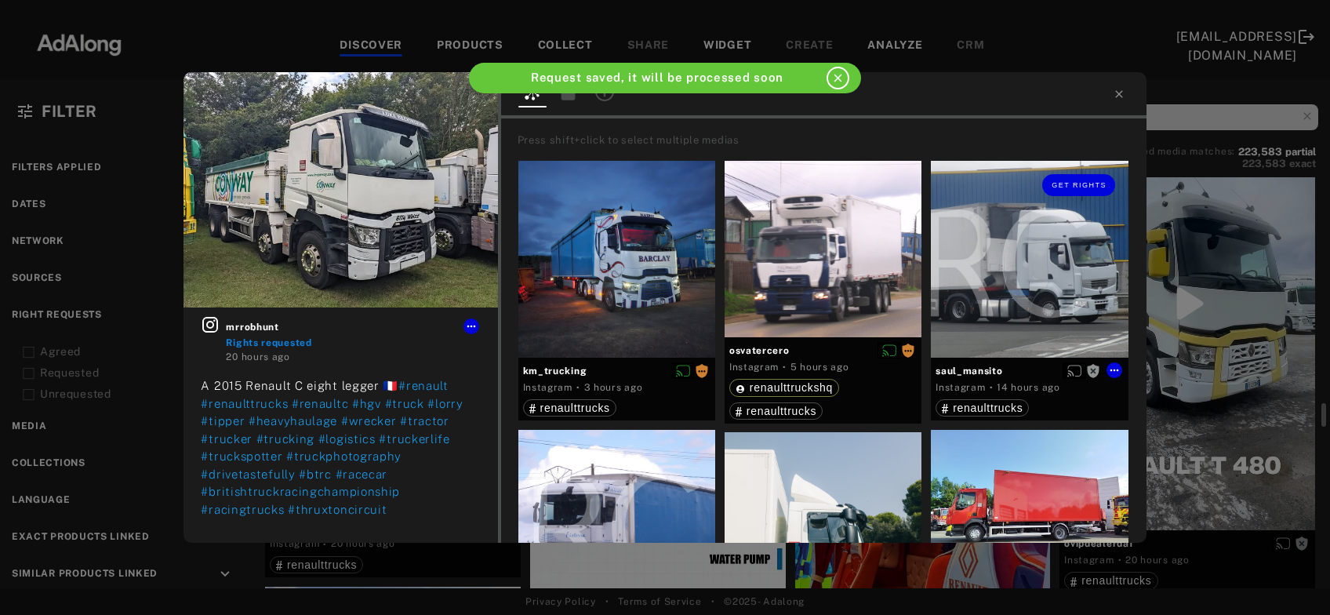
scroll to position [5155, 0]
click at [1115, 95] on icon at bounding box center [1119, 94] width 13 height 13
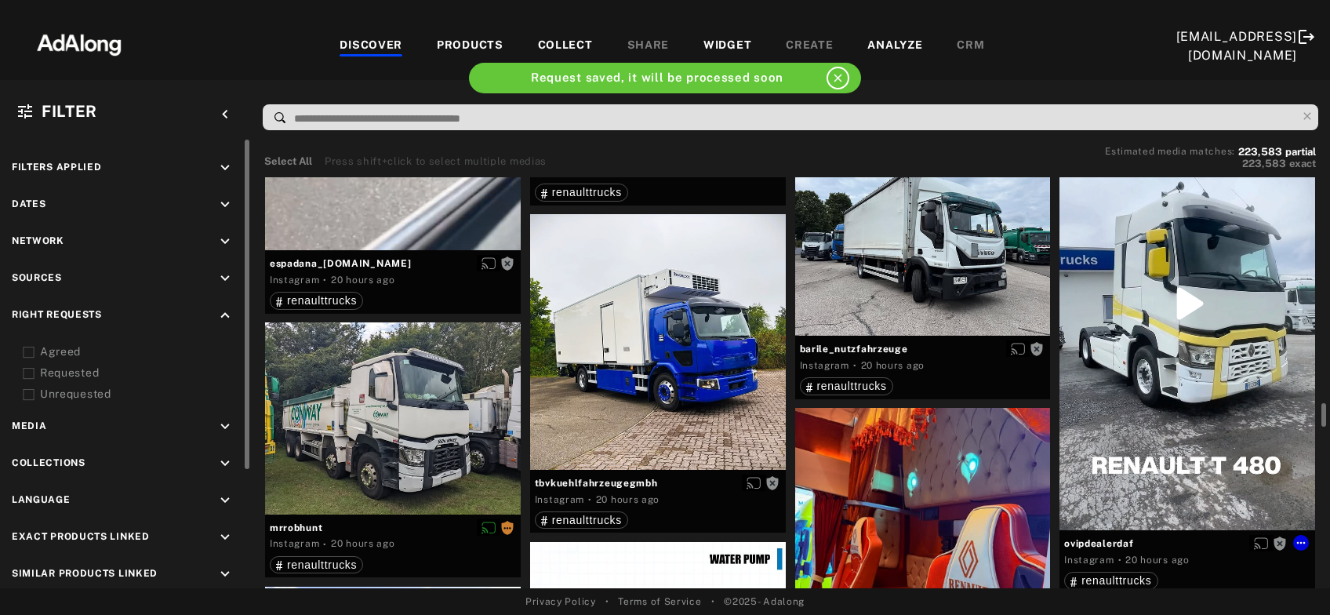
click at [1194, 391] on div "Get rights" at bounding box center [1187, 303] width 256 height 454
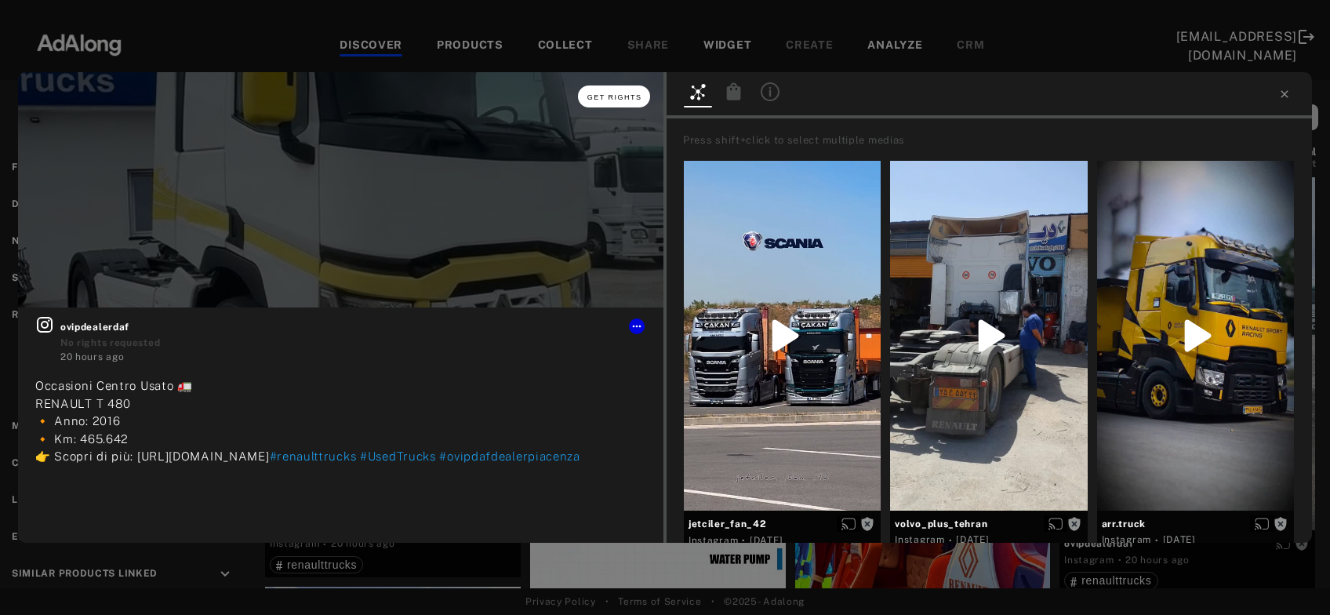
click at [604, 102] on button "Get rights" at bounding box center [614, 96] width 72 height 22
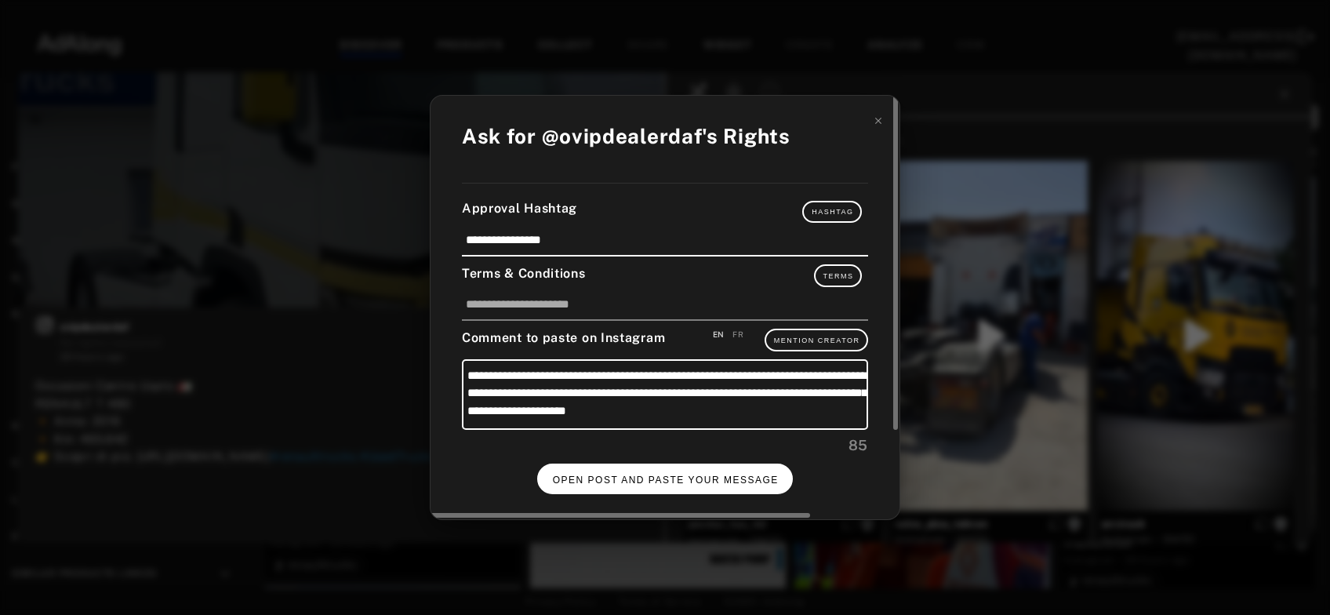
click at [680, 474] on span "OPEN POST AND PASTE YOUR MESSAGE" at bounding box center [666, 479] width 226 height 11
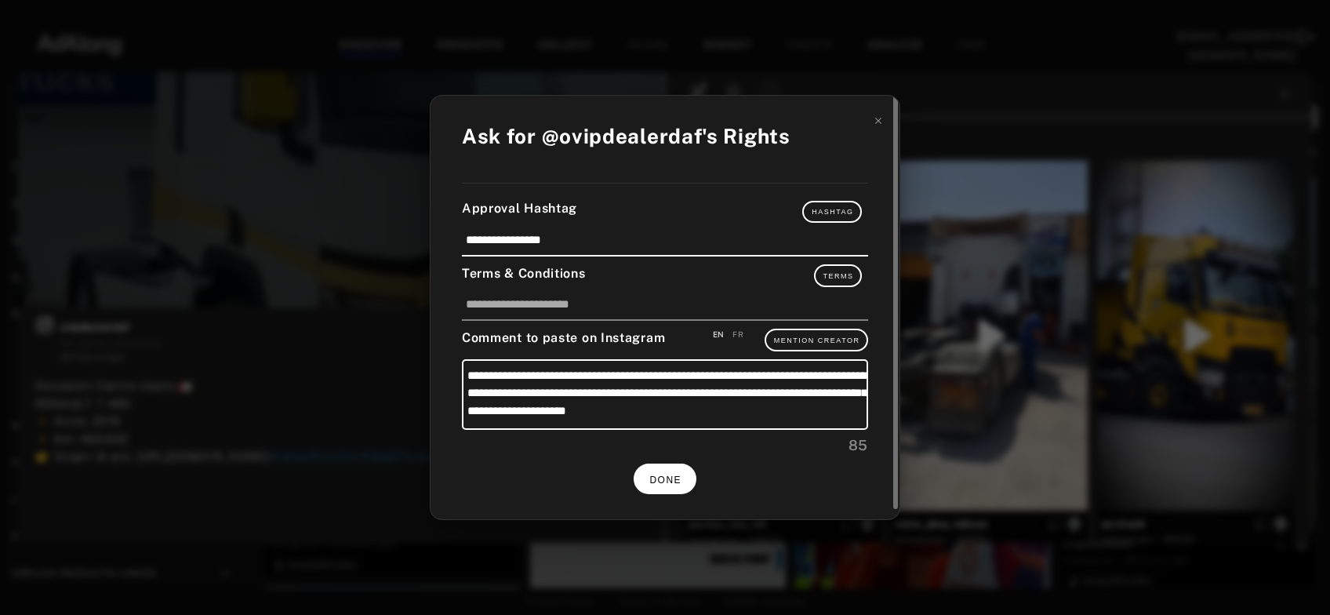
scroll to position [5155, 0]
click at [650, 478] on span "DONE" at bounding box center [665, 479] width 32 height 11
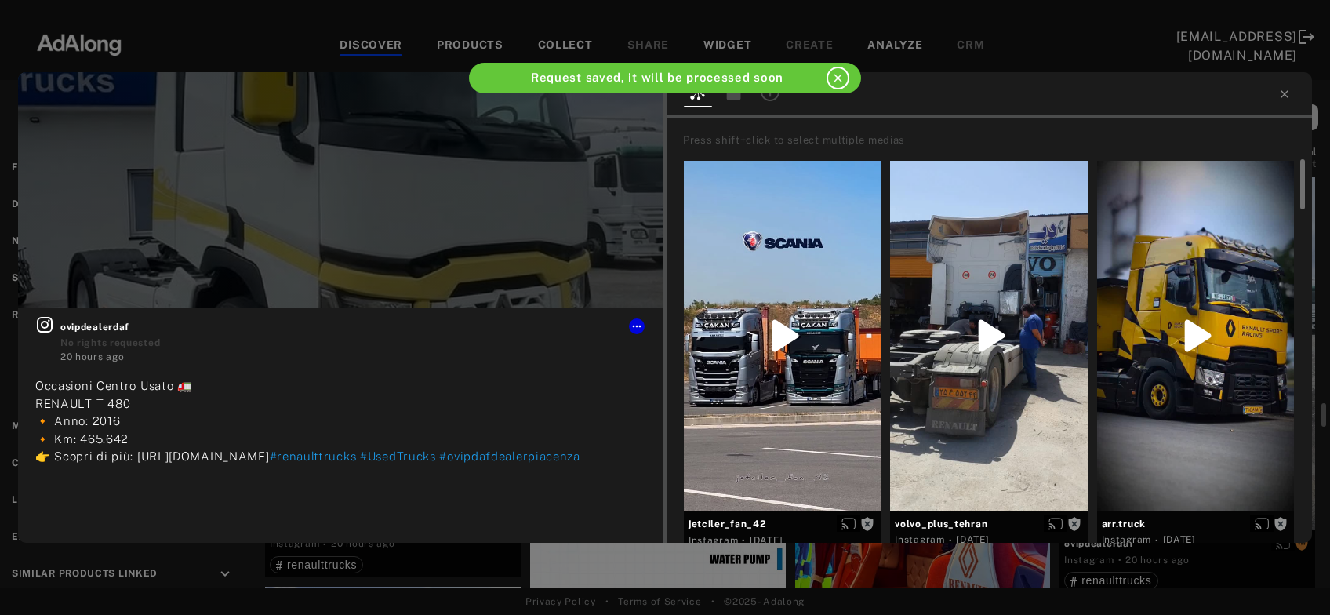
scroll to position [5155, 0]
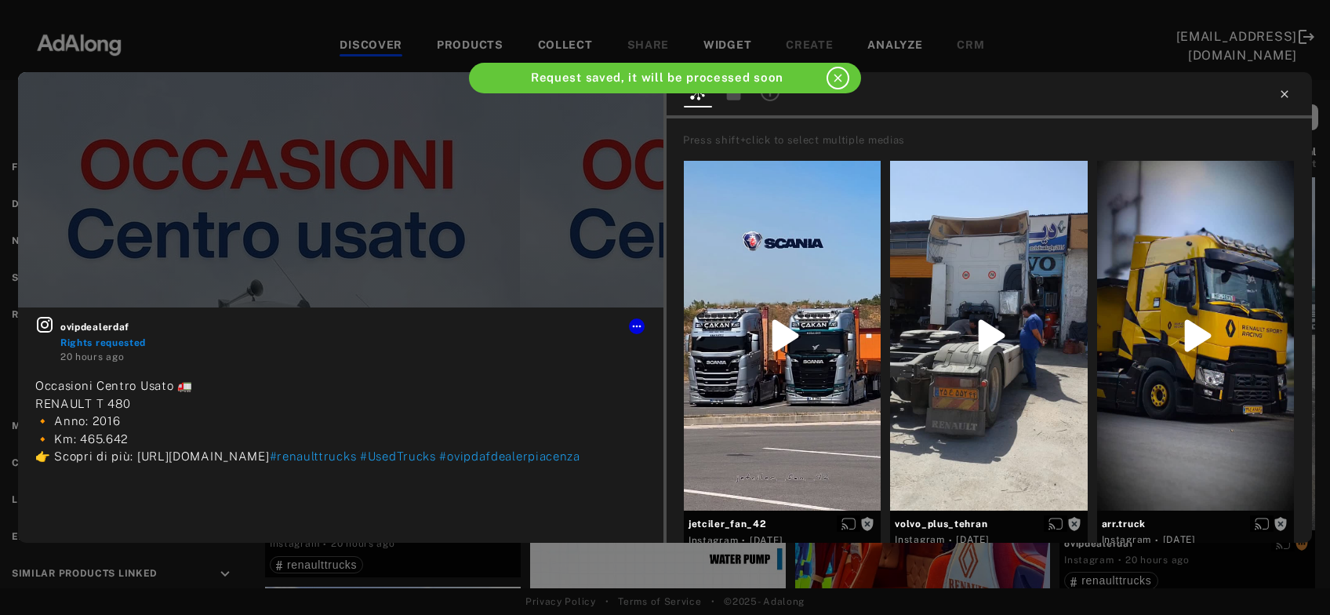
click at [1282, 92] on icon at bounding box center [1284, 93] width 7 height 7
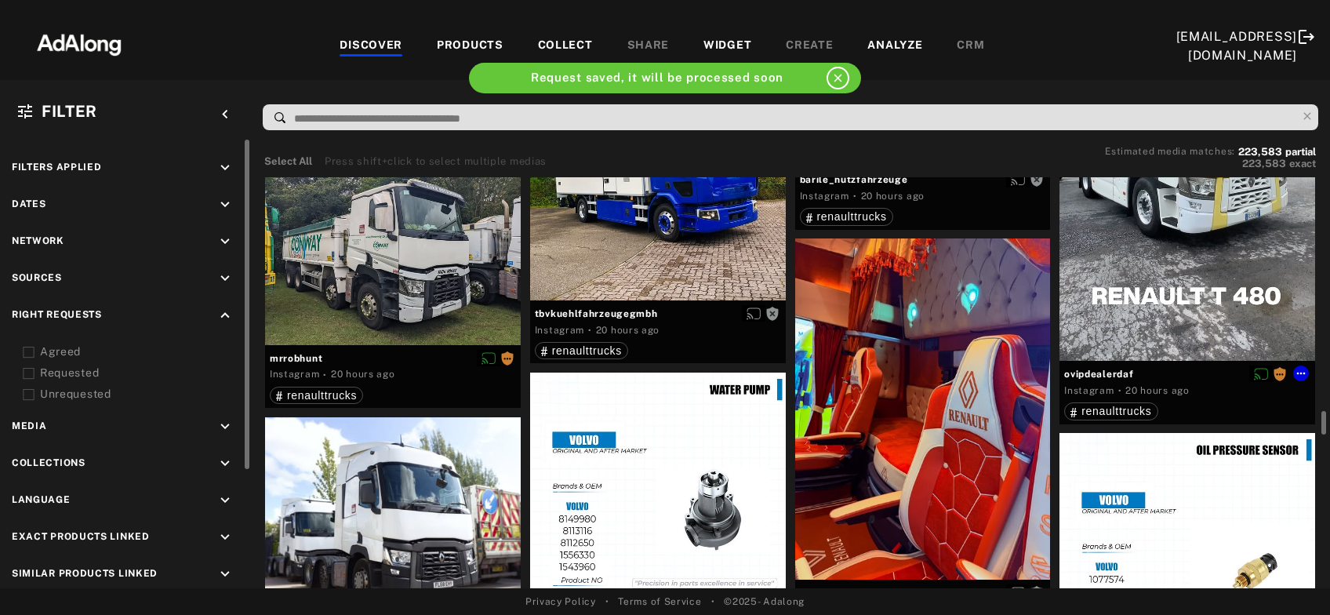
scroll to position [5409, 0]
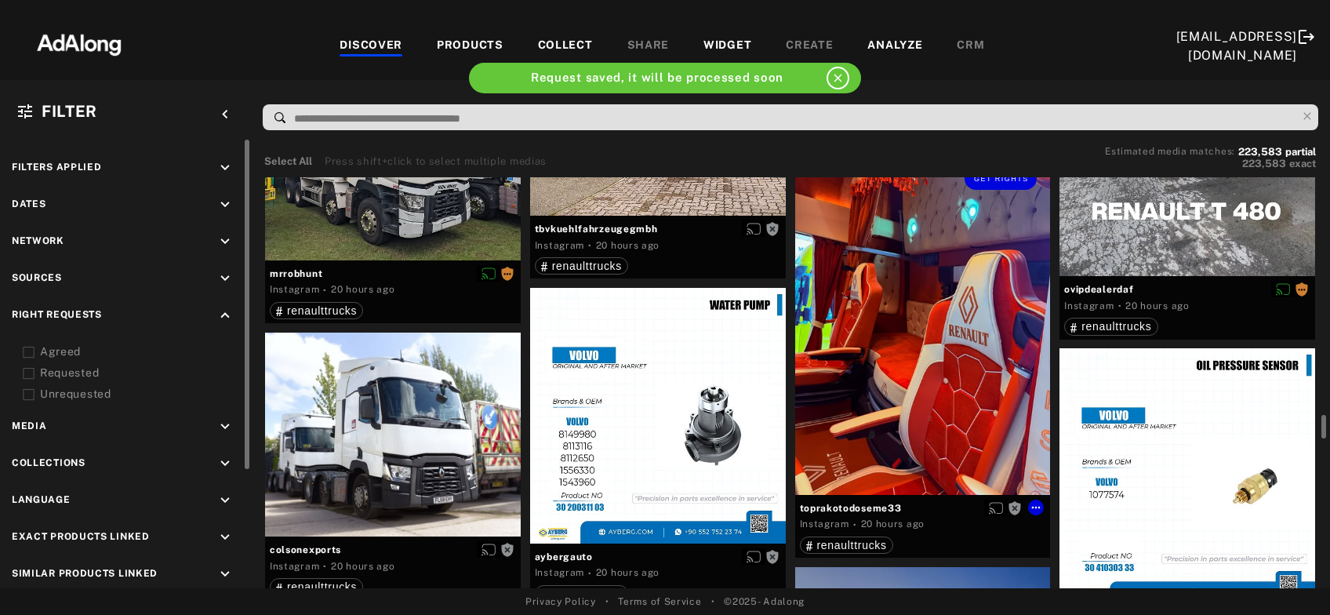
click at [946, 355] on div "Get rights" at bounding box center [923, 324] width 256 height 340
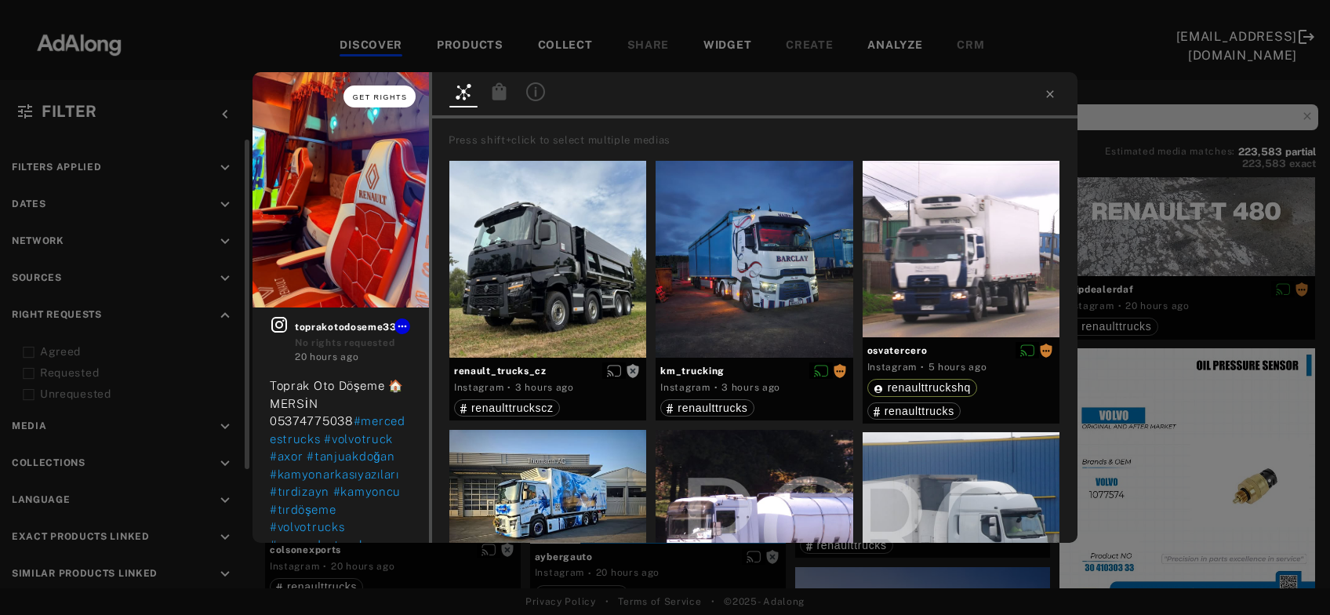
click at [396, 97] on span "Get rights" at bounding box center [380, 97] width 55 height 8
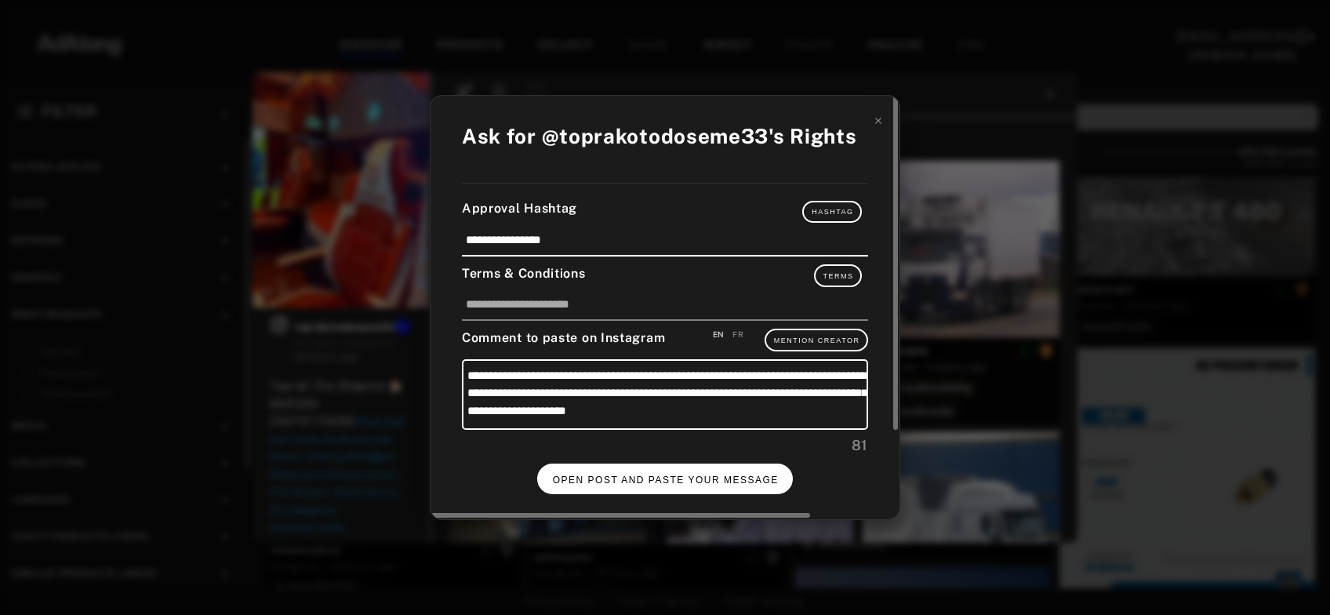
click at [641, 482] on button "OPEN POST AND PASTE YOUR MESSAGE" at bounding box center [665, 478] width 256 height 31
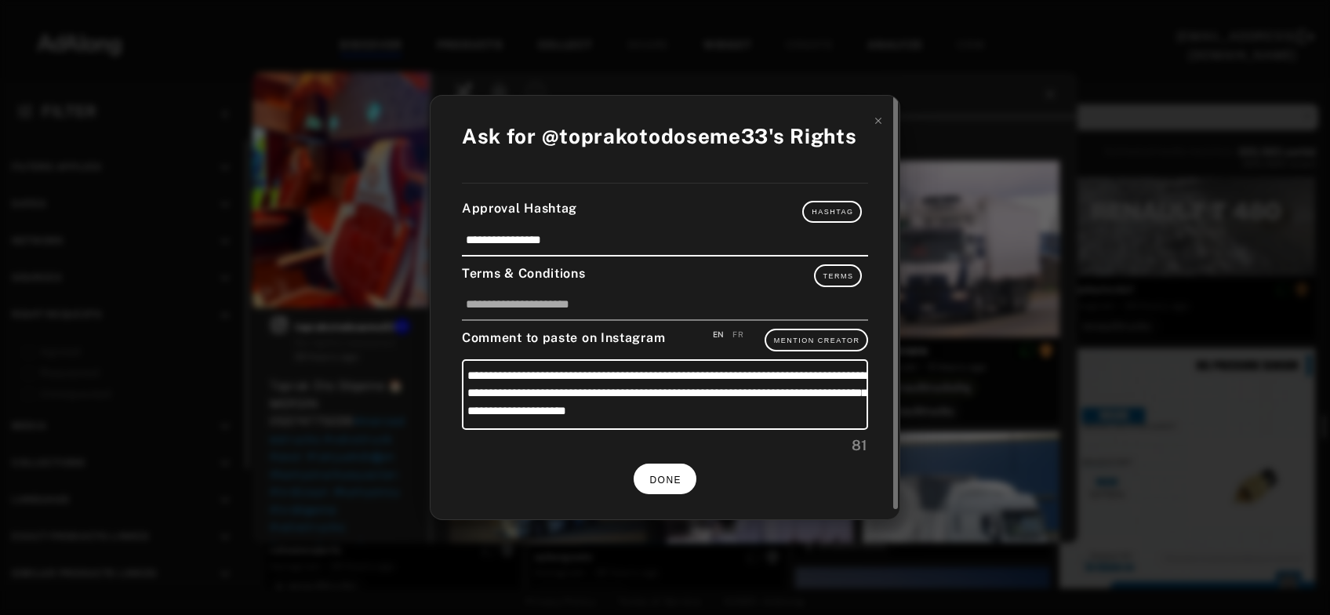
scroll to position [5409, 0]
click at [670, 477] on span "DONE" at bounding box center [665, 479] width 32 height 11
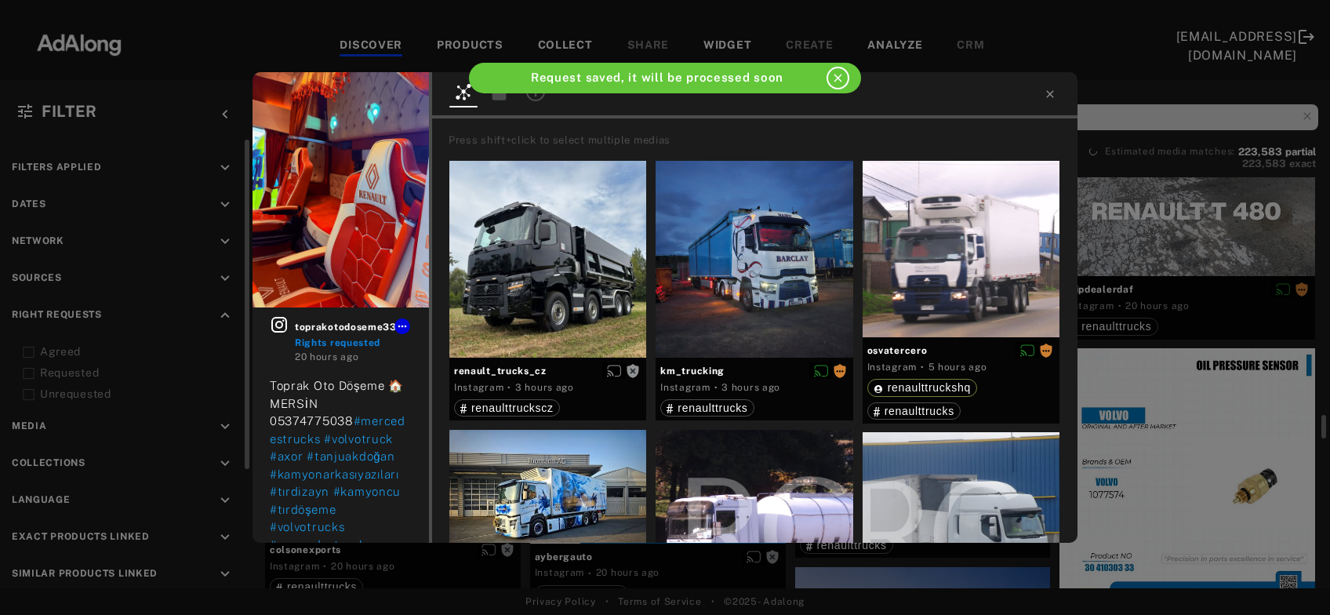
scroll to position [5409, 0]
click at [1048, 98] on icon at bounding box center [1050, 94] width 13 height 13
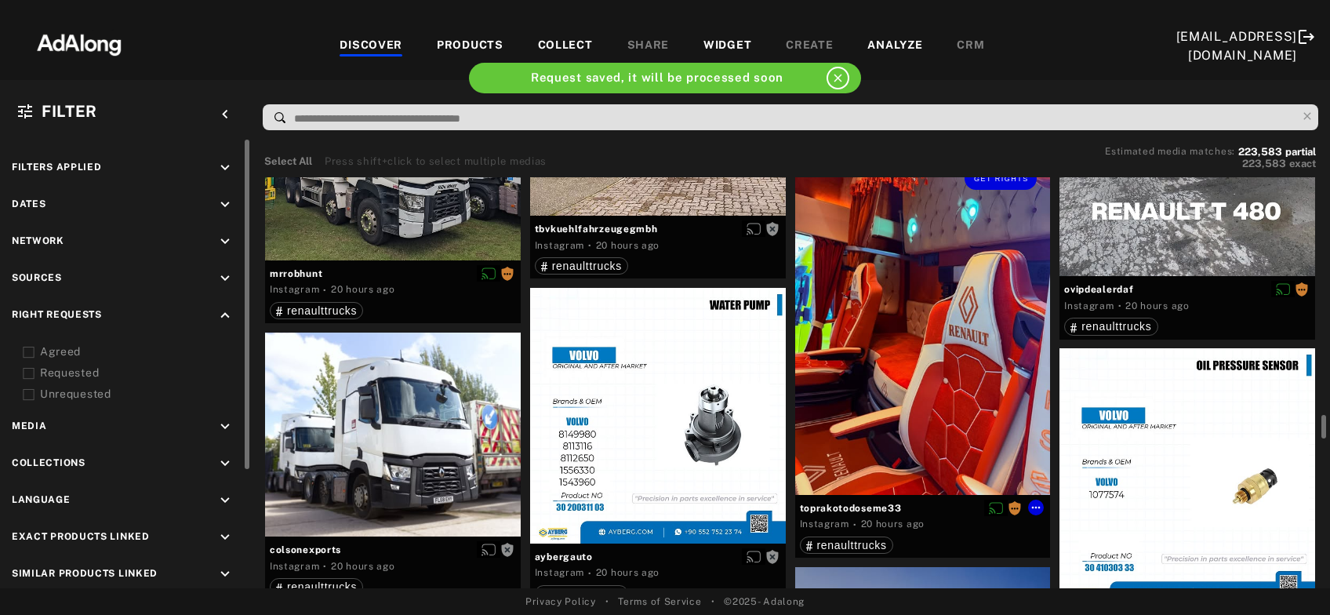
scroll to position [5493, 0]
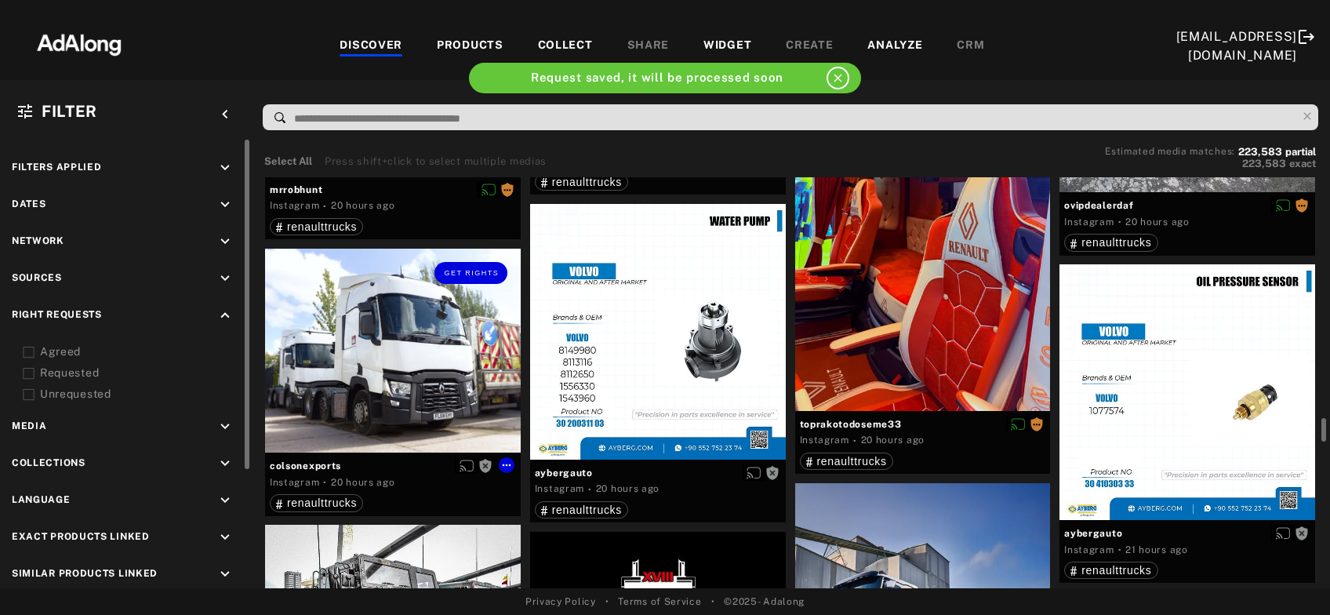
click at [370, 390] on div "Get rights" at bounding box center [393, 351] width 256 height 205
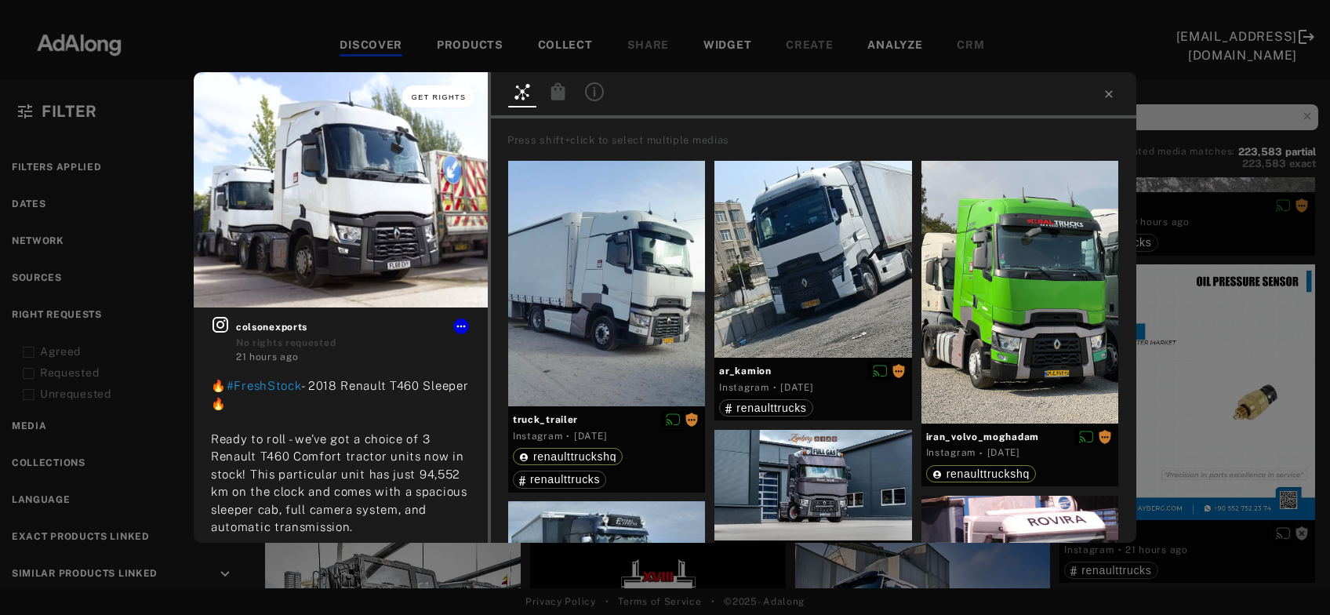
click at [431, 95] on span "Get rights" at bounding box center [439, 97] width 55 height 8
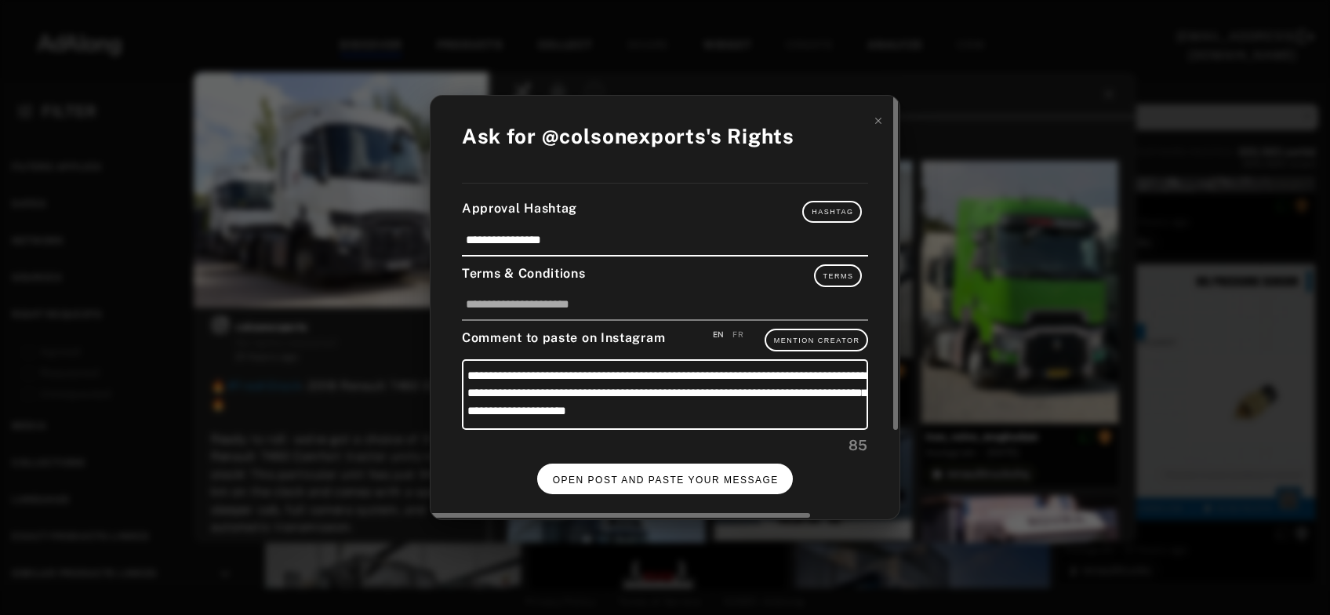
click at [674, 475] on span "OPEN POST AND PASTE YOUR MESSAGE" at bounding box center [666, 479] width 226 height 11
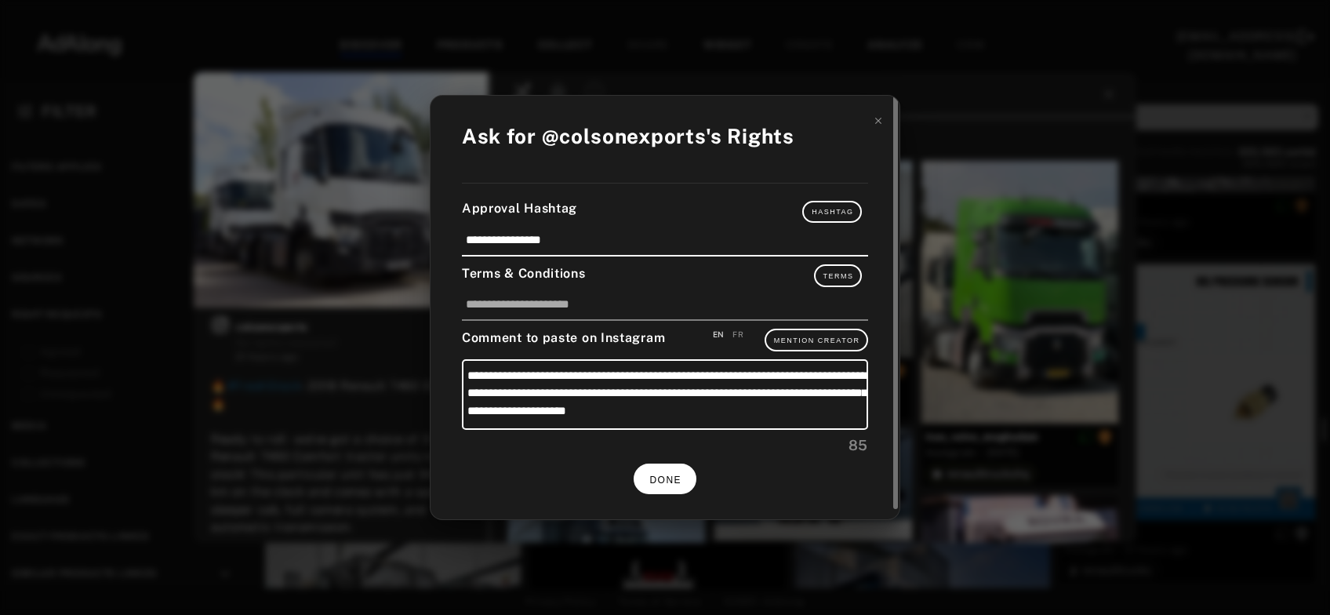
scroll to position [5493, 0]
click at [680, 474] on span "DONE" at bounding box center [665, 479] width 32 height 11
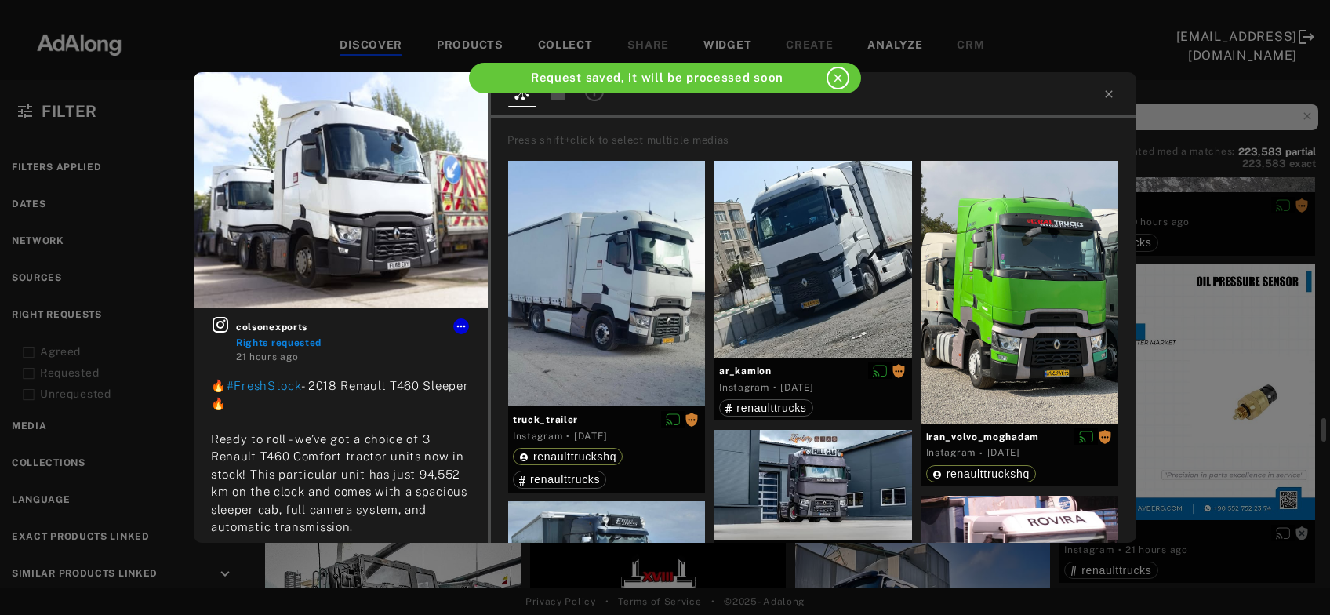
scroll to position [5493, 0]
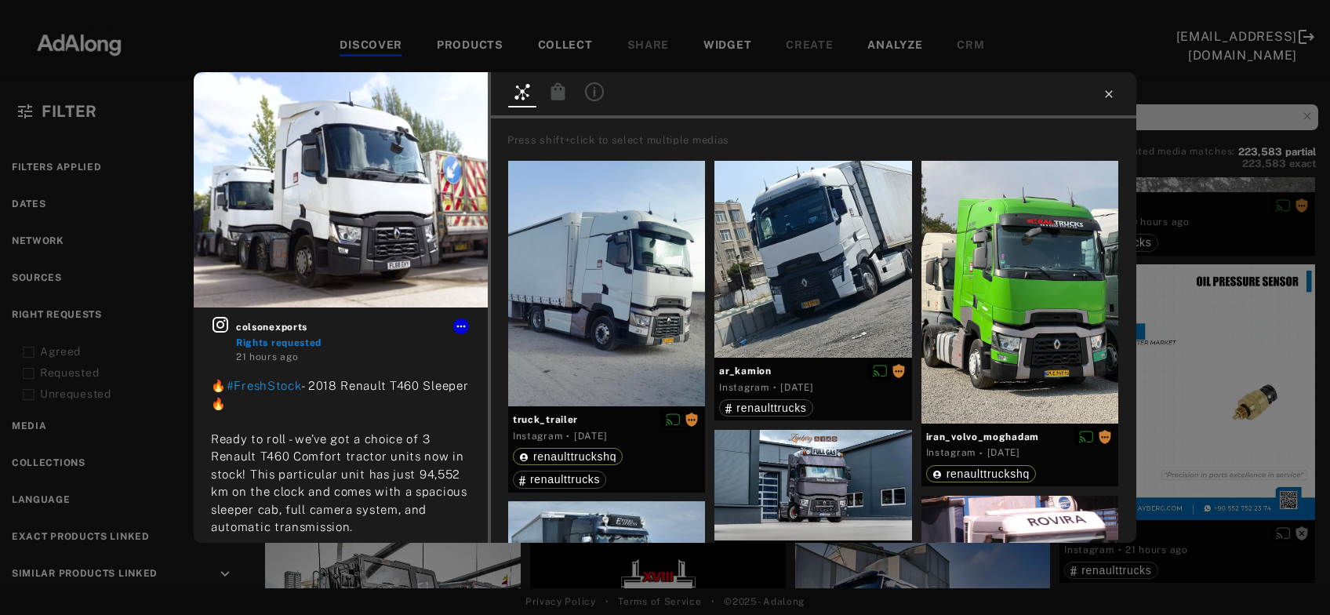
click at [1107, 92] on icon at bounding box center [1109, 94] width 13 height 13
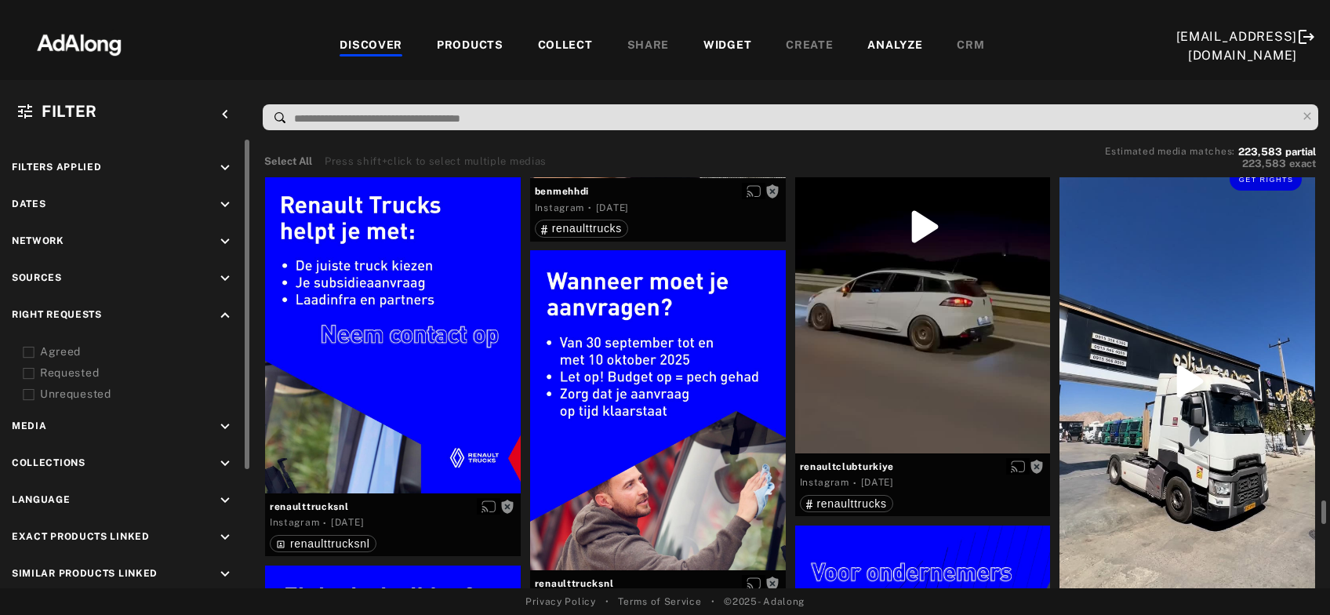
scroll to position [7267, 0]
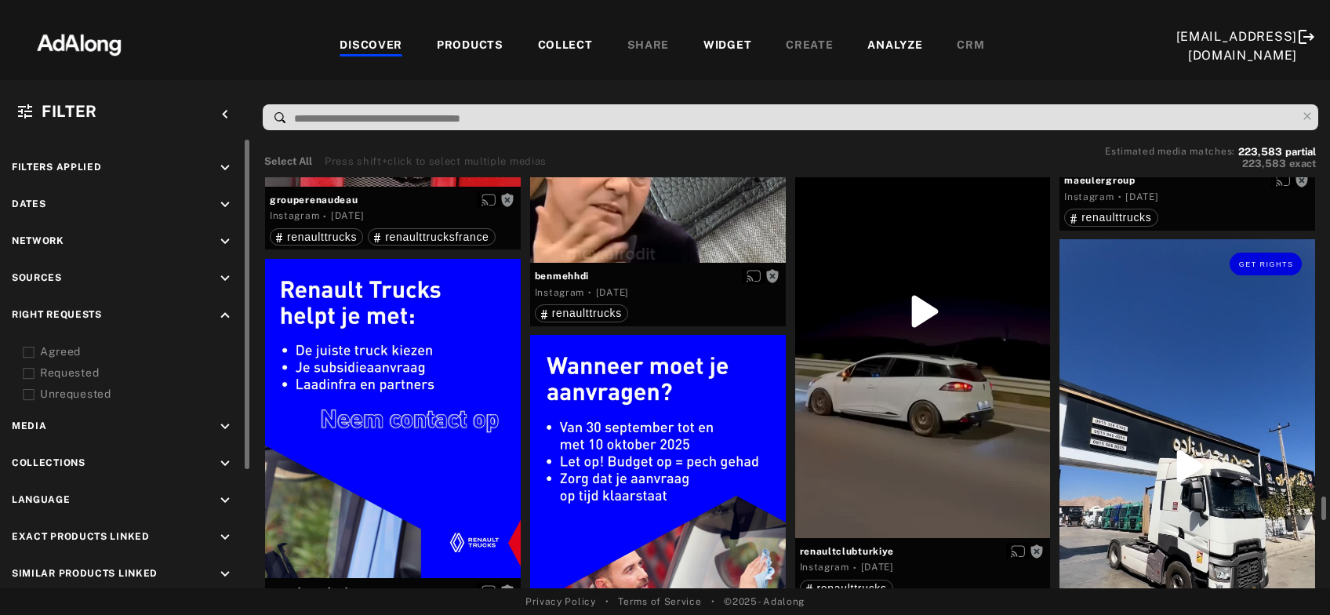
click at [1168, 389] on div "Get rights" at bounding box center [1187, 465] width 256 height 453
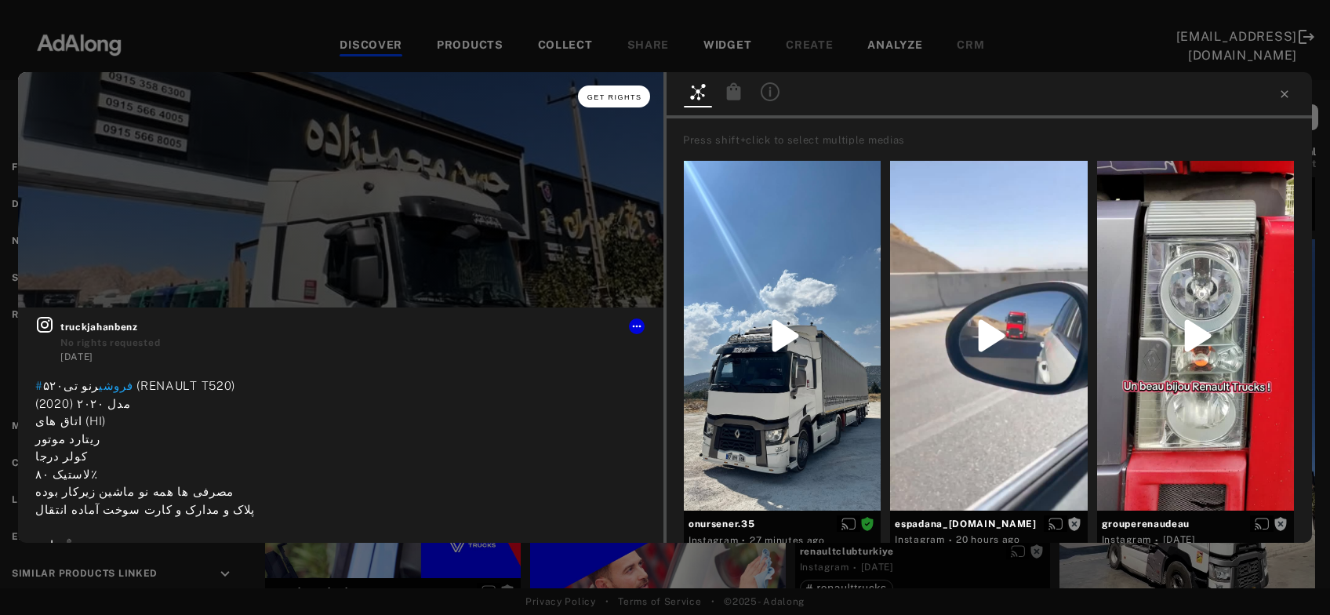
click at [620, 94] on span "Get rights" at bounding box center [614, 97] width 55 height 8
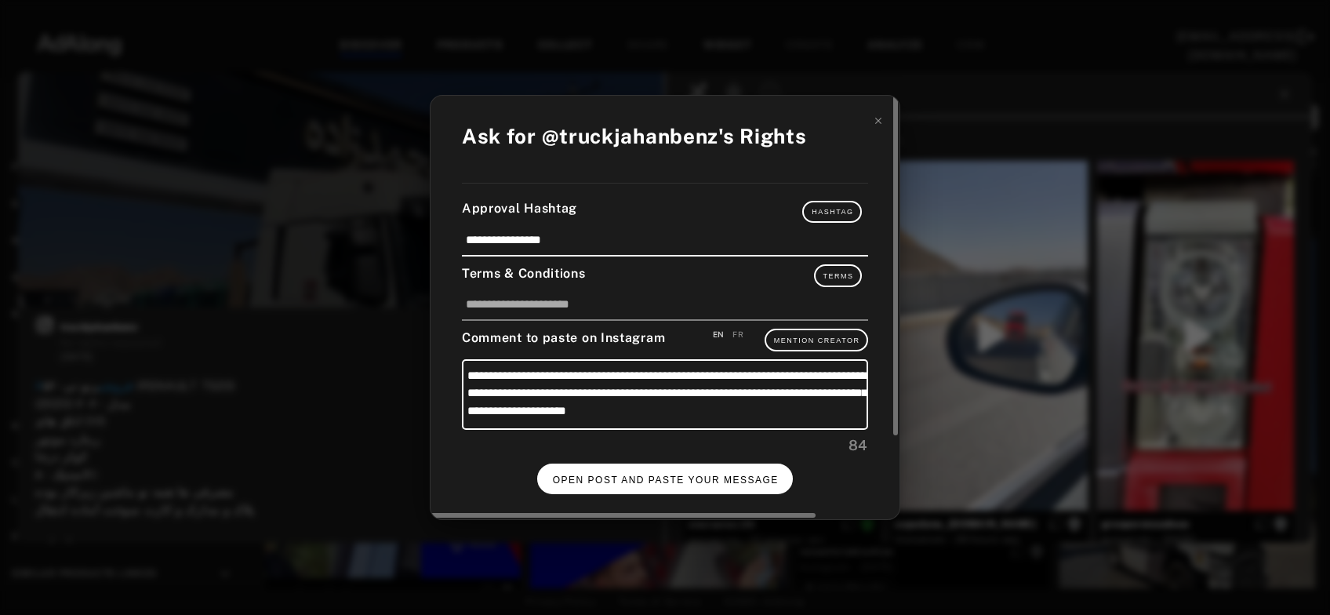
click at [674, 481] on span "OPEN POST AND PASTE YOUR MESSAGE" at bounding box center [666, 479] width 226 height 11
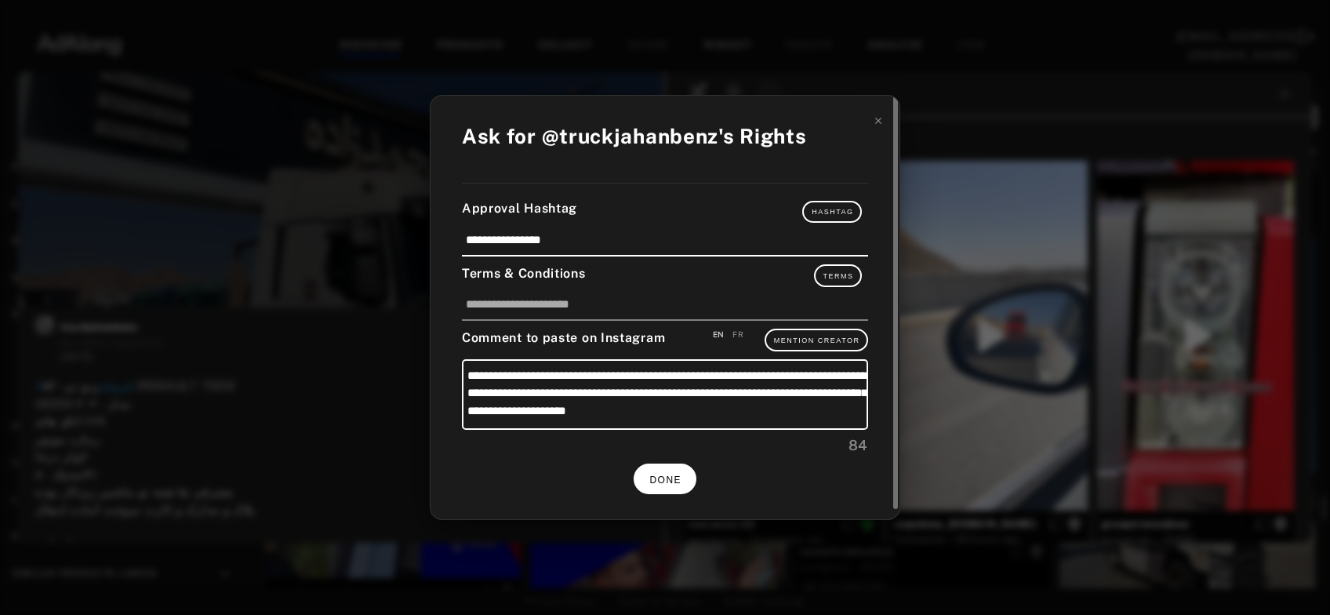
scroll to position [7267, 0]
click at [663, 474] on span "DONE" at bounding box center [665, 479] width 32 height 11
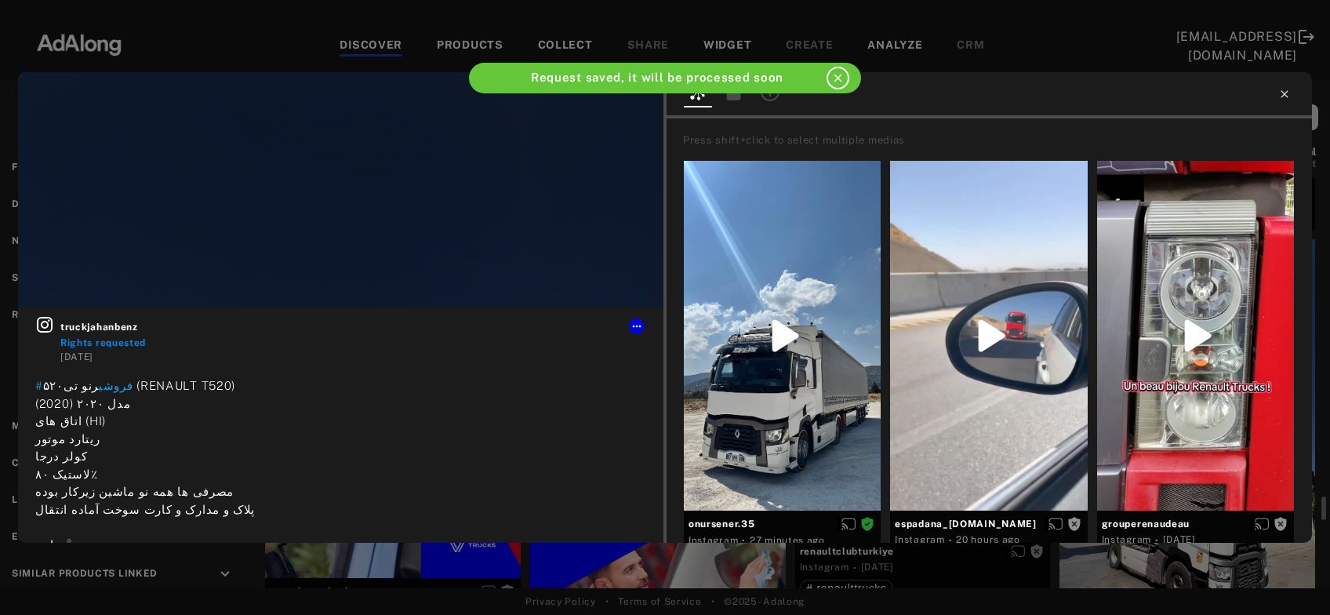
scroll to position [7267, 0]
click at [1285, 93] on icon at bounding box center [1284, 94] width 13 height 13
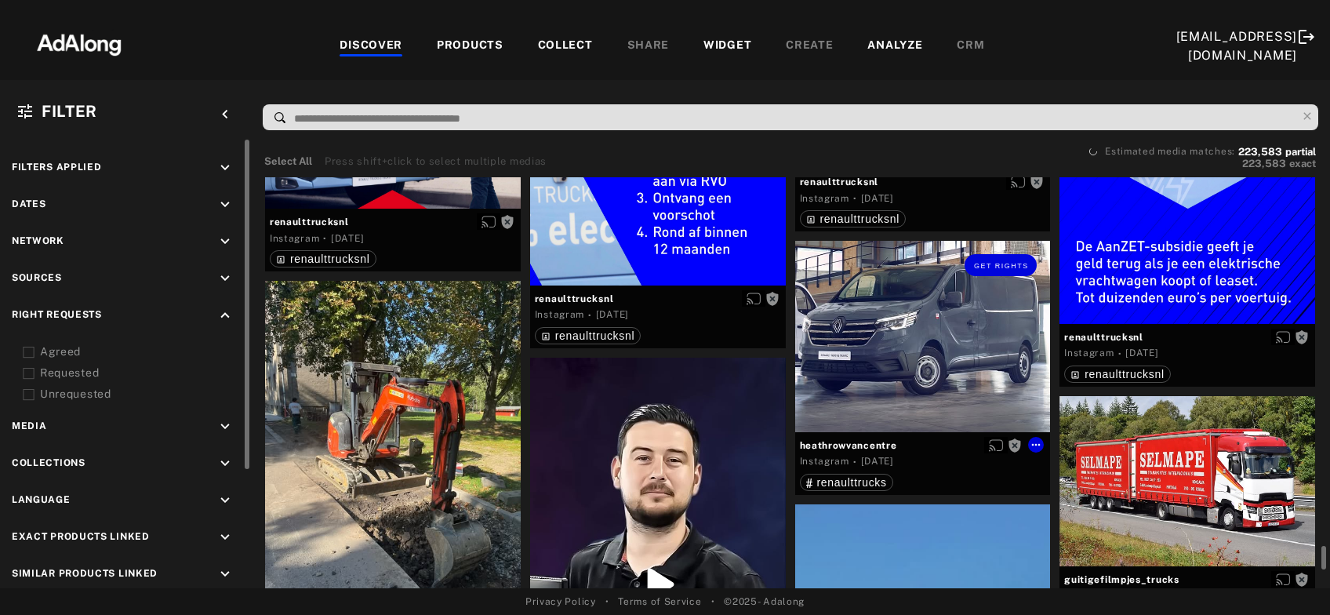
scroll to position [8113, 0]
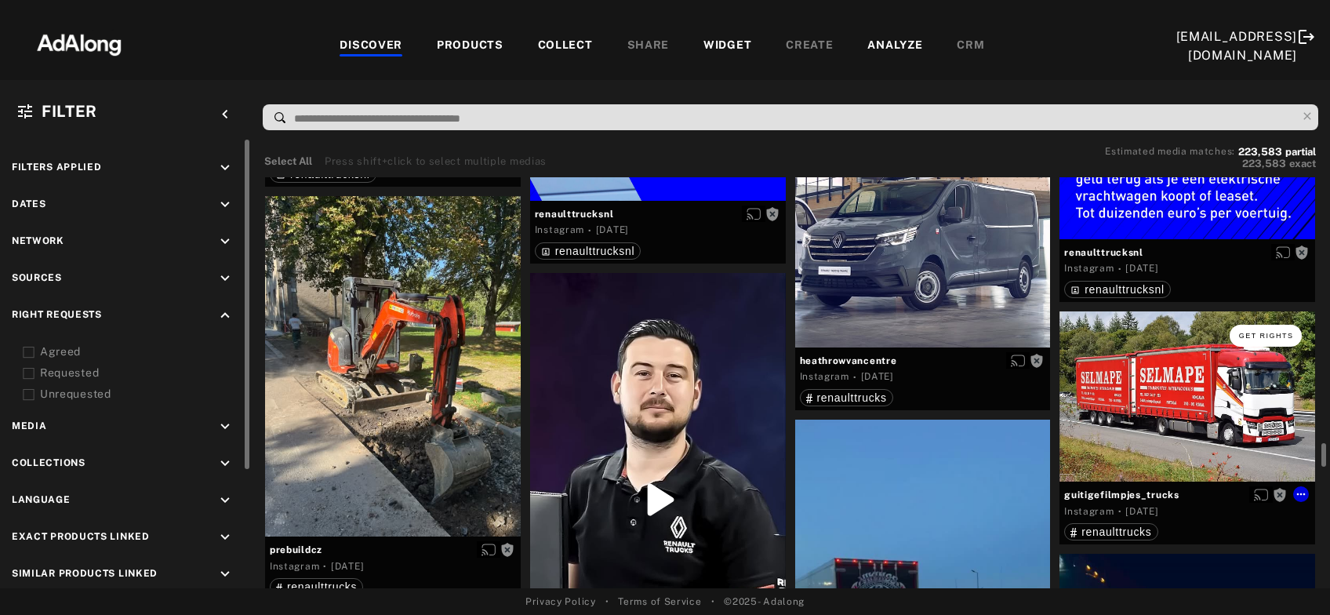
click at [1261, 336] on span "Get rights" at bounding box center [1266, 336] width 55 height 8
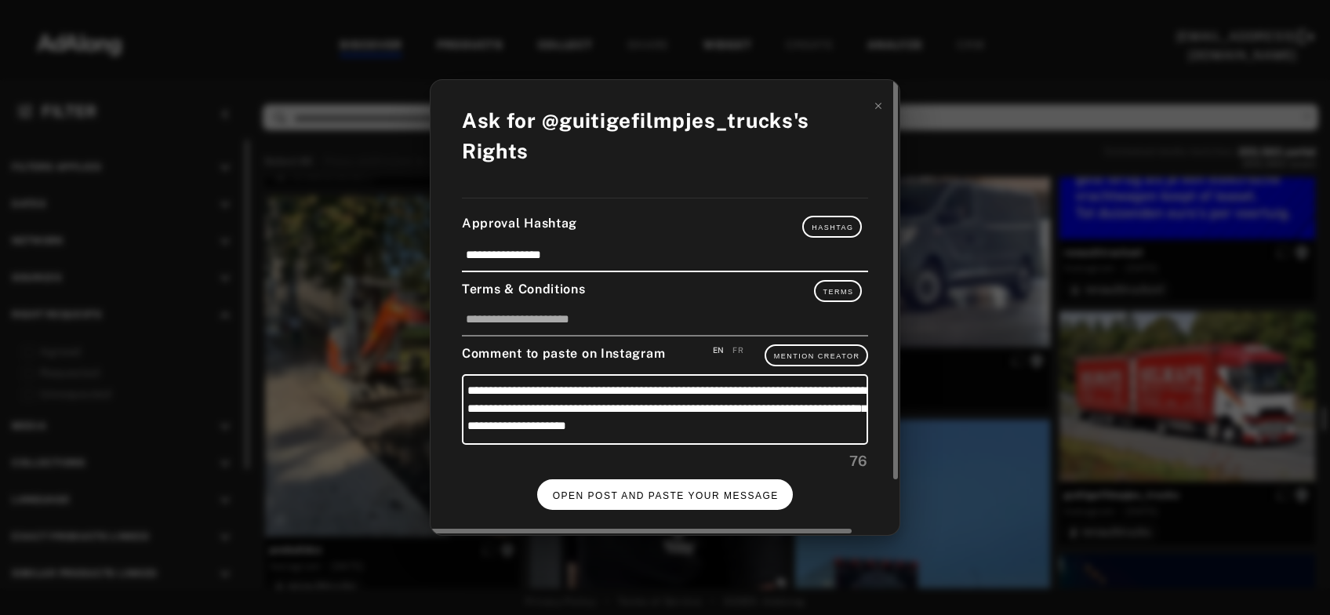
click at [750, 490] on span "OPEN POST AND PASTE YOUR MESSAGE" at bounding box center [666, 495] width 226 height 11
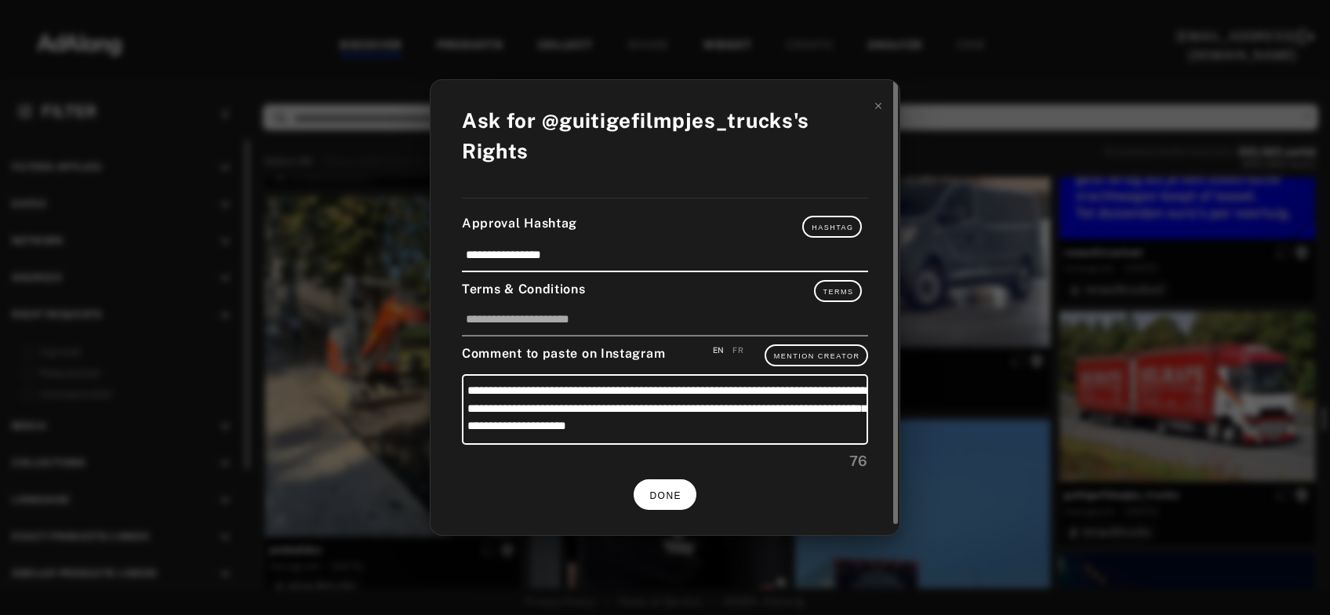
scroll to position [8113, 0]
click at [685, 492] on button "DONE" at bounding box center [665, 494] width 63 height 31
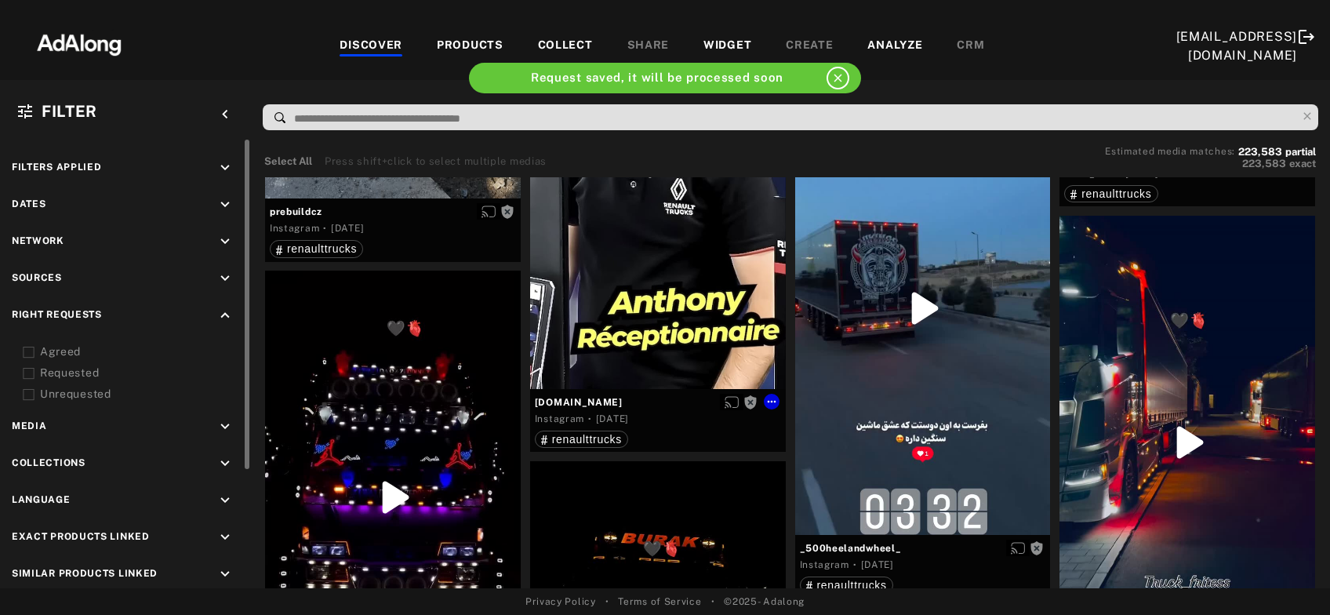
scroll to position [8620, 0]
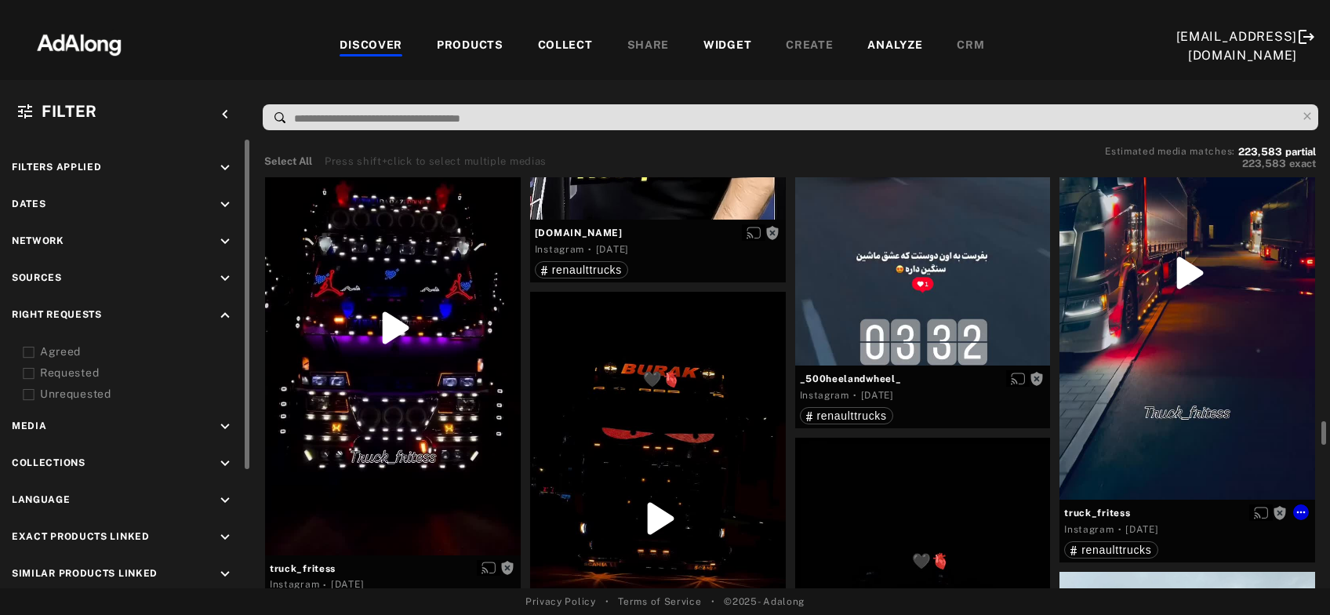
click at [1197, 317] on div "Get rights" at bounding box center [1187, 272] width 256 height 453
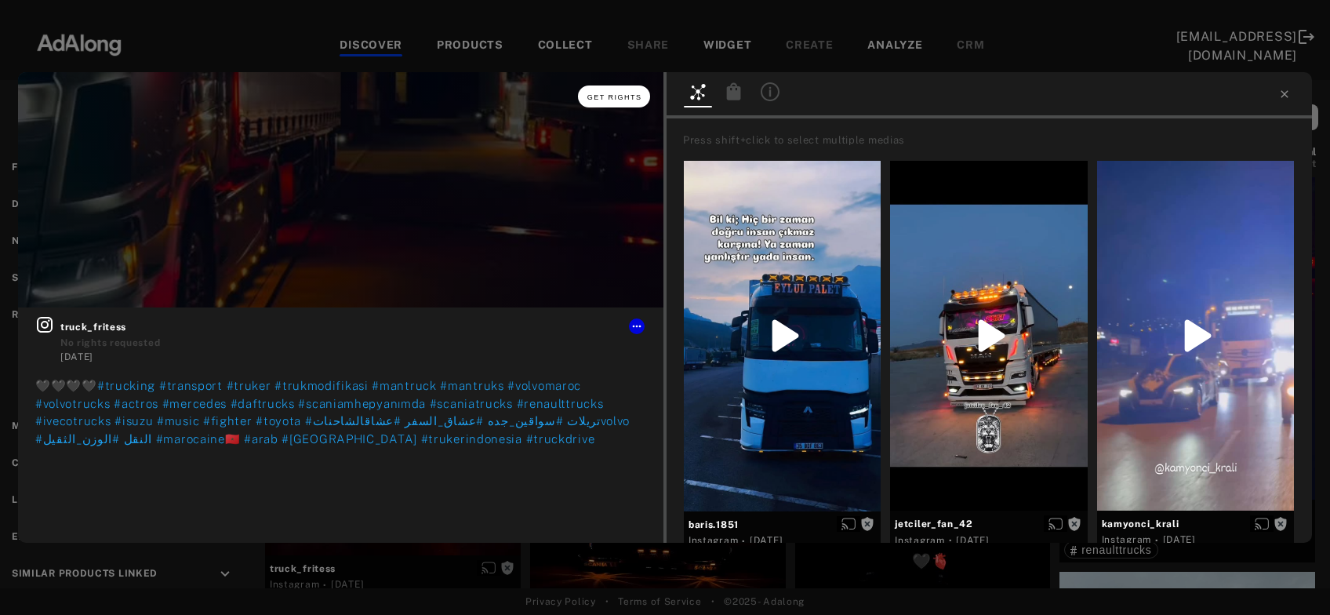
click at [628, 98] on span "Get rights" at bounding box center [614, 97] width 55 height 8
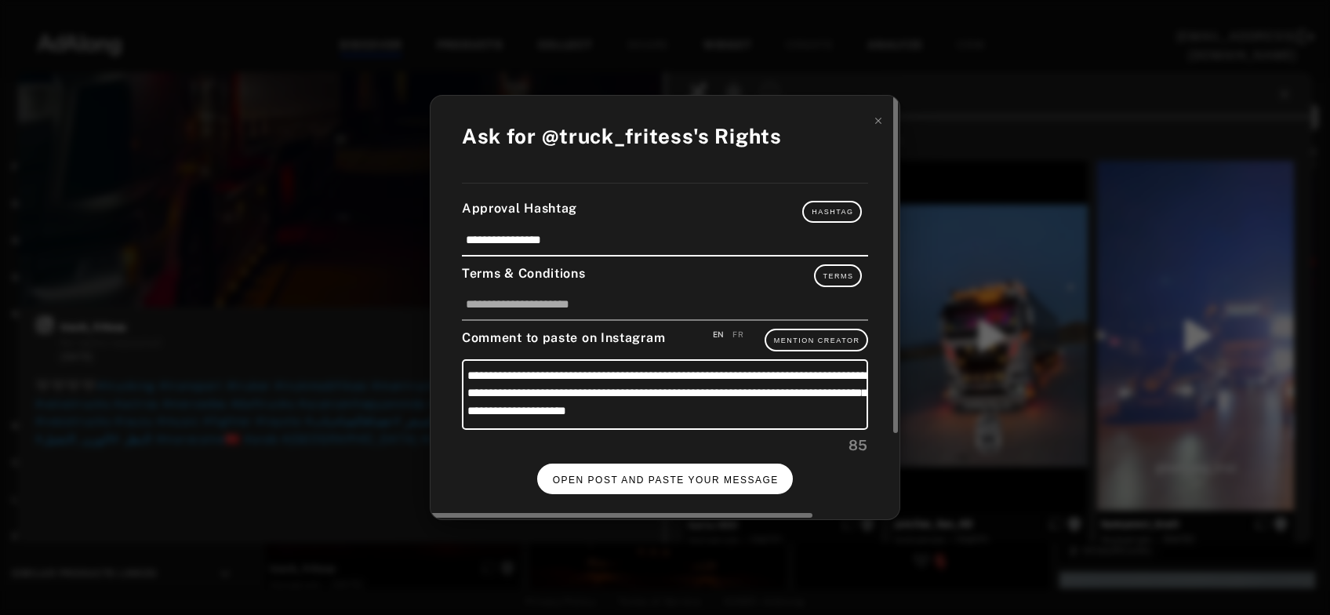
click at [685, 468] on button "OPEN POST AND PASTE YOUR MESSAGE" at bounding box center [665, 478] width 256 height 31
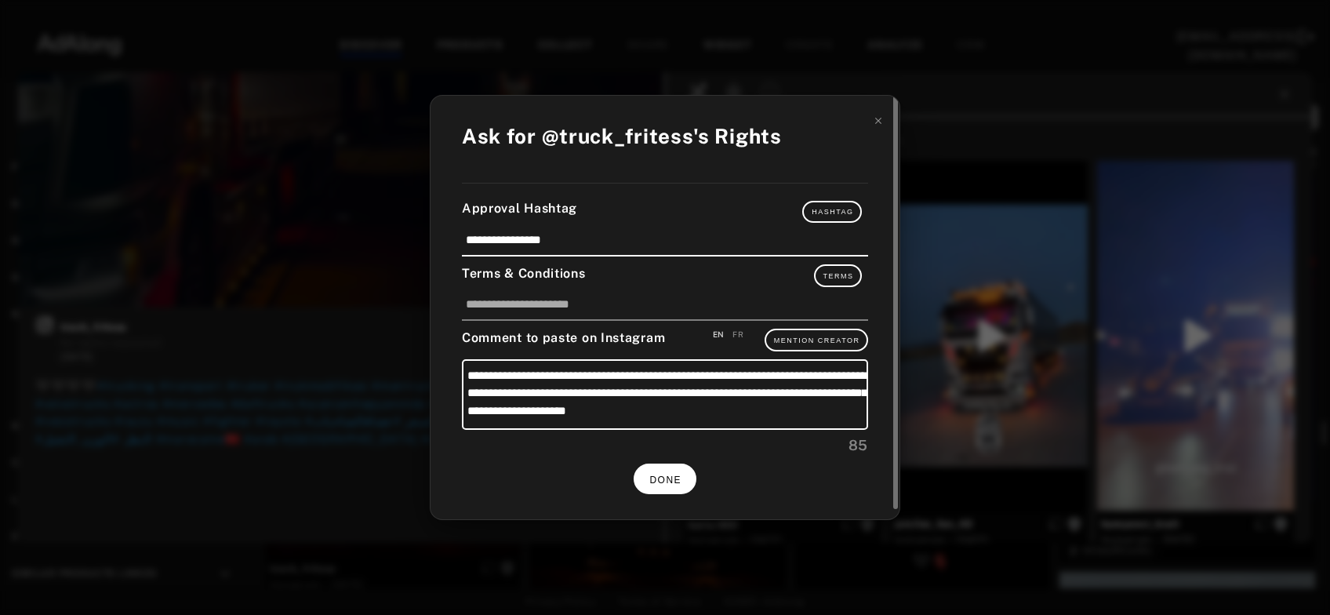
scroll to position [8620, 0]
click at [1205, 104] on div "**********" at bounding box center [665, 307] width 1330 height 615
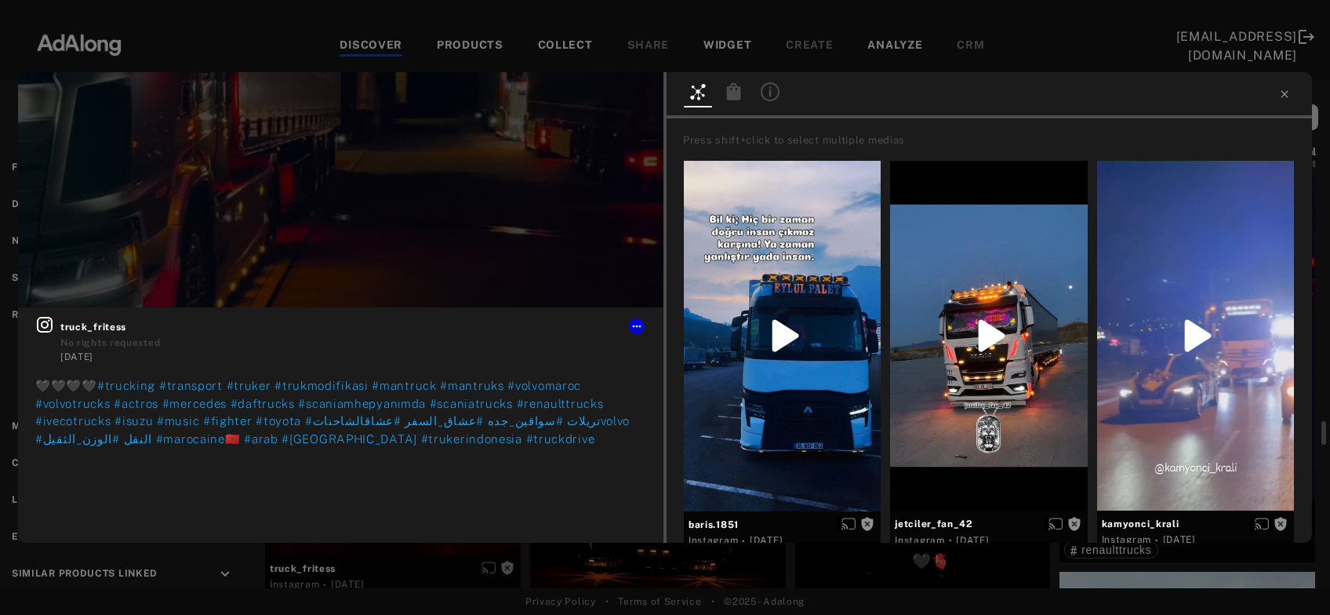
scroll to position [8620, 0]
click at [1288, 99] on icon at bounding box center [1284, 94] width 13 height 13
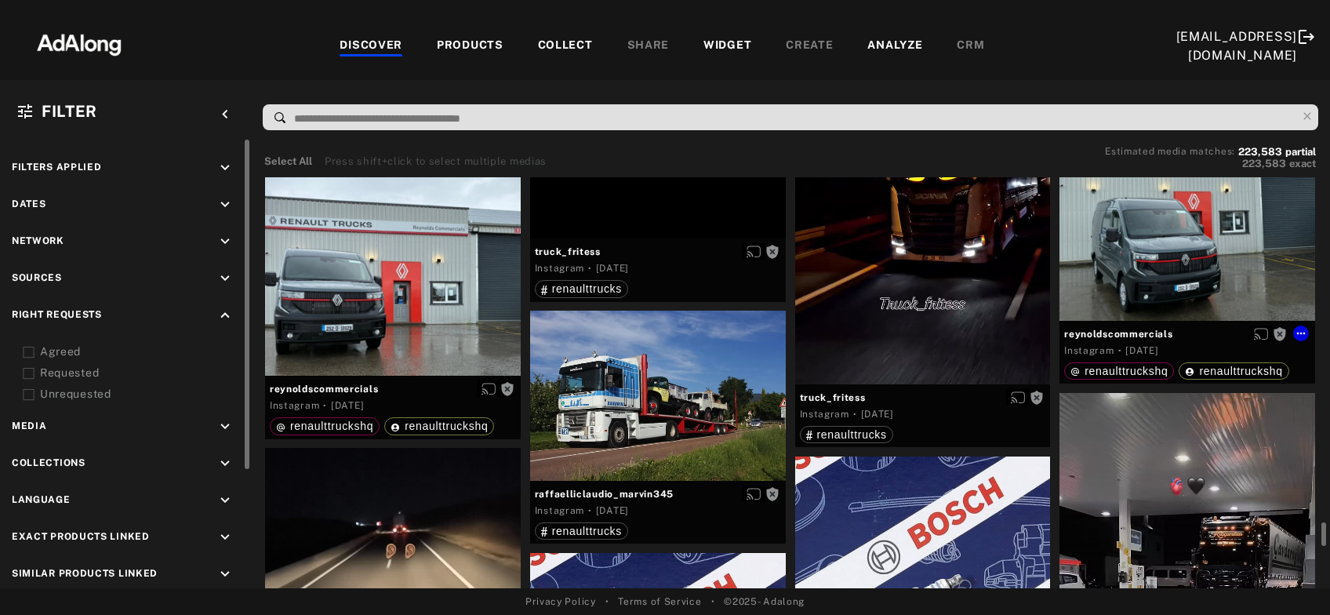
scroll to position [9211, 0]
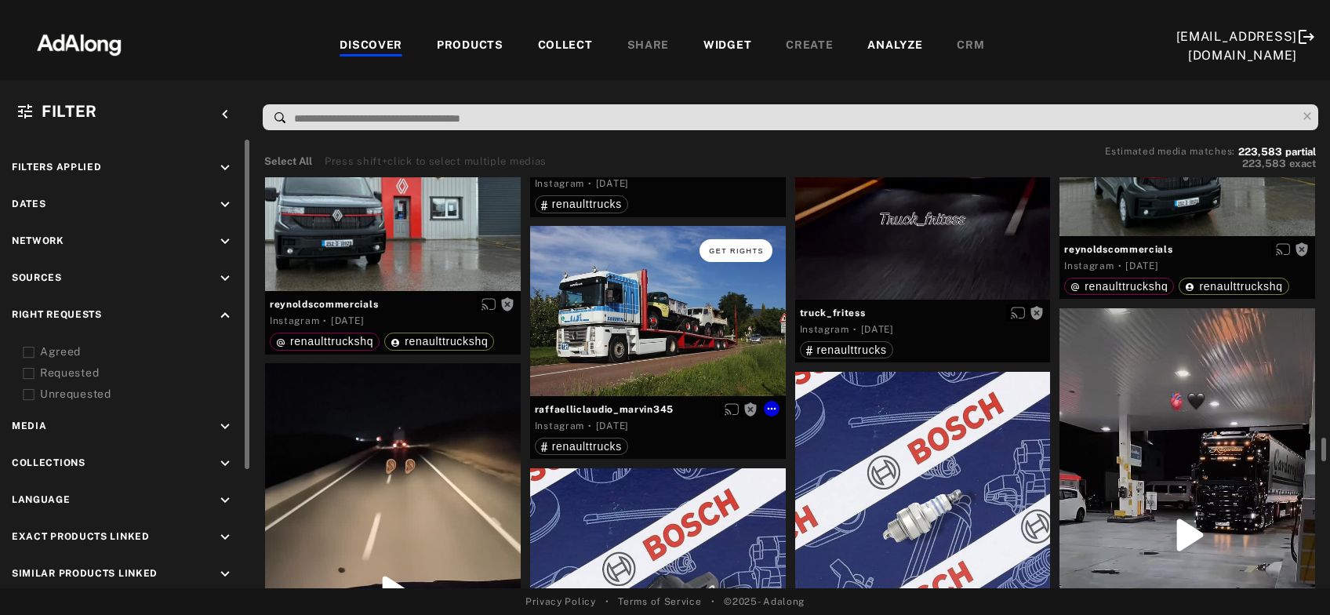
click at [728, 254] on button "Get rights" at bounding box center [736, 250] width 72 height 22
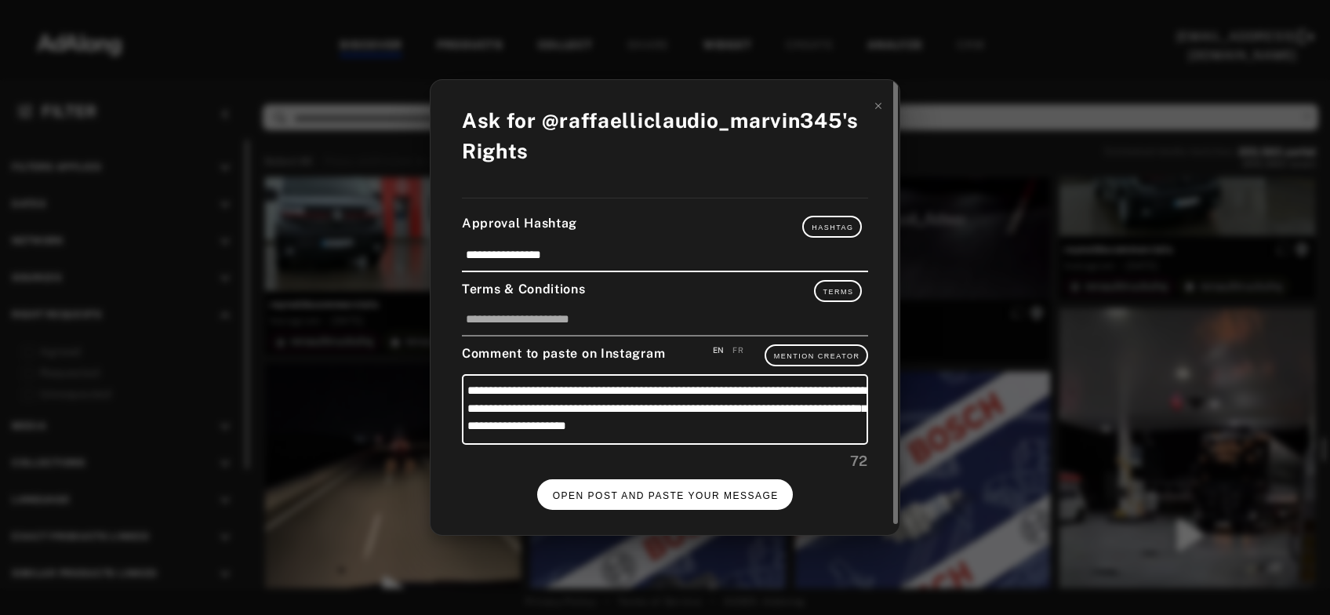
click at [680, 490] on span "OPEN POST AND PASTE YOUR MESSAGE" at bounding box center [666, 495] width 226 height 11
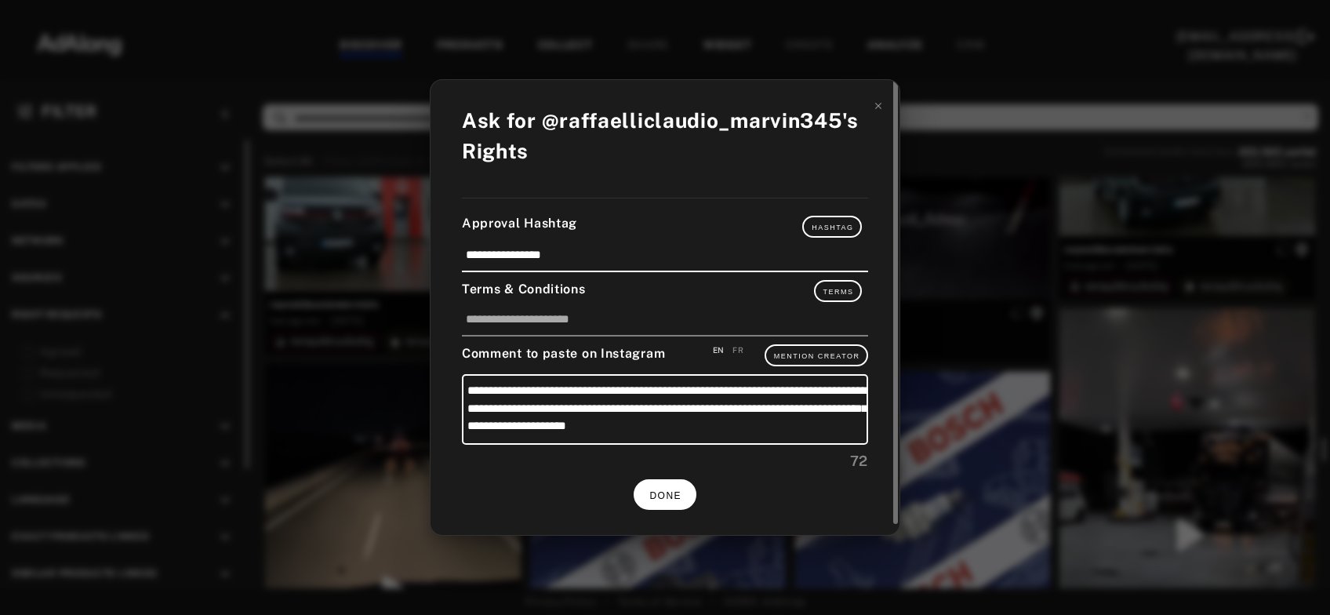
scroll to position [9211, 0]
click at [688, 481] on button "DONE" at bounding box center [665, 494] width 63 height 31
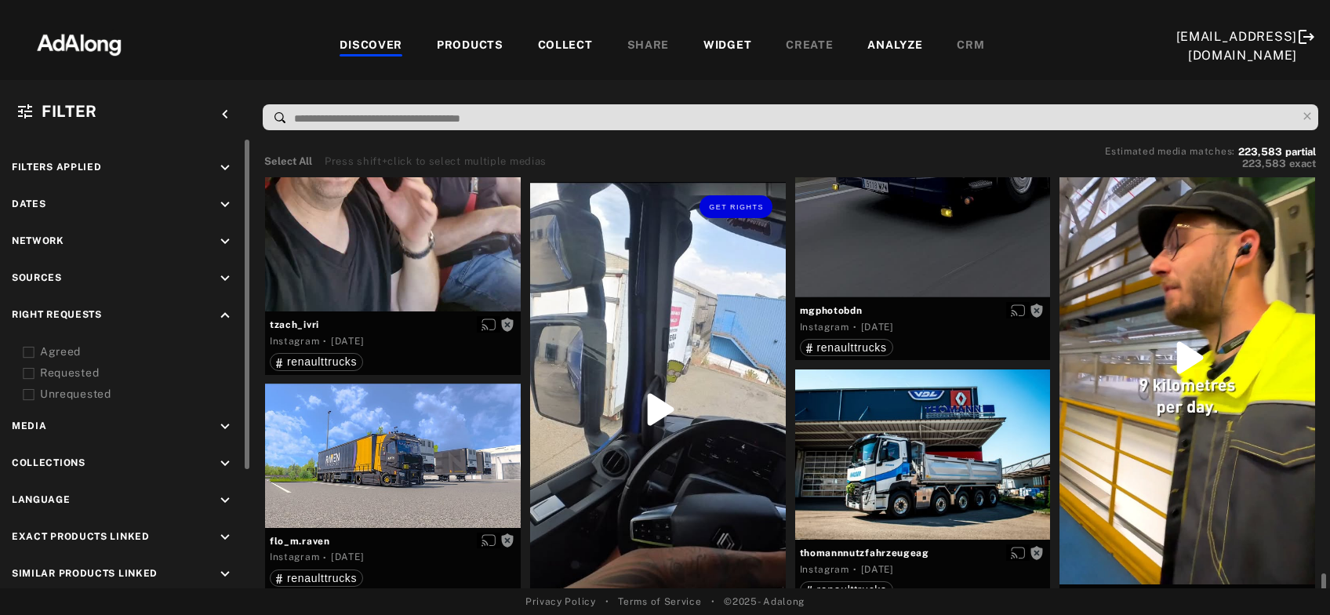
scroll to position [10986, 0]
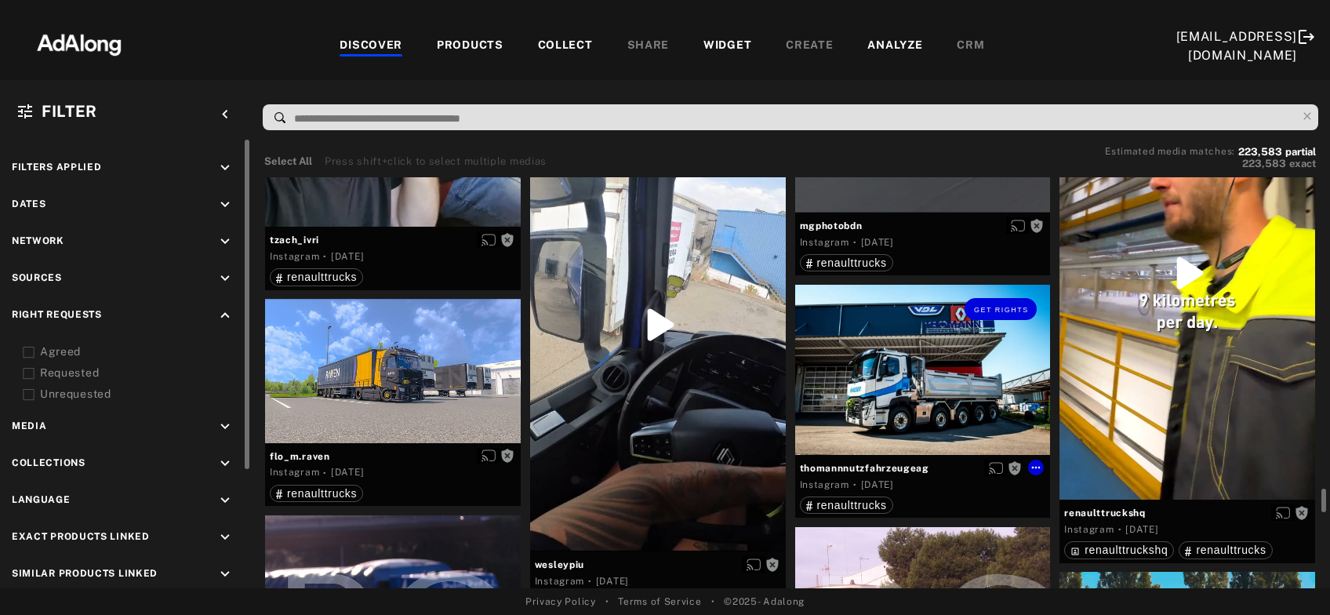
click at [876, 430] on div "Get rights" at bounding box center [923, 370] width 256 height 170
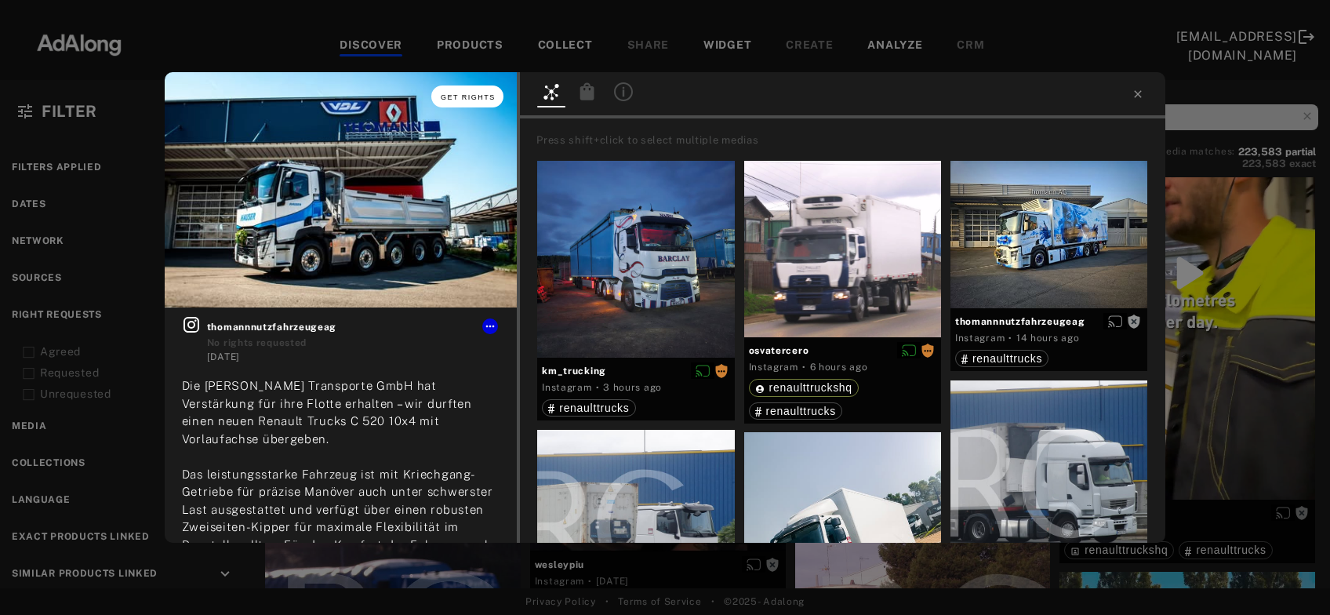
click at [478, 104] on button "Get rights" at bounding box center [467, 96] width 72 height 22
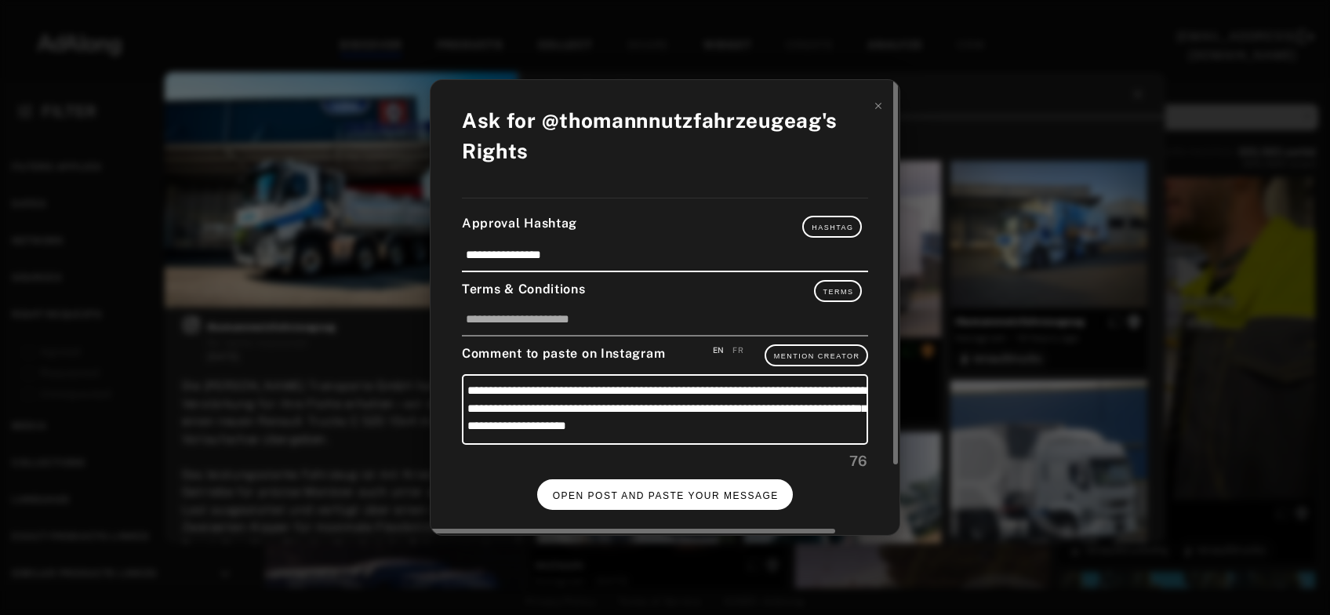
click at [702, 490] on span "OPEN POST AND PASTE YOUR MESSAGE" at bounding box center [666, 495] width 226 height 11
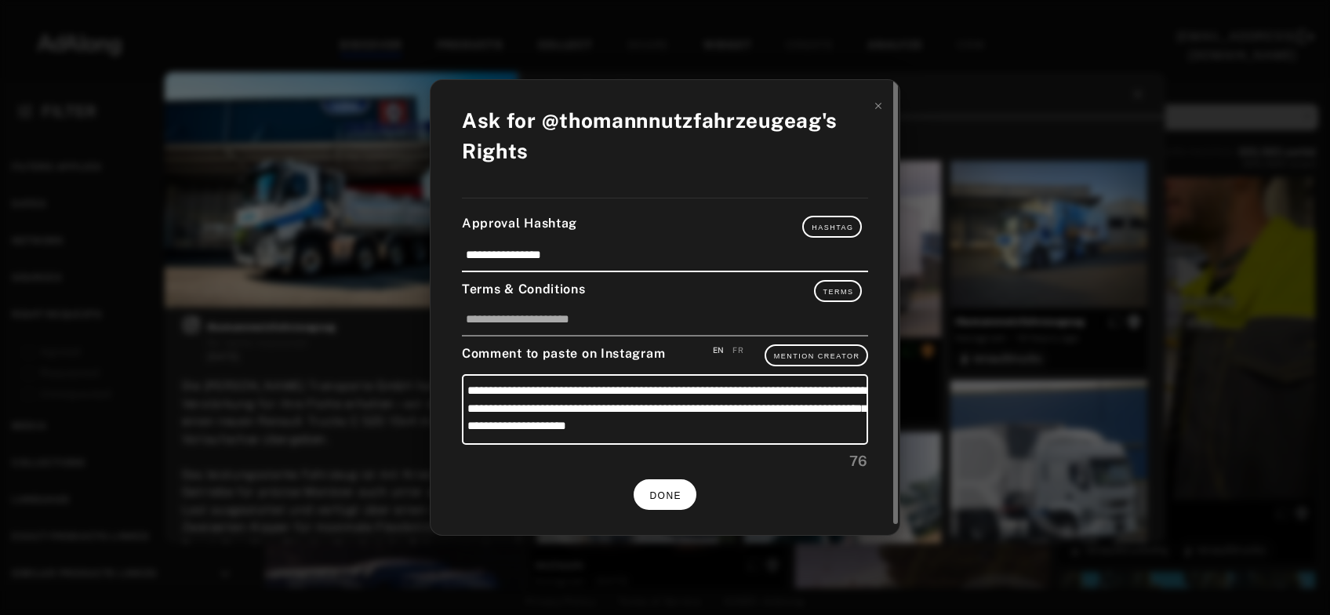
scroll to position [10986, 0]
click at [662, 496] on button "DONE" at bounding box center [665, 494] width 63 height 31
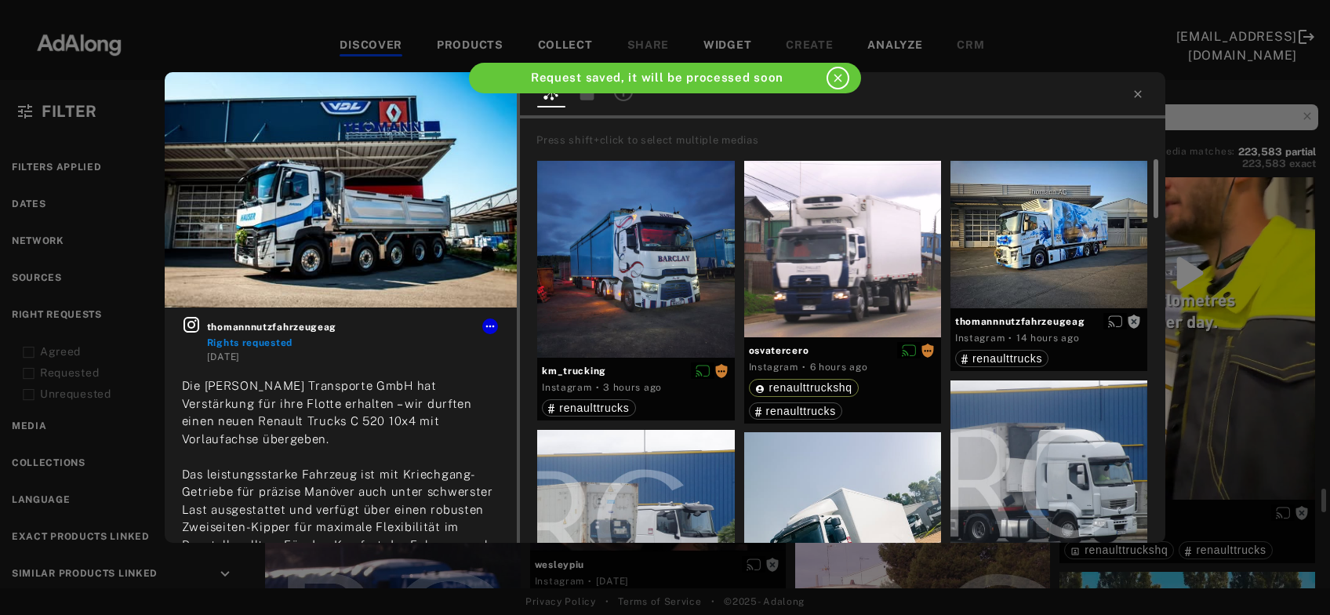
scroll to position [10986, 0]
click at [1136, 95] on icon at bounding box center [1138, 94] width 13 height 13
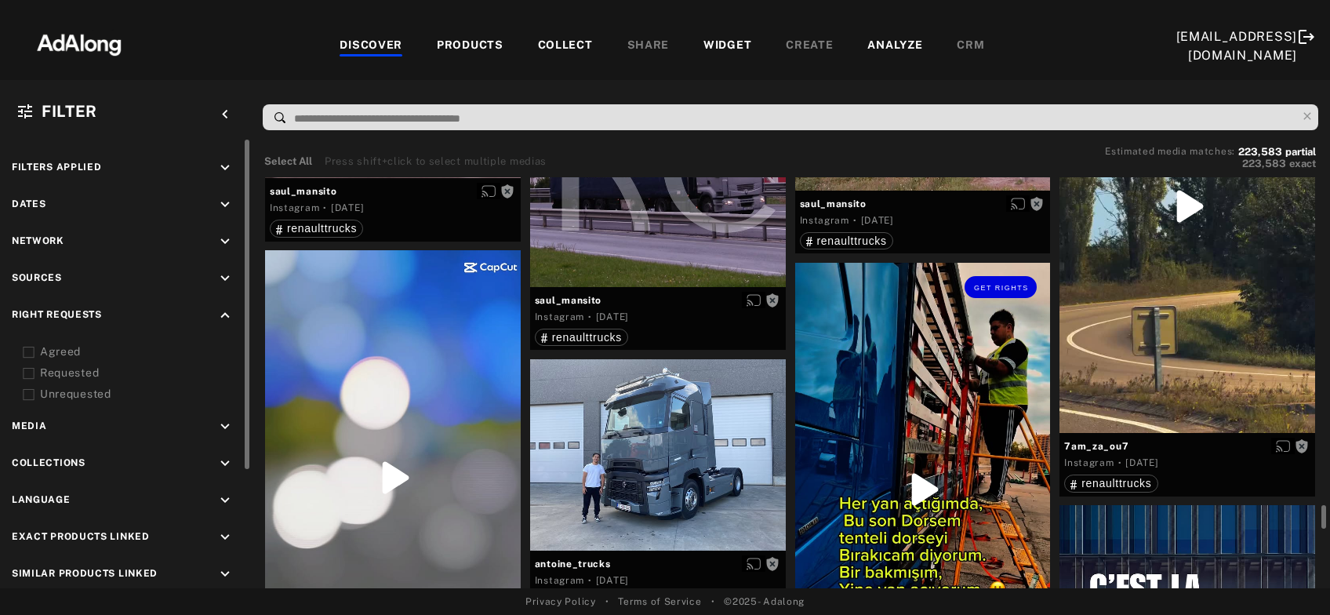
scroll to position [11662, 0]
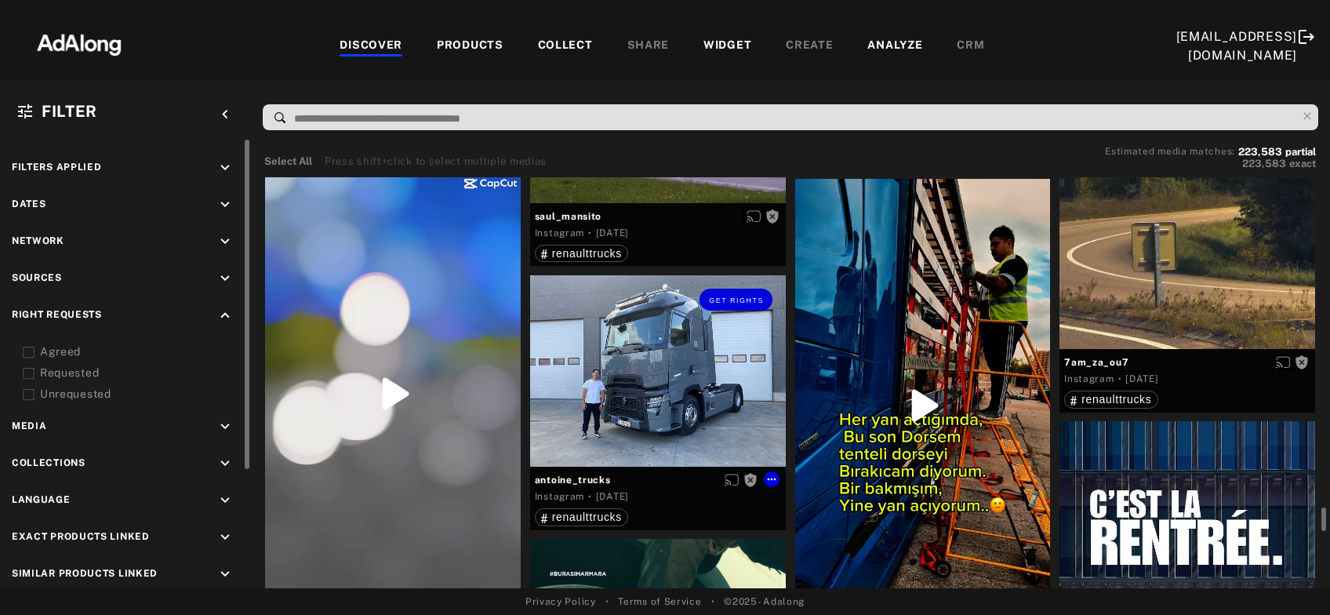
click at [689, 395] on div "Get rights" at bounding box center [658, 370] width 256 height 191
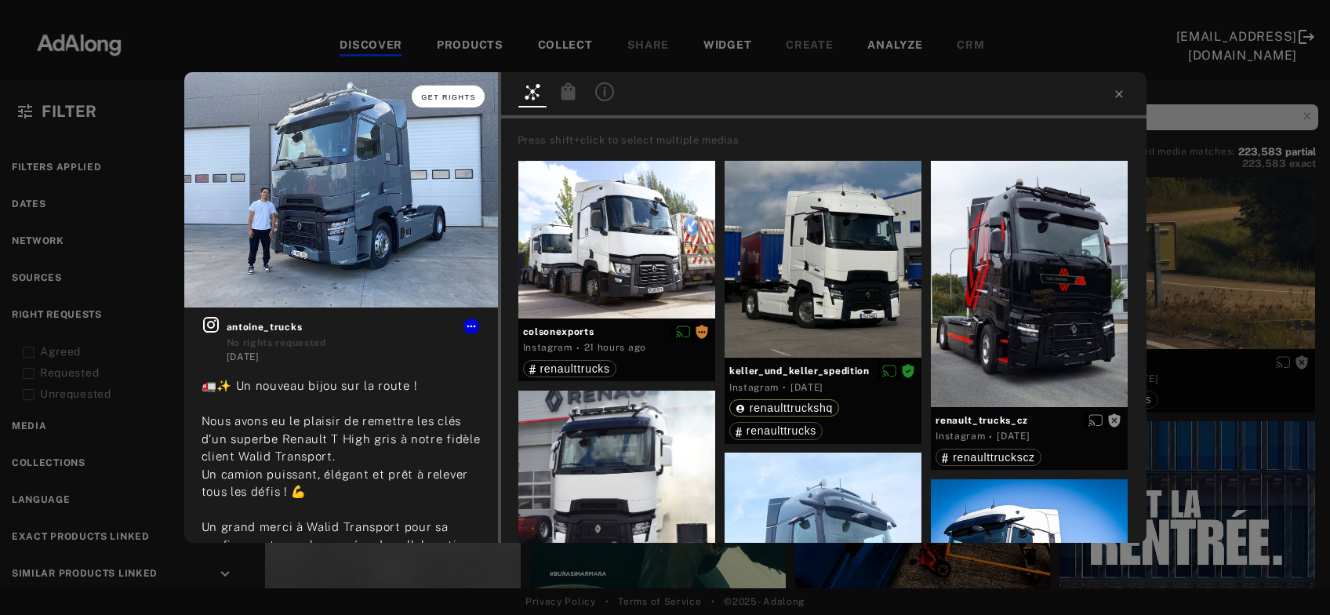
click at [452, 100] on span "Get rights" at bounding box center [448, 97] width 55 height 8
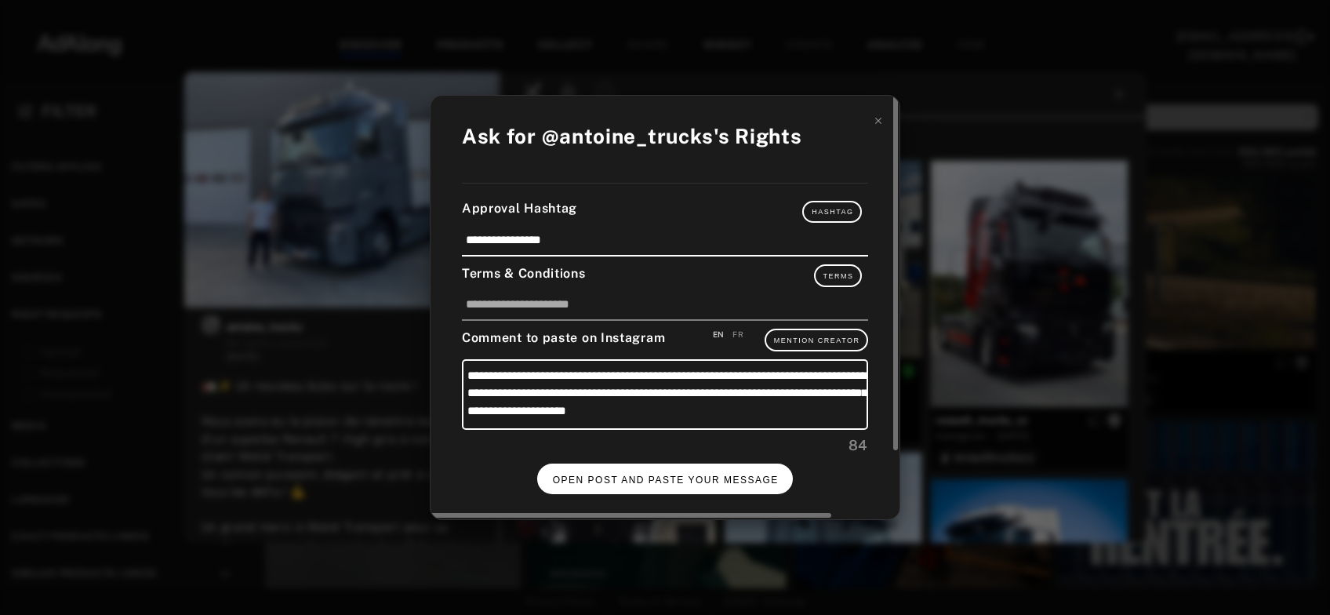
click at [732, 474] on span "OPEN POST AND PASTE YOUR MESSAGE" at bounding box center [666, 479] width 226 height 11
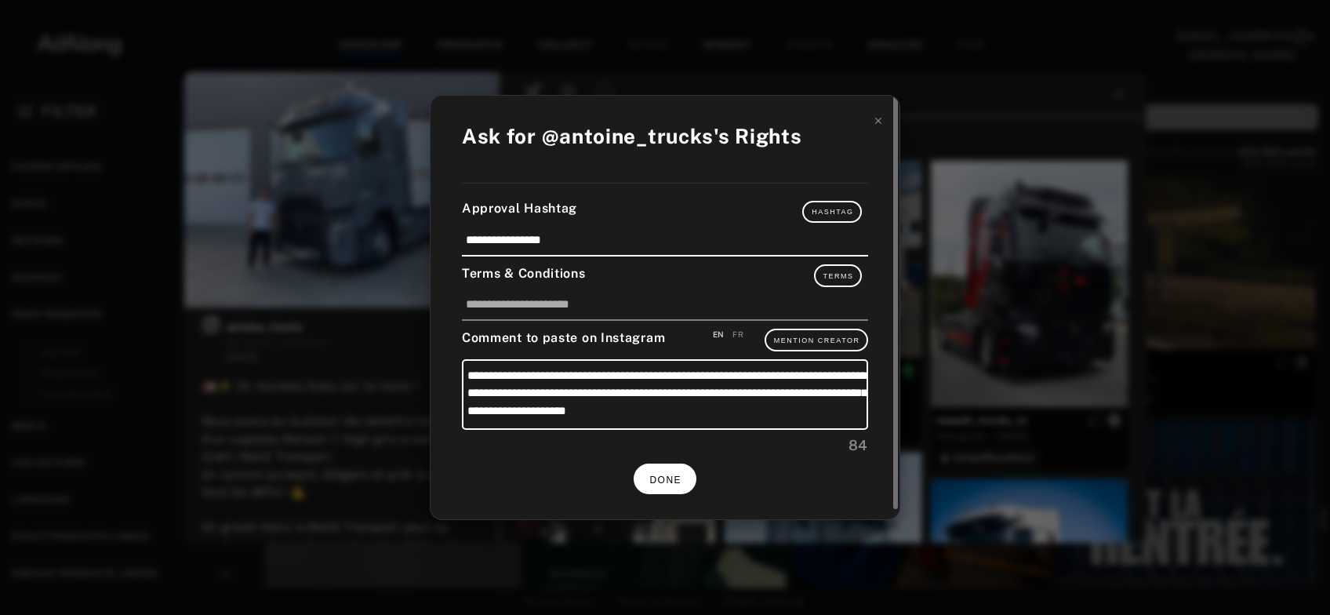
scroll to position [11662, 0]
click at [668, 474] on span "DONE" at bounding box center [665, 479] width 32 height 11
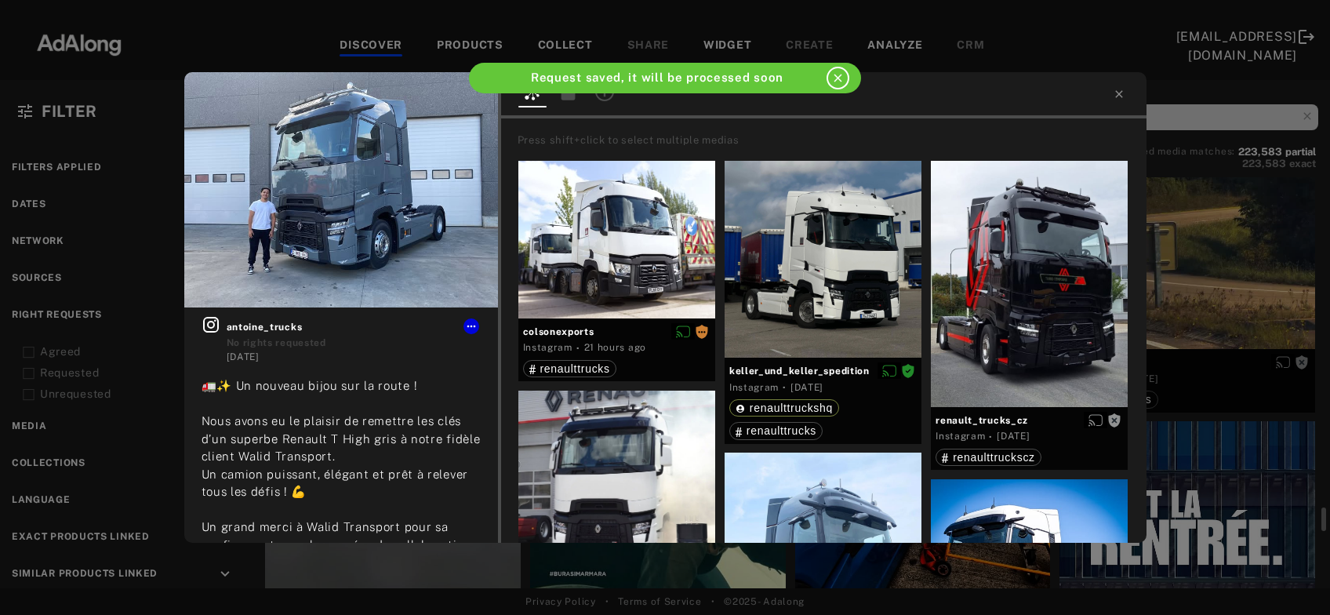
scroll to position [11662, 0]
click at [1119, 92] on icon at bounding box center [1119, 94] width 13 height 13
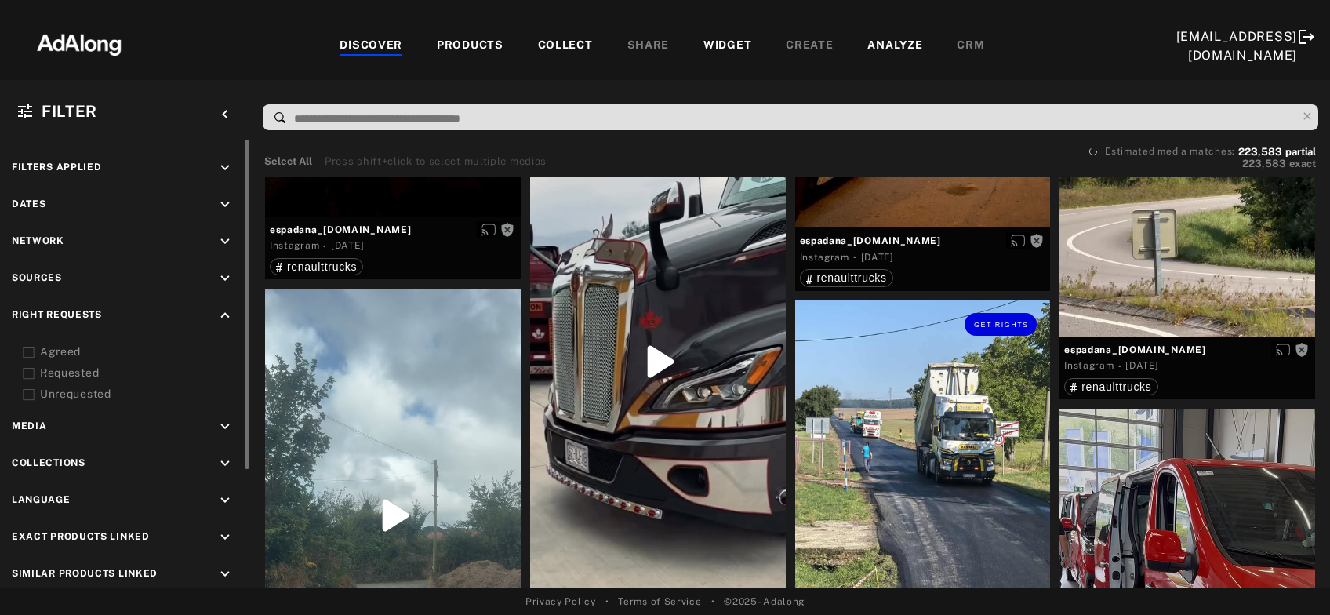
scroll to position [12677, 0]
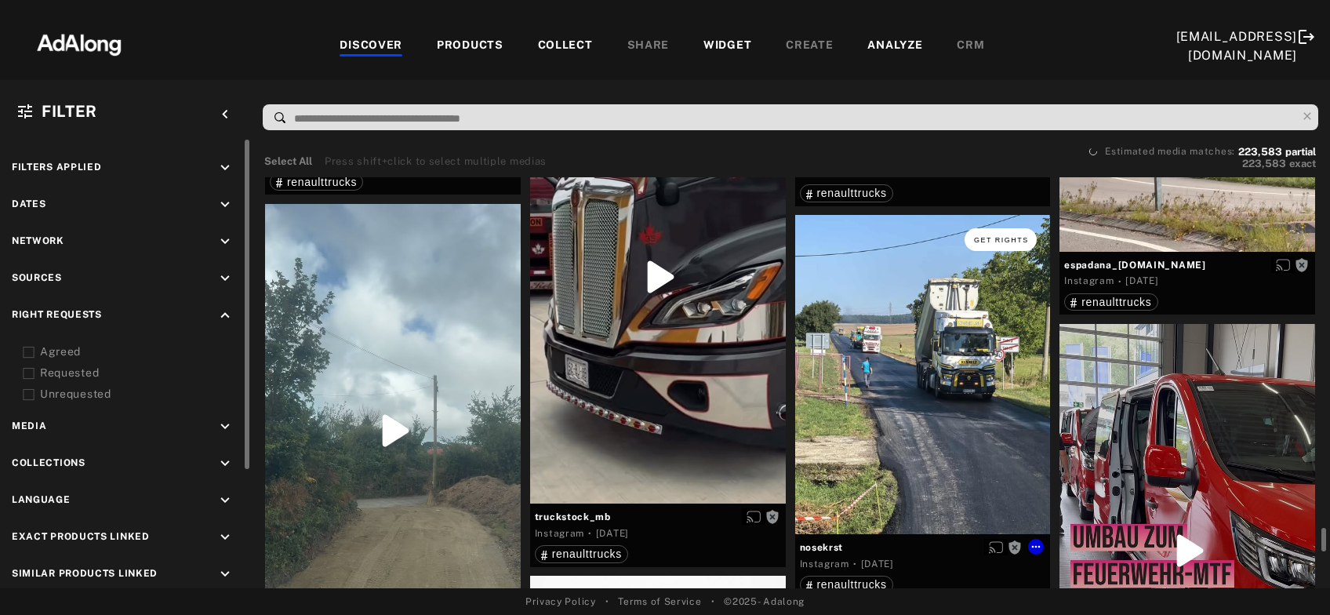
click at [1009, 237] on span "Get rights" at bounding box center [1001, 240] width 55 height 8
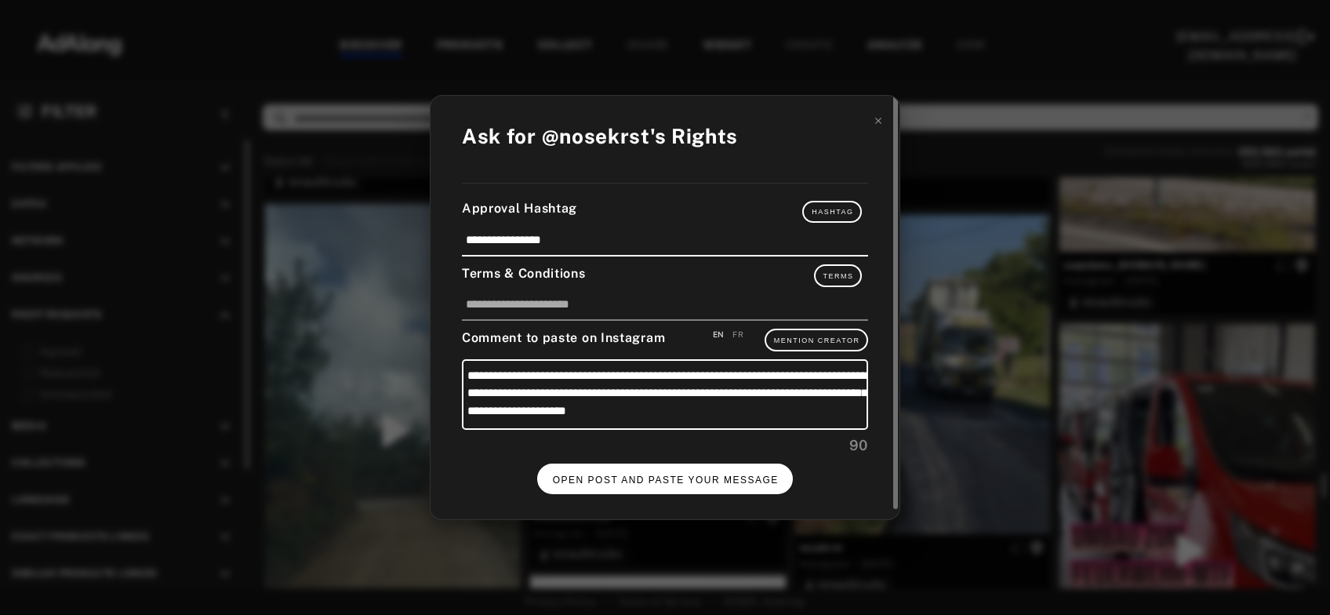
click at [670, 467] on button "OPEN POST AND PASTE YOUR MESSAGE" at bounding box center [665, 478] width 256 height 31
click at [686, 478] on button "DONE" at bounding box center [665, 478] width 63 height 31
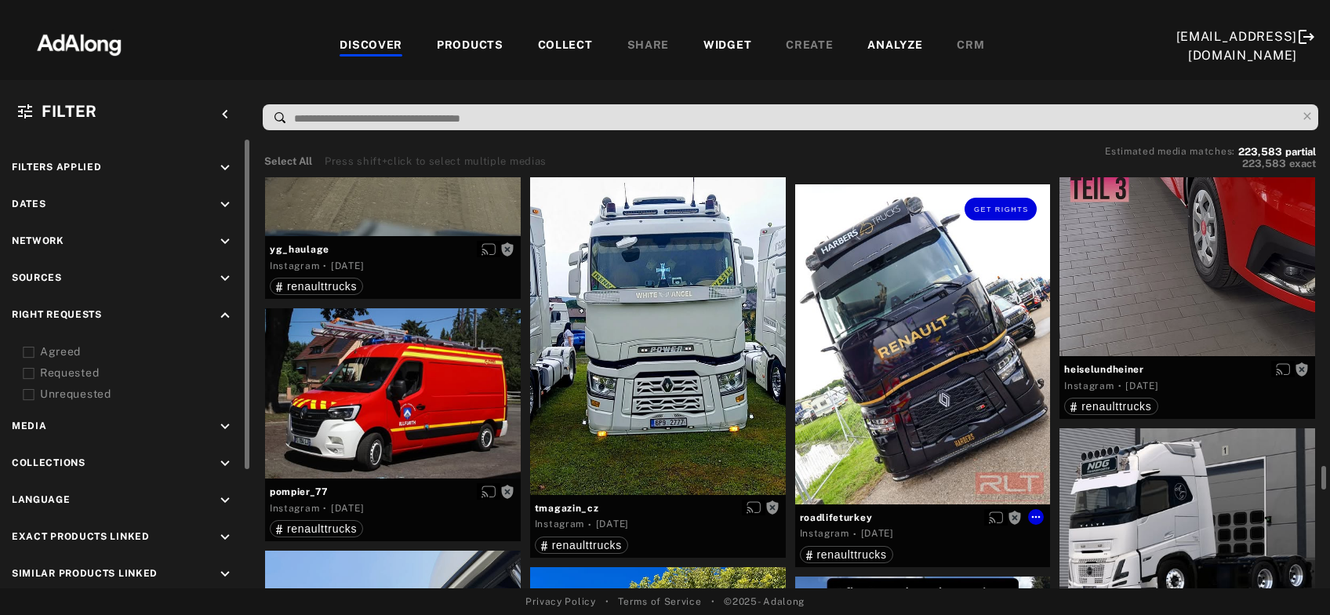
scroll to position [13015, 0]
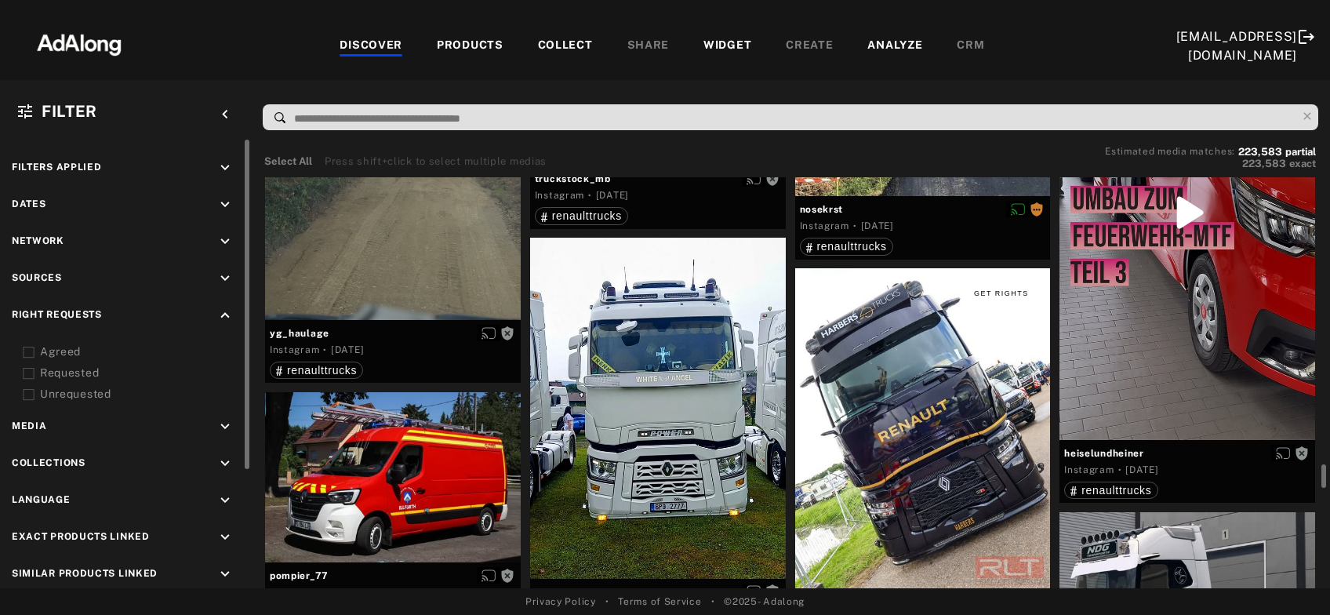
click at [1020, 285] on button "Get rights" at bounding box center [1001, 293] width 72 height 22
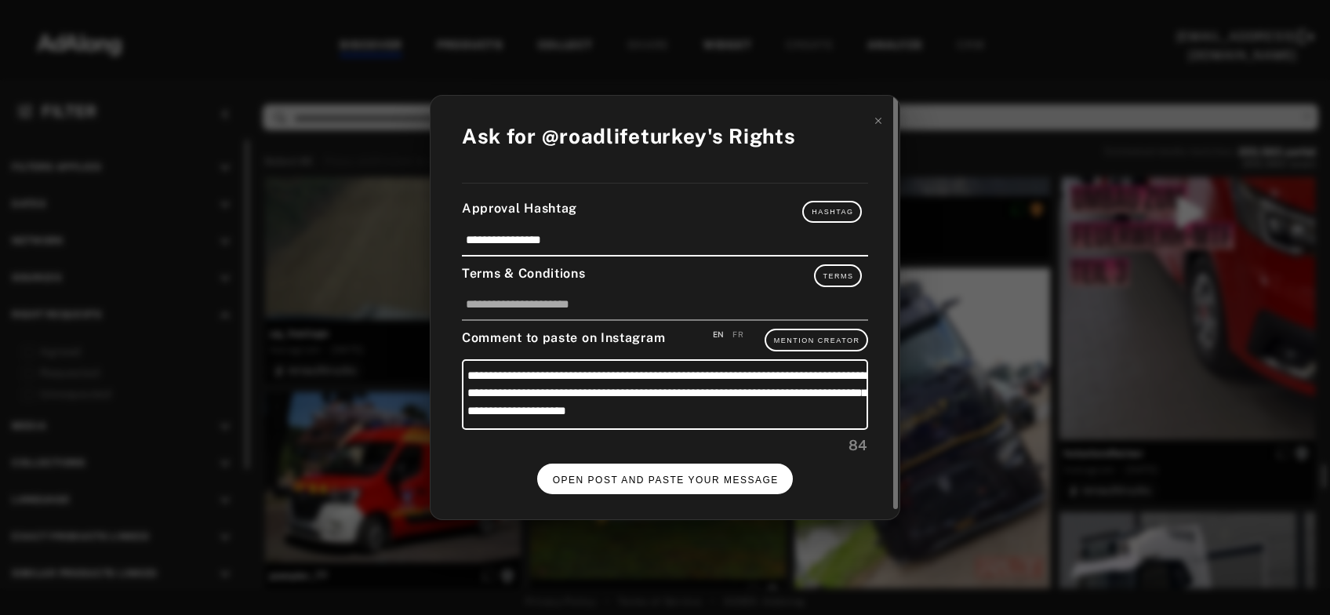
click at [685, 469] on button "OPEN POST AND PASTE YOUR MESSAGE" at bounding box center [665, 478] width 256 height 31
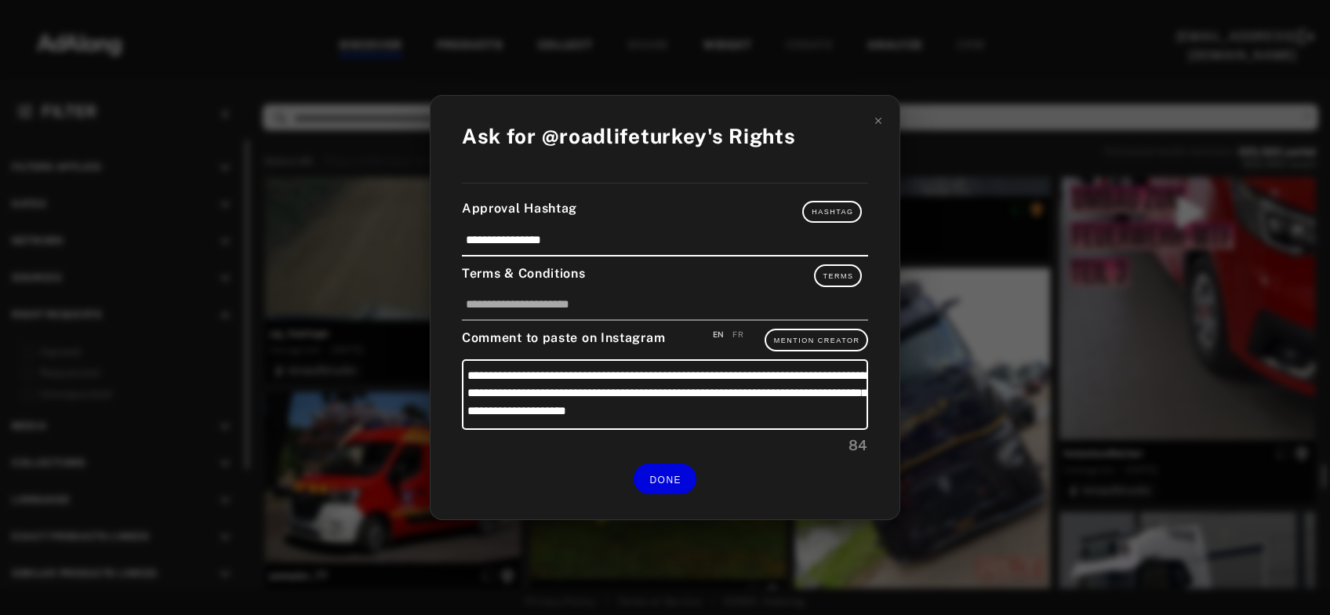
click at [1108, 258] on div "**********" at bounding box center [665, 307] width 1330 height 615
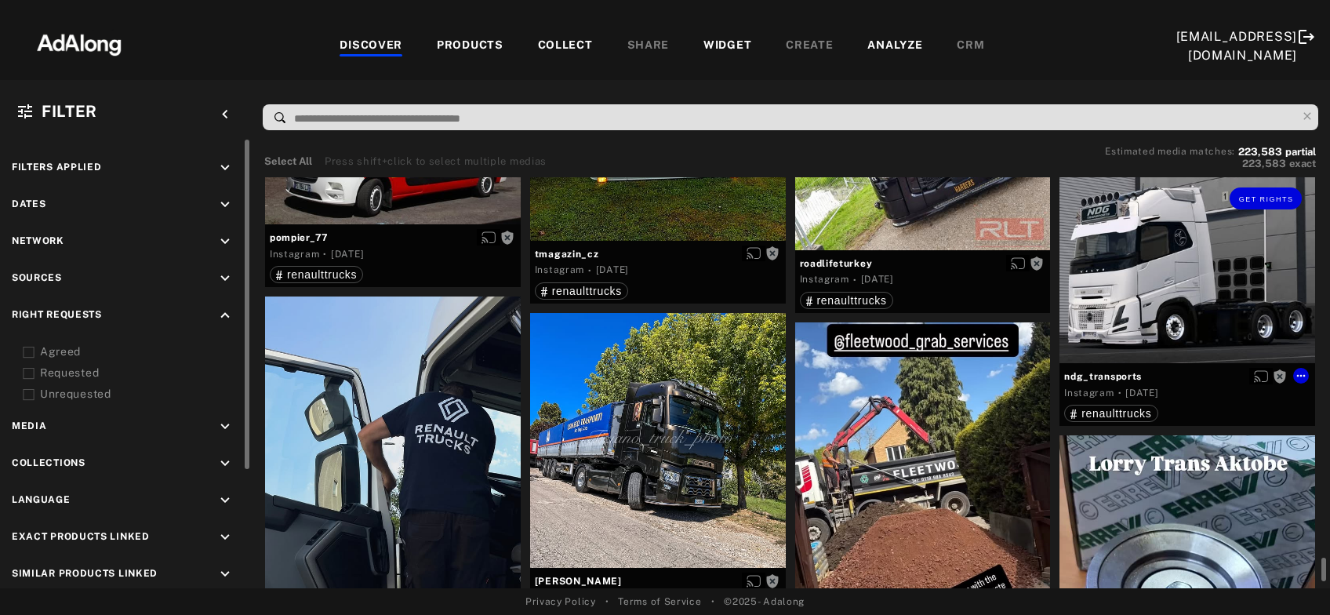
scroll to position [13437, 0]
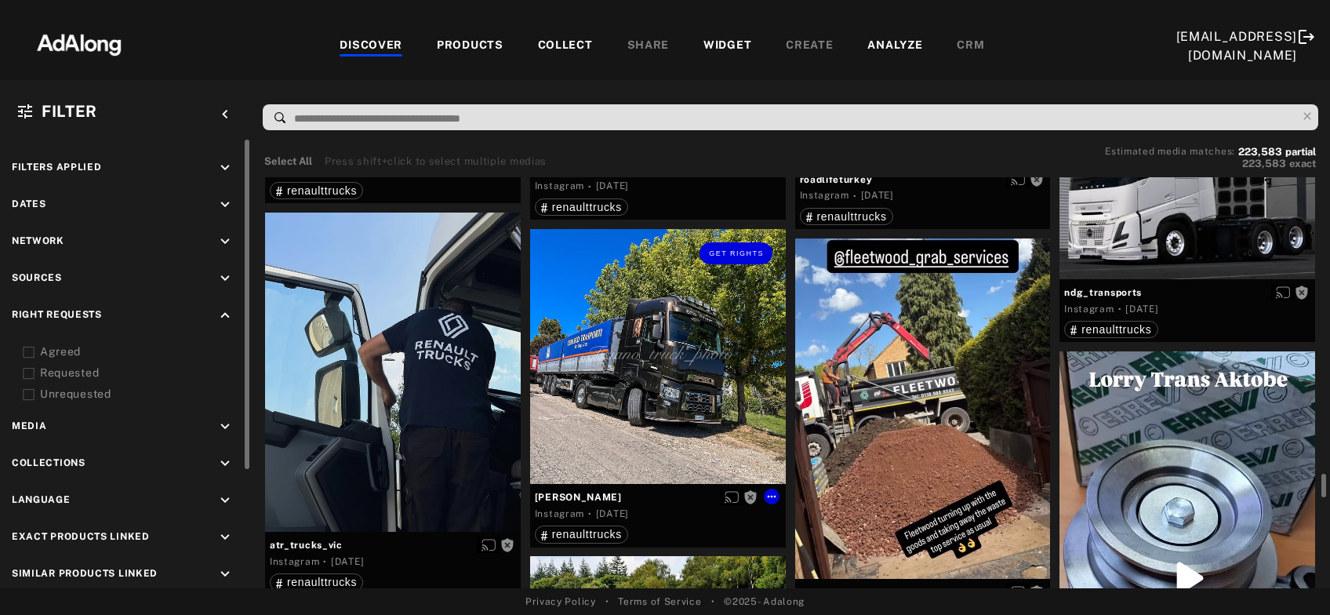
click at [616, 383] on div "Get rights" at bounding box center [658, 357] width 256 height 256
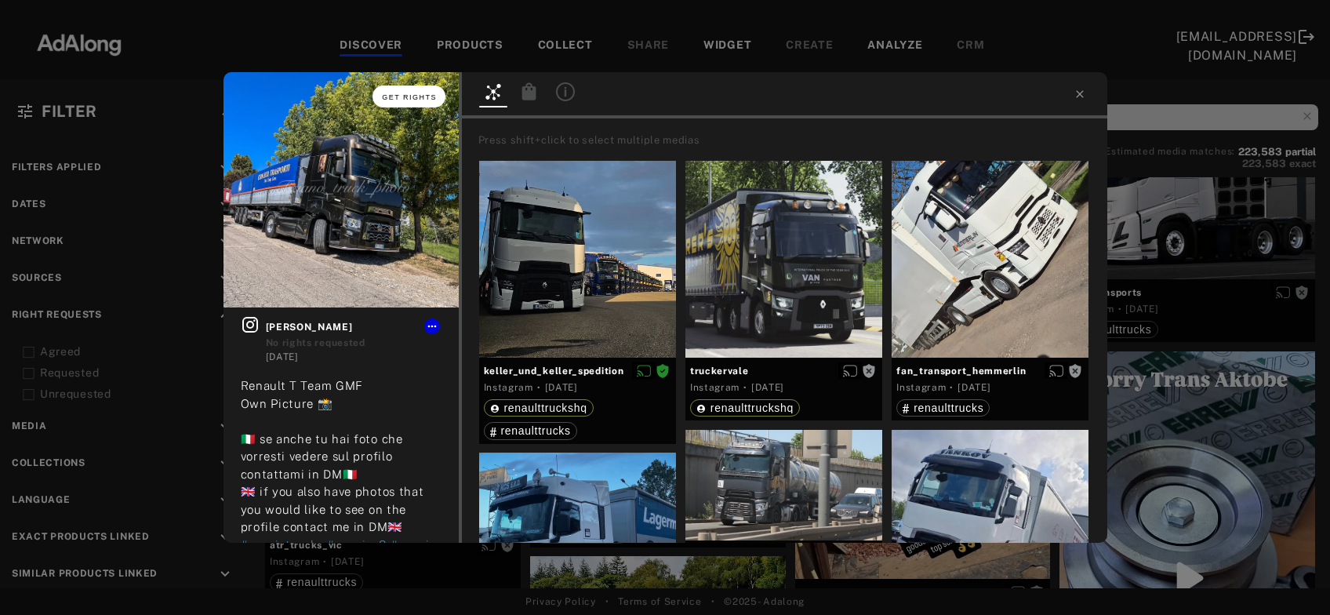
click at [421, 101] on button "Get rights" at bounding box center [408, 96] width 72 height 22
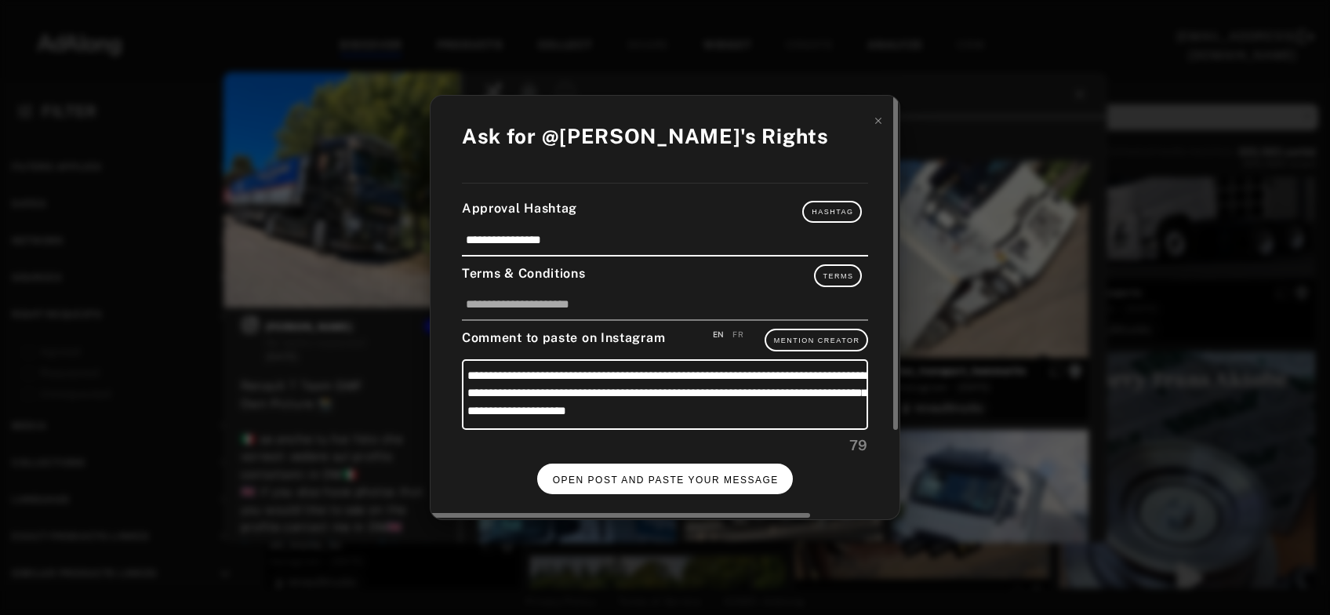
click at [698, 471] on button "OPEN POST AND PASTE YOUR MESSAGE" at bounding box center [665, 478] width 256 height 31
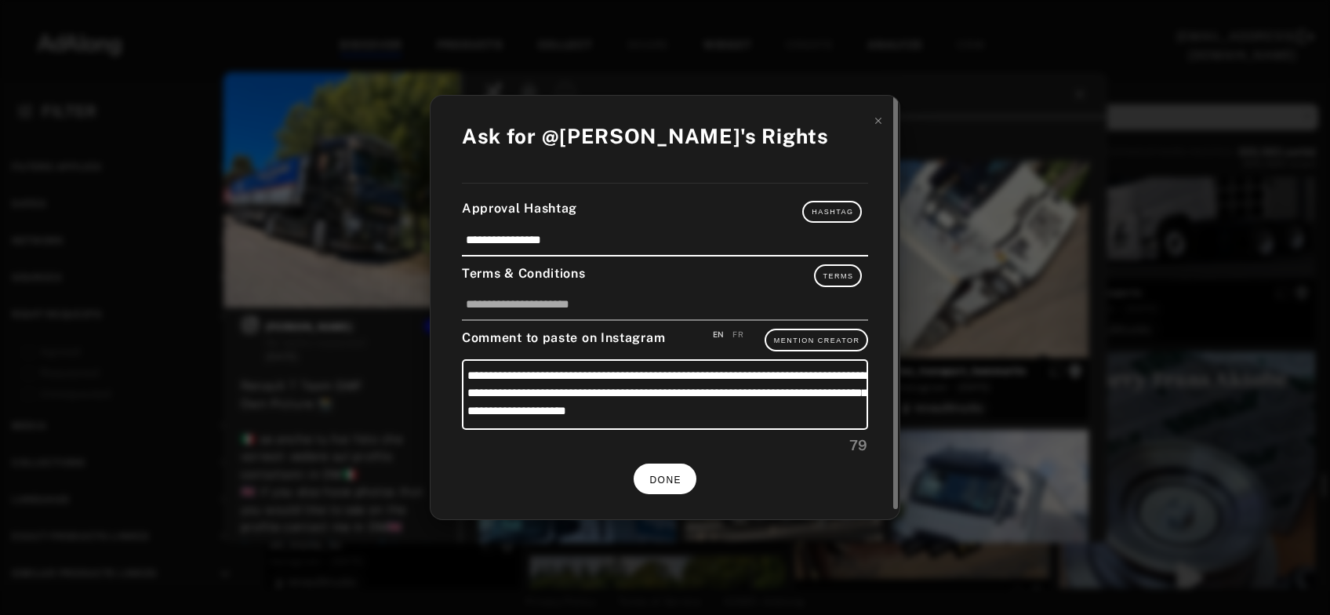
scroll to position [13437, 0]
click at [650, 485] on button "DONE" at bounding box center [665, 478] width 63 height 31
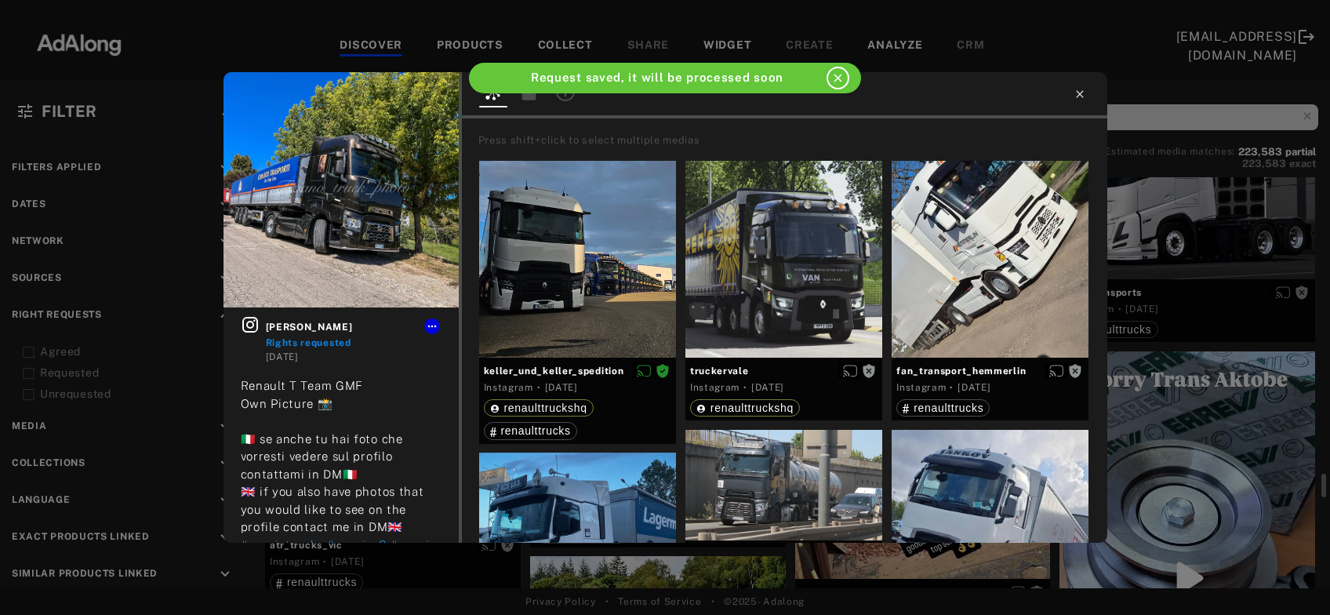
scroll to position [13437, 0]
click at [1081, 95] on icon at bounding box center [1080, 94] width 13 height 13
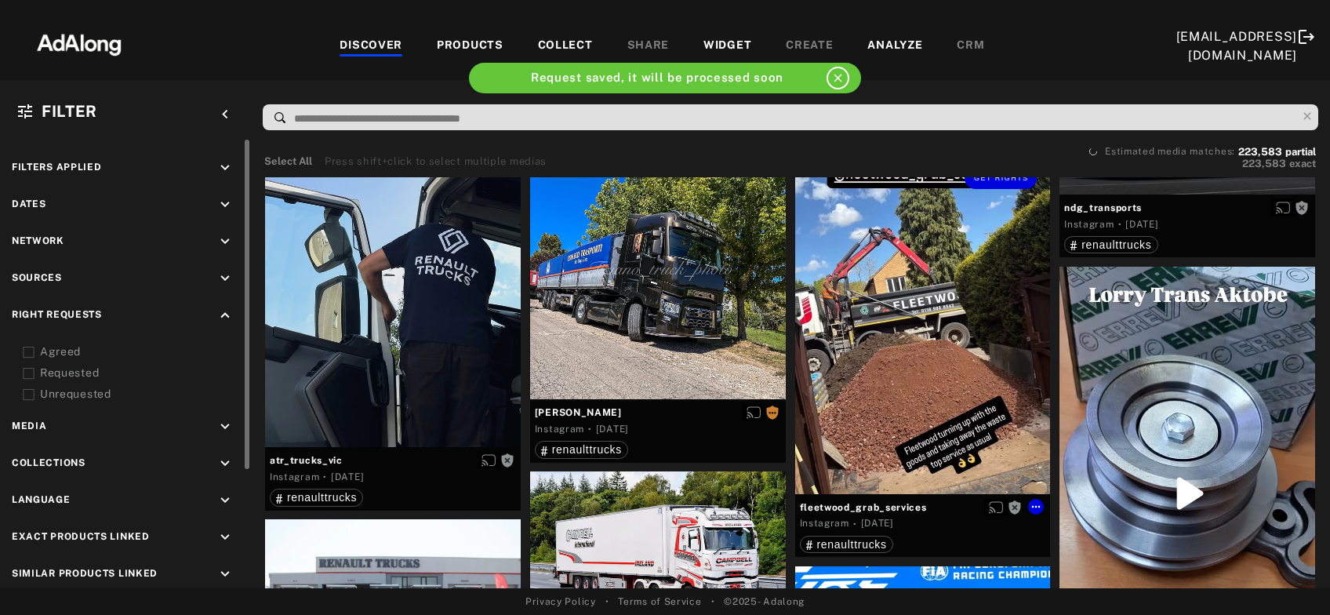
scroll to position [13691, 0]
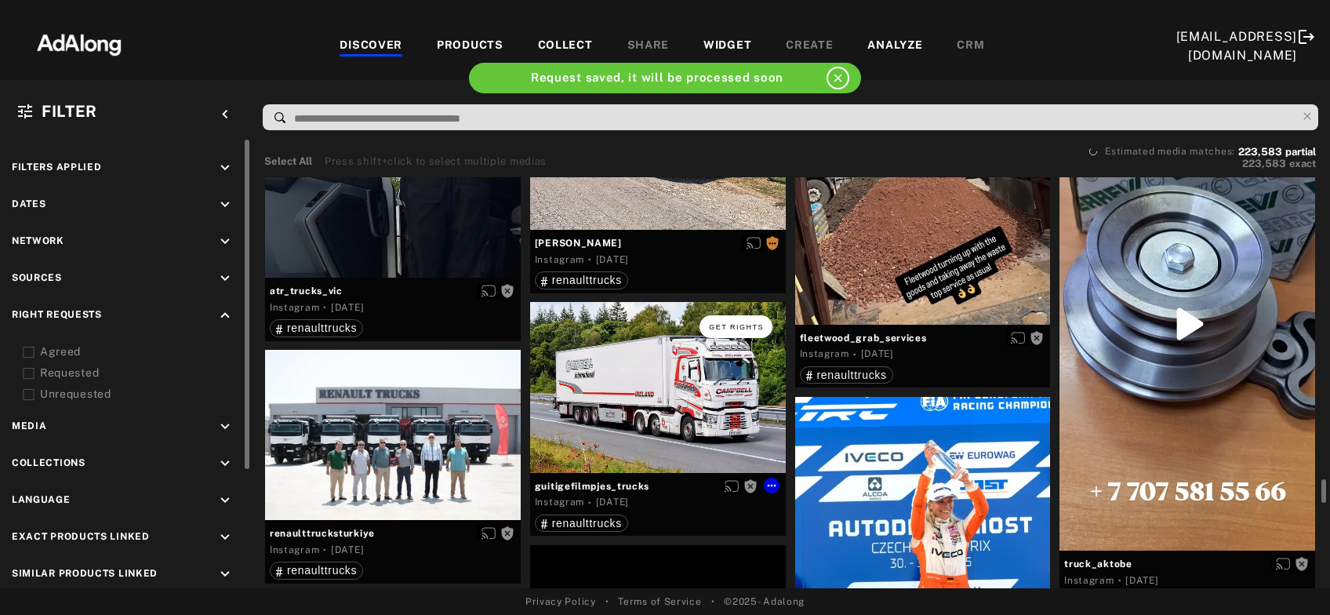
click at [753, 326] on span "Get rights" at bounding box center [736, 327] width 55 height 8
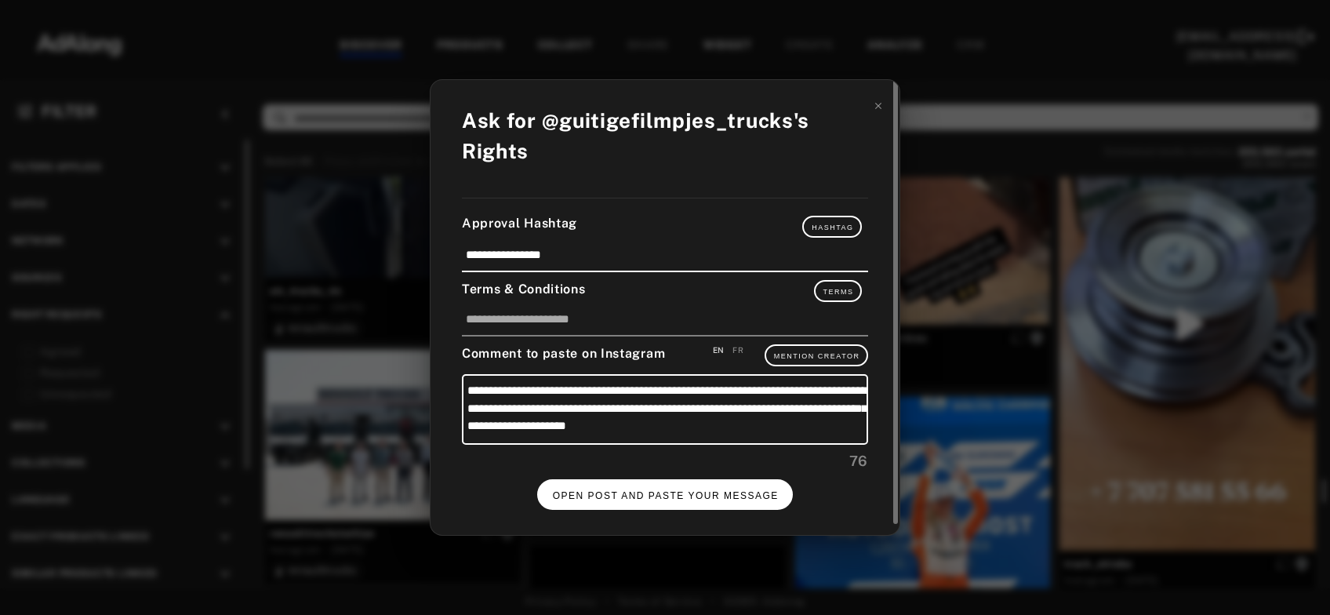
click at [681, 490] on span "OPEN POST AND PASTE YOUR MESSAGE" at bounding box center [666, 495] width 226 height 11
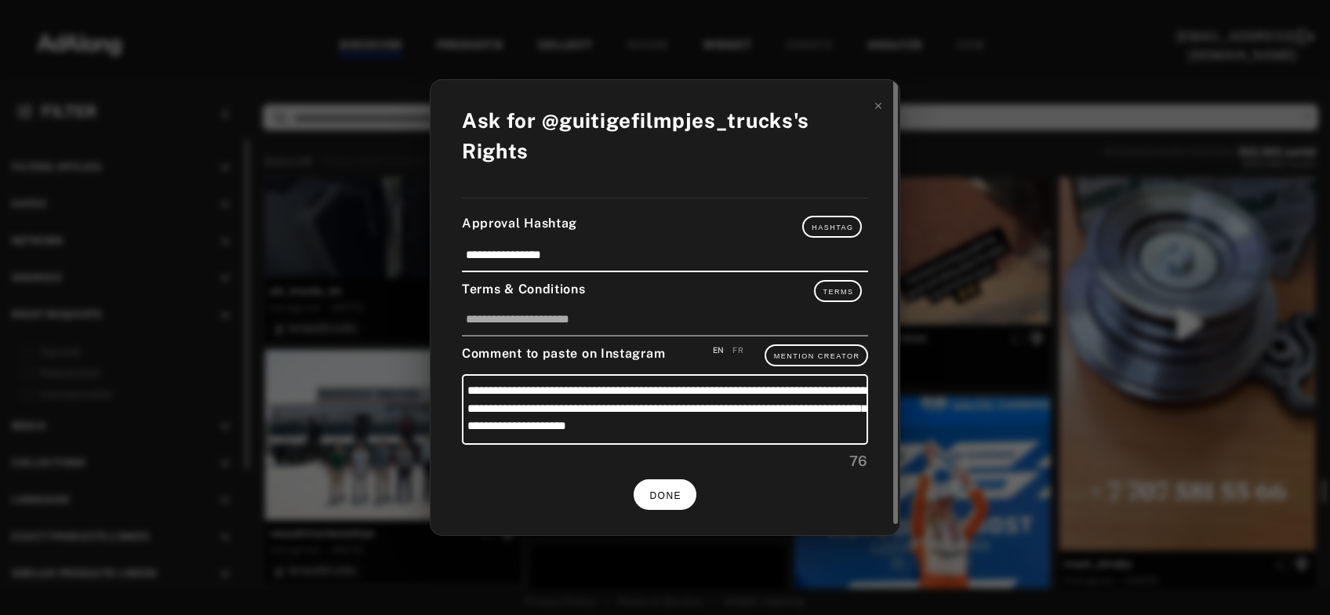
scroll to position [13691, 0]
click at [675, 496] on span "DONE" at bounding box center [665, 495] width 32 height 11
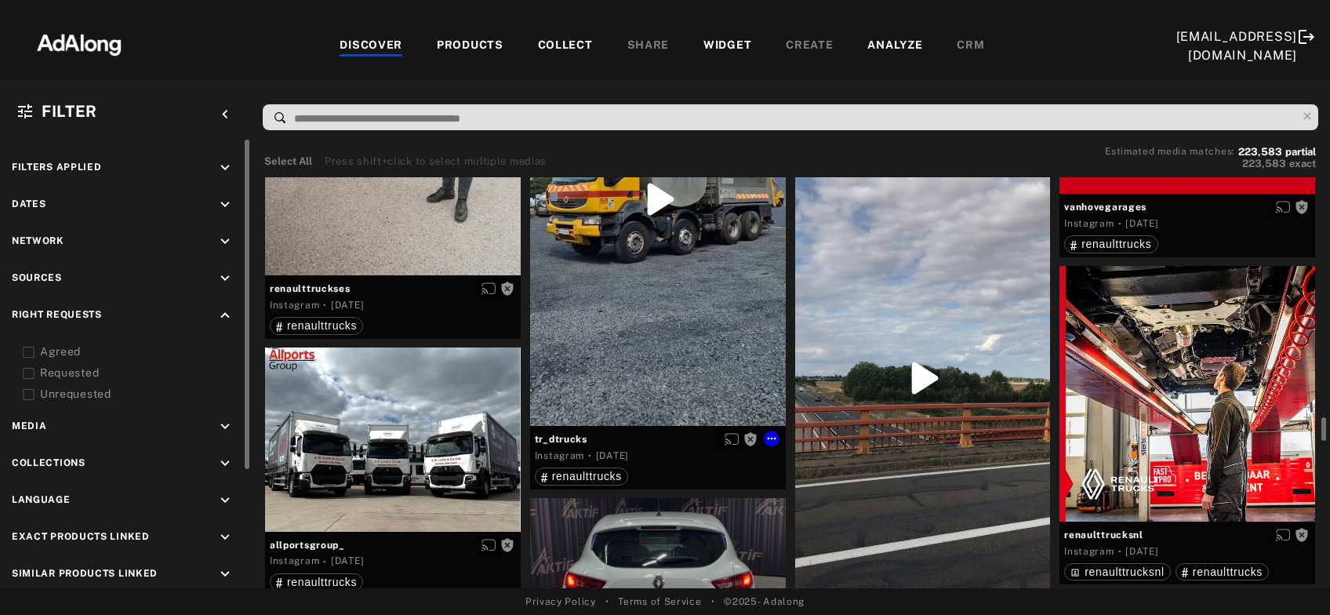
scroll to position [14705, 0]
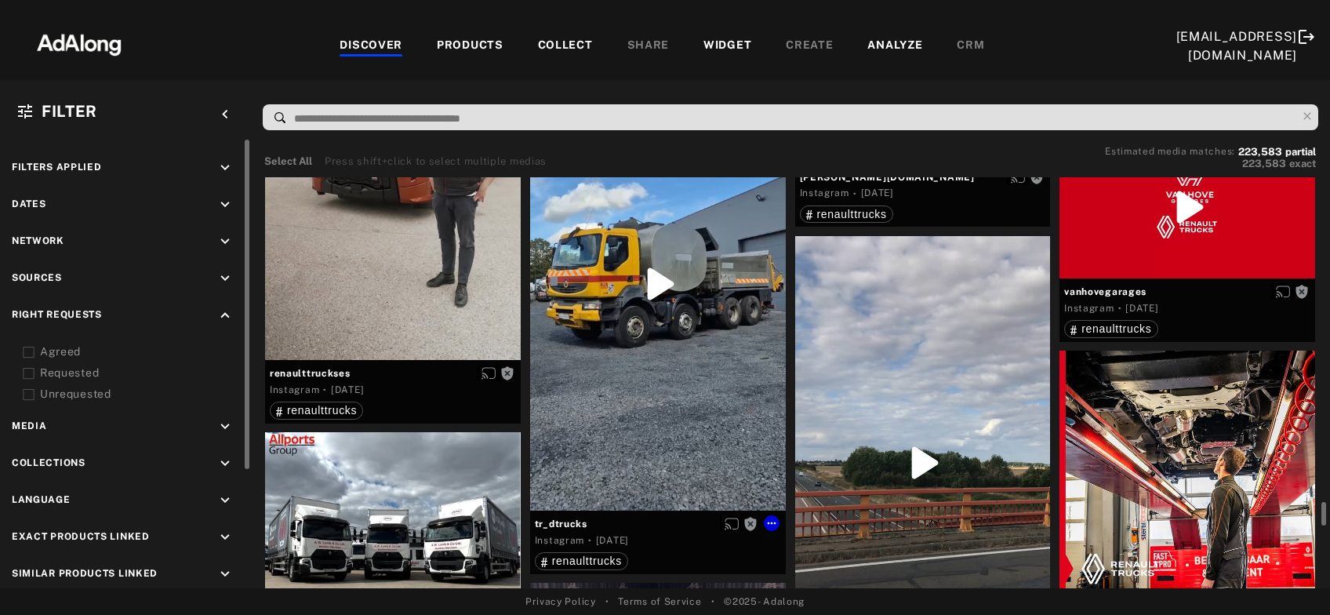
click at [693, 418] on div "Get rights" at bounding box center [658, 283] width 256 height 454
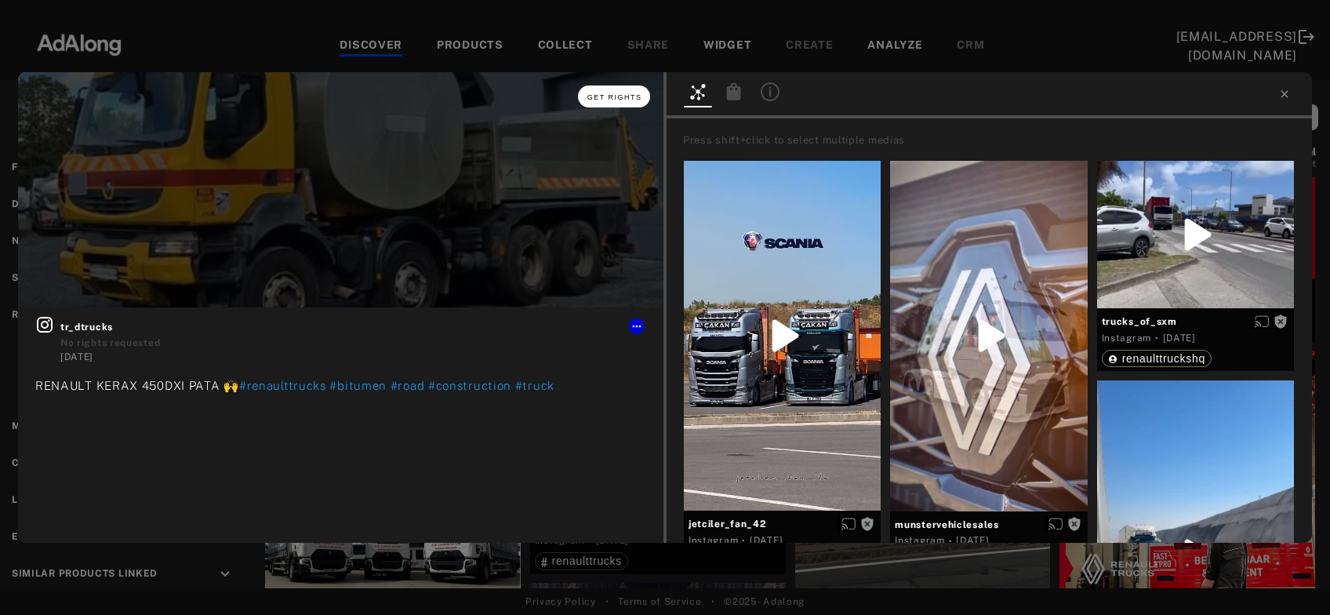
click at [603, 95] on span "Get rights" at bounding box center [614, 97] width 55 height 8
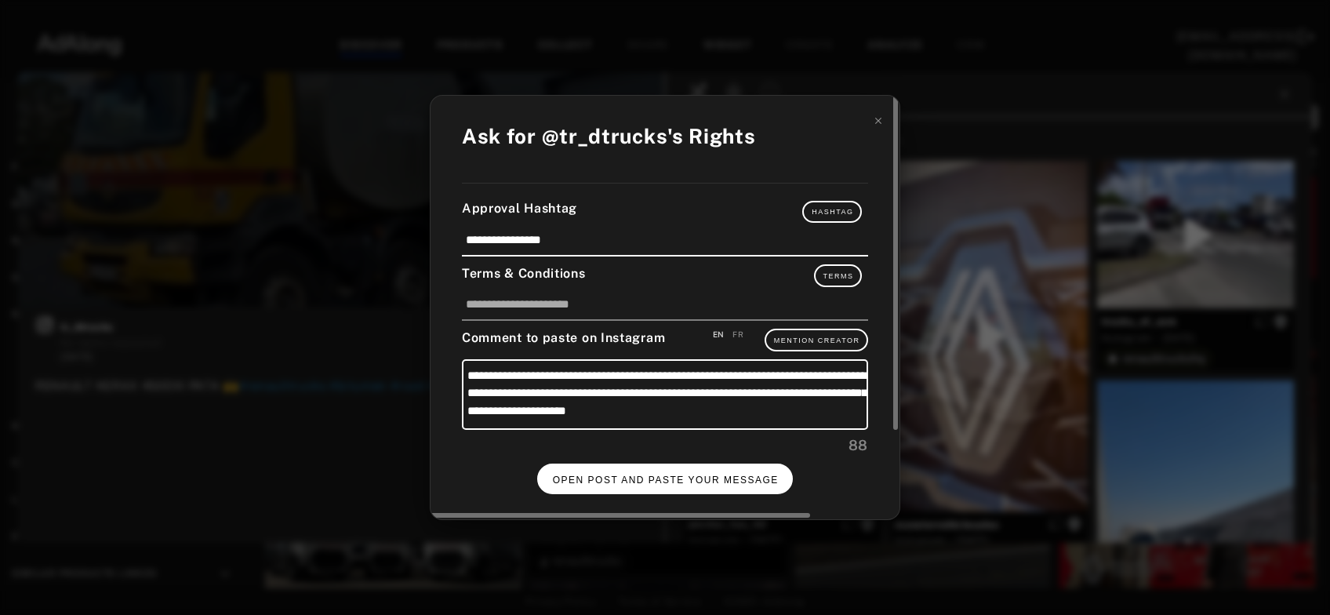
click at [685, 478] on span "OPEN POST AND PASTE YOUR MESSAGE" at bounding box center [666, 479] width 226 height 11
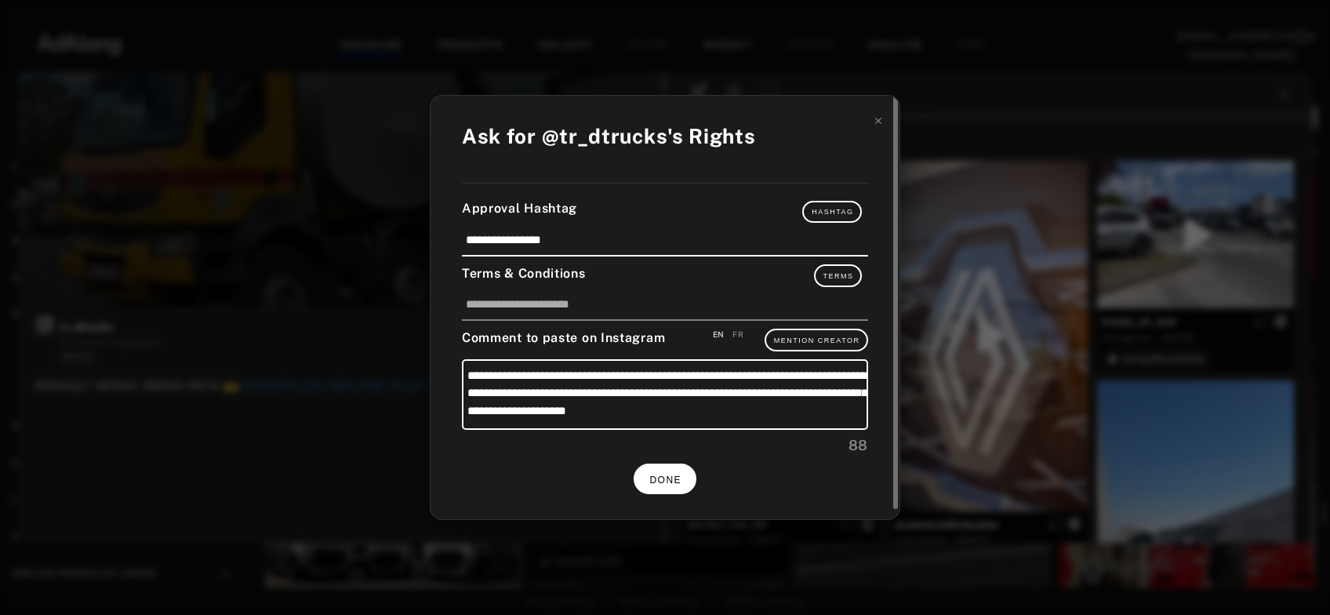
scroll to position [14705, 0]
click at [652, 474] on span "DONE" at bounding box center [665, 479] width 32 height 11
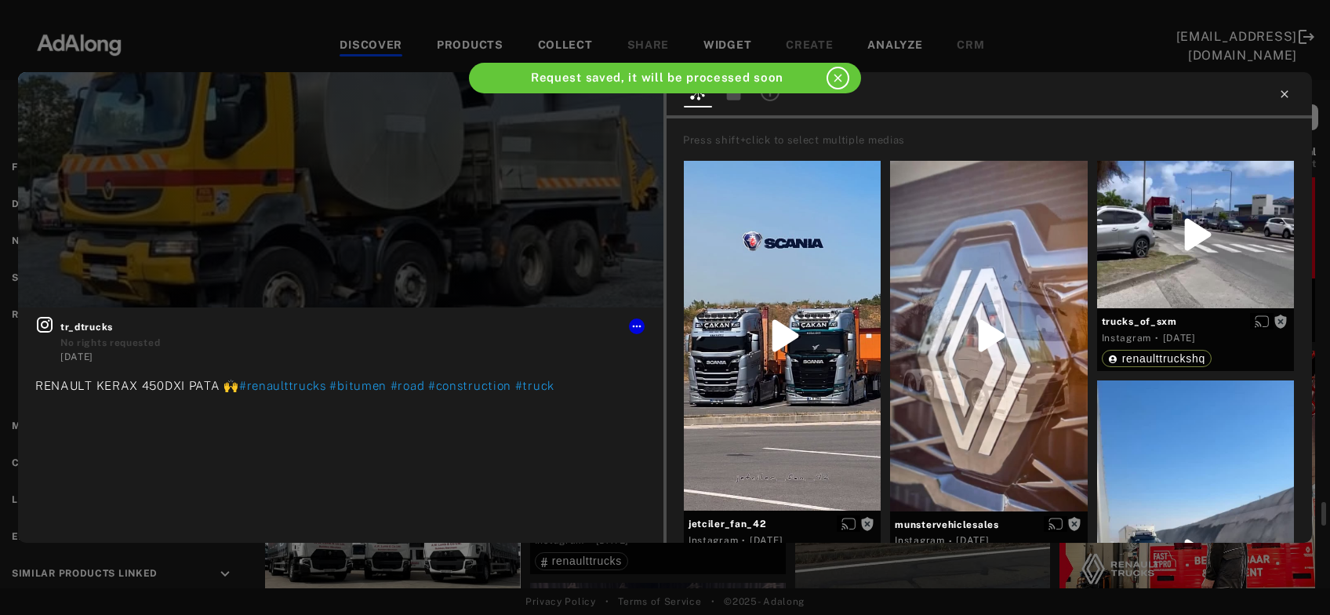
scroll to position [14705, 0]
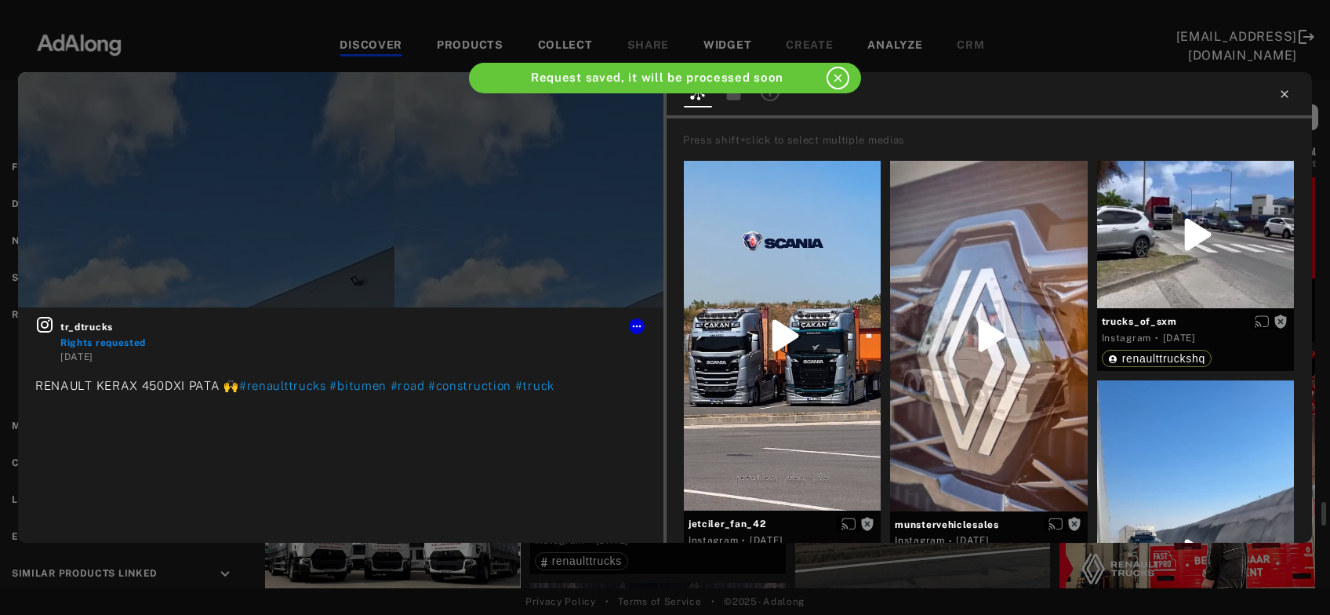
click at [1281, 96] on icon at bounding box center [1284, 94] width 13 height 13
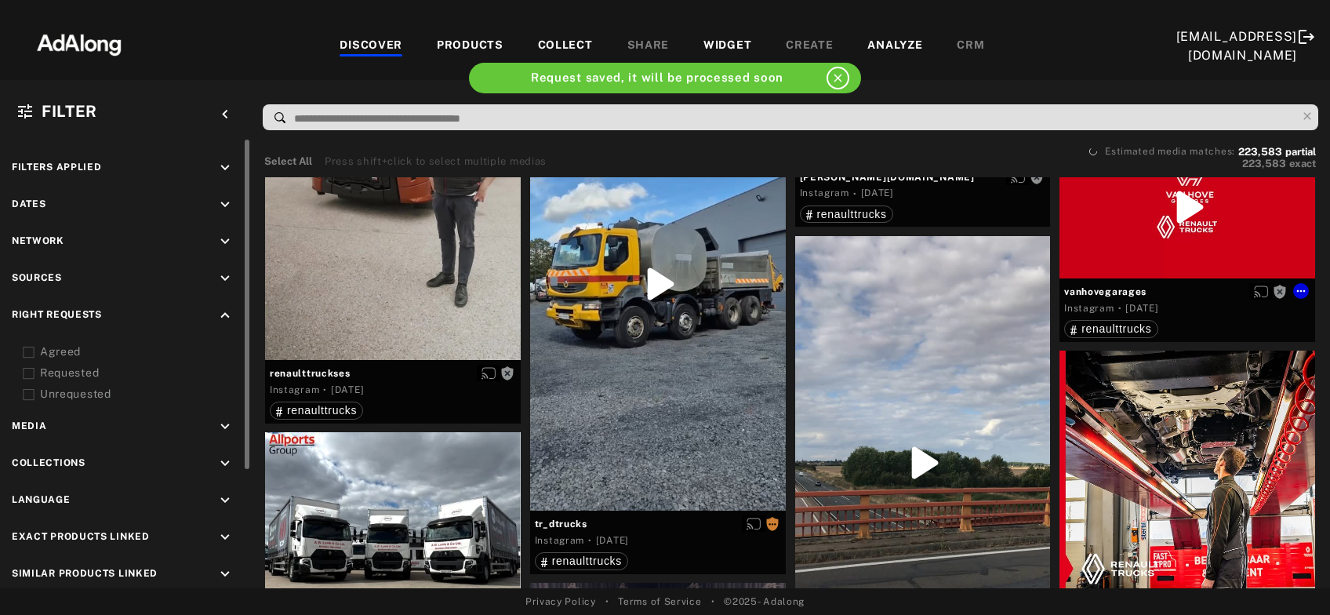
scroll to position [14873, 0]
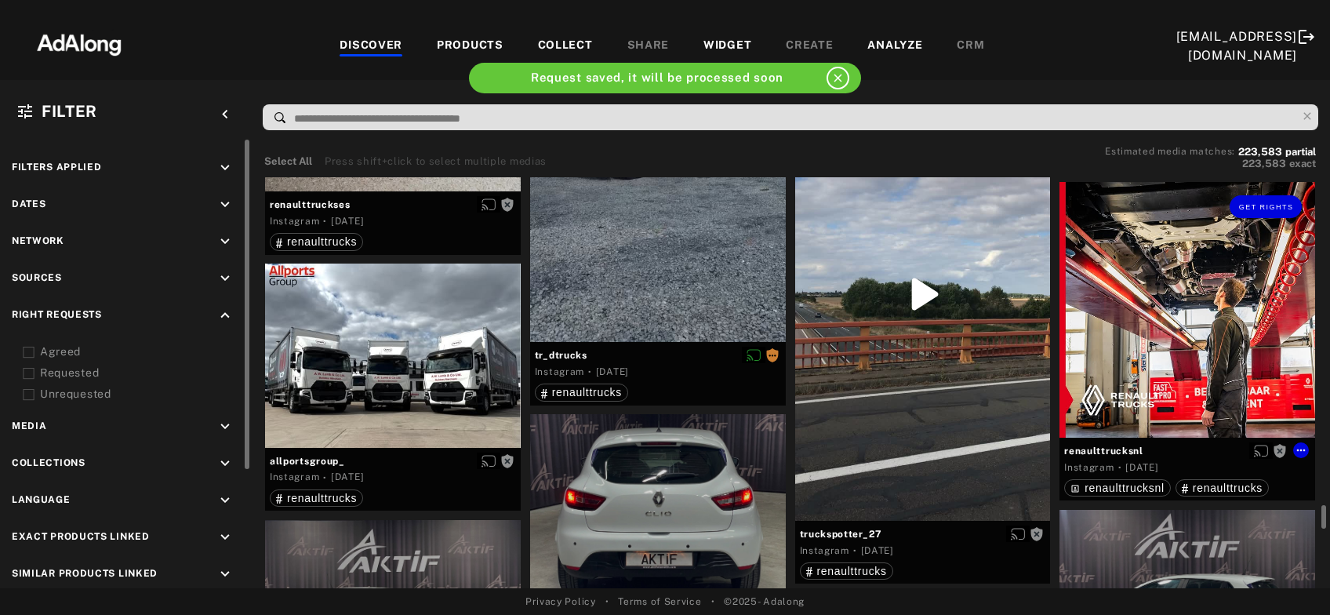
click at [330, 311] on div at bounding box center [393, 355] width 256 height 184
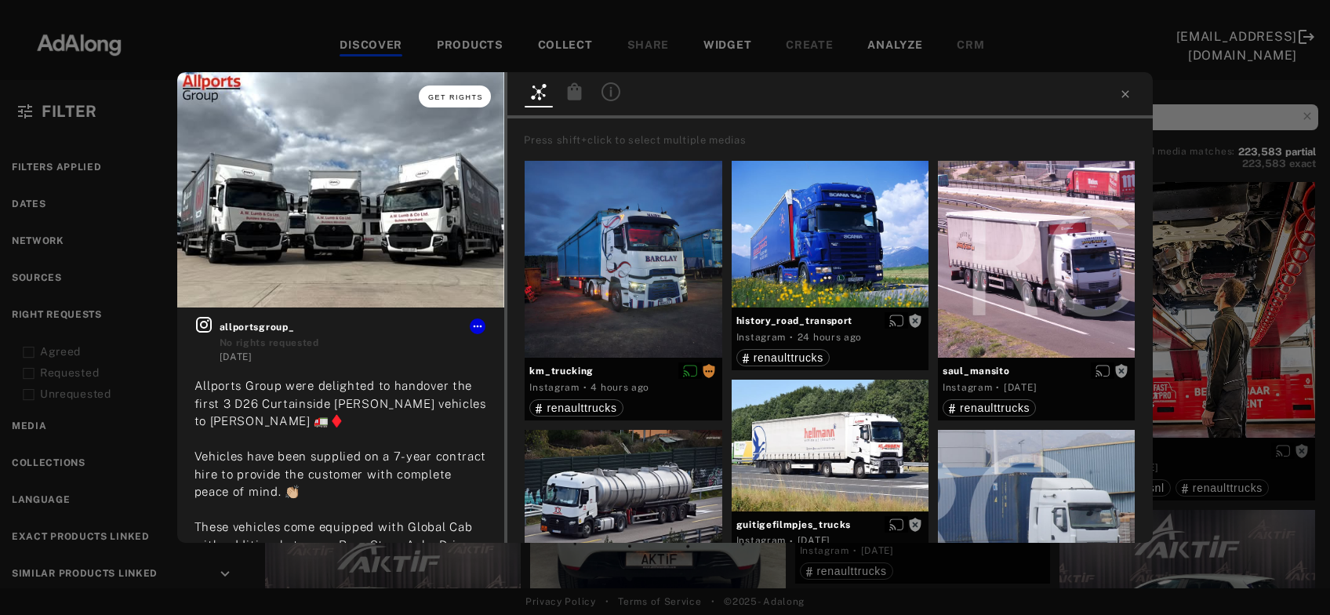
click at [472, 95] on span "Get rights" at bounding box center [455, 97] width 55 height 8
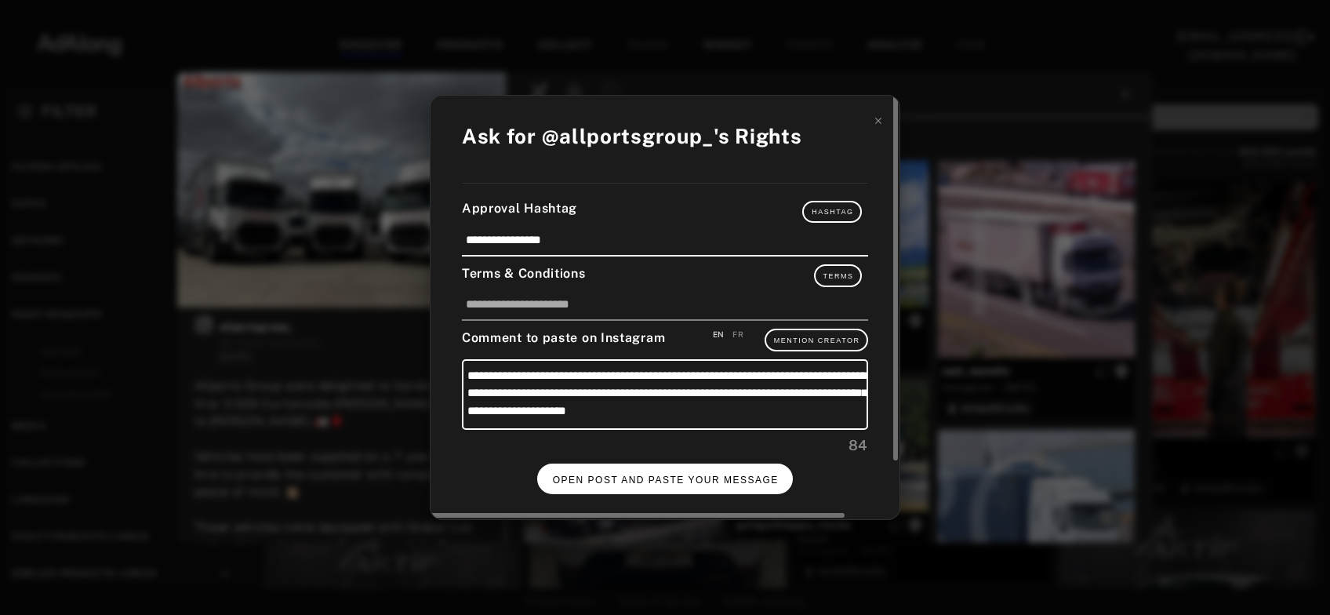
click at [725, 477] on span "OPEN POST AND PASTE YOUR MESSAGE" at bounding box center [666, 479] width 226 height 11
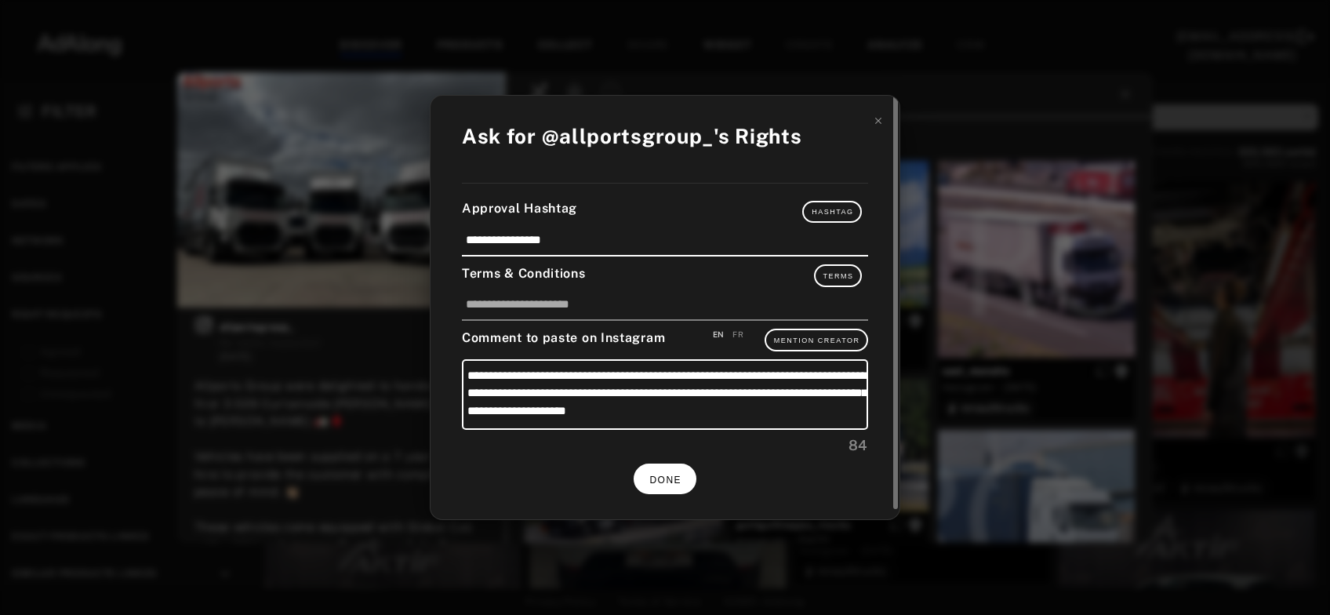
scroll to position [14873, 0]
click at [663, 478] on span "DONE" at bounding box center [665, 479] width 32 height 11
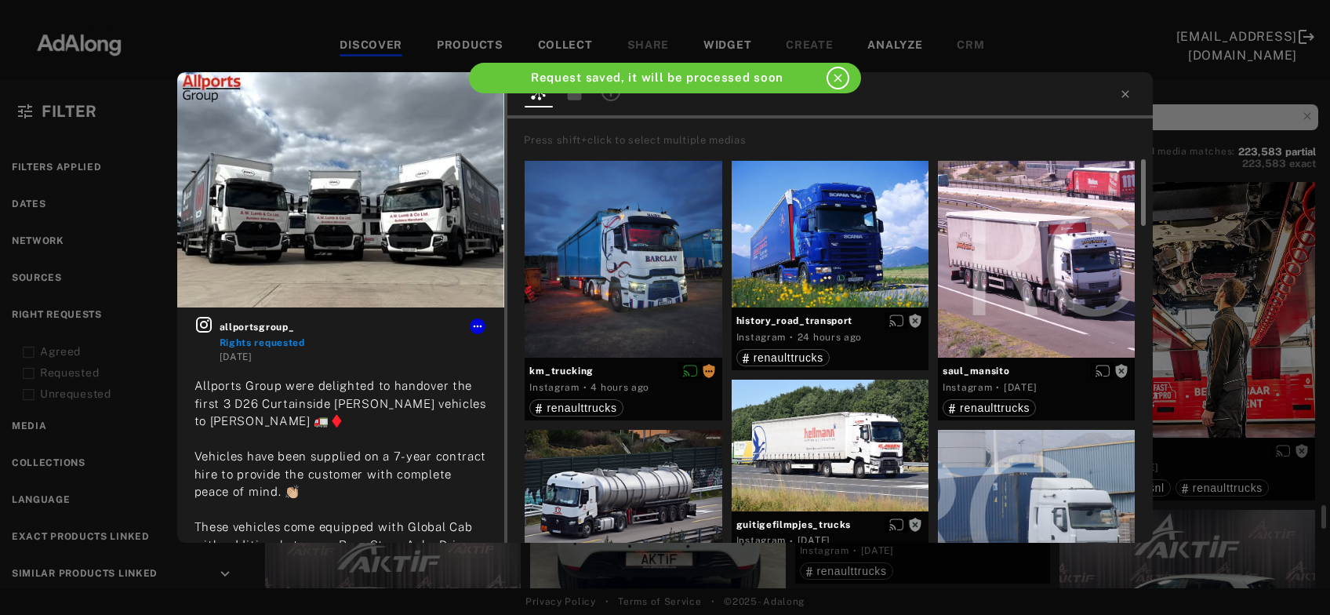
scroll to position [14873, 0]
click at [1127, 100] on icon at bounding box center [1125, 94] width 13 height 13
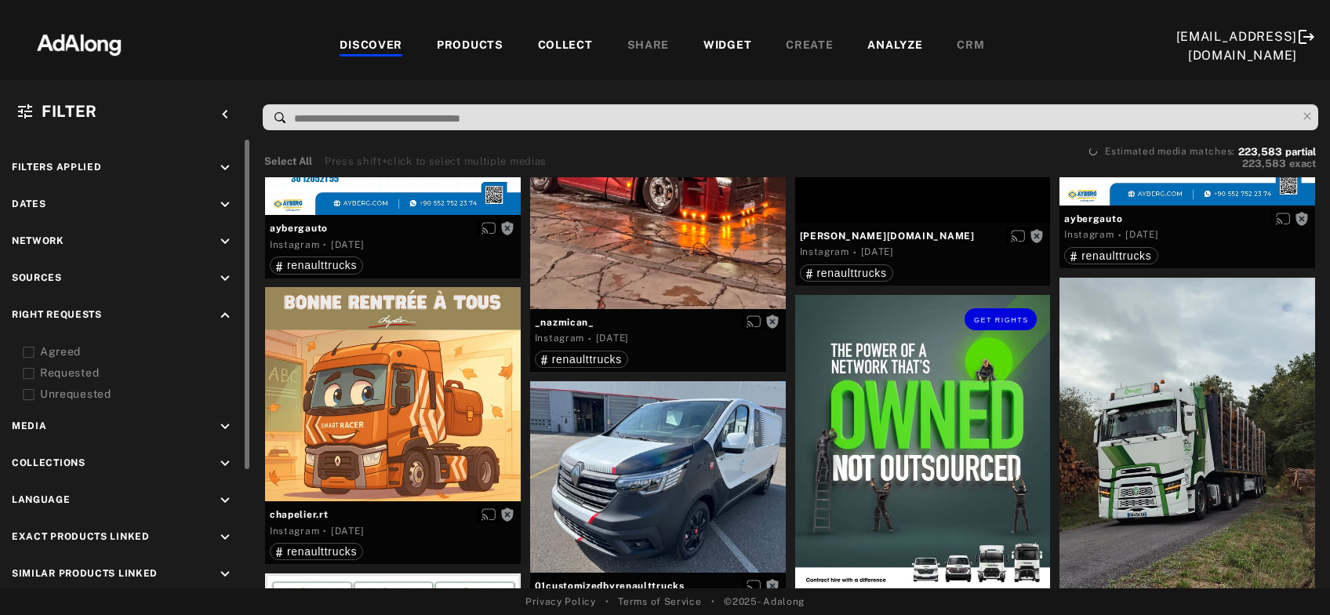
scroll to position [16310, 0]
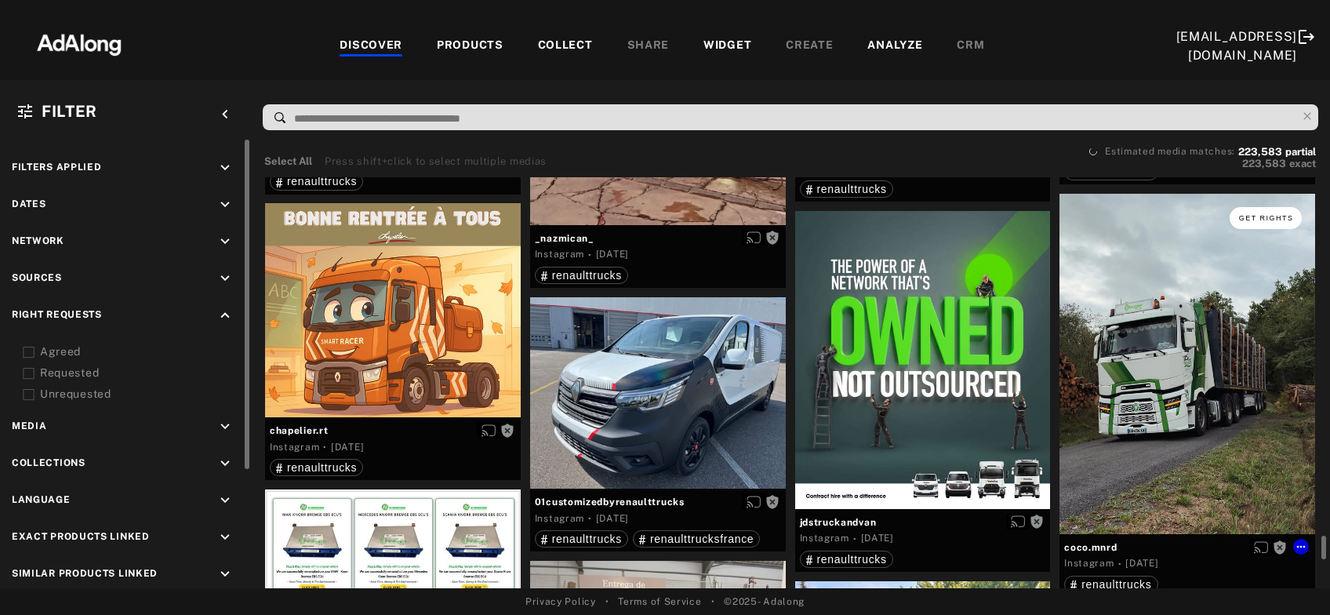
click at [1267, 209] on button "Get rights" at bounding box center [1266, 218] width 72 height 22
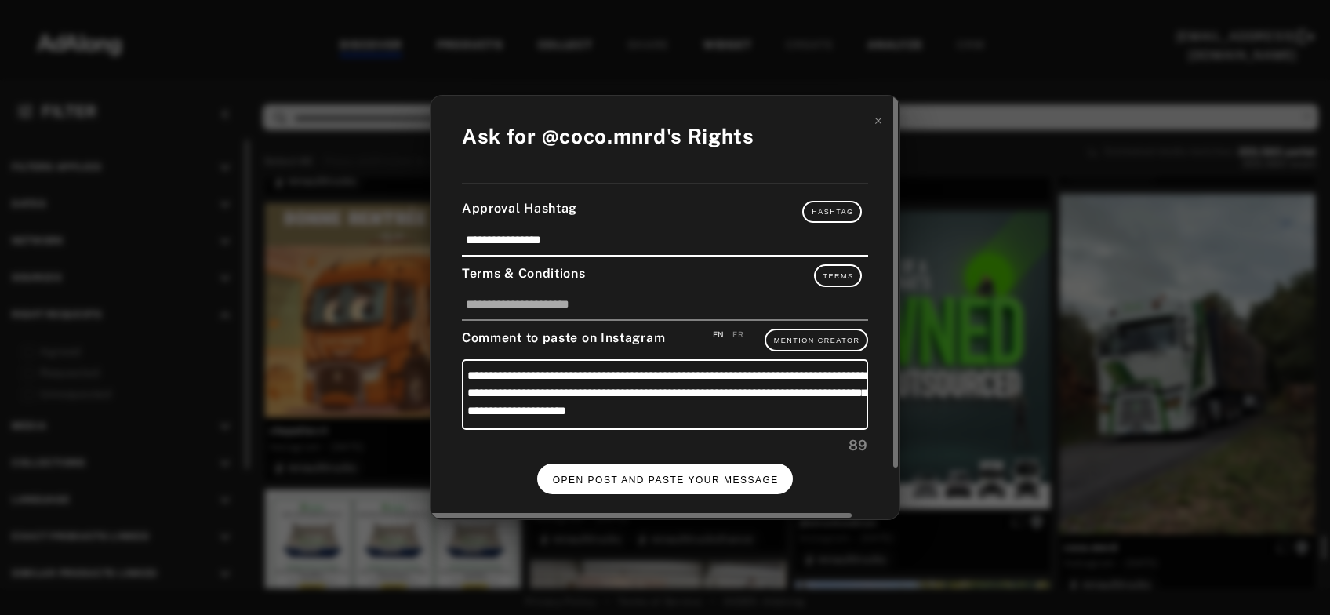
click at [698, 478] on span "OPEN POST AND PASTE YOUR MESSAGE" at bounding box center [666, 479] width 226 height 11
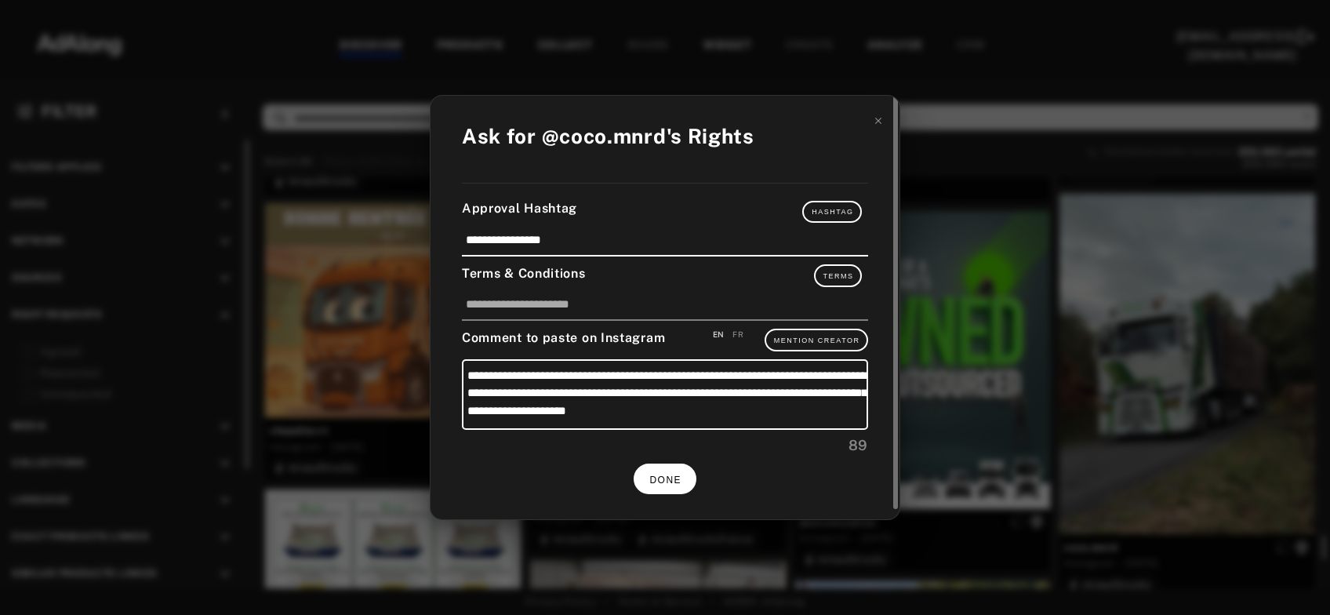
scroll to position [16310, 0]
click at [659, 482] on button "DONE" at bounding box center [665, 478] width 63 height 31
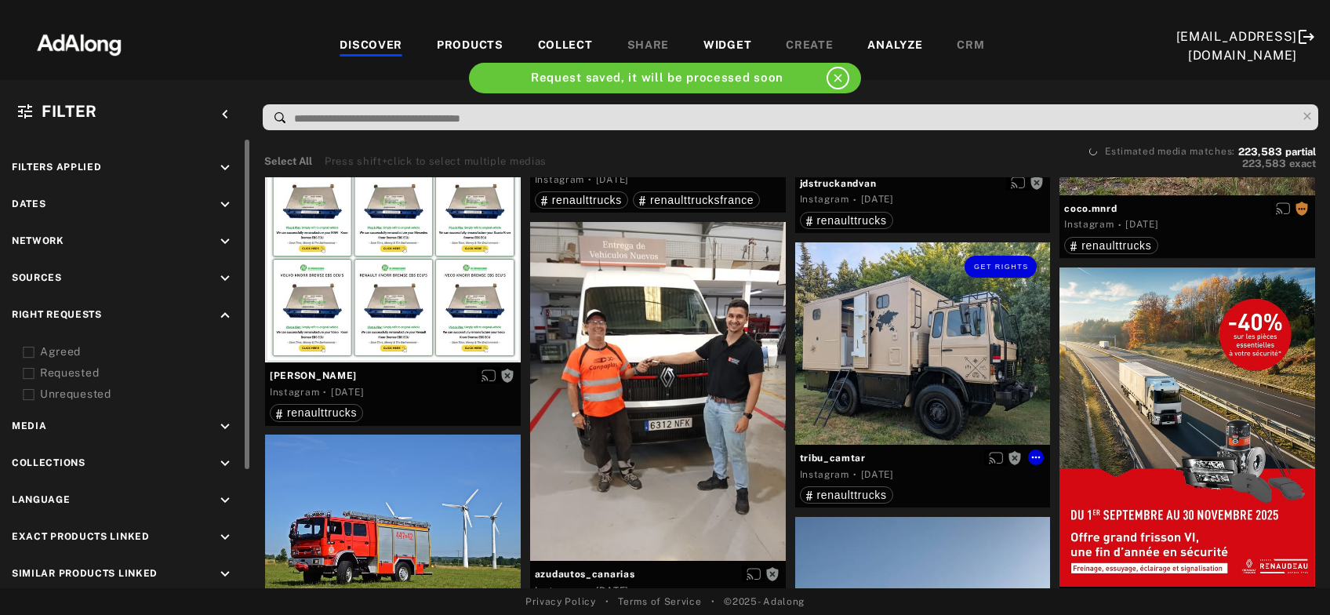
scroll to position [16733, 0]
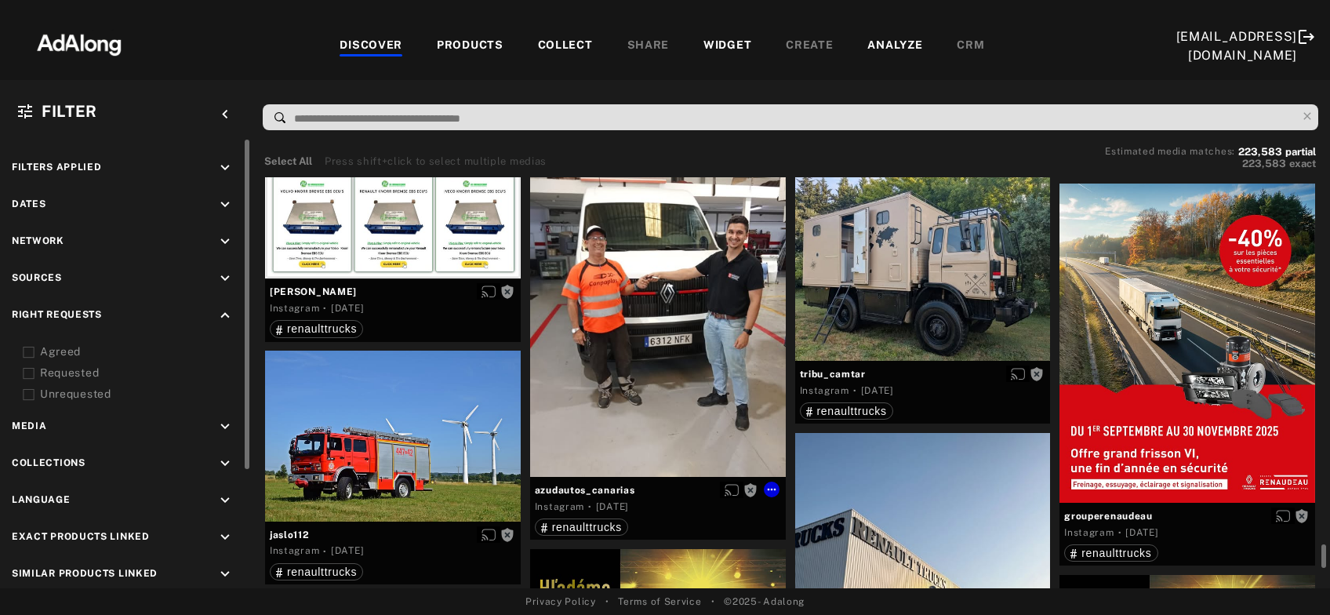
click at [641, 360] on div "Get rights" at bounding box center [658, 307] width 256 height 339
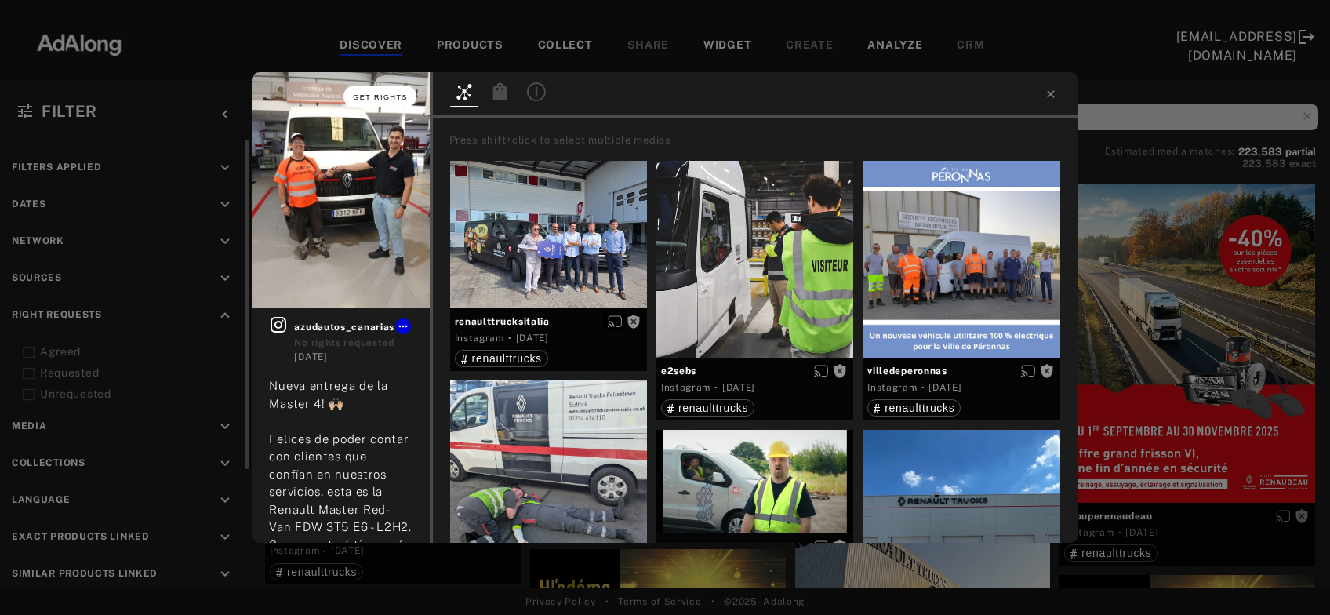
click at [394, 98] on span "Get rights" at bounding box center [380, 97] width 55 height 8
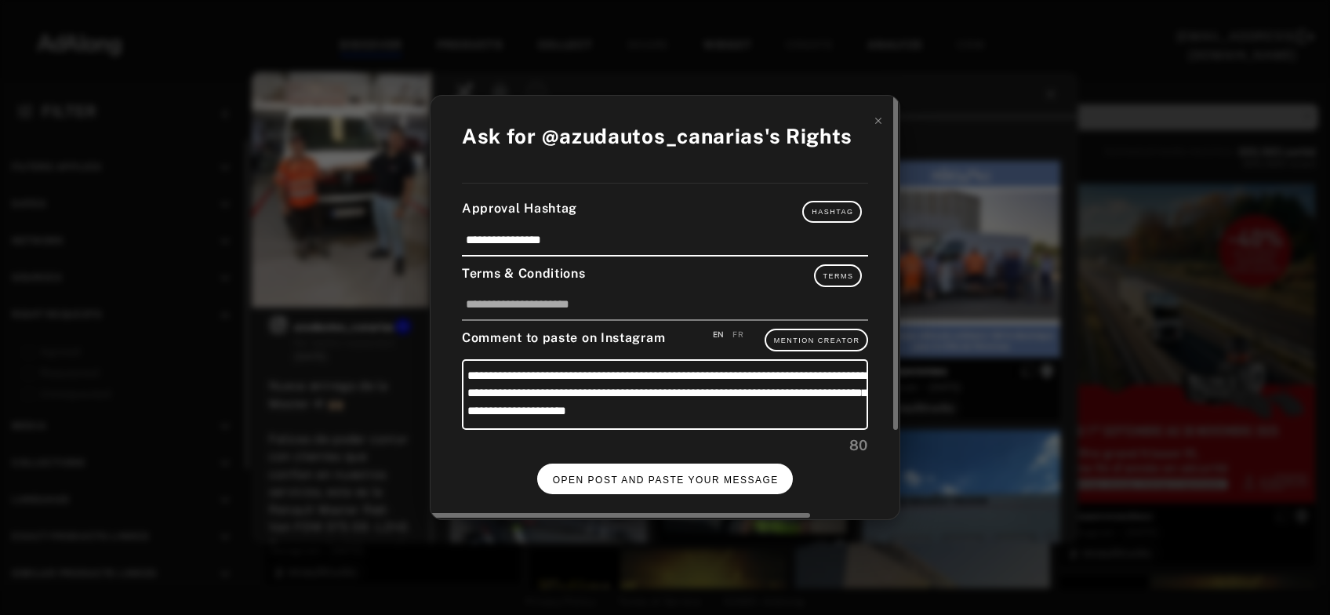
click at [648, 478] on span "OPEN POST AND PASTE YOUR MESSAGE" at bounding box center [666, 479] width 226 height 11
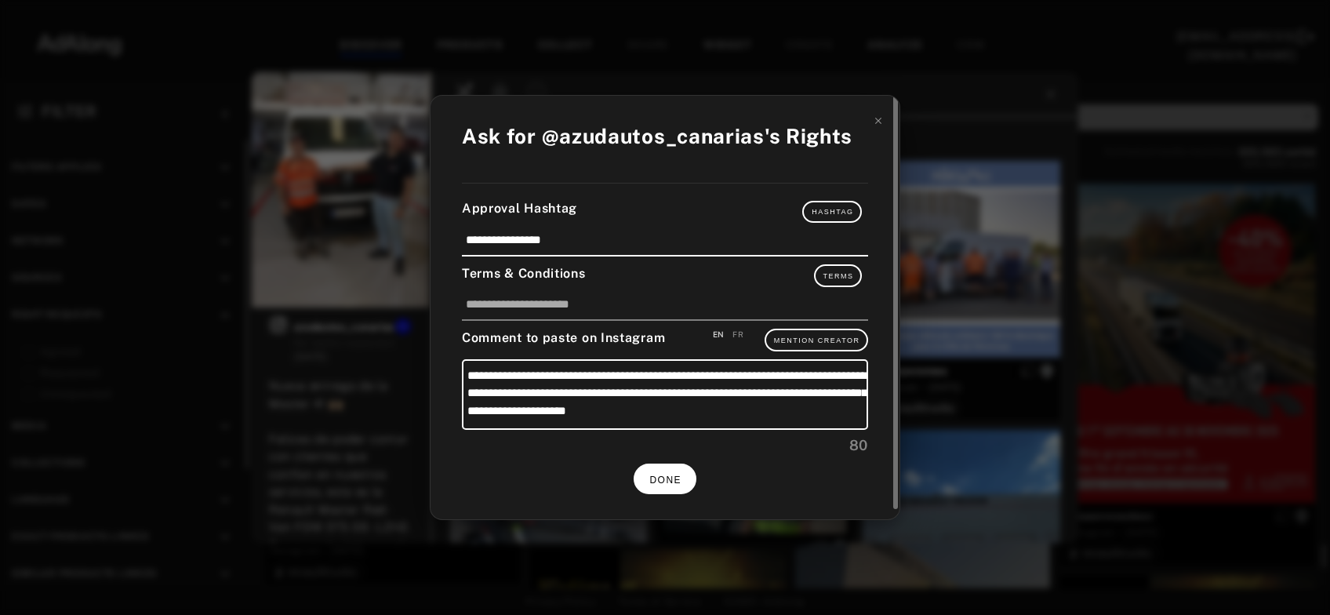
scroll to position [16733, 0]
click at [660, 482] on button "DONE" at bounding box center [665, 478] width 63 height 31
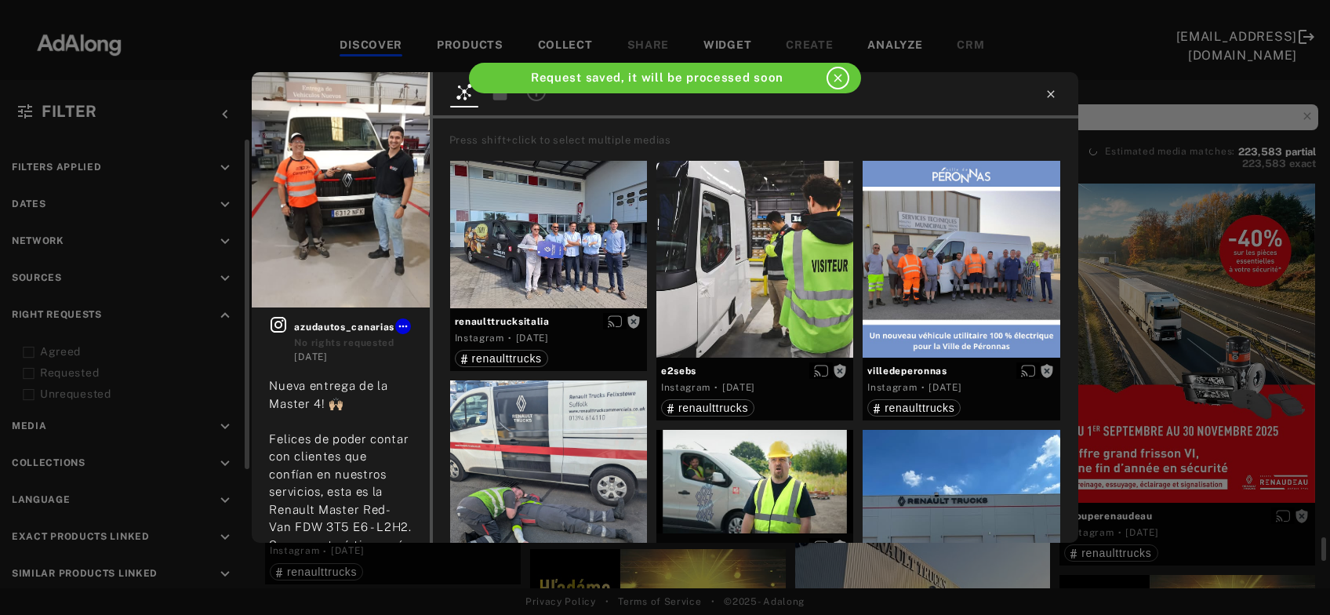
click at [1052, 96] on icon at bounding box center [1050, 93] width 7 height 7
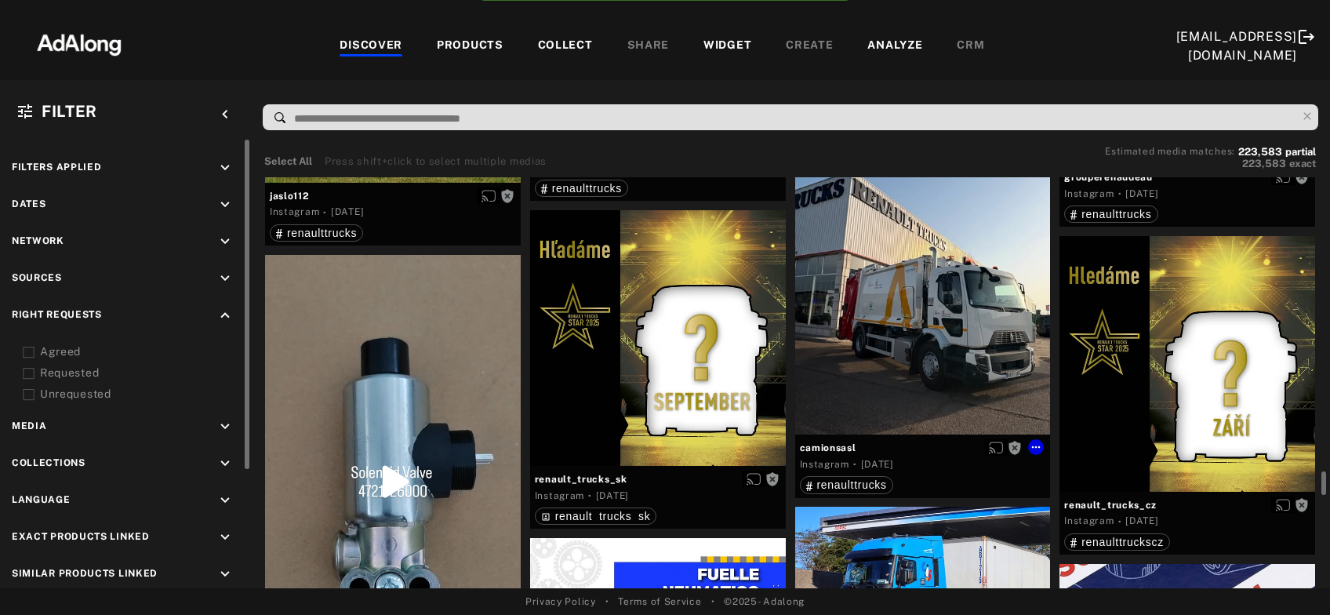
scroll to position [16987, 0]
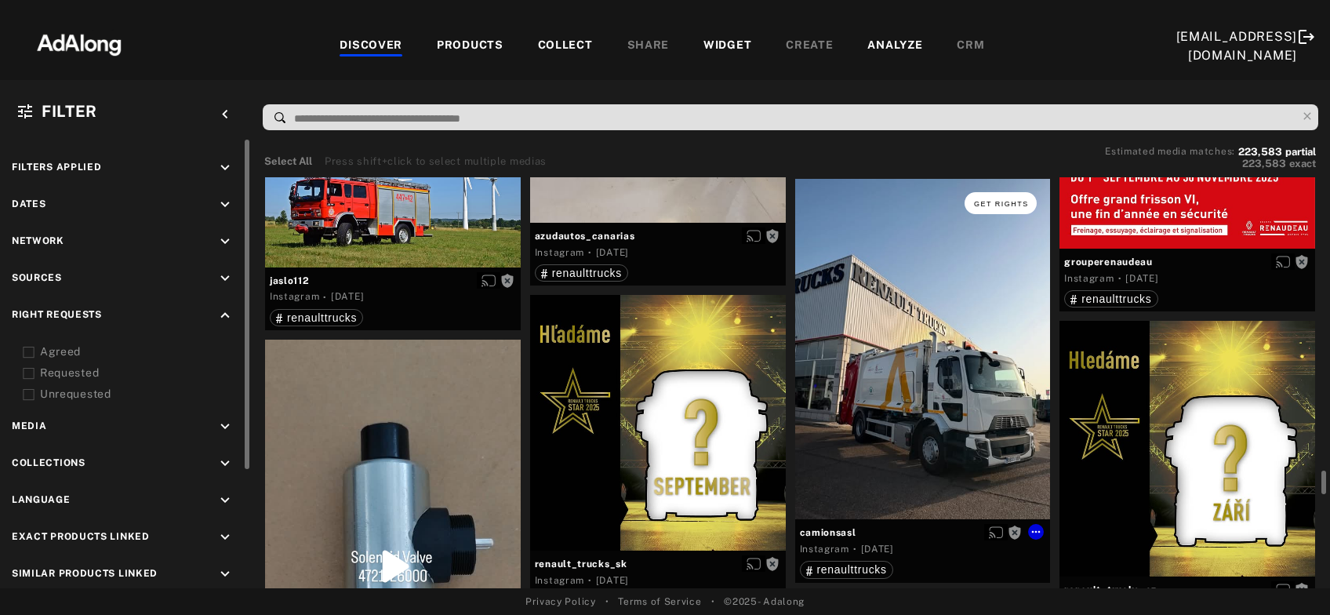
click at [1013, 200] on span "Get rights" at bounding box center [1001, 204] width 55 height 8
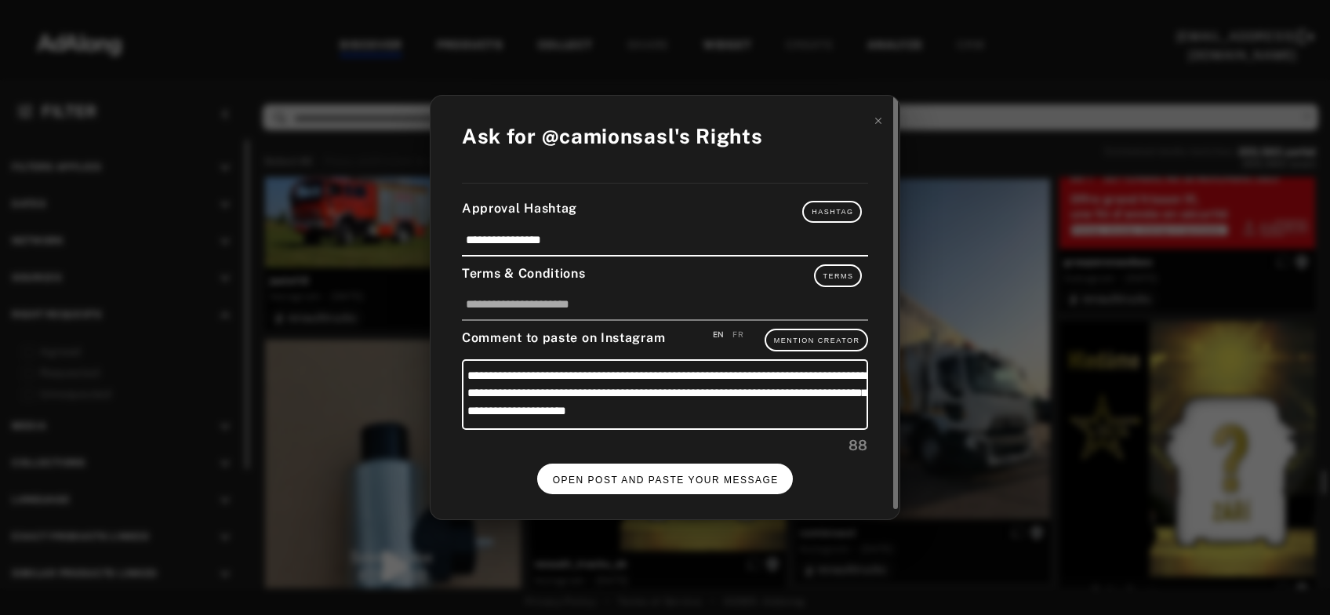
click at [674, 485] on button "OPEN POST AND PASTE YOUR MESSAGE" at bounding box center [665, 478] width 256 height 31
click at [680, 478] on span "DONE" at bounding box center [665, 479] width 32 height 11
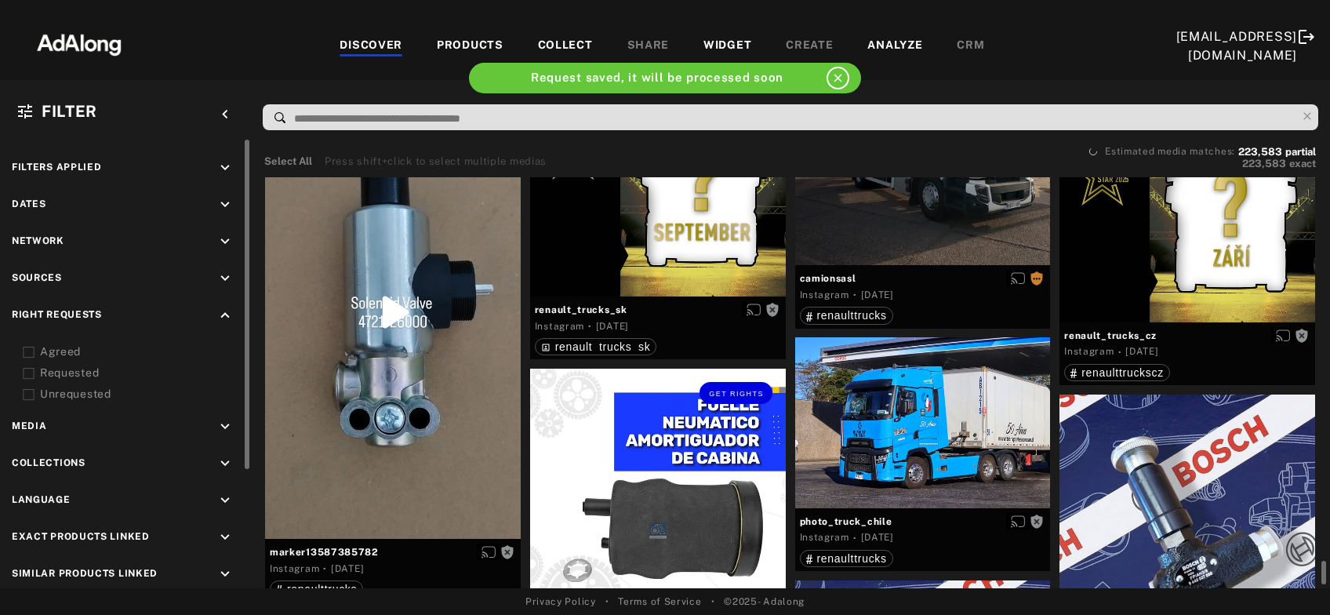
scroll to position [17325, 0]
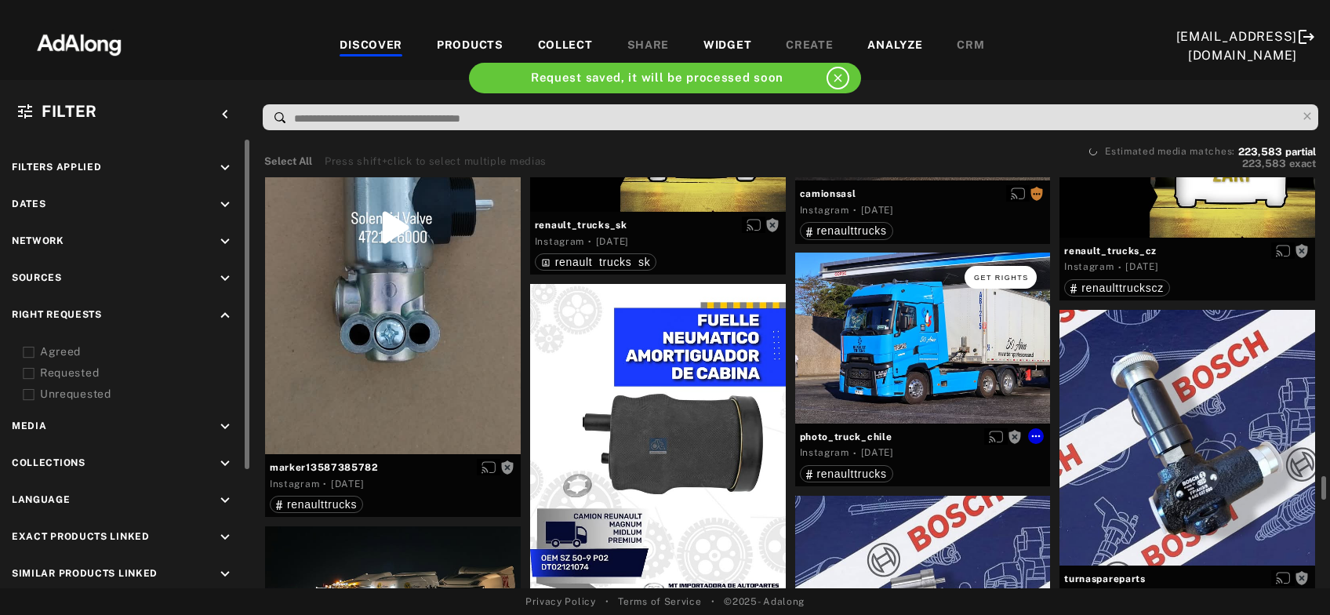
click at [987, 277] on span "Get rights" at bounding box center [1001, 278] width 55 height 8
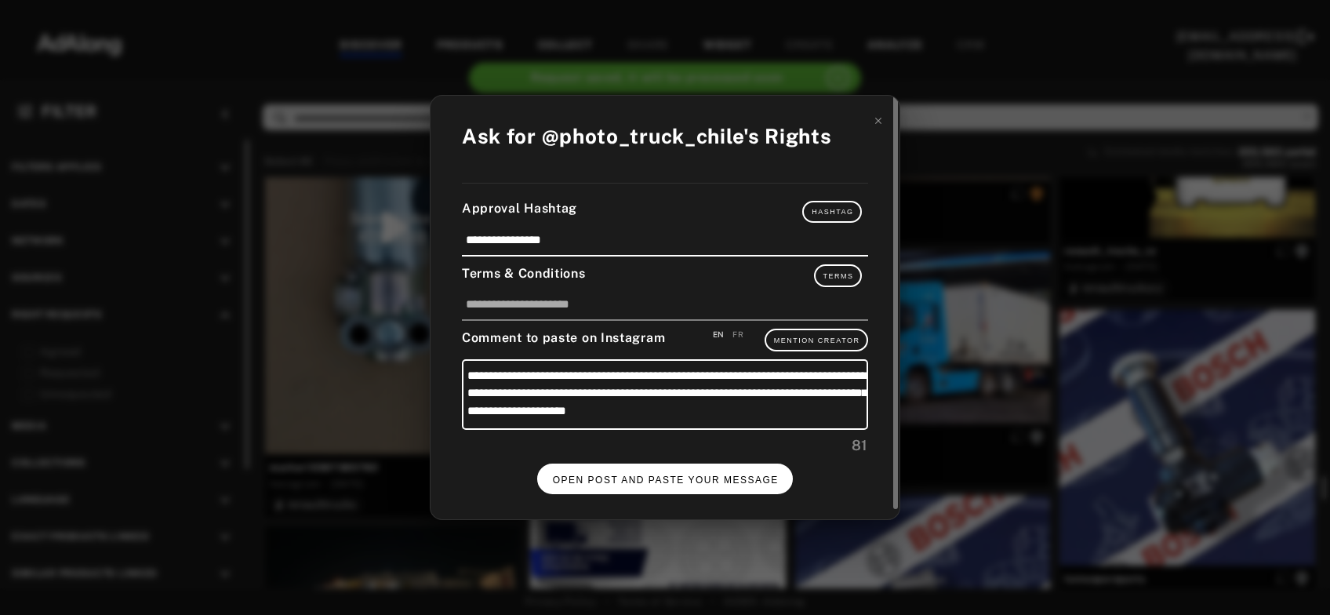
click at [667, 476] on span "OPEN POST AND PASTE YOUR MESSAGE" at bounding box center [666, 479] width 226 height 11
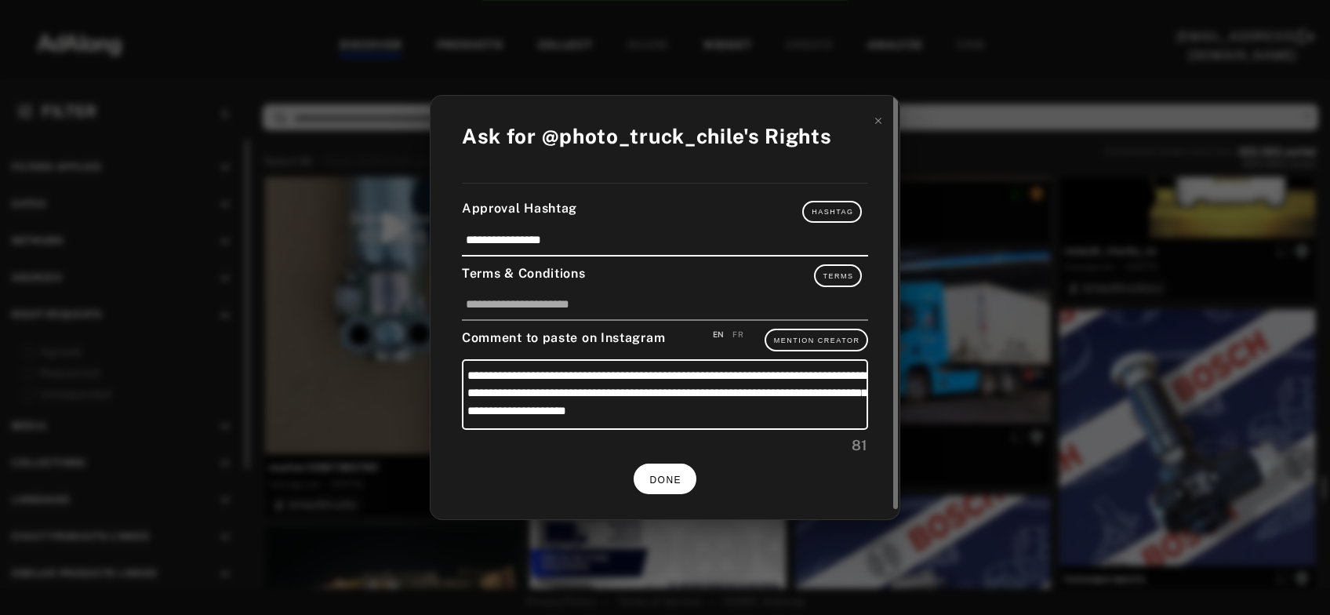
scroll to position [17325, 0]
click at [667, 478] on span "DONE" at bounding box center [665, 479] width 32 height 11
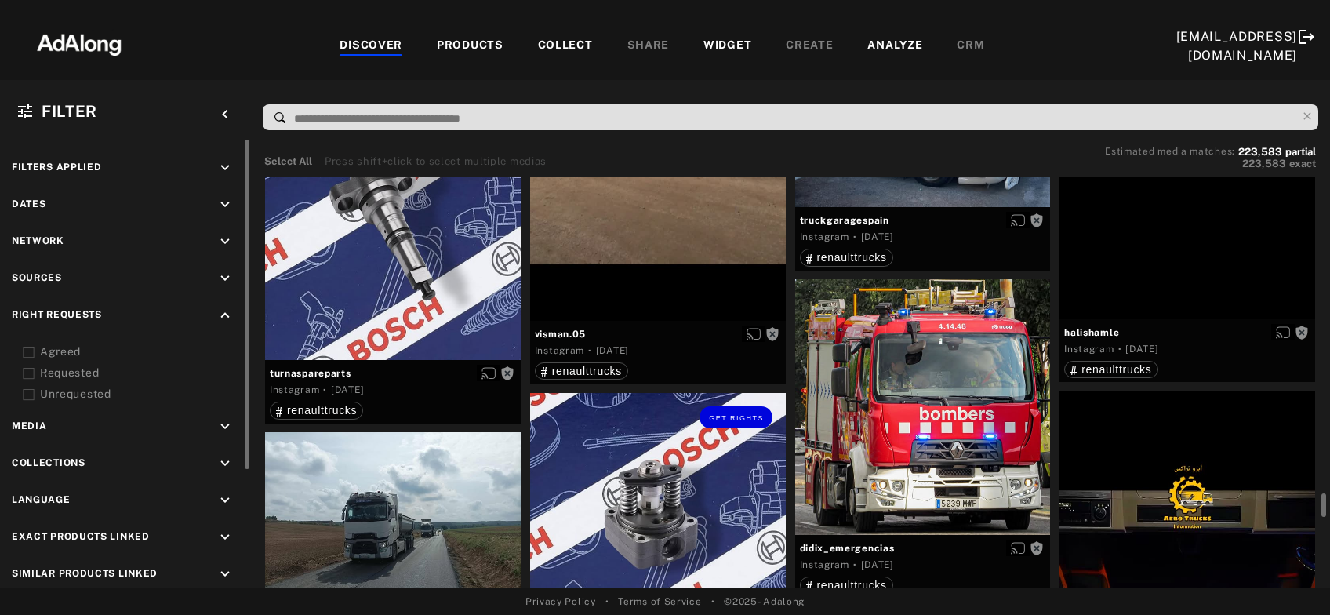
scroll to position [18424, 0]
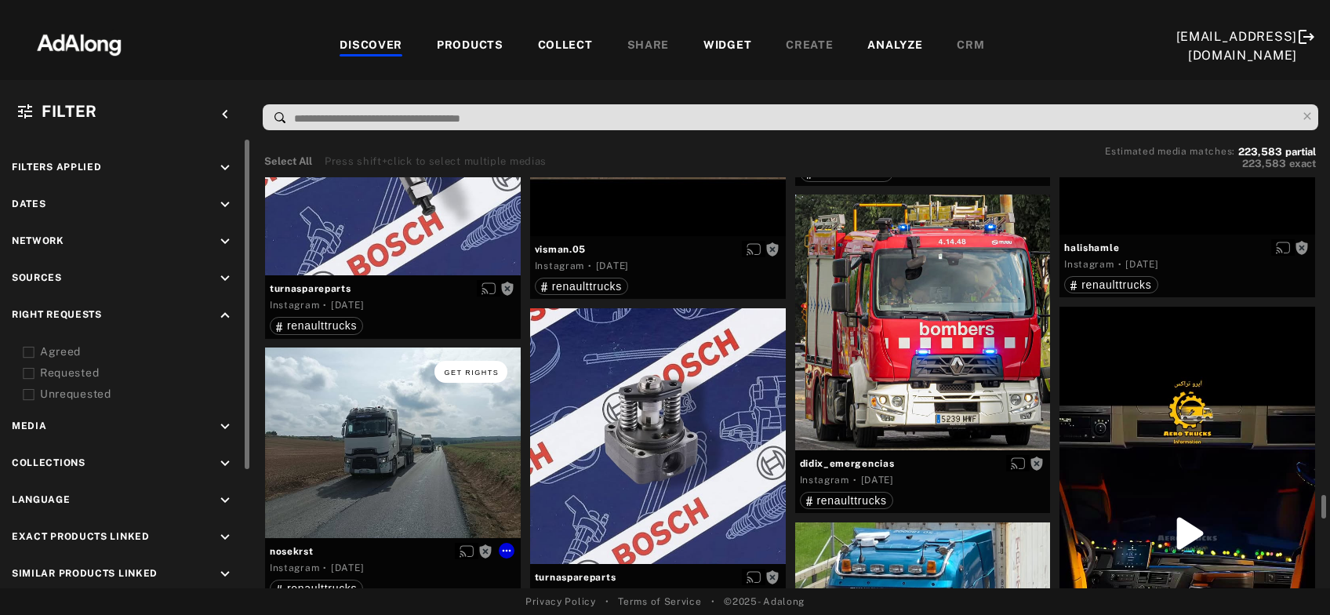
click at [480, 374] on span "Get rights" at bounding box center [471, 373] width 55 height 8
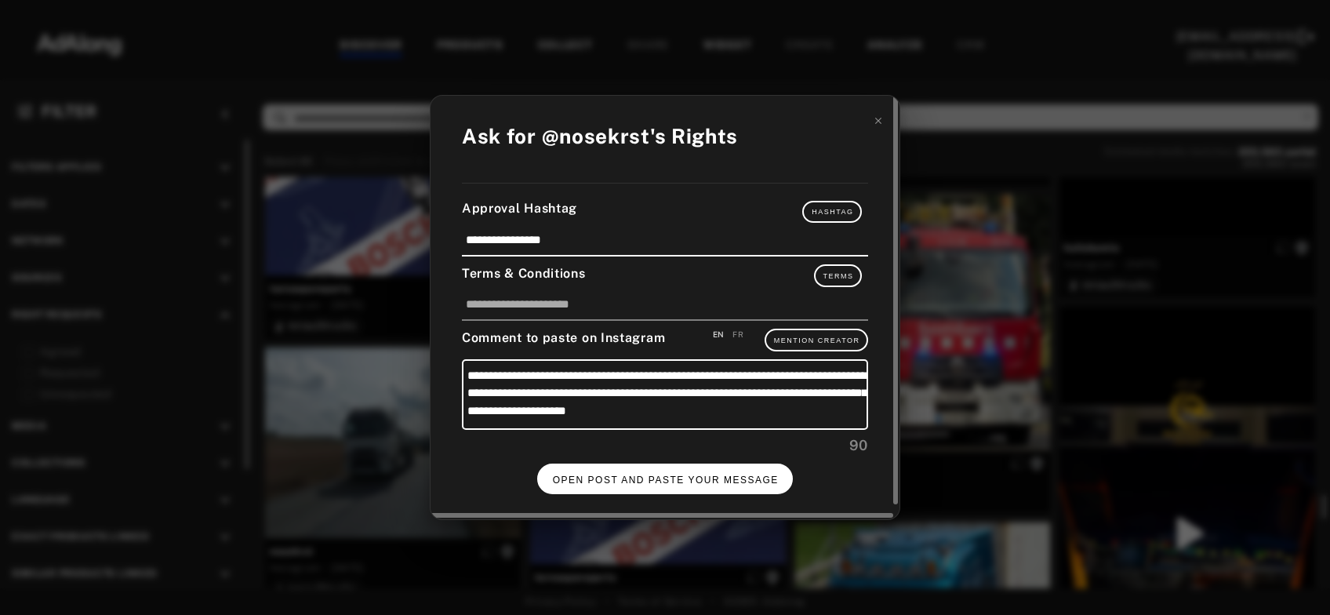
click at [667, 475] on span "OPEN POST AND PASTE YOUR MESSAGE" at bounding box center [666, 479] width 226 height 11
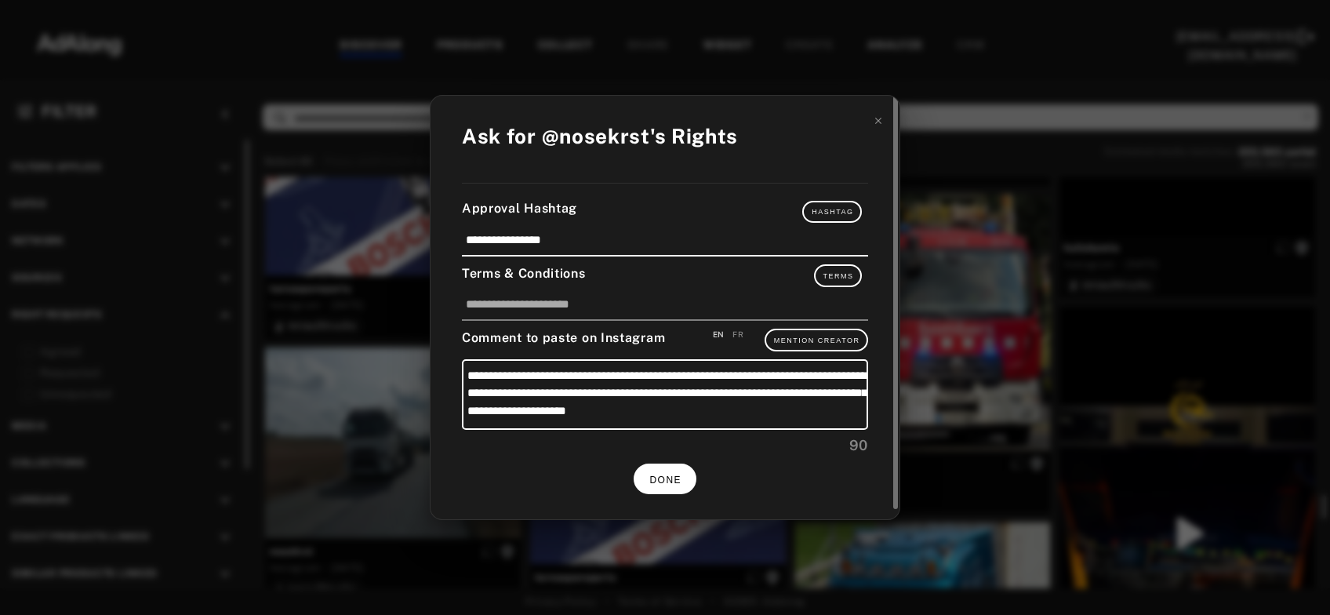
scroll to position [18424, 0]
click at [676, 482] on button "DONE" at bounding box center [665, 478] width 63 height 31
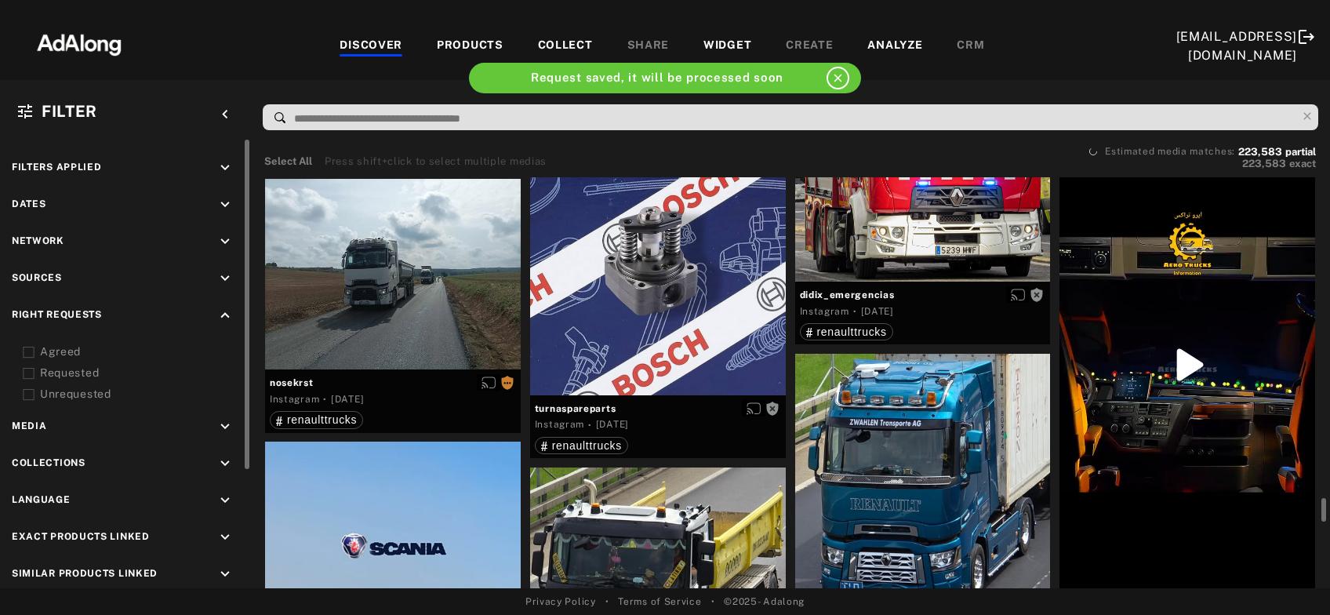
scroll to position [18677, 0]
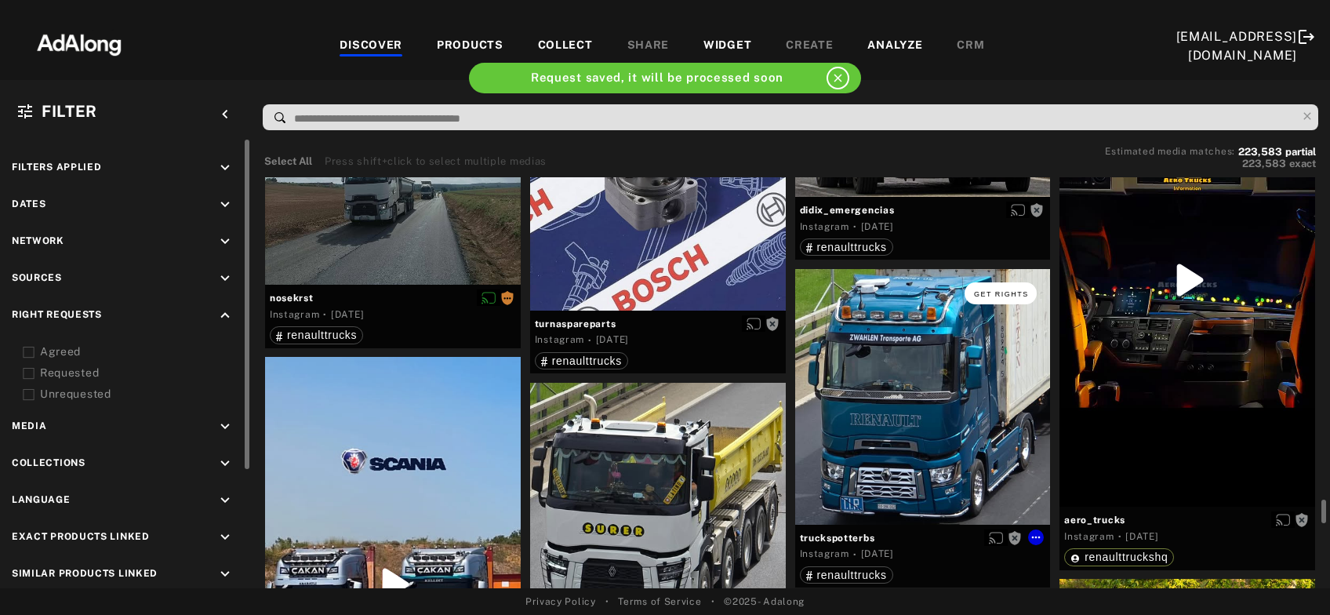
click at [1004, 294] on span "Get rights" at bounding box center [1001, 294] width 55 height 8
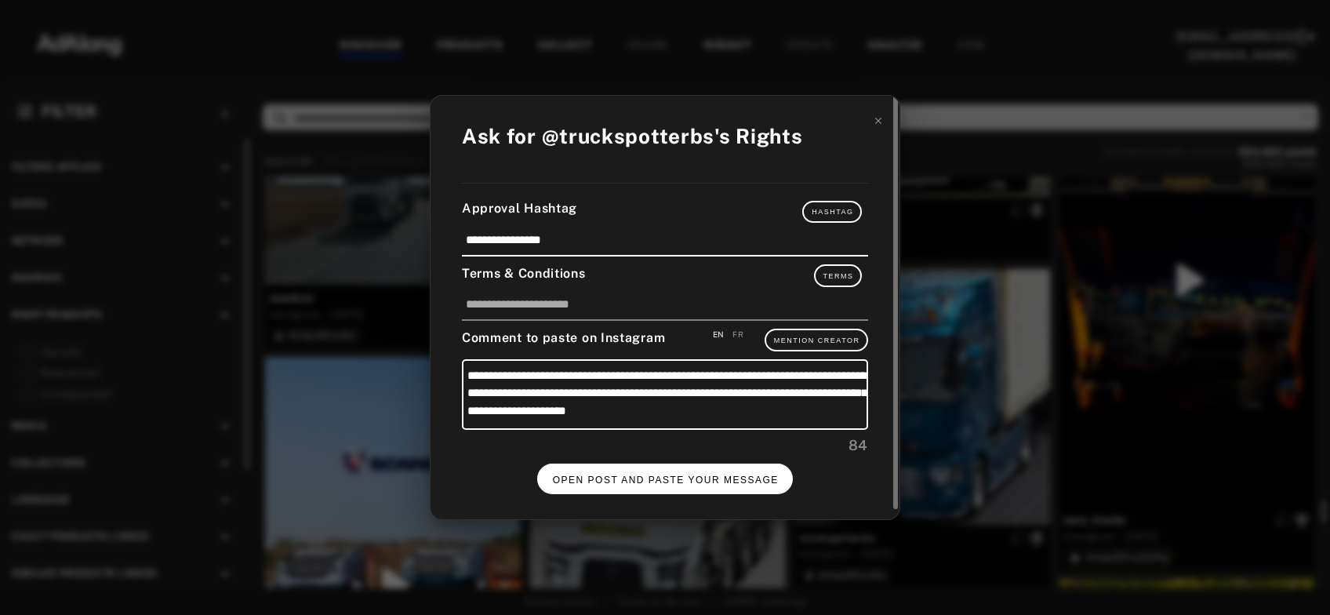
click at [686, 478] on span "OPEN POST AND PASTE YOUR MESSAGE" at bounding box center [666, 479] width 226 height 11
click at [686, 478] on button "DONE" at bounding box center [665, 478] width 63 height 31
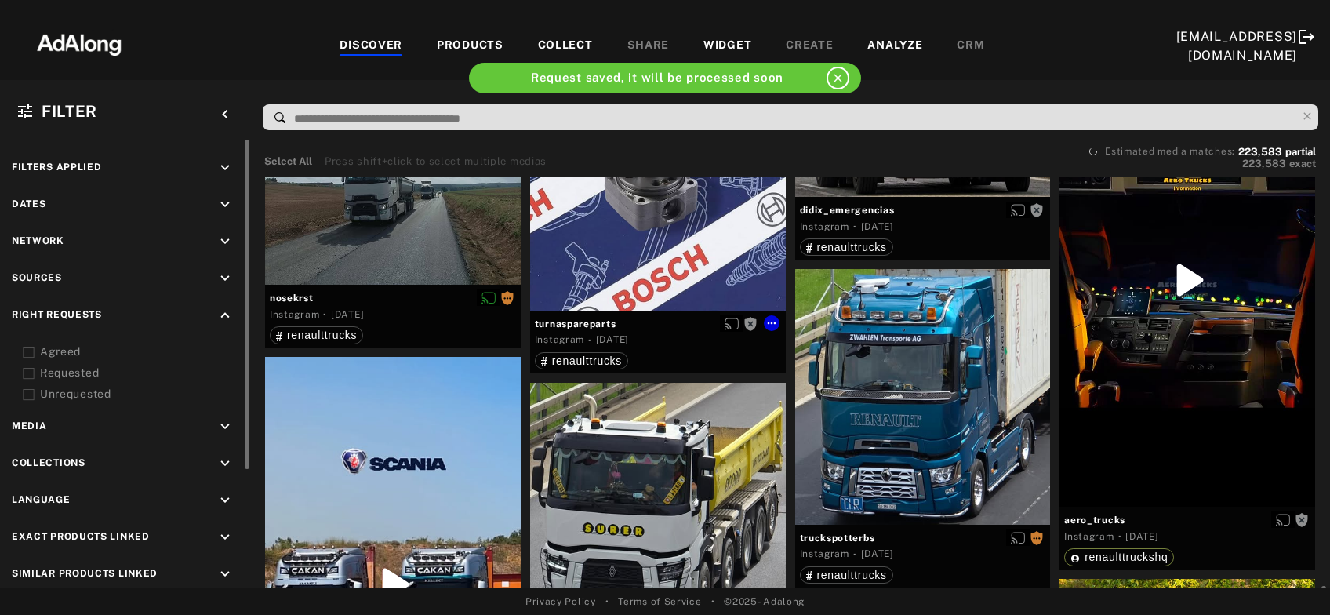
scroll to position [18762, 0]
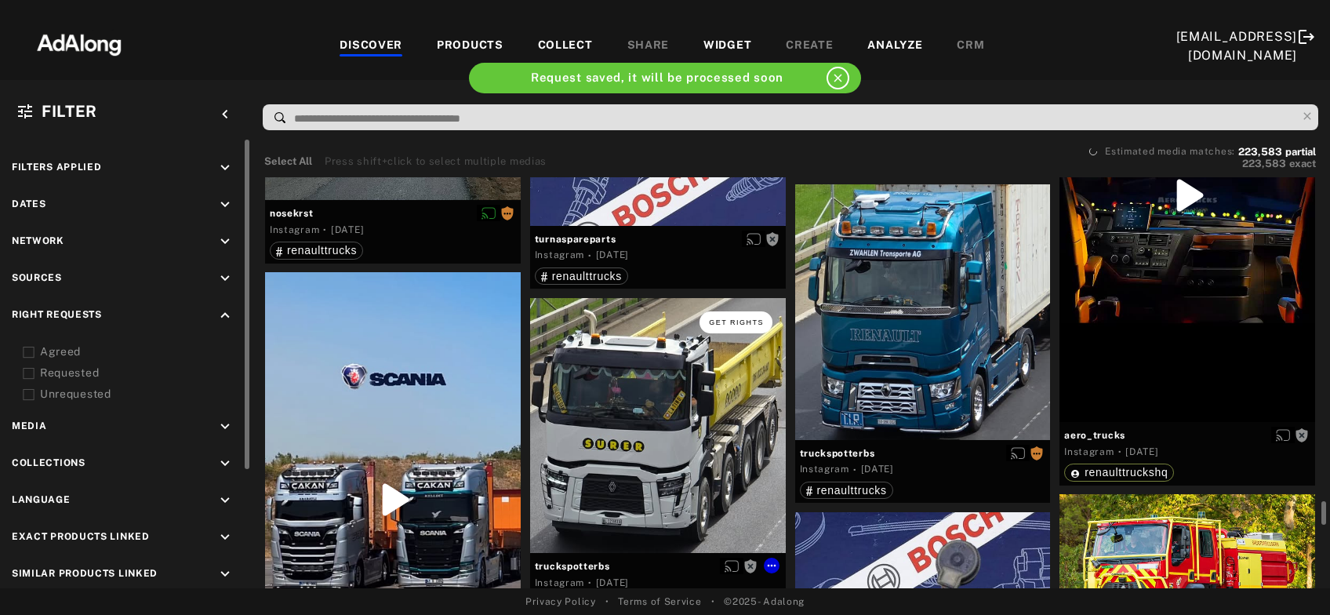
click at [730, 319] on span "Get rights" at bounding box center [736, 322] width 55 height 8
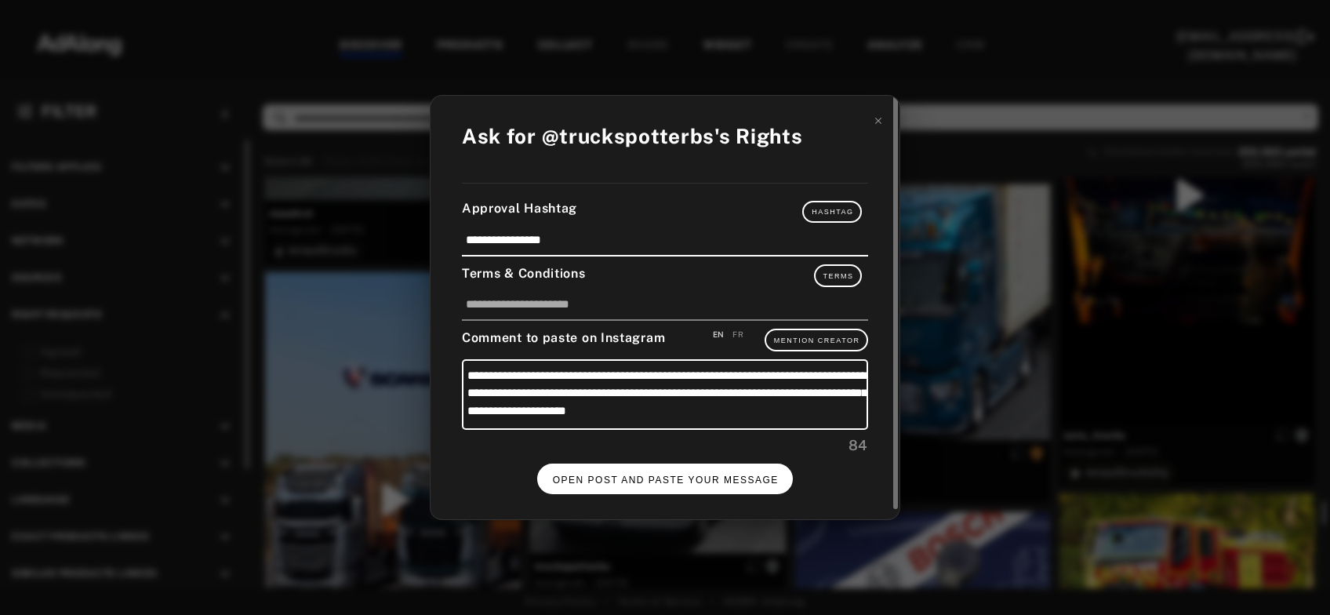
click at [692, 480] on span "OPEN POST AND PASTE YOUR MESSAGE" at bounding box center [666, 479] width 226 height 11
click at [687, 472] on button "DONE" at bounding box center [665, 478] width 63 height 31
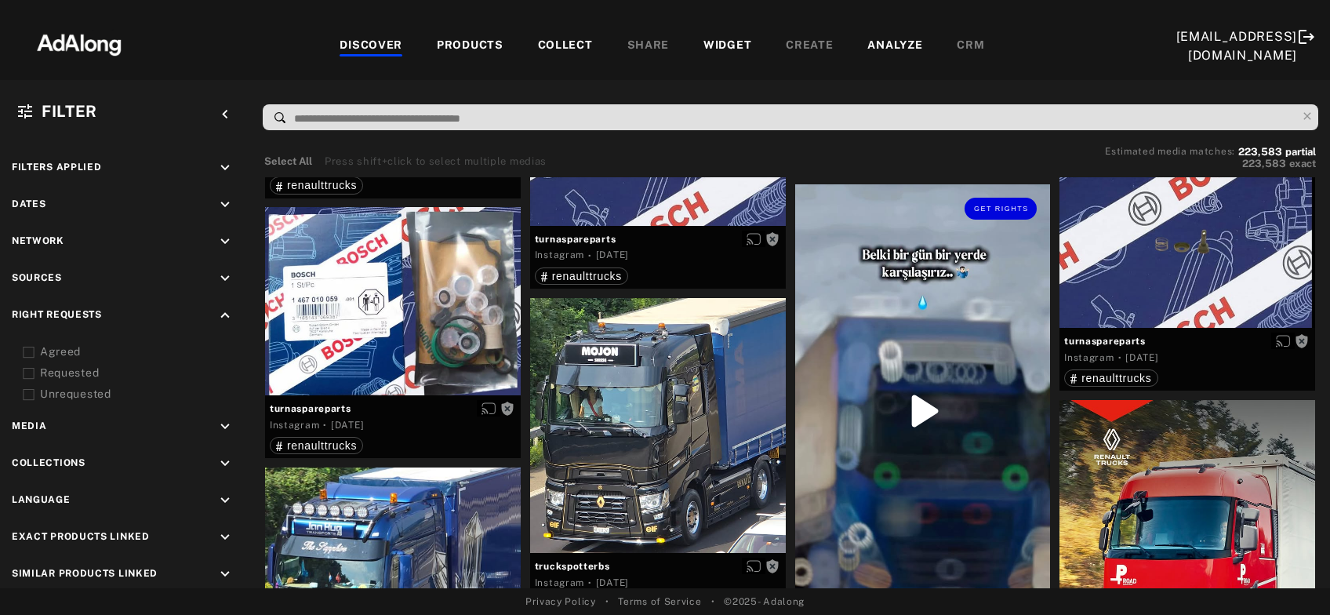
scroll to position [19438, 0]
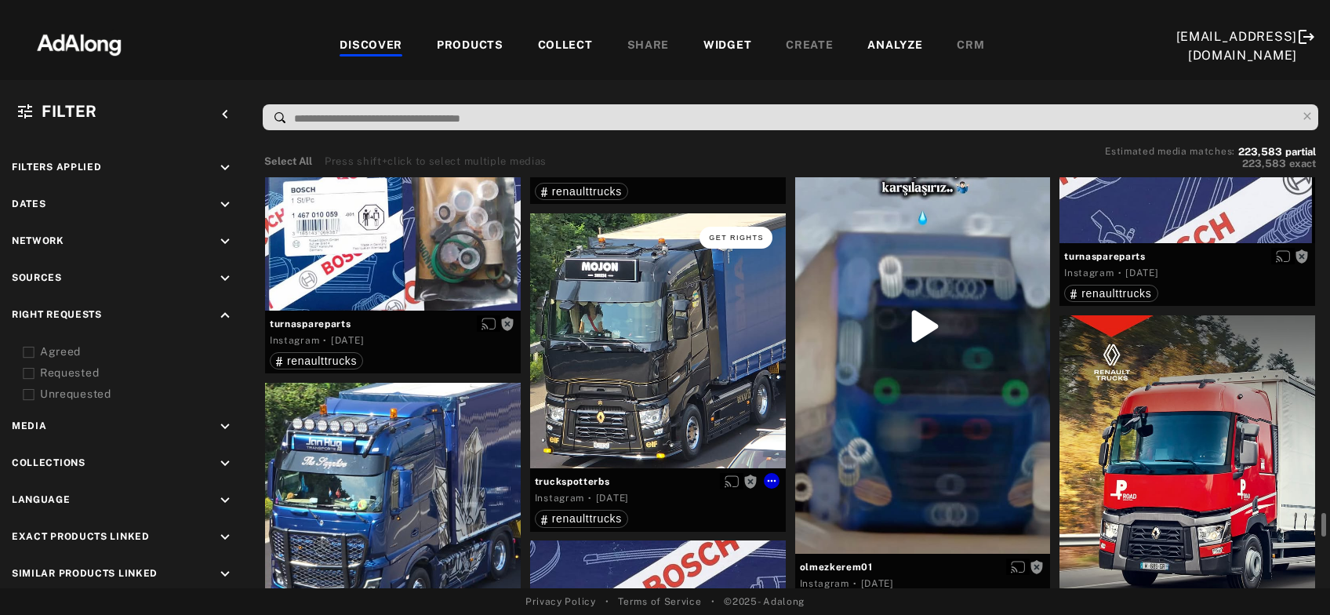
click at [745, 238] on span "Get rights" at bounding box center [736, 238] width 55 height 8
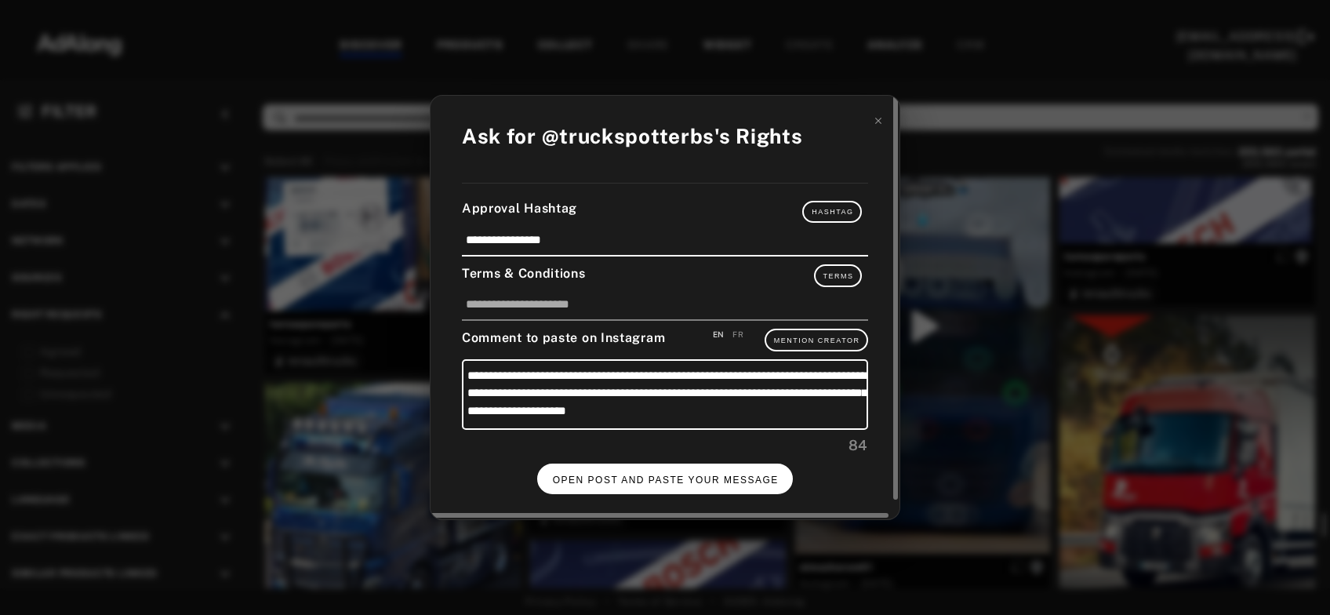
click at [711, 478] on span "OPEN POST AND PASTE YOUR MESSAGE" at bounding box center [666, 479] width 226 height 11
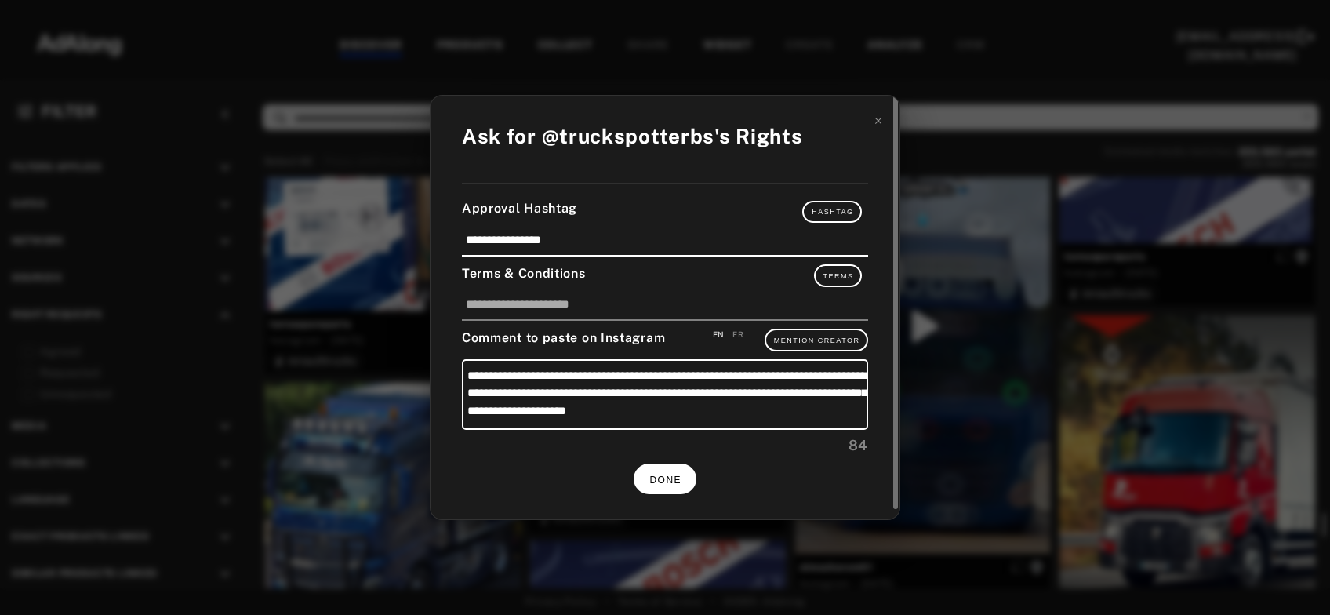
scroll to position [19438, 0]
click at [669, 481] on span "DONE" at bounding box center [665, 479] width 32 height 11
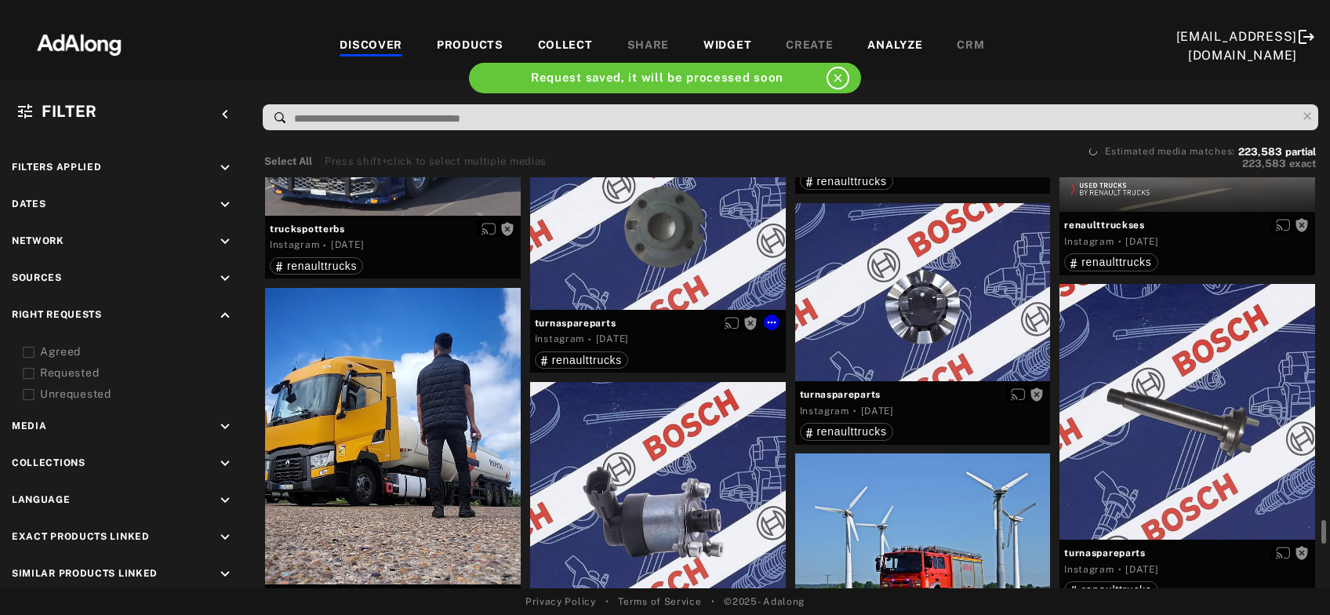
scroll to position [19945, 0]
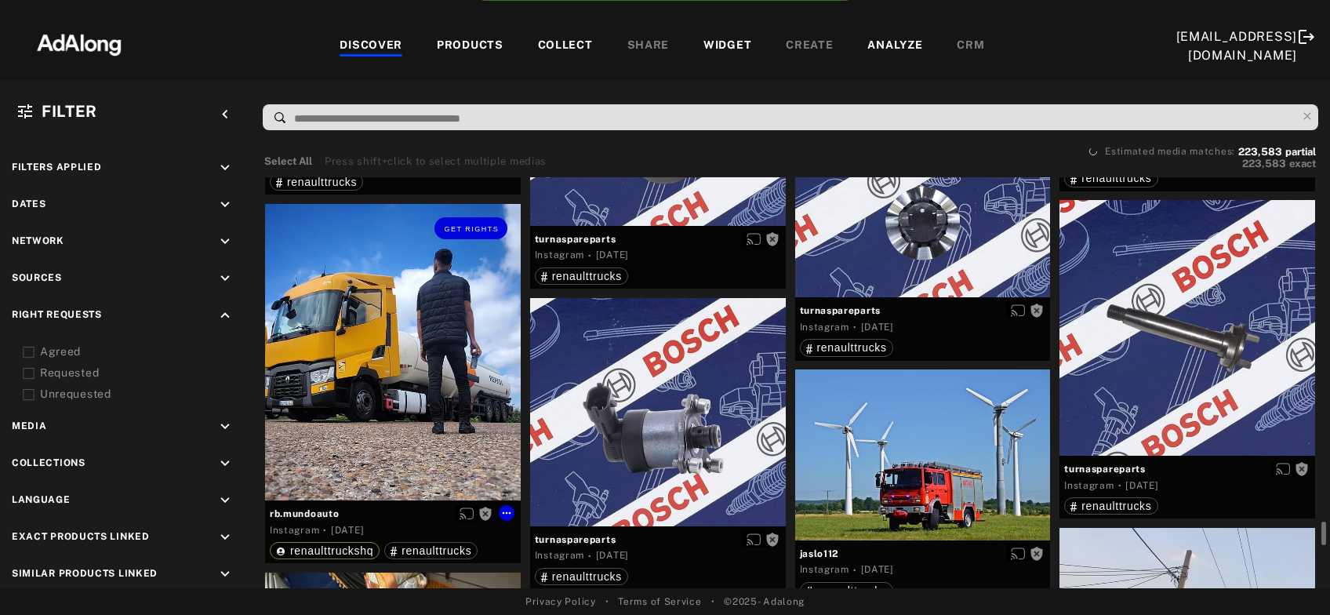
click at [376, 423] on div "Get rights" at bounding box center [393, 352] width 256 height 296
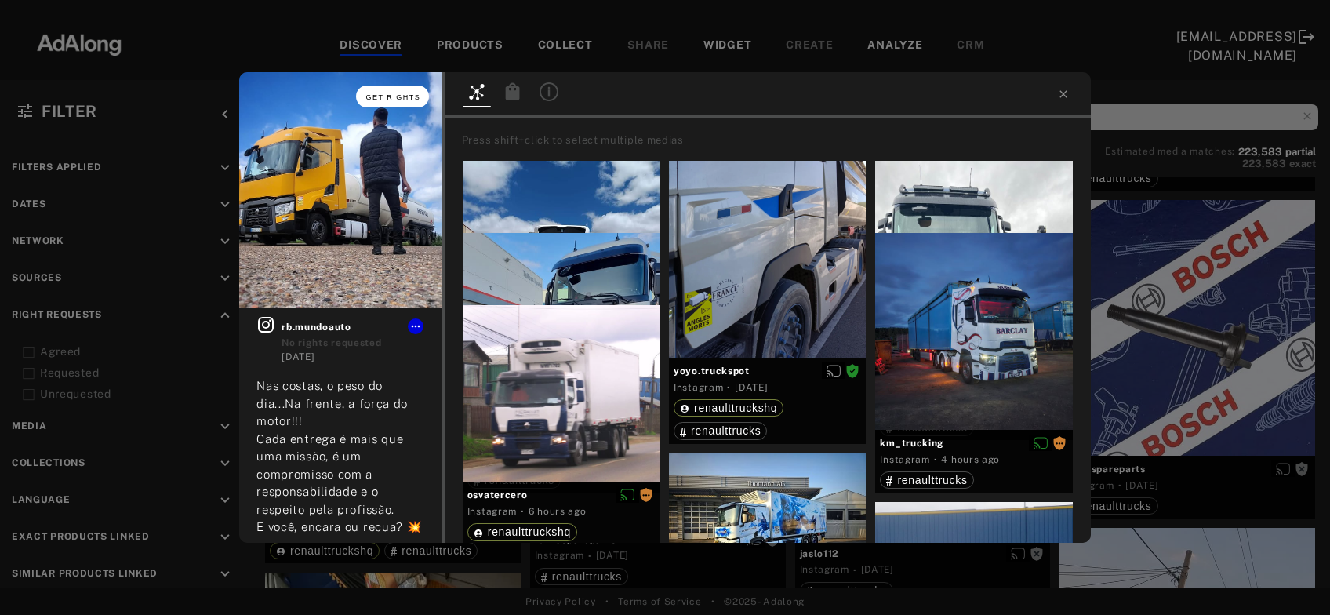
click at [383, 103] on button "Get rights" at bounding box center [392, 96] width 72 height 22
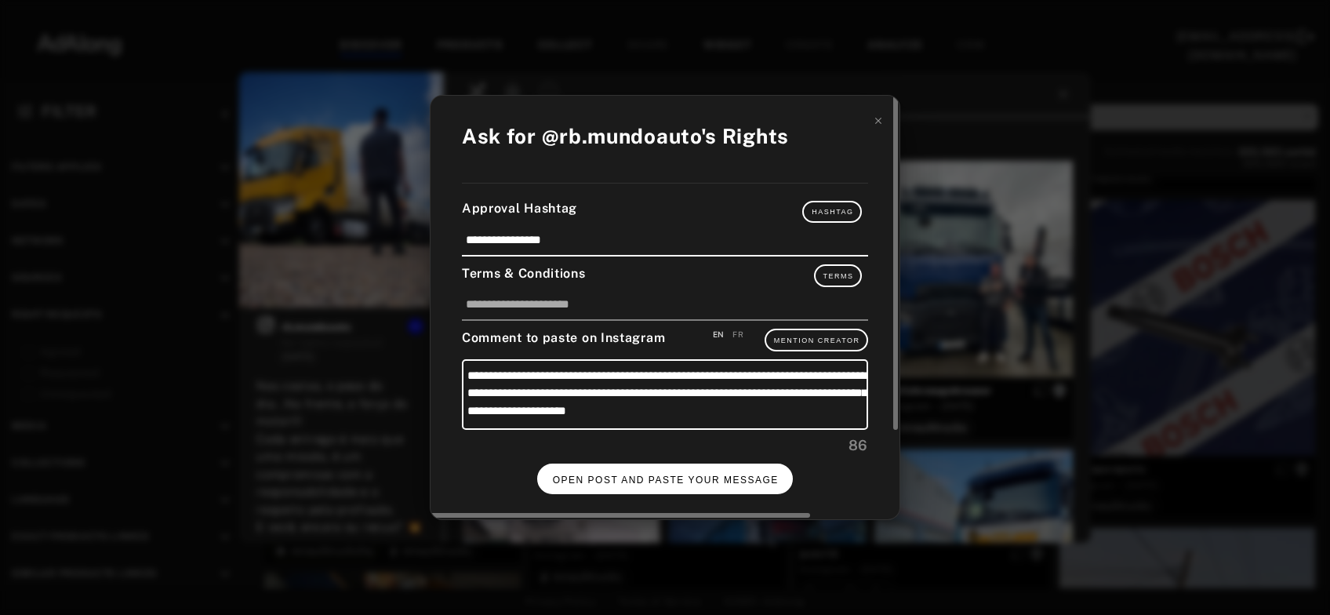
click at [649, 474] on span "OPEN POST AND PASTE YOUR MESSAGE" at bounding box center [666, 479] width 226 height 11
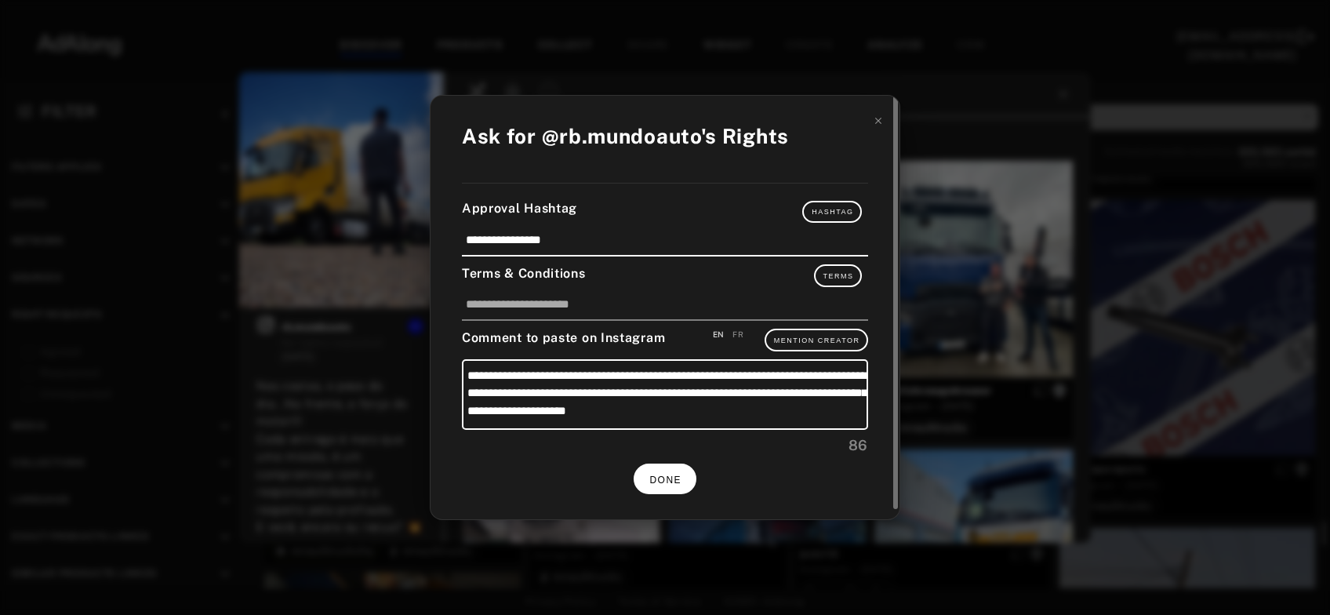
scroll to position [19945, 0]
click at [684, 475] on button "DONE" at bounding box center [665, 478] width 63 height 31
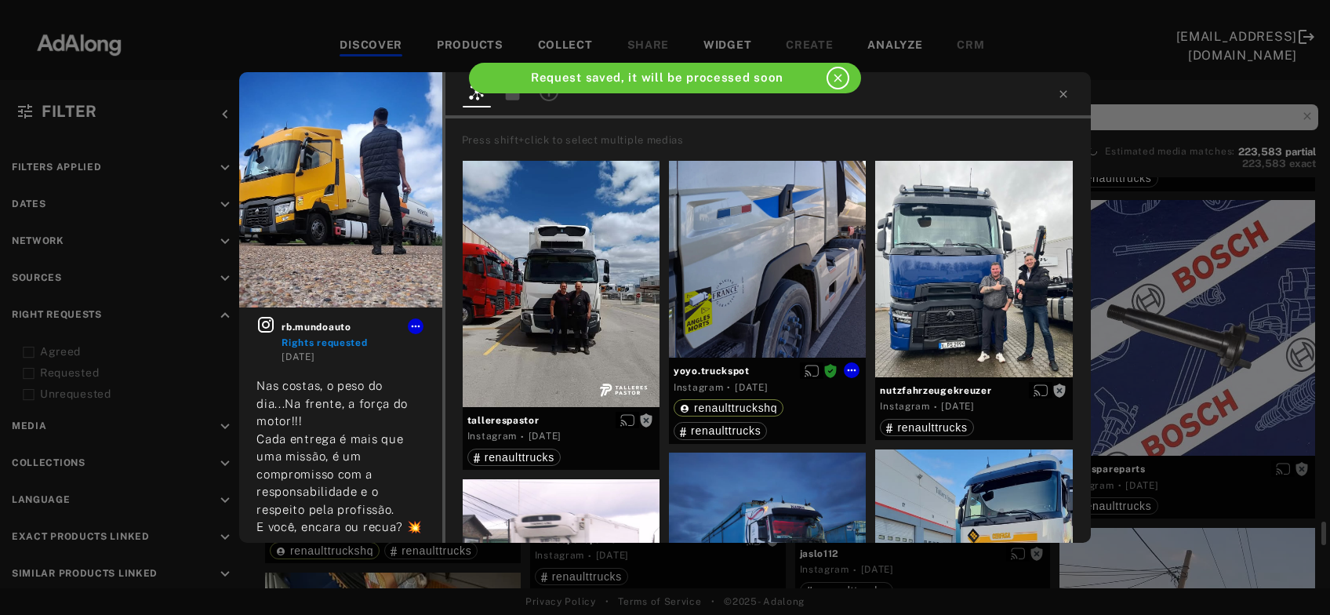
scroll to position [19945, 0]
click at [1066, 98] on icon at bounding box center [1063, 94] width 13 height 13
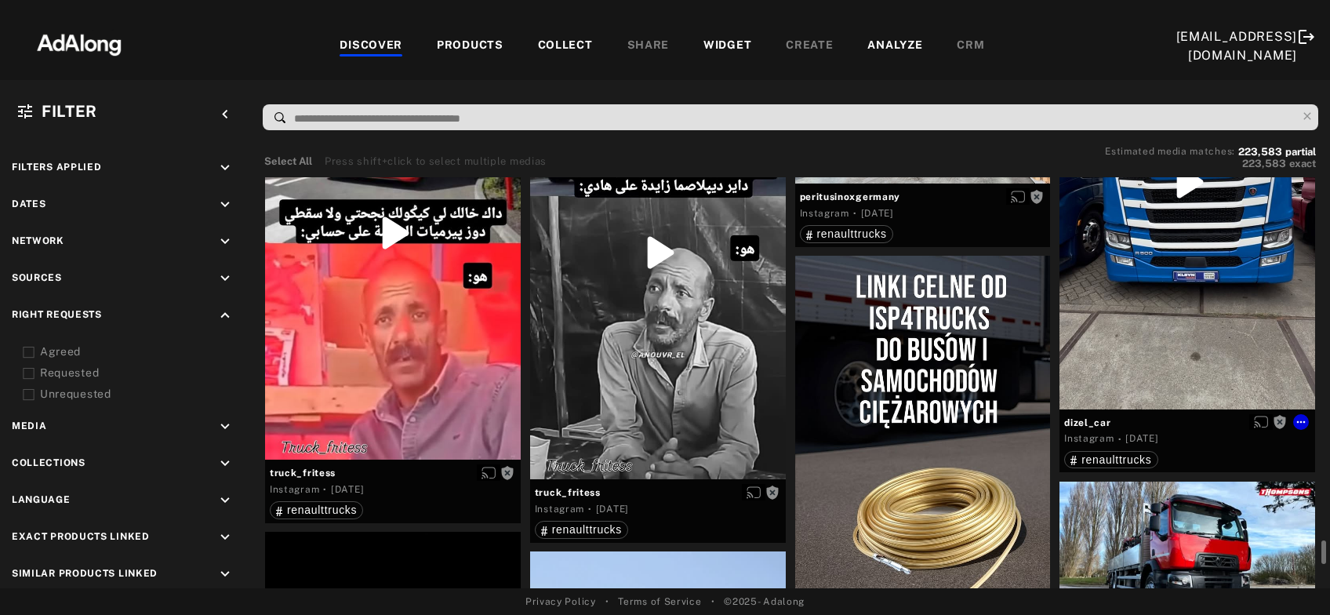
scroll to position [21213, 0]
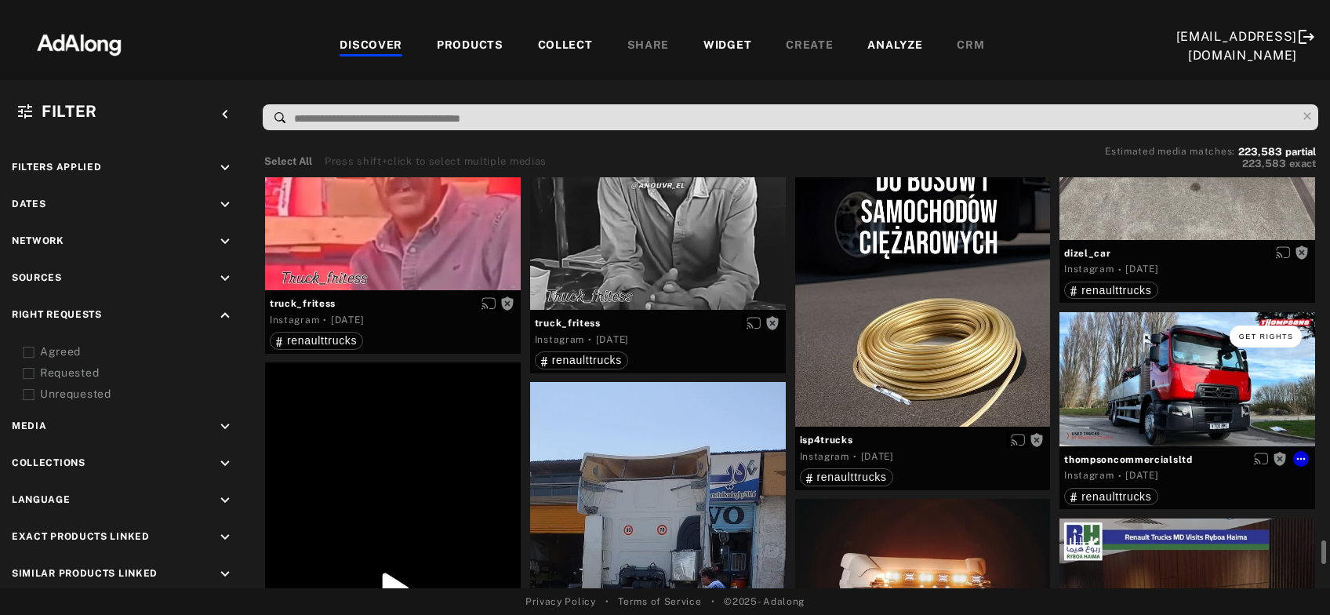
click at [1257, 339] on button "Get rights" at bounding box center [1266, 336] width 72 height 22
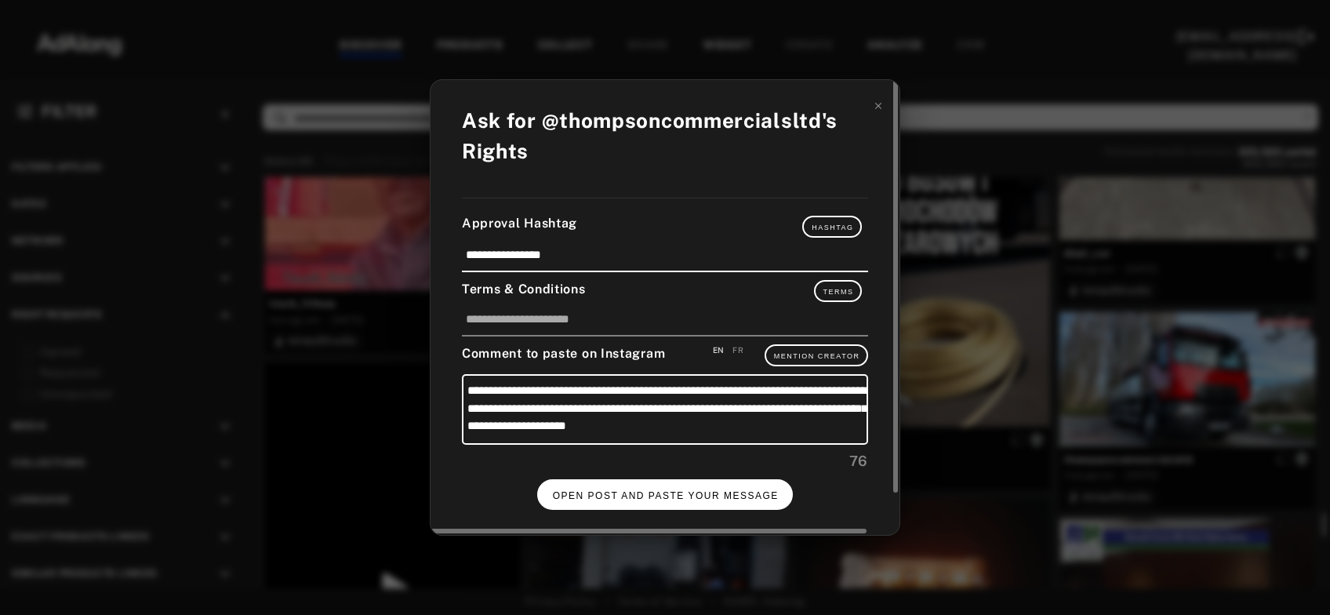
click at [712, 490] on span "OPEN POST AND PASTE YOUR MESSAGE" at bounding box center [666, 495] width 226 height 11
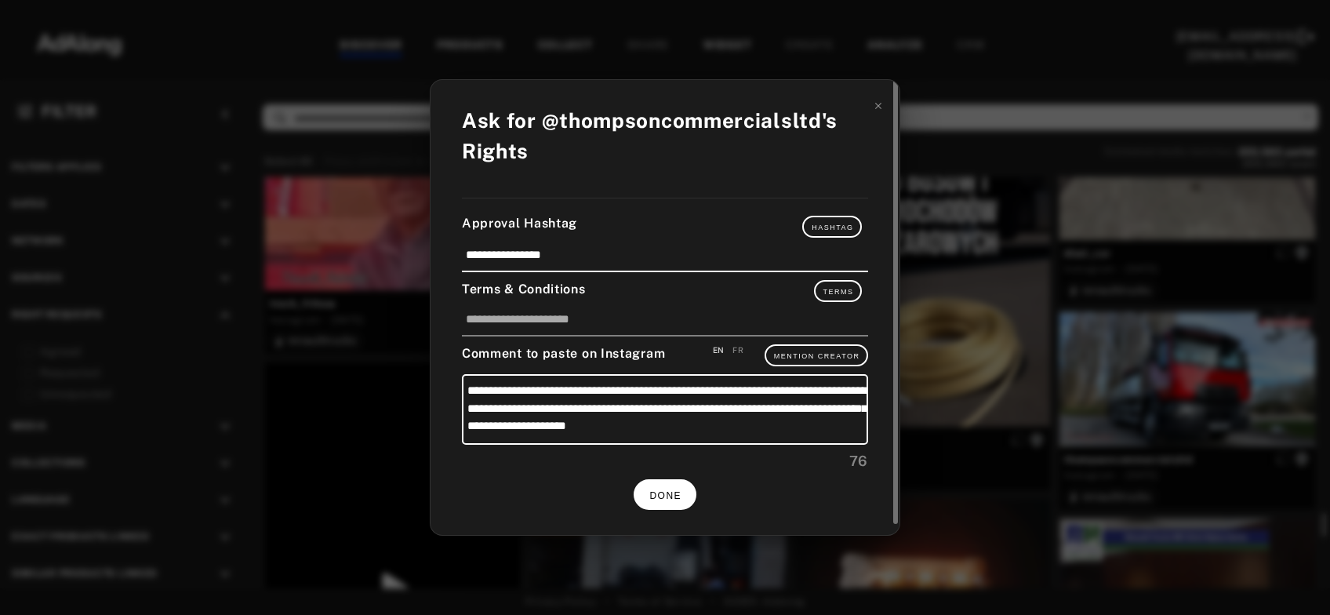
scroll to position [21213, 0]
click at [673, 492] on span "DONE" at bounding box center [665, 495] width 32 height 11
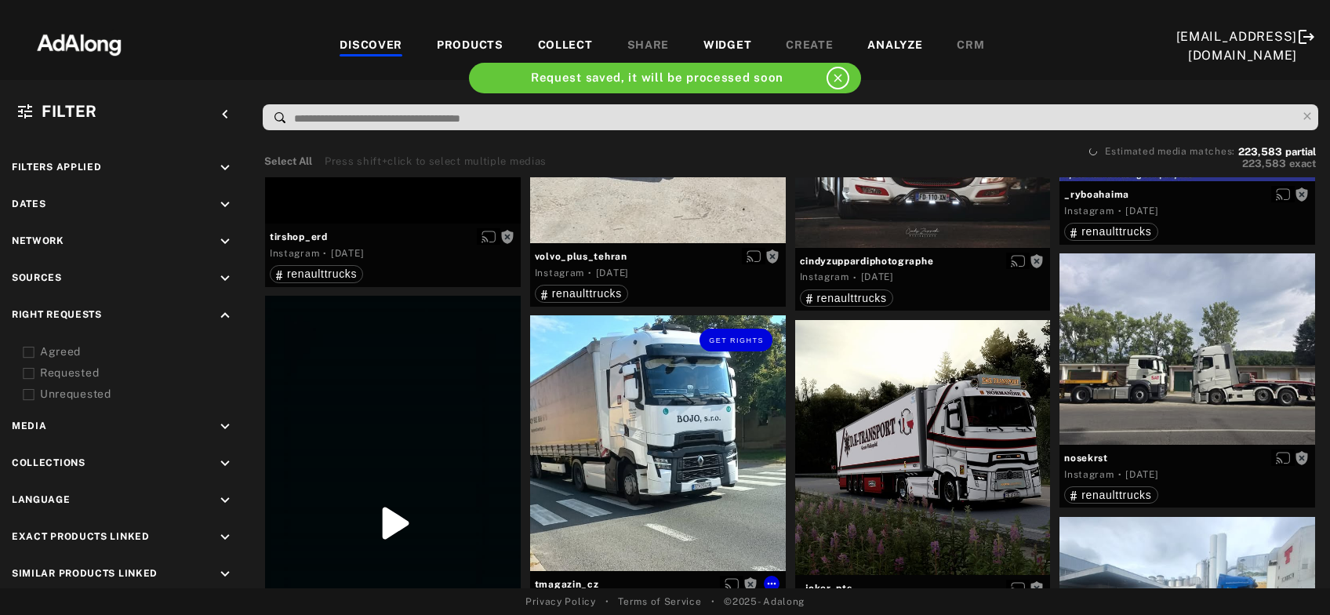
scroll to position [21890, 0]
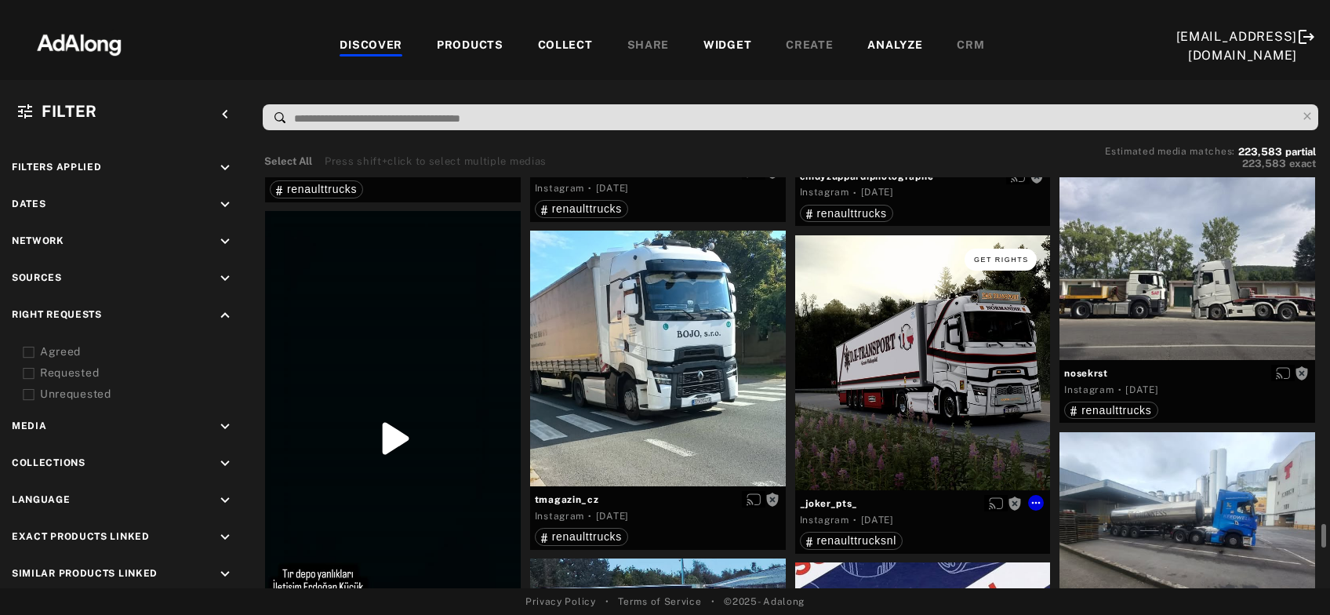
click at [1001, 260] on span "Get rights" at bounding box center [1001, 260] width 55 height 8
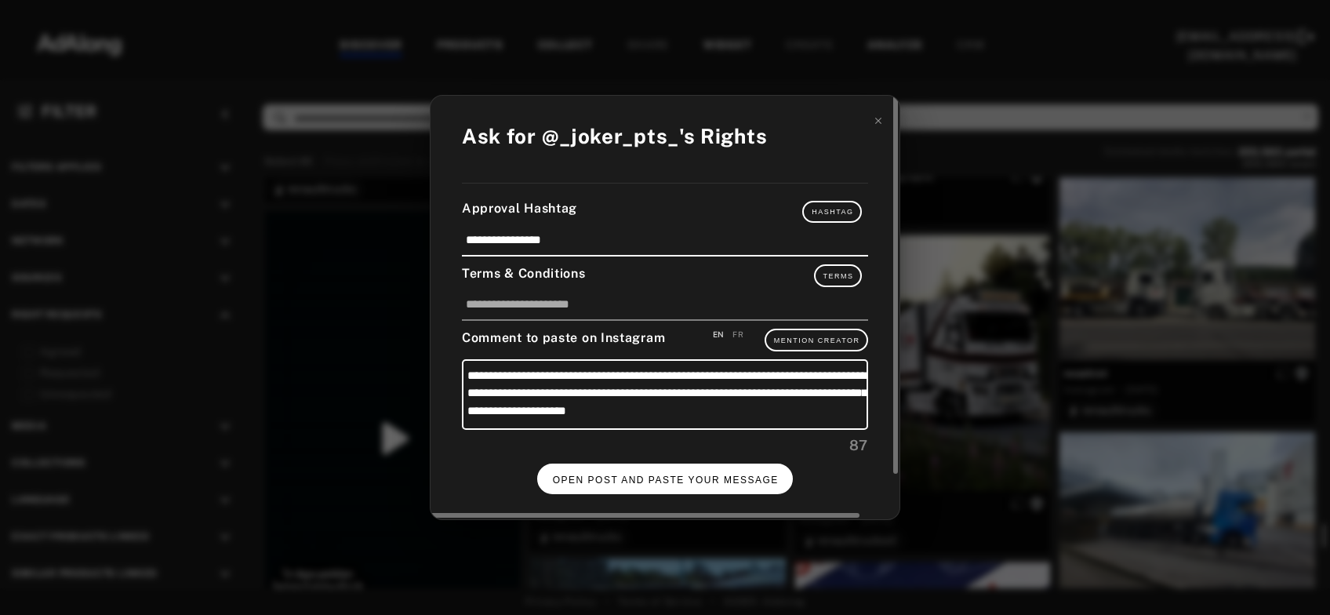
click at [716, 484] on button "OPEN POST AND PASTE YOUR MESSAGE" at bounding box center [665, 478] width 256 height 31
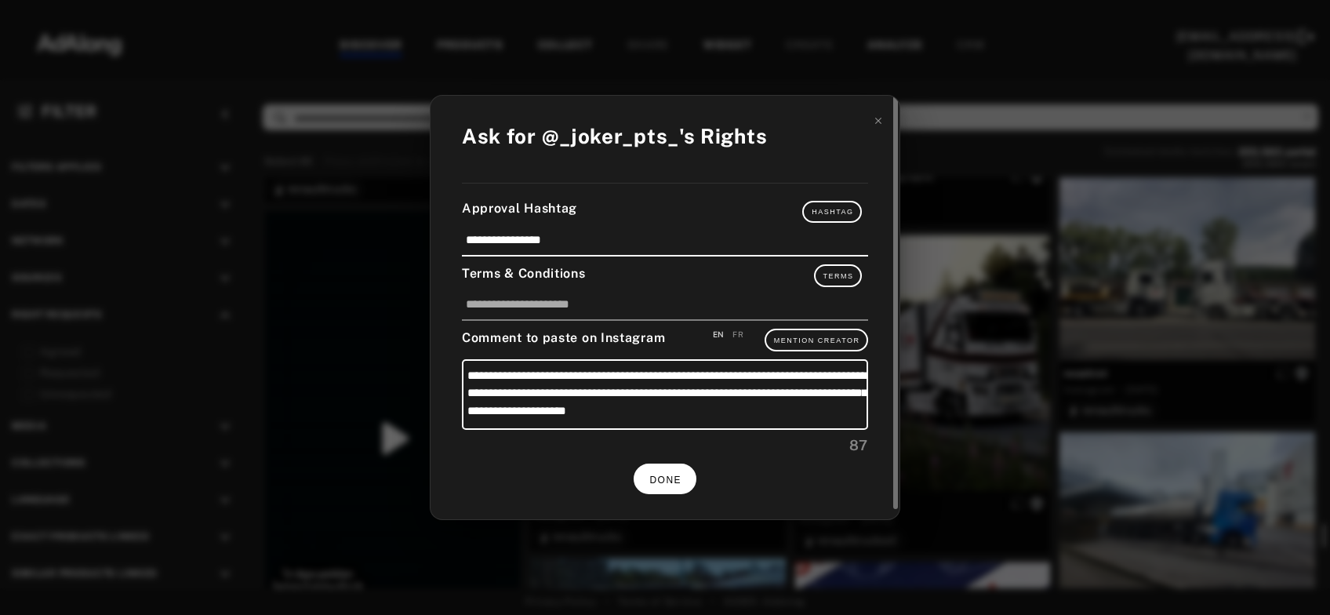
scroll to position [21890, 0]
click at [1143, 294] on div "**********" at bounding box center [665, 307] width 1330 height 615
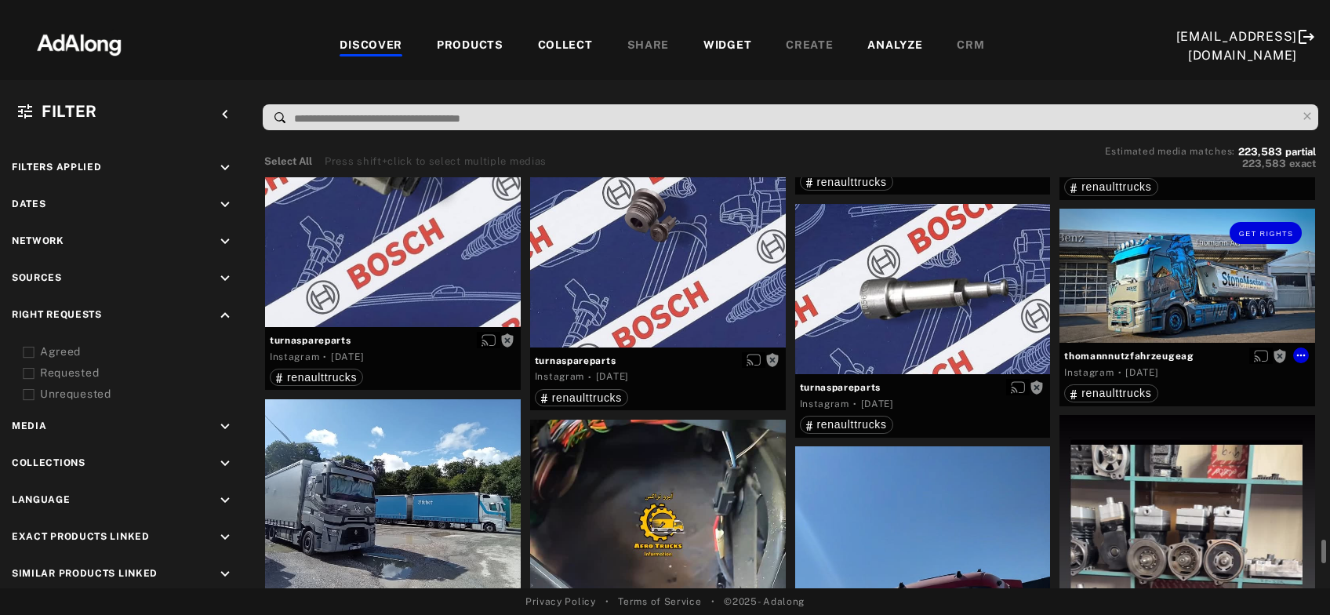
scroll to position [22988, 0]
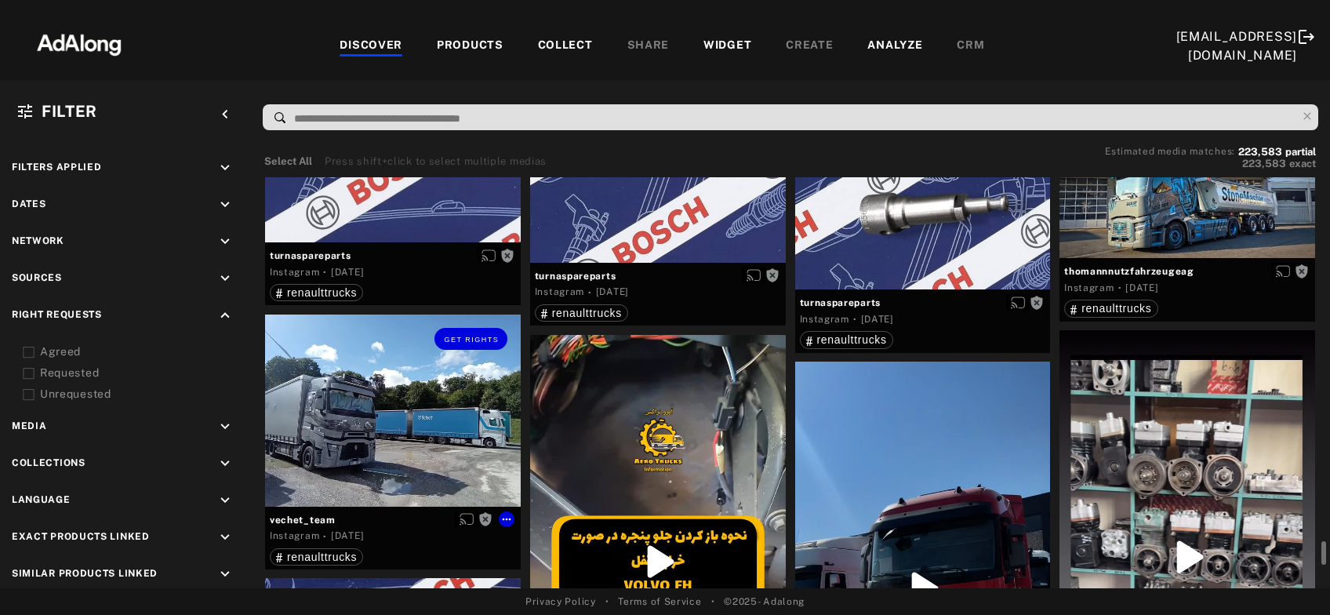
click at [389, 451] on div "Get rights" at bounding box center [393, 409] width 256 height 191
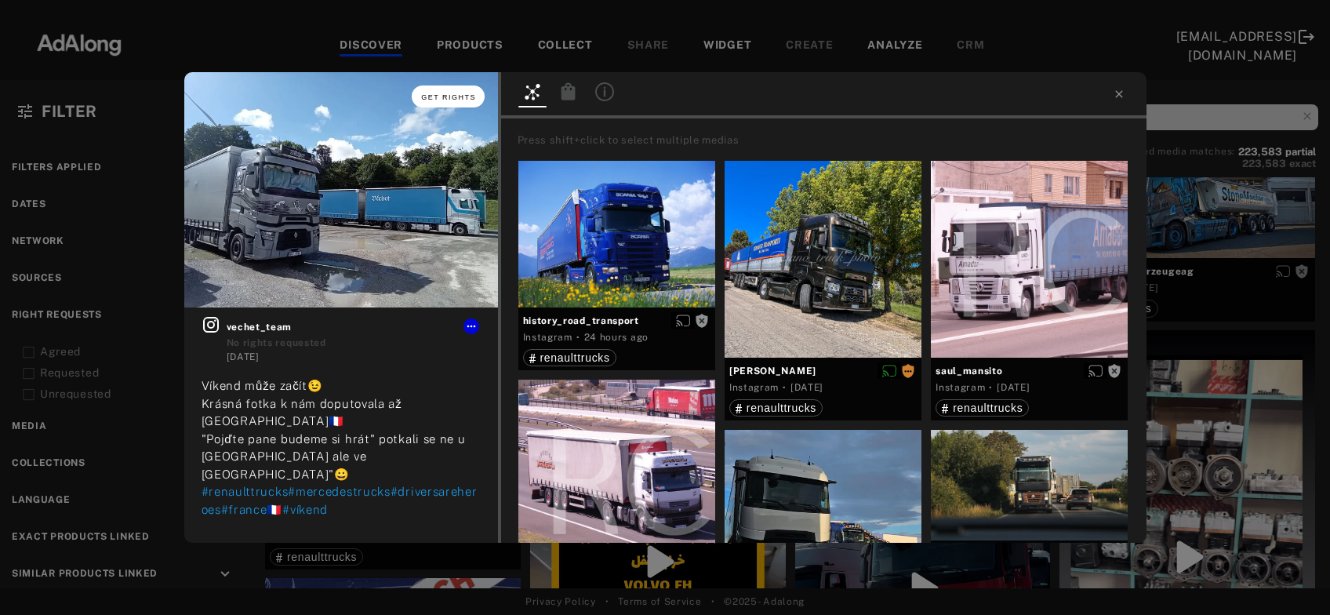
click at [456, 95] on span "Get rights" at bounding box center [448, 97] width 55 height 8
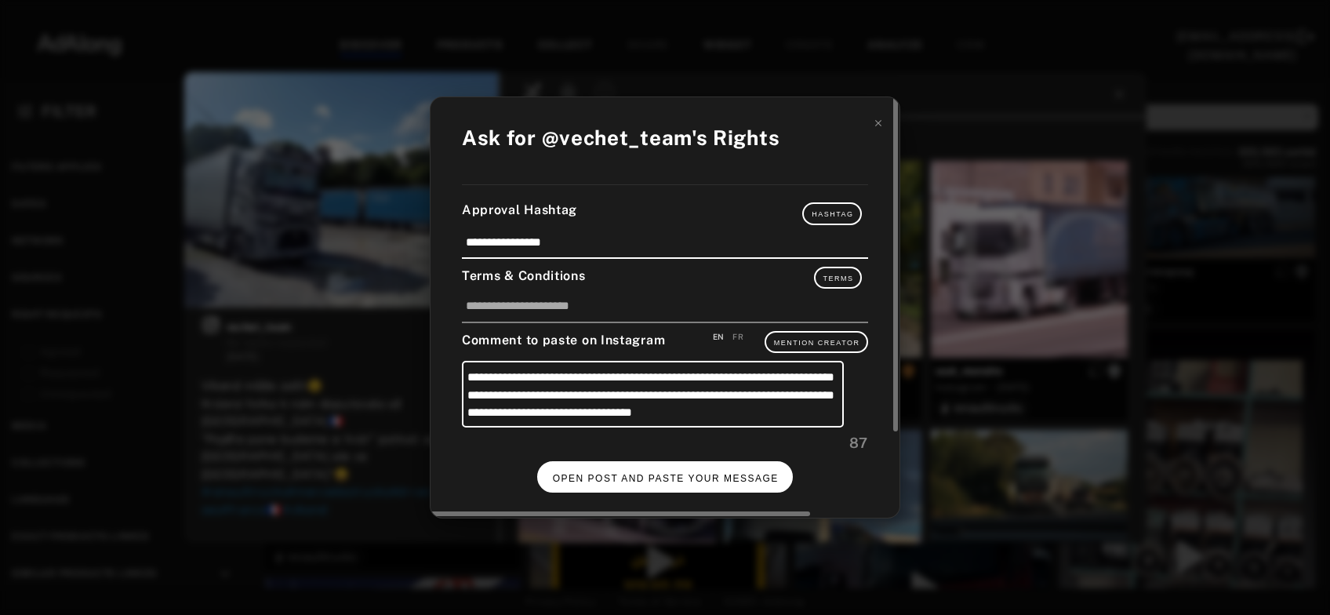
click at [697, 478] on span "OPEN POST AND PASTE YOUR MESSAGE" at bounding box center [666, 478] width 226 height 11
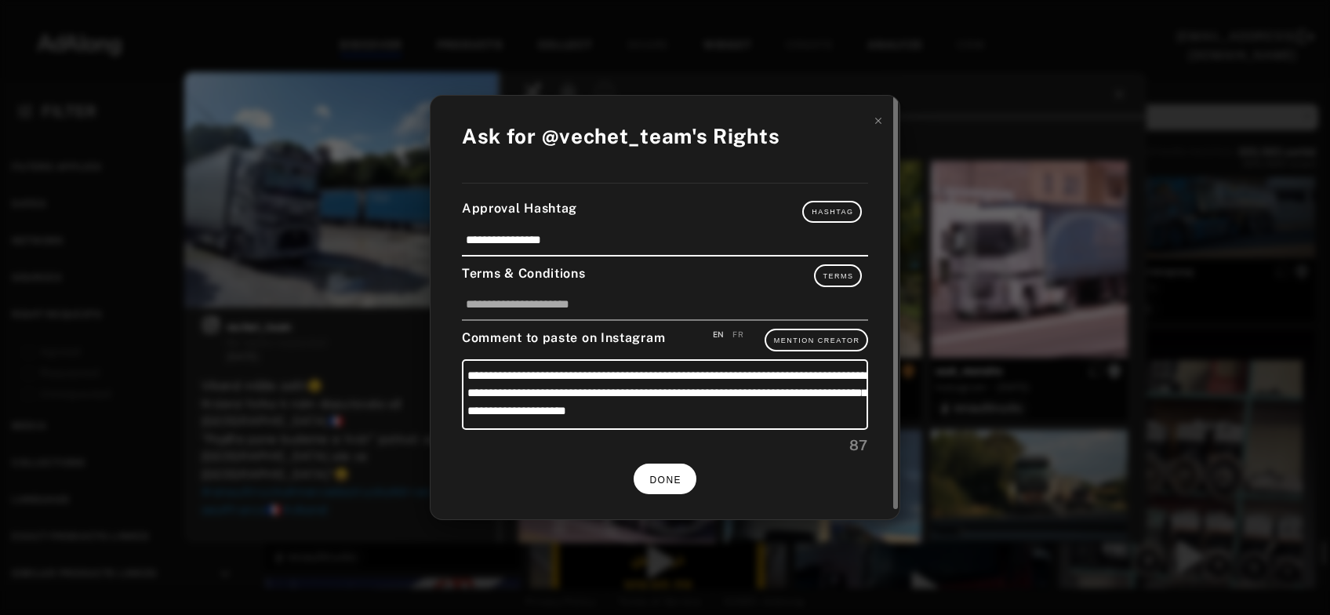
scroll to position [22988, 0]
click at [692, 469] on button "DONE" at bounding box center [665, 478] width 63 height 31
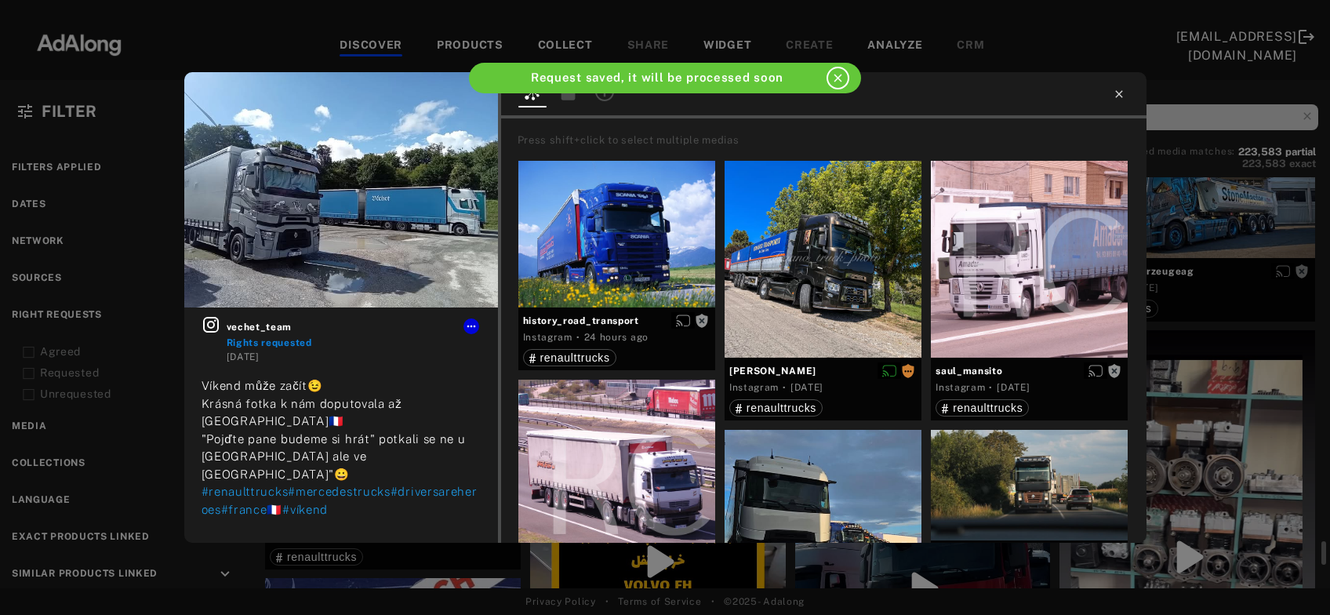
scroll to position [22988, 0]
click at [1120, 96] on icon at bounding box center [1118, 93] width 7 height 7
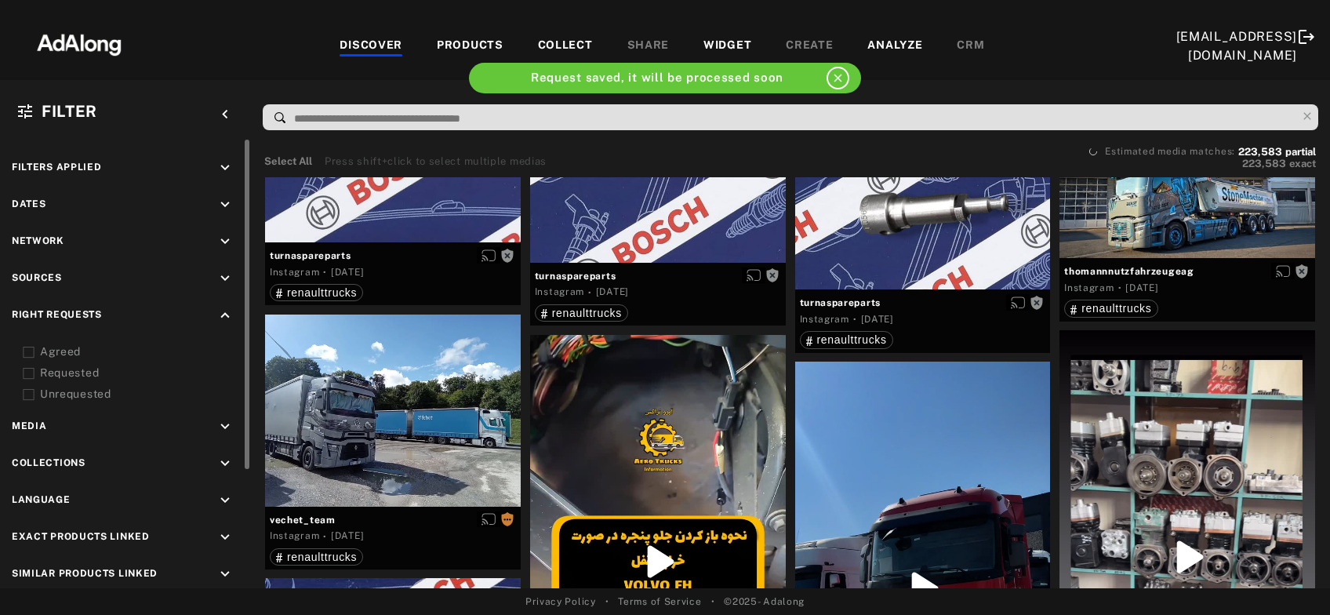
click at [27, 354] on icon at bounding box center [29, 353] width 12 height 12
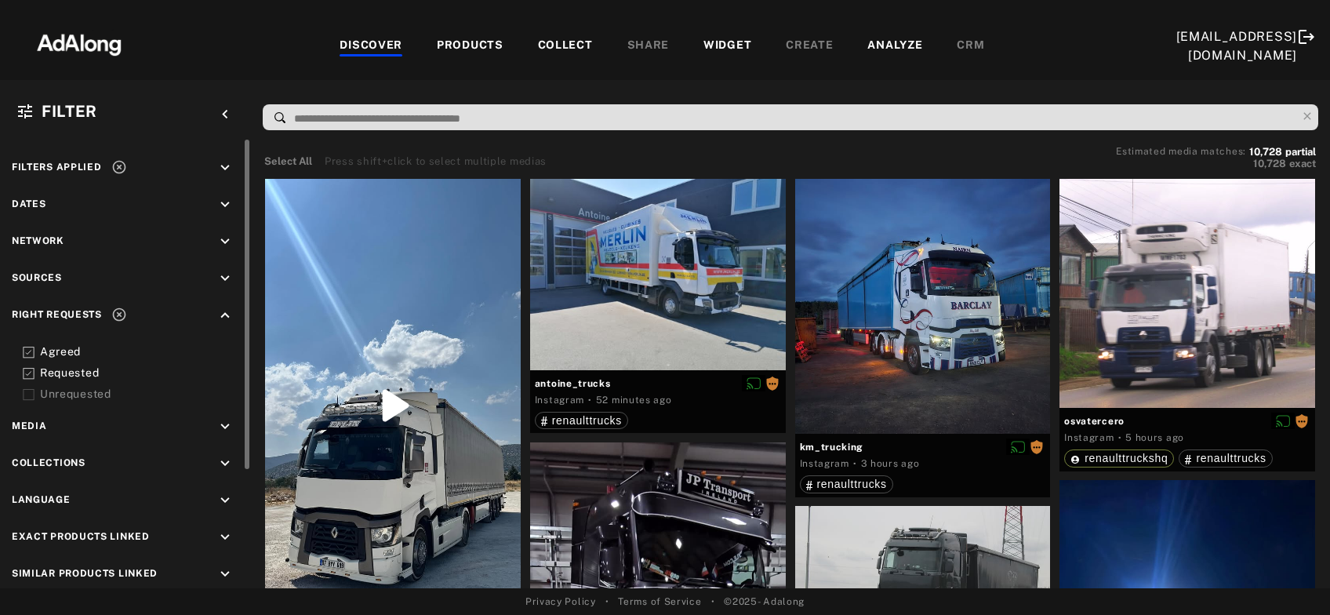
click at [118, 167] on icon at bounding box center [119, 167] width 16 height 16
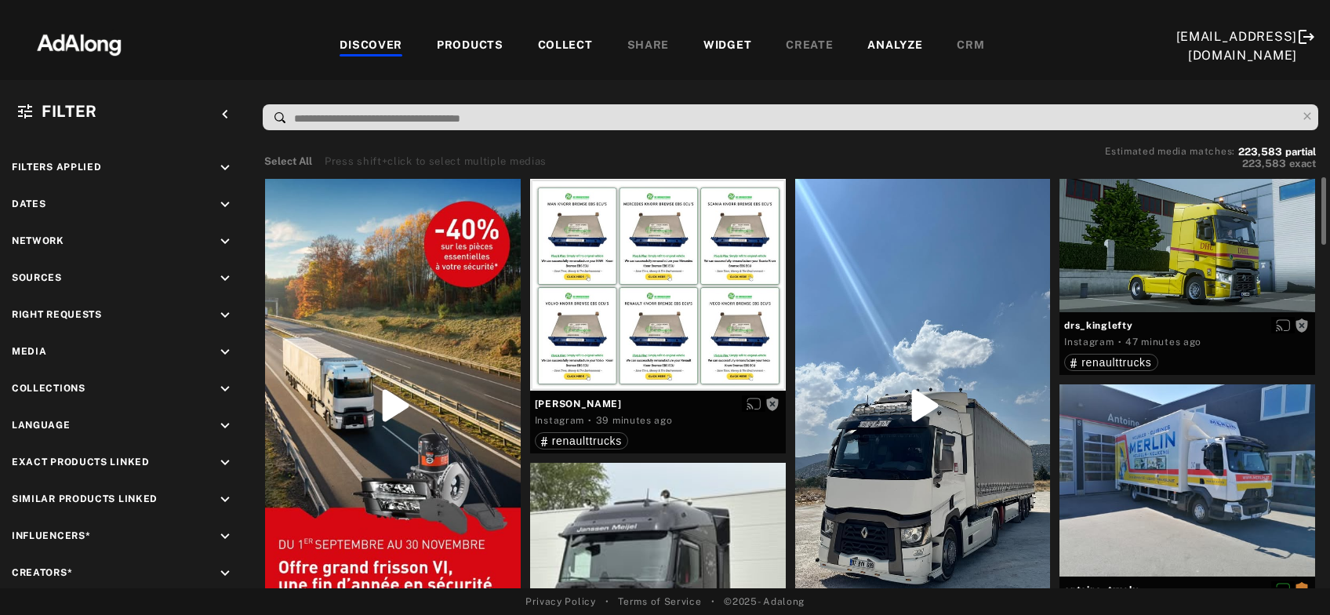
click at [918, 441] on div at bounding box center [923, 406] width 256 height 454
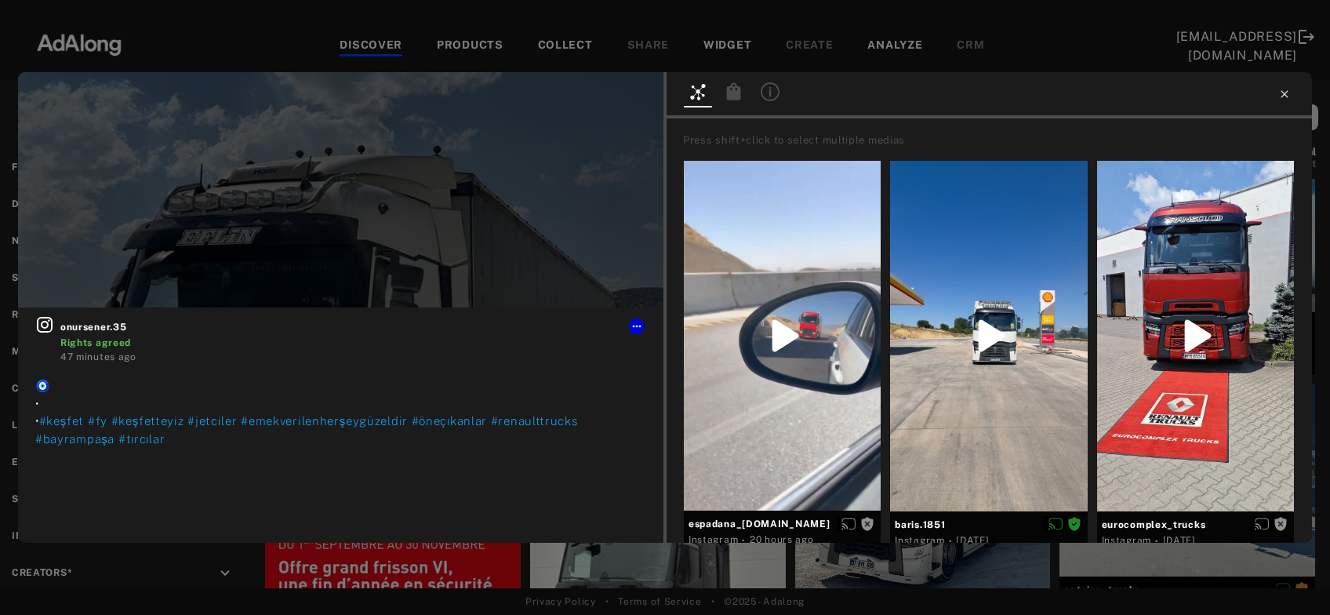
click at [1286, 97] on icon at bounding box center [1284, 93] width 7 height 7
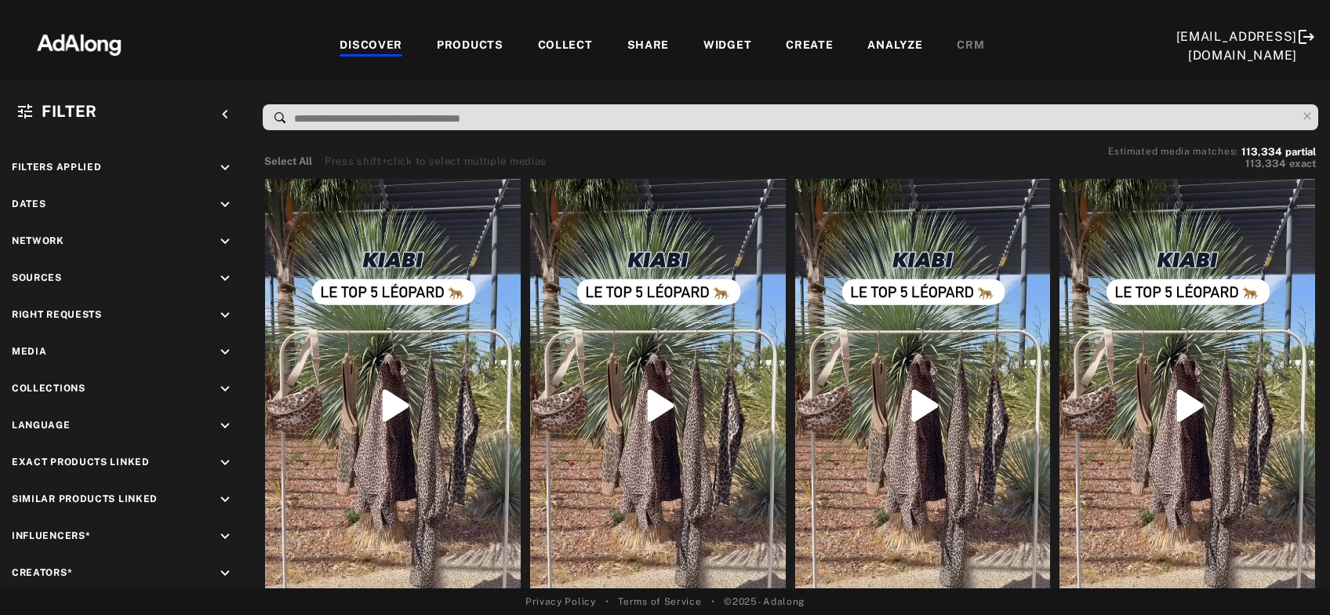
drag, startPoint x: 1242, startPoint y: 151, endPoint x: 1250, endPoint y: 145, distance: 10.0
click at [1250, 145] on div "Select All Press shift+click to select multiple medias Estimated media matches:…" at bounding box center [793, 159] width 1067 height 38
click at [1251, 167] on button "113,334 exact" at bounding box center [1212, 164] width 208 height 16
click at [93, 40] on img at bounding box center [79, 43] width 138 height 47
click at [222, 314] on icon "keyboard_arrow_down" at bounding box center [224, 315] width 17 height 17
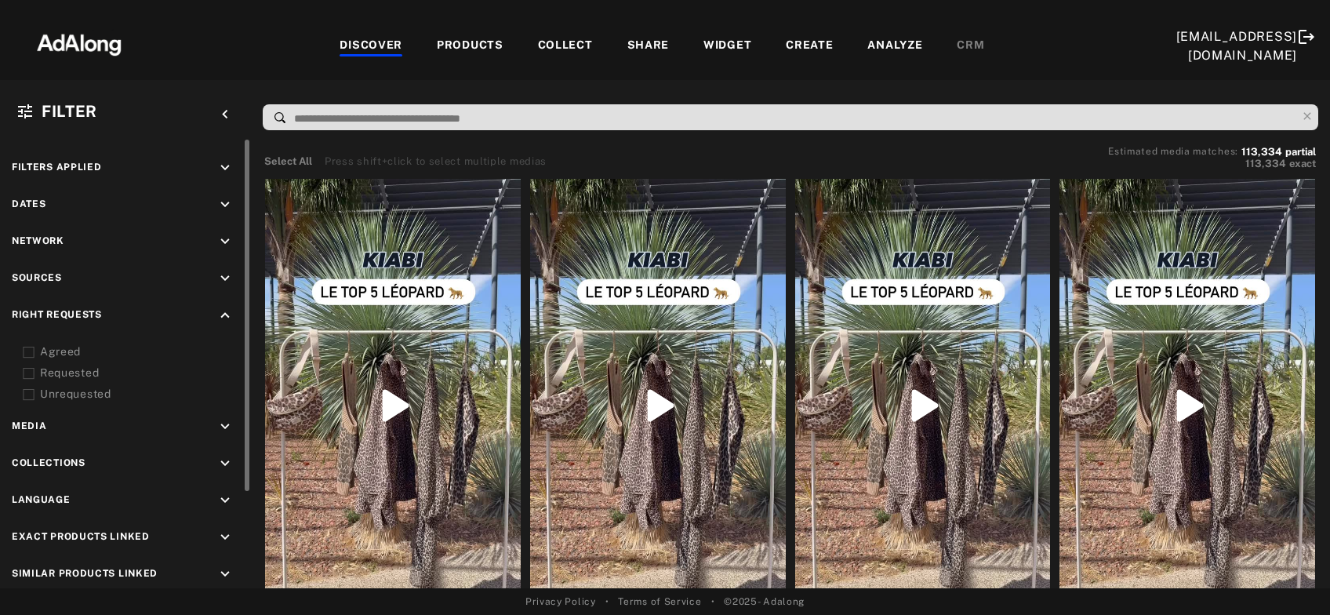
click at [27, 352] on icon at bounding box center [29, 353] width 12 height 12
click at [27, 372] on icon at bounding box center [29, 374] width 12 height 12
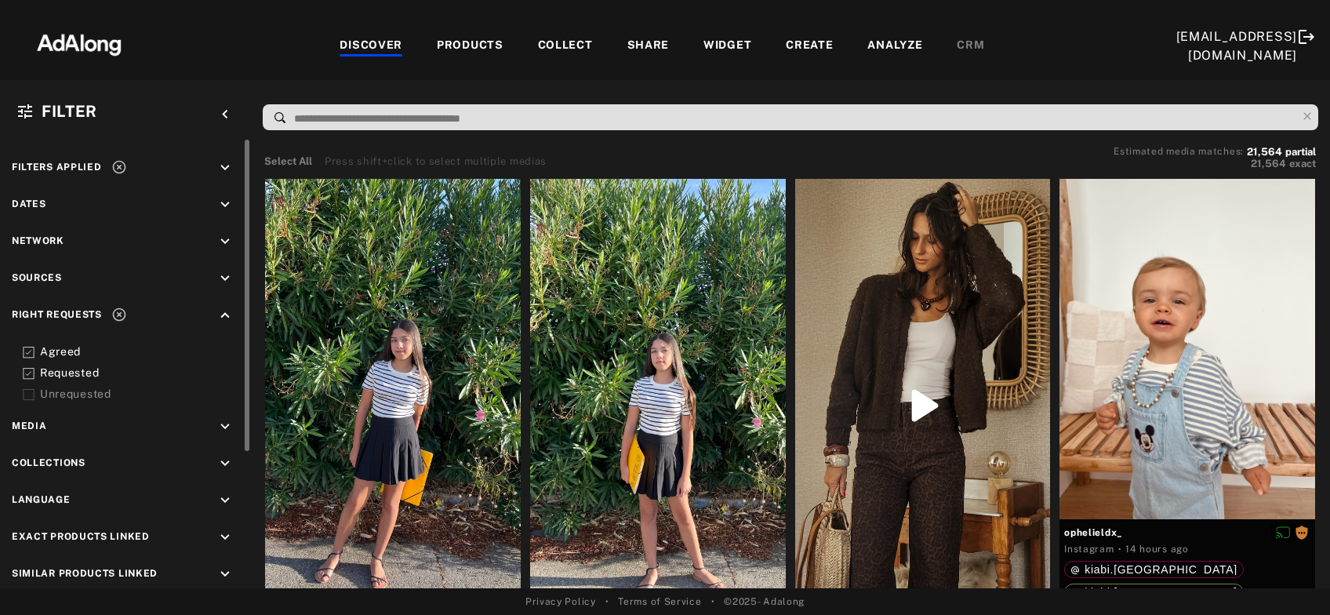
click at [27, 375] on icon at bounding box center [29, 374] width 12 height 12
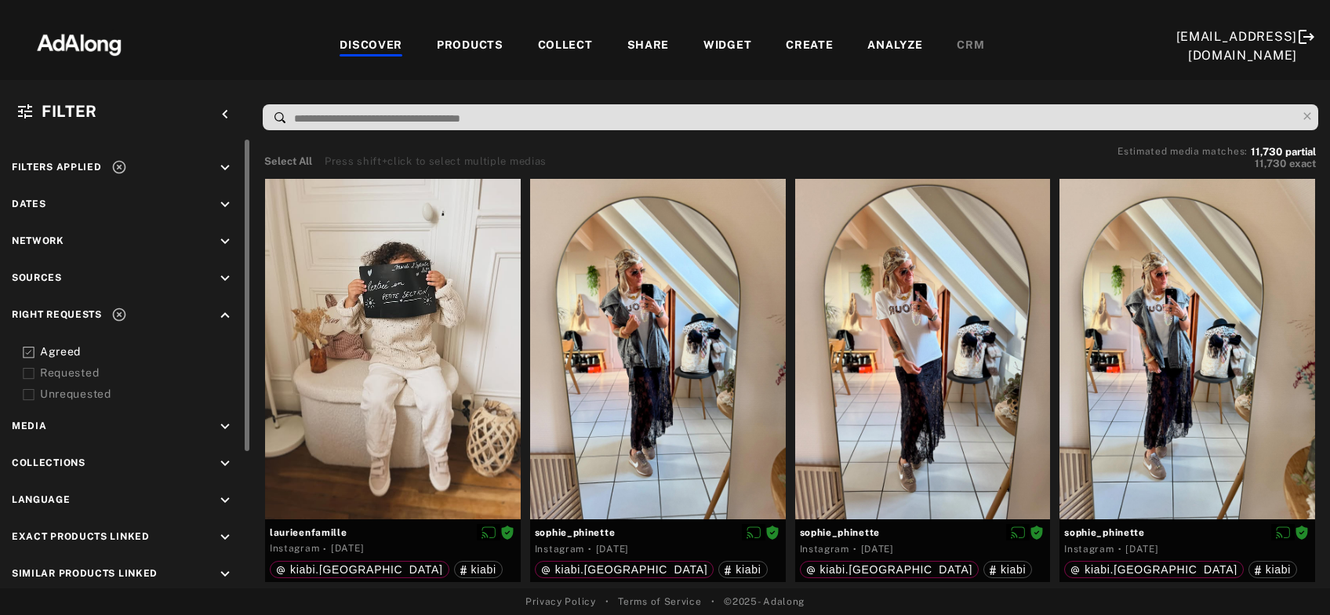
click at [28, 375] on icon at bounding box center [29, 374] width 12 height 12
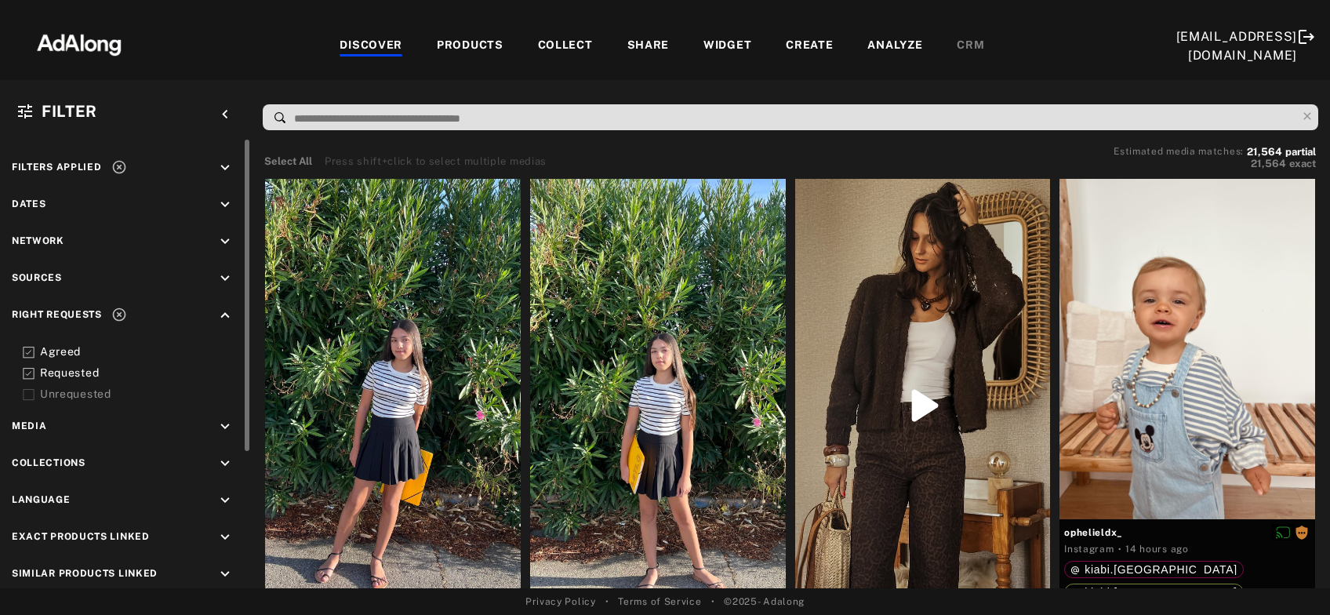
click at [28, 375] on icon at bounding box center [29, 374] width 12 height 12
click at [30, 354] on icon at bounding box center [29, 353] width 12 height 12
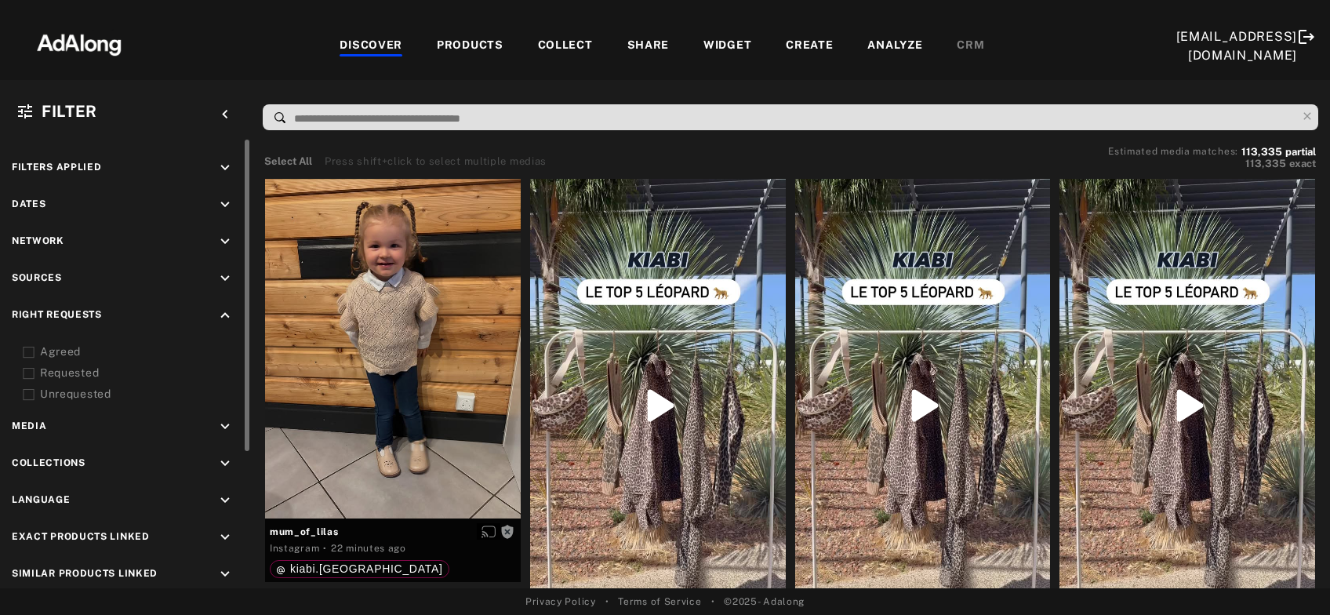
click at [228, 313] on icon "keyboard_arrow_up" at bounding box center [224, 315] width 17 height 17
click at [227, 201] on icon "keyboard_arrow_down" at bounding box center [224, 204] width 17 height 17
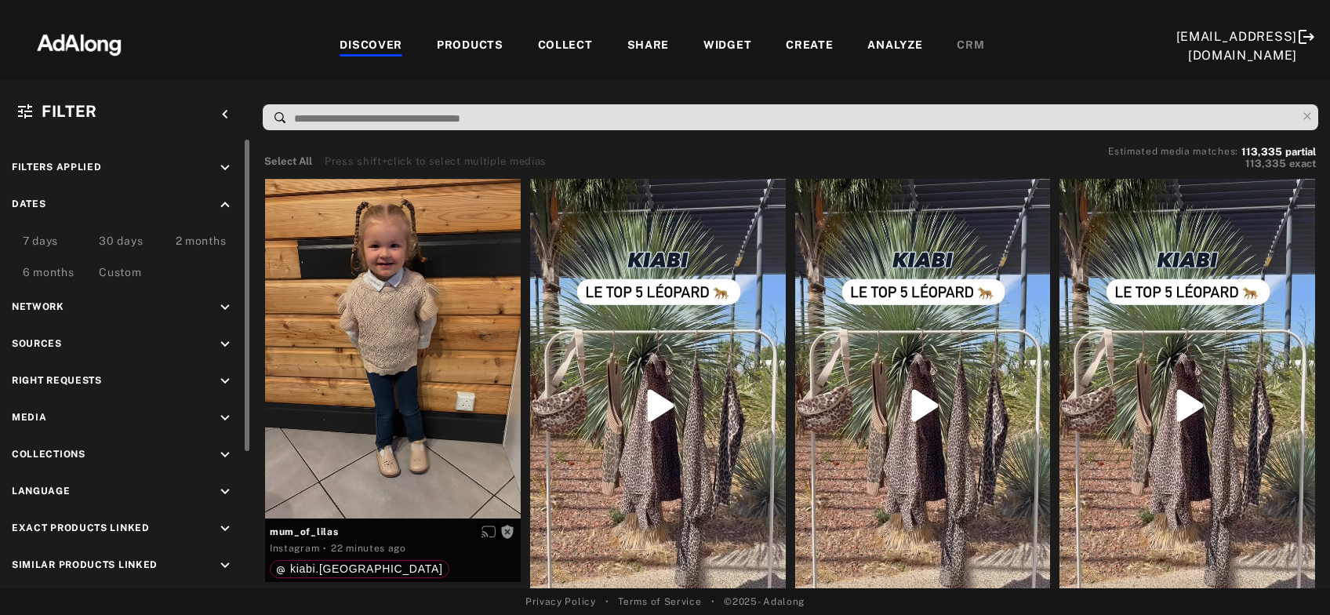
click at [114, 274] on div "Custom" at bounding box center [120, 273] width 42 height 19
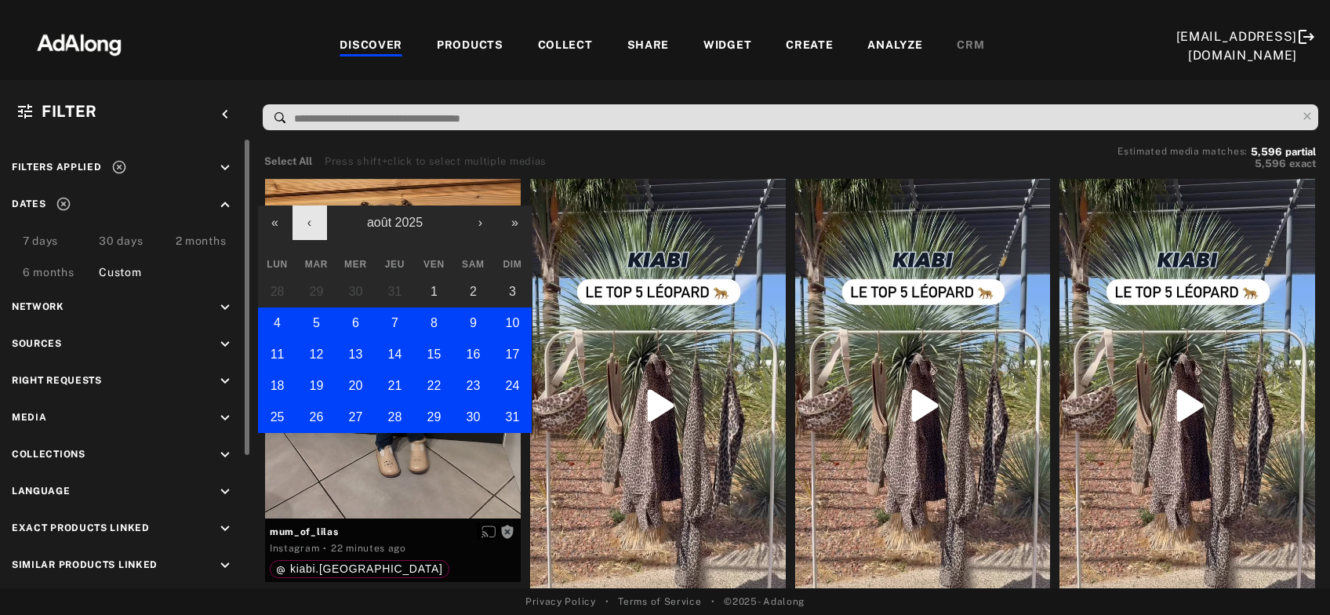
click at [300, 223] on button "‹" at bounding box center [310, 222] width 35 height 35
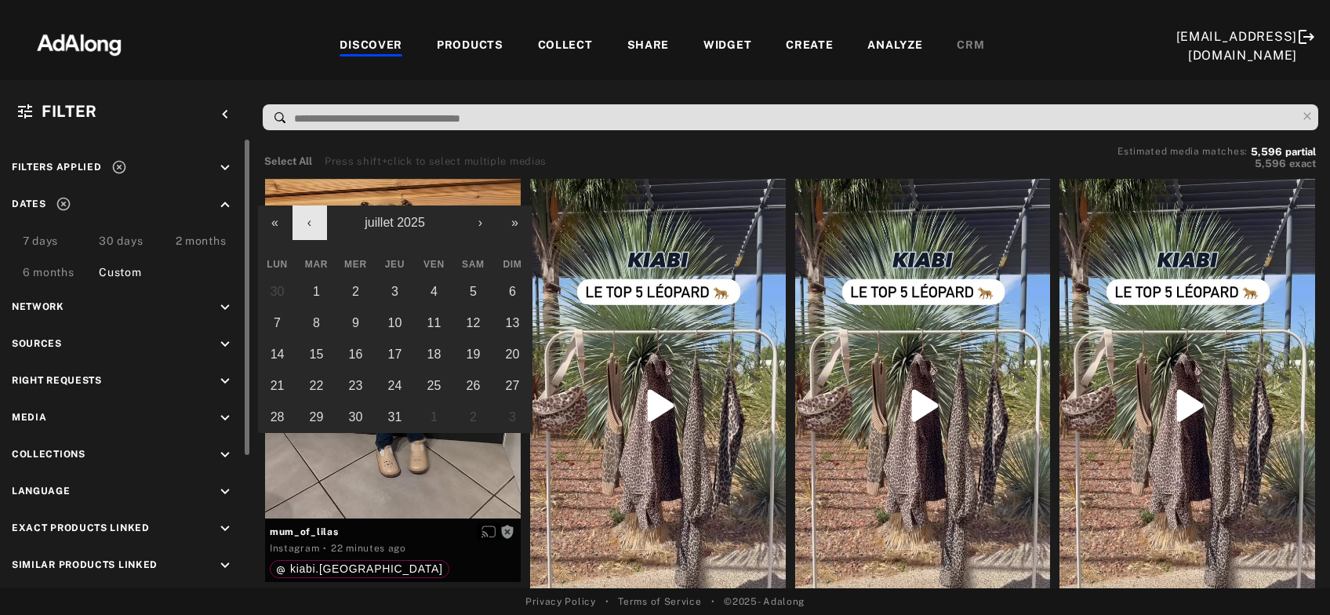
click at [300, 223] on button "‹" at bounding box center [310, 222] width 35 height 35
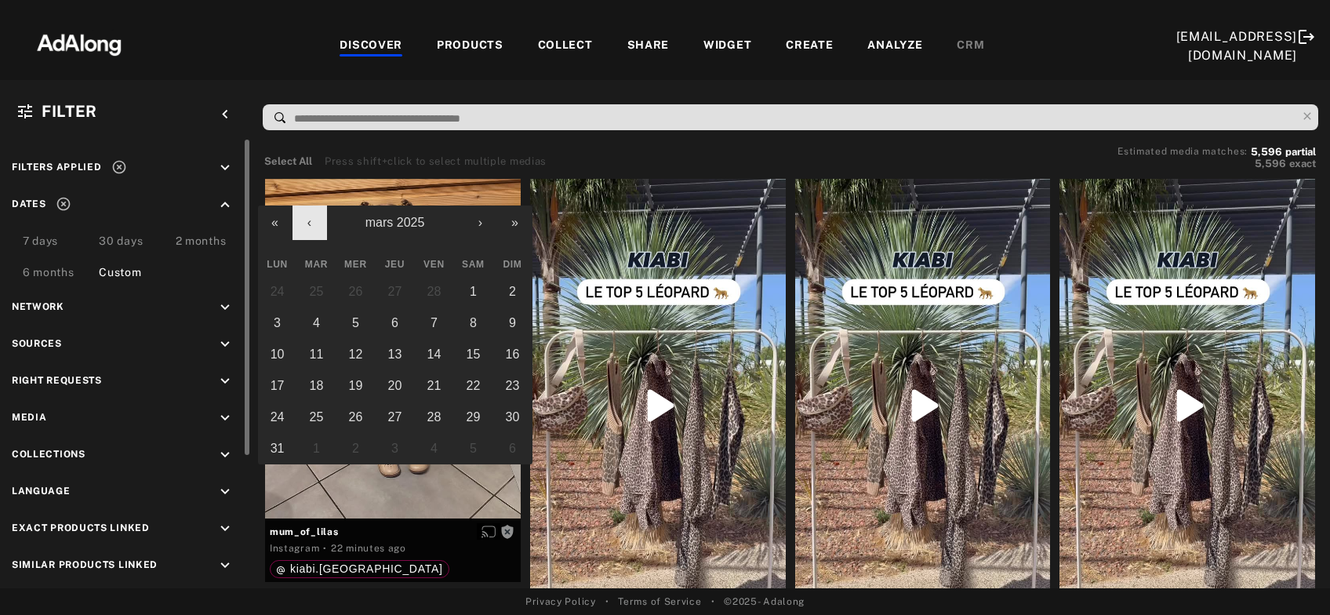
click at [300, 223] on button "‹" at bounding box center [310, 222] width 35 height 35
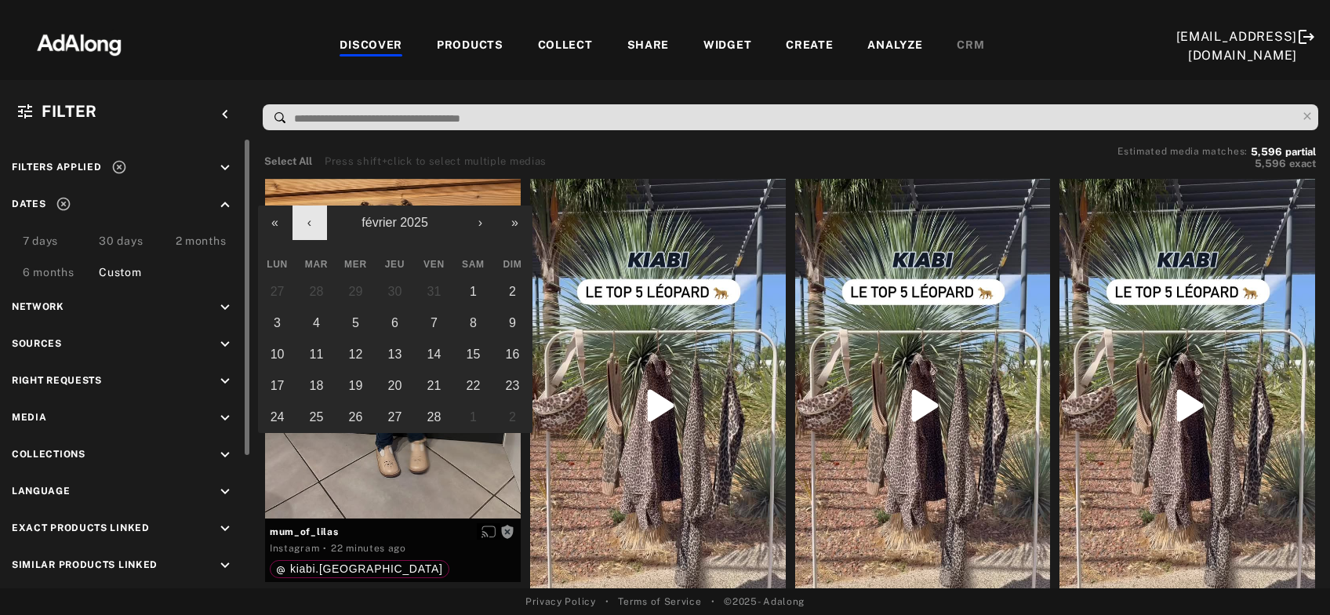
click at [300, 223] on button "‹" at bounding box center [310, 222] width 35 height 35
click at [357, 285] on abbr "1" at bounding box center [355, 291] width 7 height 13
click at [484, 231] on button "›" at bounding box center [480, 222] width 35 height 35
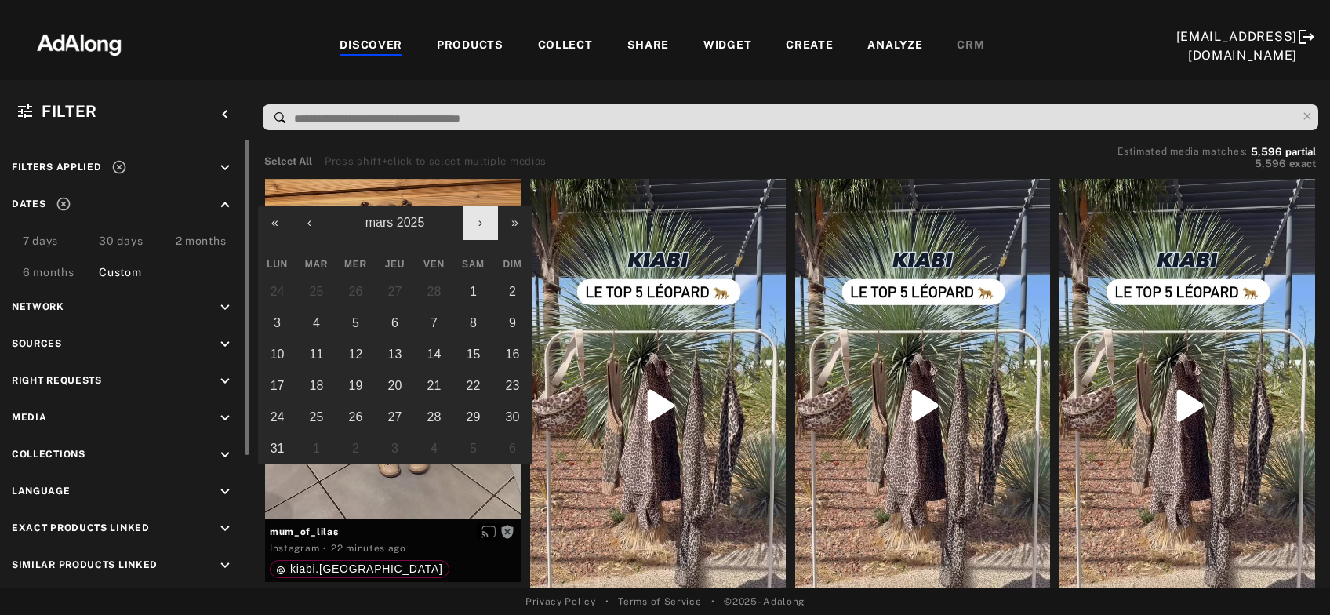
click at [484, 231] on button "›" at bounding box center [480, 222] width 35 height 35
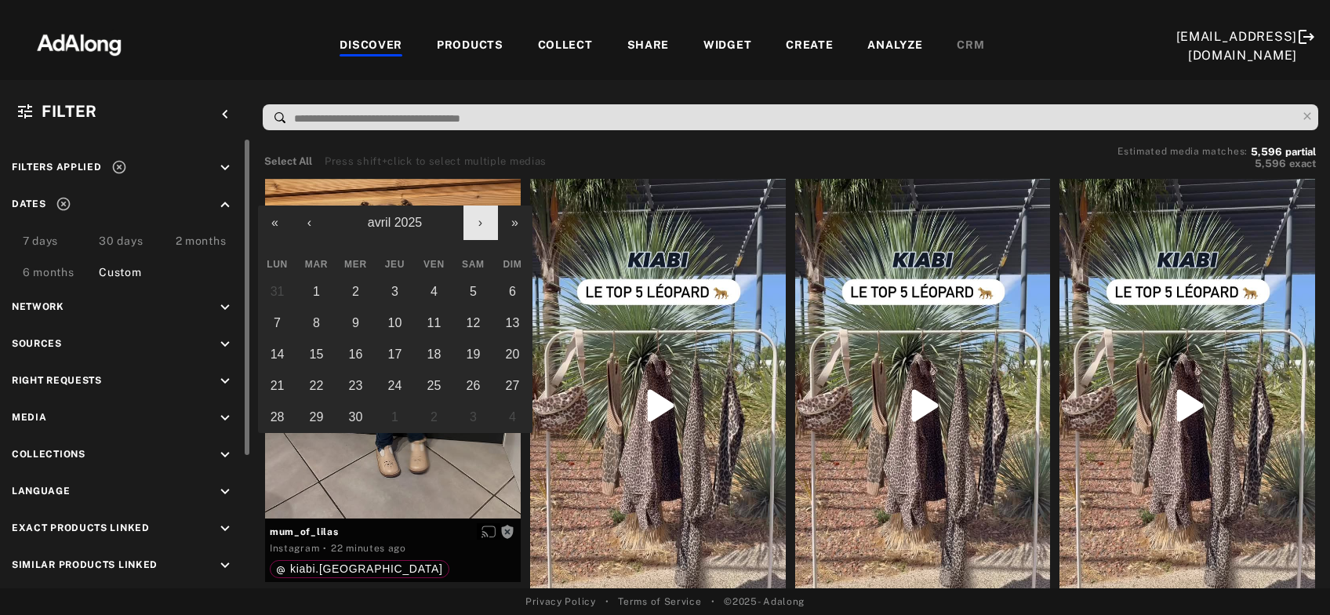
click at [484, 231] on button "›" at bounding box center [480, 222] width 35 height 35
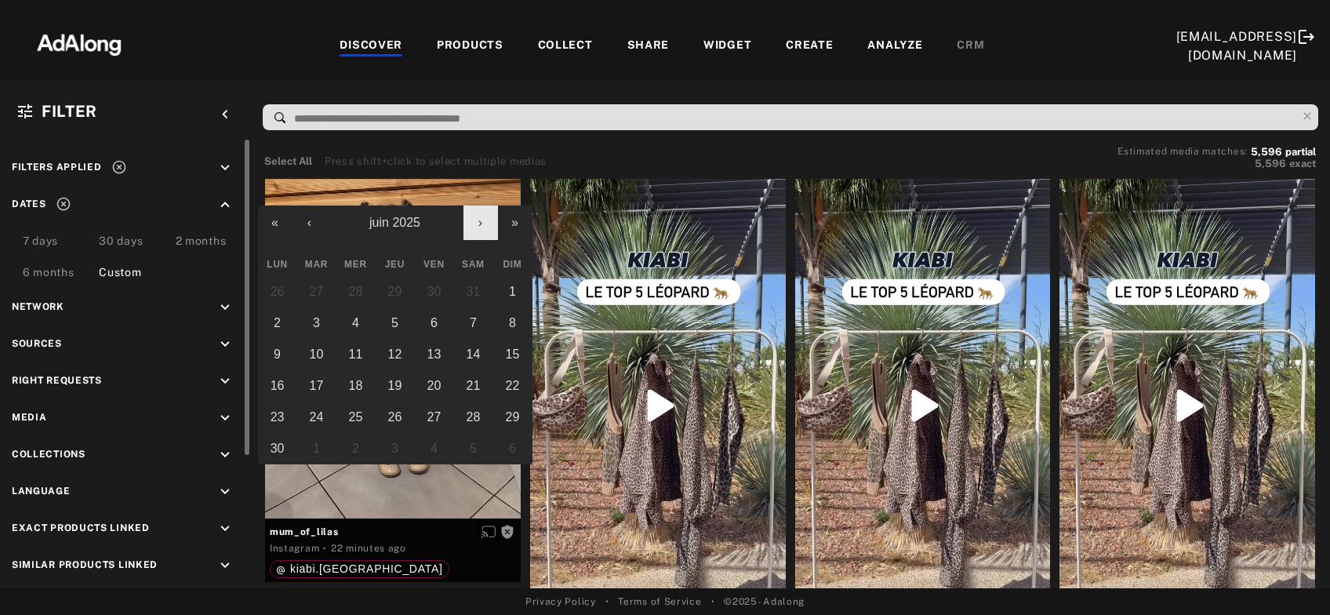
click at [484, 231] on button "›" at bounding box center [480, 222] width 35 height 35
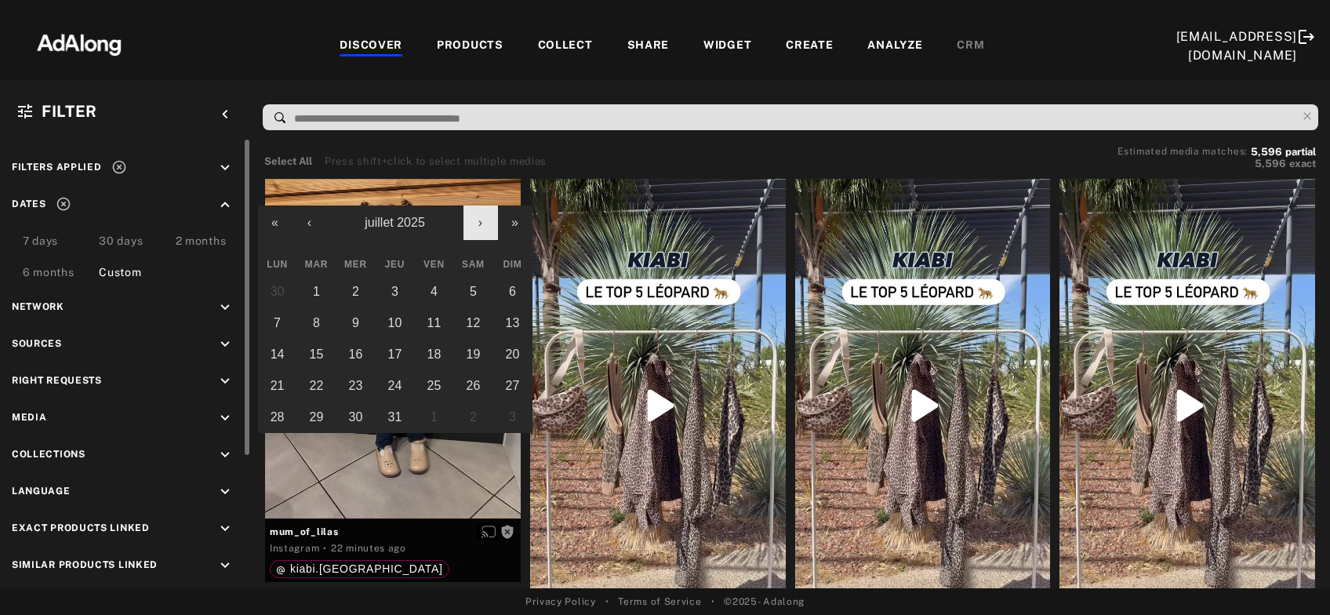
click at [484, 231] on button "›" at bounding box center [480, 222] width 35 height 35
click at [279, 285] on abbr "1" at bounding box center [277, 291] width 7 height 13
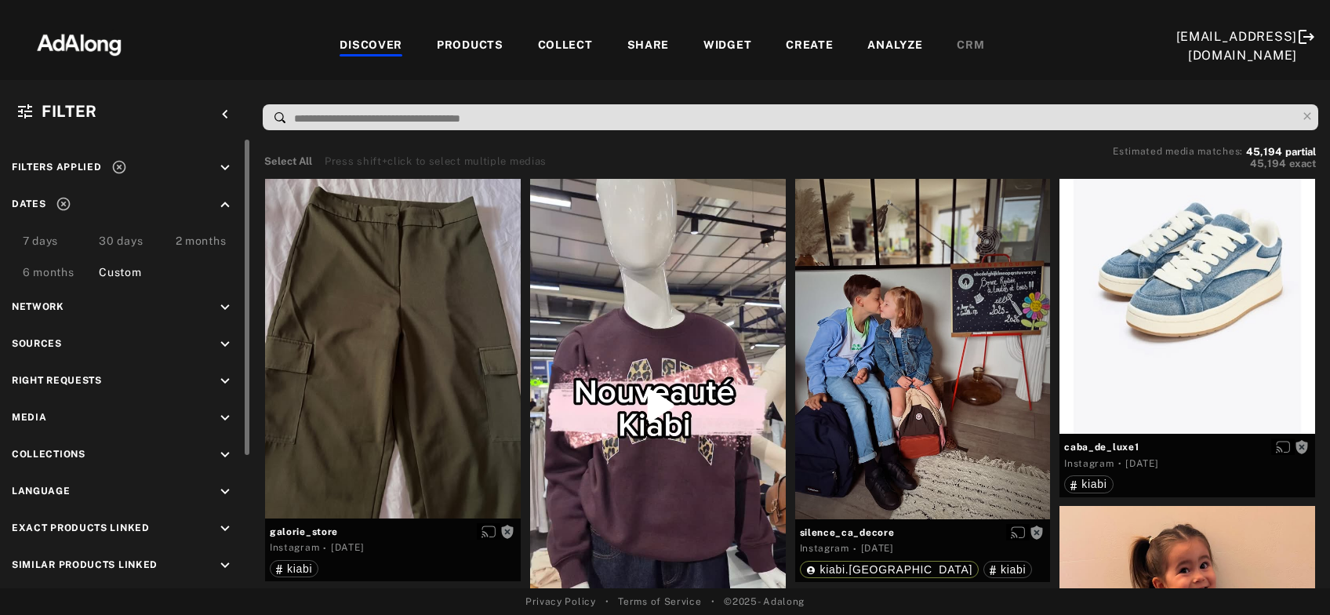
click at [67, 207] on icon at bounding box center [62, 204] width 13 height 13
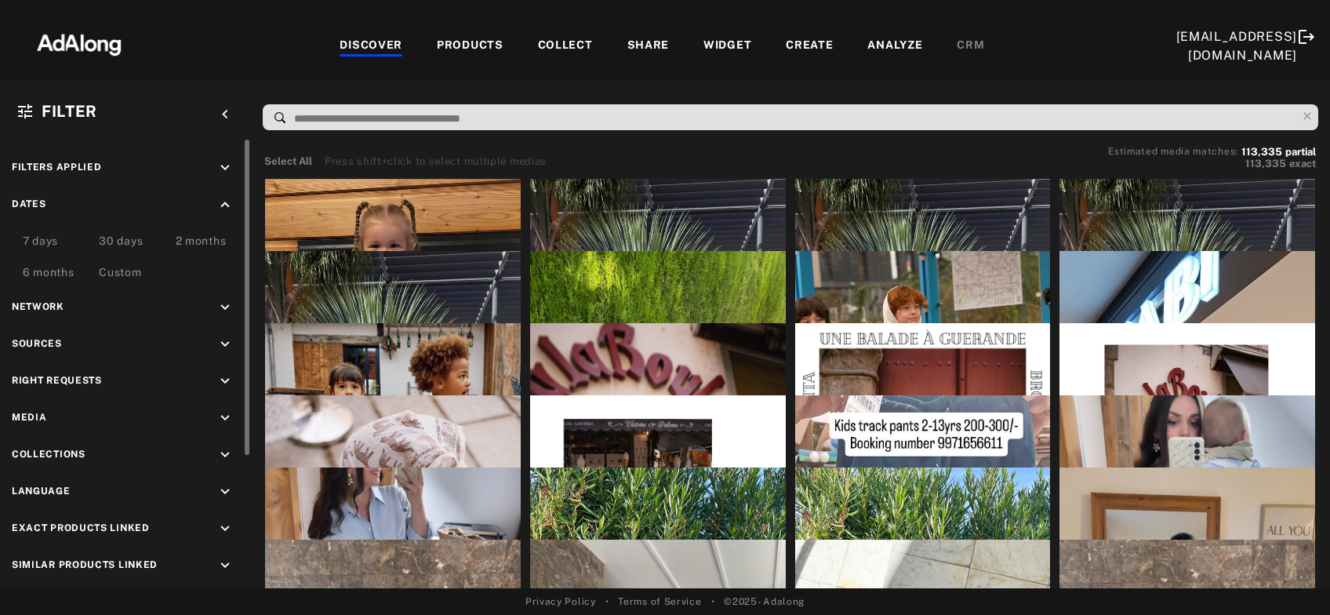
click at [127, 271] on div "Custom" at bounding box center [120, 273] width 42 height 19
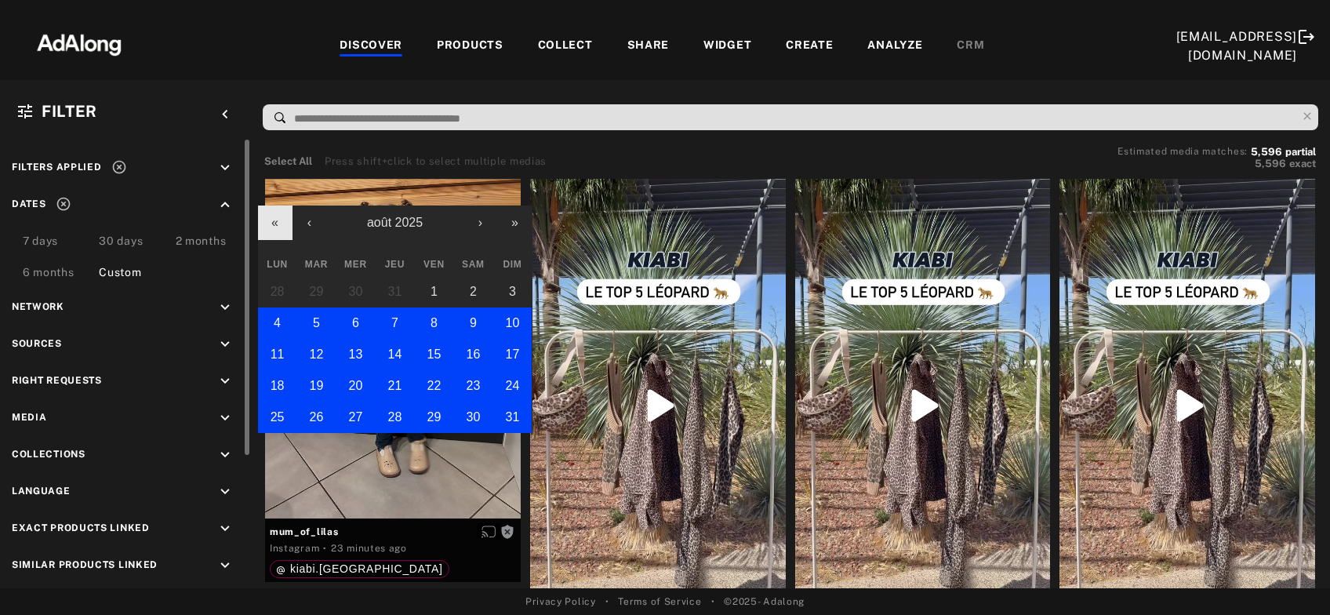
click at [278, 225] on button "«" at bounding box center [275, 222] width 35 height 35
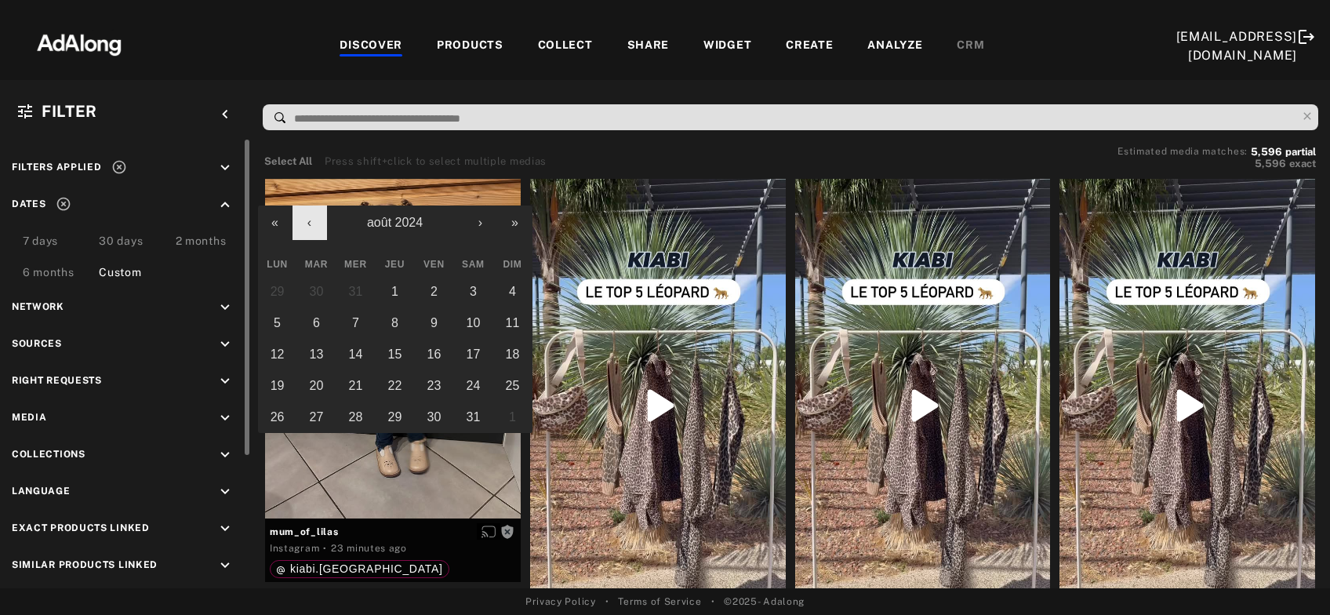
click at [308, 227] on button "‹" at bounding box center [310, 222] width 35 height 35
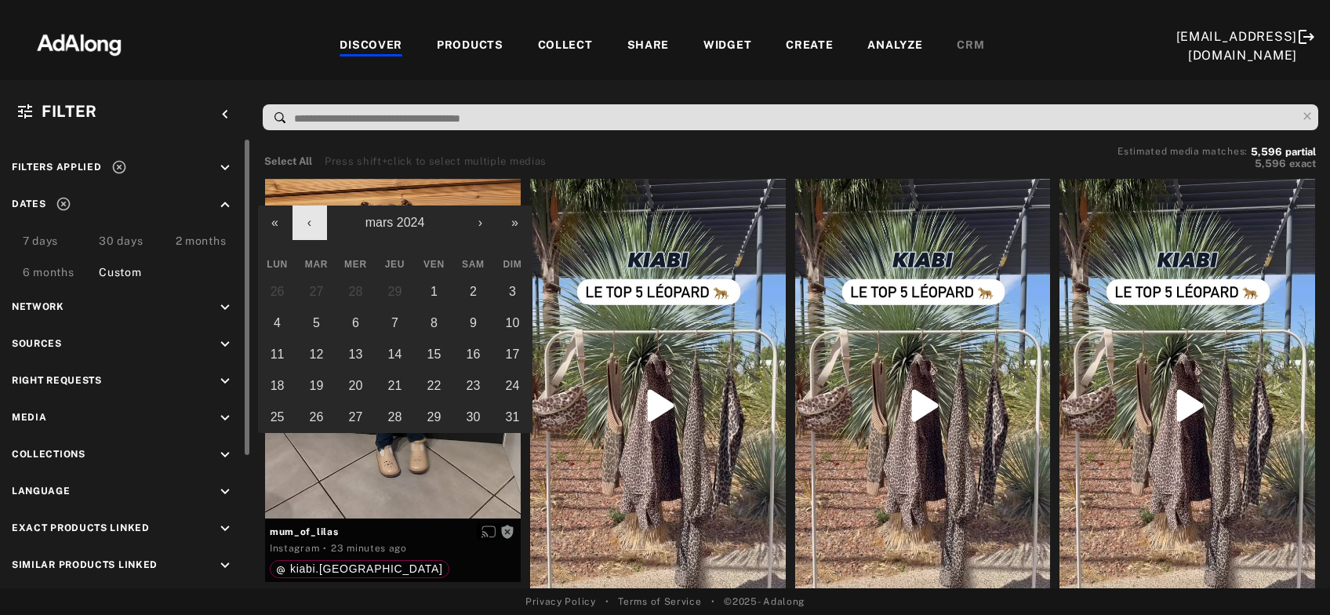
click at [308, 227] on button "‹" at bounding box center [310, 222] width 35 height 35
click at [278, 291] on abbr "1" at bounding box center [277, 291] width 7 height 13
click at [469, 231] on button "›" at bounding box center [480, 222] width 35 height 35
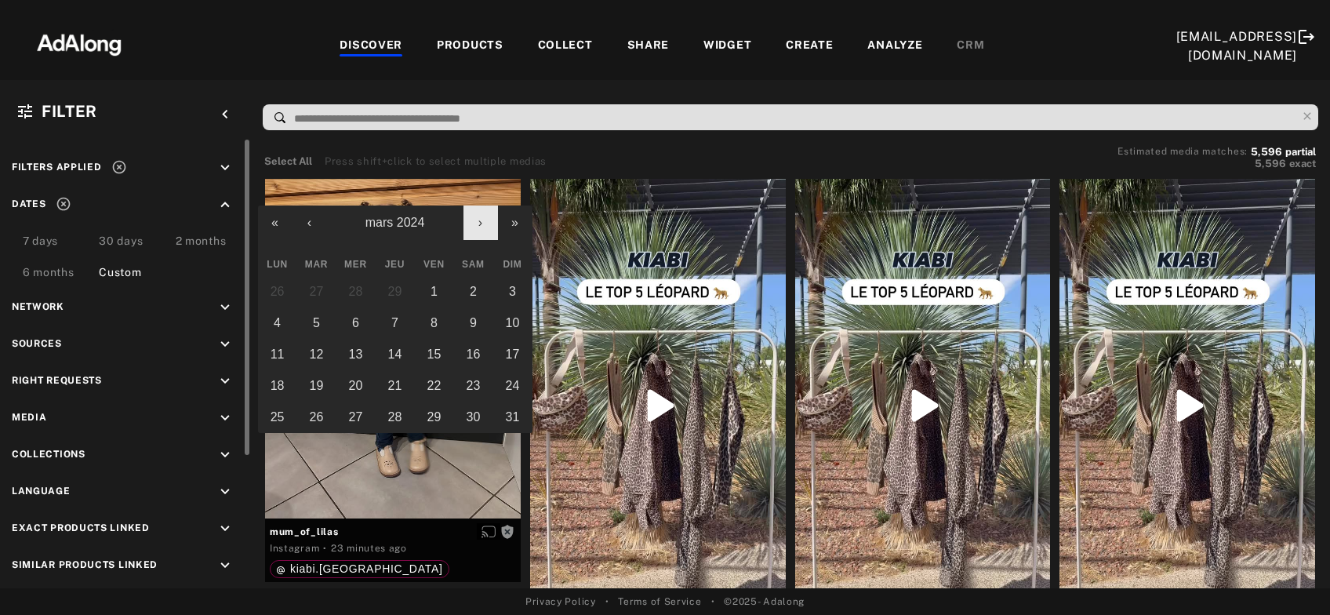
click at [469, 231] on button "›" at bounding box center [480, 222] width 35 height 35
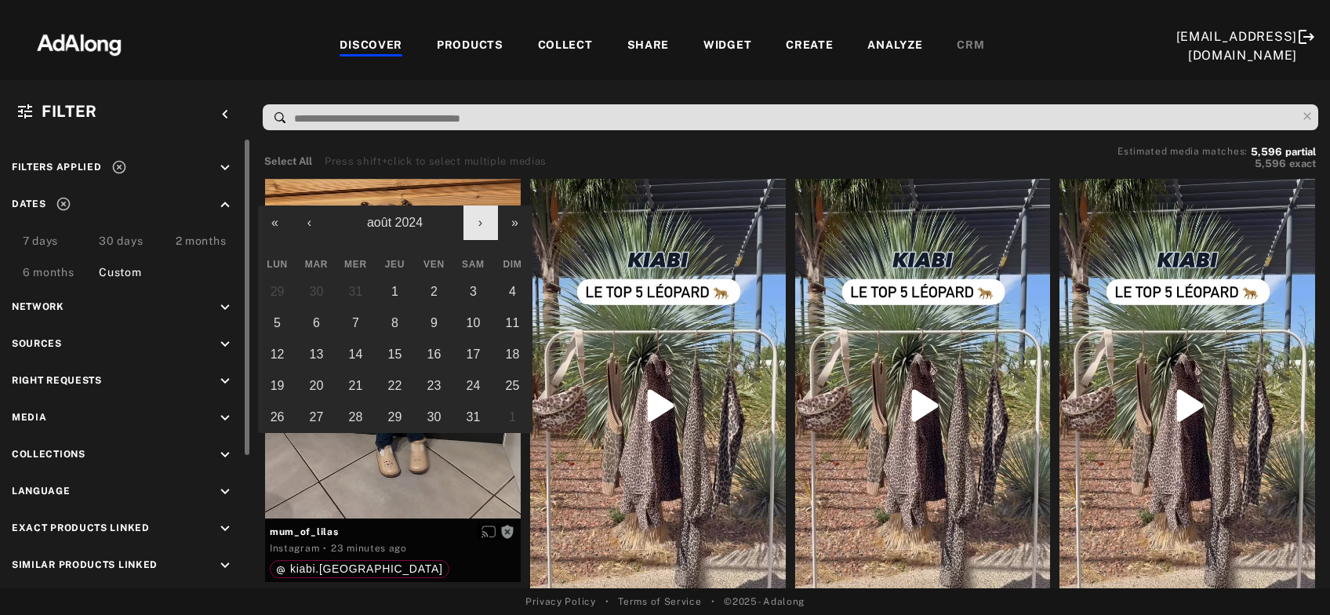
click at [469, 231] on button "›" at bounding box center [480, 222] width 35 height 35
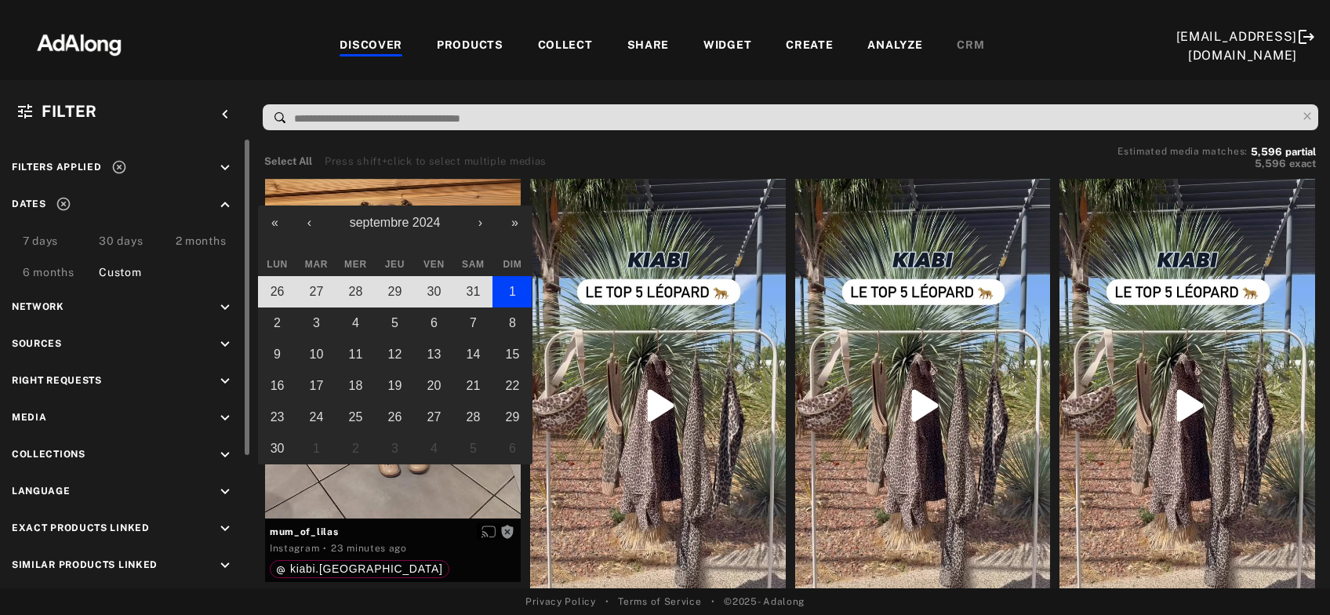
click at [507, 289] on button "1" at bounding box center [511, 291] width 39 height 31
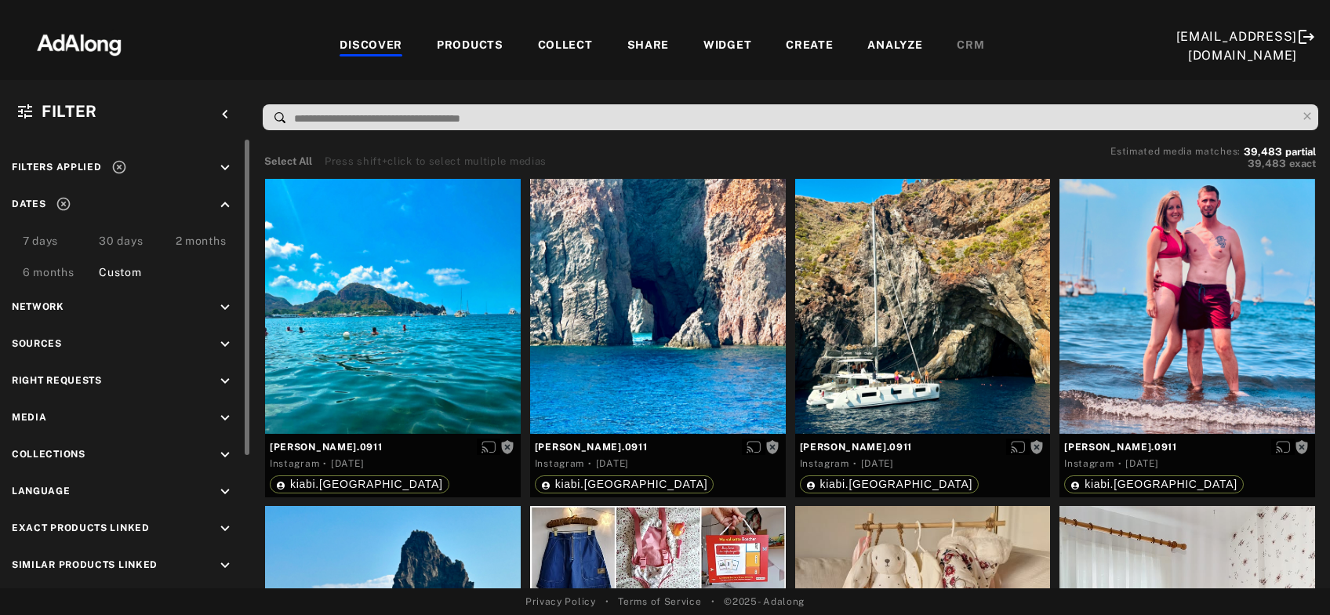
click at [116, 165] on icon at bounding box center [118, 167] width 13 height 13
click at [129, 270] on div "Custom" at bounding box center [120, 273] width 42 height 19
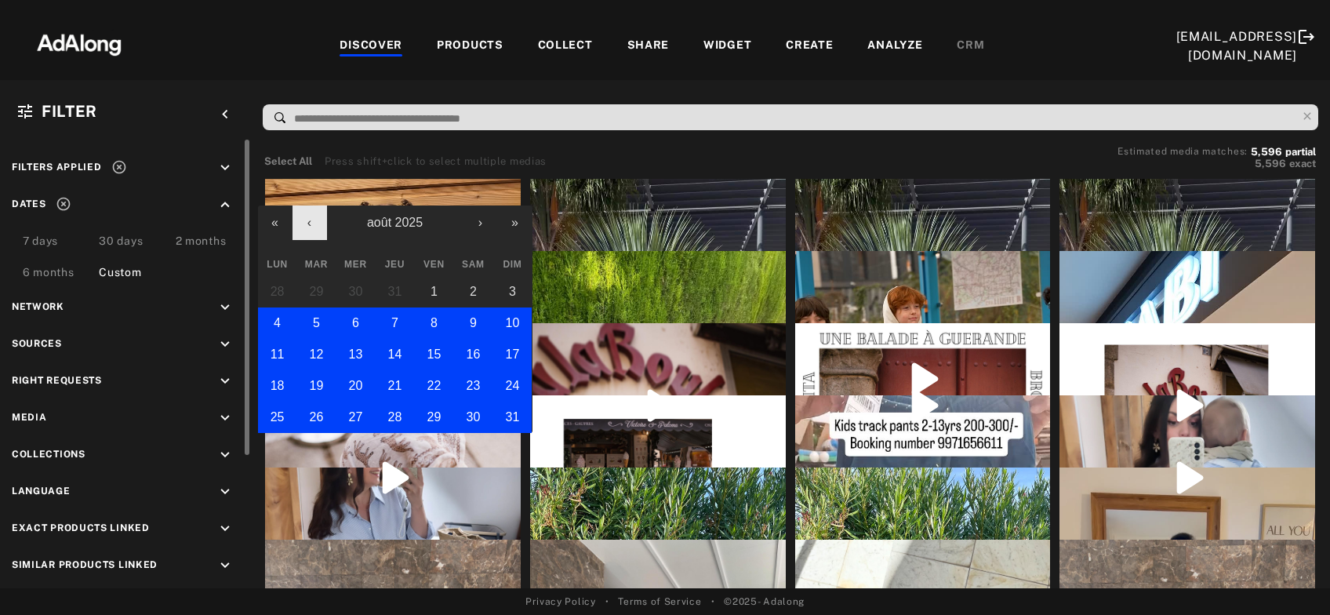
click at [307, 221] on button "‹" at bounding box center [310, 222] width 35 height 35
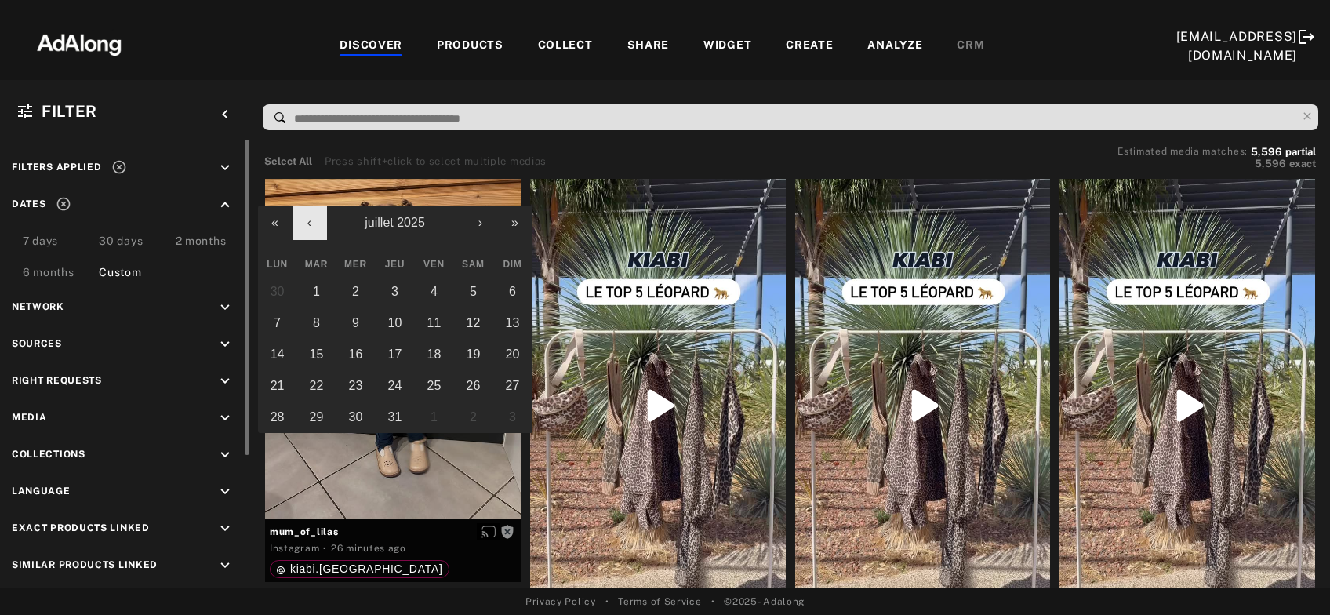
click at [307, 221] on button "‹" at bounding box center [310, 222] width 35 height 35
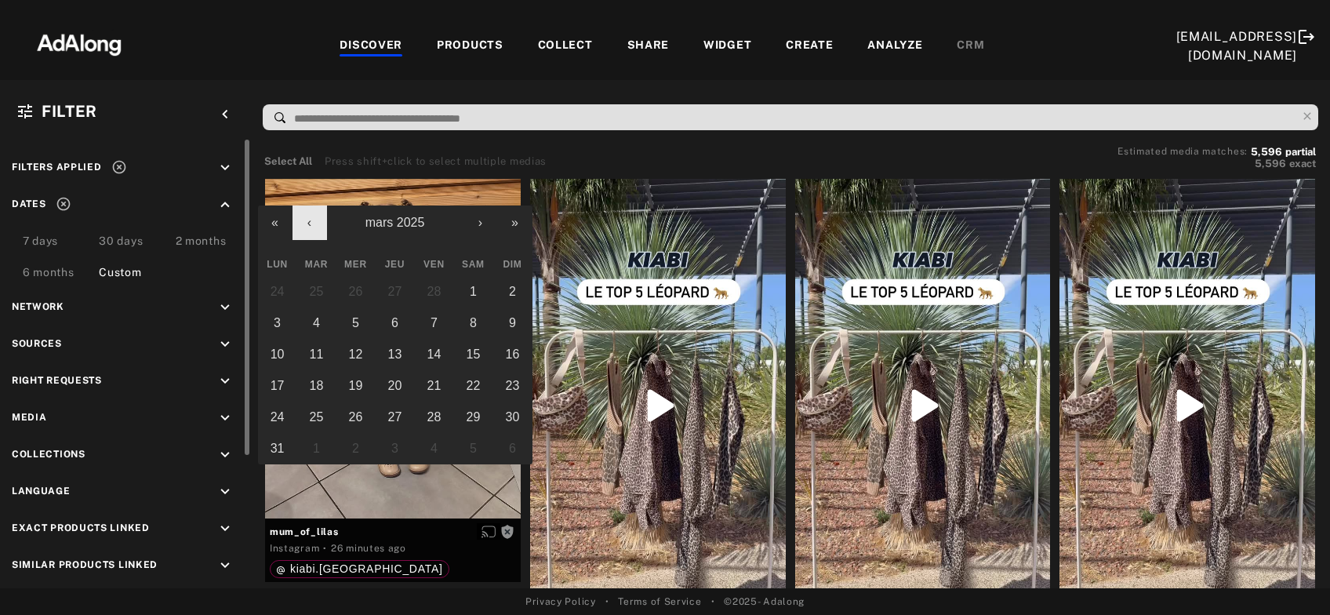
click at [307, 221] on button "‹" at bounding box center [310, 222] width 35 height 35
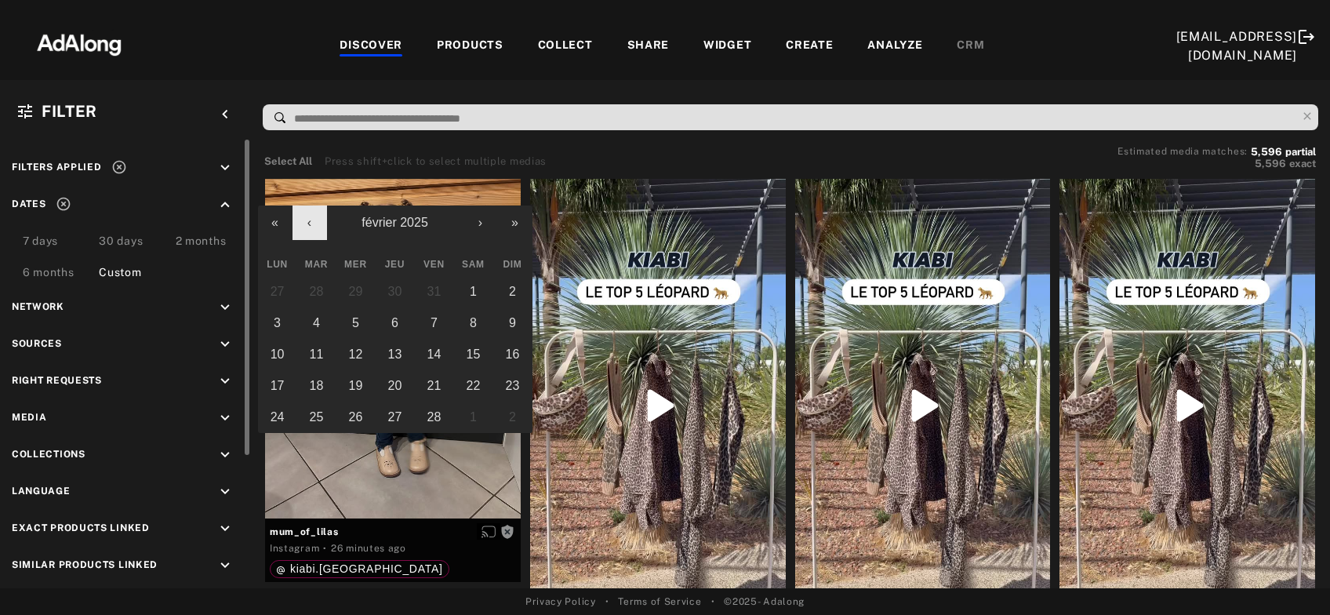
click at [307, 221] on button "‹" at bounding box center [310, 222] width 35 height 35
click at [341, 288] on button "1" at bounding box center [355, 291] width 39 height 31
click at [483, 229] on button "›" at bounding box center [480, 222] width 35 height 35
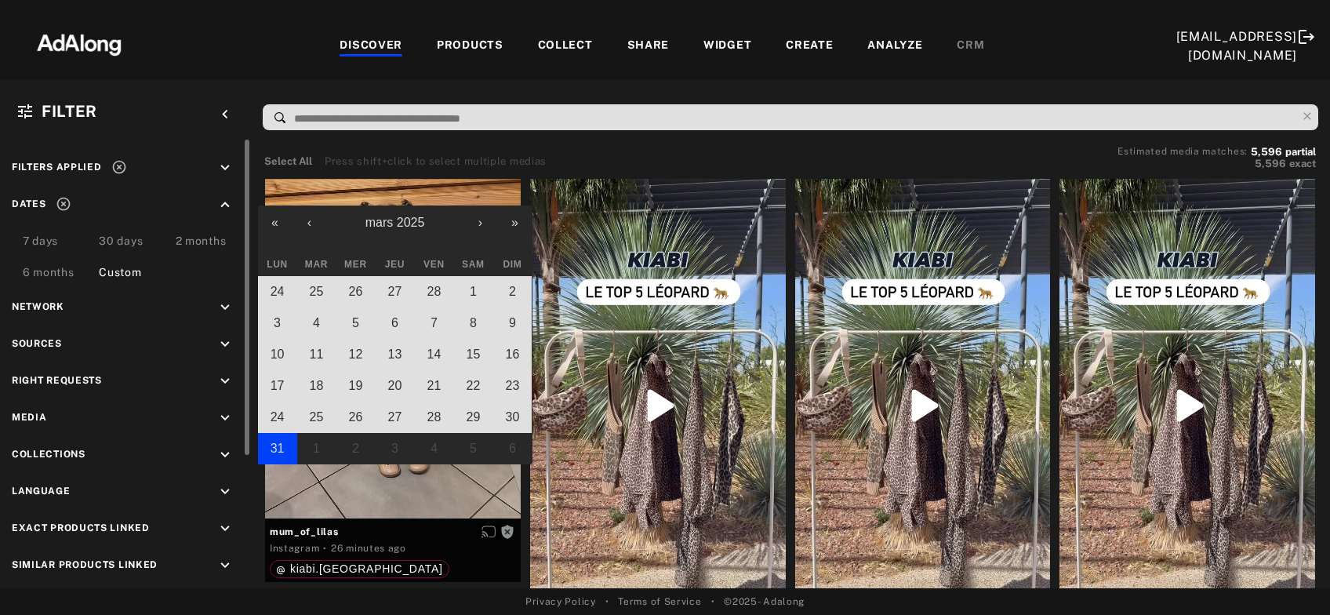
click at [288, 448] on button "31" at bounding box center [277, 448] width 39 height 31
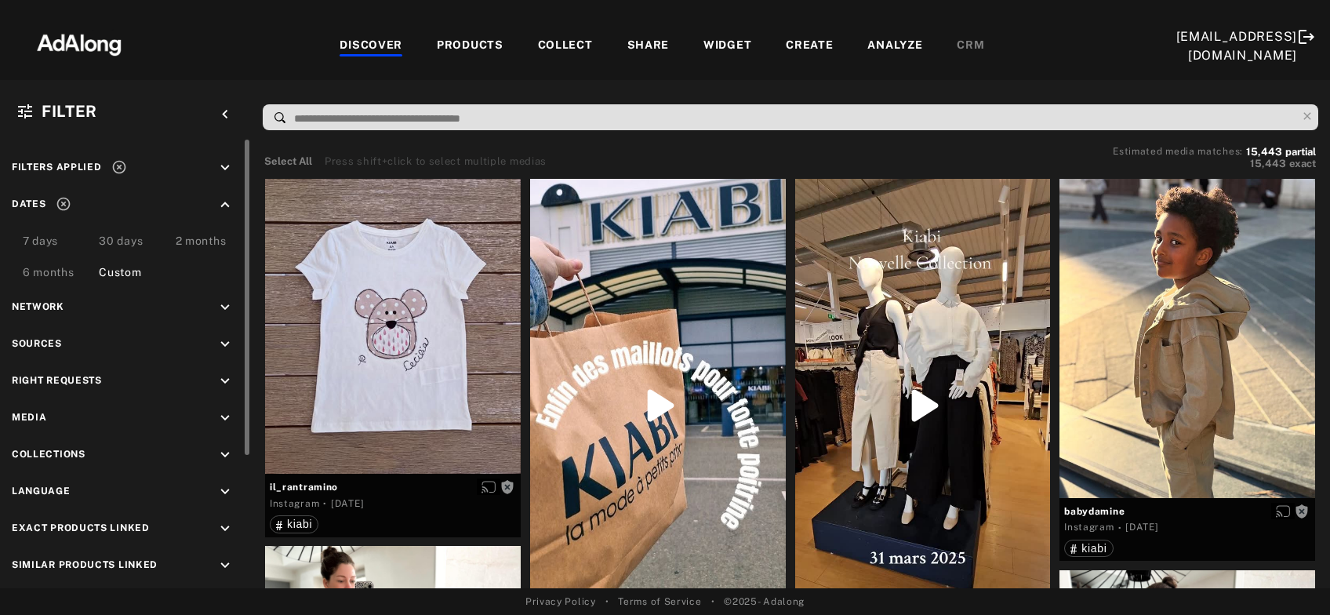
click at [223, 378] on icon "keyboard_arrow_down" at bounding box center [224, 380] width 17 height 17
click at [31, 417] on icon at bounding box center [29, 418] width 12 height 12
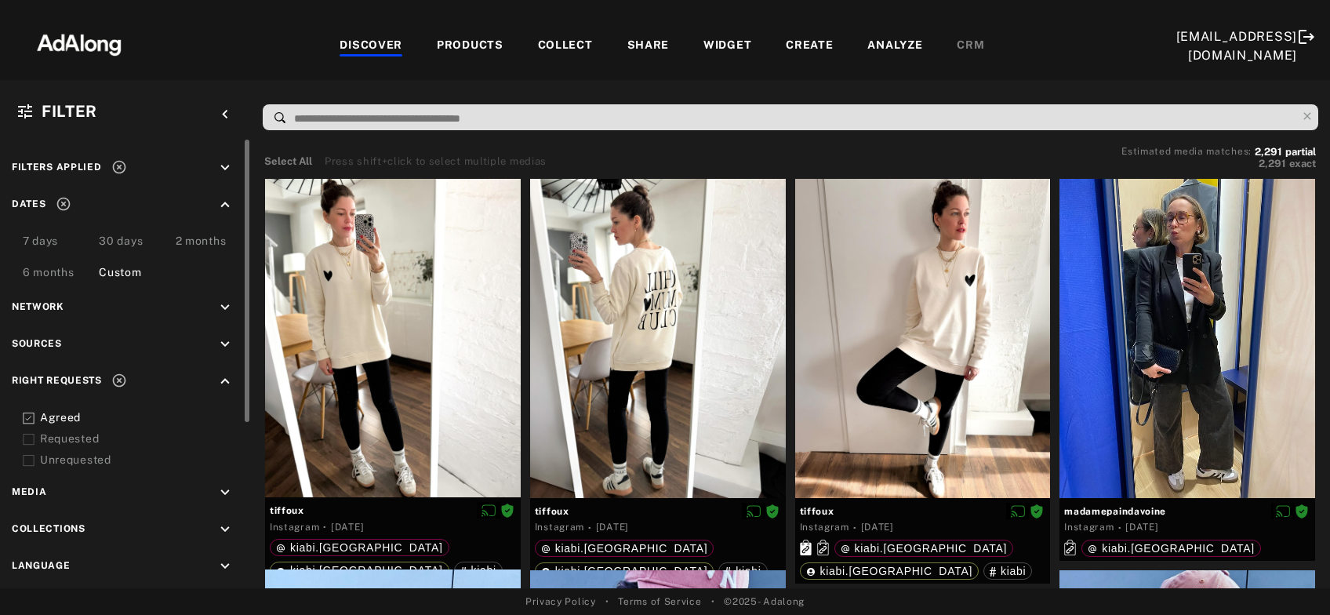
click at [140, 268] on div "Custom" at bounding box center [120, 273] width 42 height 19
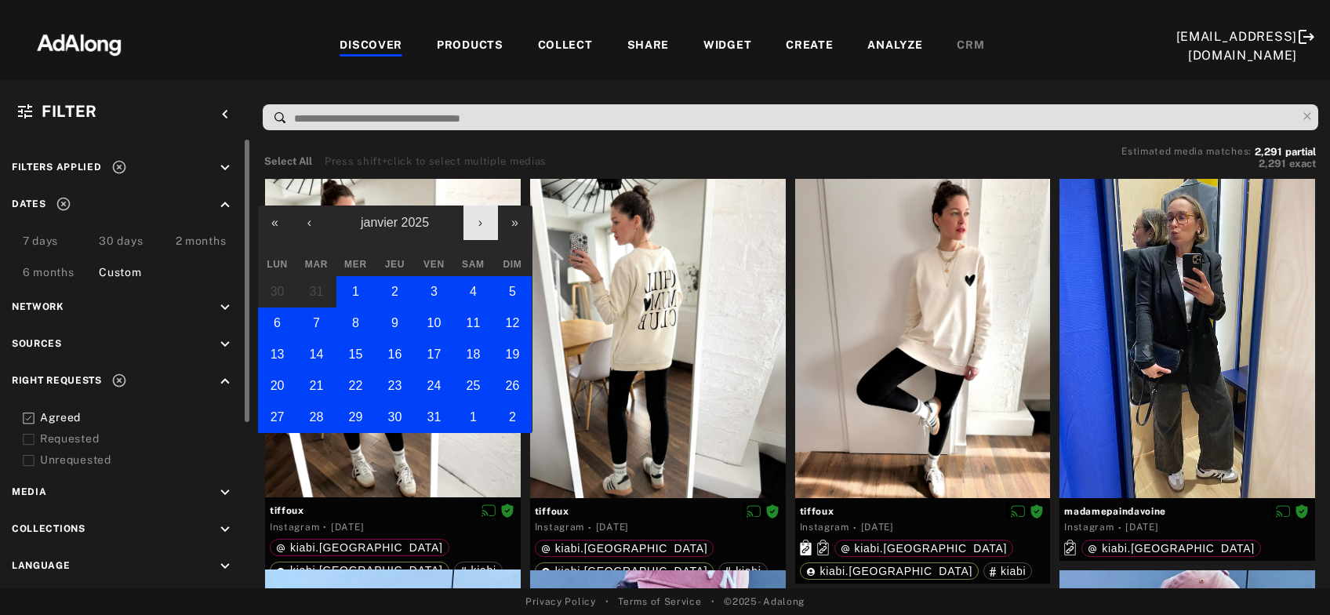
click at [482, 223] on button "›" at bounding box center [480, 222] width 35 height 35
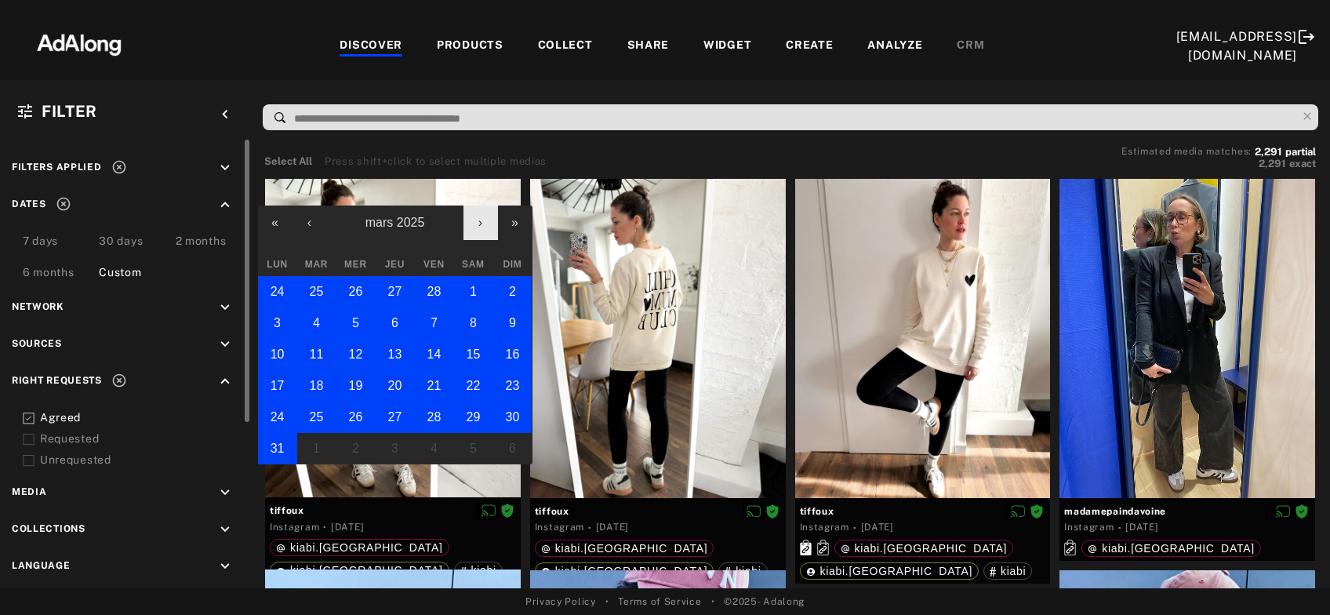
click at [482, 223] on button "›" at bounding box center [480, 222] width 35 height 35
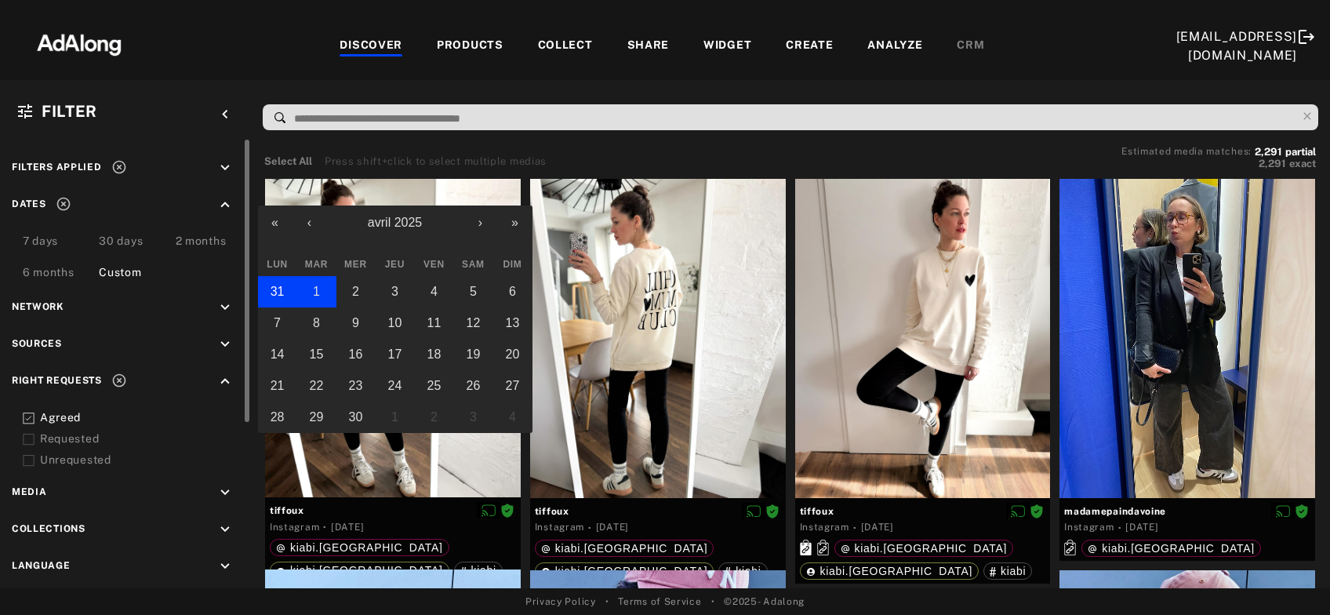
click at [328, 283] on button "1" at bounding box center [316, 291] width 39 height 31
click at [483, 231] on button "›" at bounding box center [480, 222] width 35 height 35
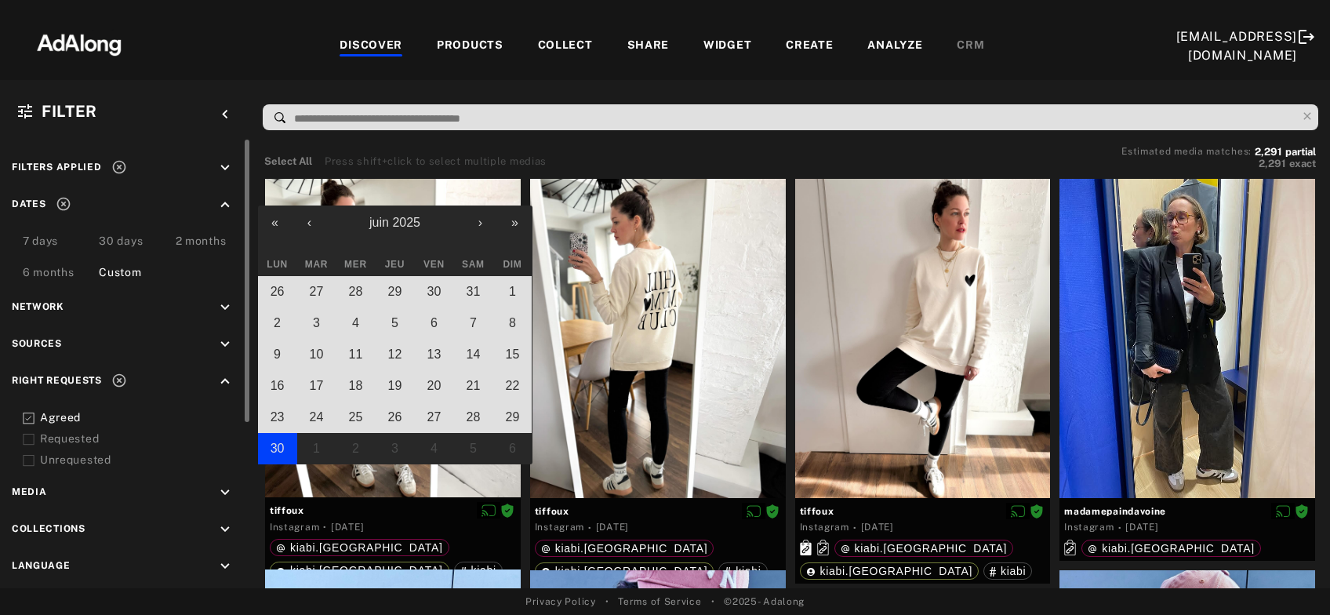
click at [274, 446] on abbr "30" at bounding box center [278, 448] width 14 height 13
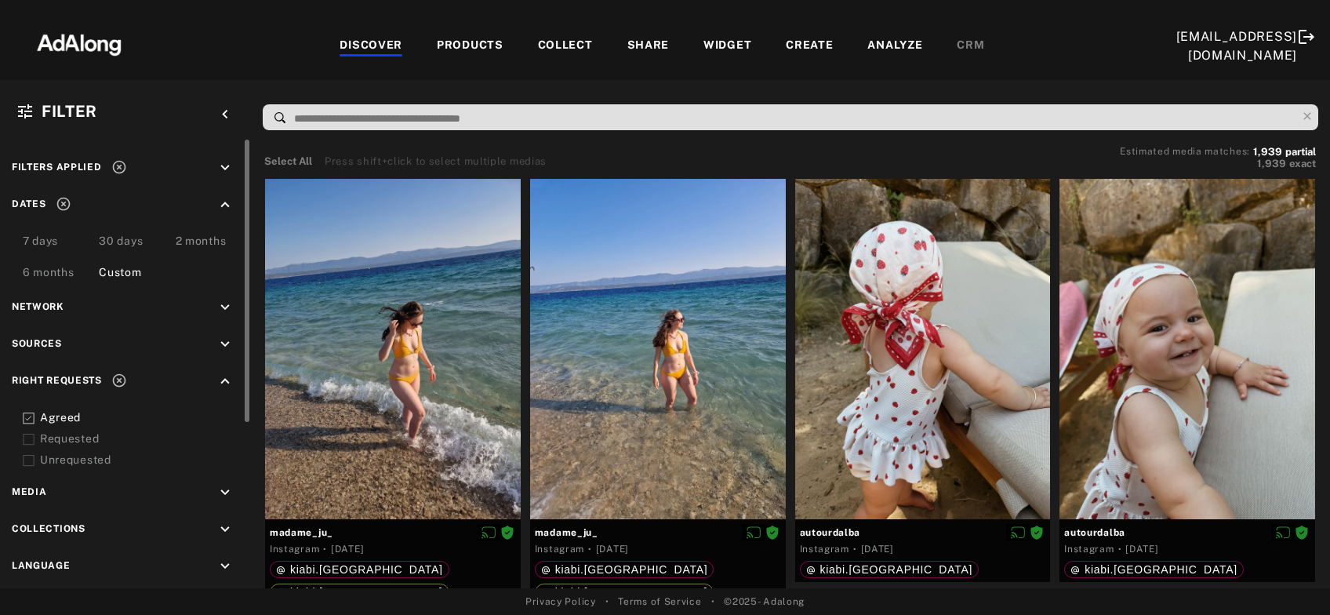
click at [110, 174] on span "Filters applied" at bounding box center [69, 169] width 115 height 21
click at [115, 169] on icon at bounding box center [119, 167] width 16 height 16
